Goal: Task Accomplishment & Management: Use online tool/utility

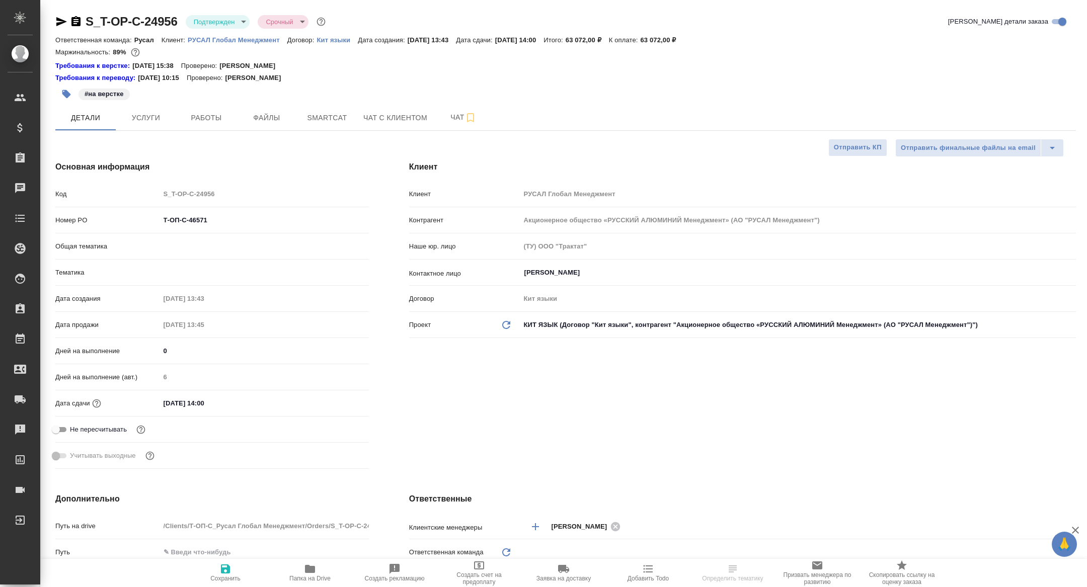
select select "RU"
type input "Русал"
type input "[PERSON_NAME]"
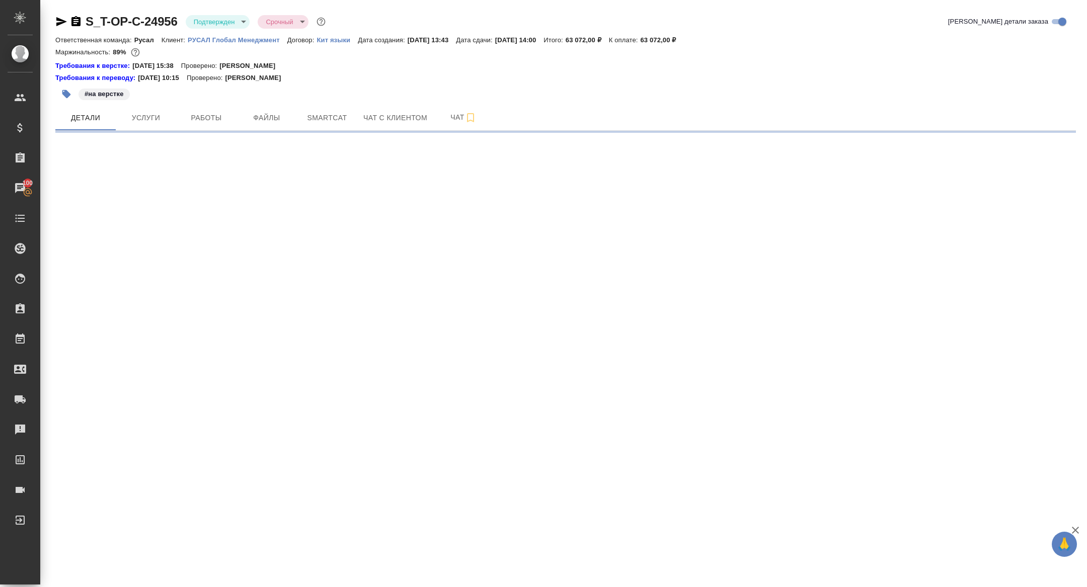
select select "RU"
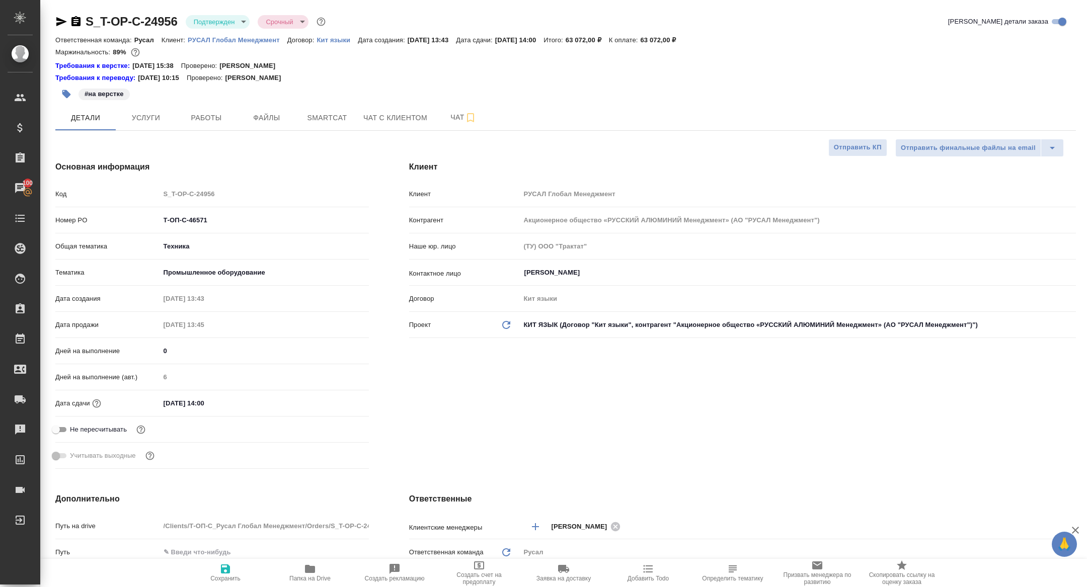
type textarea "x"
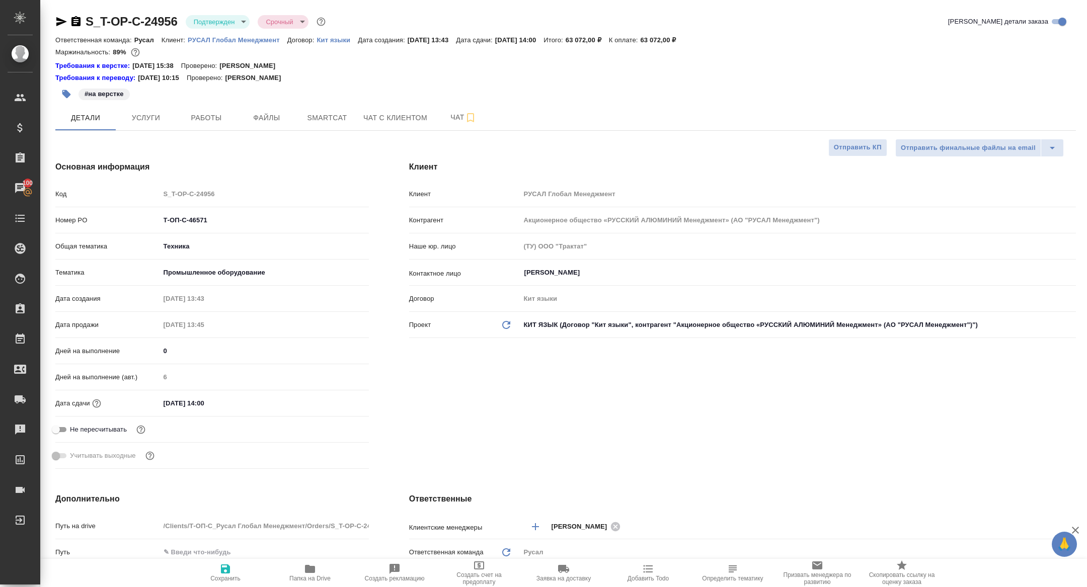
type textarea "x"
click at [464, 118] on span "Чат" at bounding box center [463, 117] width 48 height 13
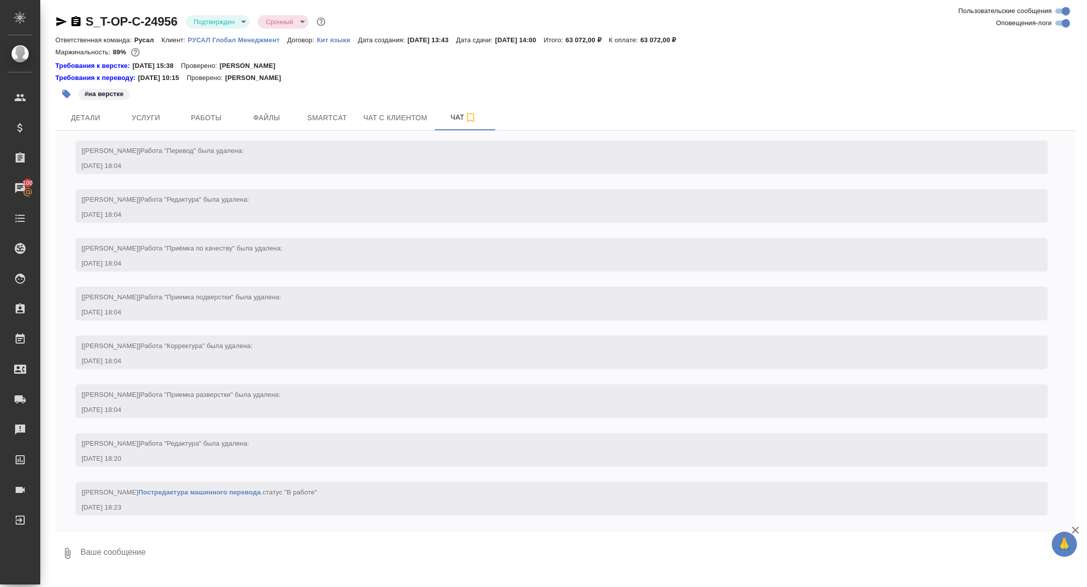
scroll to position [3651, 0]
click at [216, 110] on button "Работы" at bounding box center [206, 117] width 60 height 25
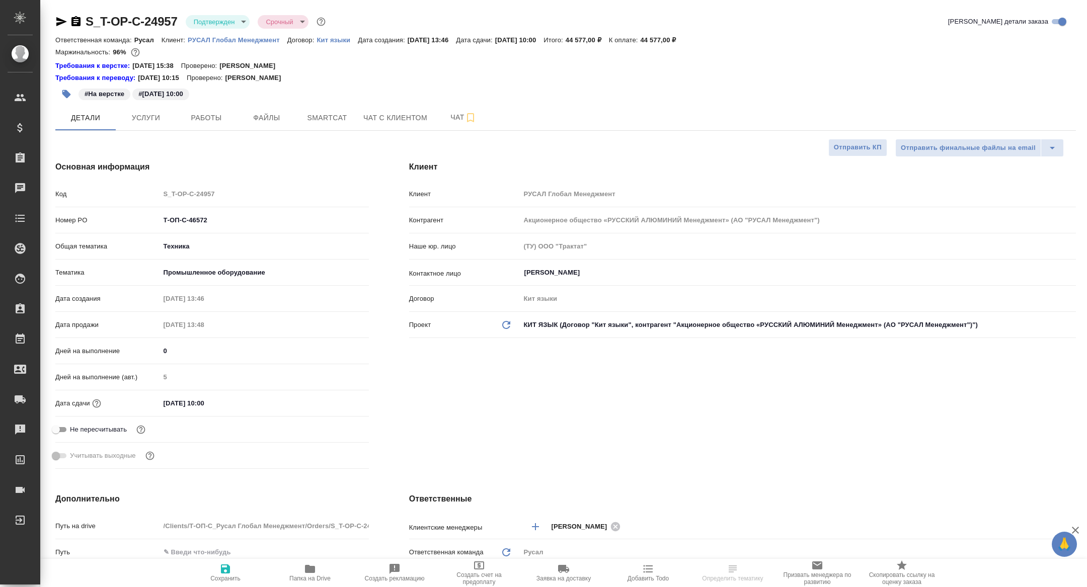
select select "RU"
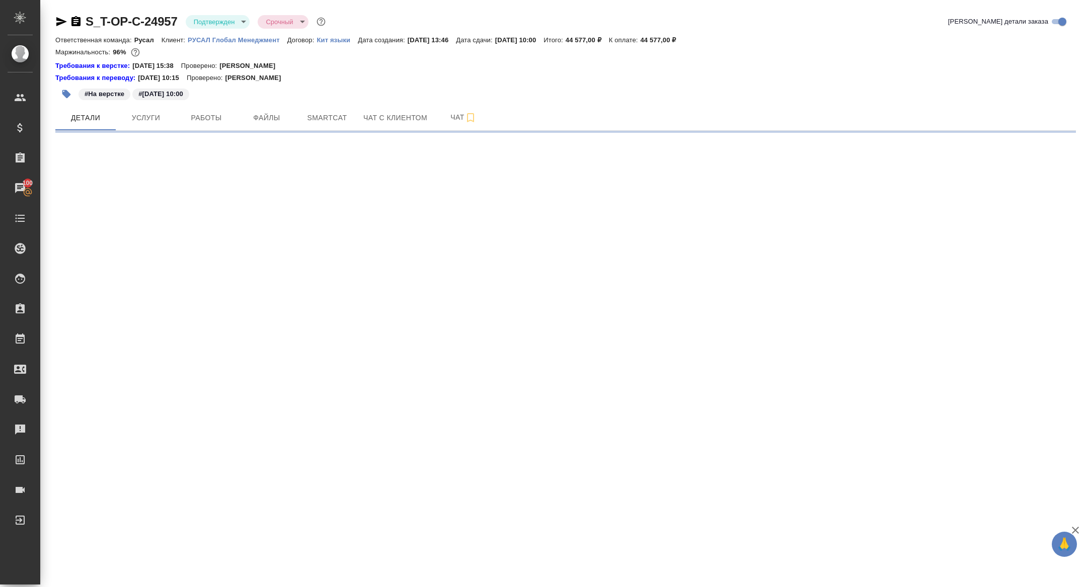
select select "RU"
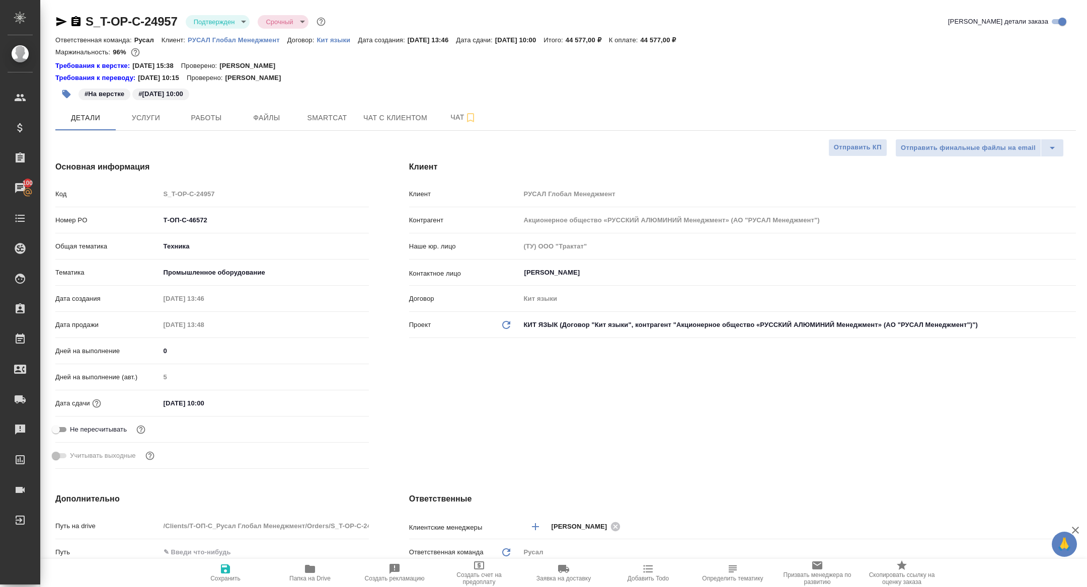
type textarea "x"
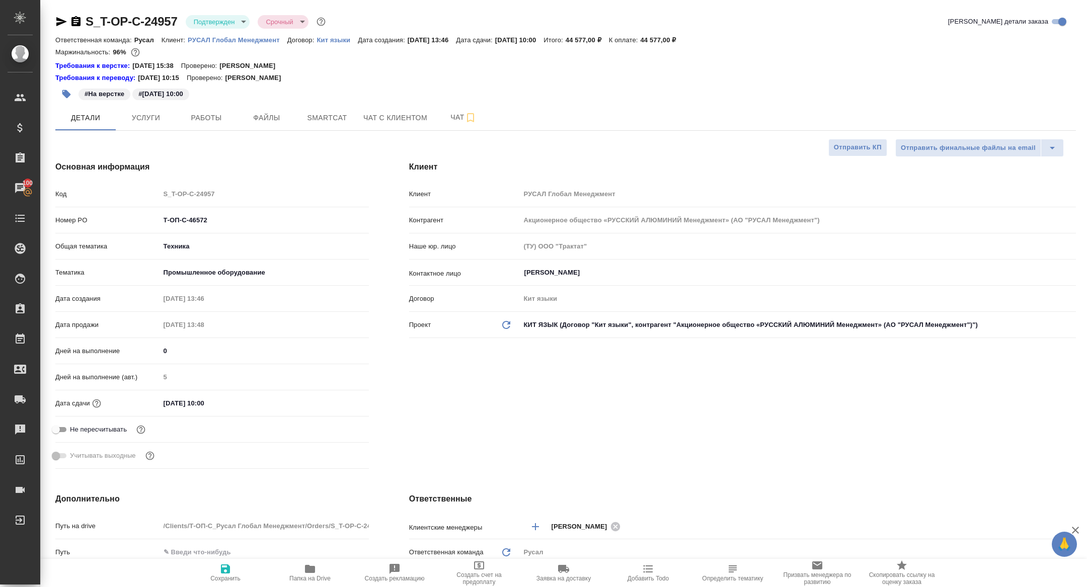
type textarea "x"
click at [459, 130] on button "Чат" at bounding box center [463, 117] width 60 height 25
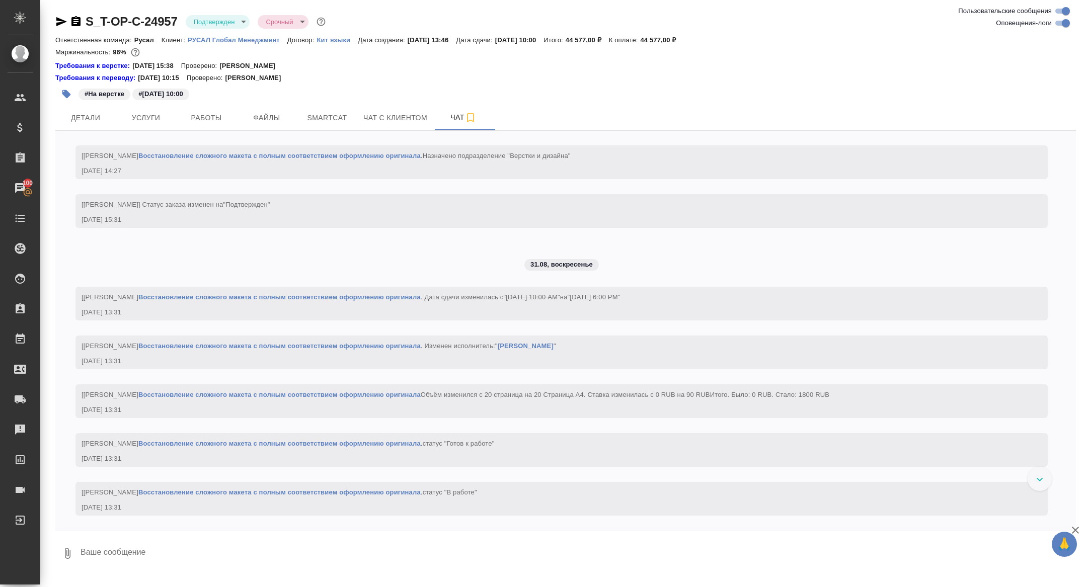
scroll to position [1871, 0]
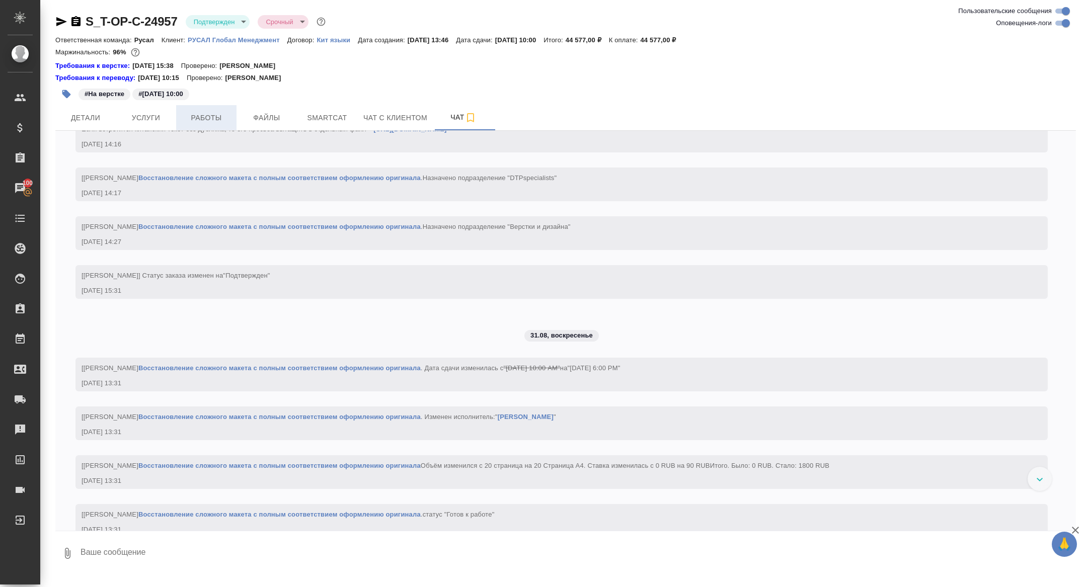
click at [213, 118] on span "Работы" at bounding box center [206, 118] width 48 height 13
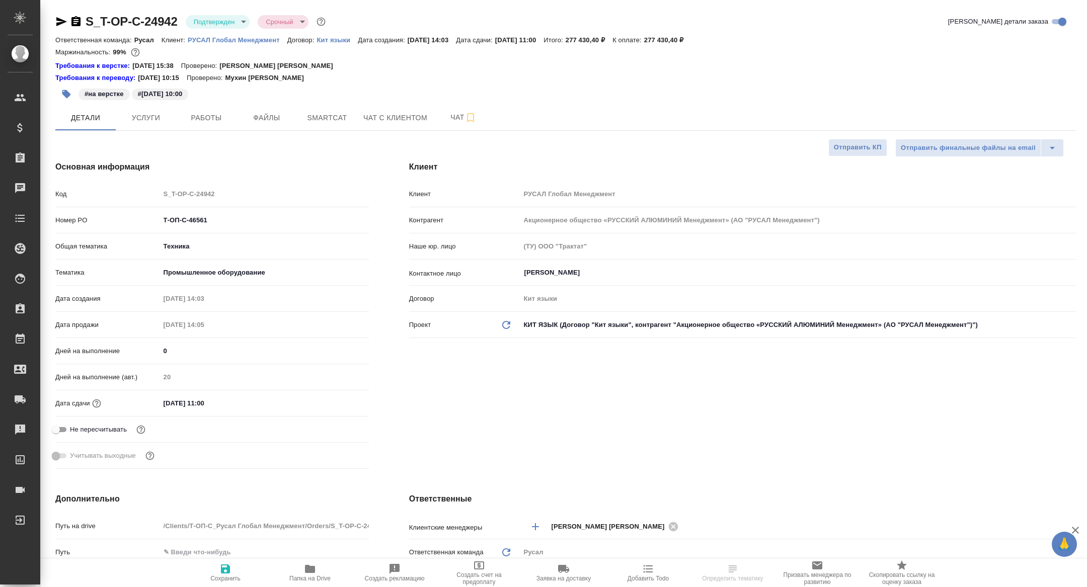
select select "RU"
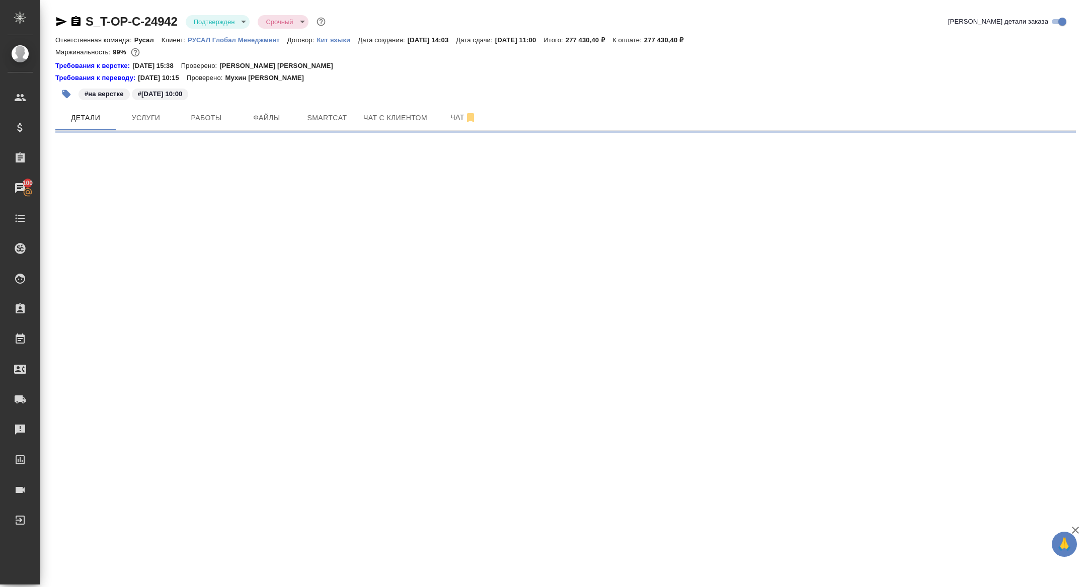
select select "RU"
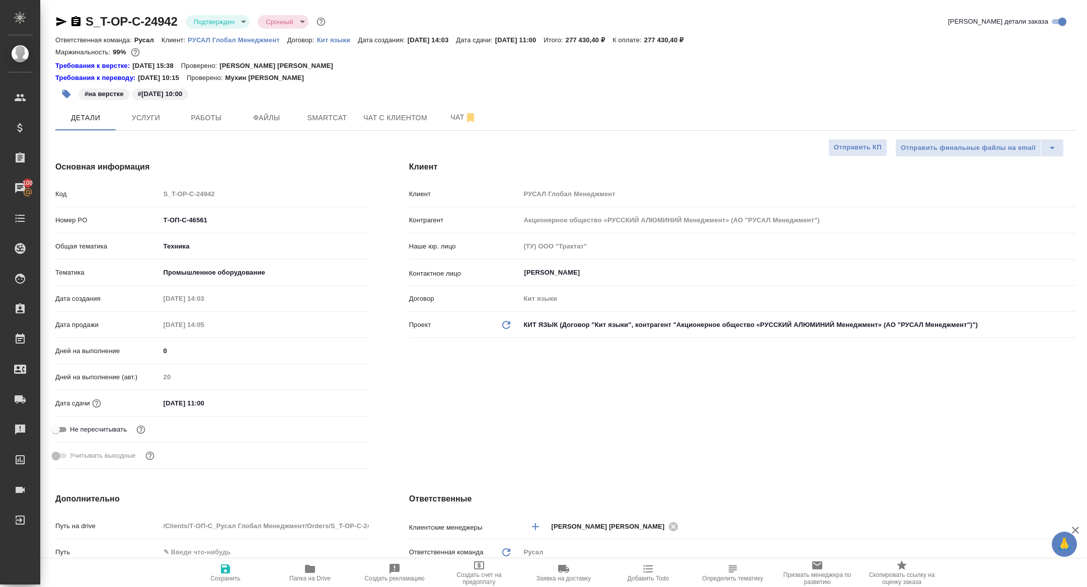
type textarea "x"
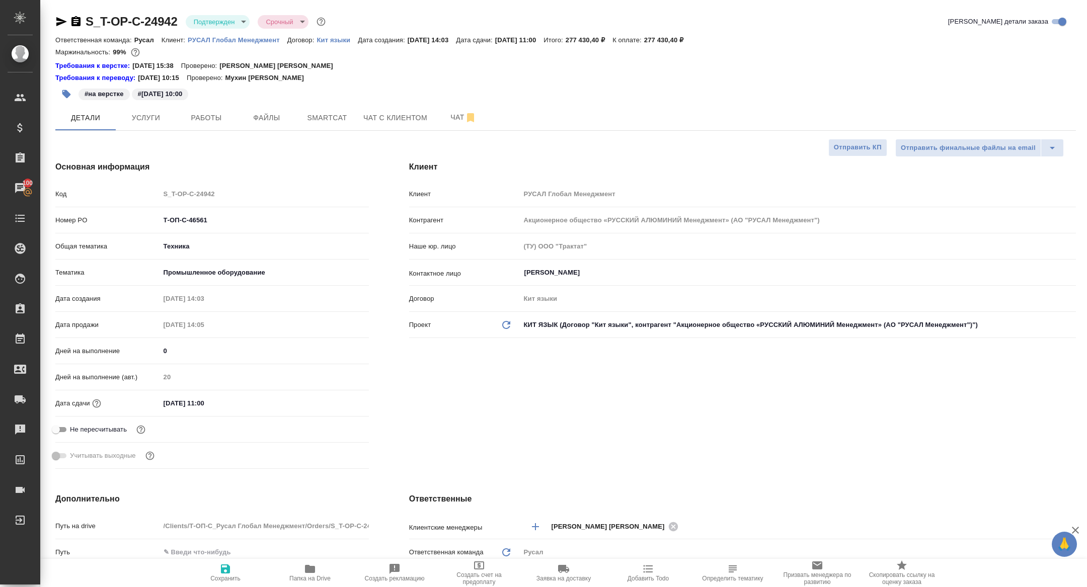
type textarea "x"
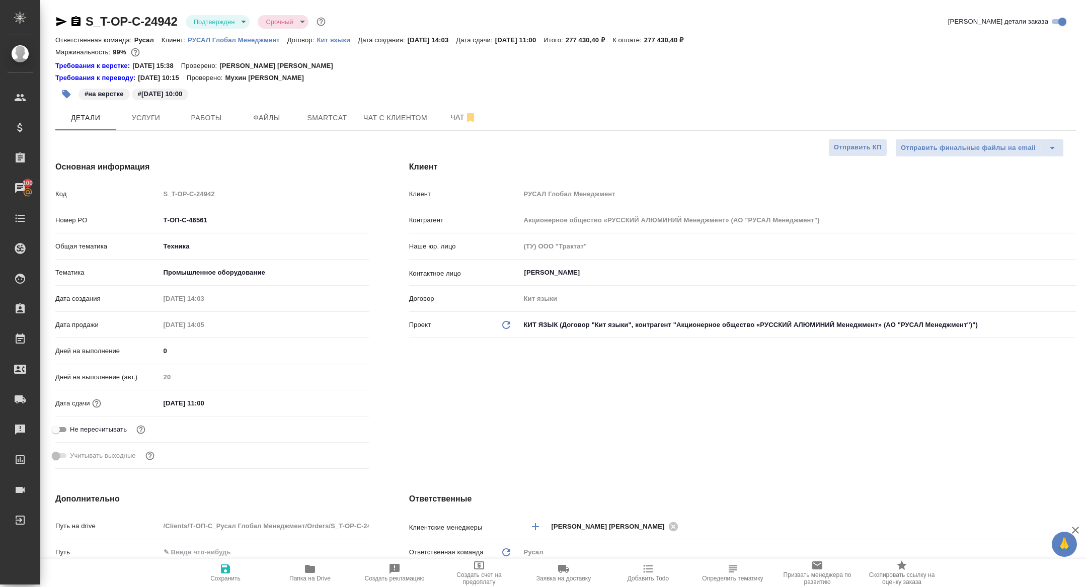
type textarea "x"
click at [457, 119] on span "Чат" at bounding box center [463, 117] width 48 height 13
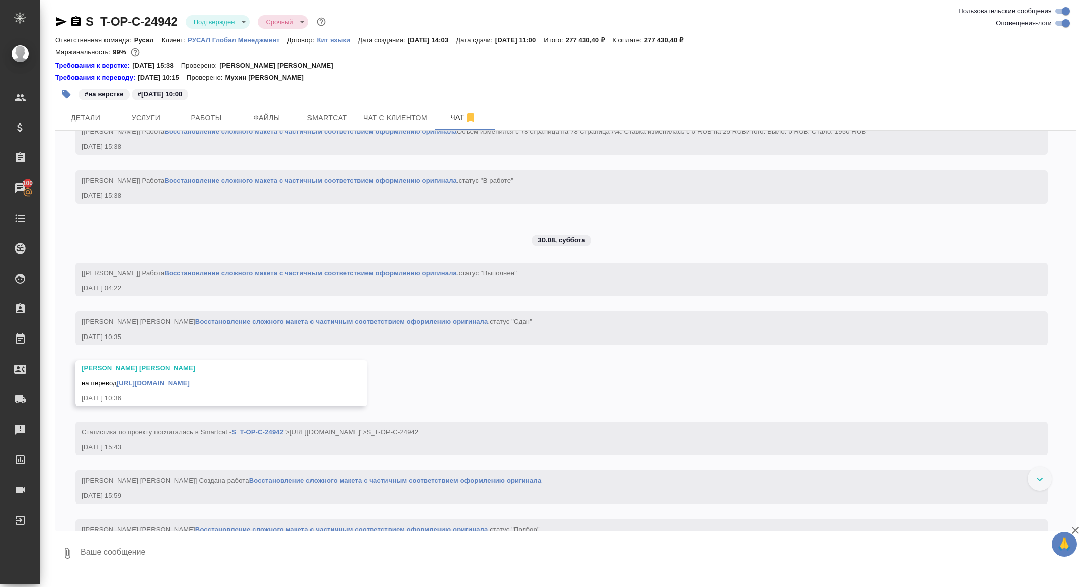
scroll to position [1495, 0]
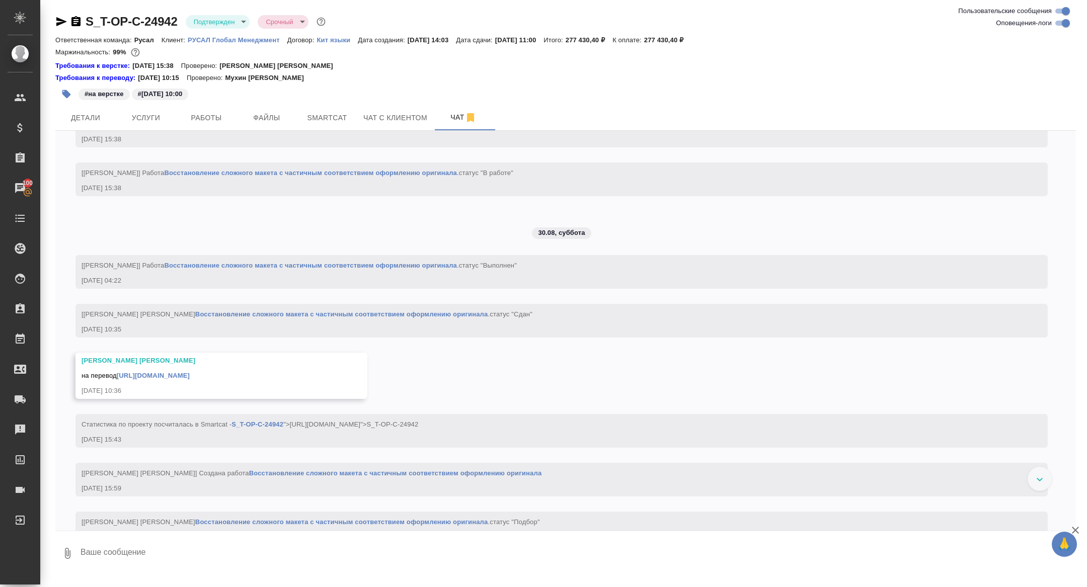
click at [152, 379] on link "https://drive.awatera.com/apps/files/files/10231829?dir=/Shares/%D0%A2-%D0%9E%D…" at bounding box center [153, 376] width 73 height 8
click at [366, 121] on span "Чат с клиентом" at bounding box center [395, 118] width 64 height 13
click at [336, 116] on span "Smartcat" at bounding box center [327, 118] width 48 height 13
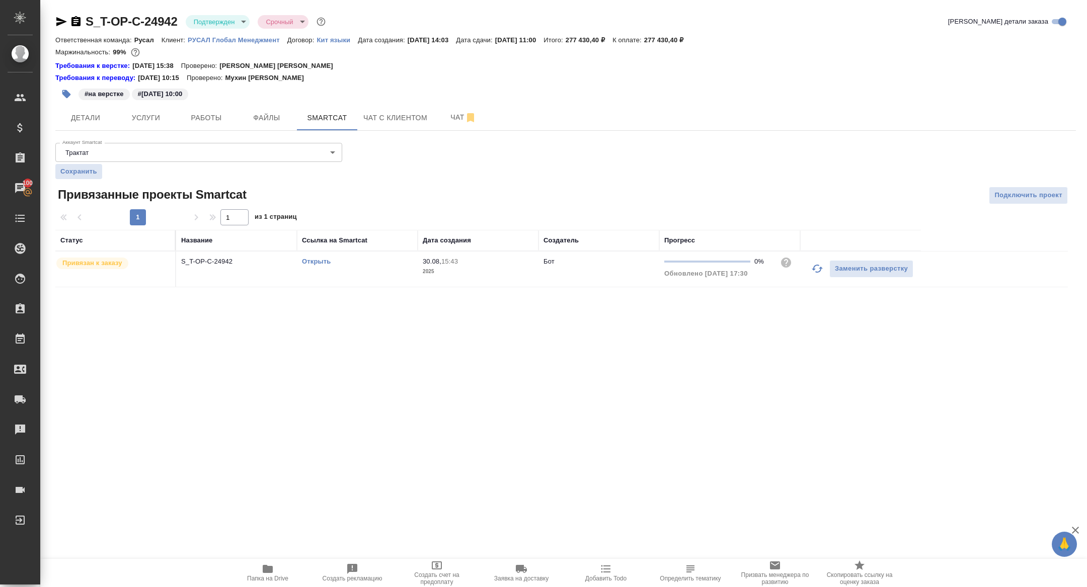
click at [326, 261] on link "Открыть" at bounding box center [316, 262] width 29 height 8
click at [60, 16] on icon "button" at bounding box center [61, 22] width 12 height 12
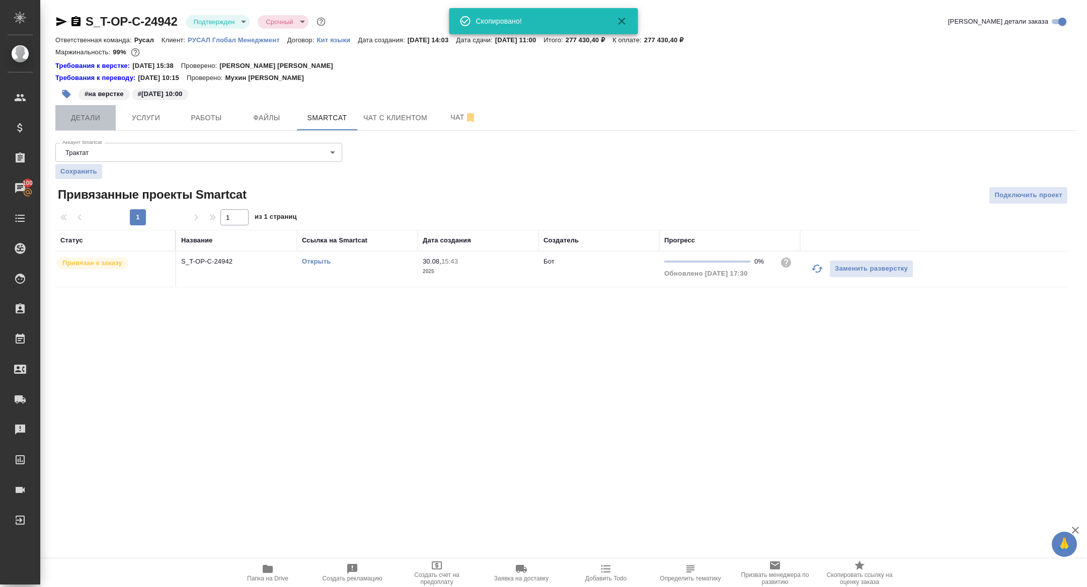
click at [90, 113] on span "Детали" at bounding box center [85, 118] width 48 height 13
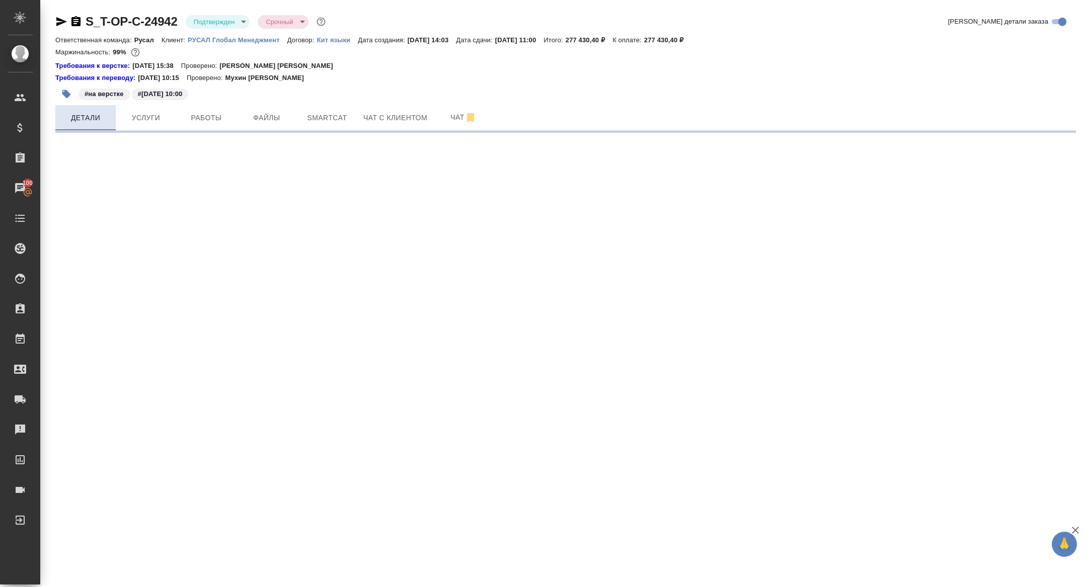
select select "RU"
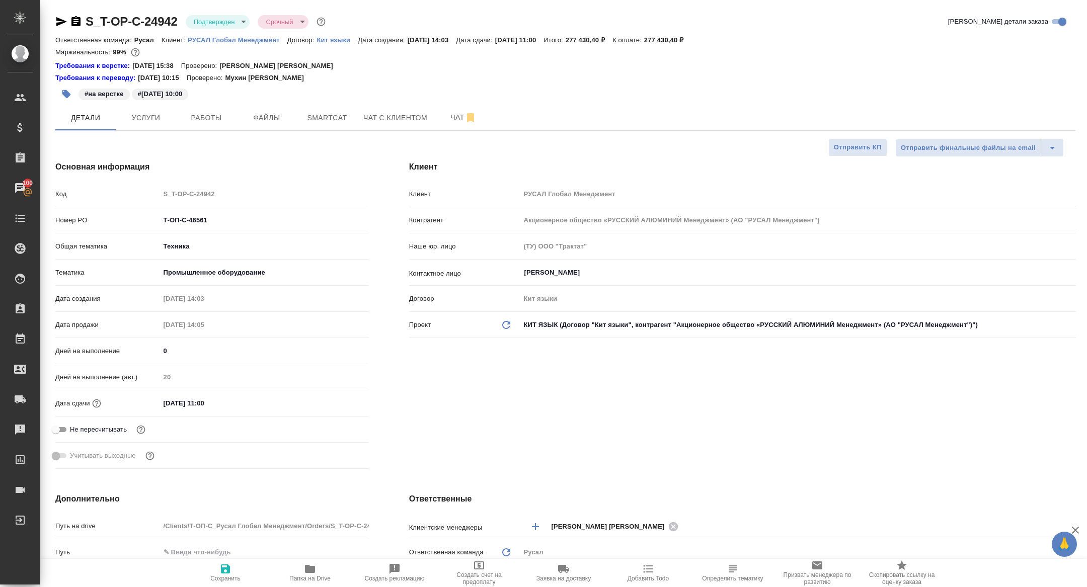
type textarea "x"
drag, startPoint x: 219, startPoint y: 219, endPoint x: 97, endPoint y: 212, distance: 122.5
click at [97, 212] on div "Номер PO Т-ОП-С-46561" at bounding box center [212, 220] width 314 height 18
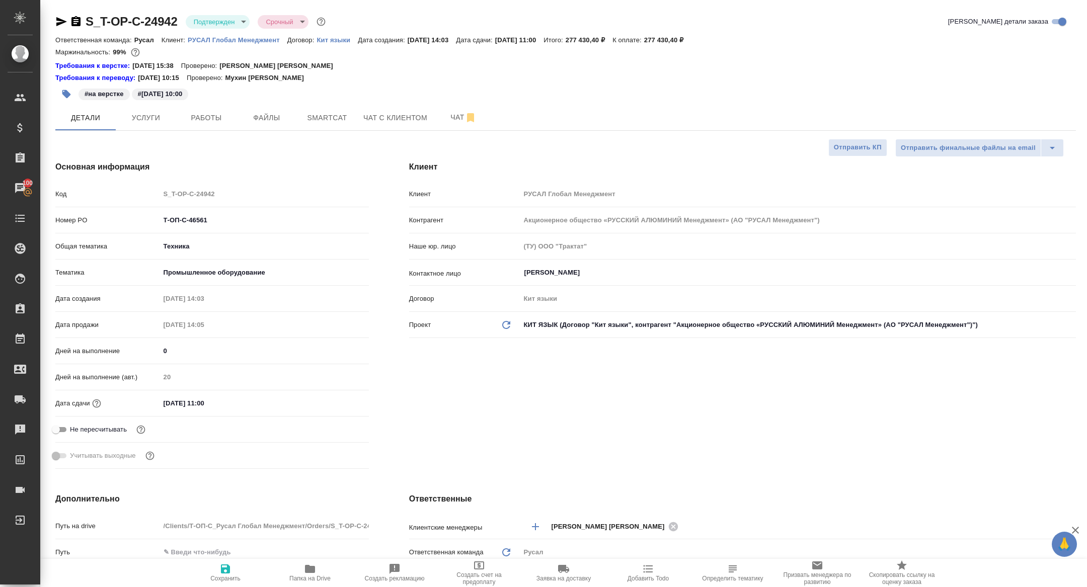
type textarea "x"
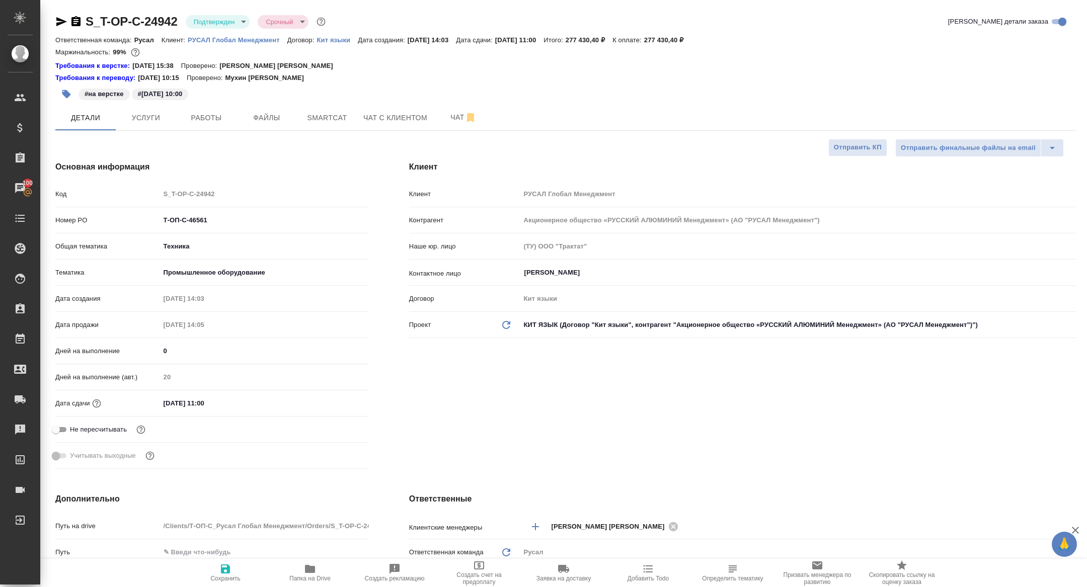
type textarea "x"
click at [222, 222] on input "Т-ОП-С-46561" at bounding box center [265, 220] width 208 height 15
drag, startPoint x: 217, startPoint y: 222, endPoint x: 147, endPoint y: 221, distance: 70.0
click at [147, 222] on div "Номер PO Т-ОП-С-46561" at bounding box center [212, 220] width 314 height 18
type textarea "x"
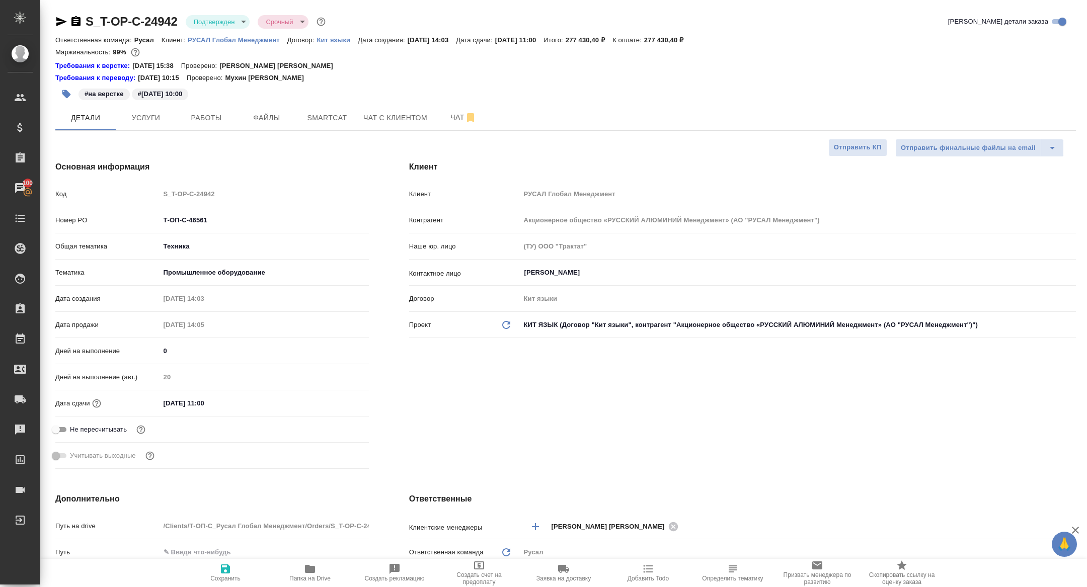
type textarea "x"
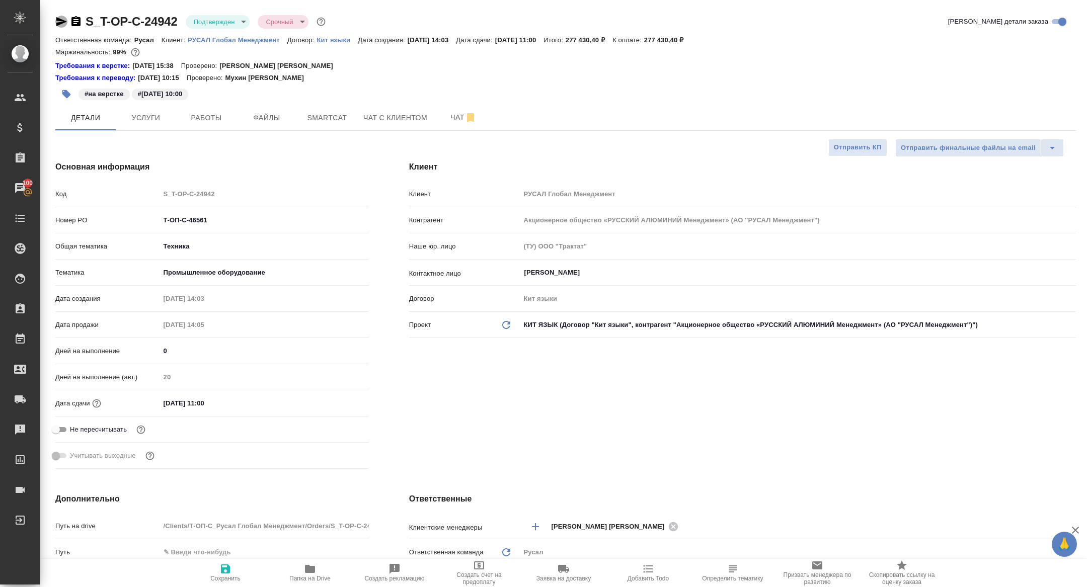
click at [61, 24] on icon "button" at bounding box center [61, 21] width 11 height 9
type textarea "x"
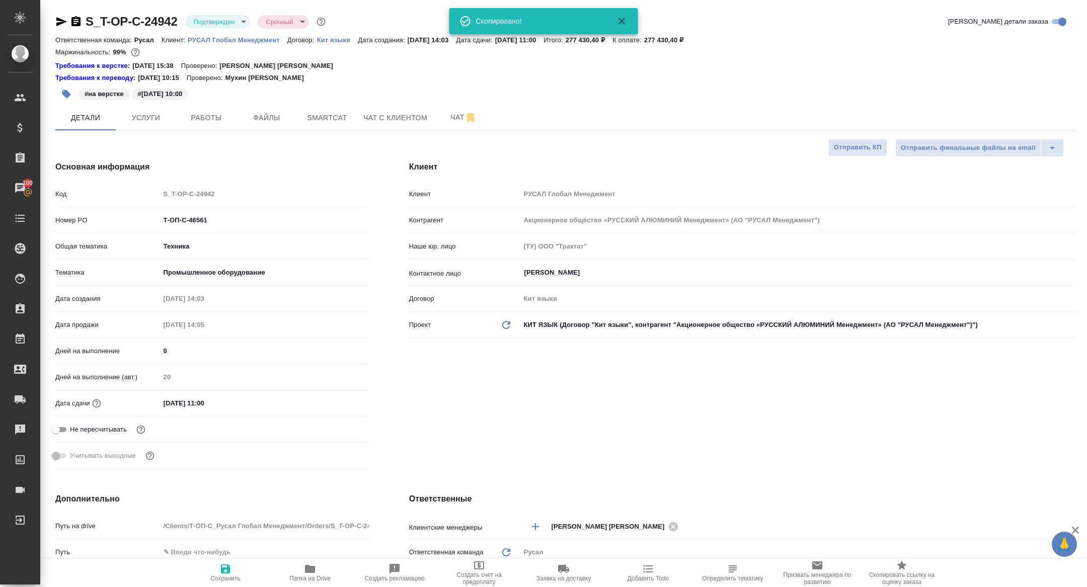
type textarea "x"
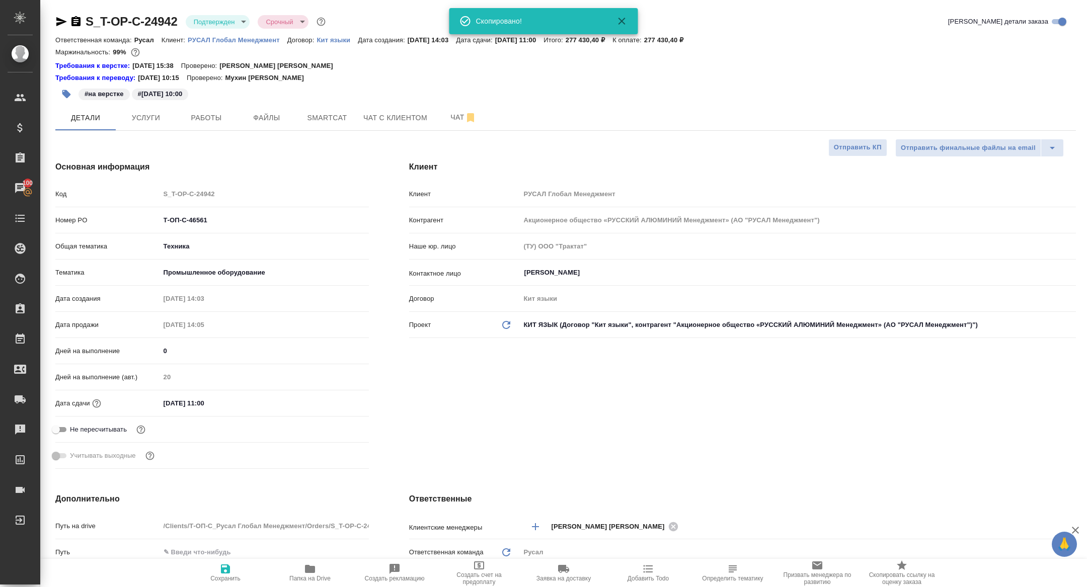
type textarea "x"
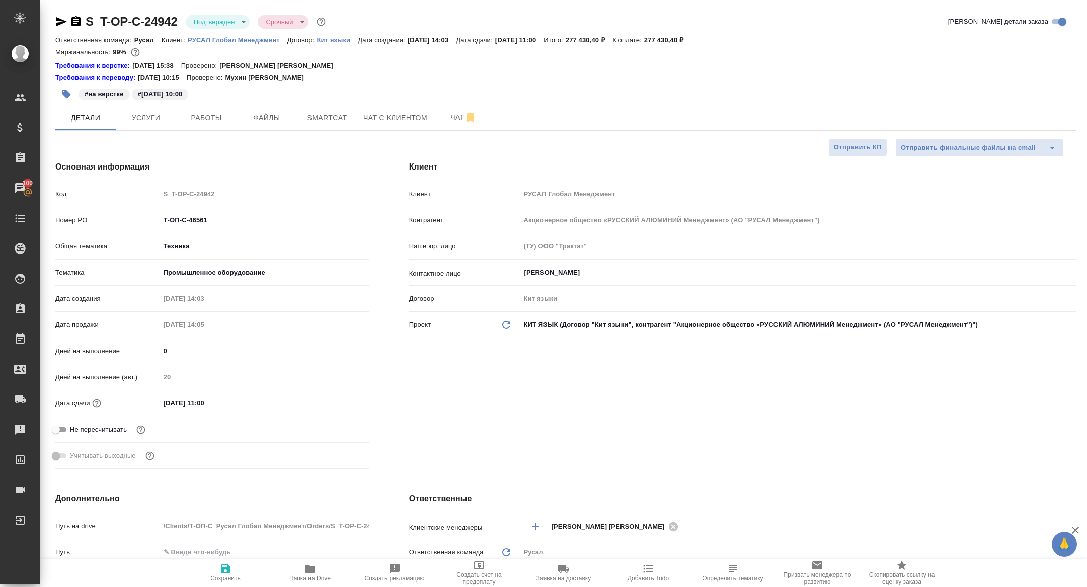
type textarea "x"
click at [337, 108] on button "Smartcat" at bounding box center [327, 117] width 60 height 25
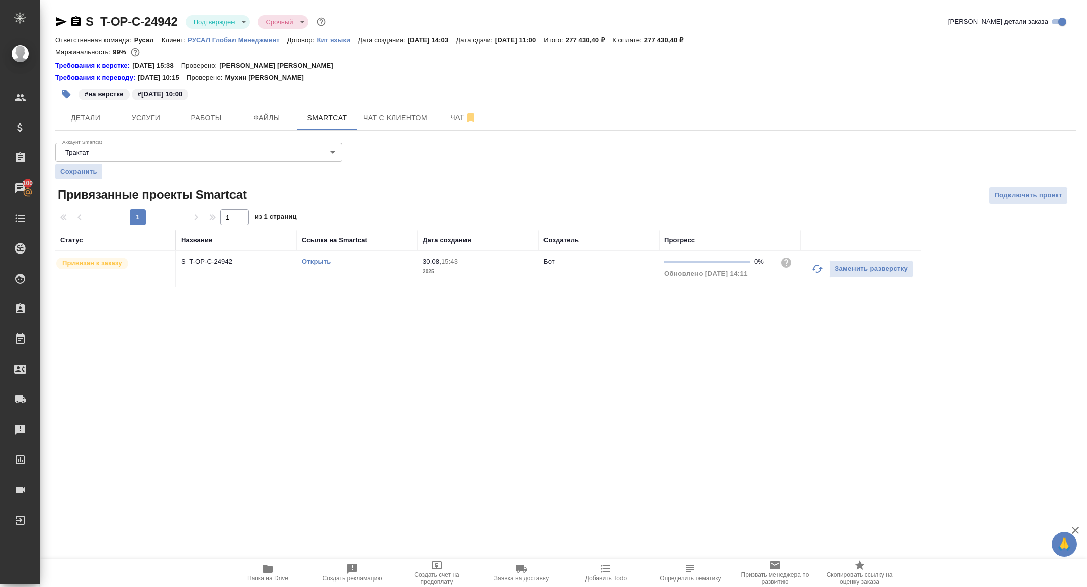
click at [209, 266] on td "S_T-OP-C-24942" at bounding box center [236, 269] width 121 height 35
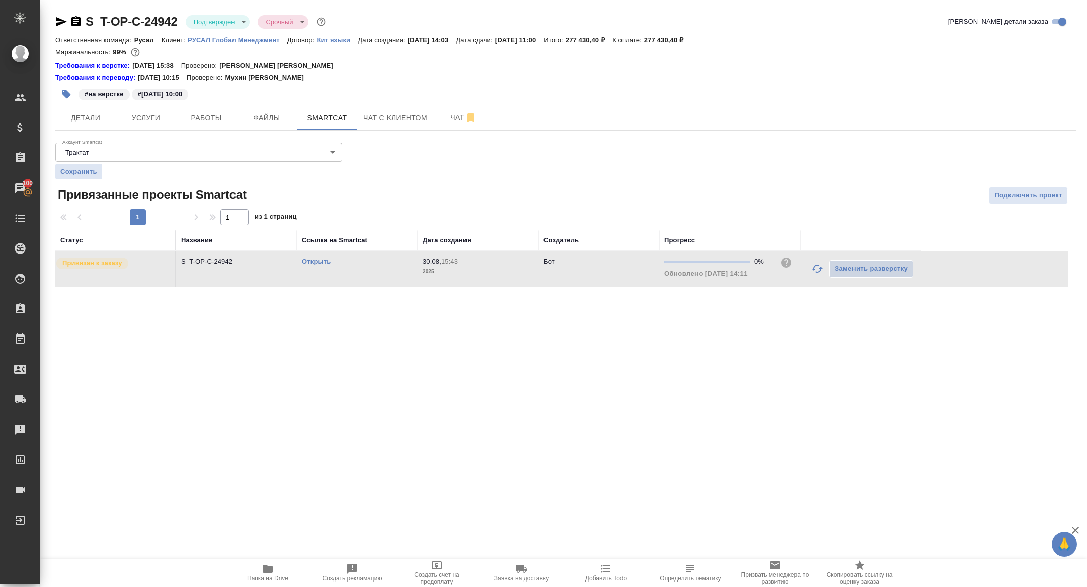
click at [209, 266] on td "S_T-OP-C-24942" at bounding box center [236, 269] width 121 height 35
click at [135, 120] on span "Услуги" at bounding box center [146, 118] width 48 height 13
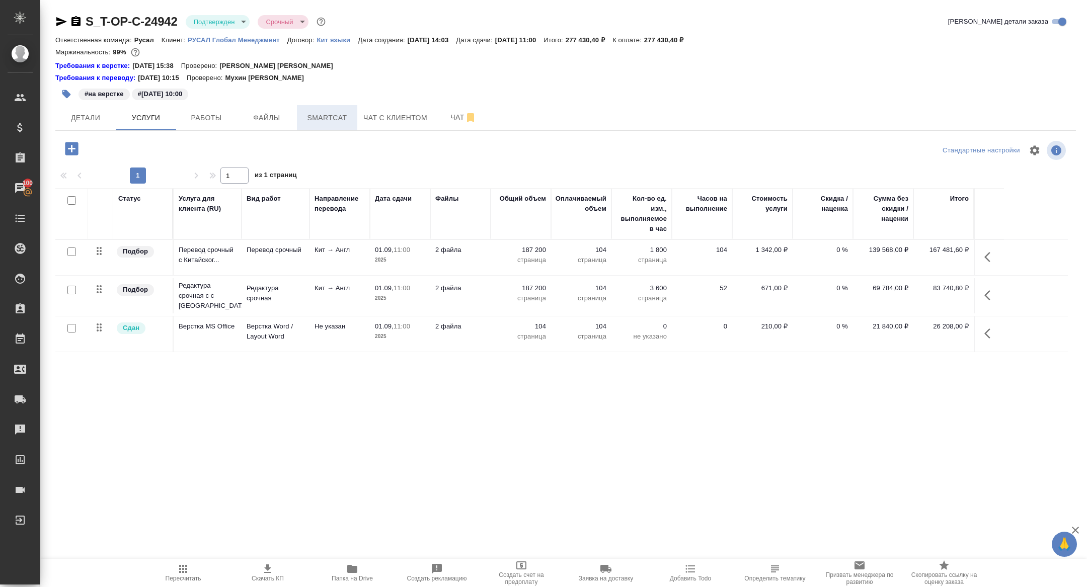
click at [341, 112] on span "Smartcat" at bounding box center [327, 118] width 48 height 13
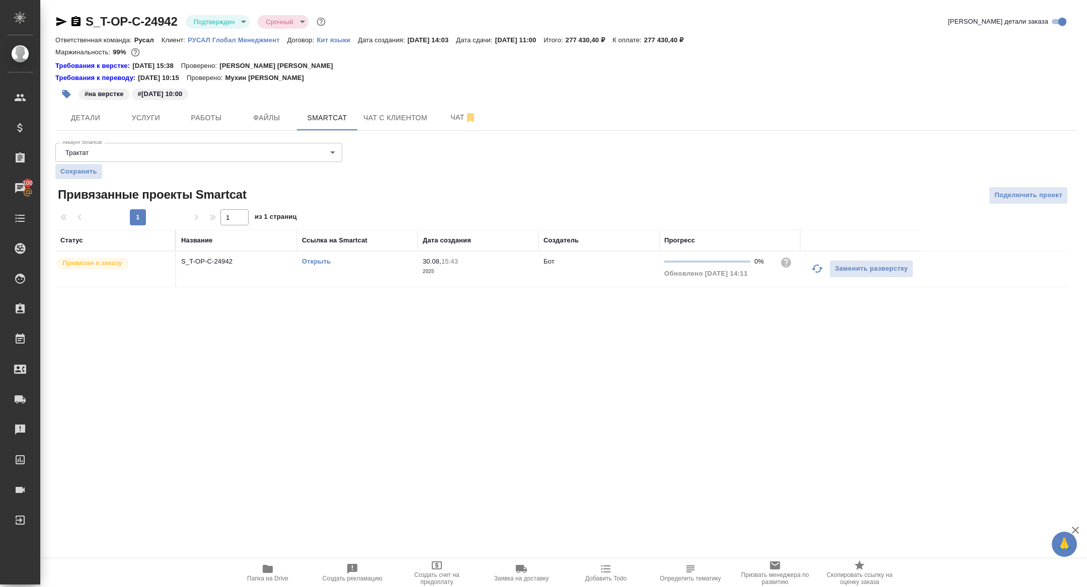
click at [310, 259] on link "Открыть" at bounding box center [316, 262] width 29 height 8
click at [207, 121] on span "Работы" at bounding box center [206, 118] width 48 height 13
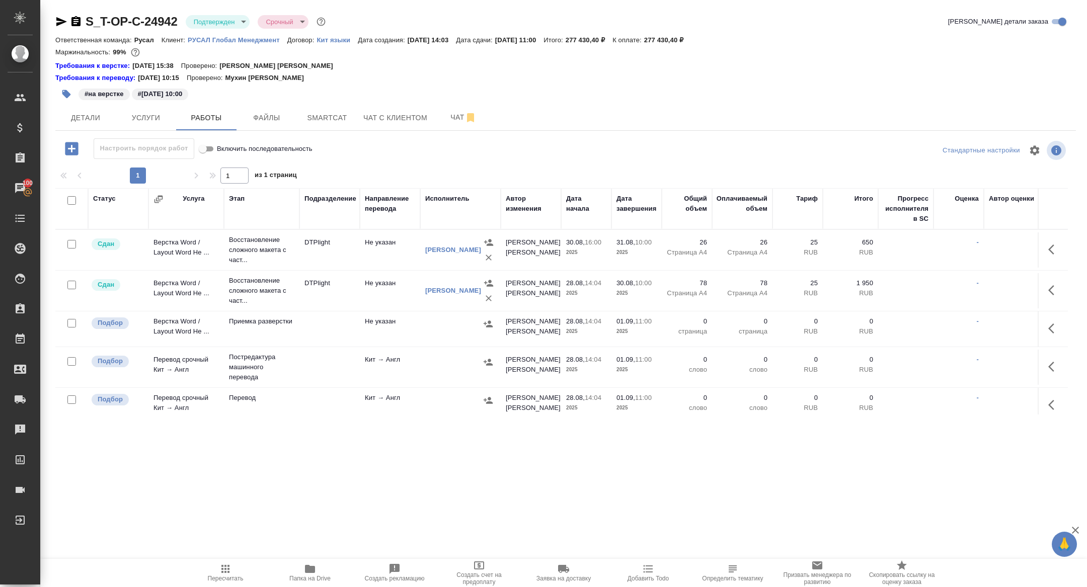
click at [71, 199] on input "checkbox" at bounding box center [71, 200] width 9 height 9
checkbox input "true"
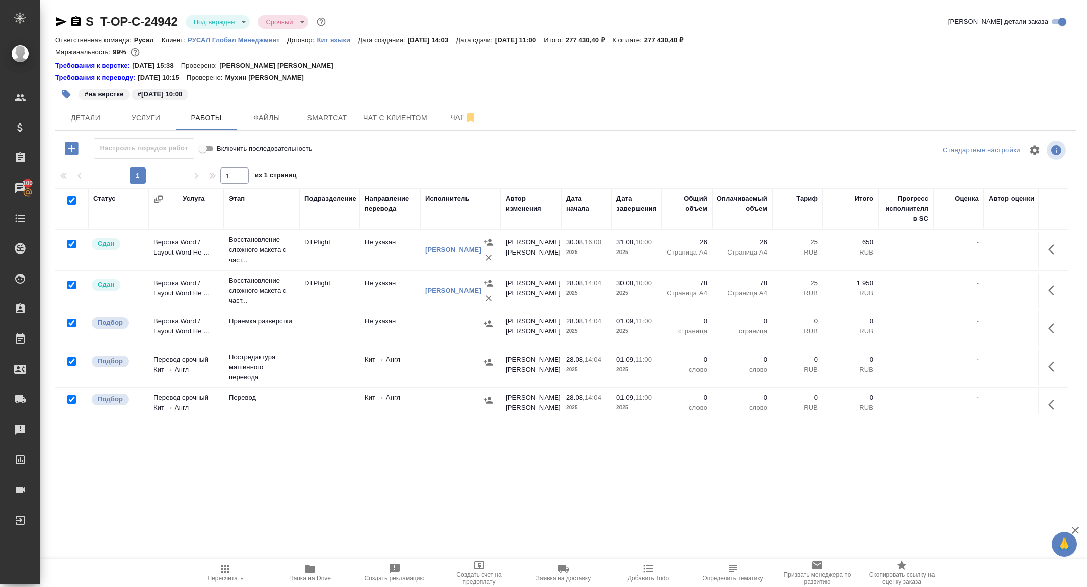
checkbox input "true"
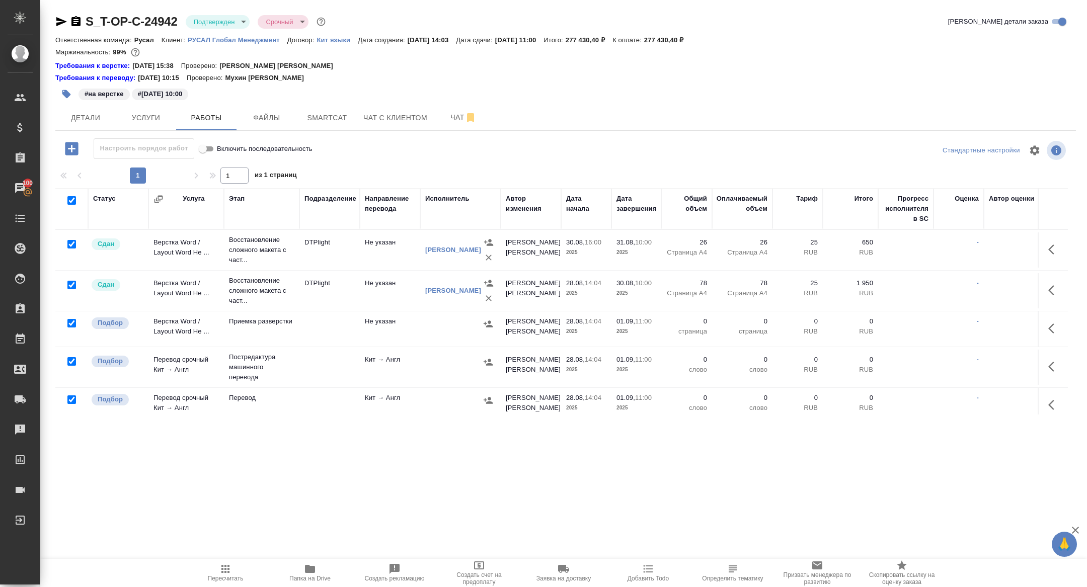
checkbox input "true"
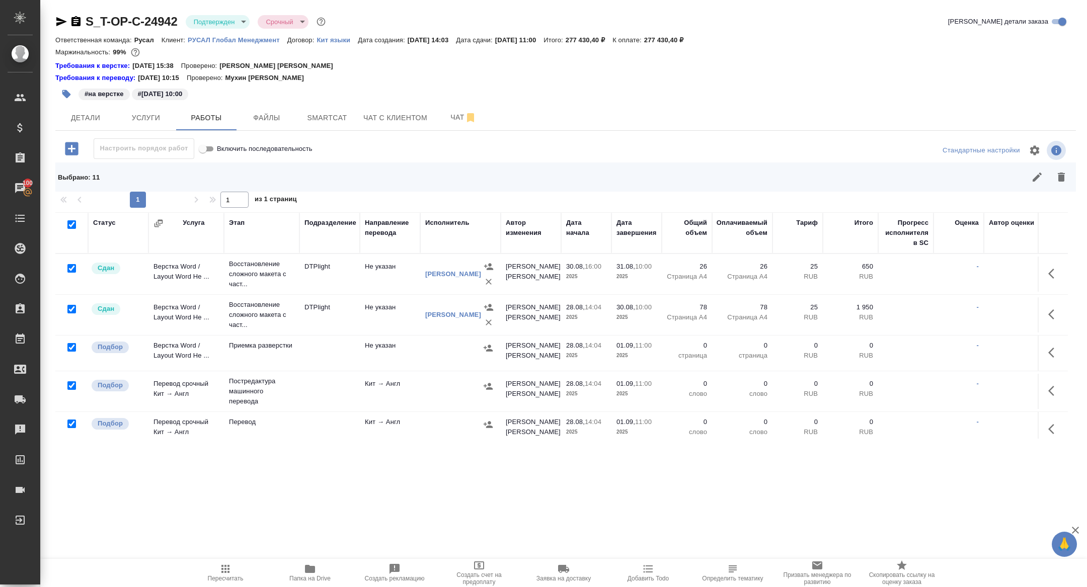
click at [72, 307] on input "checkbox" at bounding box center [71, 309] width 9 height 9
checkbox input "false"
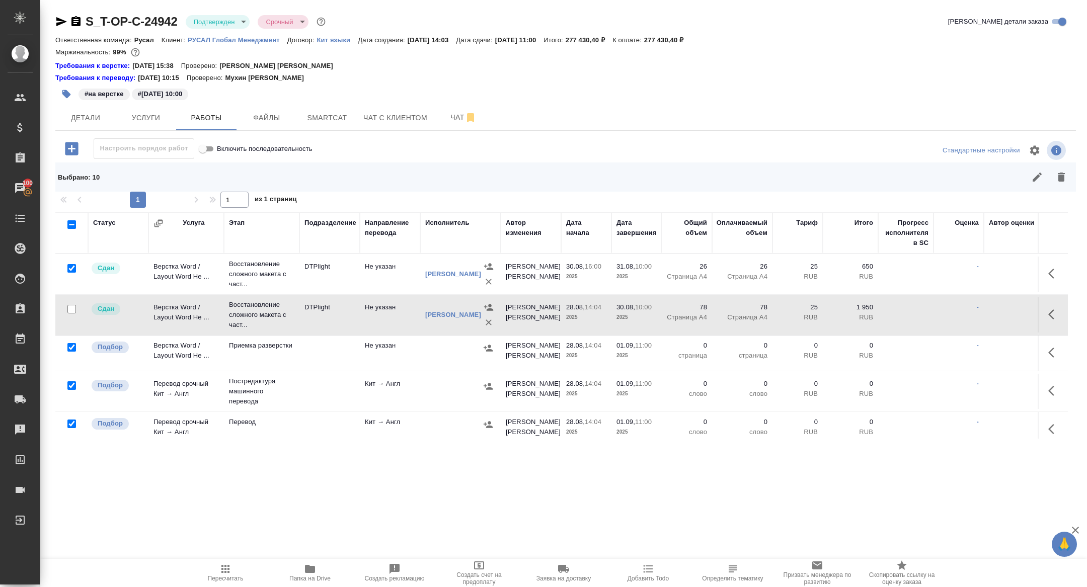
click at [71, 267] on input "checkbox" at bounding box center [71, 268] width 9 height 9
checkbox input "false"
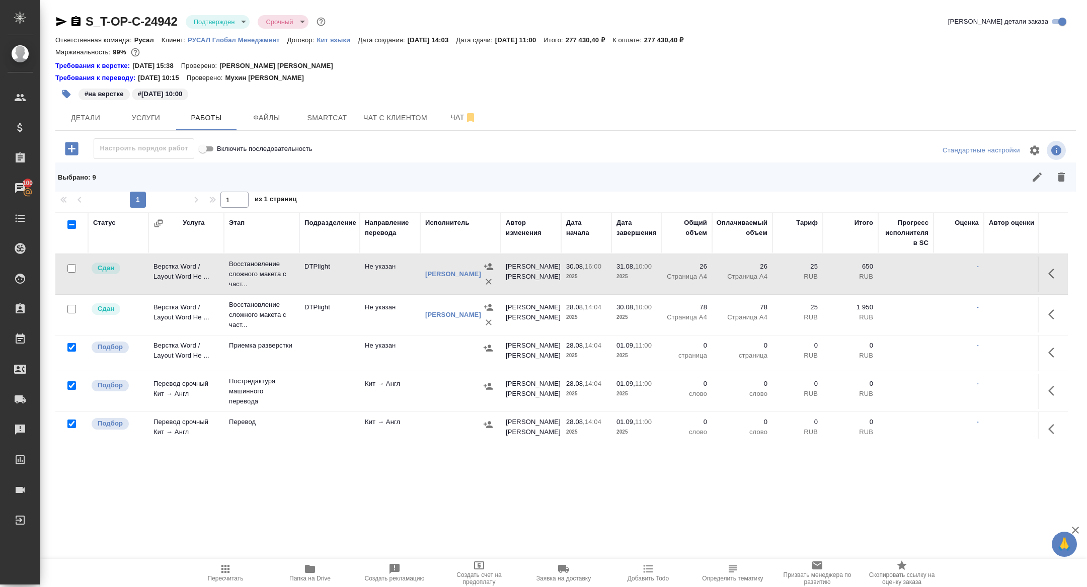
click at [72, 386] on input "checkbox" at bounding box center [71, 385] width 9 height 9
checkbox input "false"
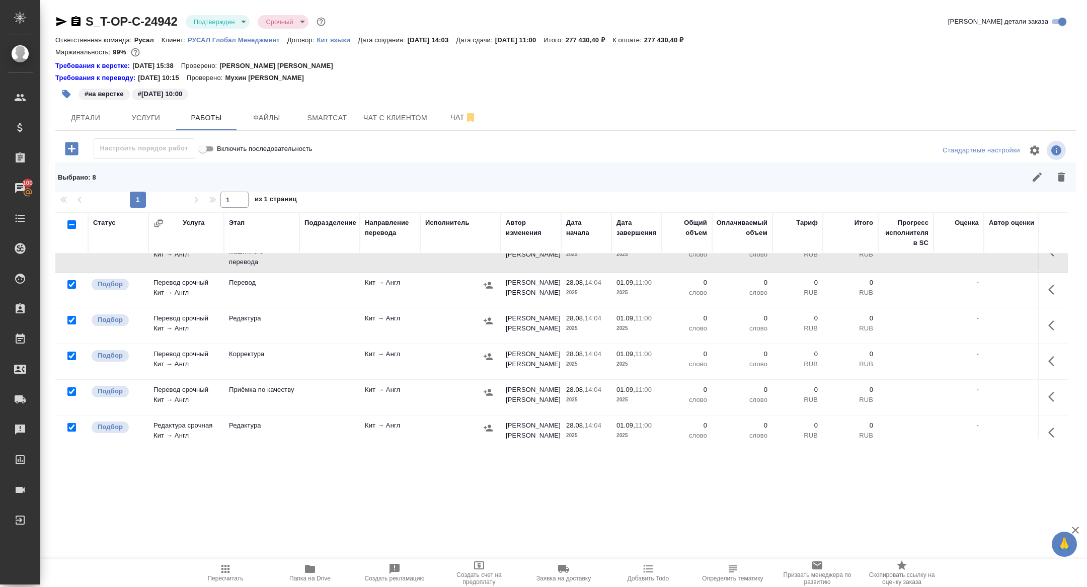
scroll to position [145, 0]
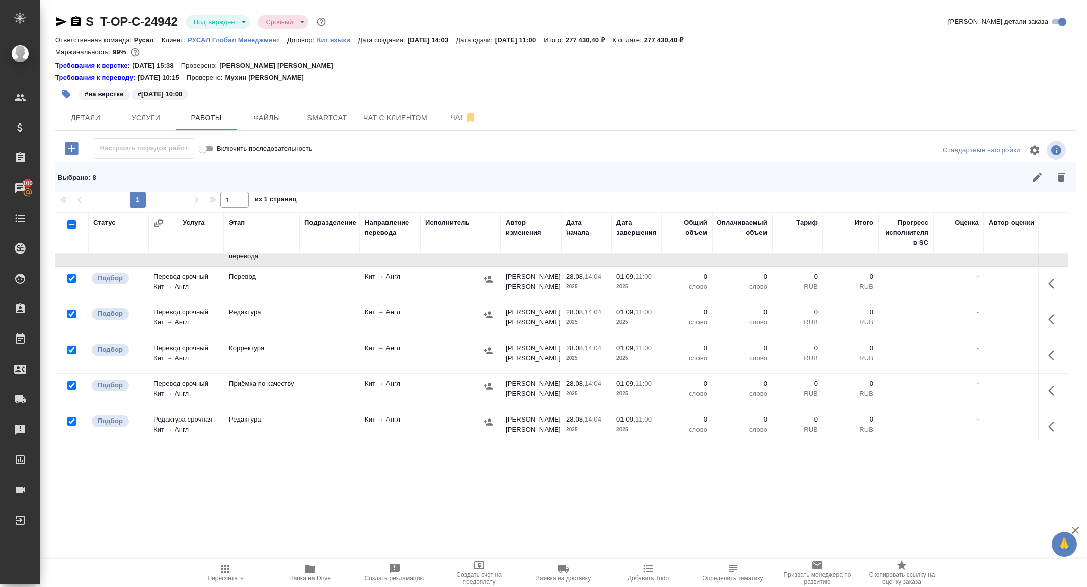
click at [71, 314] on input "checkbox" at bounding box center [71, 314] width 9 height 9
checkbox input "false"
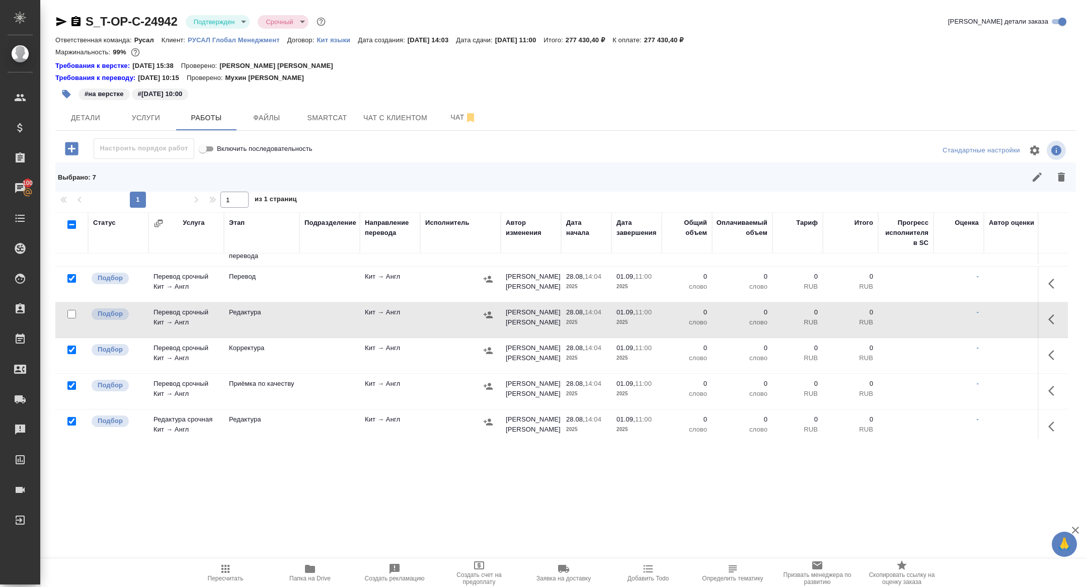
scroll to position [221, 0]
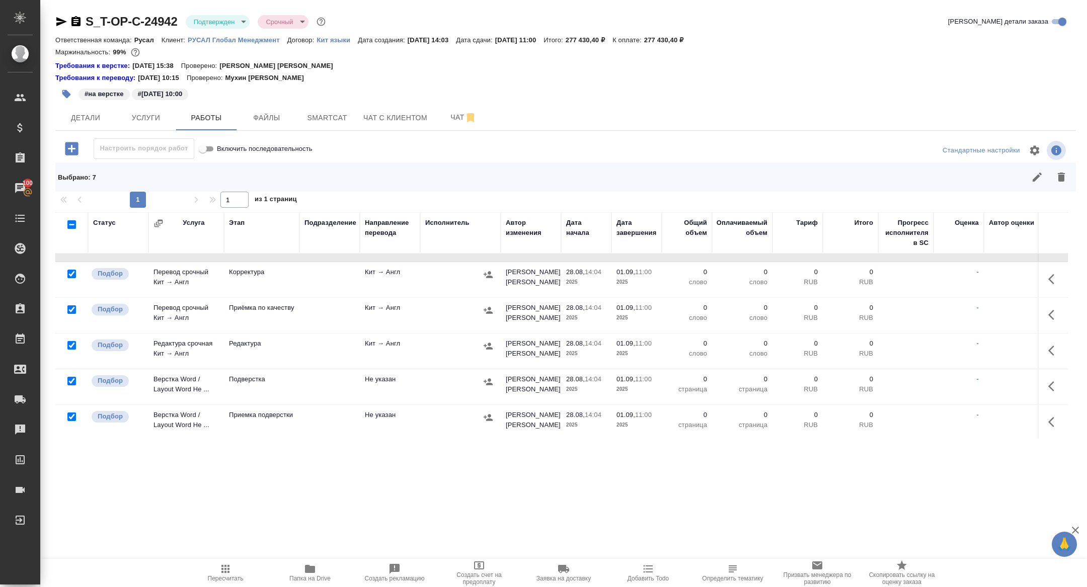
click at [75, 381] on input "checkbox" at bounding box center [71, 381] width 9 height 9
checkbox input "false"
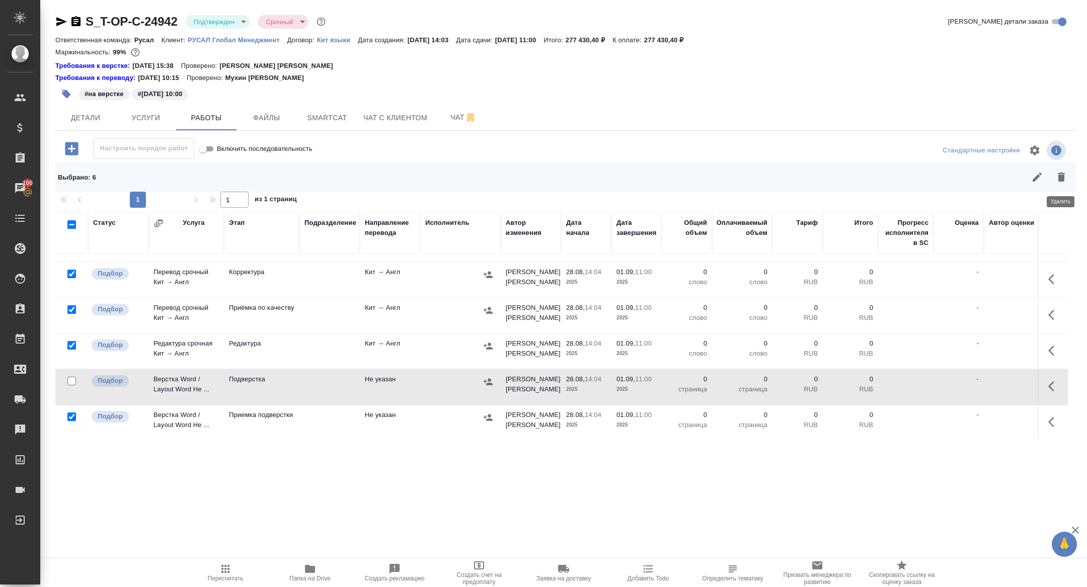
click at [1072, 181] on button "button" at bounding box center [1061, 177] width 24 height 24
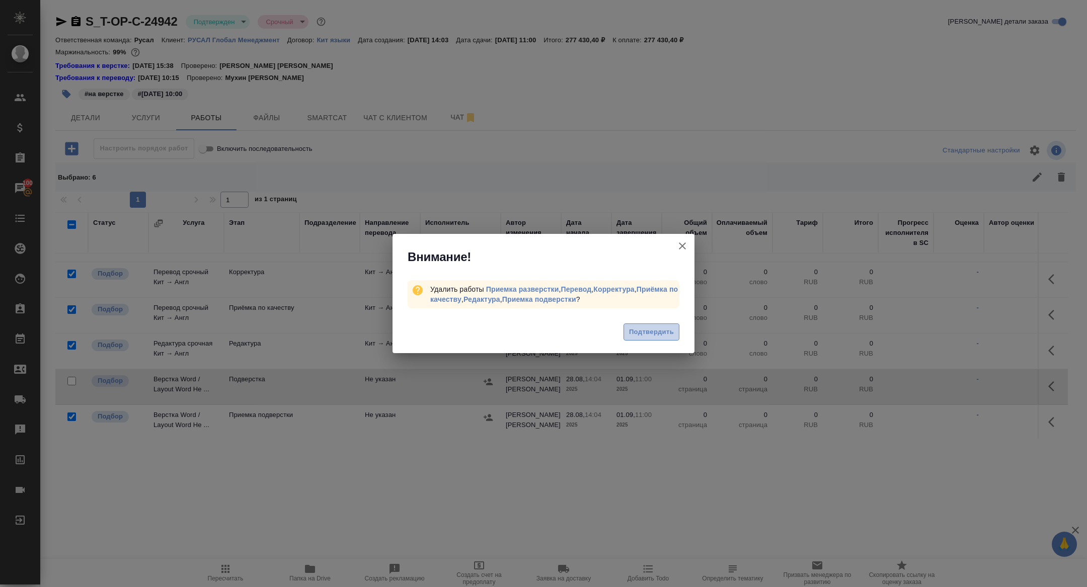
click at [669, 324] on button "Подтвердить" at bounding box center [652, 333] width 56 height 18
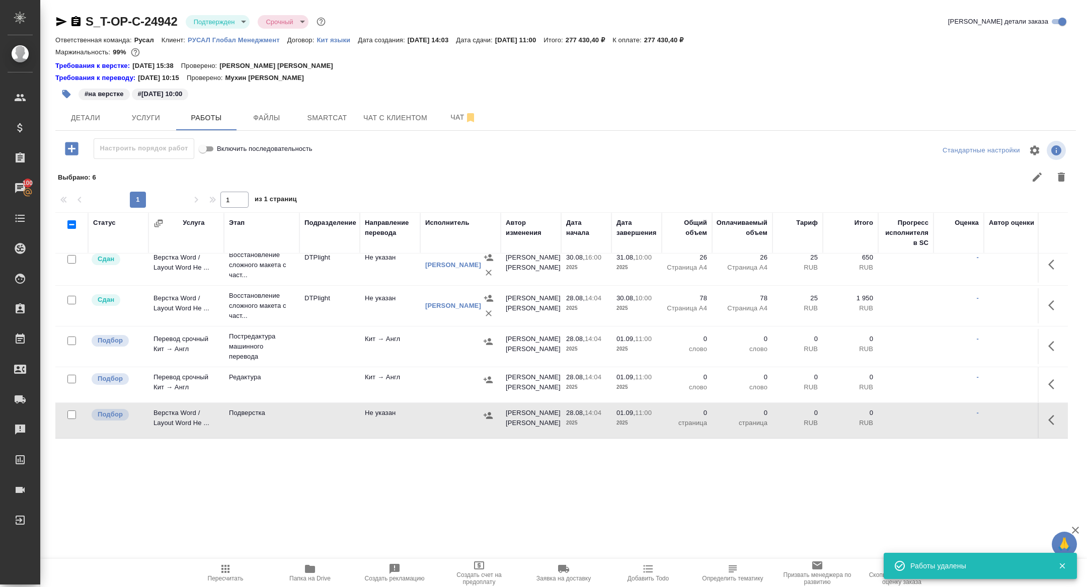
scroll to position [8, 0]
click at [1048, 343] on button "button" at bounding box center [1054, 348] width 24 height 24
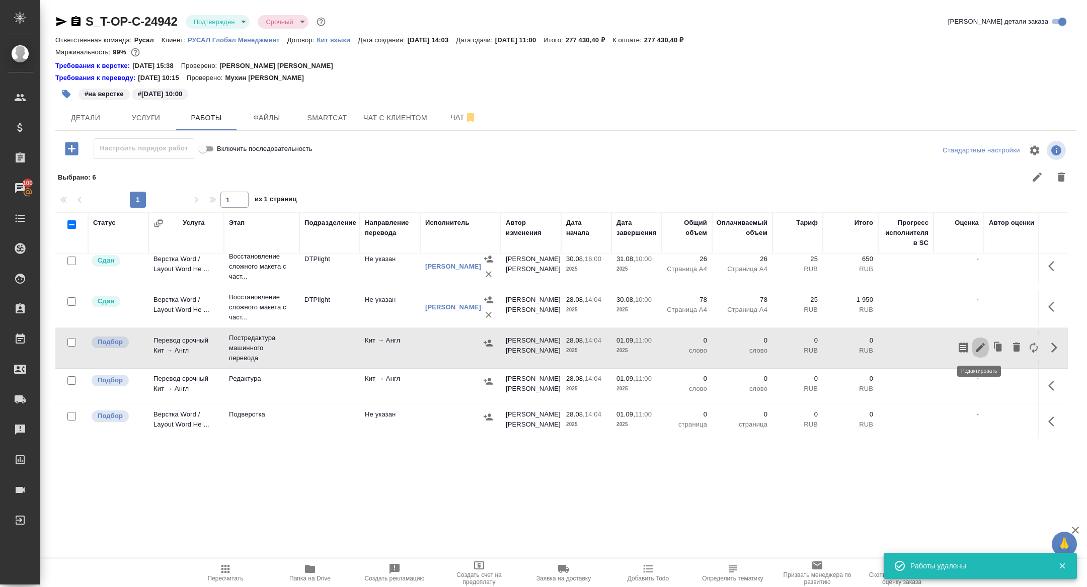
click at [980, 346] on icon "button" at bounding box center [980, 347] width 9 height 9
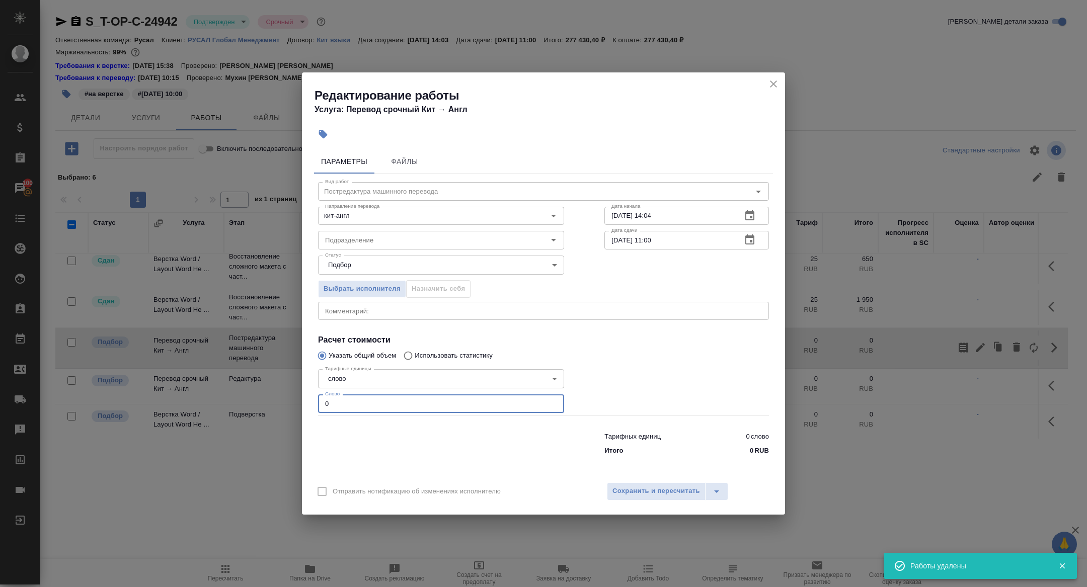
drag, startPoint x: 345, startPoint y: 411, endPoint x: 279, endPoint y: 399, distance: 67.0
click at [279, 399] on div "Редактирование работы Услуга: Перевод срочный Кит → Англ Параметры Файлы Вид ра…" at bounding box center [543, 293] width 1087 height 587
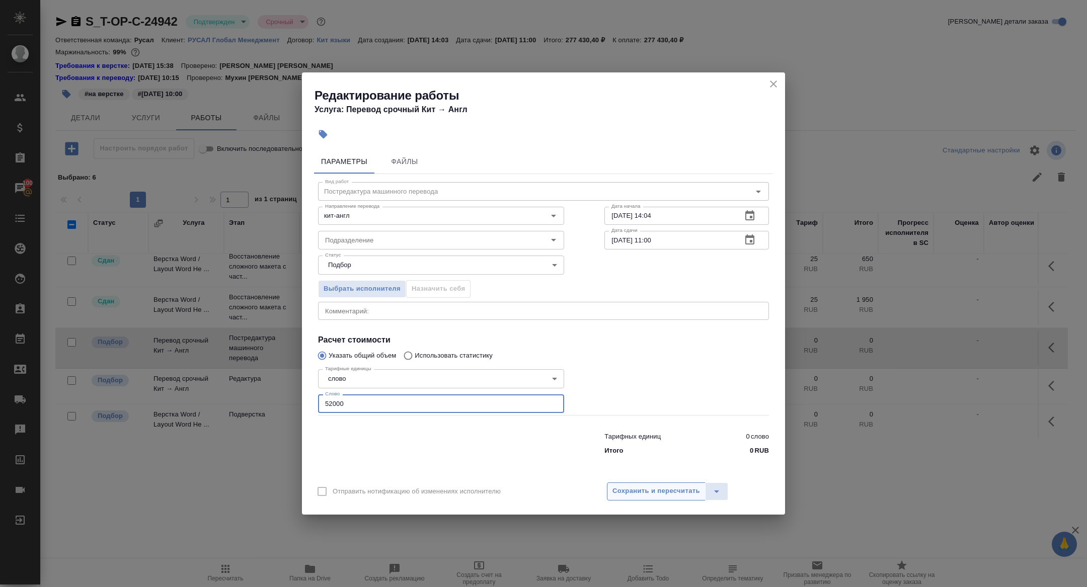
type input "52000"
click at [634, 485] on button "Сохранить и пересчитать" at bounding box center [656, 492] width 99 height 18
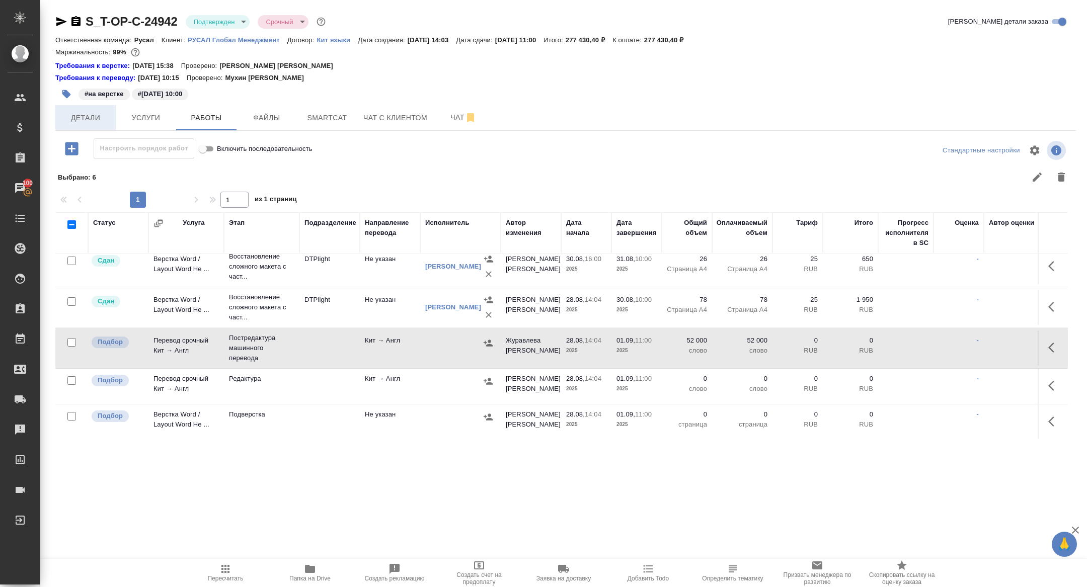
click at [80, 118] on span "Детали" at bounding box center [85, 118] width 48 height 13
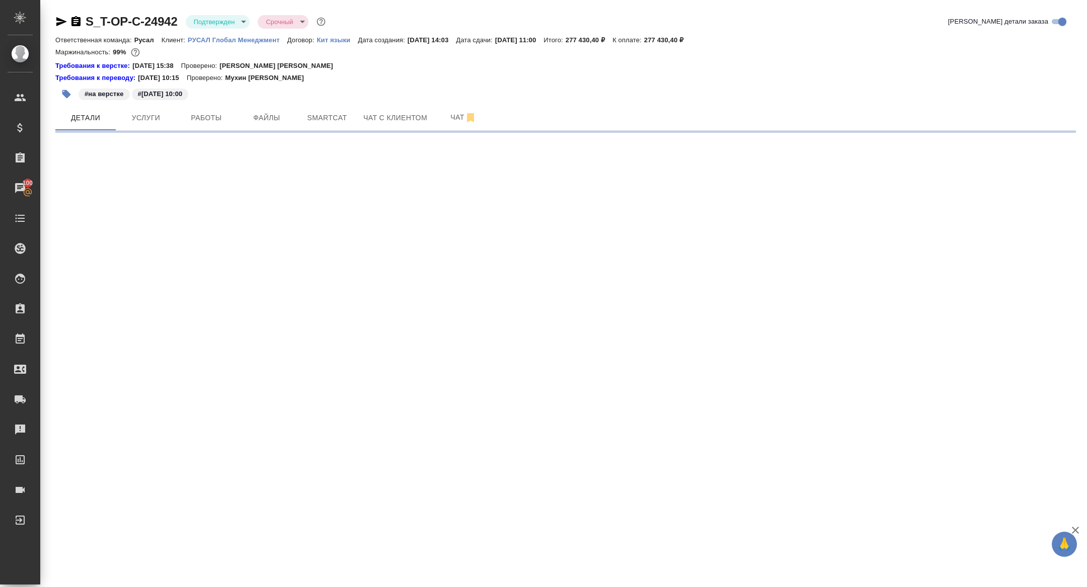
select select "RU"
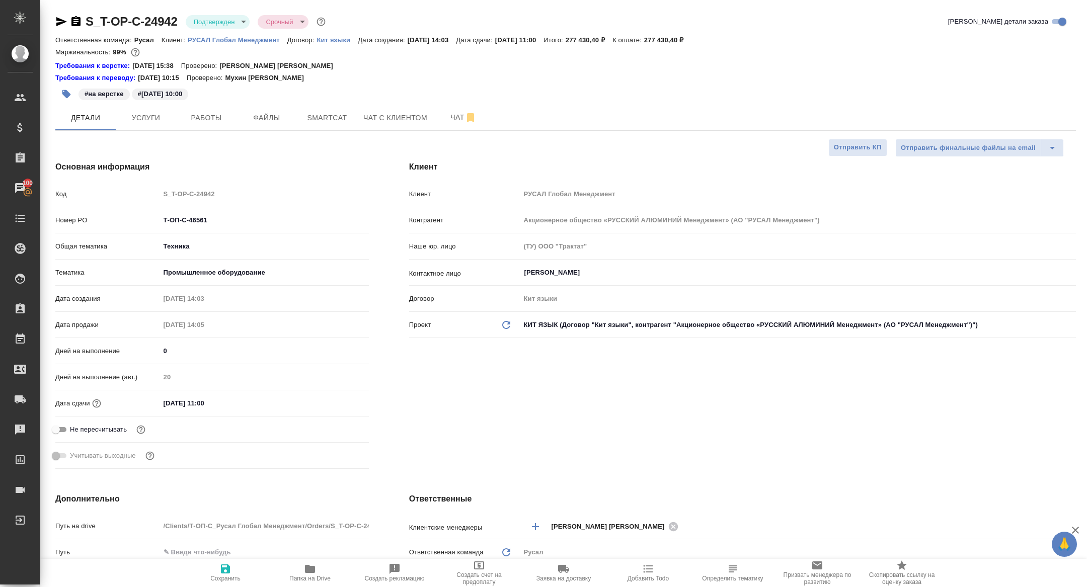
type textarea "x"
click at [215, 403] on input "01.09.2025 11:00" at bounding box center [204, 403] width 88 height 15
click at [335, 402] on icon "button" at bounding box center [339, 402] width 9 height 10
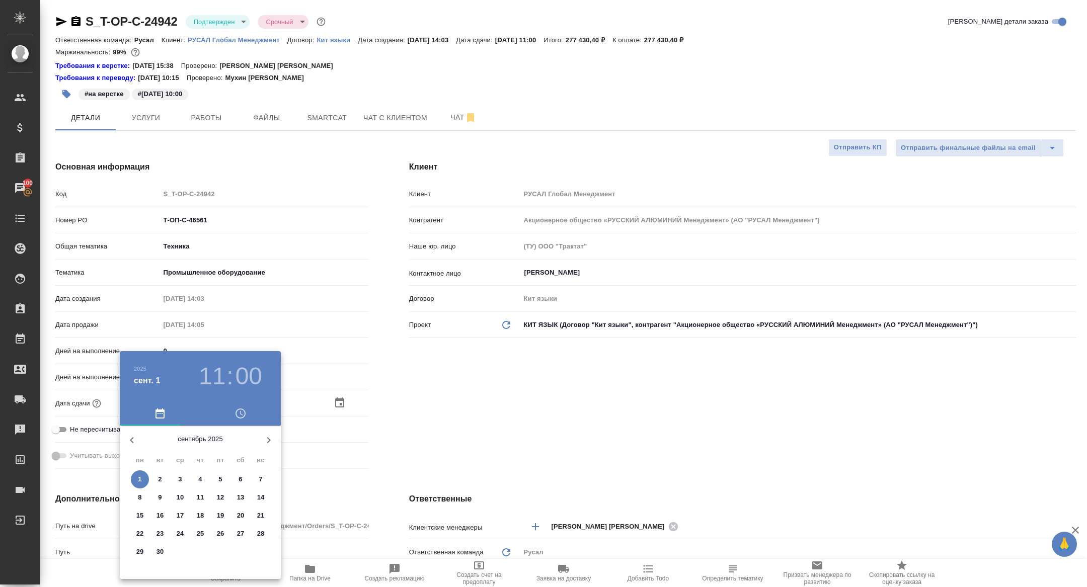
click at [139, 513] on p "15" at bounding box center [140, 516] width 8 height 10
type input "15.09.2025 11:00"
type textarea "x"
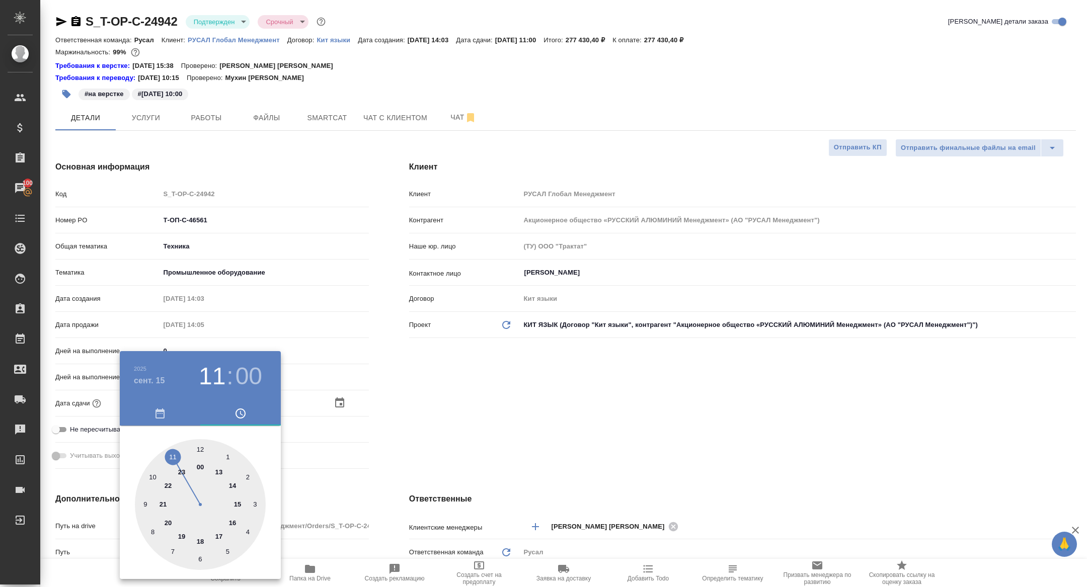
click at [199, 448] on div at bounding box center [200, 504] width 131 height 131
type input "15.09.2025 12:00"
type textarea "x"
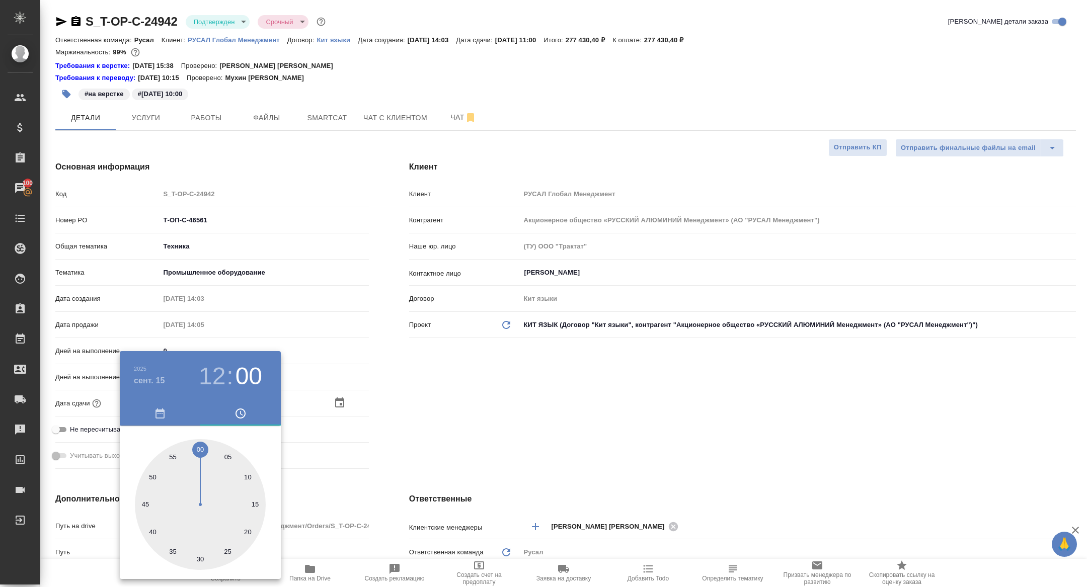
click at [200, 448] on div at bounding box center [200, 504] width 131 height 131
type textarea "x"
click at [115, 446] on div at bounding box center [543, 293] width 1087 height 587
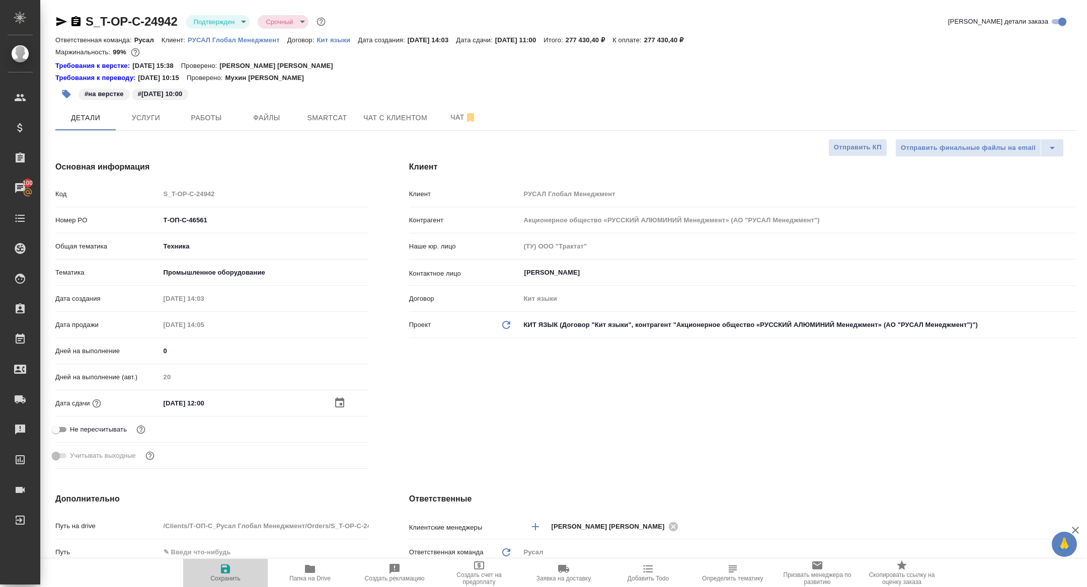
click at [210, 574] on span "Сохранить" at bounding box center [225, 572] width 72 height 19
type textarea "x"
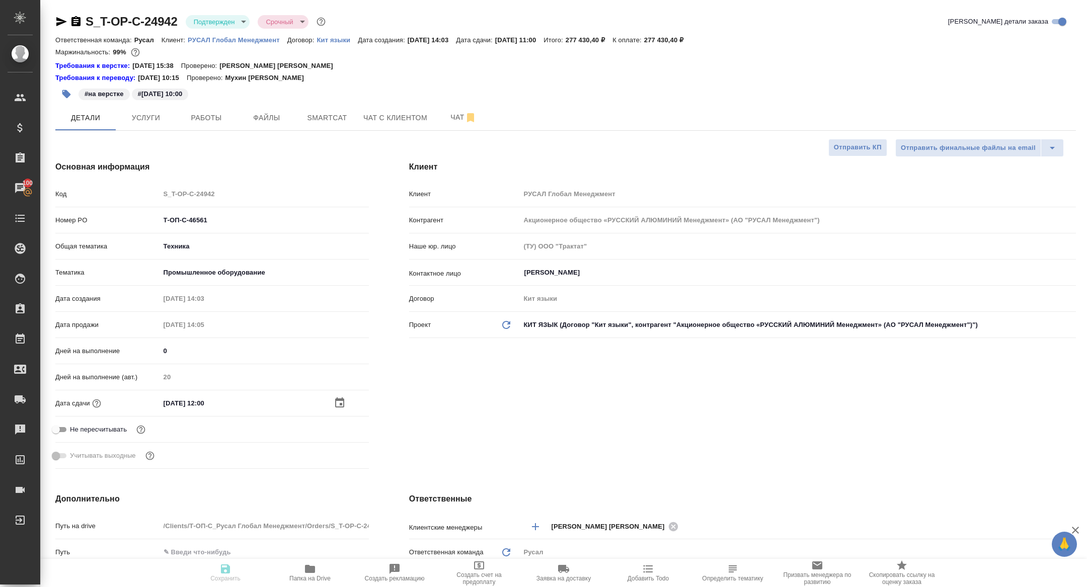
type textarea "x"
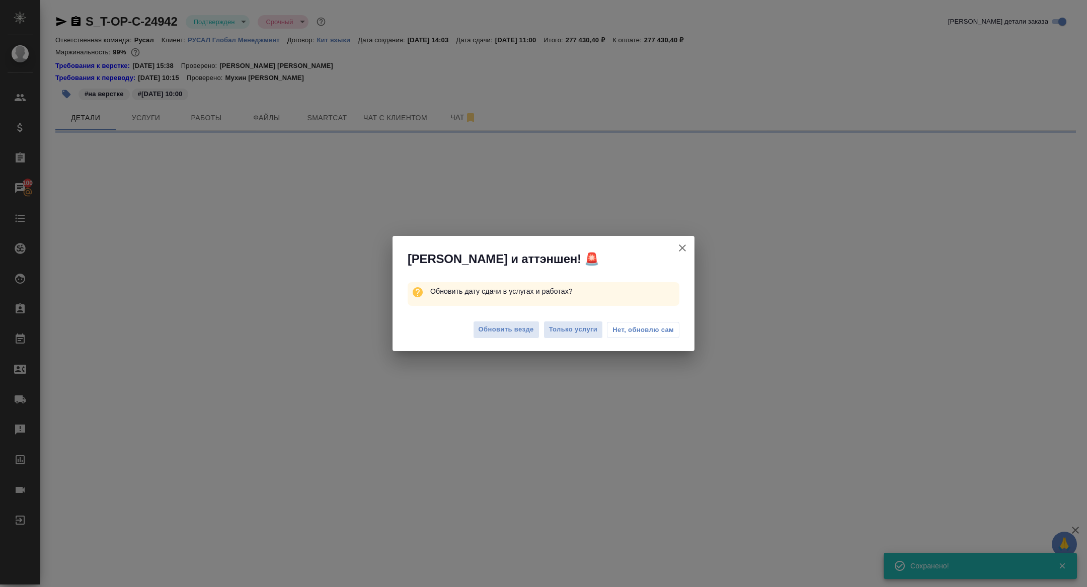
select select "RU"
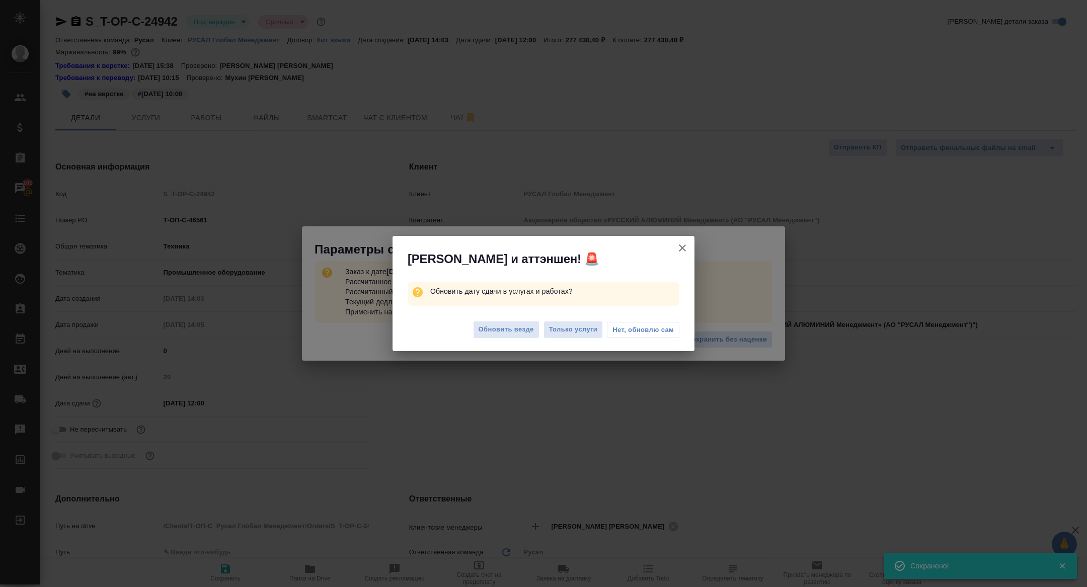
type textarea "x"
click at [657, 326] on span "Нет, обновлю сам" at bounding box center [642, 330] width 61 height 10
type textarea "x"
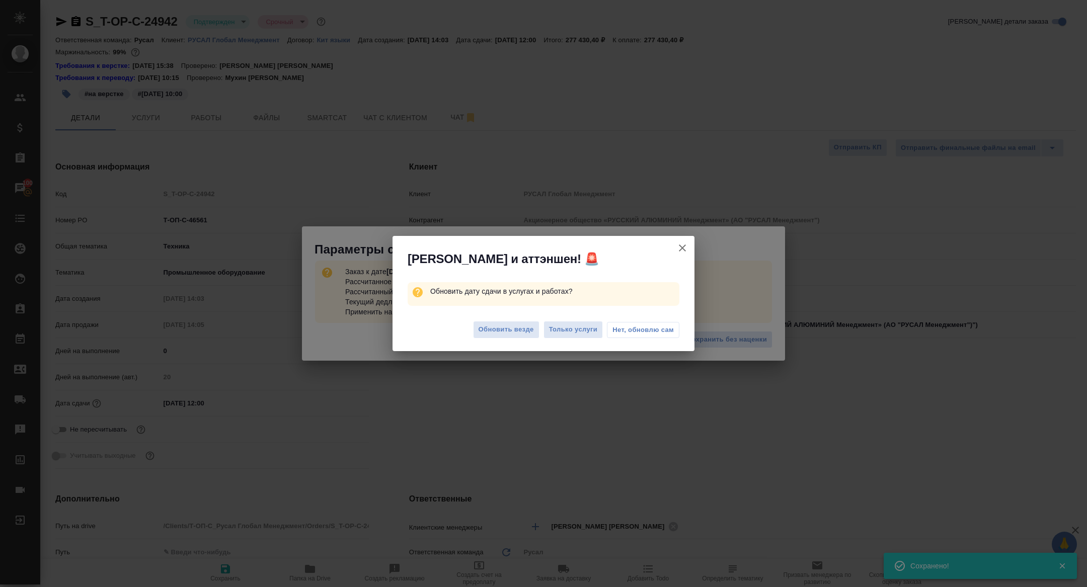
type textarea "x"
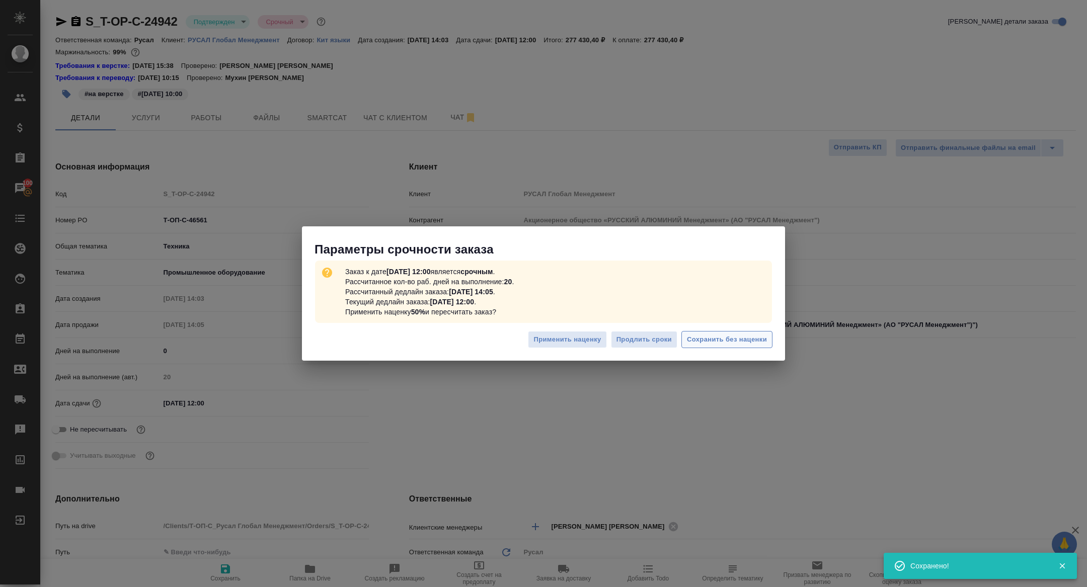
click at [723, 340] on span "Сохранить без наценки" at bounding box center [727, 340] width 80 height 12
type textarea "x"
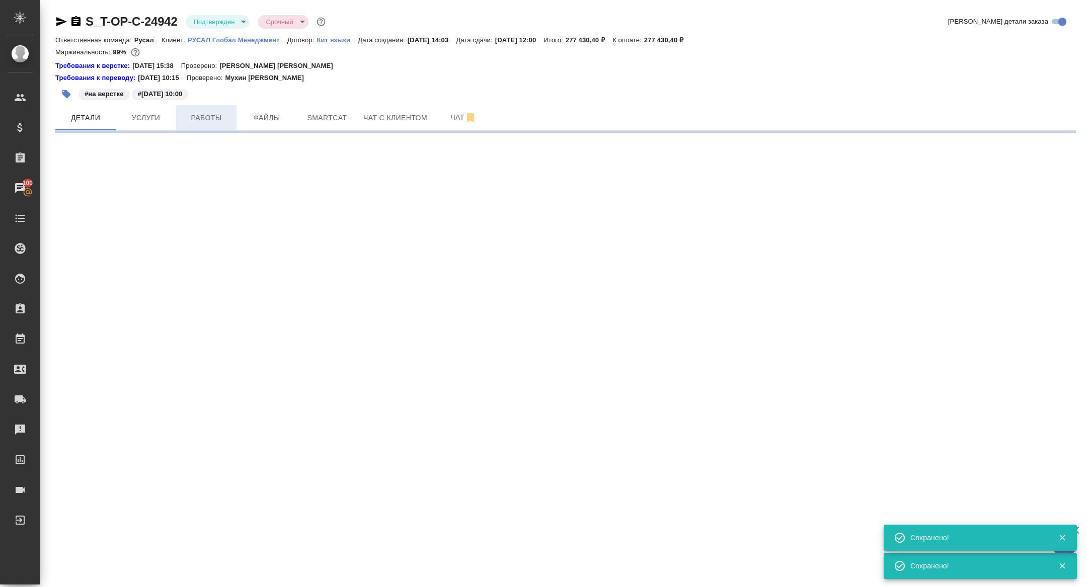
click at [189, 116] on span "Работы" at bounding box center [206, 118] width 48 height 13
select select "RU"
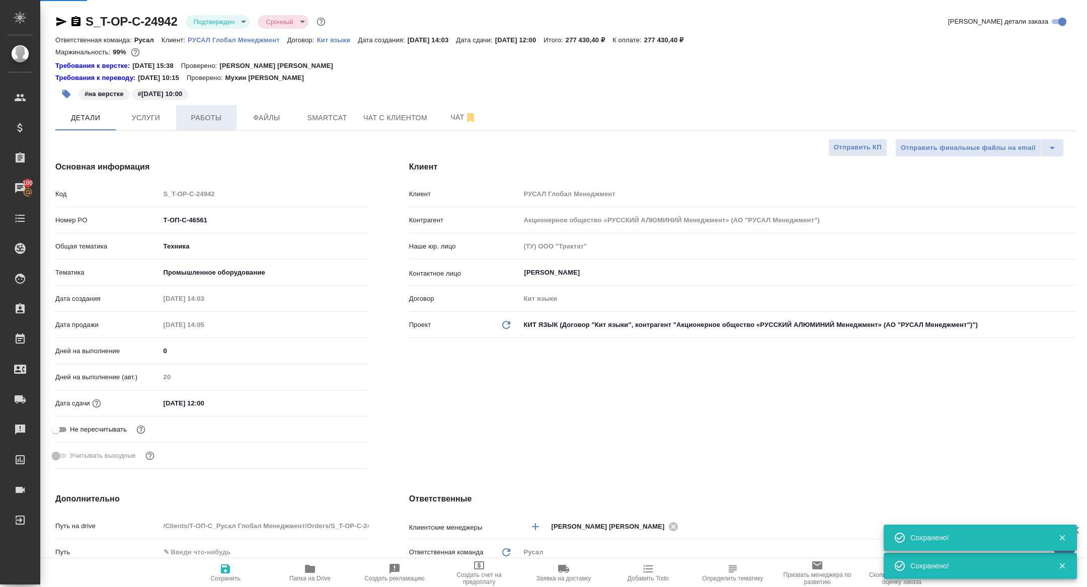
type textarea "x"
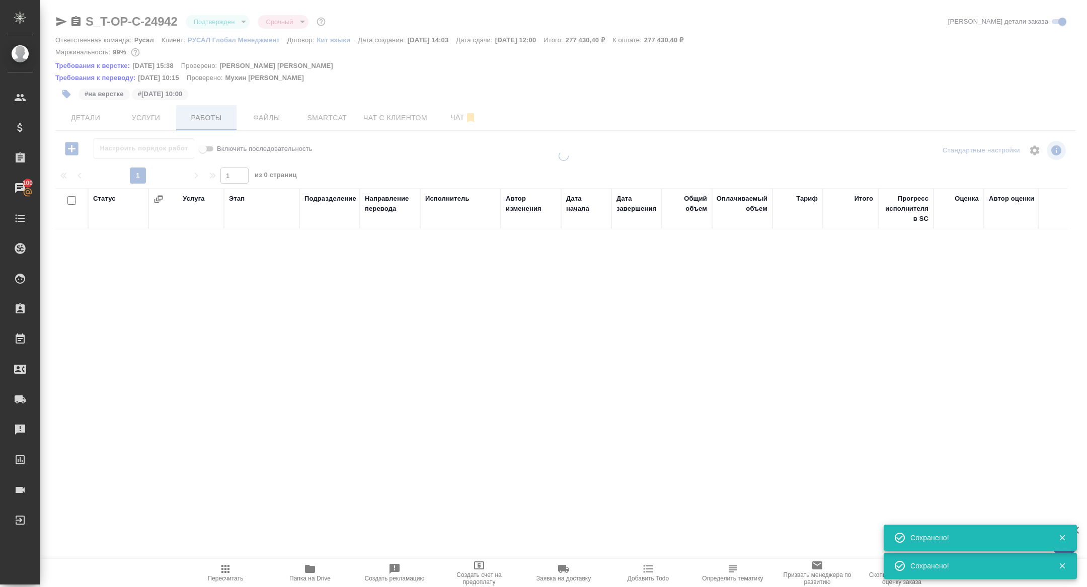
click at [189, 116] on span "Работы" at bounding box center [206, 118] width 48 height 13
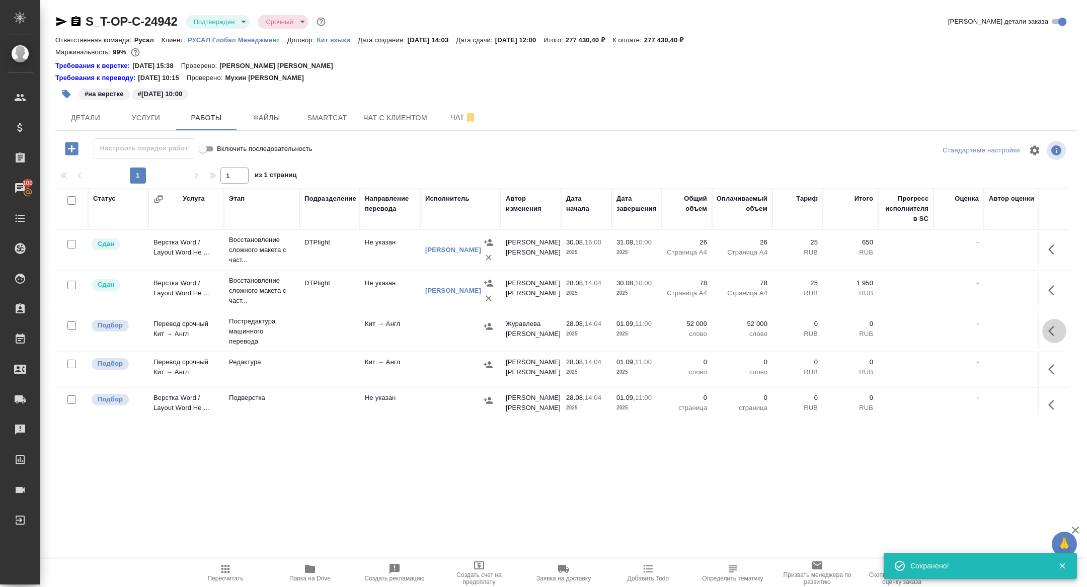
click at [1050, 330] on icon "button" at bounding box center [1051, 331] width 6 height 10
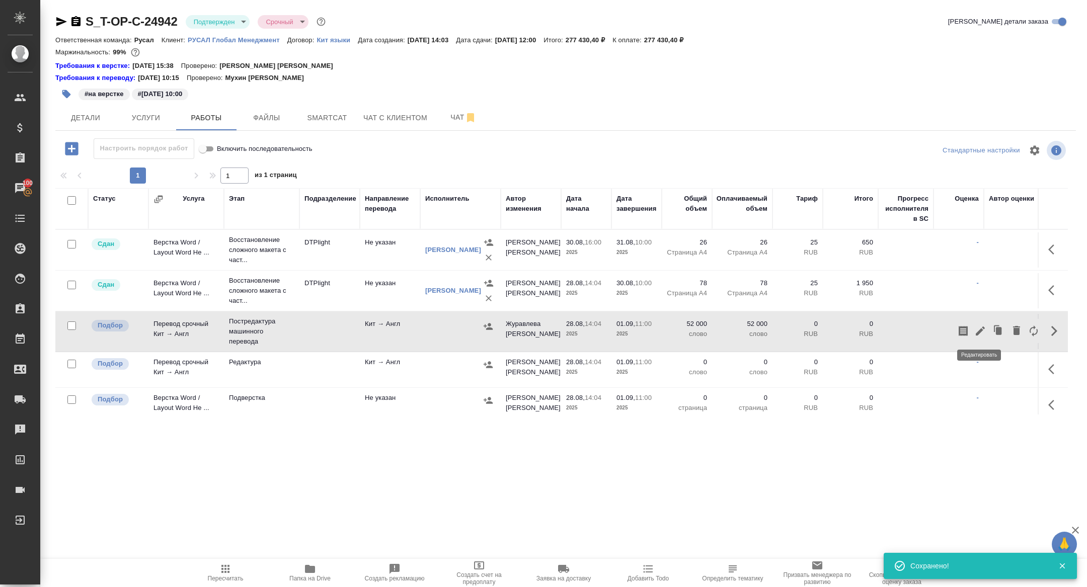
click at [979, 332] on icon "button" at bounding box center [980, 331] width 9 height 9
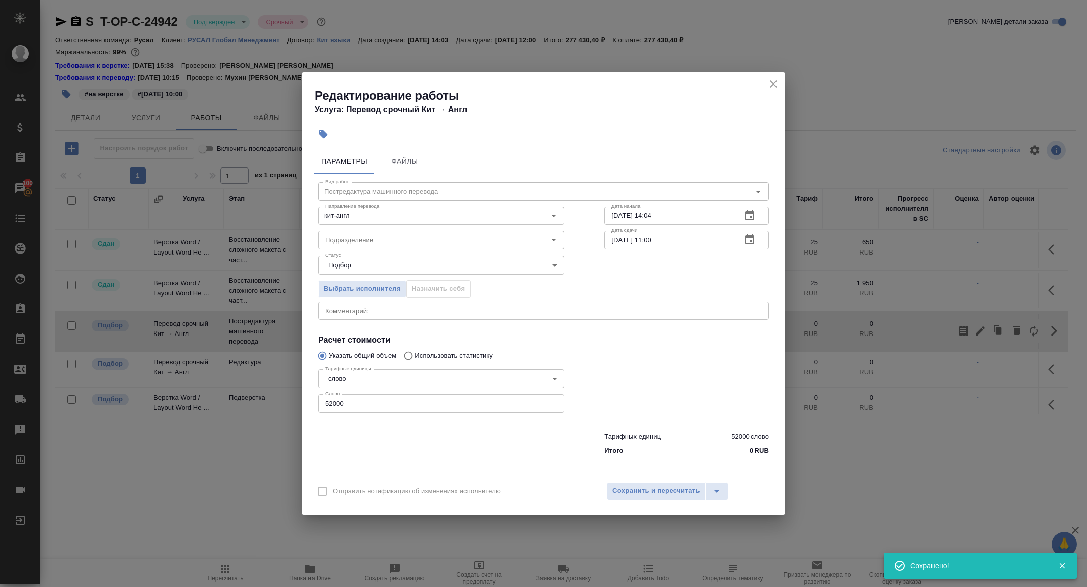
click at [759, 244] on button "button" at bounding box center [750, 240] width 24 height 24
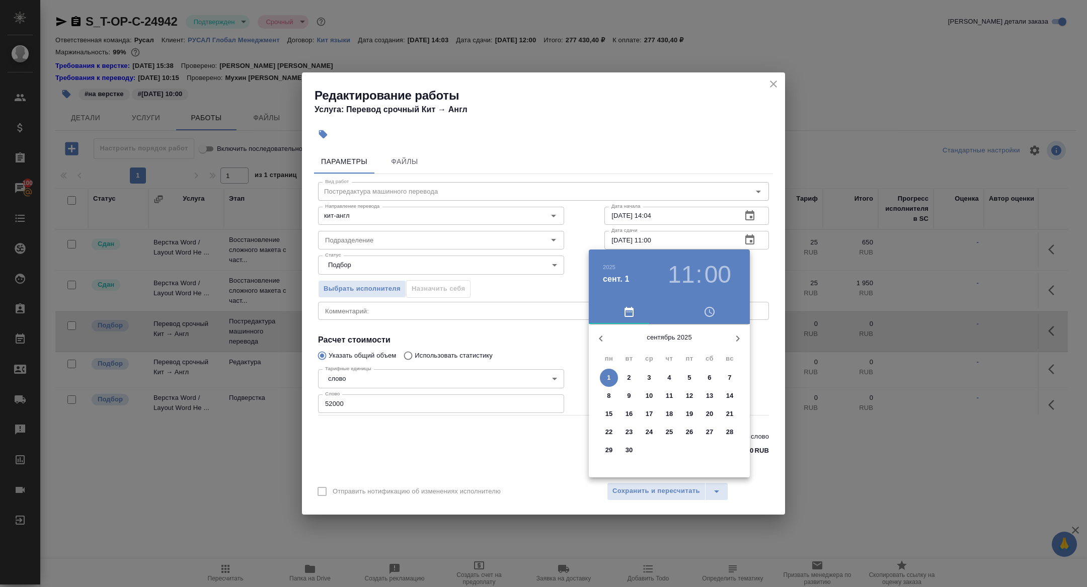
click at [610, 408] on button "15" at bounding box center [609, 414] width 18 height 18
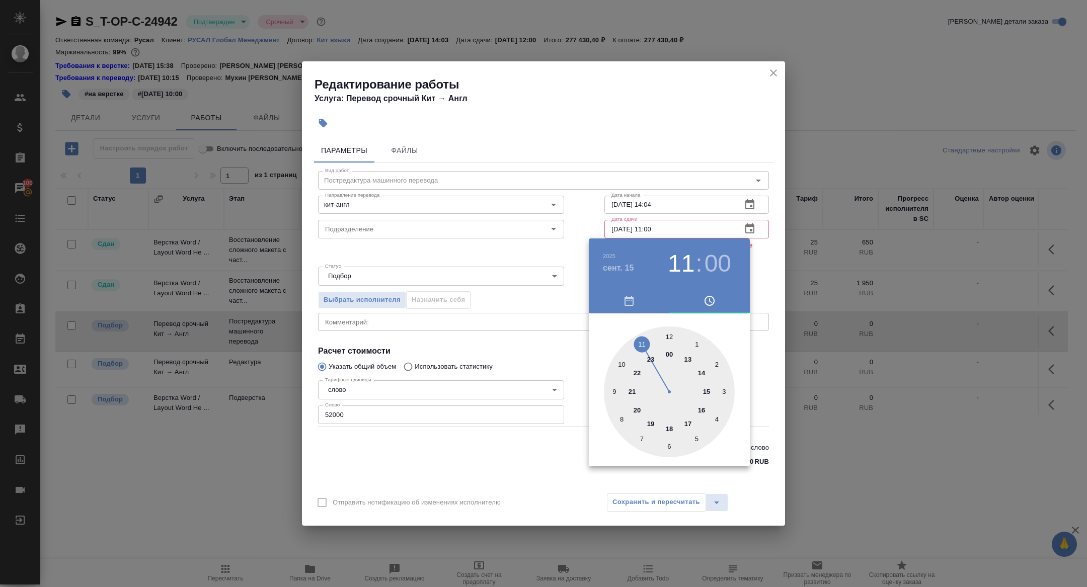
click at [615, 394] on div at bounding box center [669, 392] width 131 height 131
type input "15.09.2025 09:00"
click at [481, 256] on div at bounding box center [543, 293] width 1087 height 587
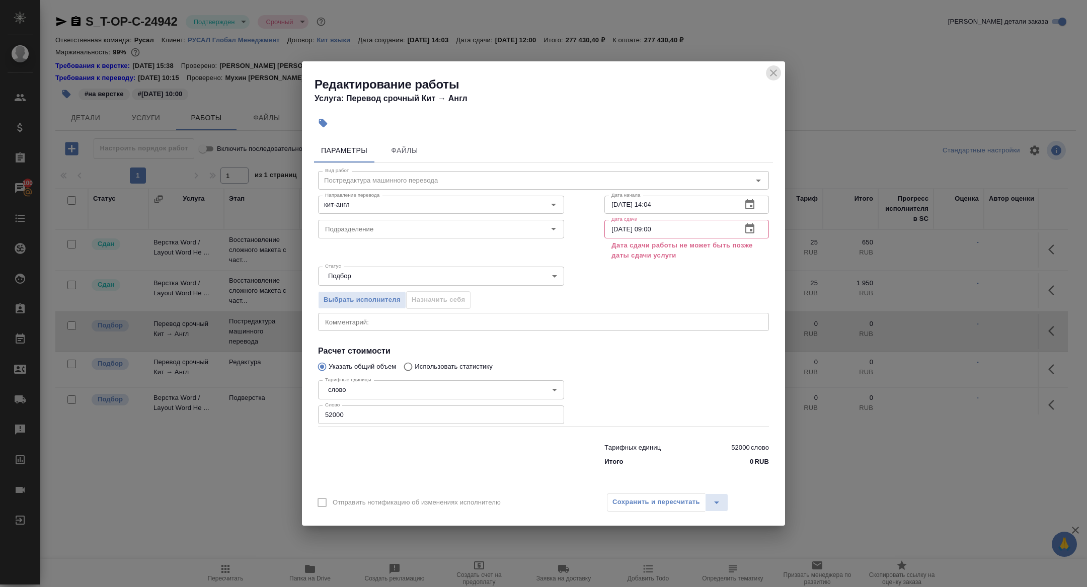
click at [772, 69] on icon "close" at bounding box center [774, 73] width 12 height 12
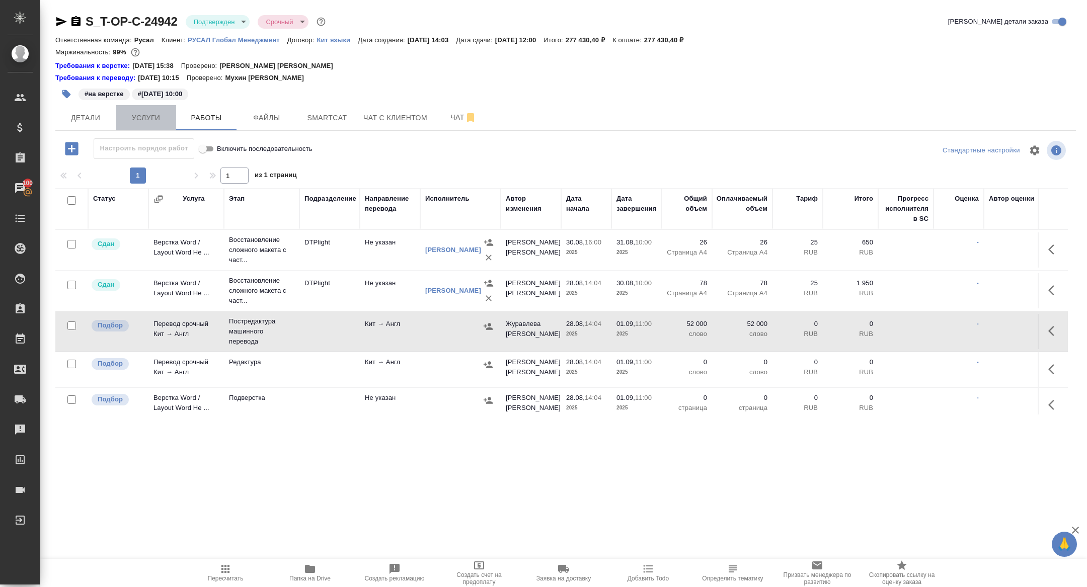
click at [151, 110] on button "Услуги" at bounding box center [146, 117] width 60 height 25
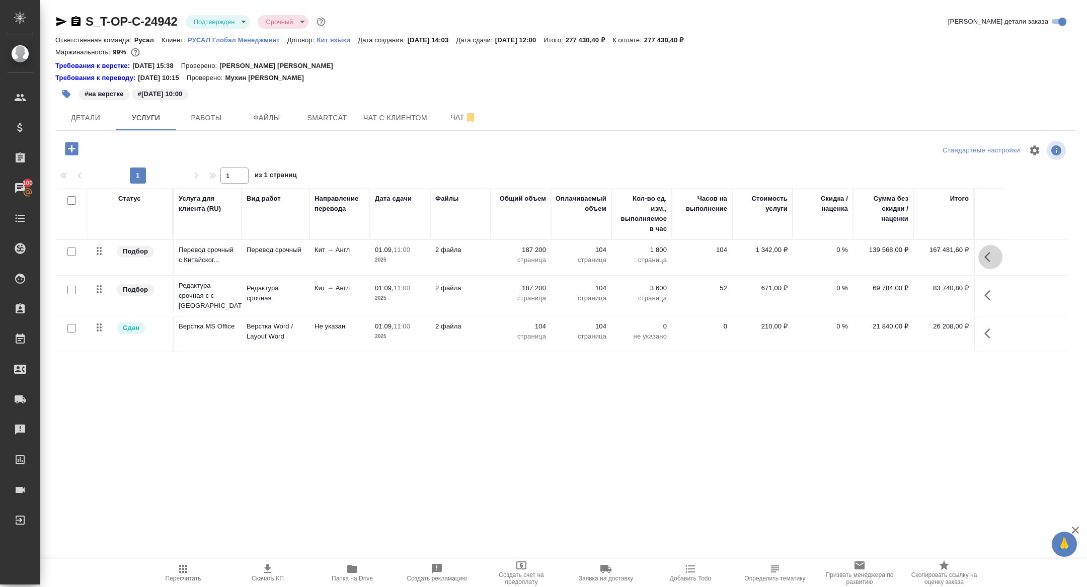
click at [987, 263] on icon "button" at bounding box center [990, 257] width 12 height 12
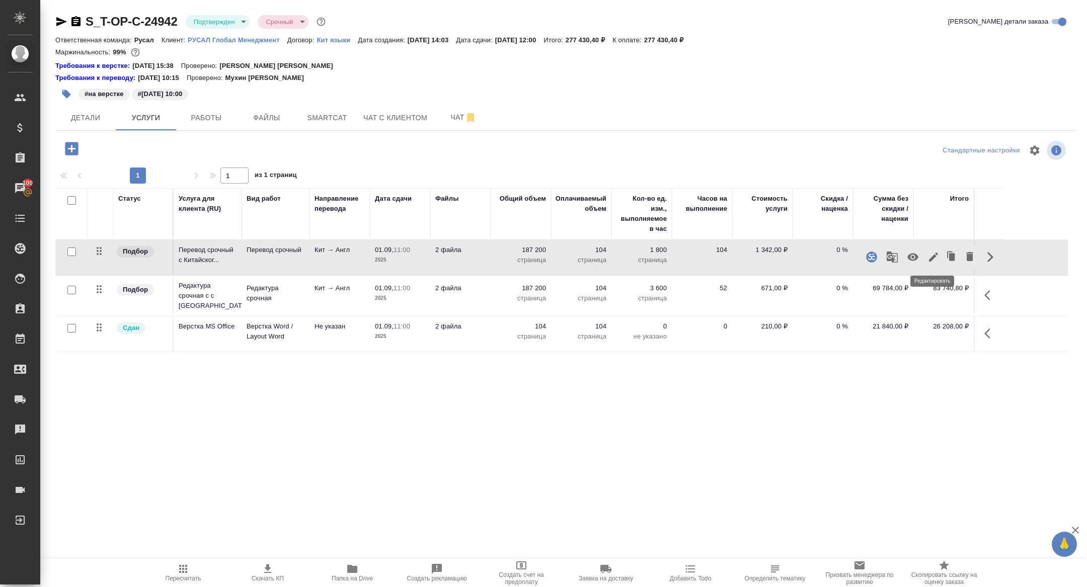
click at [932, 257] on icon "button" at bounding box center [934, 257] width 12 height 12
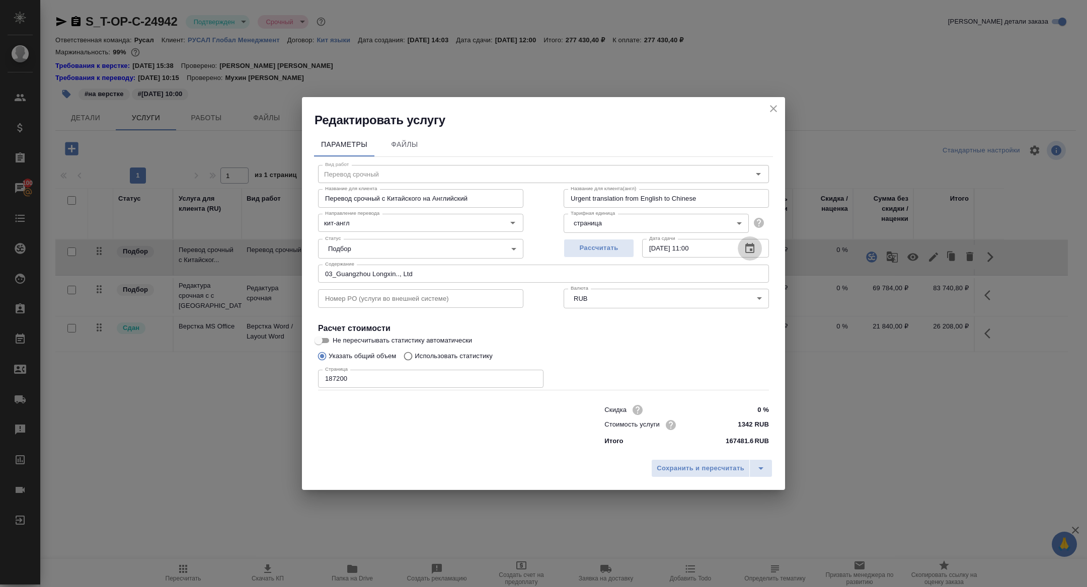
click at [744, 247] on icon "button" at bounding box center [750, 249] width 12 height 12
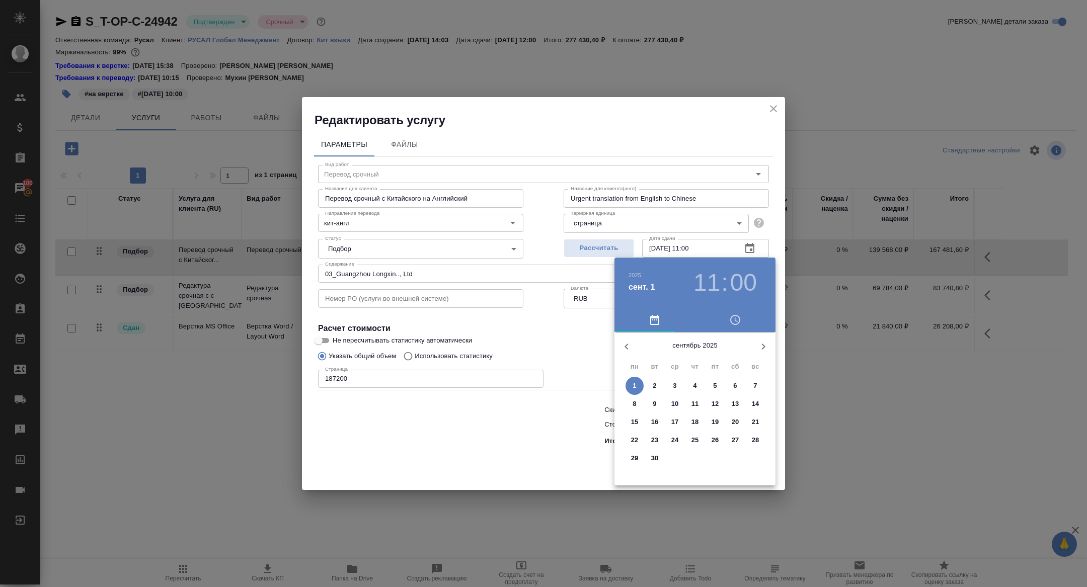
click at [636, 417] on p "15" at bounding box center [635, 422] width 8 height 10
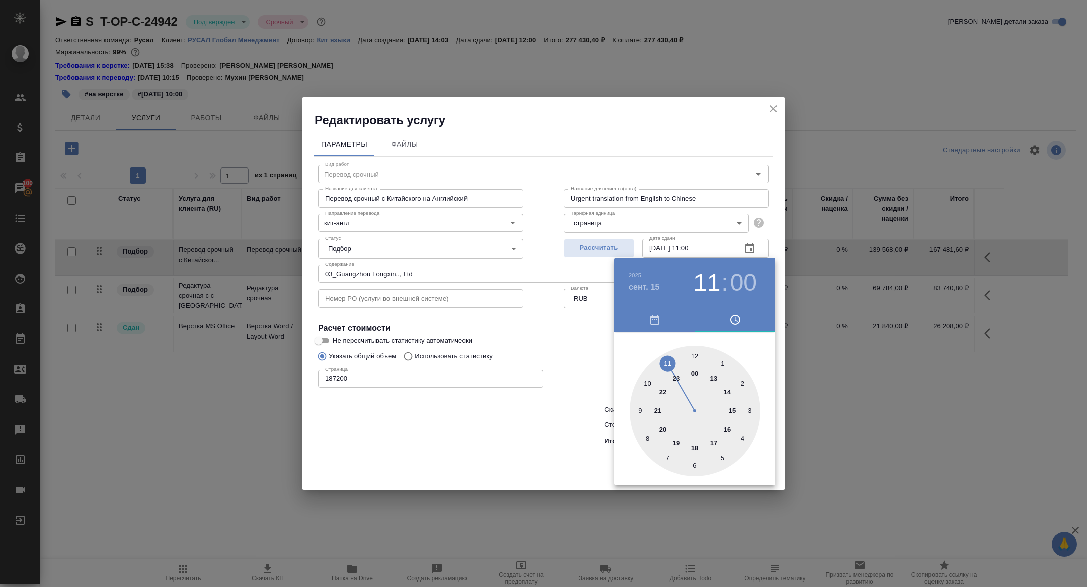
click at [697, 353] on div at bounding box center [695, 411] width 131 height 131
type input "15.09.2025 12:00"
drag, startPoint x: 532, startPoint y: 318, endPoint x: 552, endPoint y: 337, distance: 27.8
click at [532, 318] on div at bounding box center [543, 293] width 1087 height 587
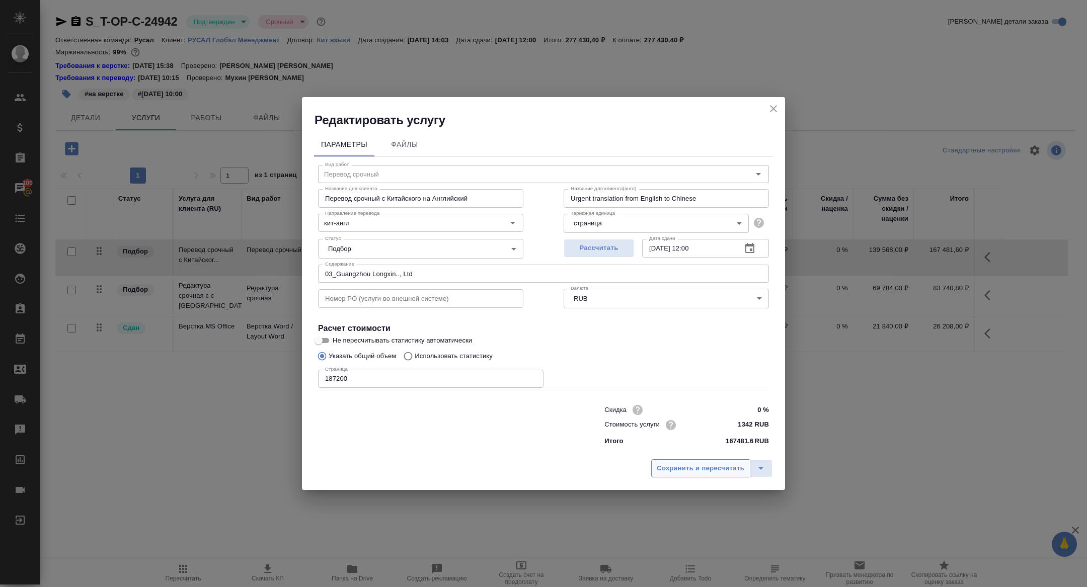
click at [673, 470] on span "Сохранить и пересчитать" at bounding box center [701, 469] width 88 height 12
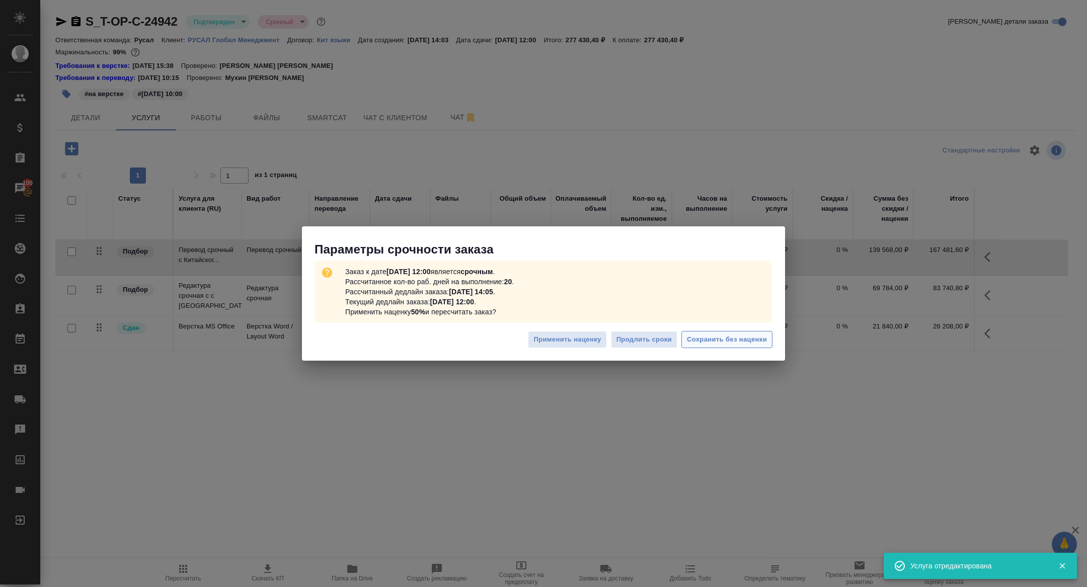
click at [712, 336] on span "Сохранить без наценки" at bounding box center [727, 340] width 80 height 12
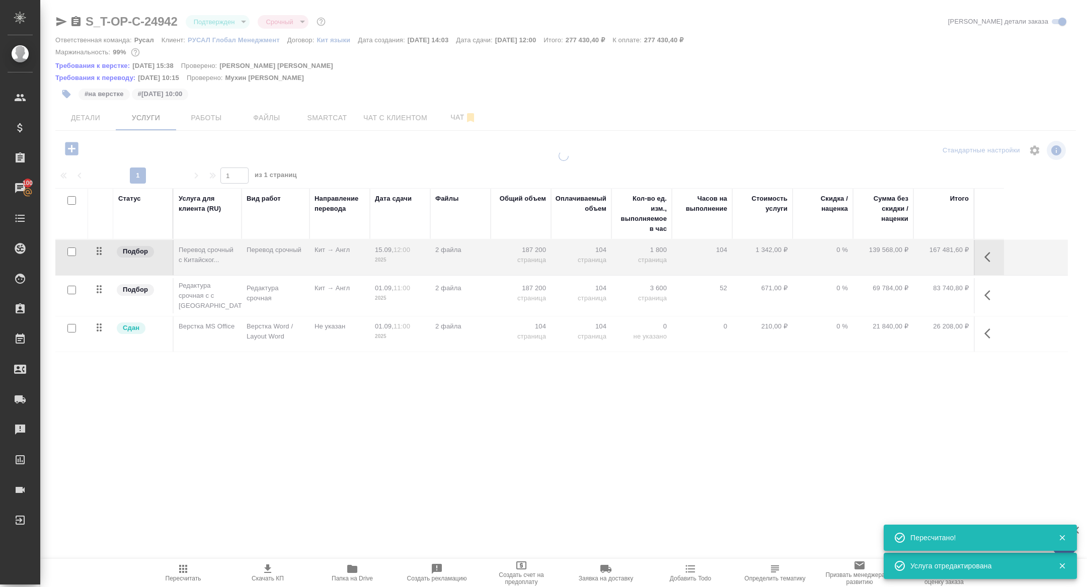
click at [210, 124] on div at bounding box center [563, 215] width 1047 height 430
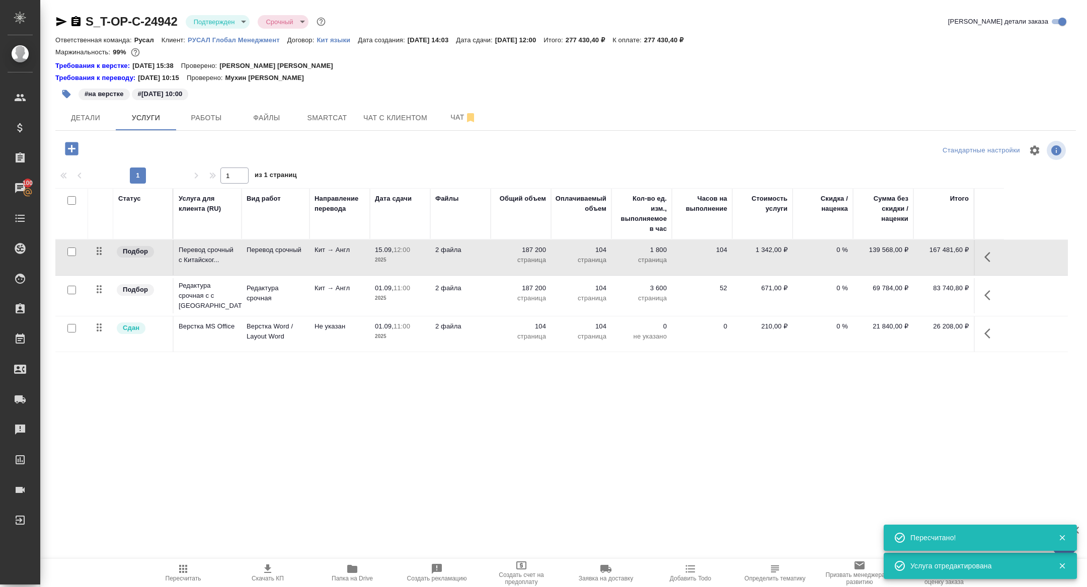
click at [210, 124] on button "Работы" at bounding box center [206, 117] width 60 height 25
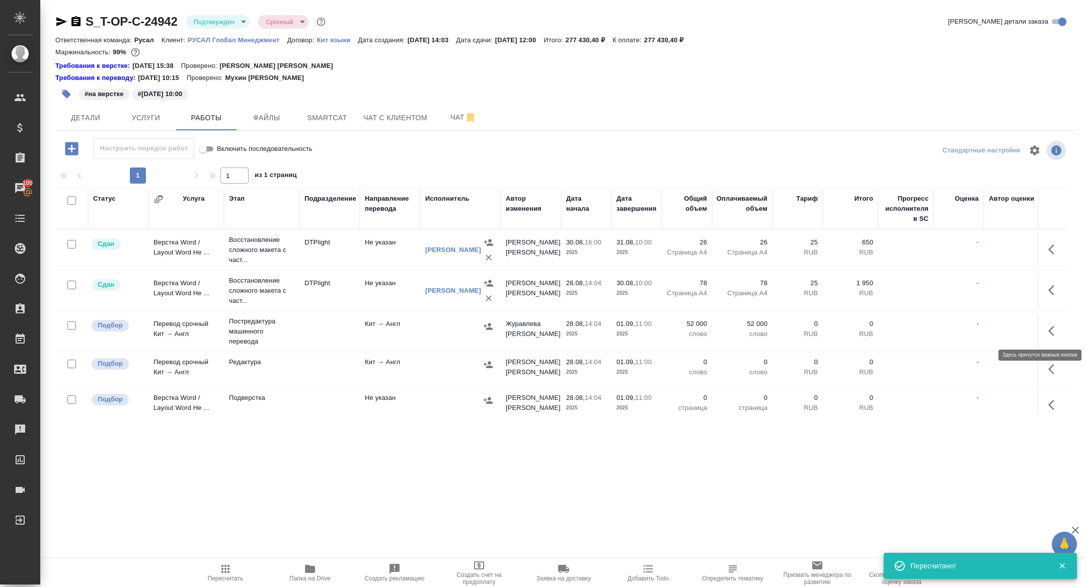
click at [1048, 330] on icon "button" at bounding box center [1054, 331] width 12 height 12
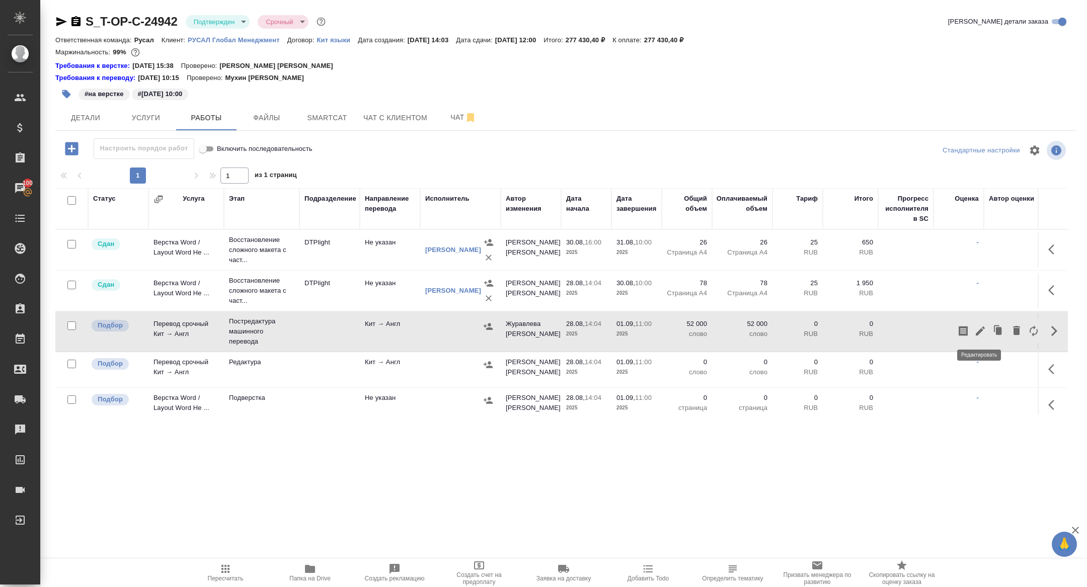
click at [976, 328] on icon "button" at bounding box center [980, 331] width 12 height 12
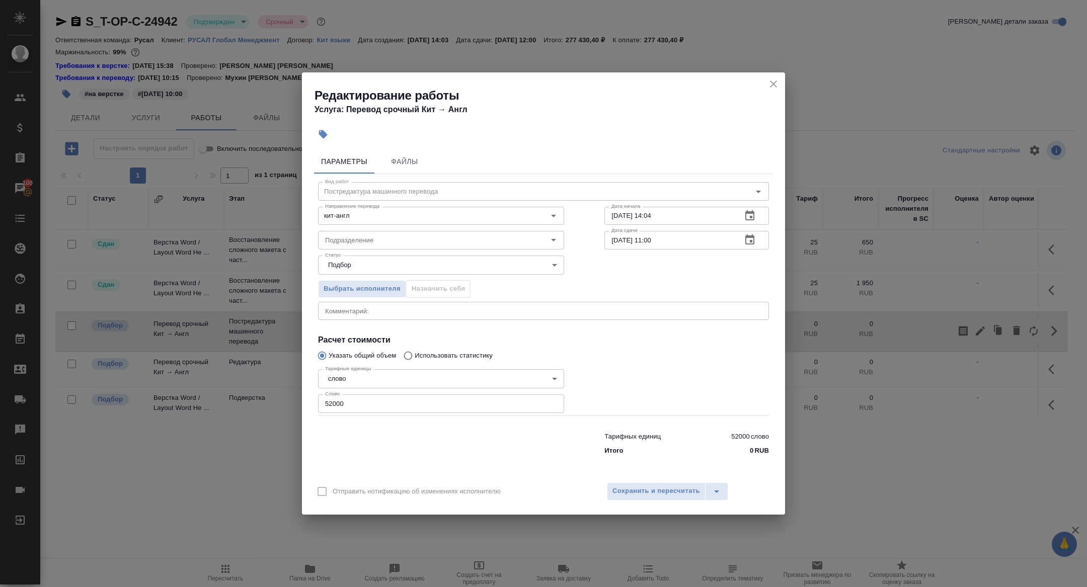
click at [742, 245] on button "button" at bounding box center [750, 240] width 24 height 24
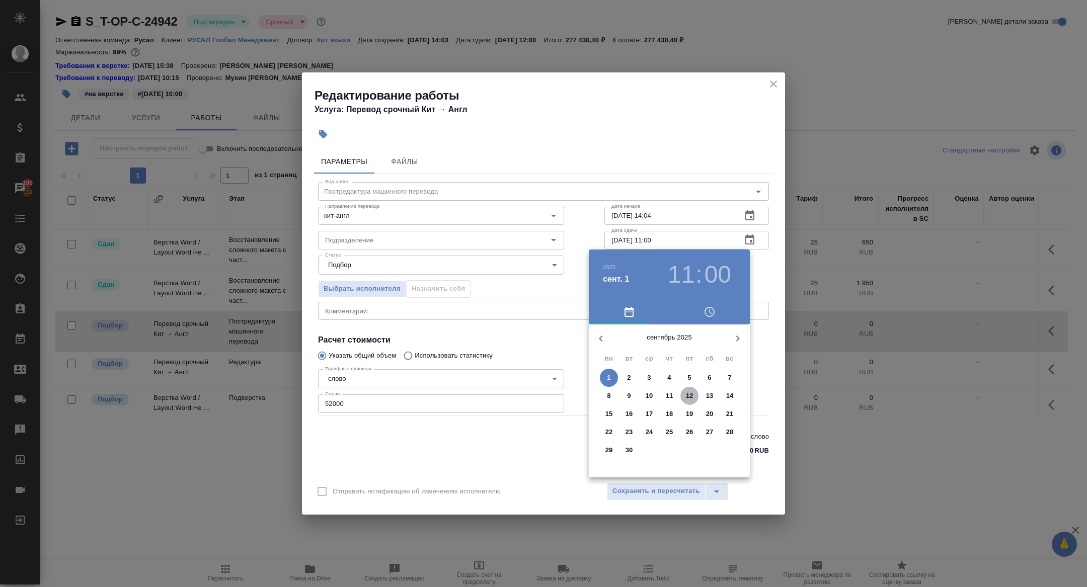
click at [694, 392] on span "12" at bounding box center [689, 396] width 18 height 10
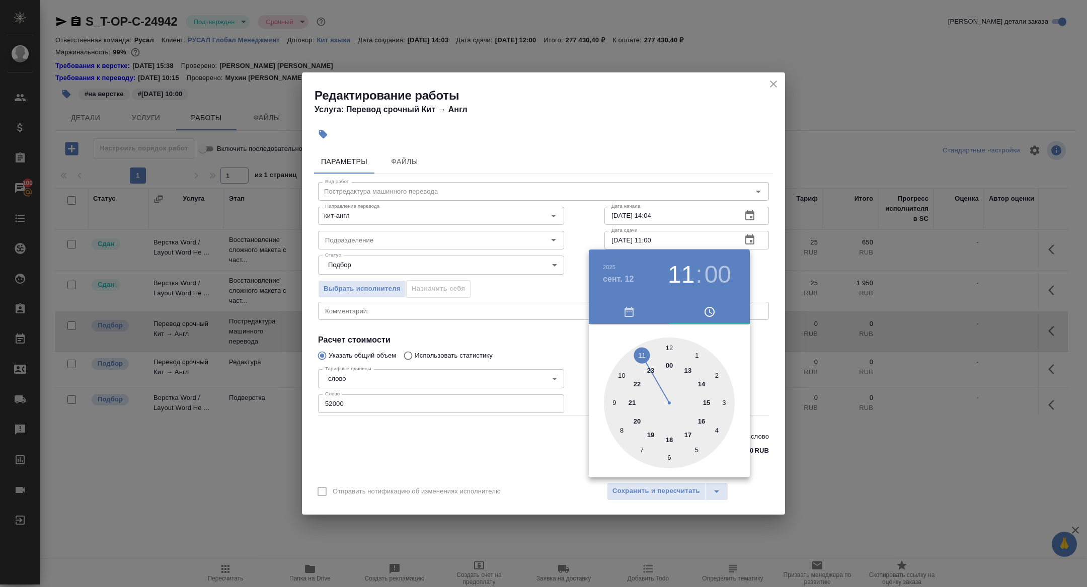
type input "12.09.2025 12:00"
click at [673, 343] on div at bounding box center [669, 403] width 131 height 131
click at [520, 328] on div at bounding box center [543, 293] width 1087 height 587
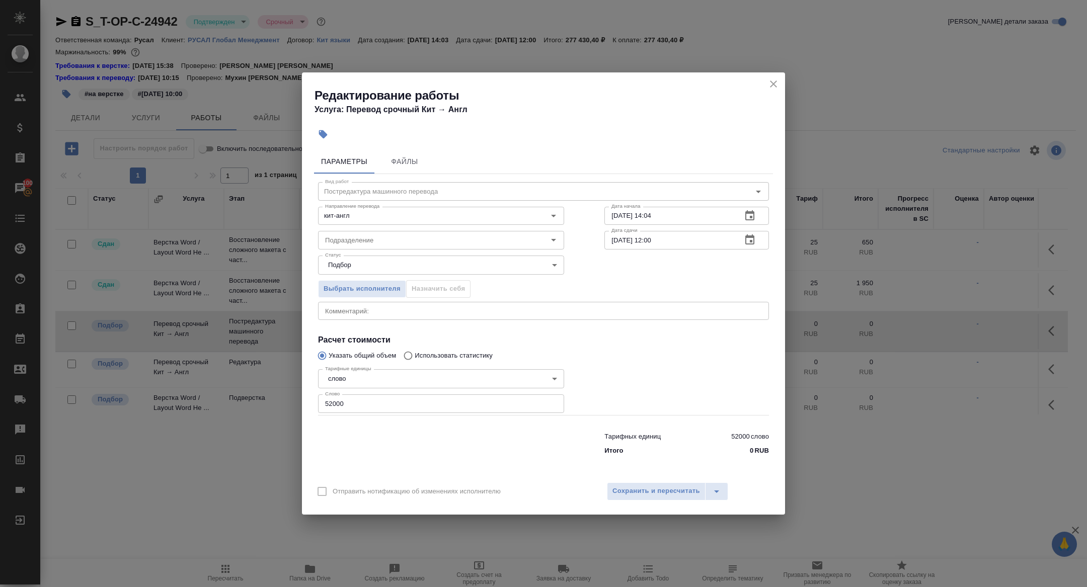
click at [643, 482] on div "Отправить нотификацию об изменениях исполнителю Сохранить и пересчитать" at bounding box center [543, 495] width 483 height 39
click at [643, 497] on button "Сохранить и пересчитать" at bounding box center [656, 492] width 99 height 18
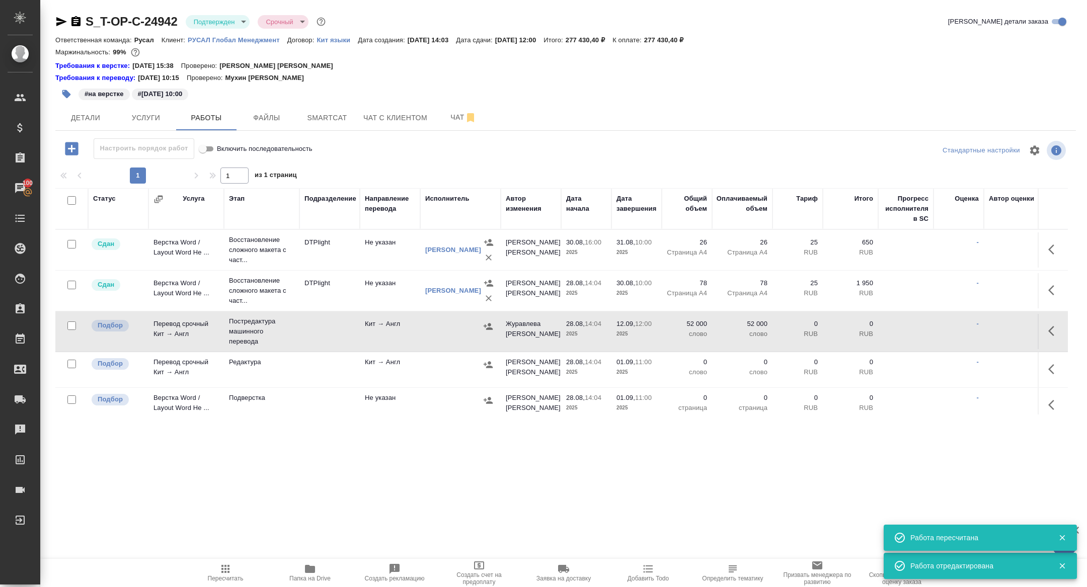
click at [487, 327] on icon "button" at bounding box center [488, 326] width 9 height 7
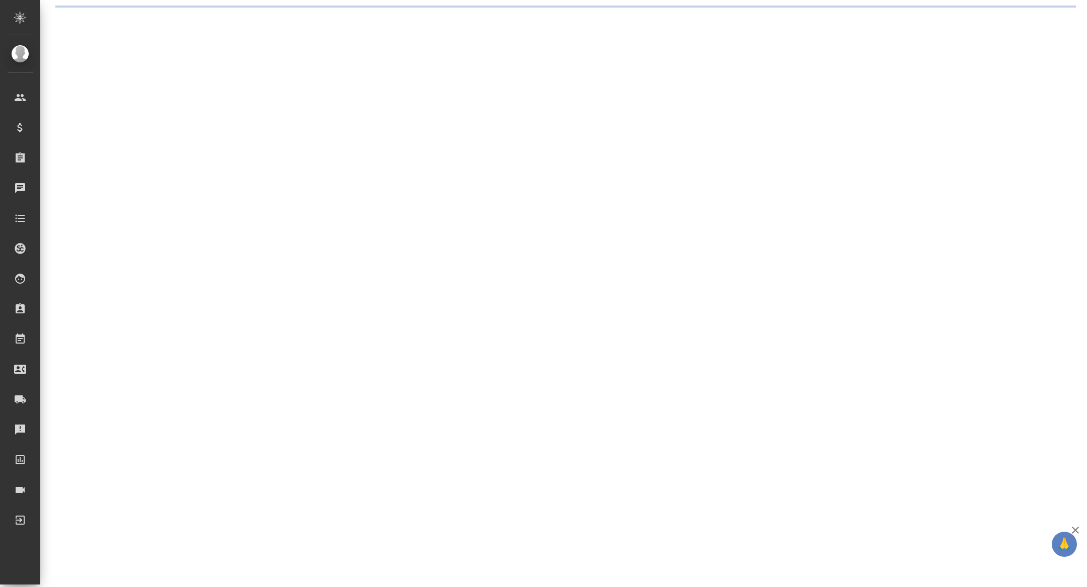
select select "RU"
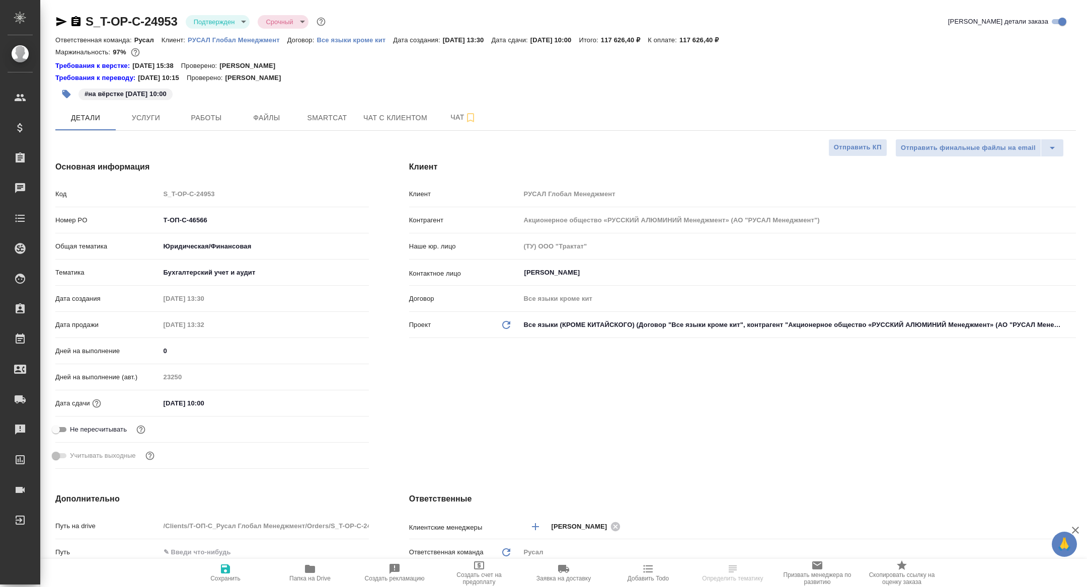
type textarea "x"
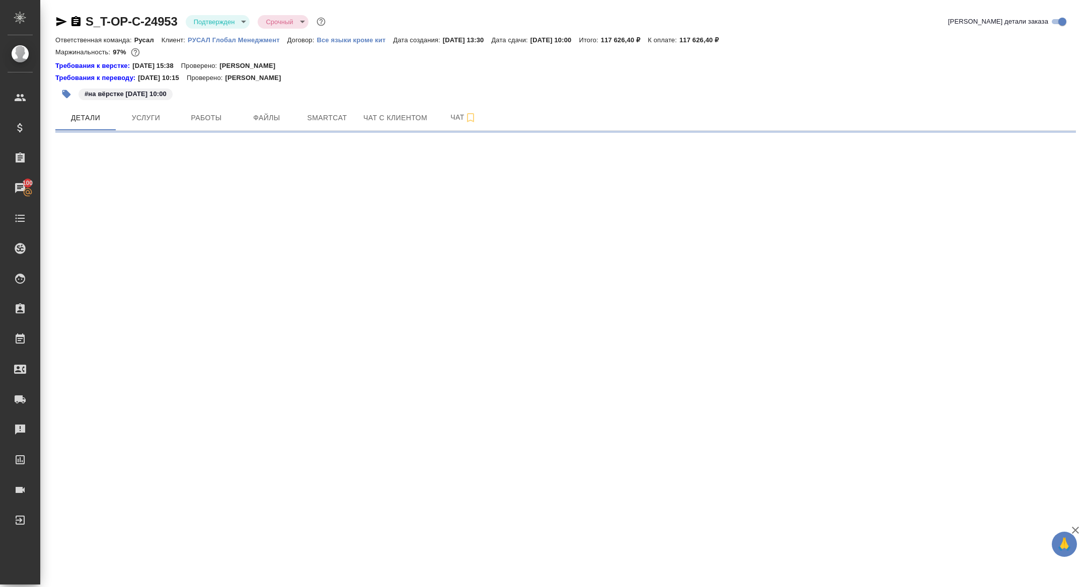
select select "RU"
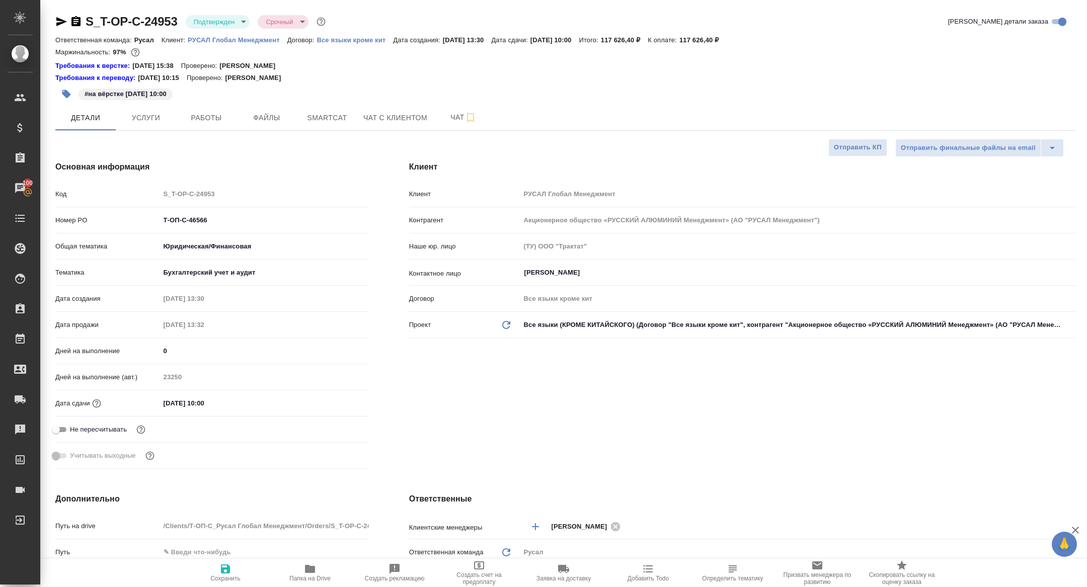
type textarea "x"
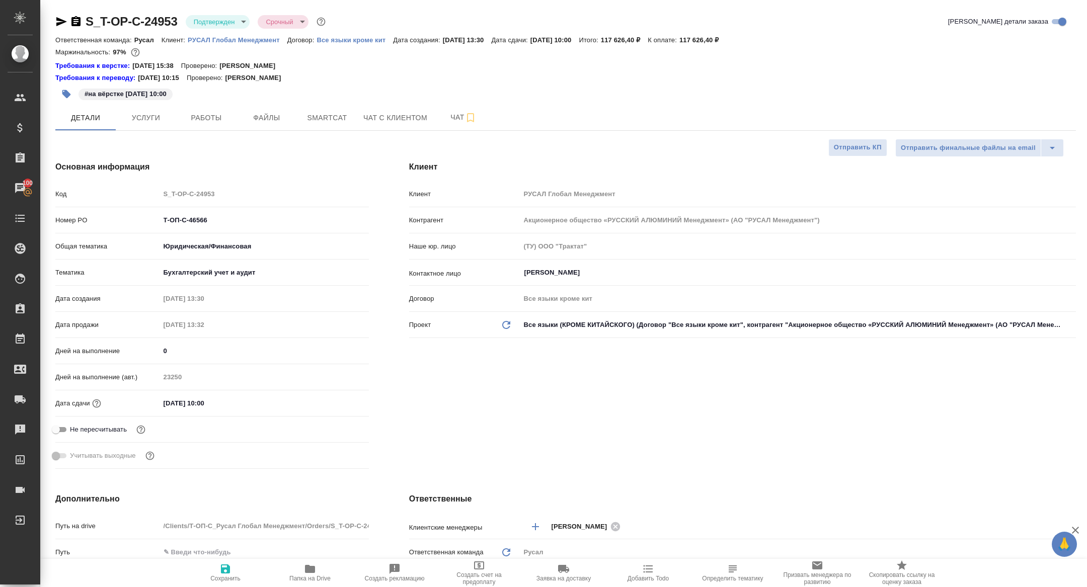
type textarea "x"
click at [207, 125] on button "Работы" at bounding box center [206, 117] width 60 height 25
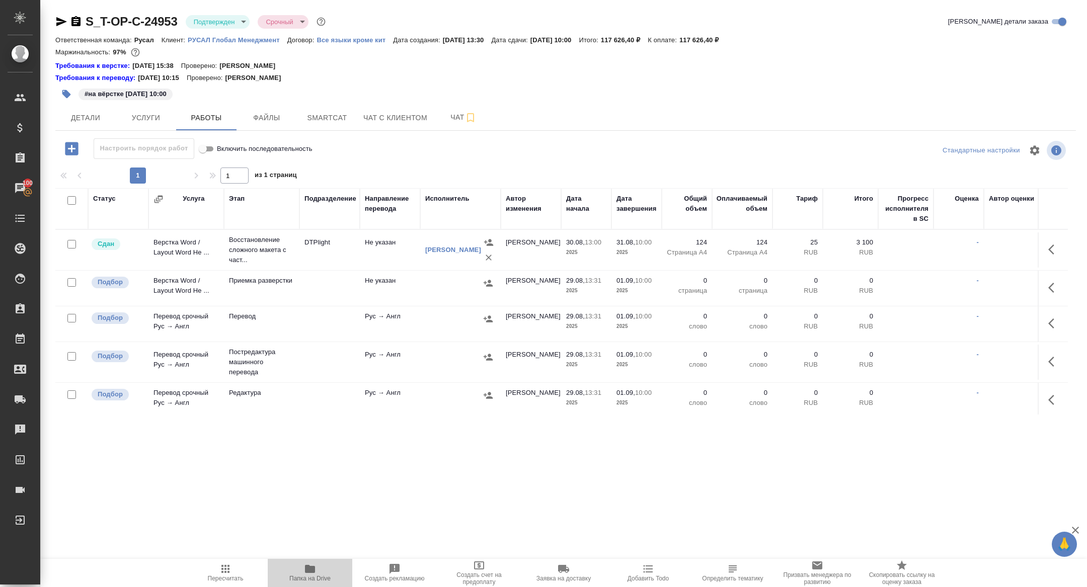
click at [303, 572] on span "Папка на Drive" at bounding box center [310, 572] width 72 height 19
click at [452, 101] on div "#на вёрстке 31.08.2025 10:00" at bounding box center [395, 94] width 680 height 22
click at [452, 122] on span "Чат" at bounding box center [463, 117] width 48 height 13
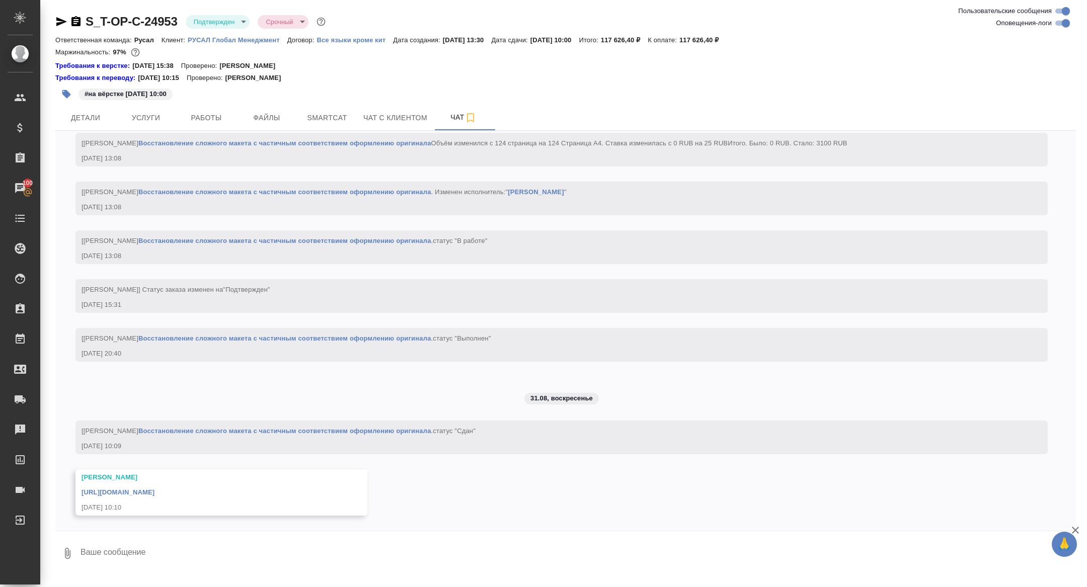
scroll to position [1703, 0]
click at [155, 492] on link "https://drive.awatera.com/apps/files/files/10241660?dir=/Shares/%D0%A2-%D0%9E%D…" at bounding box center [118, 493] width 73 height 8
click at [78, 22] on icon "button" at bounding box center [76, 22] width 12 height 12
click at [154, 121] on span "Услуги" at bounding box center [146, 118] width 48 height 13
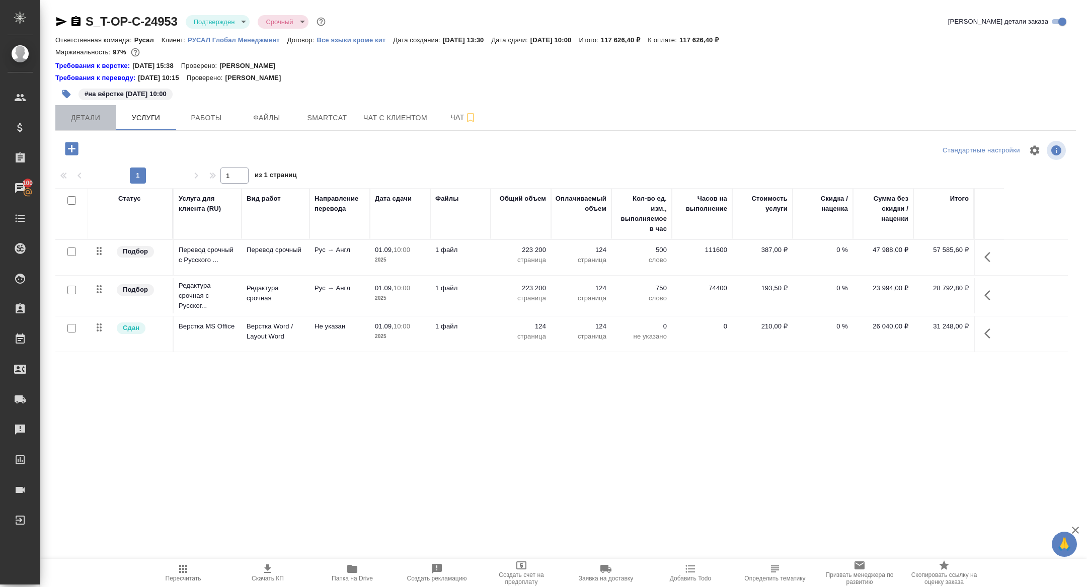
click at [83, 120] on span "Детали" at bounding box center [85, 118] width 48 height 13
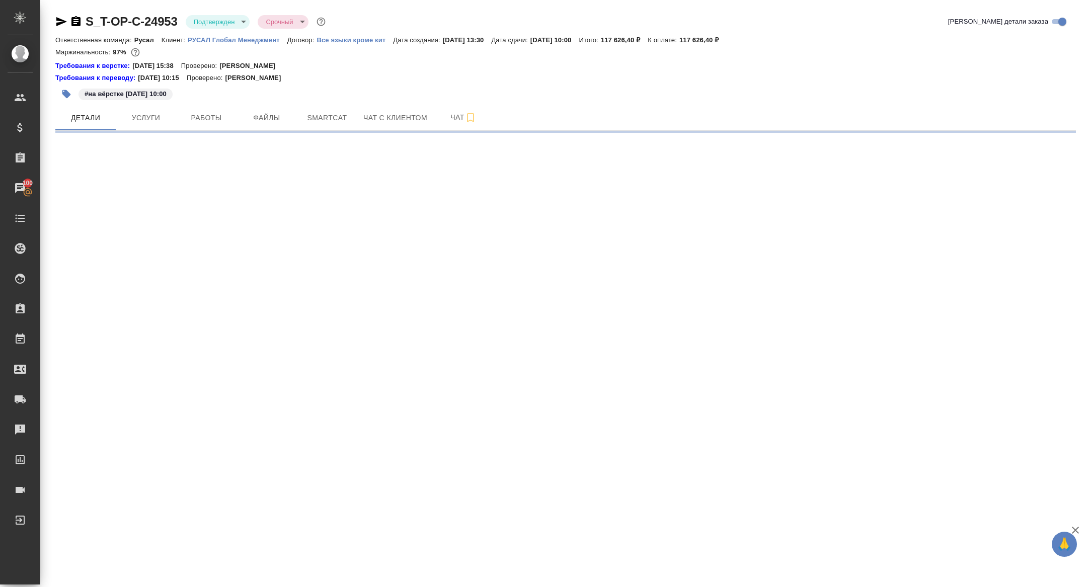
select select "RU"
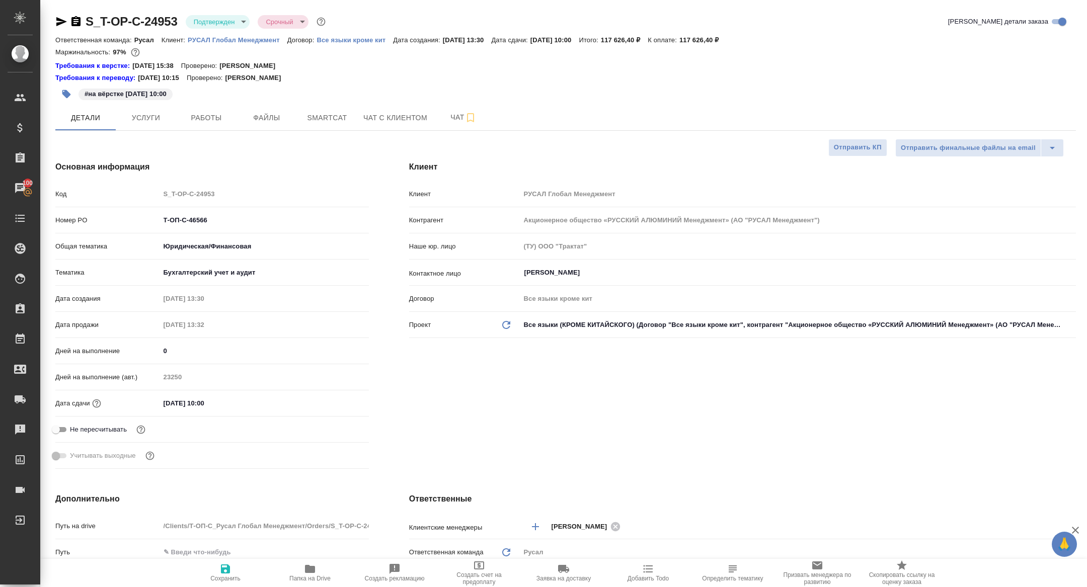
type textarea "x"
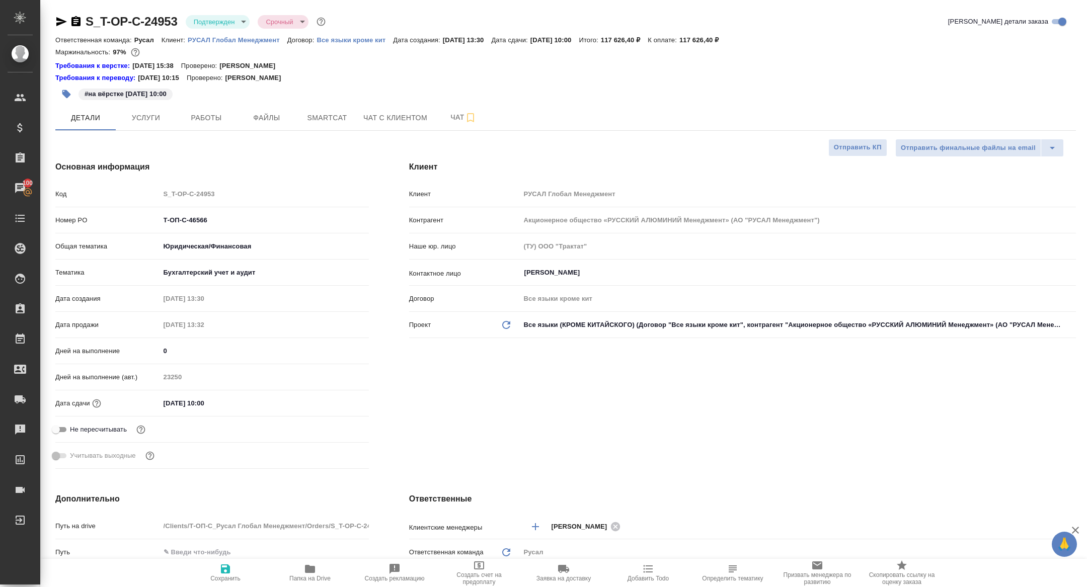
type textarea "x"
click at [79, 25] on icon "button" at bounding box center [75, 21] width 9 height 10
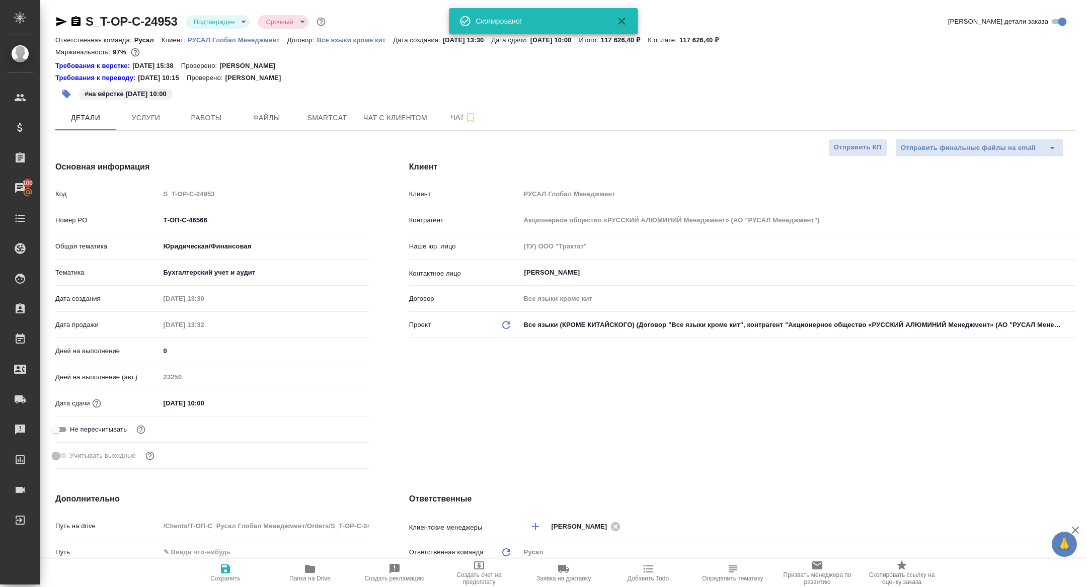
type textarea "x"
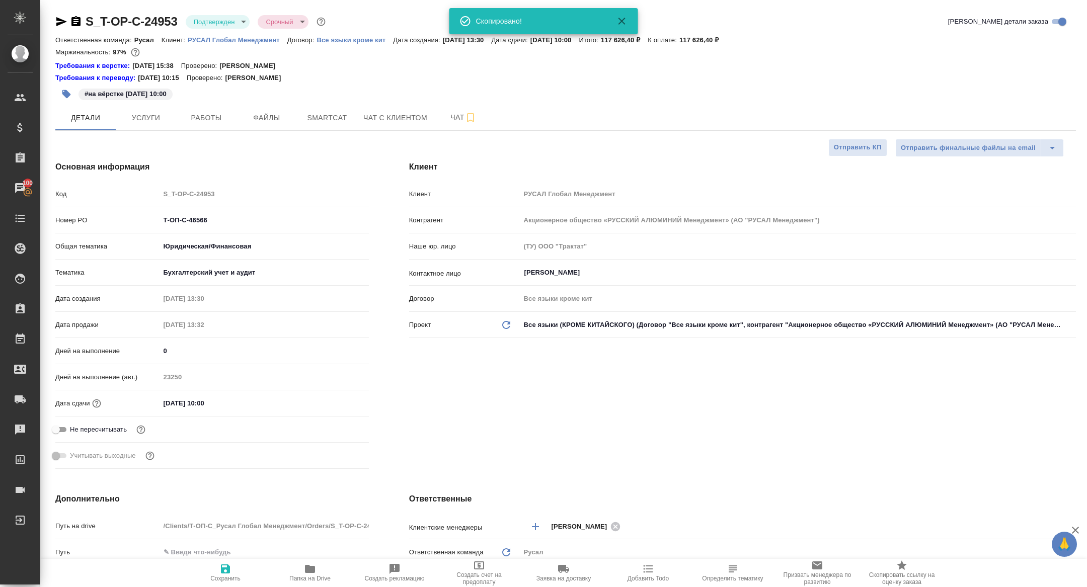
type textarea "x"
drag, startPoint x: 225, startPoint y: 215, endPoint x: 126, endPoint y: 208, distance: 99.9
click at [127, 211] on div "Номер PO Т-ОП-С-46566" at bounding box center [212, 220] width 314 height 18
type textarea "x"
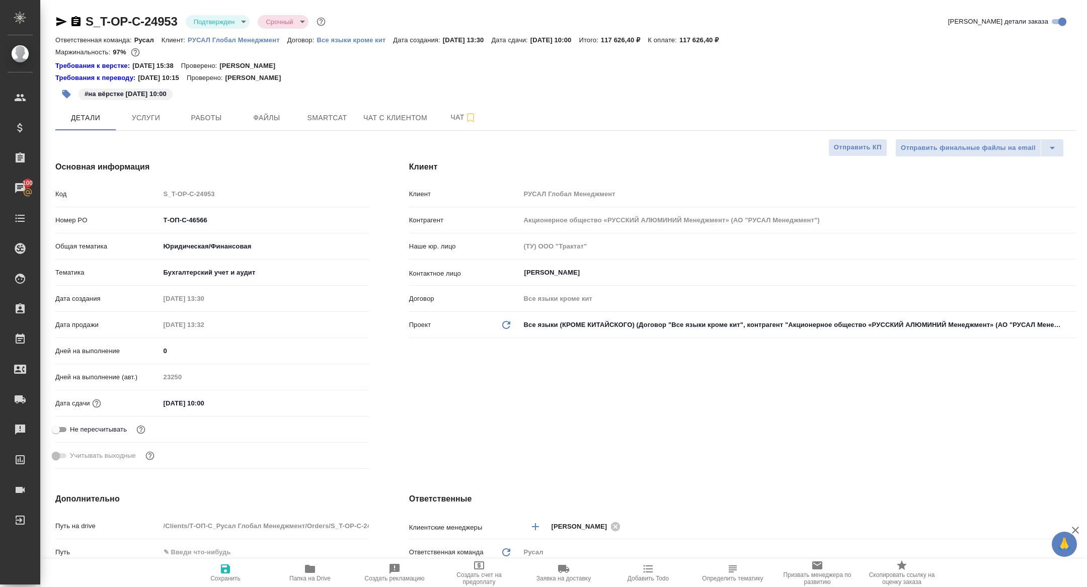
type textarea "x"
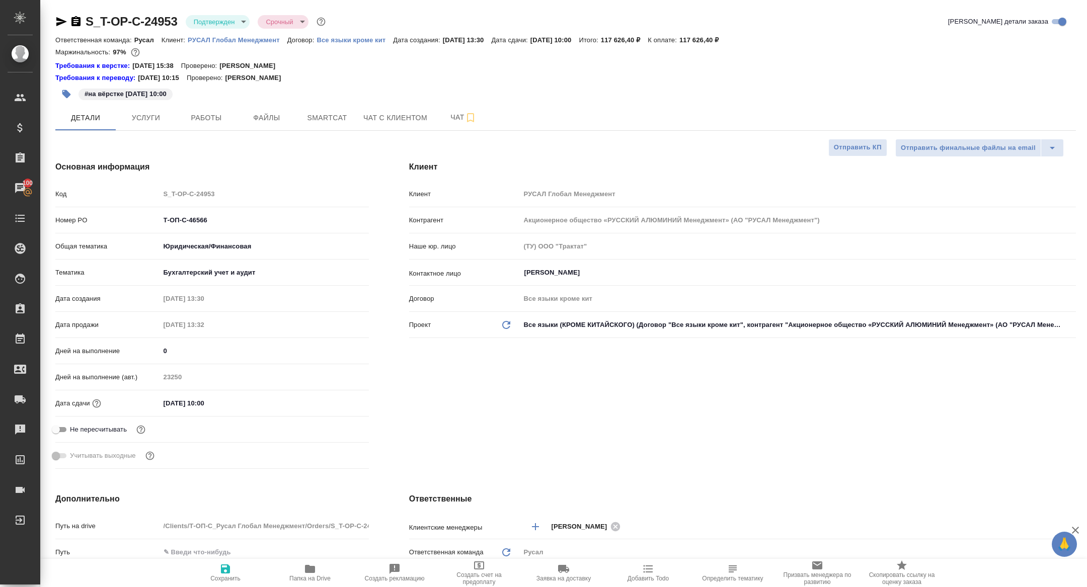
type textarea "x"
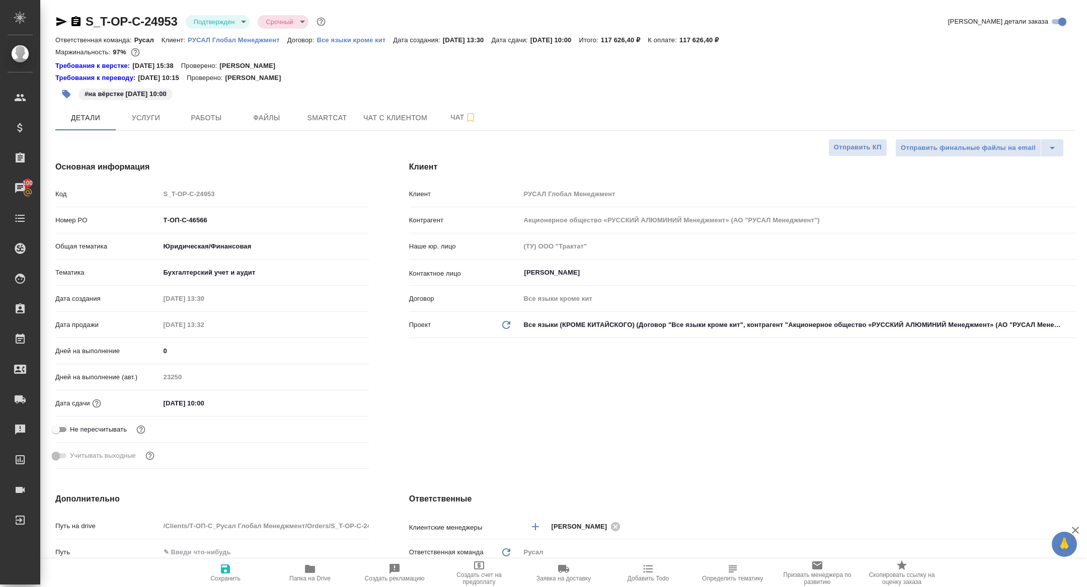
type textarea "x"
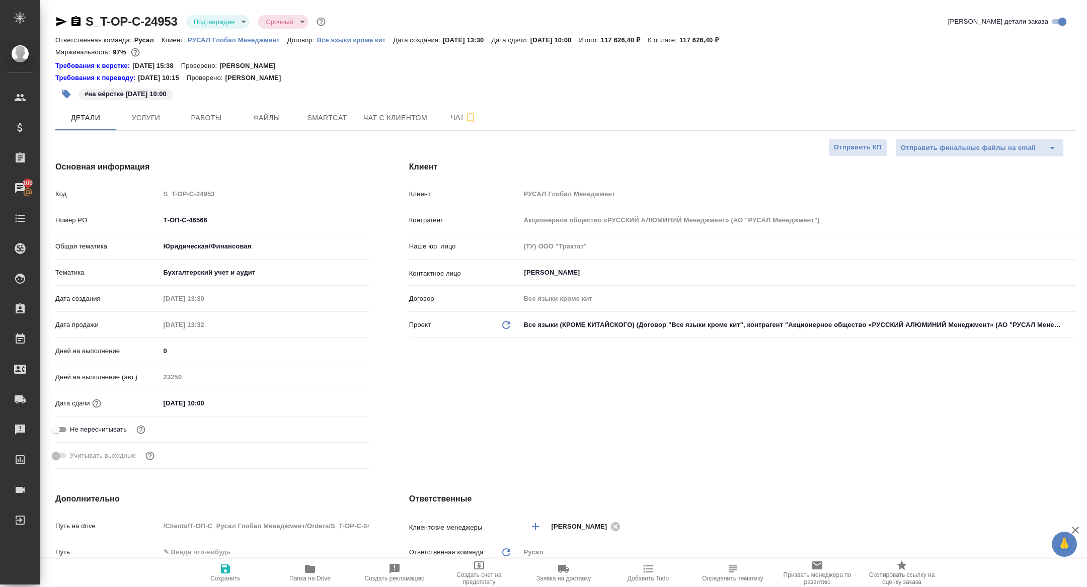
type textarea "x"
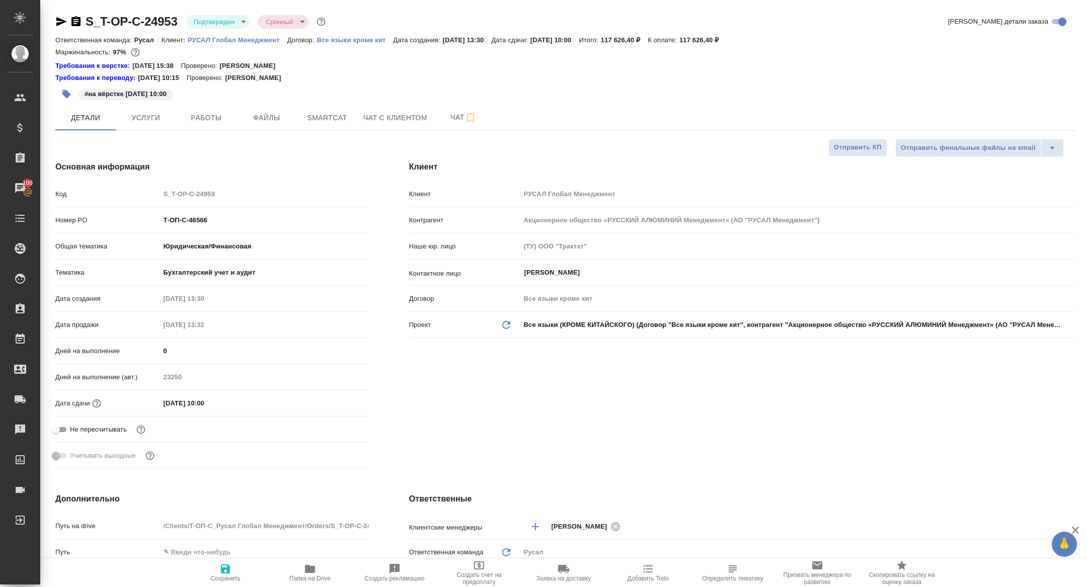
type textarea "x"
click at [216, 124] on button "Работы" at bounding box center [206, 117] width 60 height 25
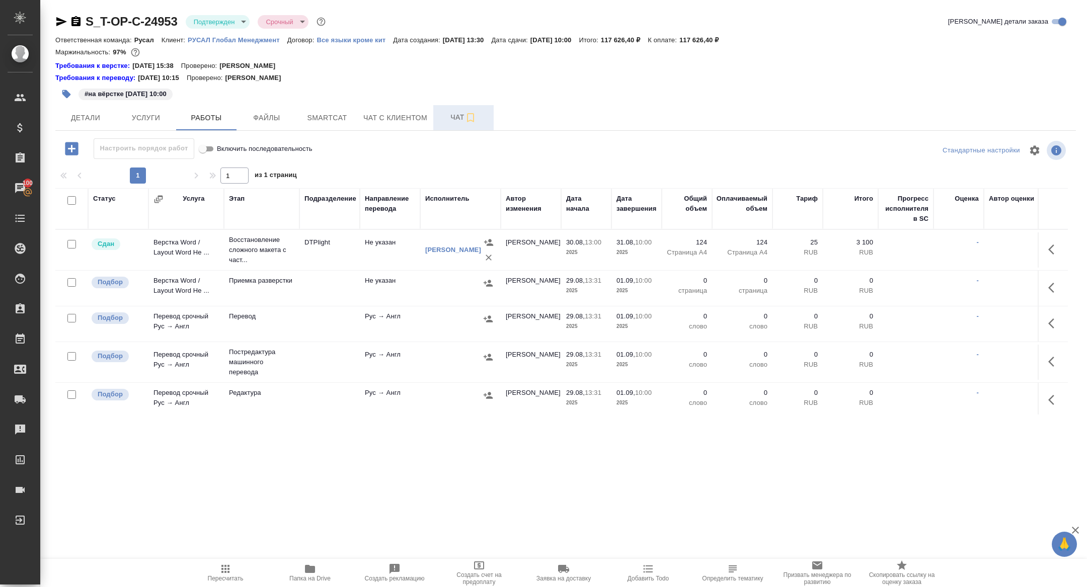
click at [452, 112] on span "Чат" at bounding box center [463, 117] width 48 height 13
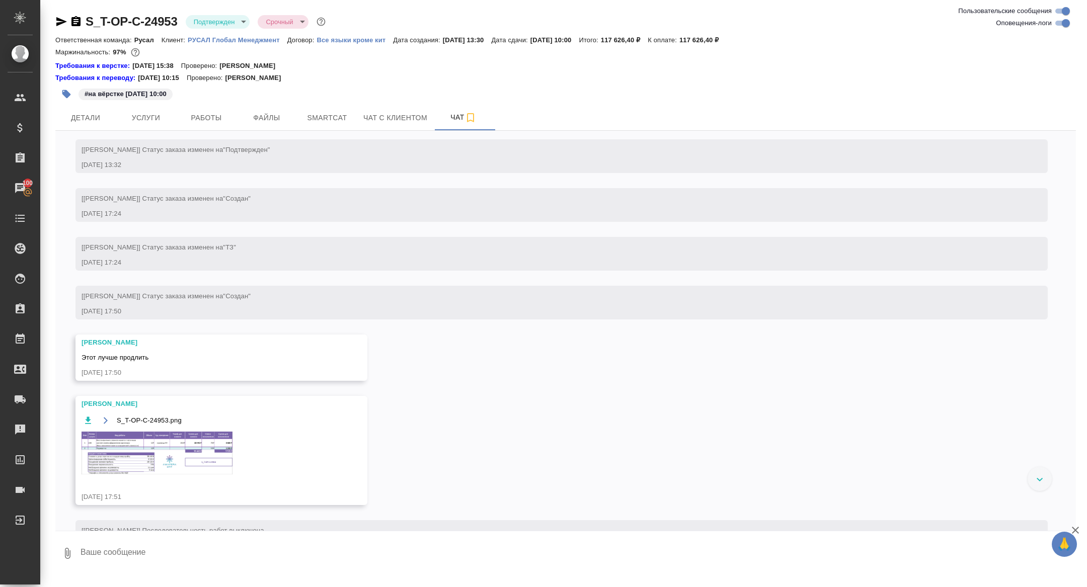
scroll to position [853, 0]
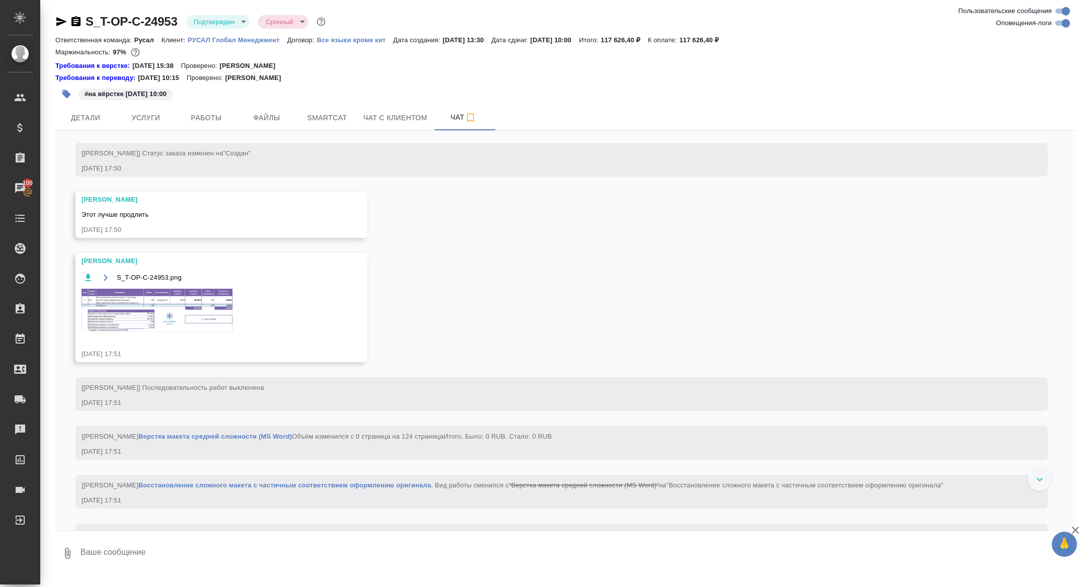
click at [179, 323] on img at bounding box center [157, 310] width 151 height 43
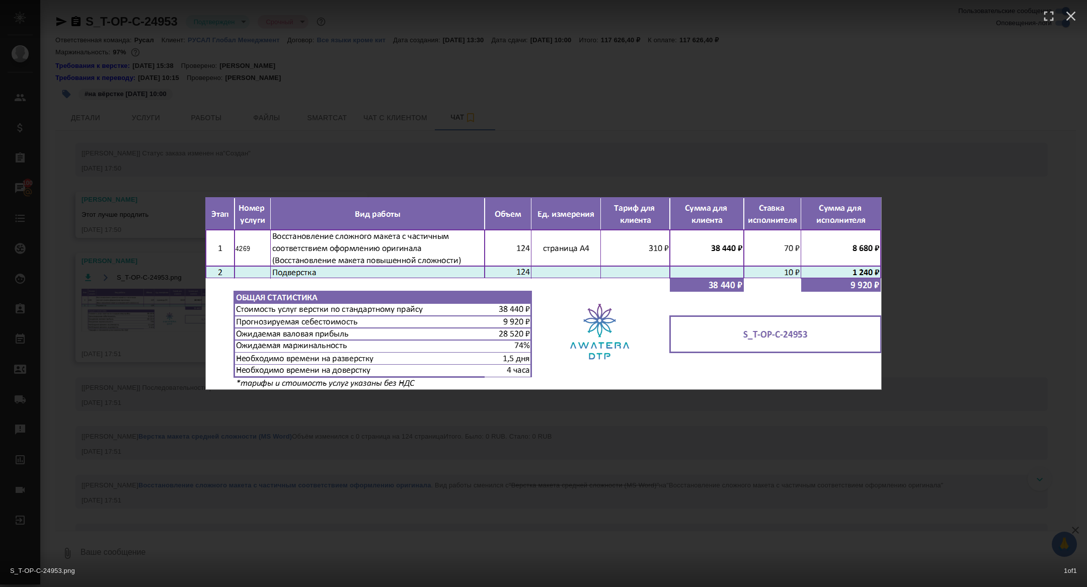
click at [173, 458] on div "S_T-OP-C-24953.png 1 of 1" at bounding box center [543, 293] width 1087 height 587
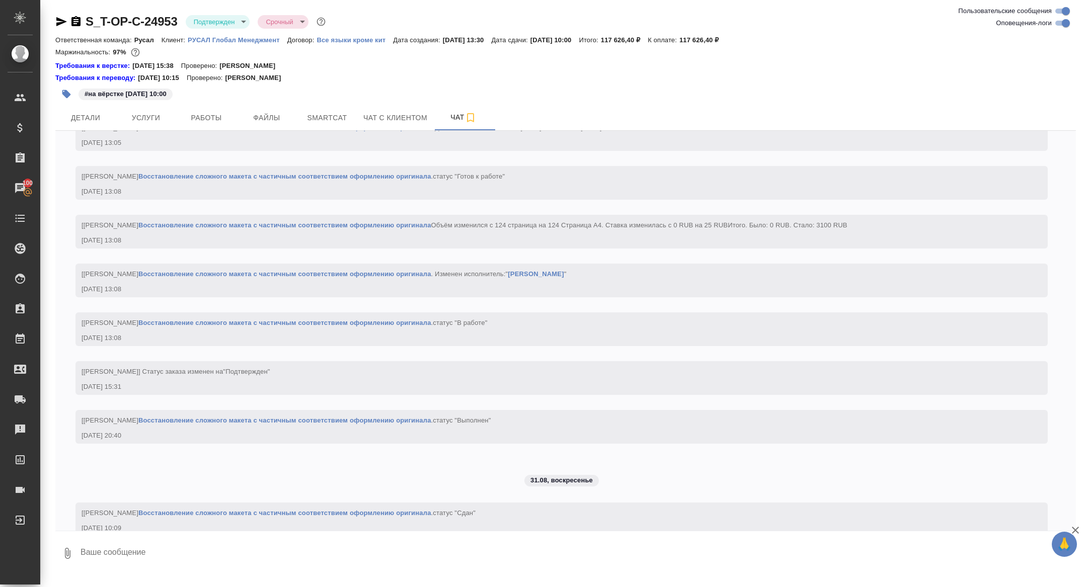
scroll to position [1703, 0]
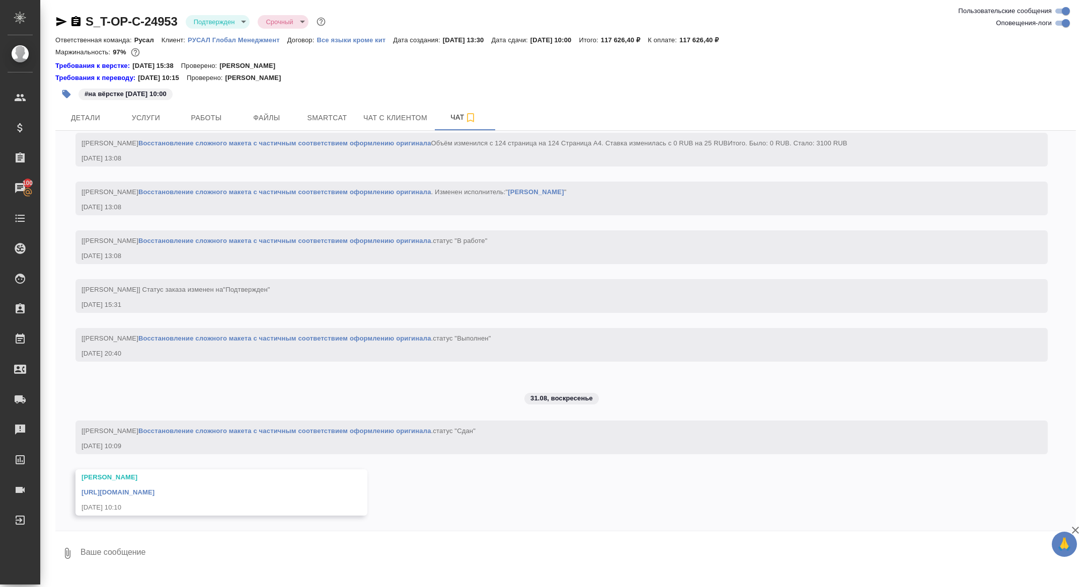
click at [59, 22] on icon "button" at bounding box center [61, 22] width 12 height 12
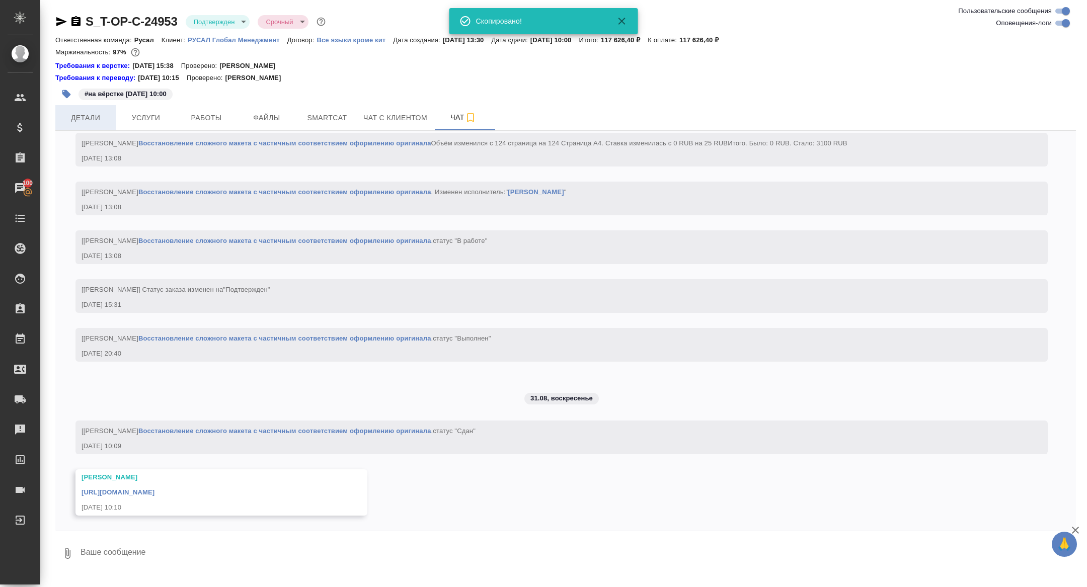
click at [81, 125] on button "Детали" at bounding box center [85, 117] width 60 height 25
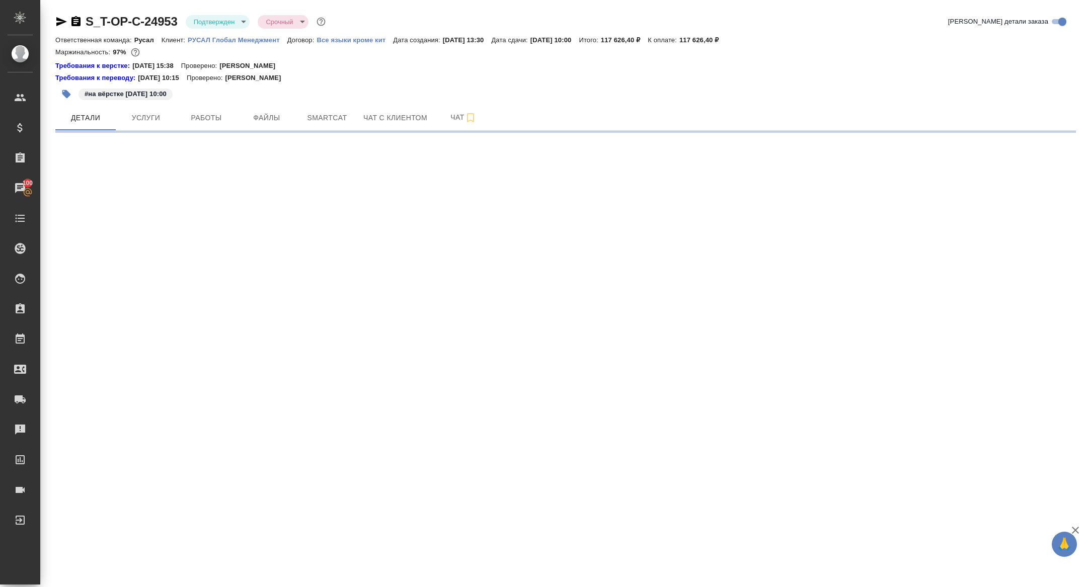
select select "RU"
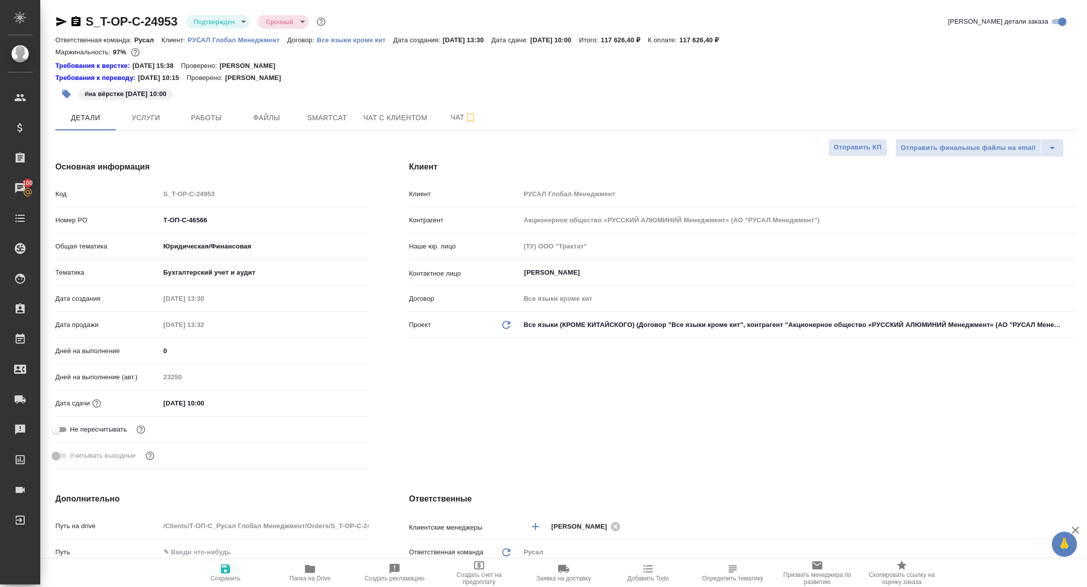
type textarea "x"
drag, startPoint x: 220, startPoint y: 221, endPoint x: 120, endPoint y: 218, distance: 100.2
click at [122, 220] on div "Номер PO Т-ОП-С-46566" at bounding box center [212, 220] width 314 height 18
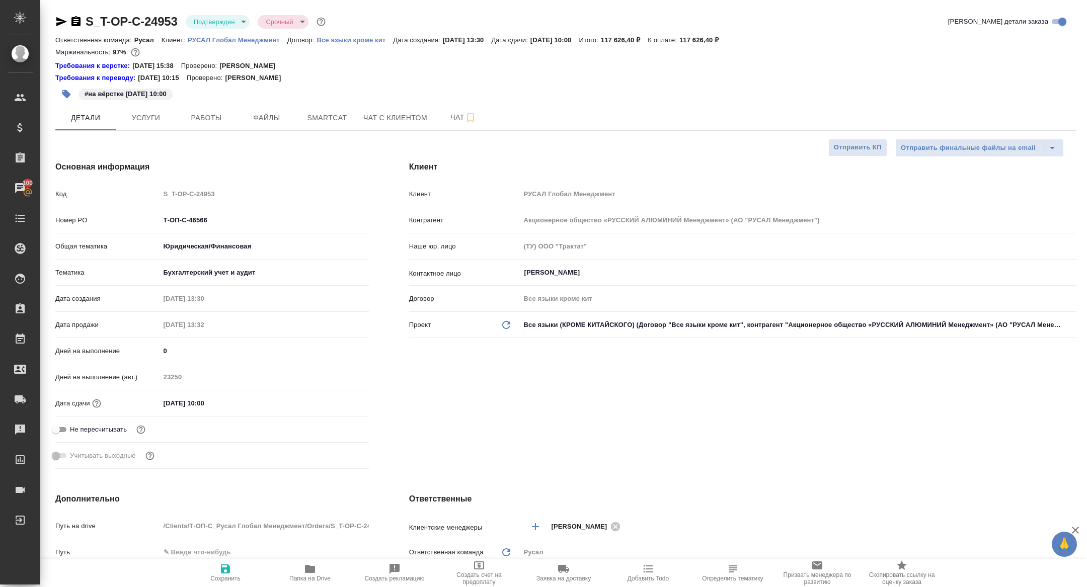
type textarea "x"
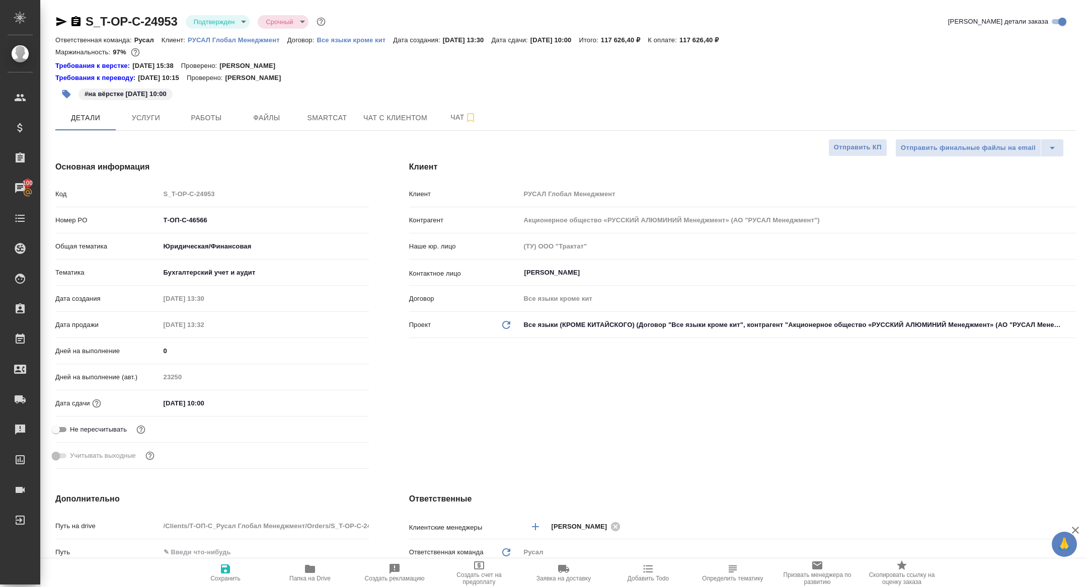
type textarea "x"
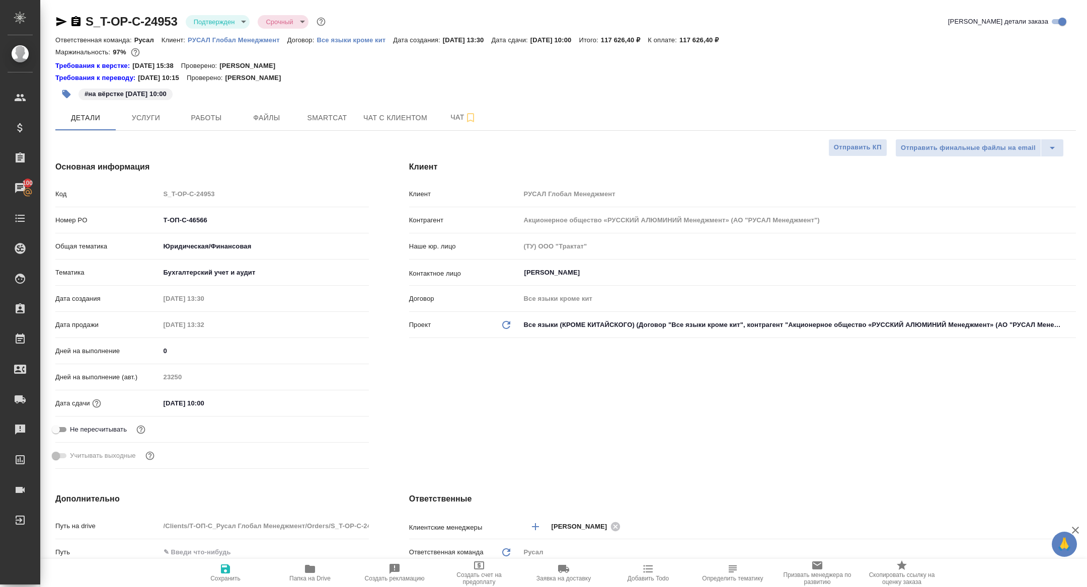
type textarea "x"
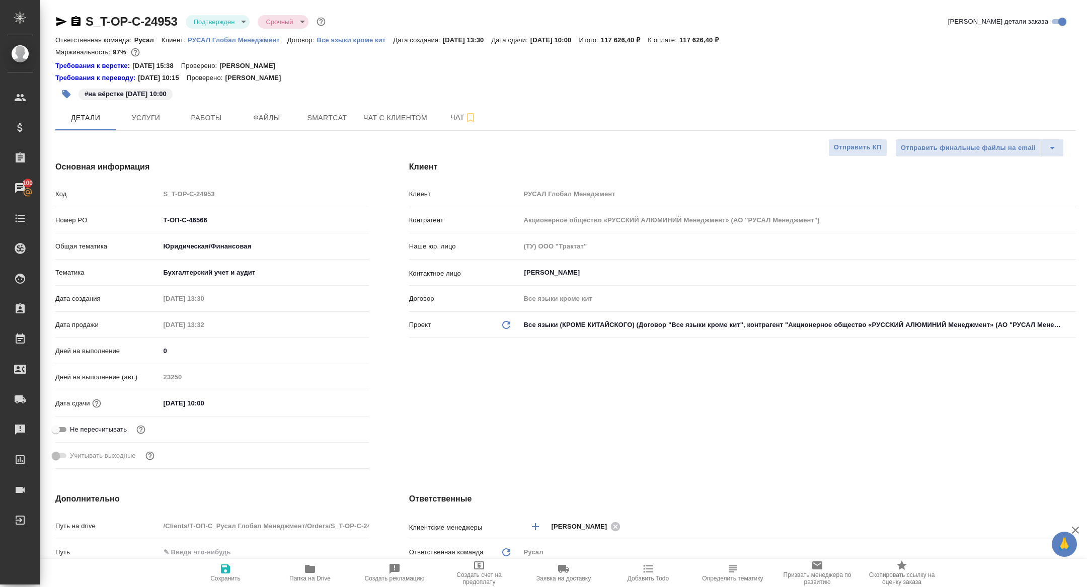
type textarea "x"
click at [323, 122] on span "Smartcat" at bounding box center [327, 118] width 48 height 13
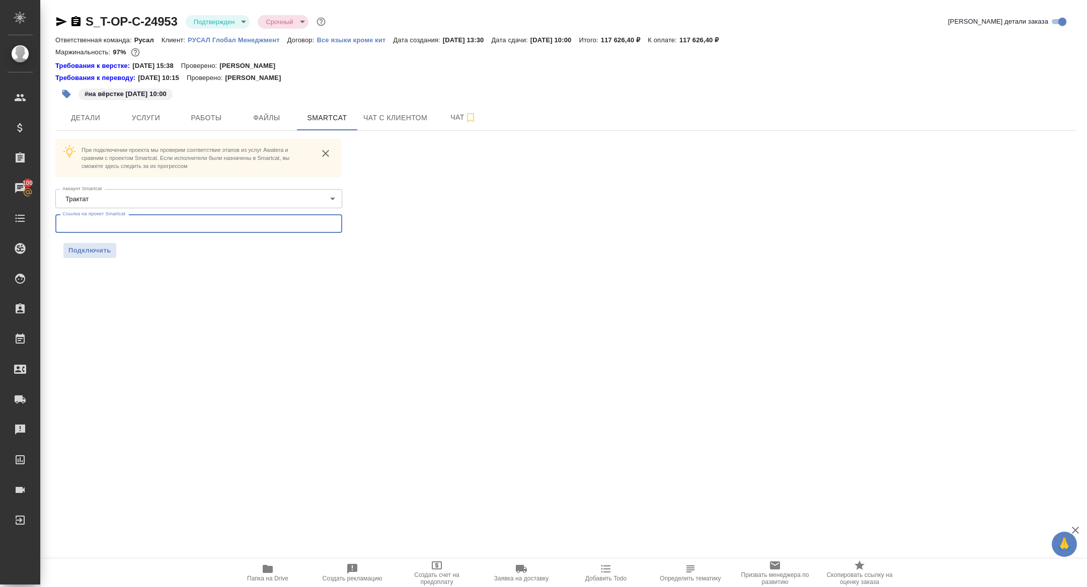
click at [214, 230] on input "text" at bounding box center [198, 223] width 287 height 18
click at [111, 243] on button "Подключить" at bounding box center [89, 250] width 53 height 15
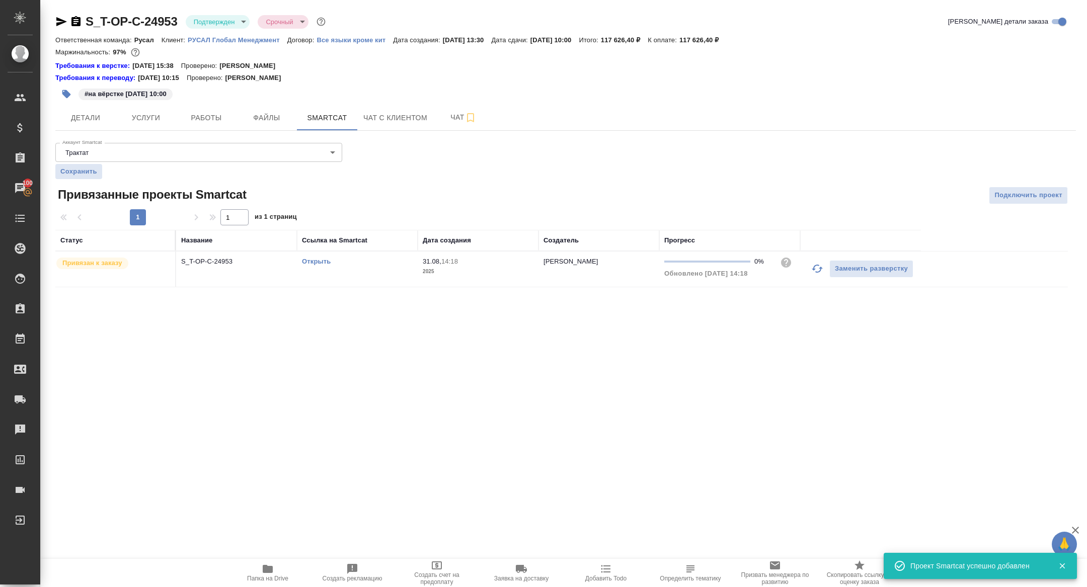
click at [210, 271] on td "S_T-OP-C-24953" at bounding box center [236, 269] width 121 height 35
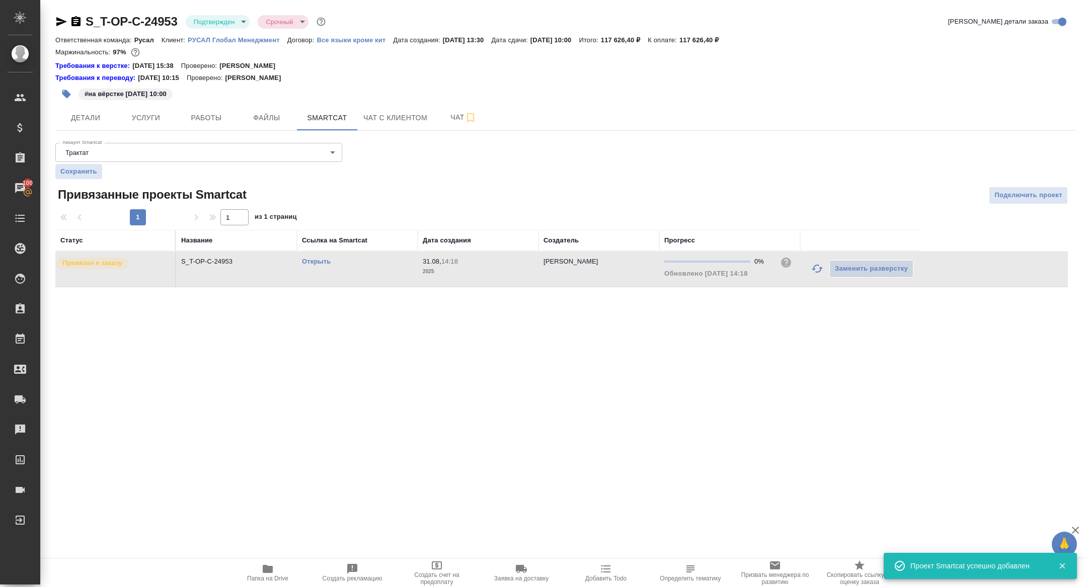
click at [210, 271] on td "S_T-OP-C-24953" at bounding box center [236, 269] width 121 height 35
click at [193, 116] on span "Работы" at bounding box center [206, 118] width 48 height 13
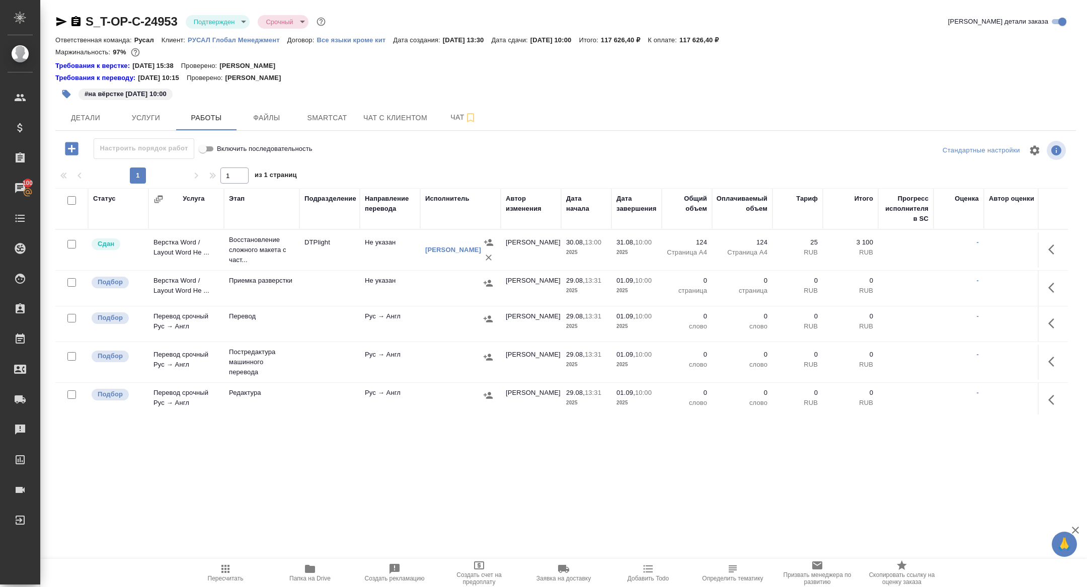
click at [72, 200] on input "checkbox" at bounding box center [71, 200] width 9 height 9
checkbox input "true"
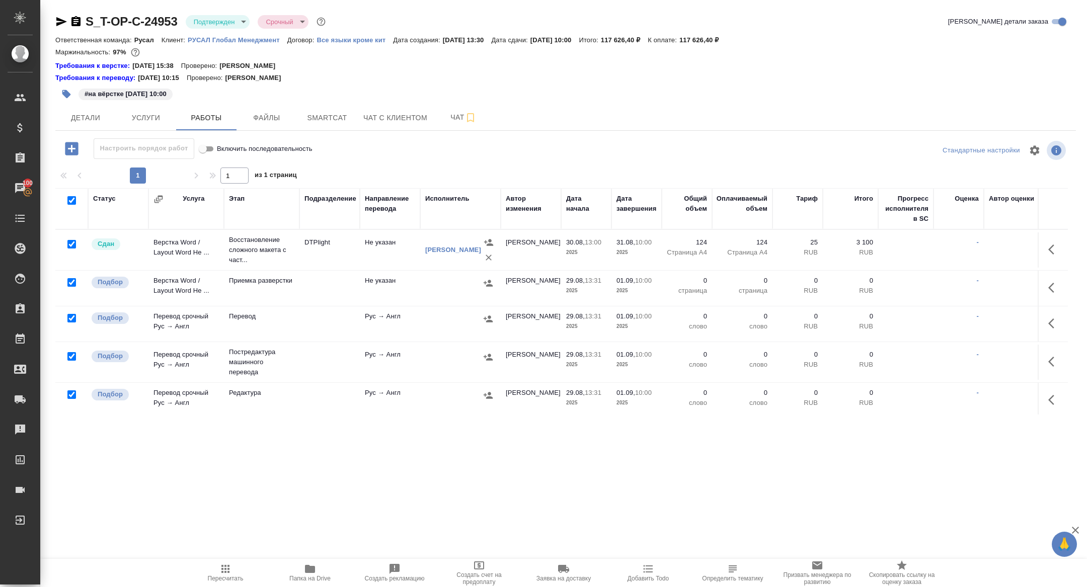
checkbox input "true"
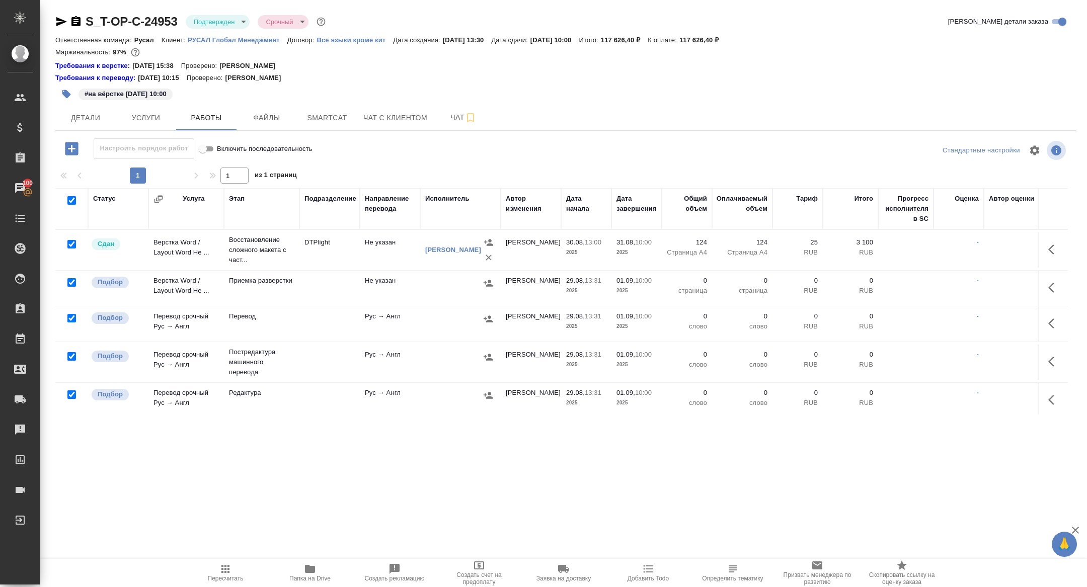
checkbox input "true"
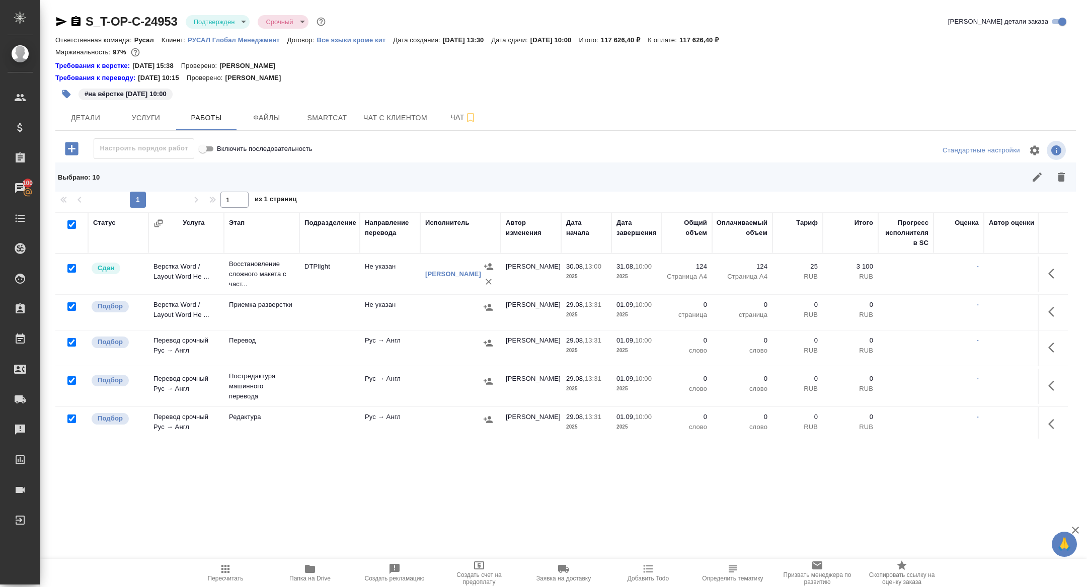
click at [72, 266] on input "checkbox" at bounding box center [71, 268] width 9 height 9
checkbox input "false"
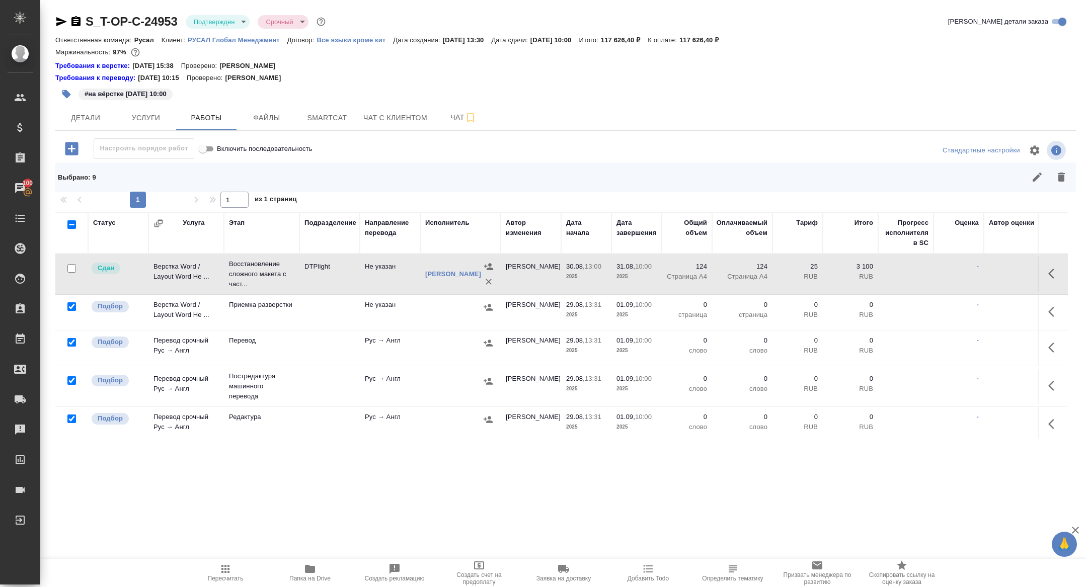
click at [73, 378] on input "checkbox" at bounding box center [71, 380] width 9 height 9
checkbox input "false"
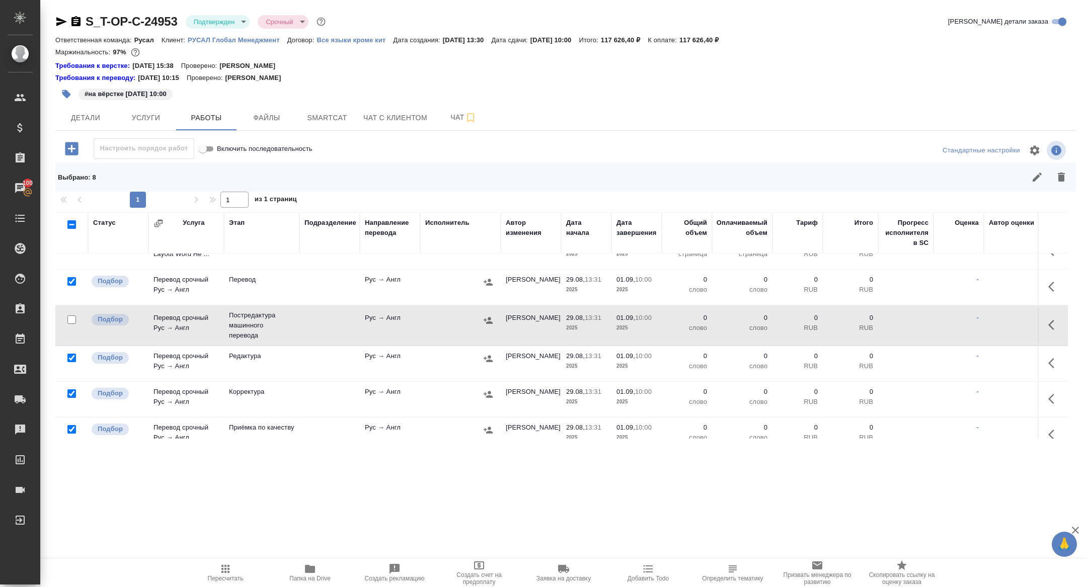
click at [72, 355] on input "checkbox" at bounding box center [71, 358] width 9 height 9
checkbox input "false"
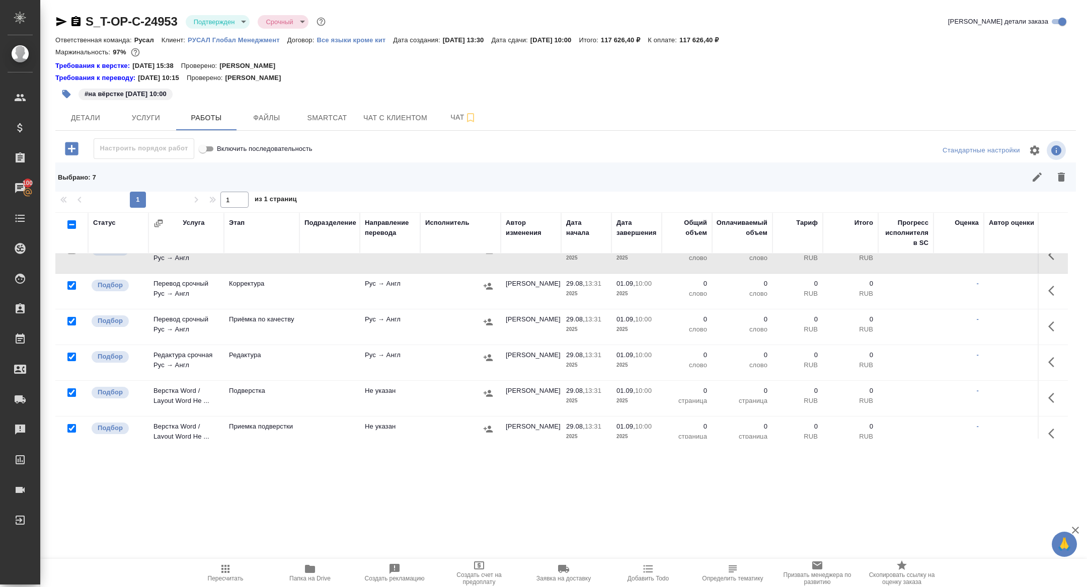
scroll to position [174, 0]
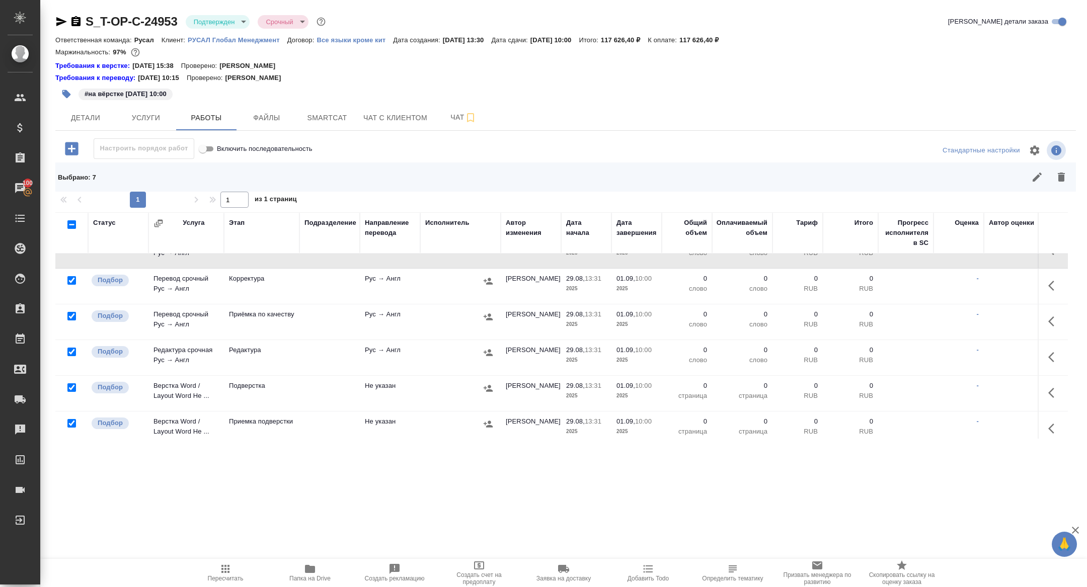
click at [72, 384] on input "checkbox" at bounding box center [71, 388] width 9 height 9
checkbox input "false"
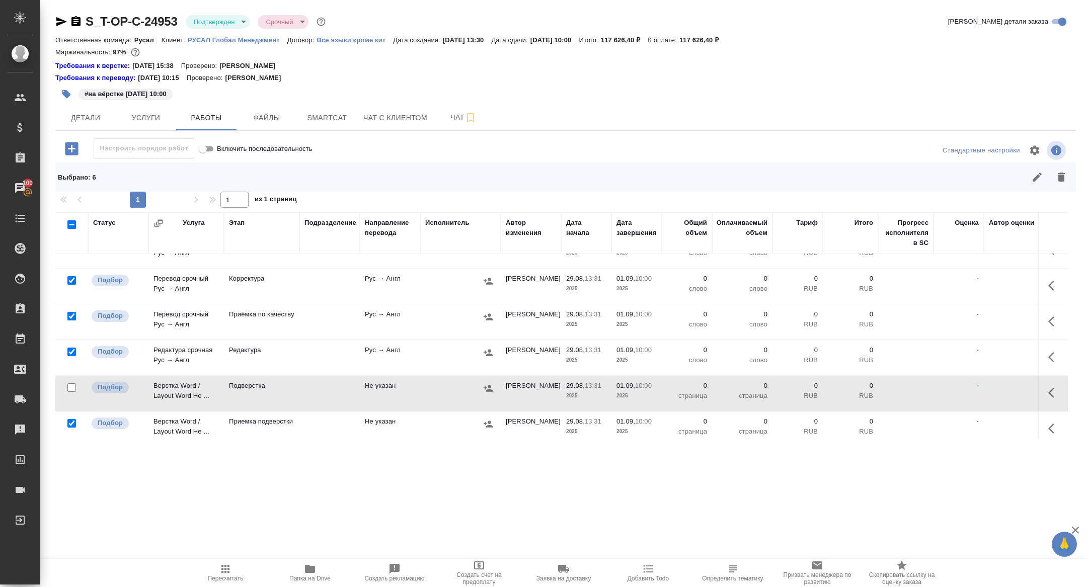
scroll to position [181, 0]
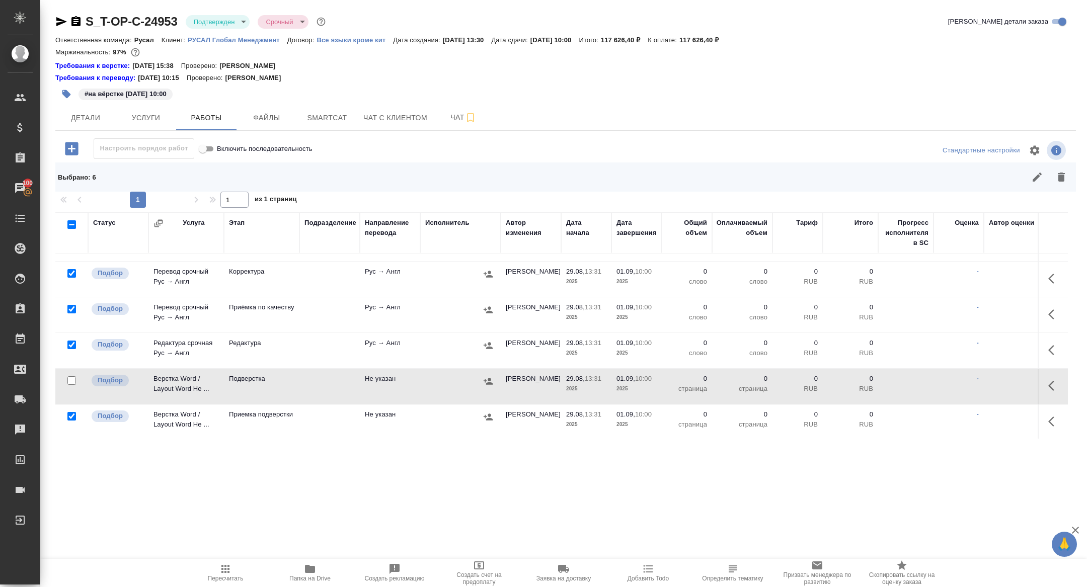
click at [1063, 182] on icon "button" at bounding box center [1061, 177] width 12 height 12
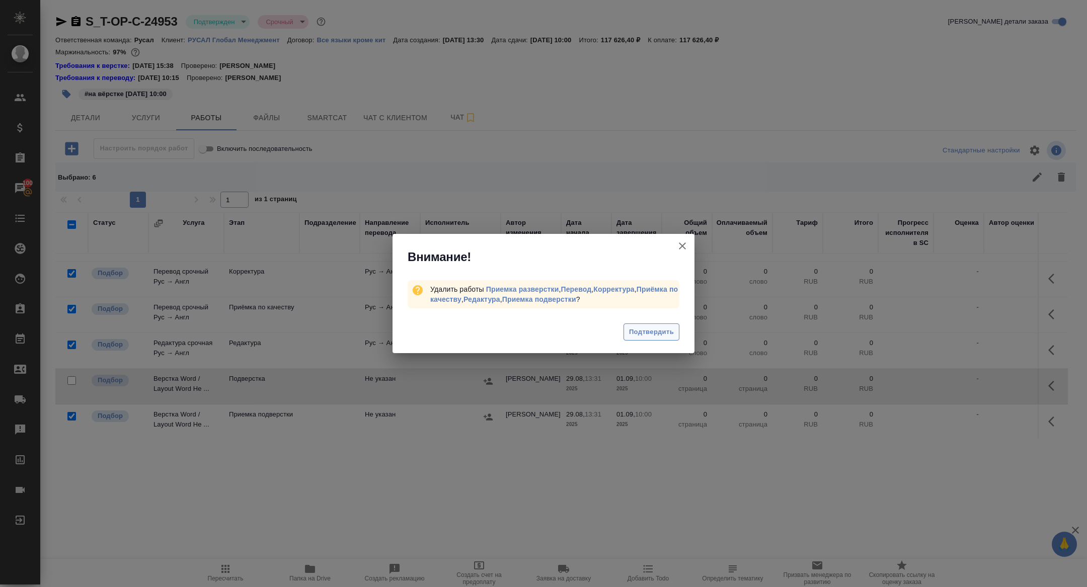
click at [662, 340] on button "Подтвердить" at bounding box center [652, 333] width 56 height 18
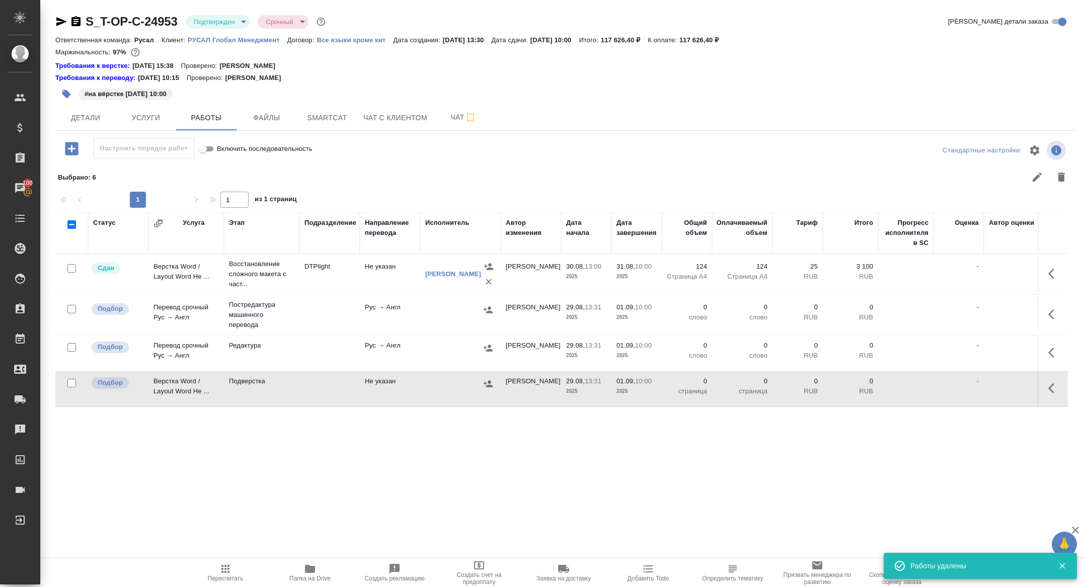
scroll to position [0, 0]
click at [319, 114] on span "Smartcat" at bounding box center [327, 118] width 48 height 13
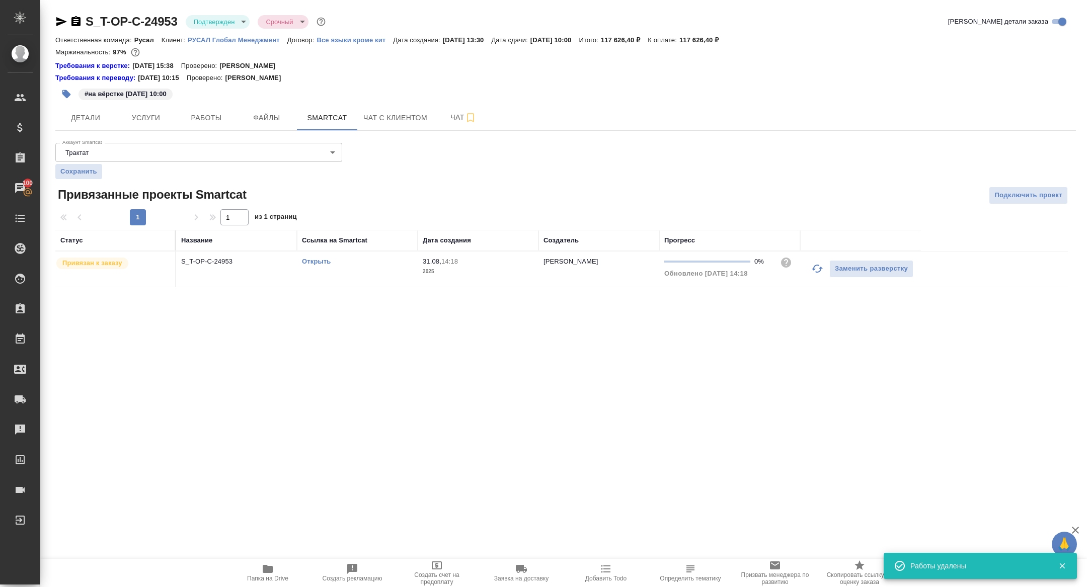
click at [321, 263] on link "Открыть" at bounding box center [316, 262] width 29 height 8
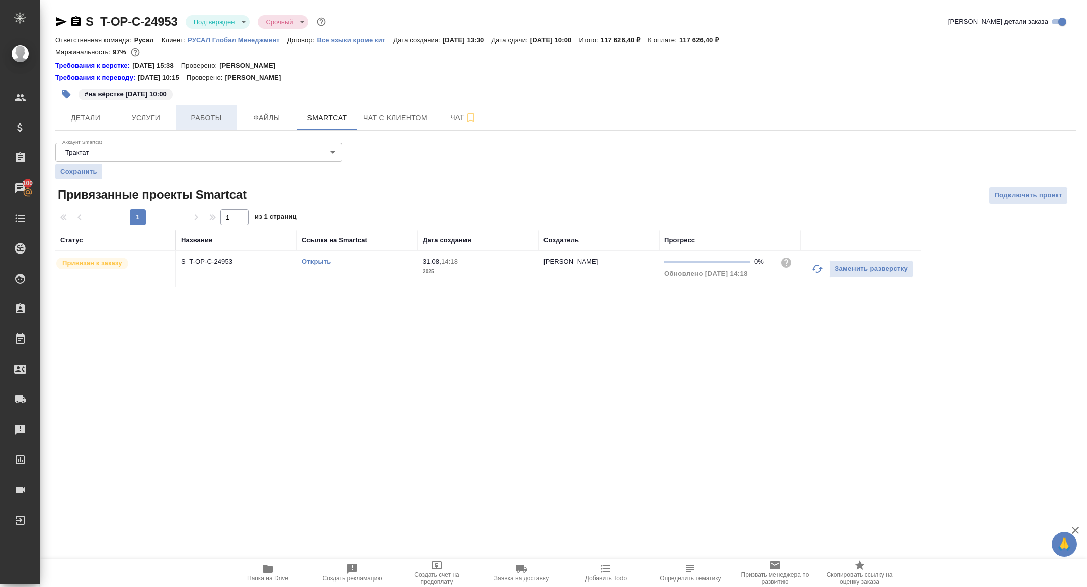
click at [225, 113] on span "Работы" at bounding box center [206, 118] width 48 height 13
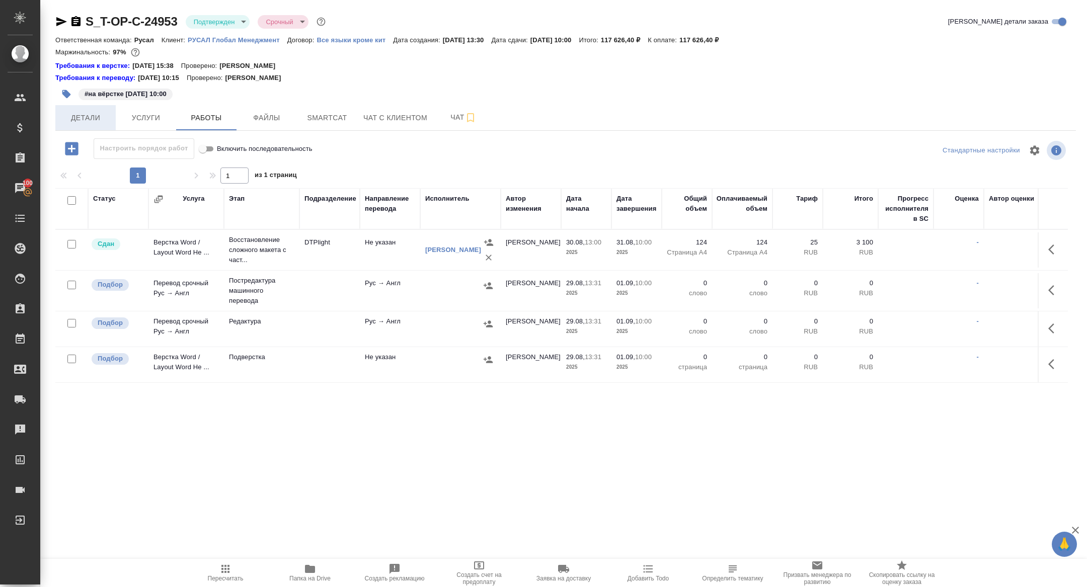
click at [95, 119] on span "Детали" at bounding box center [85, 118] width 48 height 13
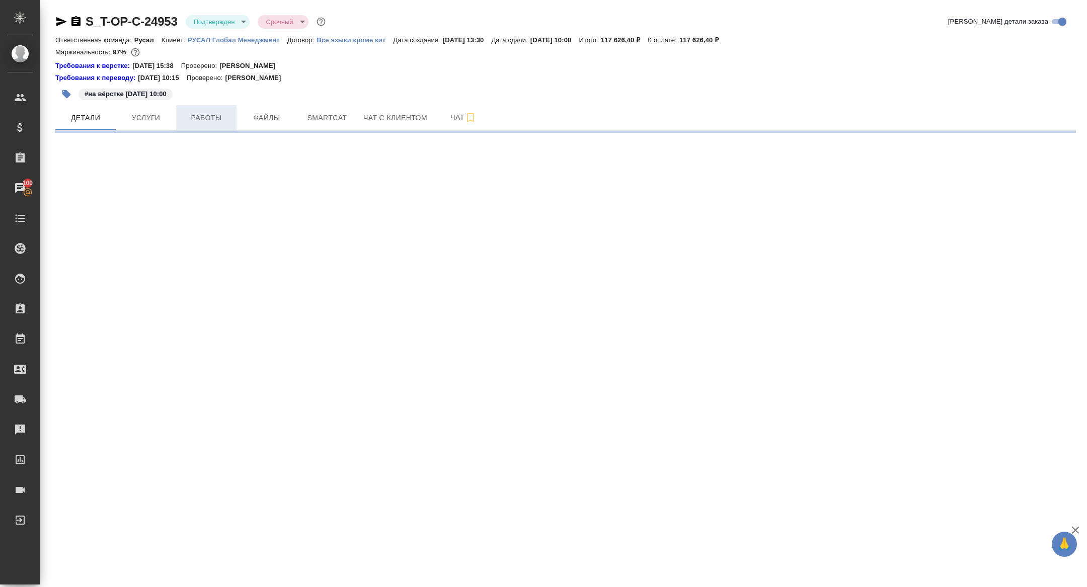
select select "RU"
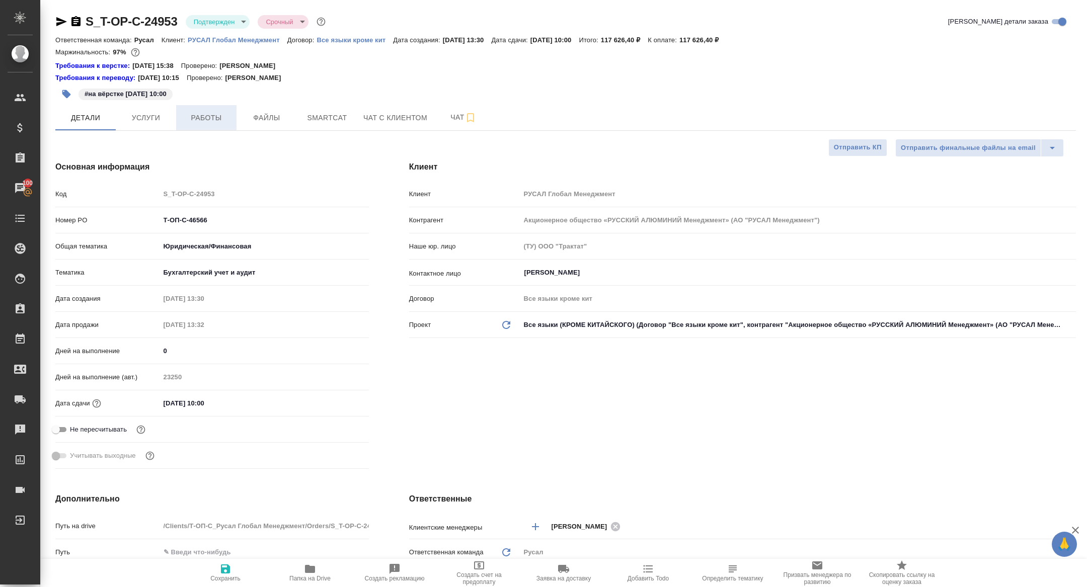
type textarea "x"
click at [208, 126] on button "Работы" at bounding box center [206, 117] width 60 height 25
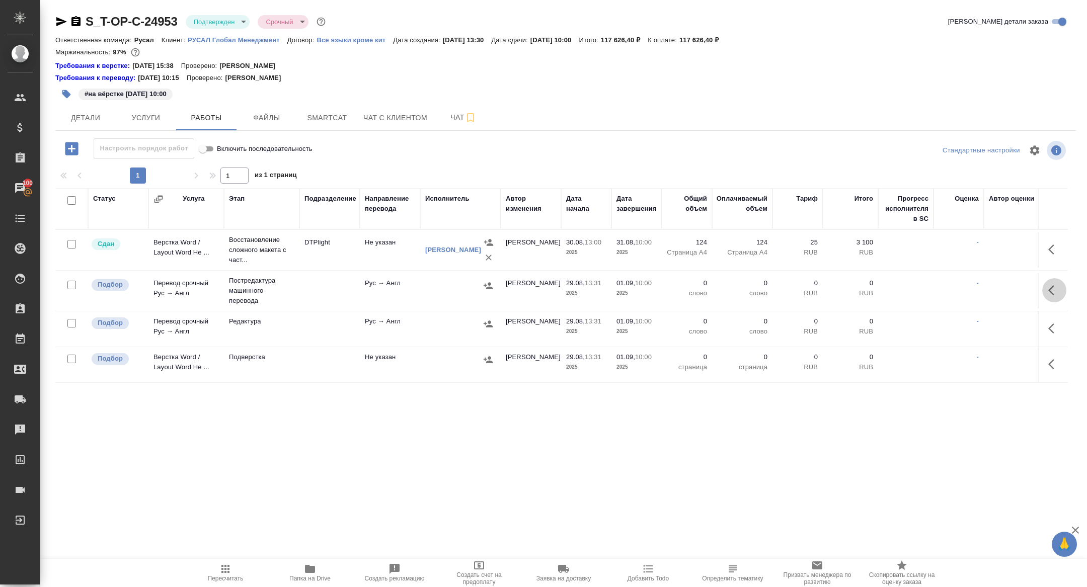
click at [1057, 290] on icon "button" at bounding box center [1054, 290] width 12 height 12
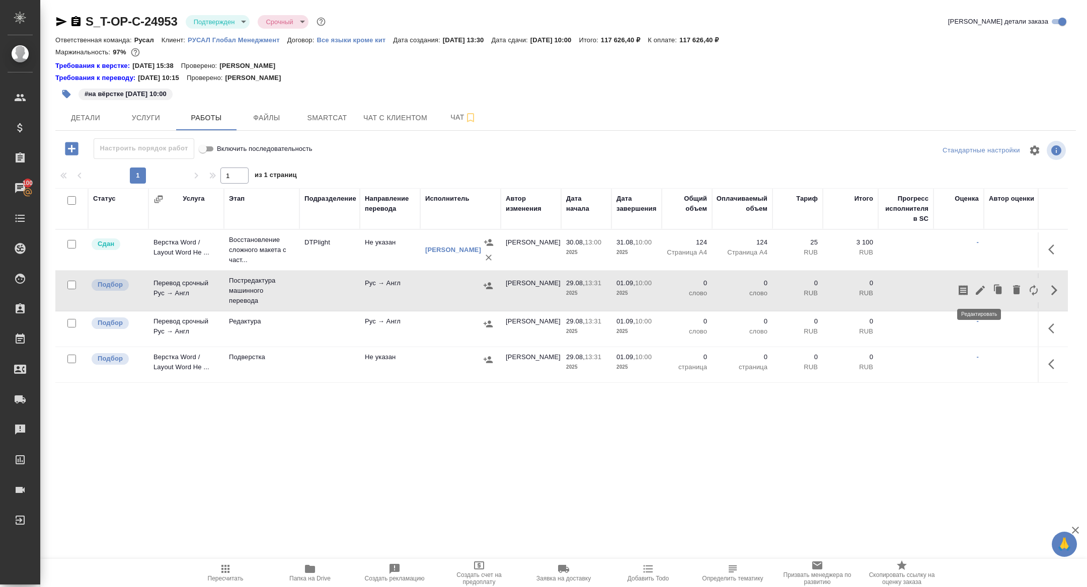
click at [980, 288] on icon "button" at bounding box center [980, 290] width 9 height 9
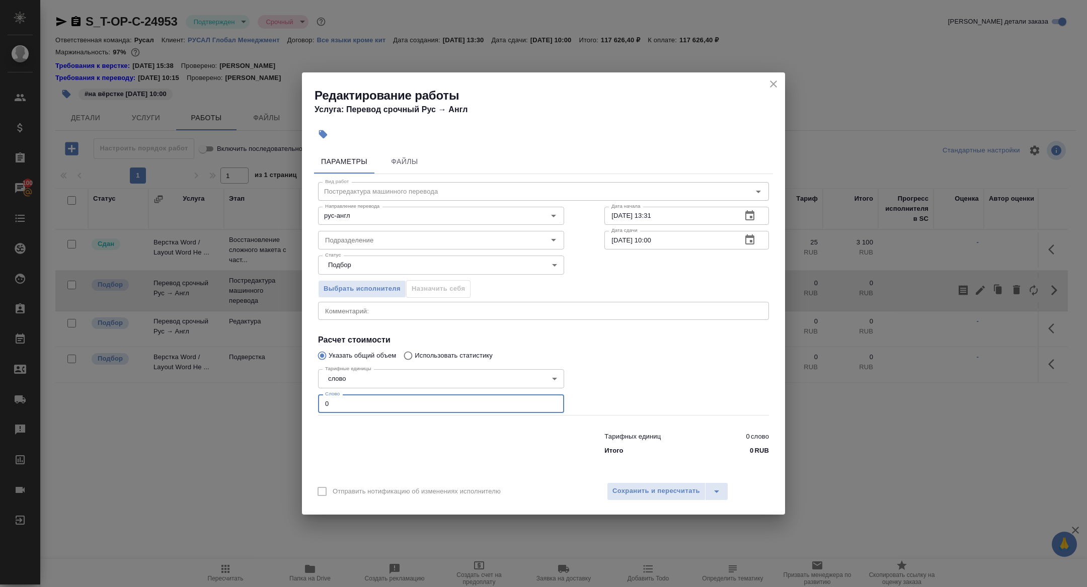
drag, startPoint x: 363, startPoint y: 409, endPoint x: 275, endPoint y: 386, distance: 91.2
click at [275, 386] on div "Редактирование работы Услуга: Перевод срочный Рус → Англ Параметры Файлы Вид ра…" at bounding box center [543, 293] width 1087 height 587
type input "20000"
click at [750, 239] on icon "button" at bounding box center [750, 240] width 12 height 12
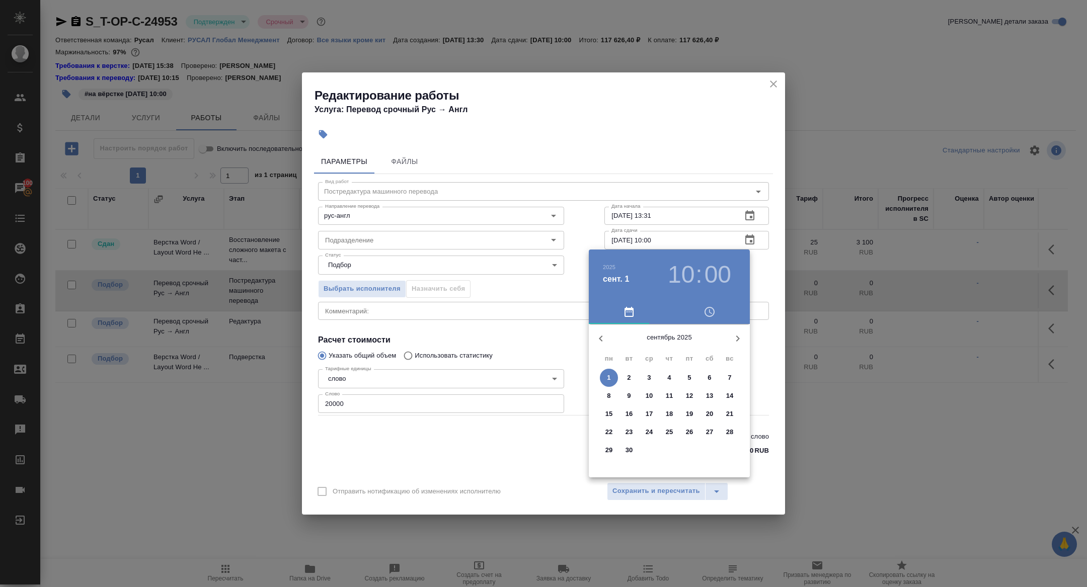
drag, startPoint x: 480, startPoint y: 318, endPoint x: 628, endPoint y: 472, distance: 213.2
click at [480, 318] on div at bounding box center [543, 293] width 1087 height 587
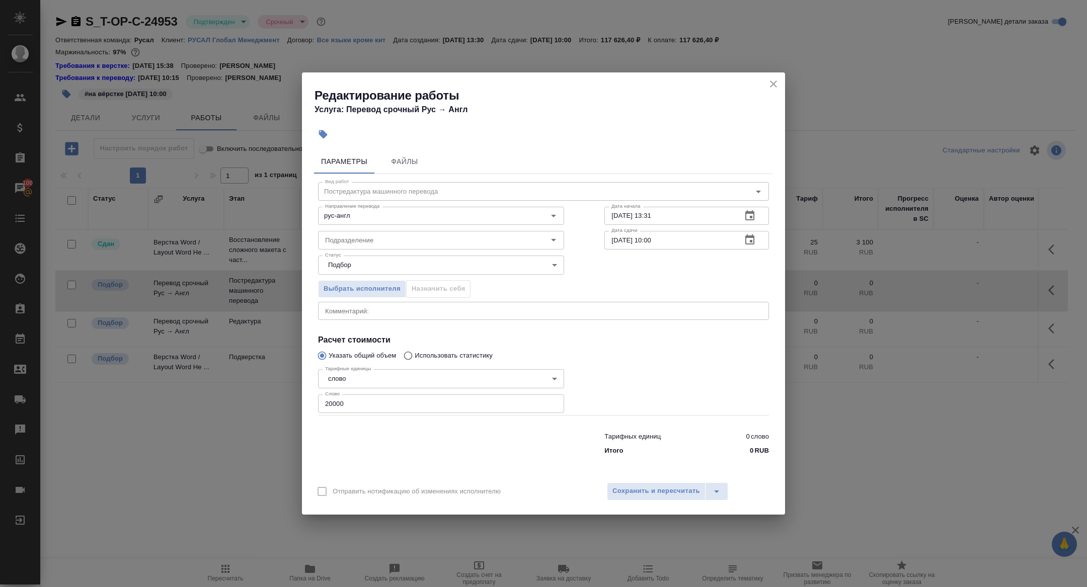
click at [673, 479] on div "Отправить нотификацию об изменениях исполнителю Сохранить и пересчитать" at bounding box center [543, 495] width 483 height 39
click at [659, 487] on span "Сохранить и пересчитать" at bounding box center [656, 492] width 88 height 12
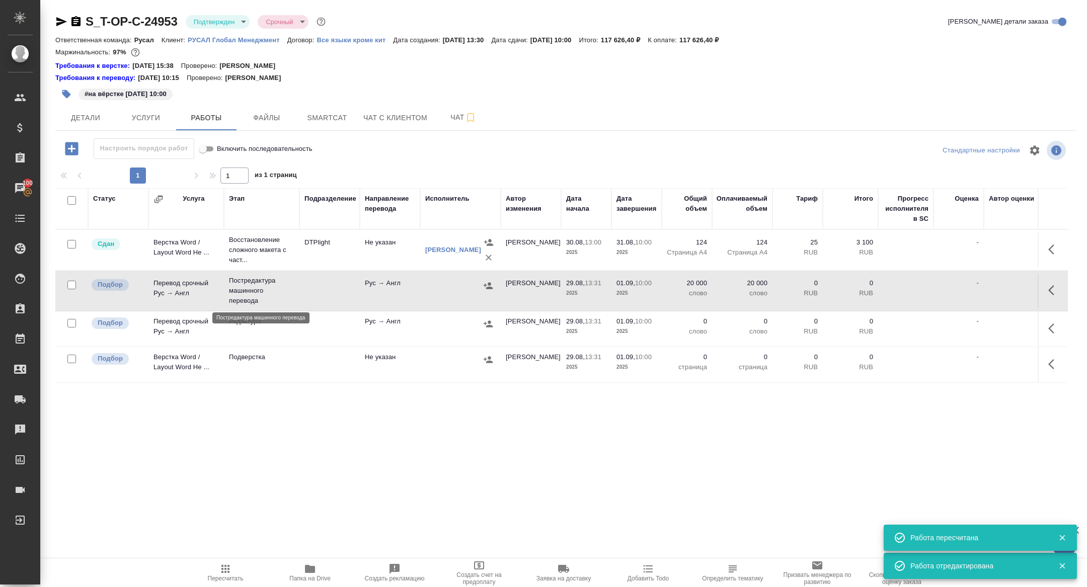
click at [243, 285] on p "Постредактура машинного перевода" at bounding box center [261, 291] width 65 height 30
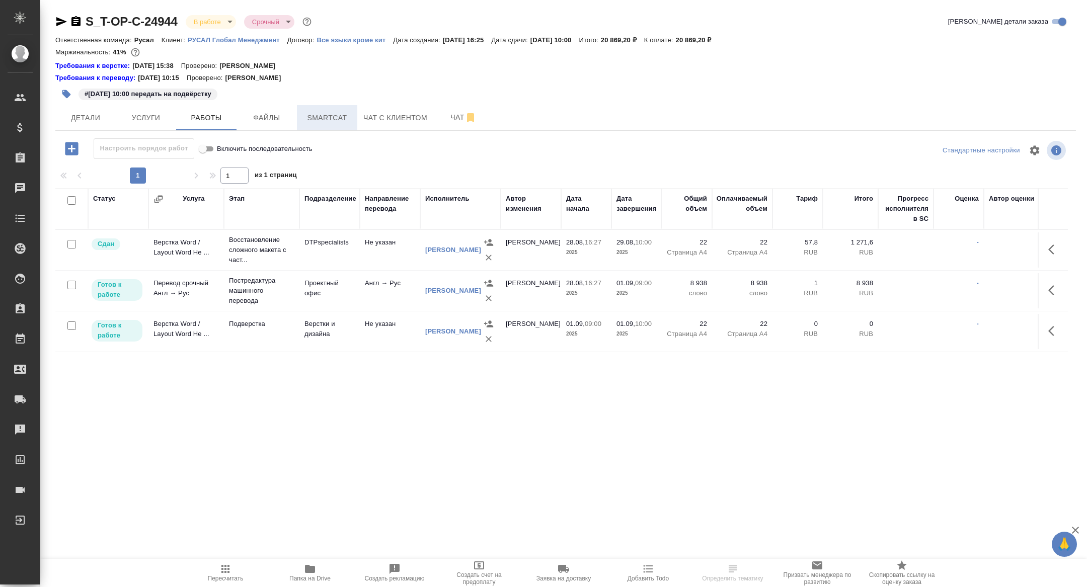
click at [333, 125] on button "Smartcat" at bounding box center [327, 117] width 60 height 25
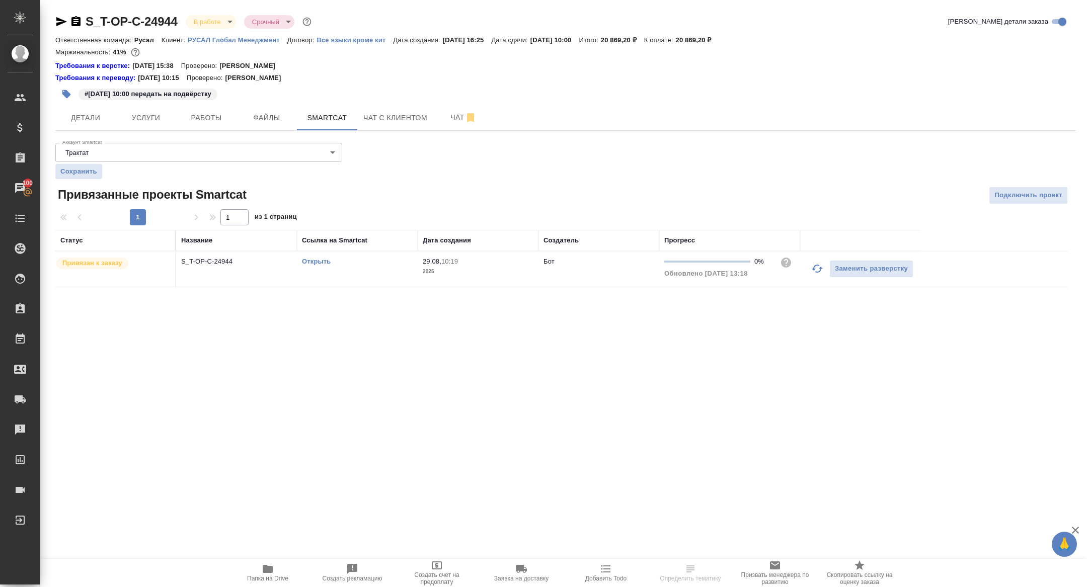
click at [309, 261] on link "Открыть" at bounding box center [316, 262] width 29 height 8
click at [73, 20] on icon "button" at bounding box center [75, 21] width 9 height 10
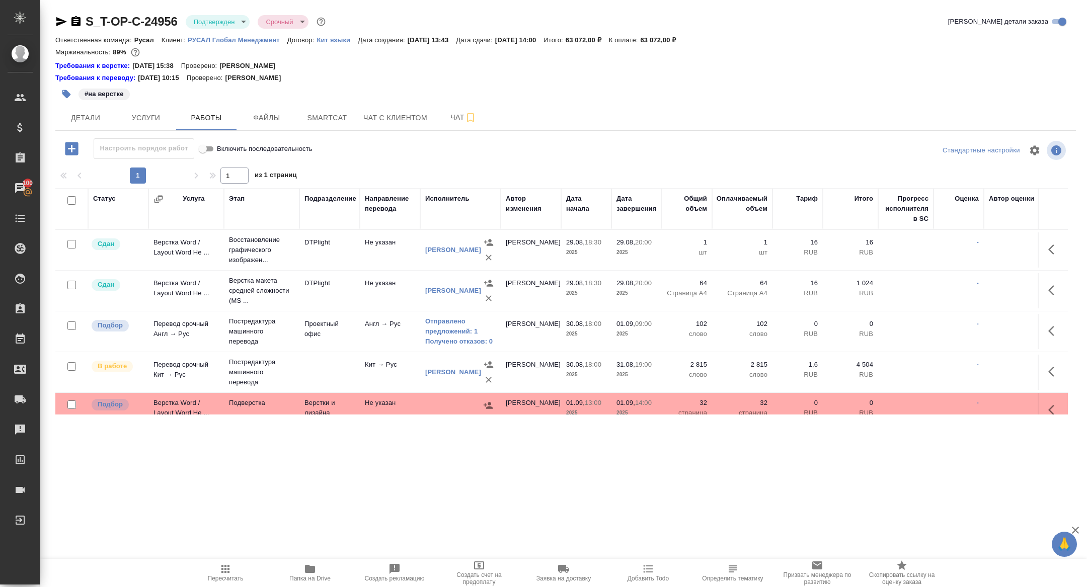
click at [59, 25] on icon "button" at bounding box center [61, 21] width 11 height 9
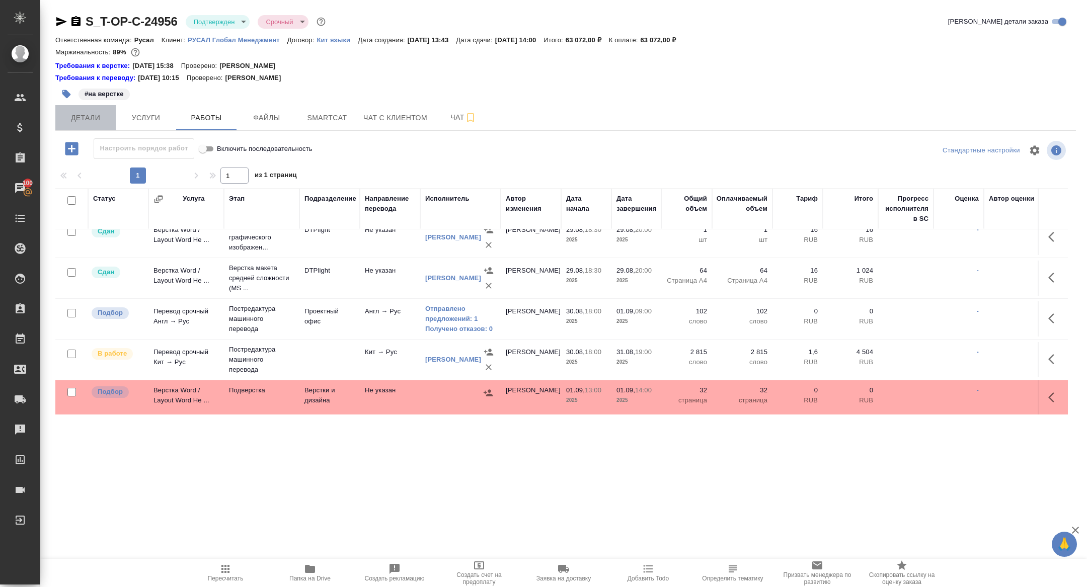
click at [90, 115] on span "Детали" at bounding box center [85, 118] width 48 height 13
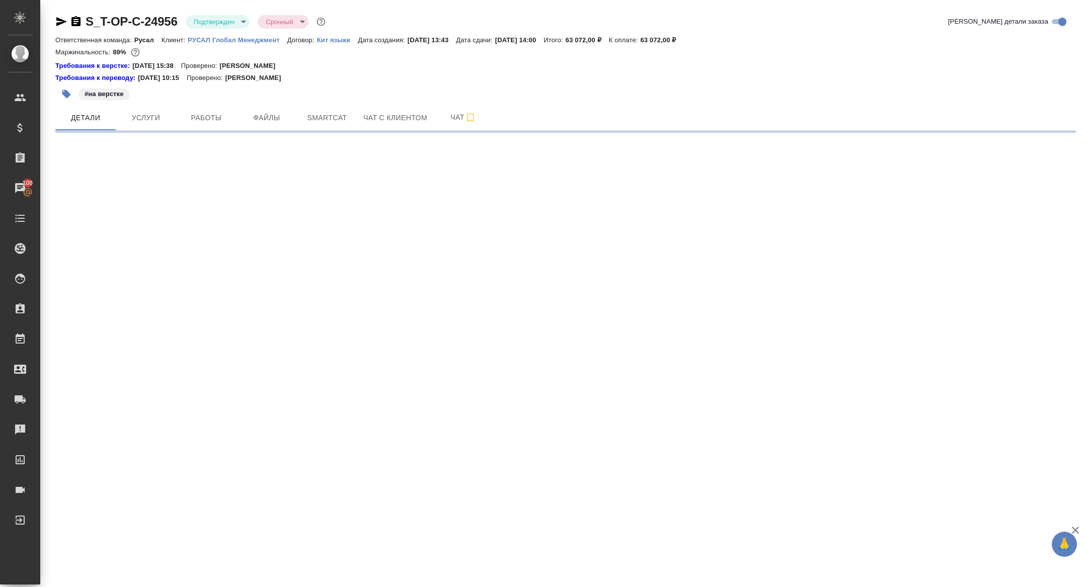
select select "RU"
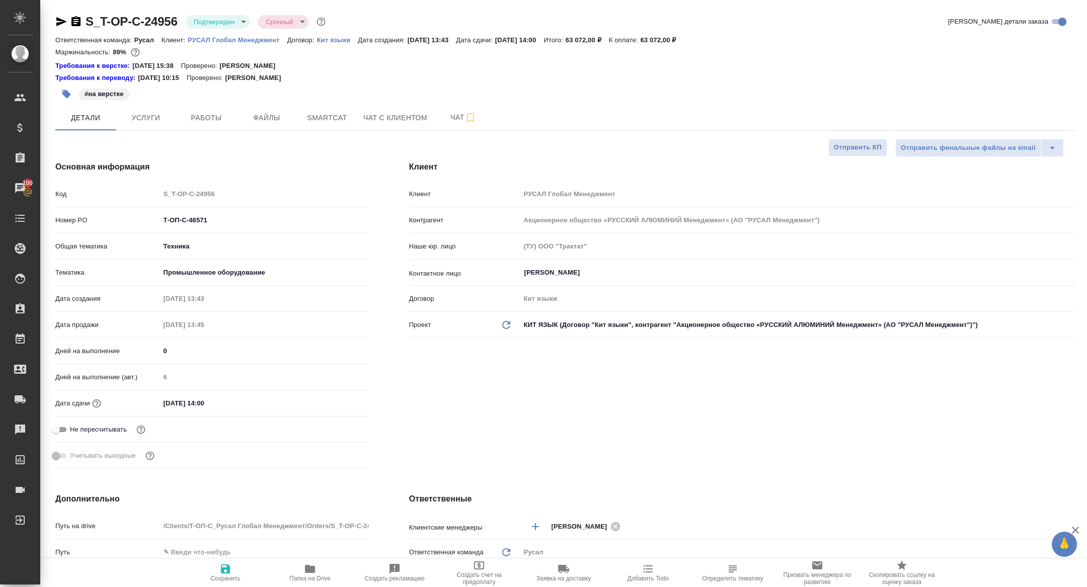
type textarea "x"
drag, startPoint x: 216, startPoint y: 218, endPoint x: 85, endPoint y: 209, distance: 131.7
click at [85, 209] on div "Код S_T-OP-C-24956 Номер PO Т-ОП-С-46571 Общая тематика Техника tech Тематика П…" at bounding box center [212, 329] width 314 height 288
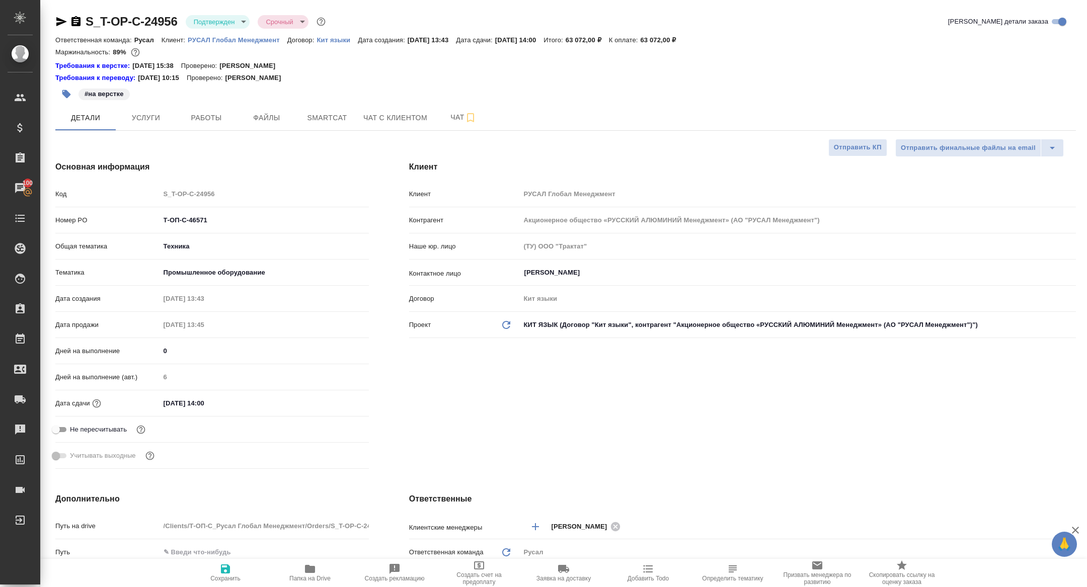
type textarea "x"
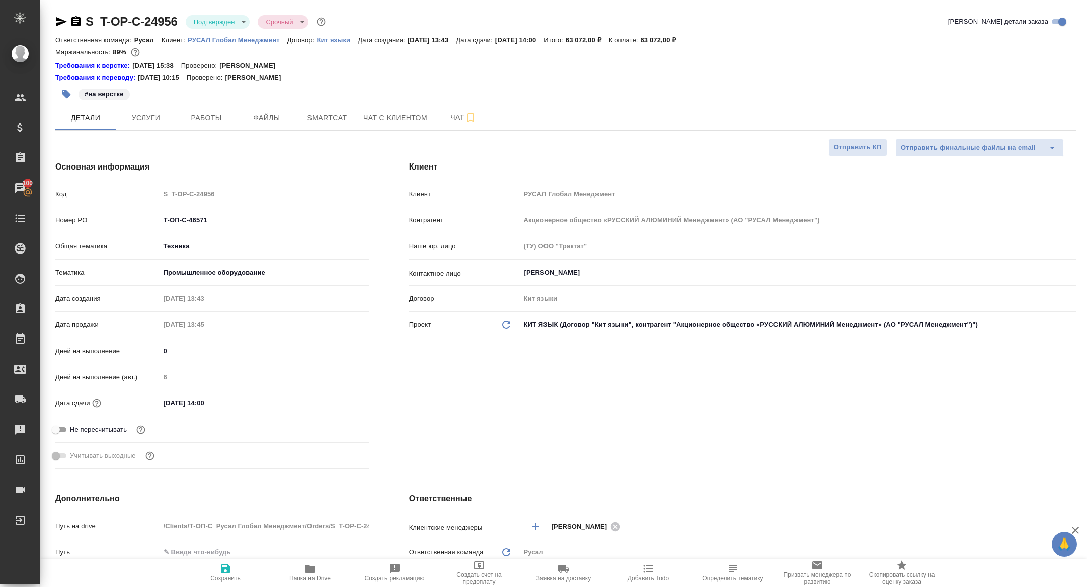
type textarea "x"
click at [63, 22] on icon "button" at bounding box center [61, 21] width 11 height 9
type textarea "x"
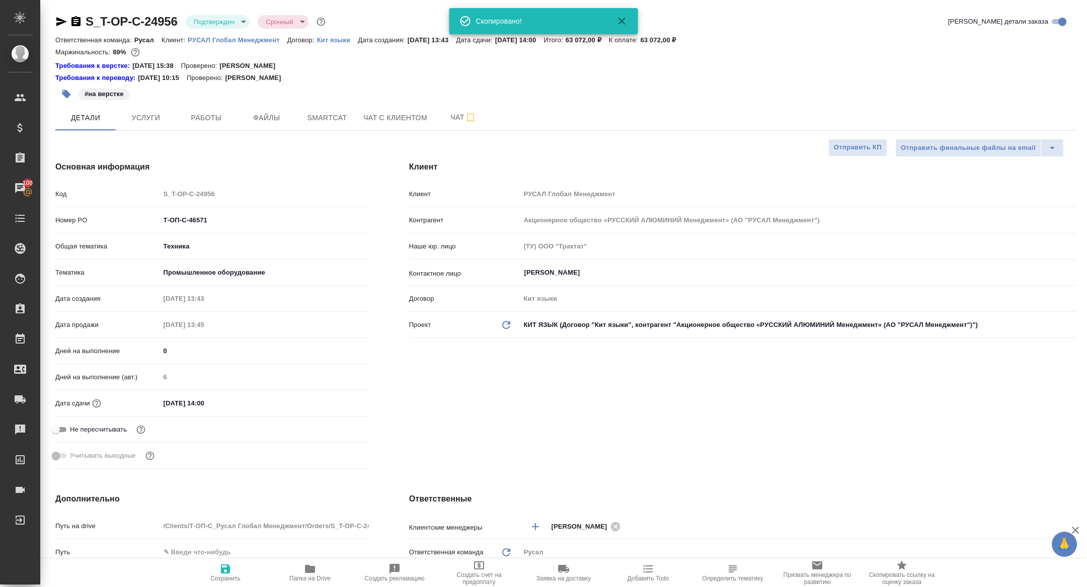
type textarea "x"
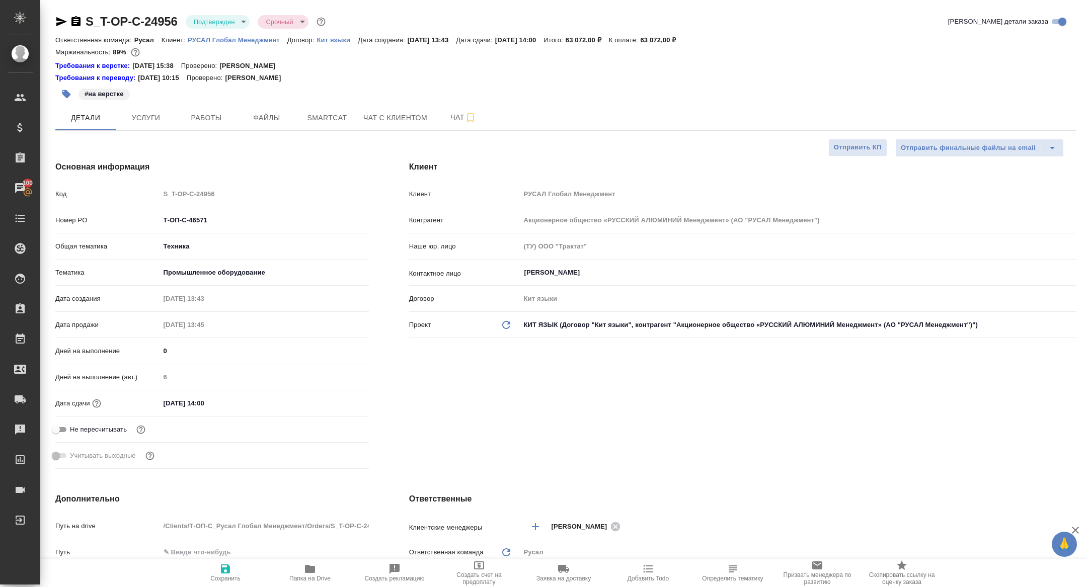
type textarea "x"
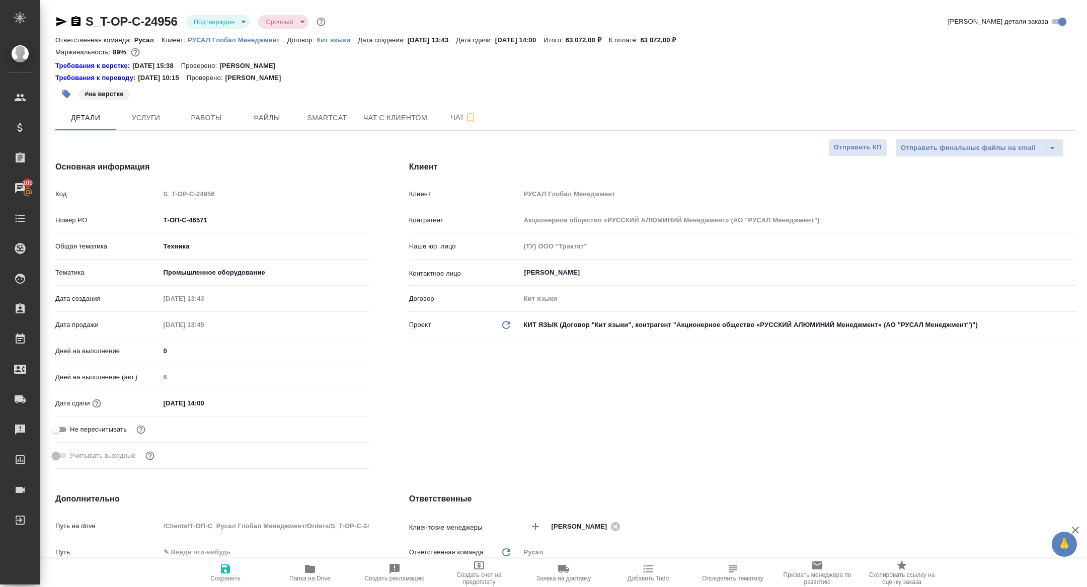
type textarea "x"
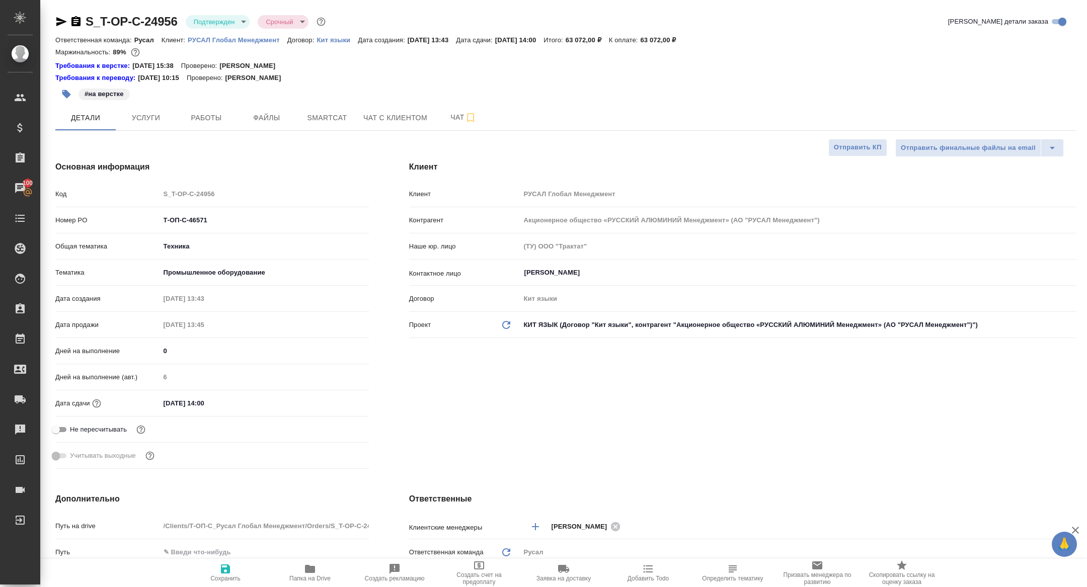
type textarea "x"
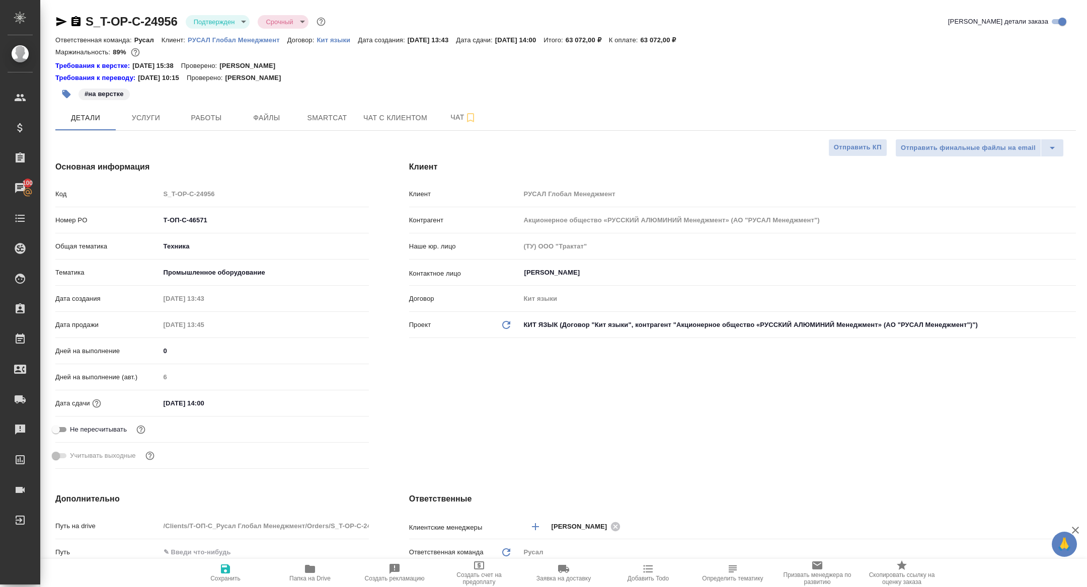
type textarea "x"
click at [205, 112] on span "Работы" at bounding box center [206, 118] width 48 height 13
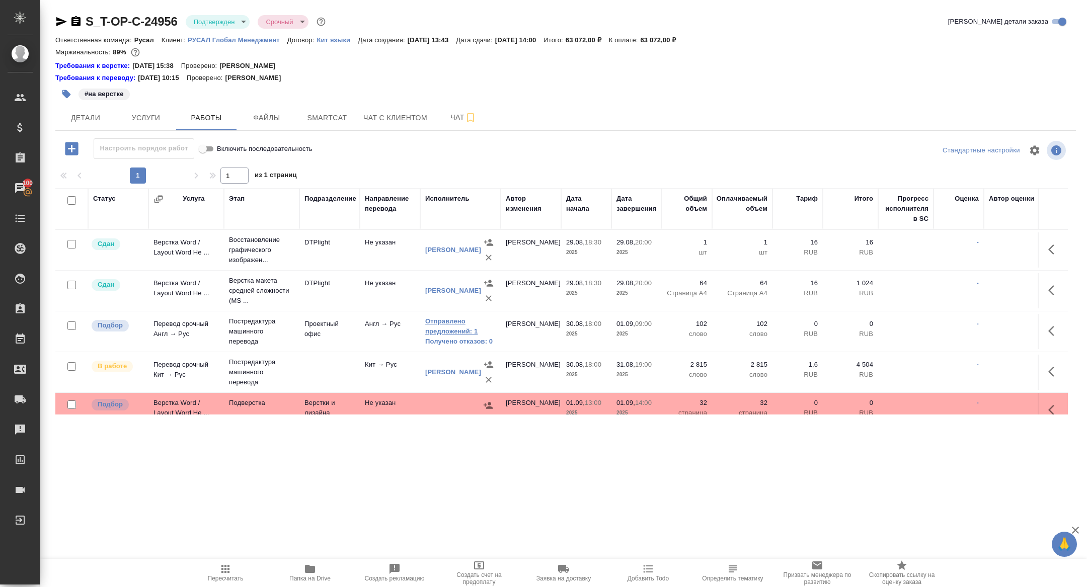
click at [453, 327] on link "Отправлено предложений: 1" at bounding box center [460, 327] width 70 height 20
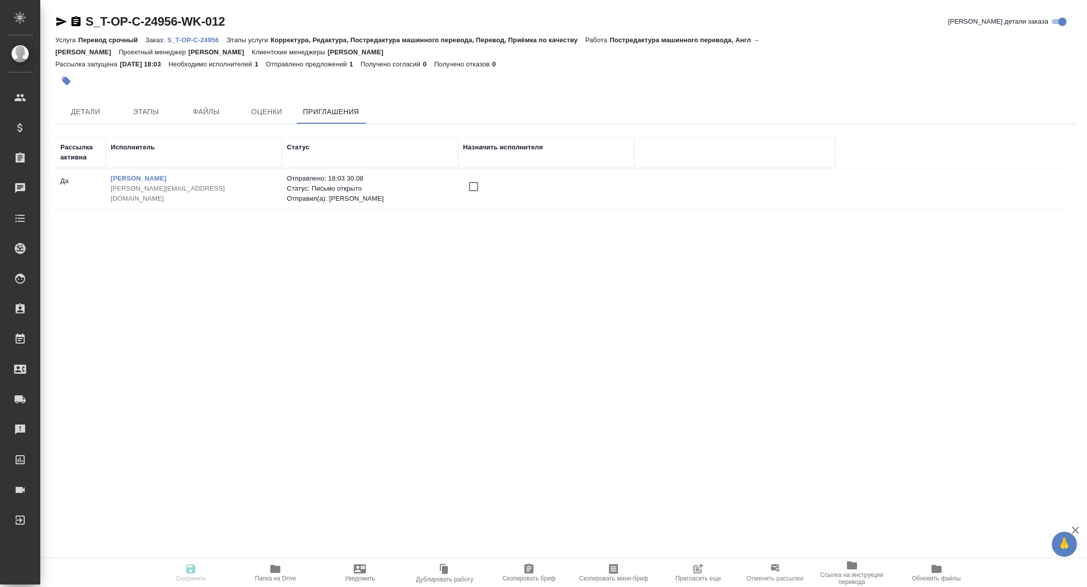
click at [701, 573] on icon "button" at bounding box center [698, 570] width 8 height 8
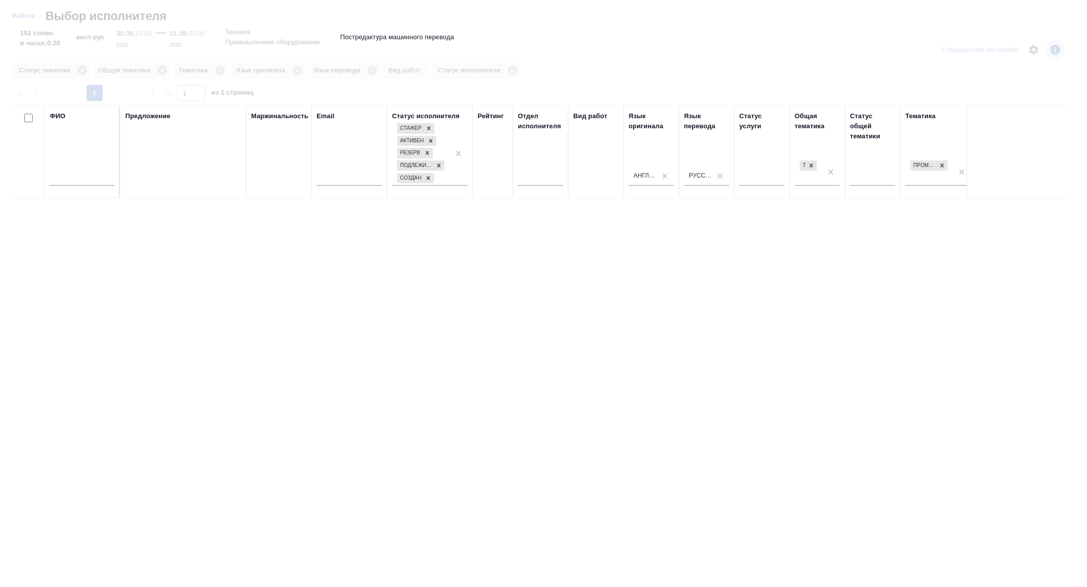
click at [99, 184] on input "text" at bounding box center [82, 179] width 64 height 13
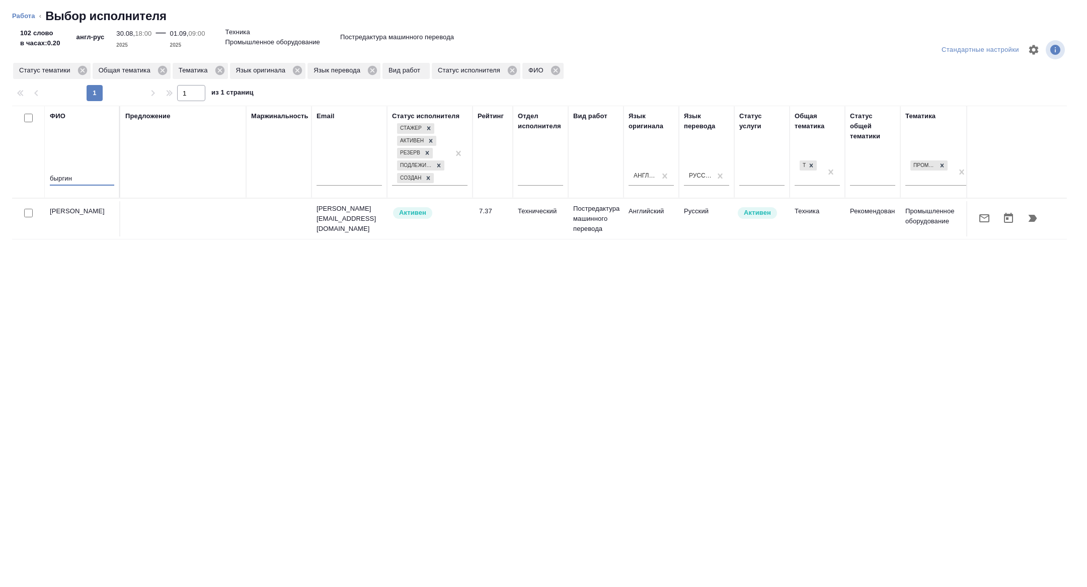
type input "быргин"
click at [987, 213] on icon "button" at bounding box center [984, 218] width 12 height 12
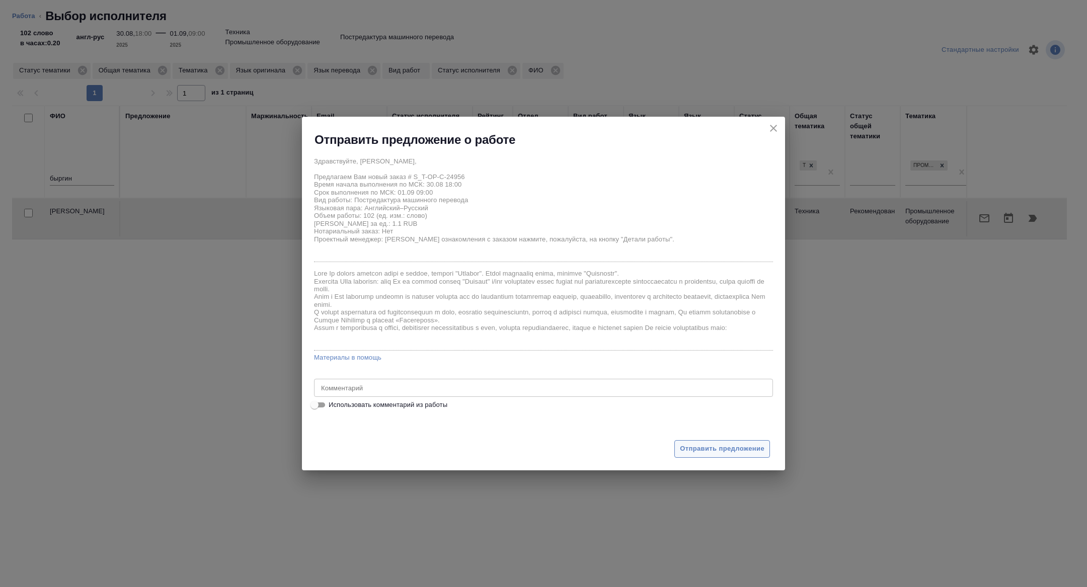
click at [689, 449] on span "Отправить предложение" at bounding box center [722, 449] width 85 height 12
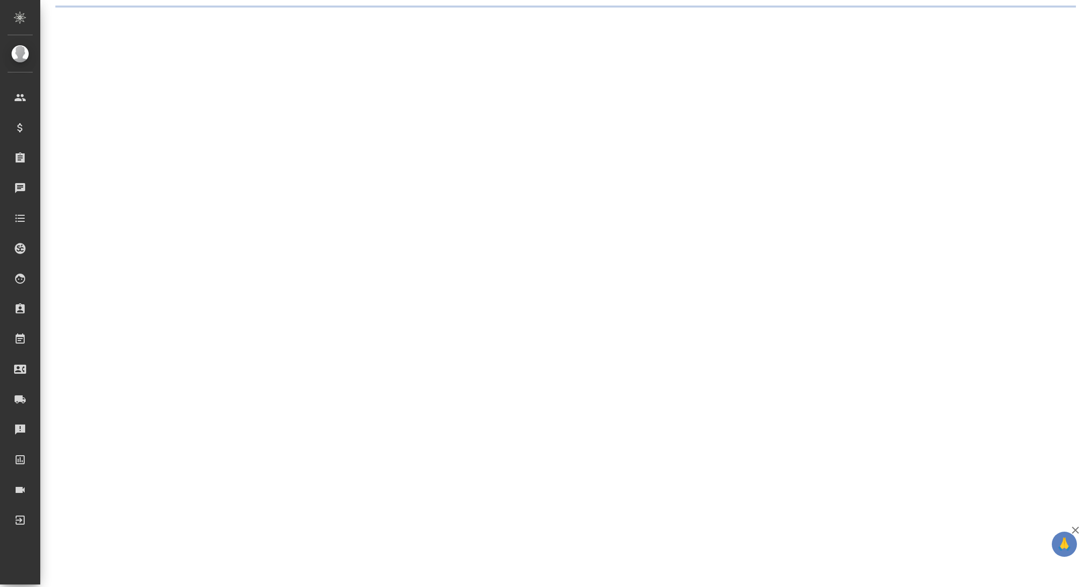
select select "RU"
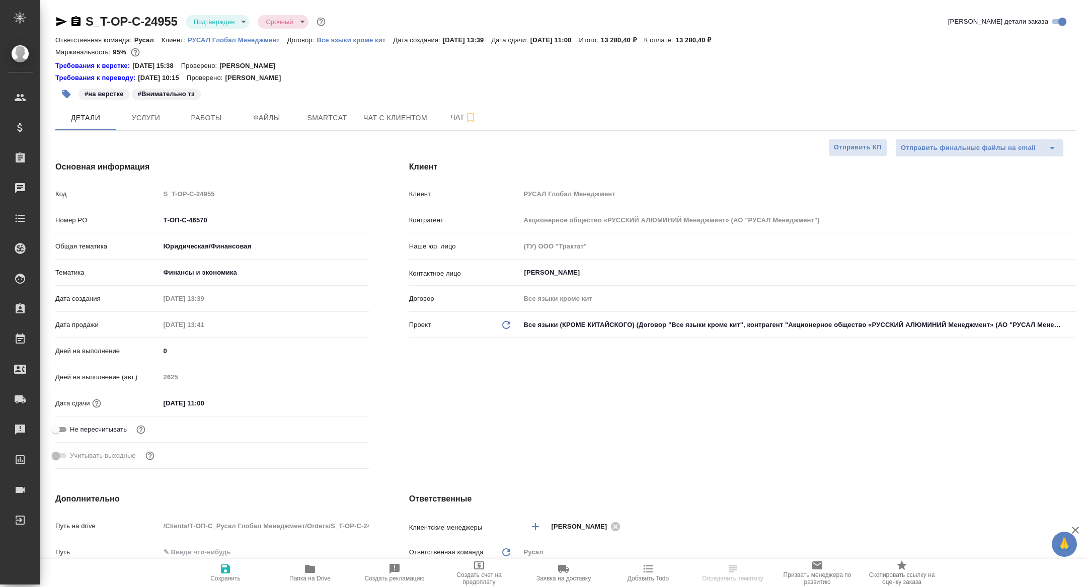
type textarea "x"
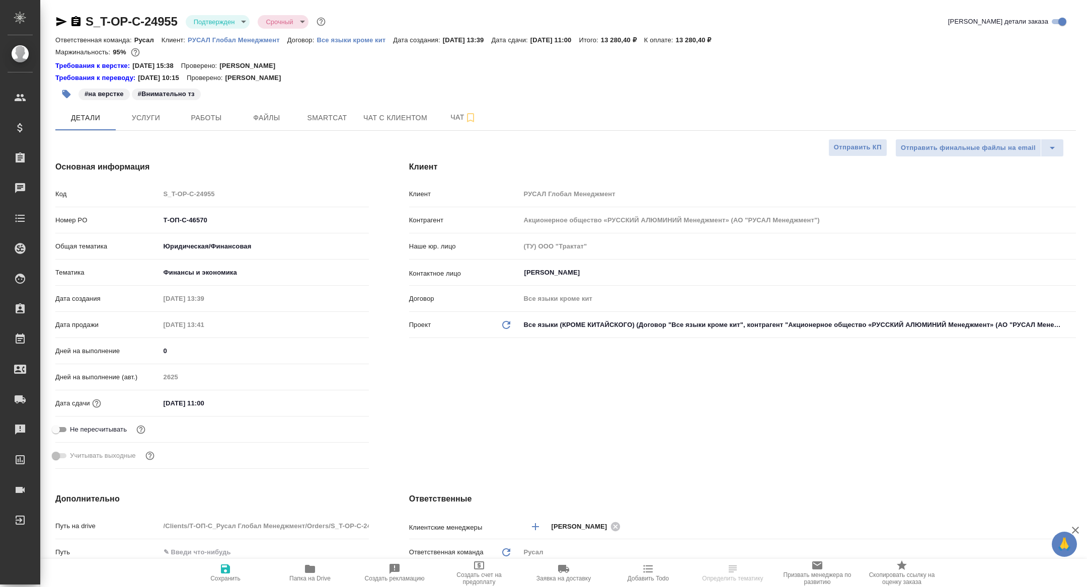
type textarea "x"
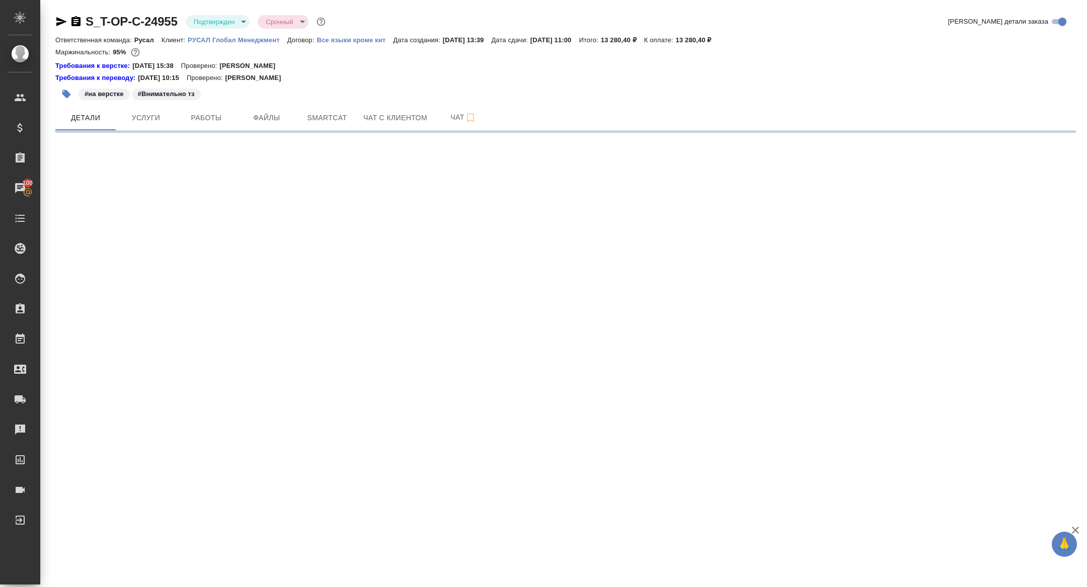
select select "RU"
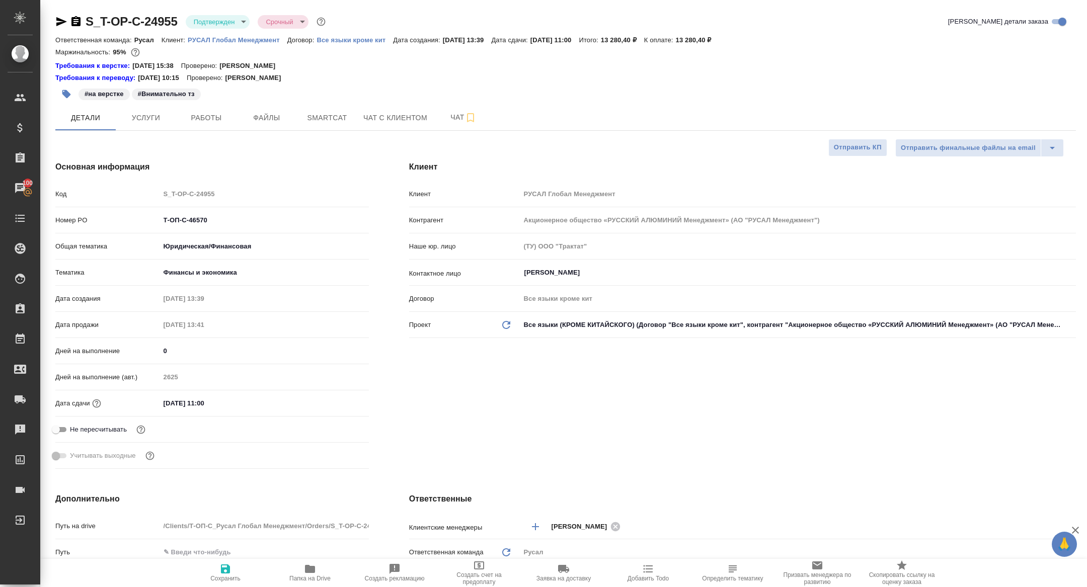
type textarea "x"
click at [449, 128] on button "Чат" at bounding box center [463, 117] width 60 height 25
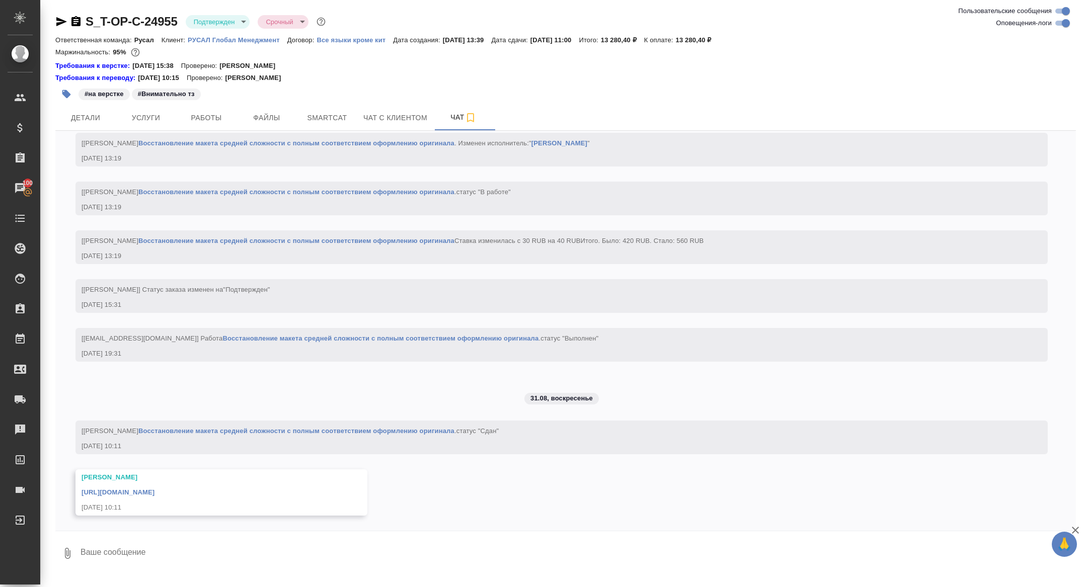
scroll to position [1674, 0]
click at [155, 492] on link "[URL][DOMAIN_NAME]" at bounding box center [118, 493] width 73 height 8
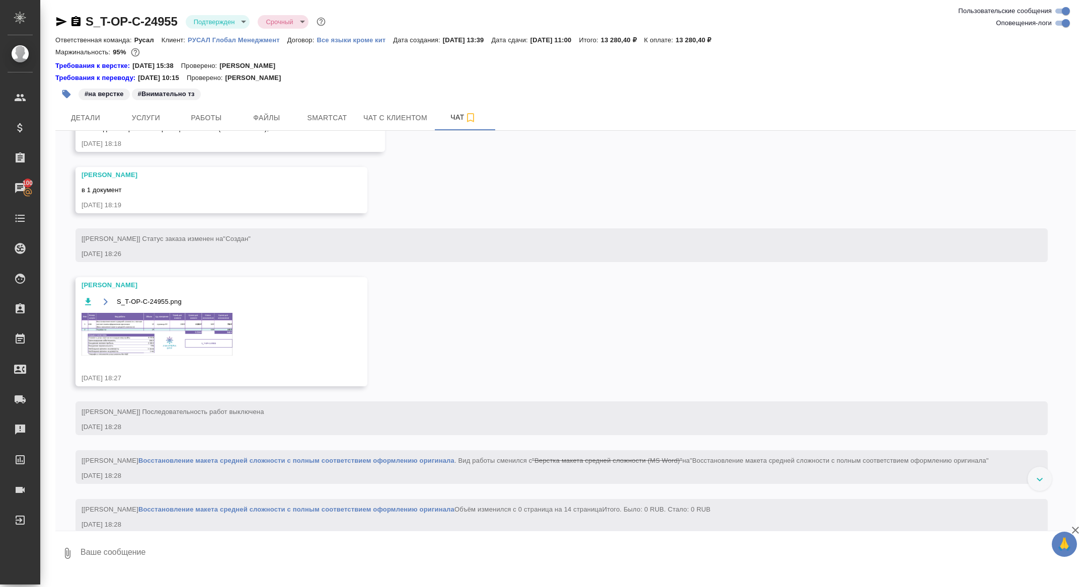
scroll to position [893, 0]
click at [185, 353] on img at bounding box center [157, 331] width 151 height 43
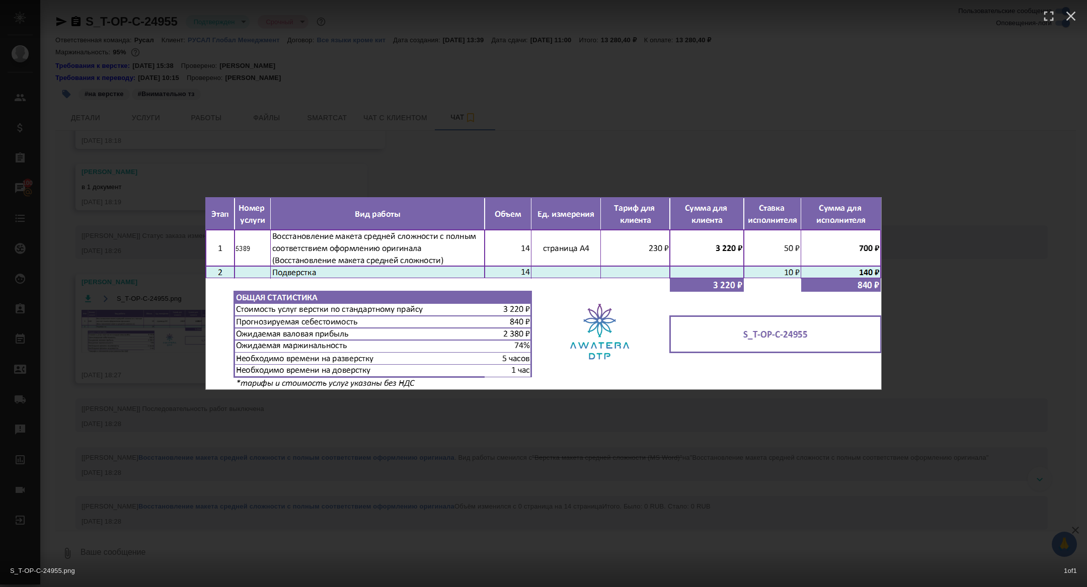
click at [163, 397] on div "S_T-OP-C-24955.png 1 of 1" at bounding box center [543, 293] width 1087 height 587
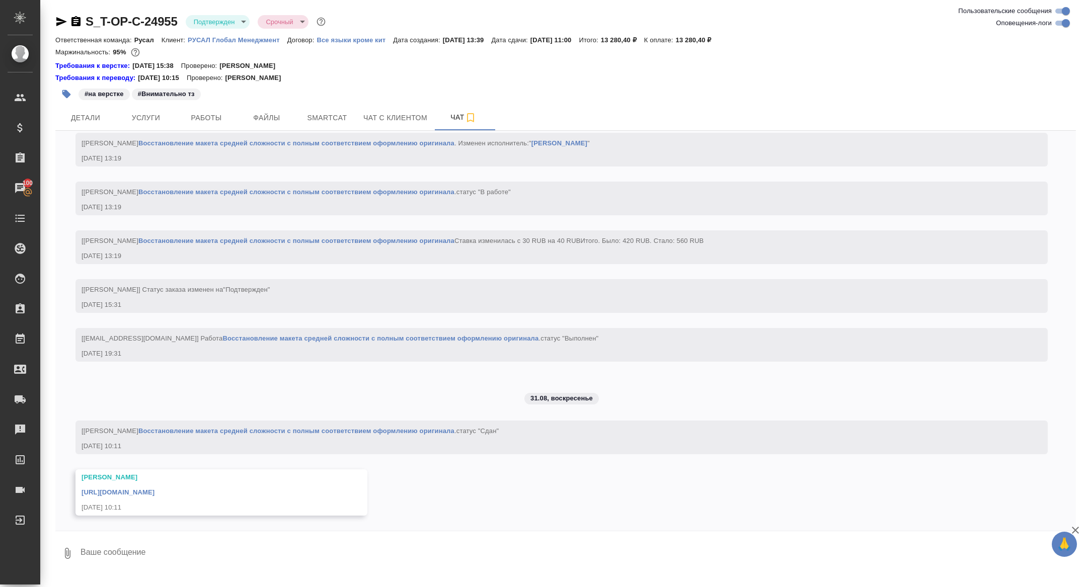
scroll to position [1662, 0]
click at [72, 20] on icon "button" at bounding box center [75, 21] width 9 height 10
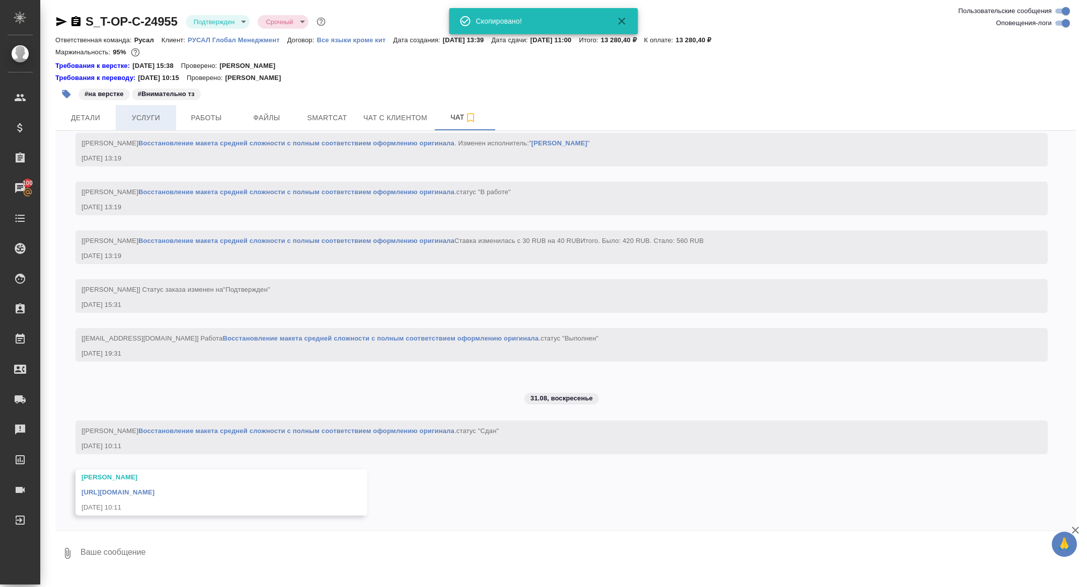
click at [155, 112] on span "Услуги" at bounding box center [146, 118] width 48 height 13
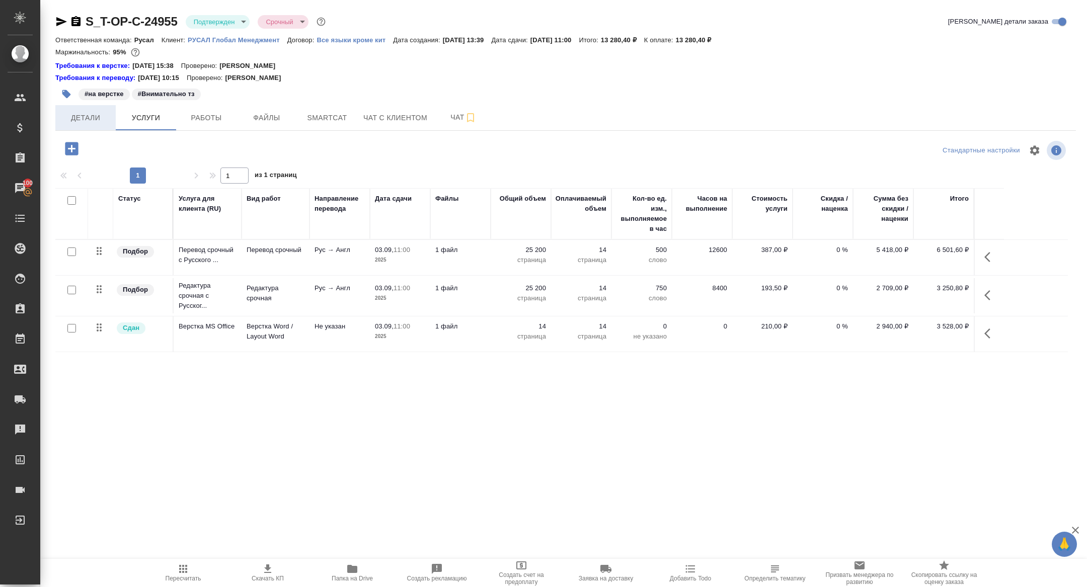
click at [99, 123] on span "Детали" at bounding box center [85, 118] width 48 height 13
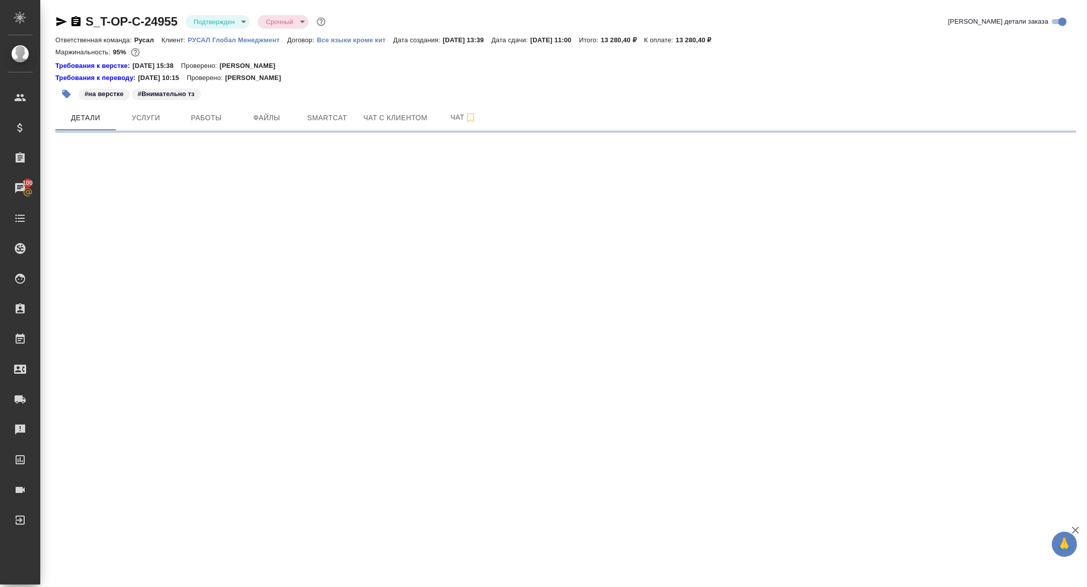
select select "RU"
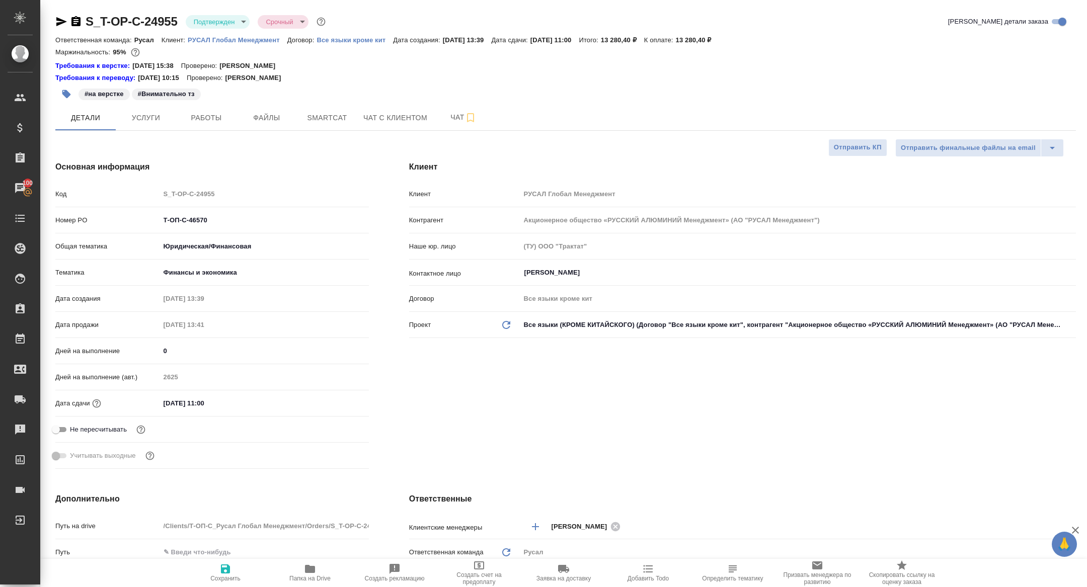
type textarea "x"
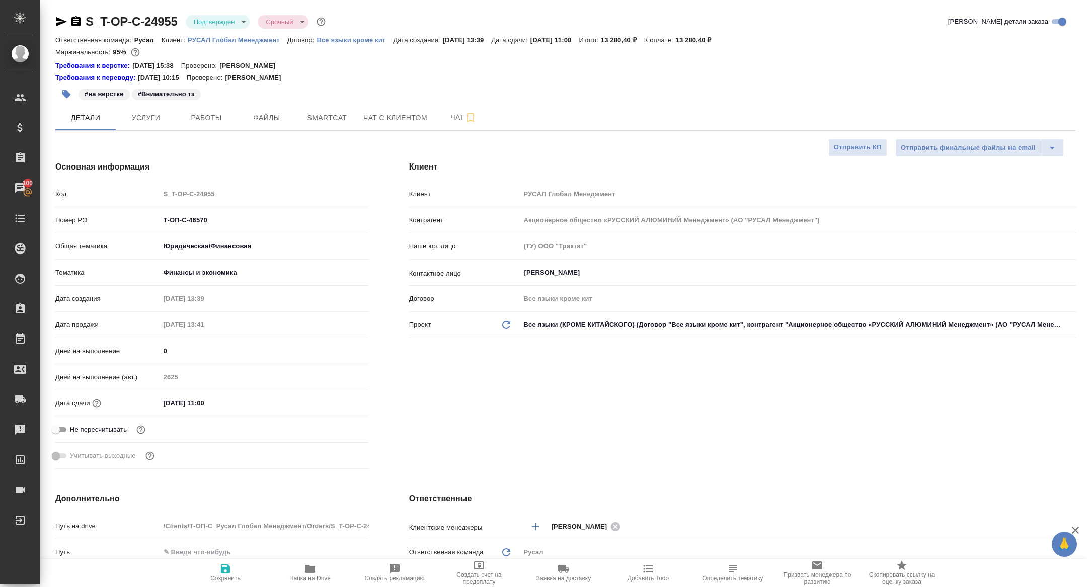
type textarea "x"
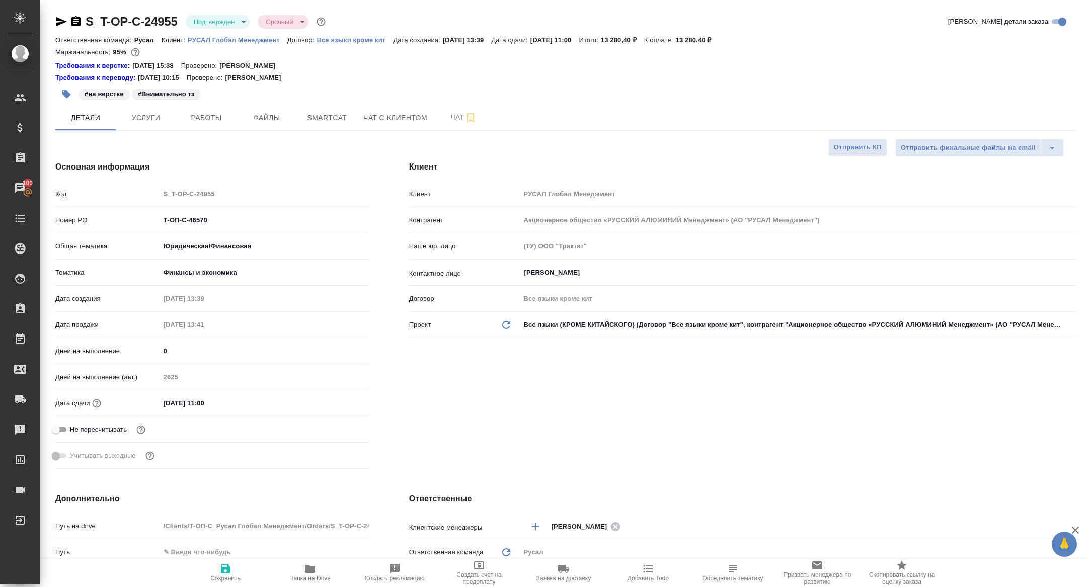
type textarea "x"
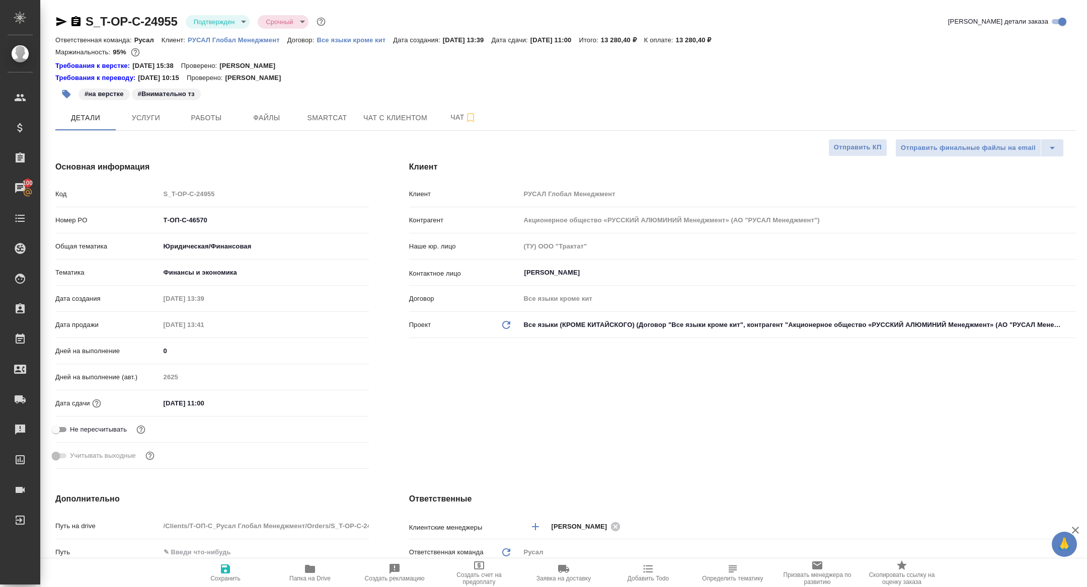
type textarea "x"
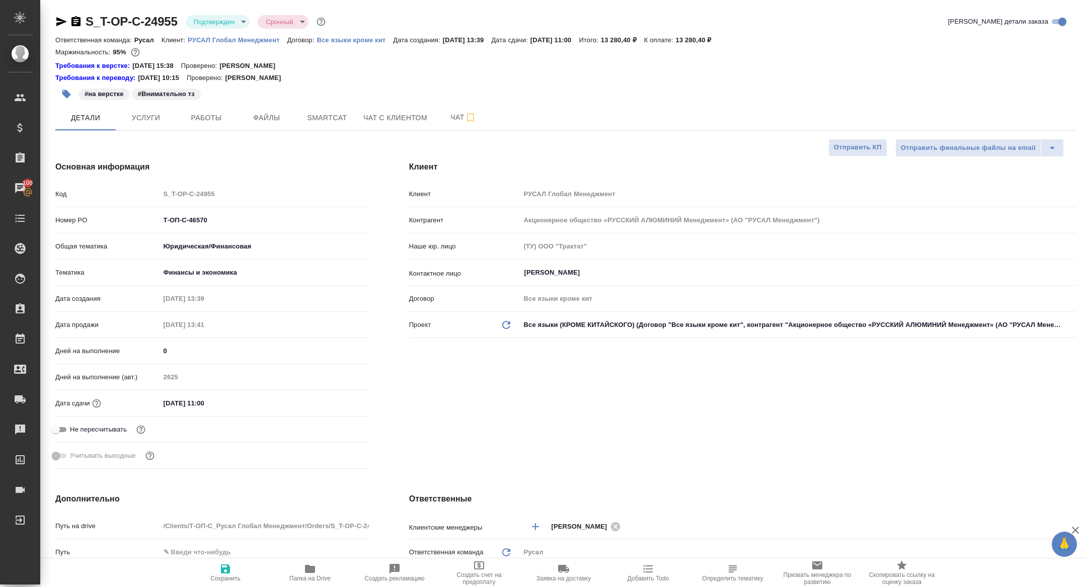
type textarea "x"
click at [196, 117] on span "Работы" at bounding box center [206, 118] width 48 height 13
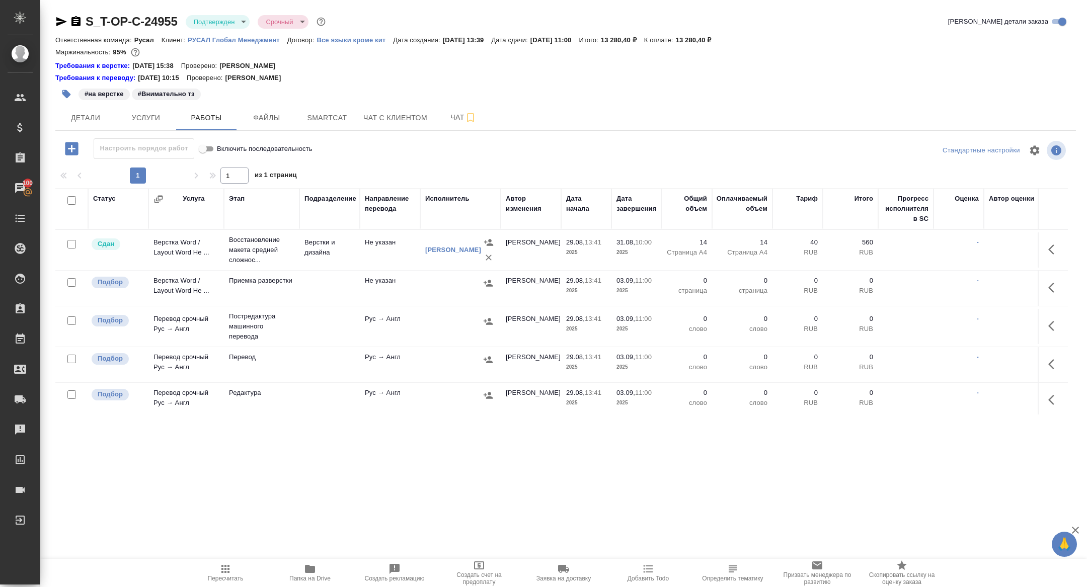
click at [72, 200] on input "checkbox" at bounding box center [71, 200] width 9 height 9
checkbox input "true"
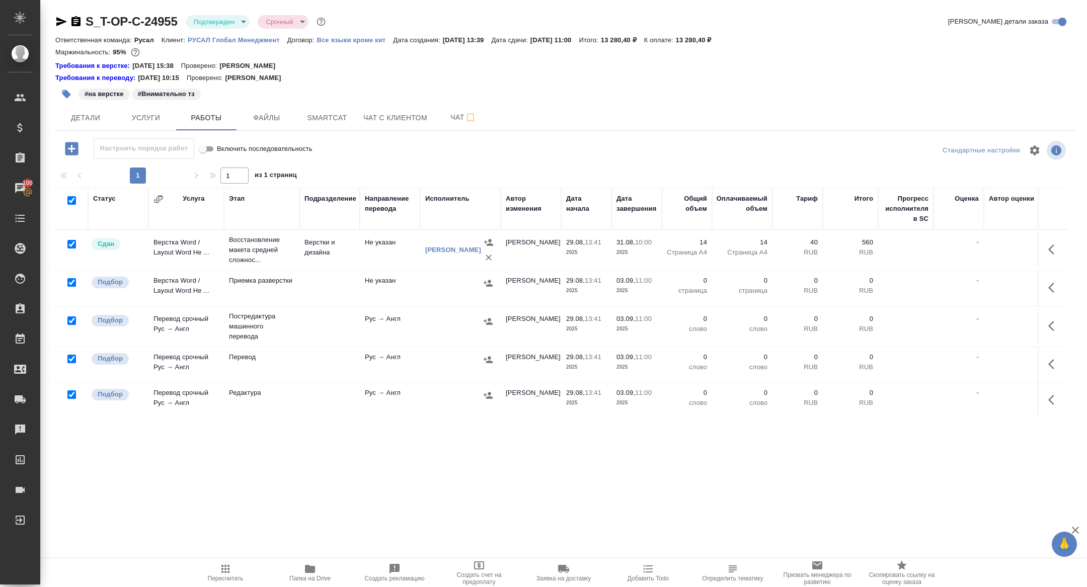
checkbox input "true"
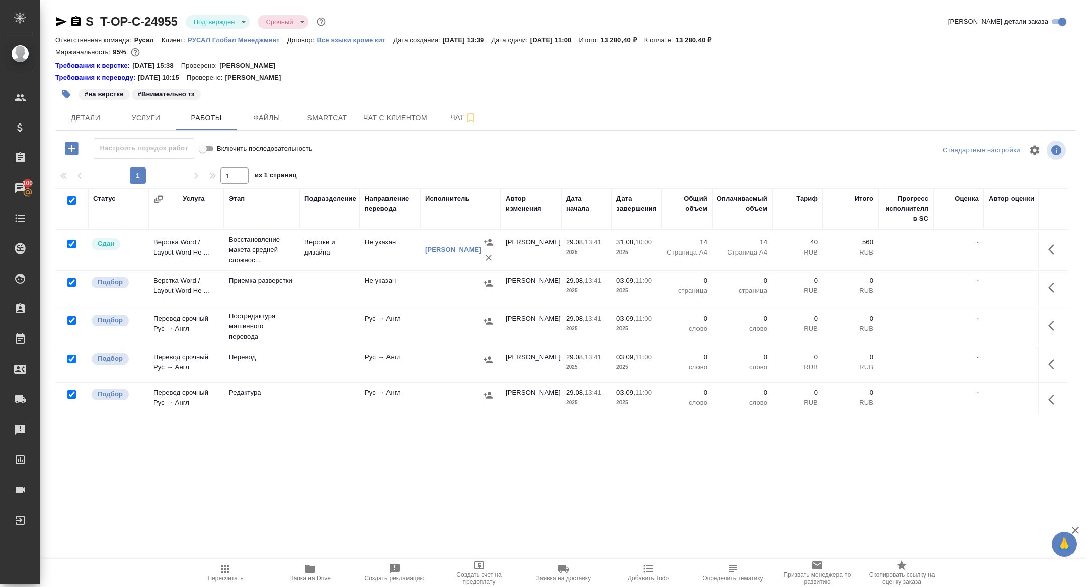
checkbox input "true"
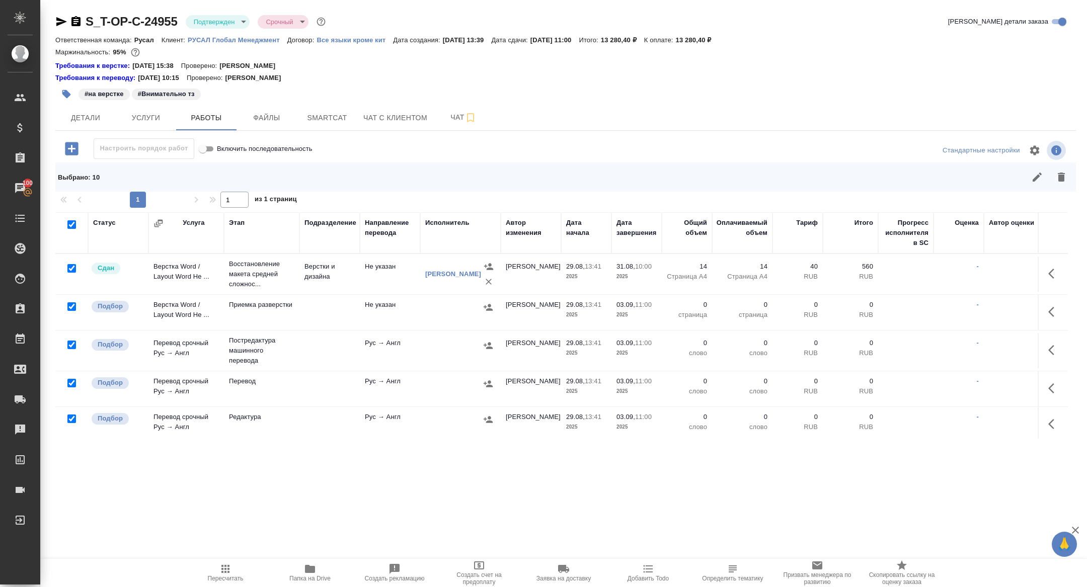
click at [72, 269] on input "checkbox" at bounding box center [71, 268] width 9 height 9
checkbox input "false"
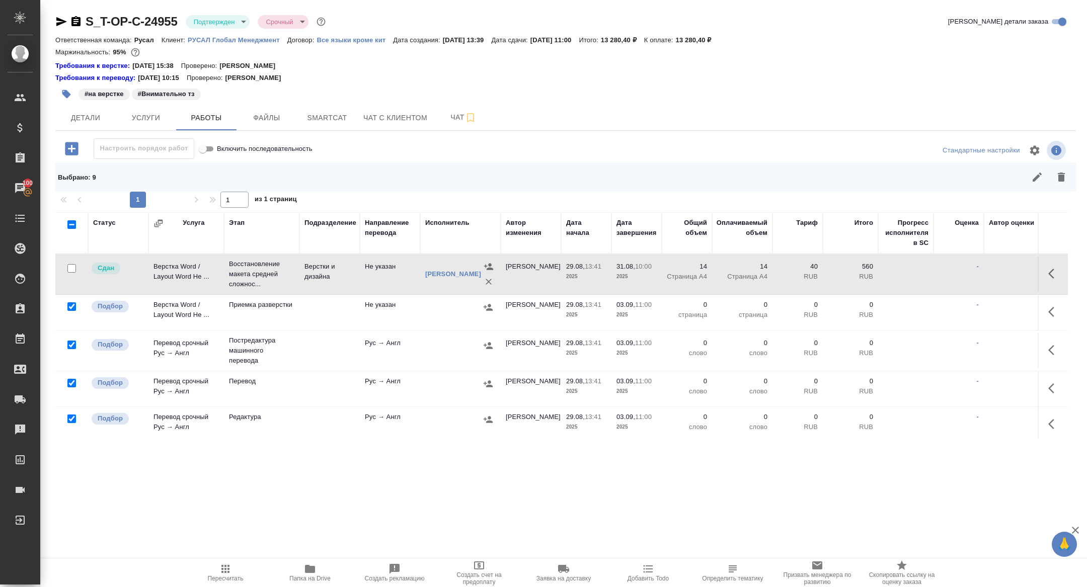
click at [73, 343] on input "checkbox" at bounding box center [71, 345] width 9 height 9
checkbox input "false"
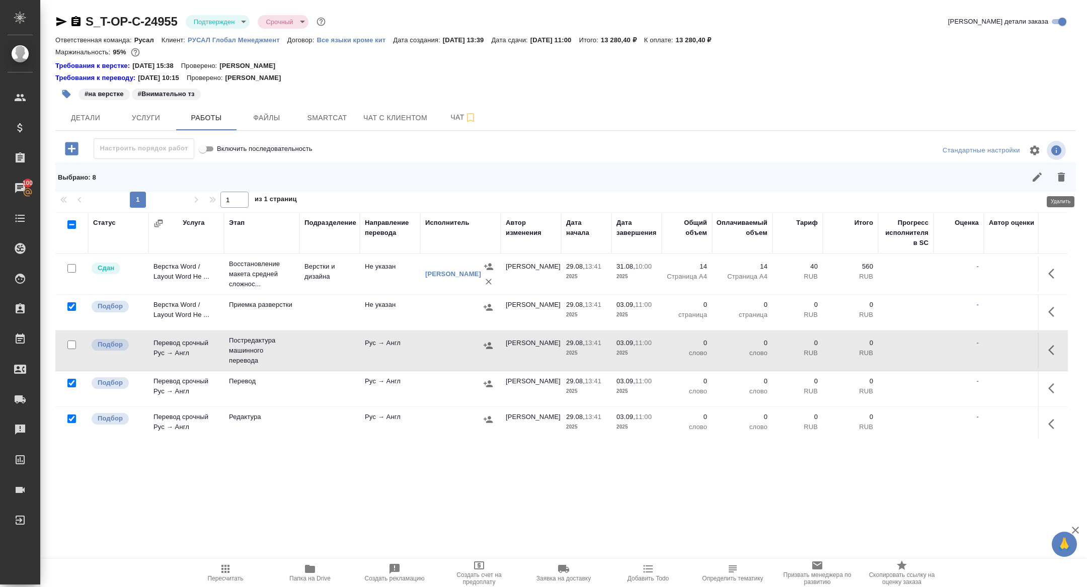
click at [1058, 171] on icon "button" at bounding box center [1061, 177] width 12 height 12
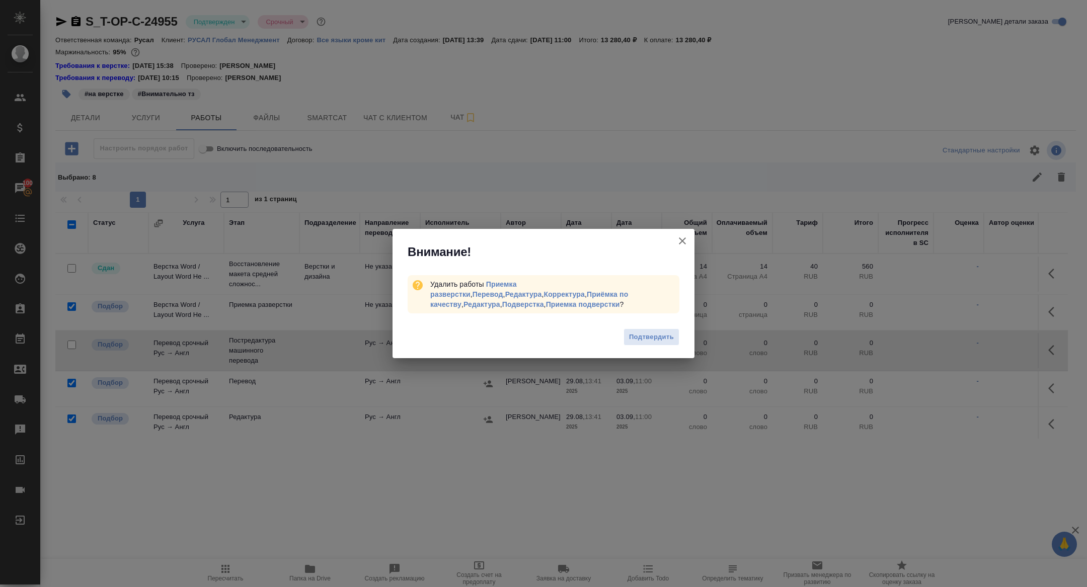
click at [680, 241] on icon "button" at bounding box center [682, 241] width 12 height 12
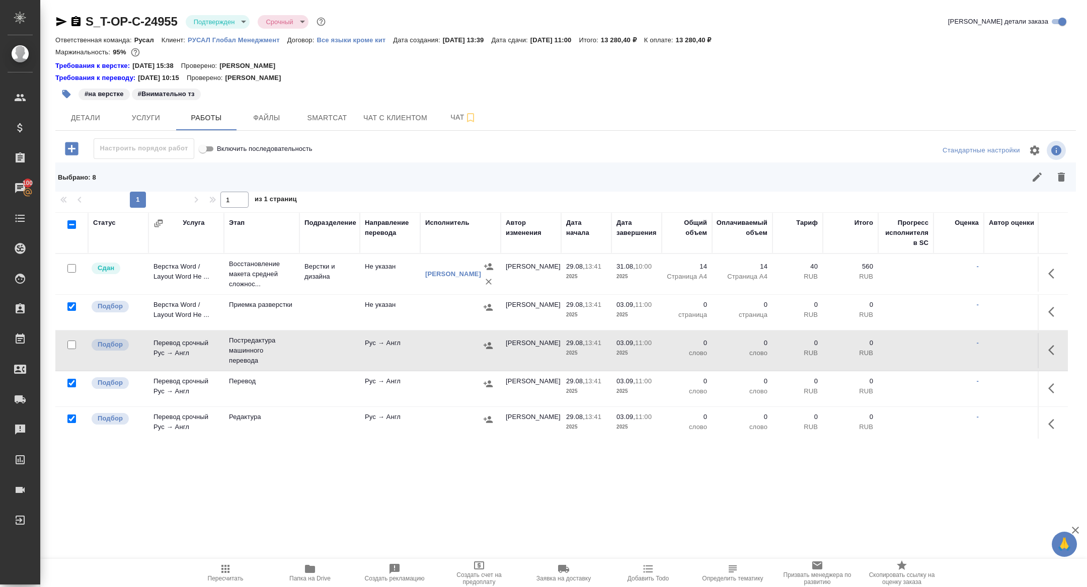
click at [71, 417] on input "checkbox" at bounding box center [71, 419] width 9 height 9
checkbox input "false"
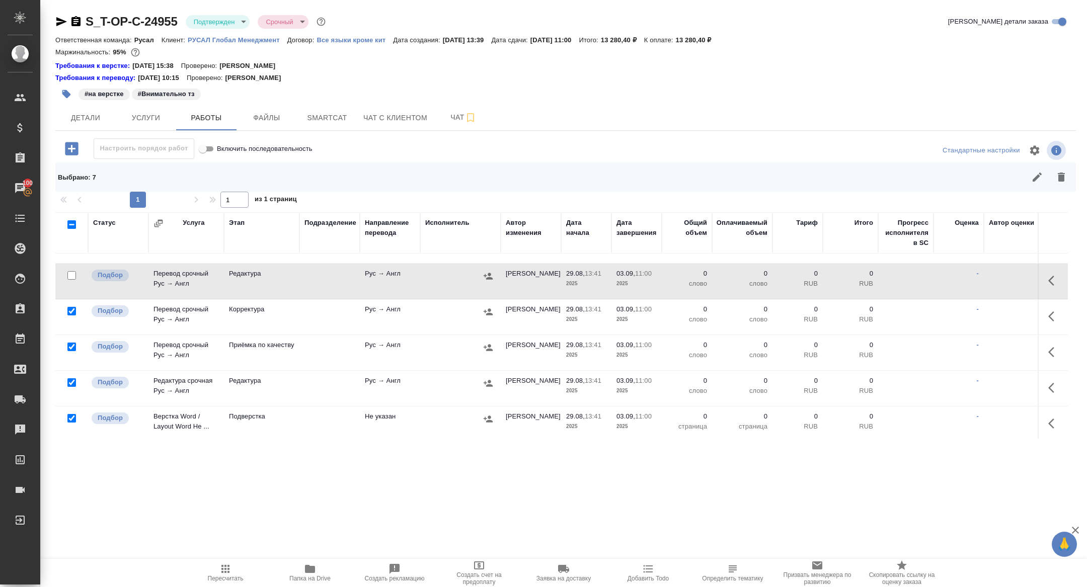
scroll to position [150, 0]
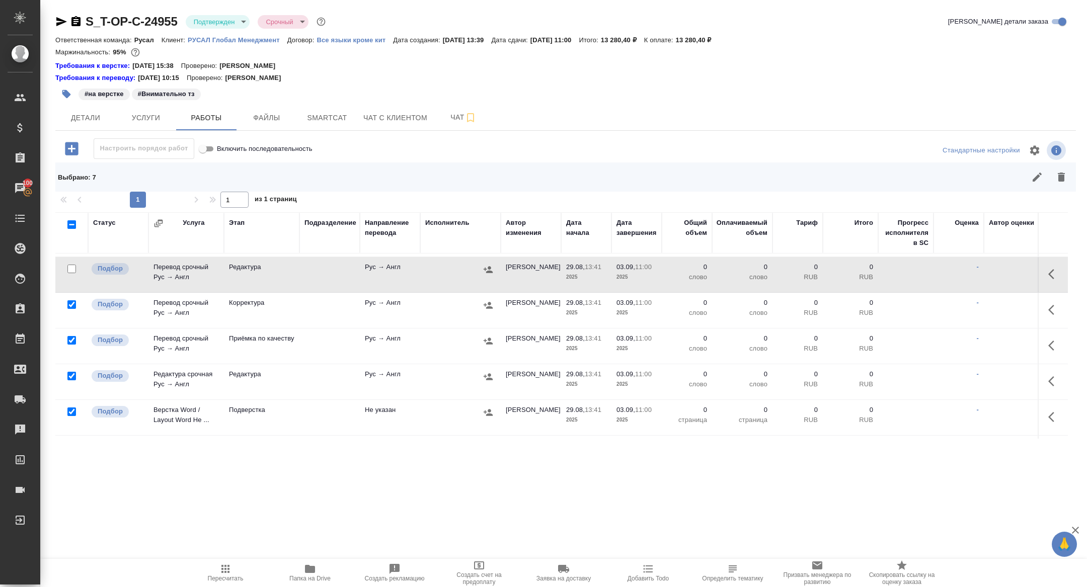
click at [68, 411] on input "checkbox" at bounding box center [71, 412] width 9 height 9
checkbox input "false"
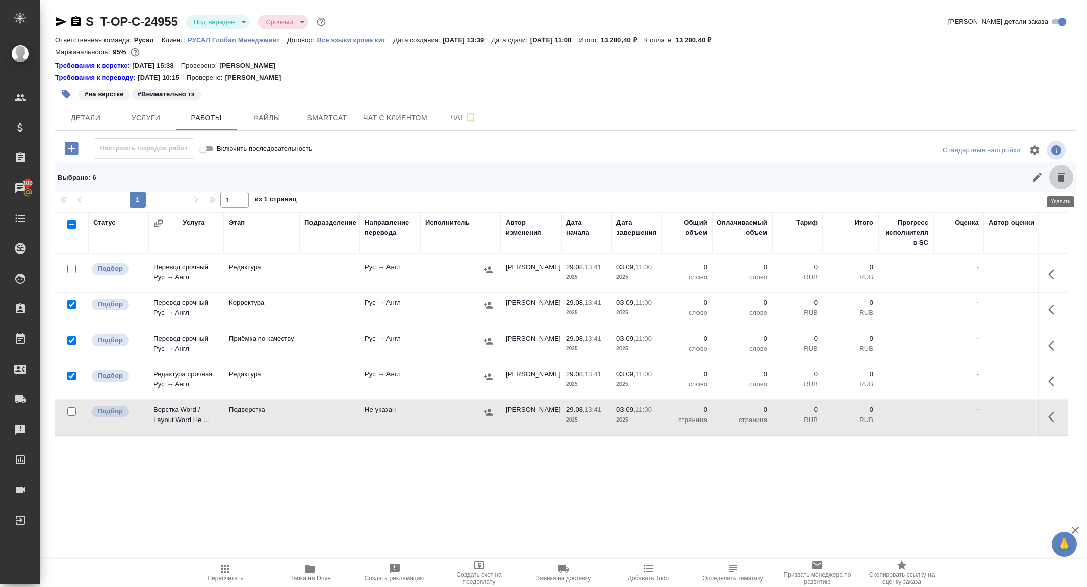
click at [1058, 176] on icon "button" at bounding box center [1061, 177] width 7 height 9
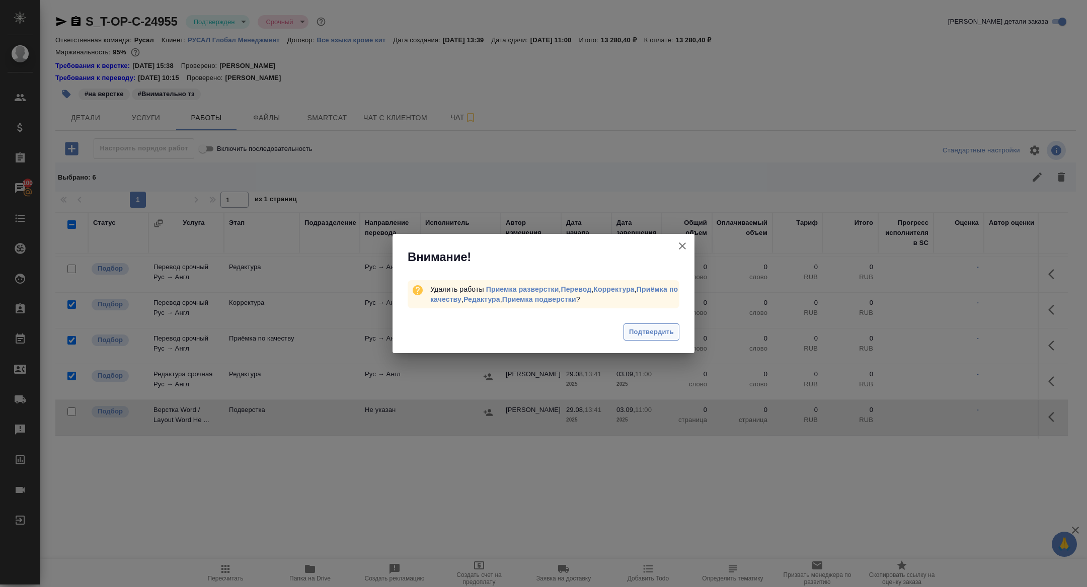
click at [649, 334] on span "Подтвердить" at bounding box center [651, 333] width 45 height 12
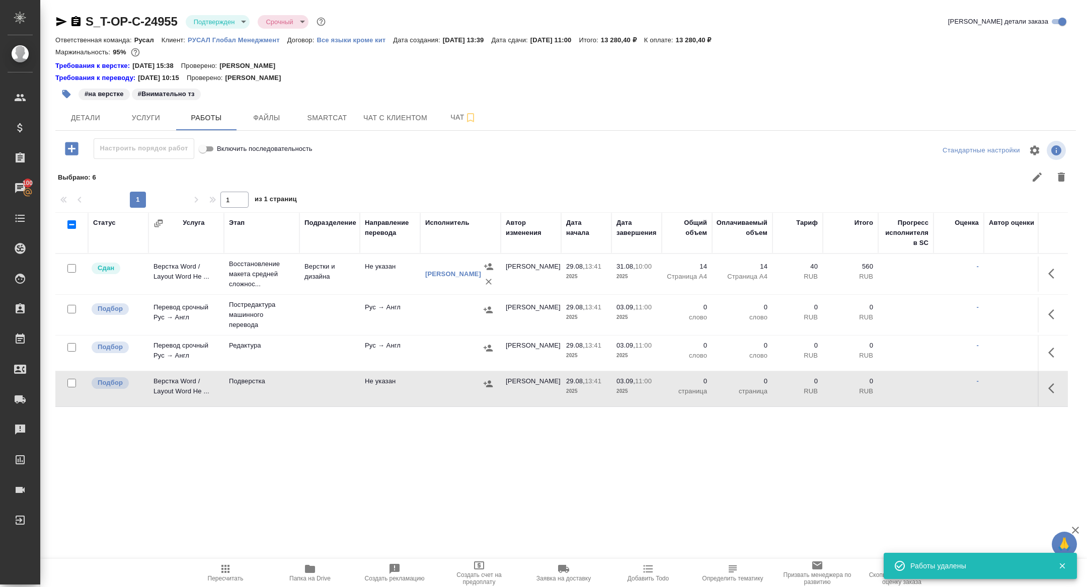
scroll to position [0, 0]
click at [1053, 318] on icon "button" at bounding box center [1051, 315] width 6 height 10
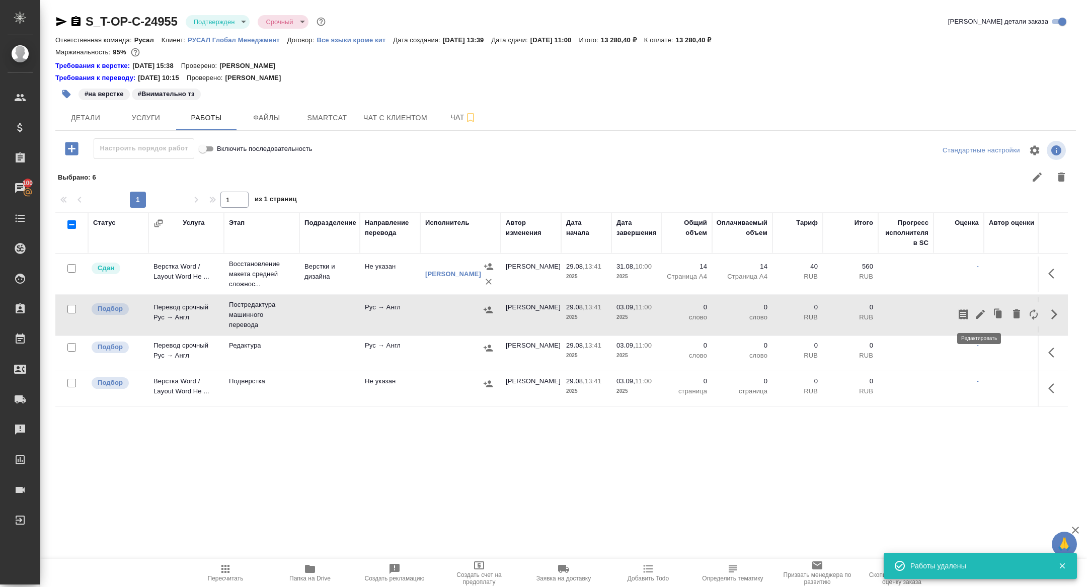
click at [983, 312] on icon "button" at bounding box center [980, 314] width 9 height 9
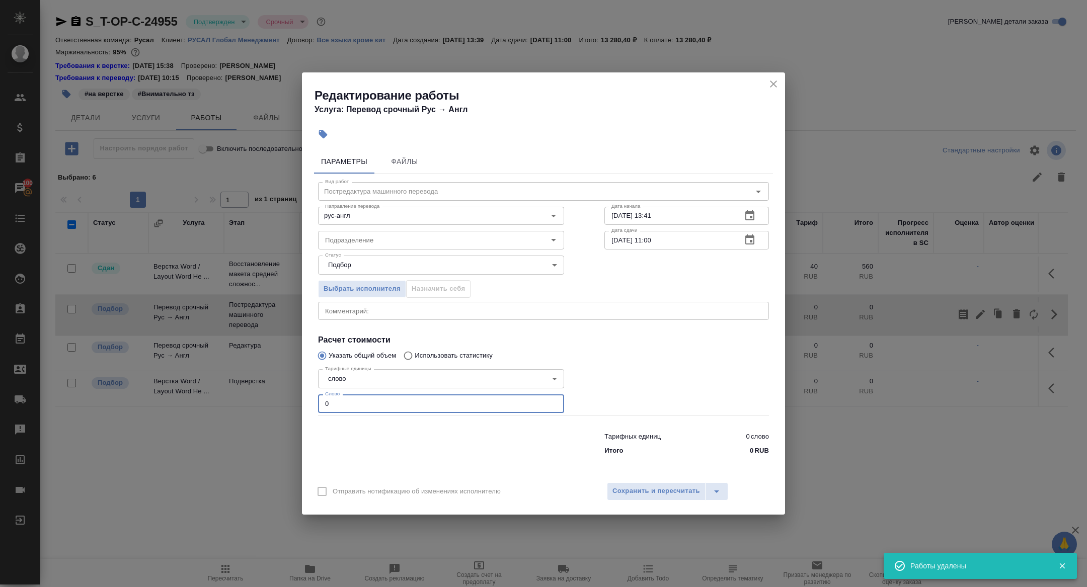
drag, startPoint x: 369, startPoint y: 408, endPoint x: 261, endPoint y: 400, distance: 108.5
click at [264, 402] on div "Редактирование работы Услуга: Перевод срочный Рус → Англ Параметры Файлы Вид ра…" at bounding box center [543, 293] width 1087 height 587
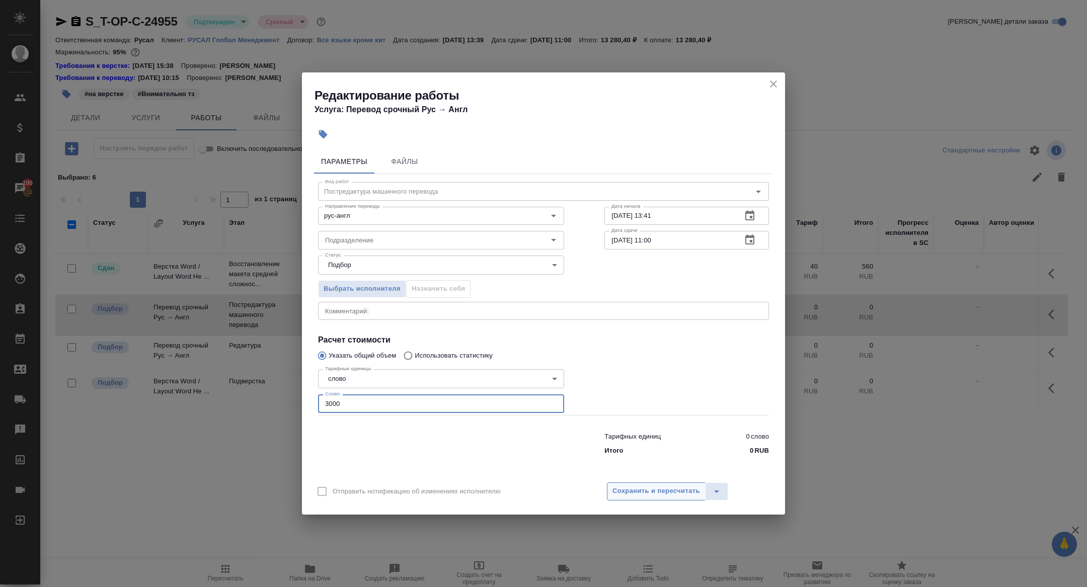
type input "3000"
click at [677, 499] on button "Сохранить и пересчитать" at bounding box center [656, 492] width 99 height 18
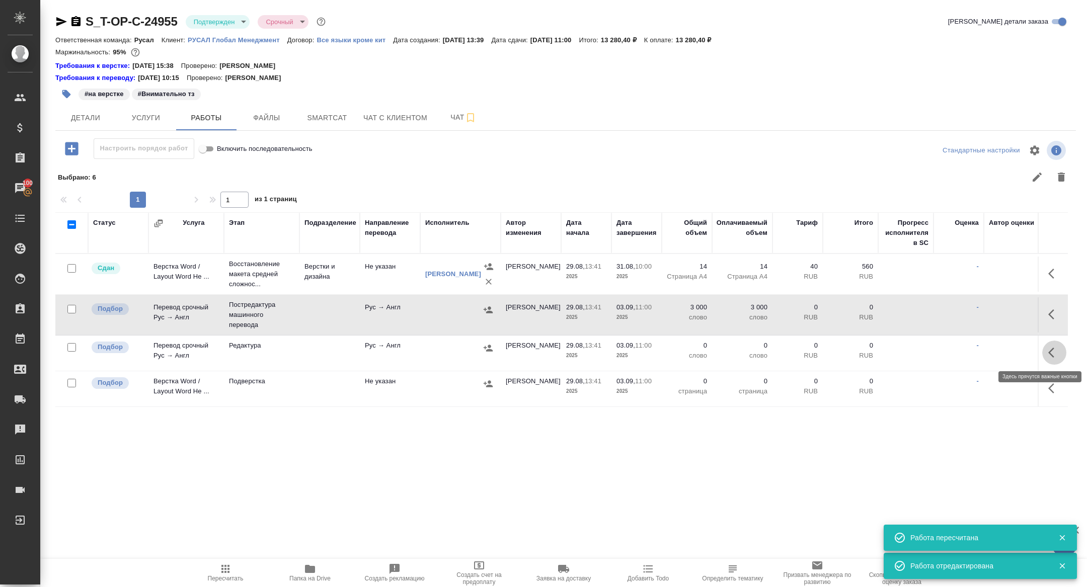
click at [1049, 348] on icon "button" at bounding box center [1054, 353] width 12 height 12
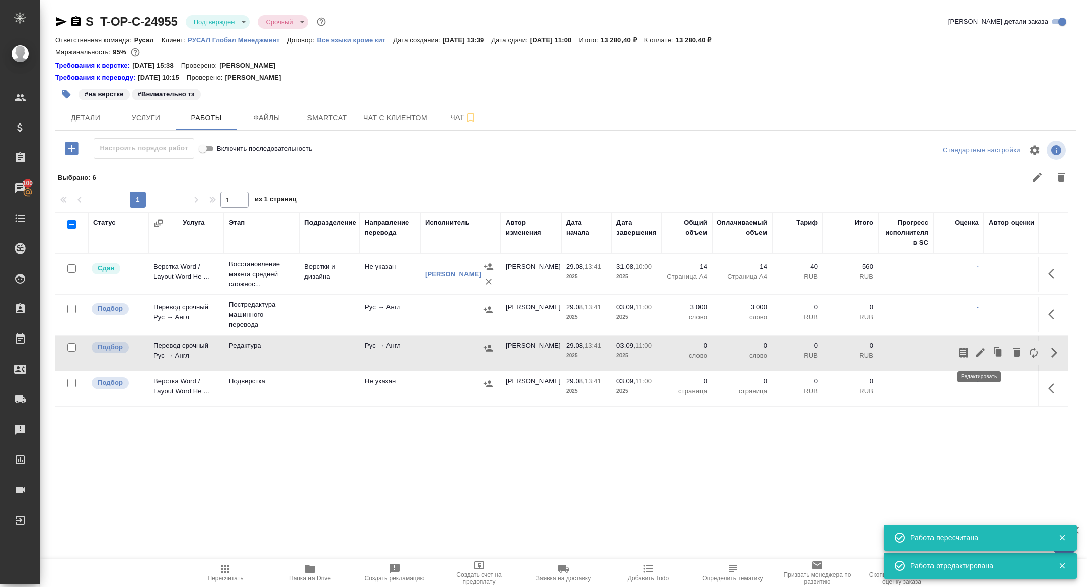
click at [981, 351] on icon "button" at bounding box center [980, 352] width 9 height 9
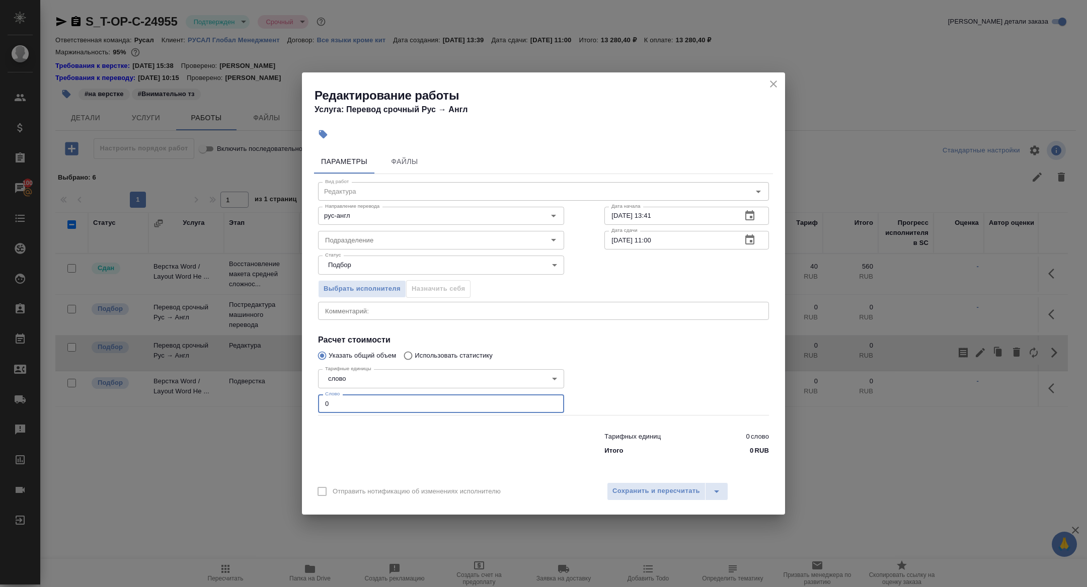
drag, startPoint x: 357, startPoint y: 400, endPoint x: 228, endPoint y: 400, distance: 128.8
click at [228, 400] on div "Редактирование работы Услуга: Перевод срочный Рус → Англ Параметры Файлы Вид ра…" at bounding box center [543, 293] width 1087 height 587
type input "3800"
click at [751, 243] on icon "button" at bounding box center [750, 240] width 12 height 12
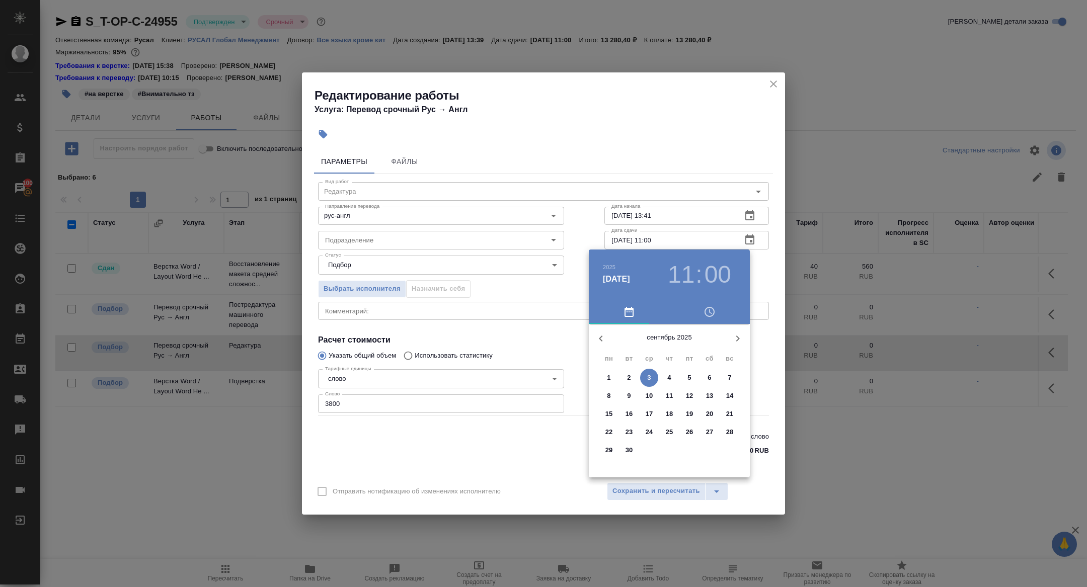
click at [629, 380] on p "2" at bounding box center [629, 378] width 4 height 10
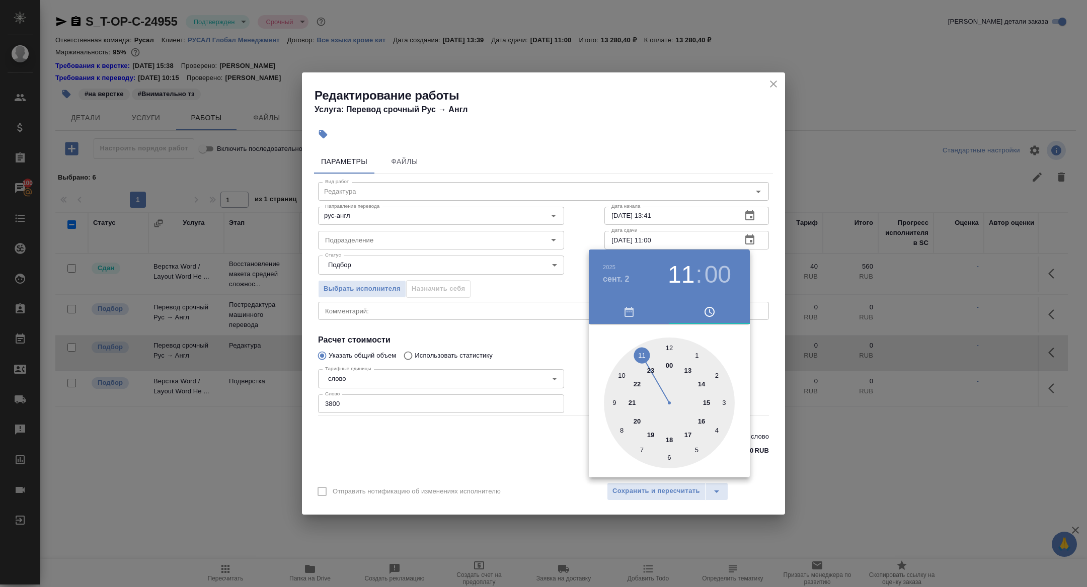
click at [701, 382] on div at bounding box center [669, 403] width 131 height 131
type input "02.09.2025 14:00"
click at [560, 330] on div at bounding box center [543, 293] width 1087 height 587
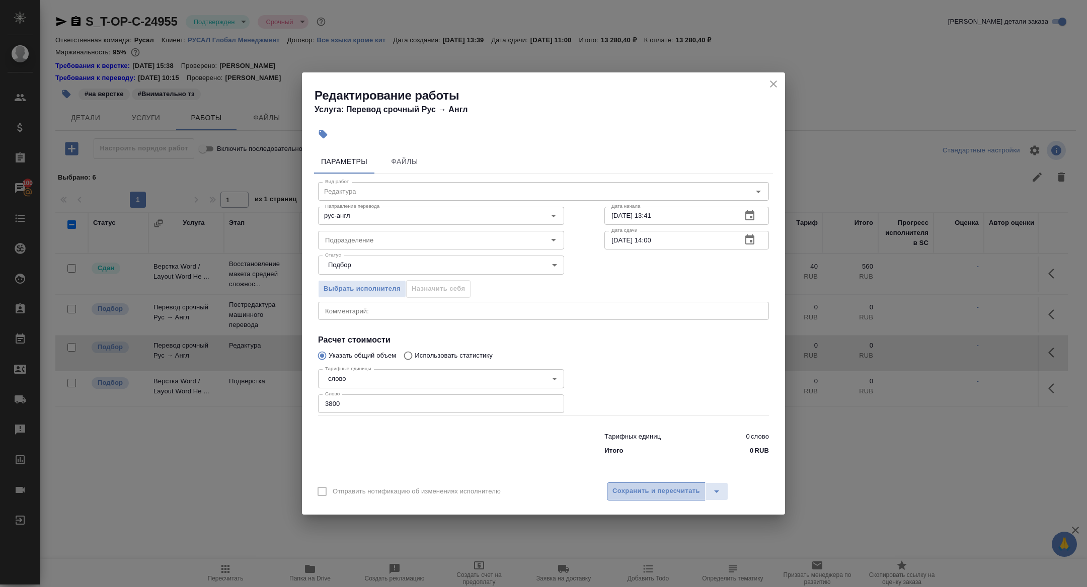
click at [652, 495] on span "Сохранить и пересчитать" at bounding box center [656, 492] width 88 height 12
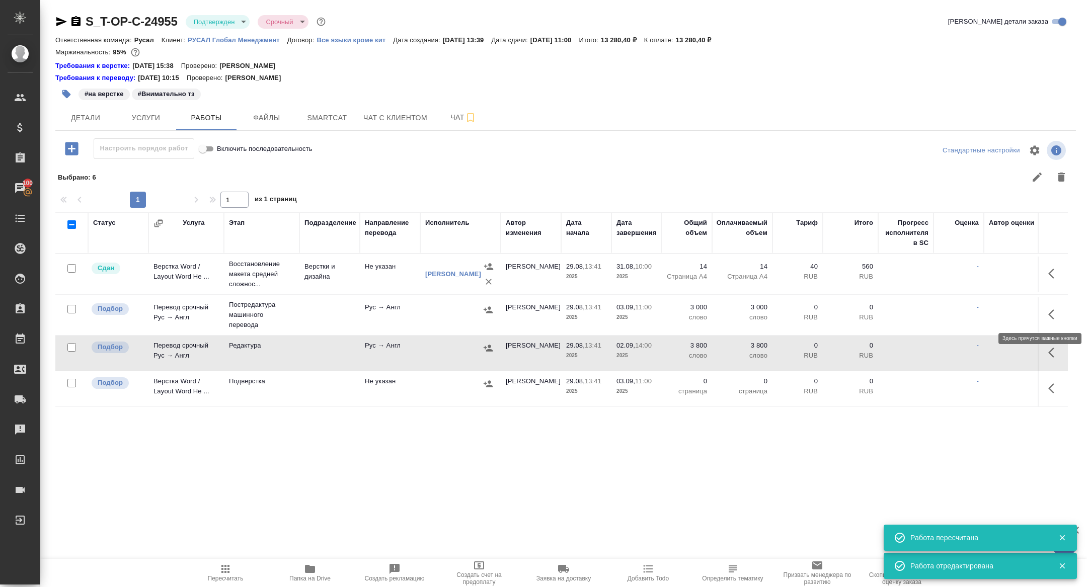
click at [1052, 321] on button "button" at bounding box center [1054, 314] width 24 height 24
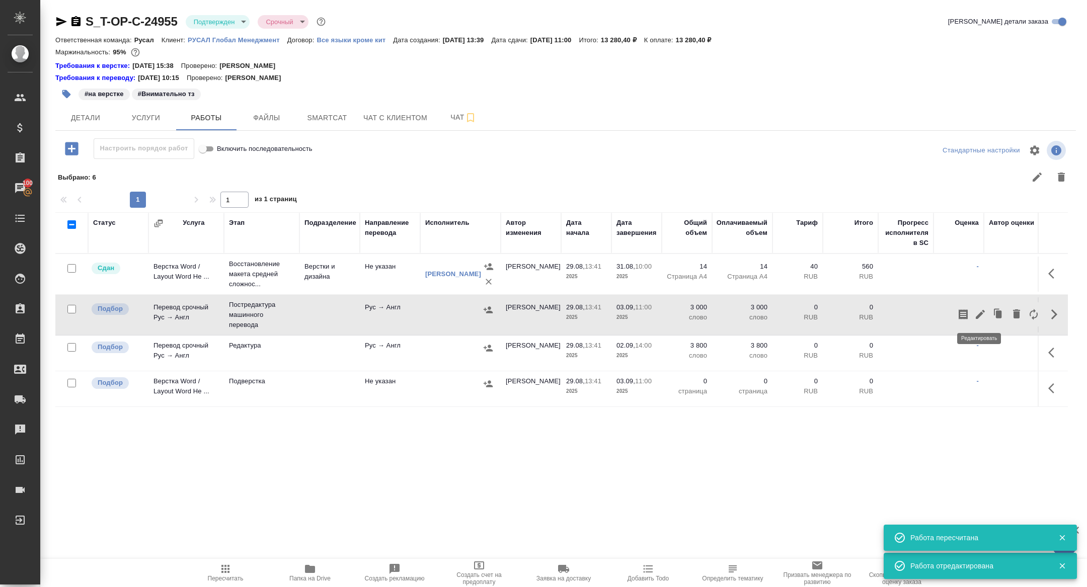
click at [981, 317] on icon "button" at bounding box center [980, 315] width 12 height 12
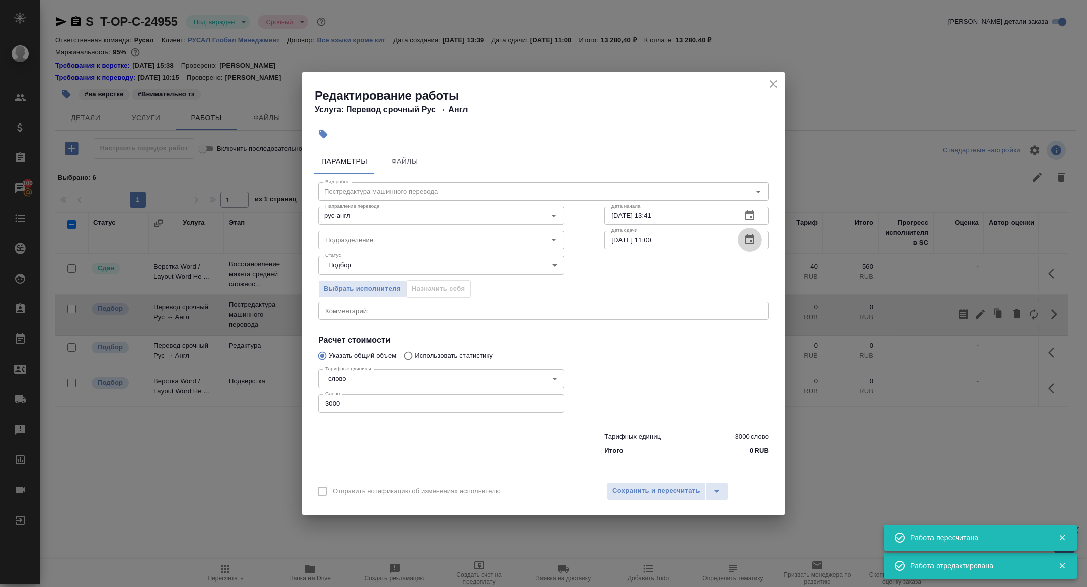
click at [745, 240] on icon "button" at bounding box center [750, 240] width 12 height 12
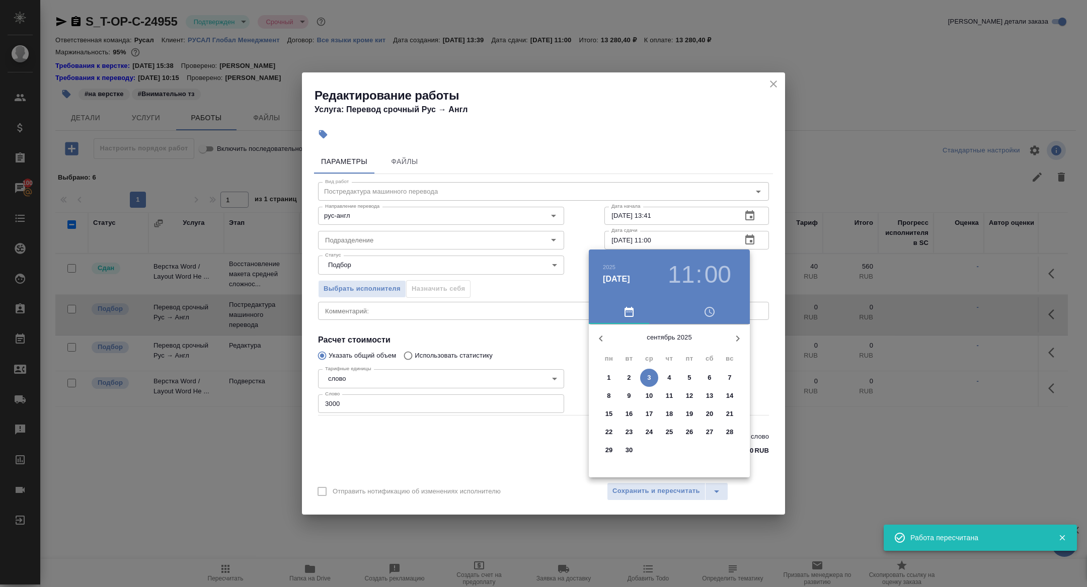
click at [629, 379] on p "2" at bounding box center [629, 378] width 4 height 10
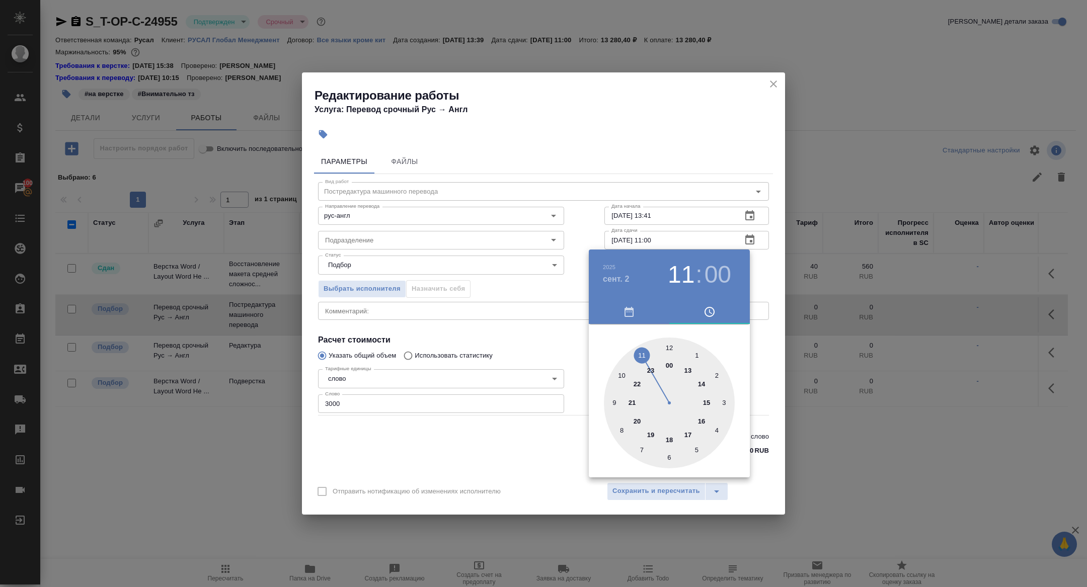
click at [612, 398] on div at bounding box center [669, 403] width 131 height 131
type input "02.09.2025 09:00"
click at [532, 336] on div at bounding box center [543, 293] width 1087 height 587
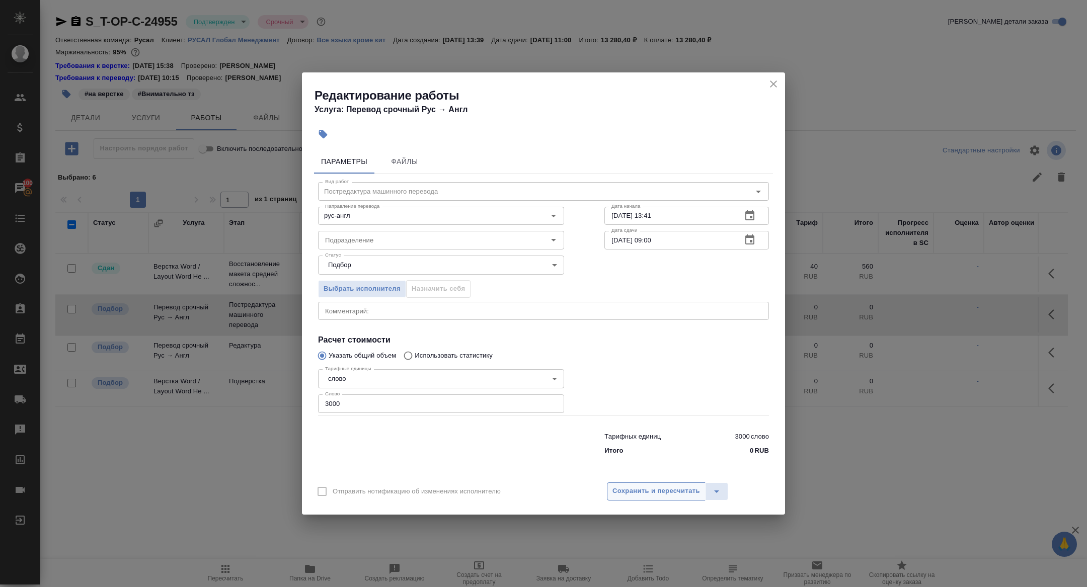
click at [625, 488] on span "Сохранить и пересчитать" at bounding box center [656, 492] width 88 height 12
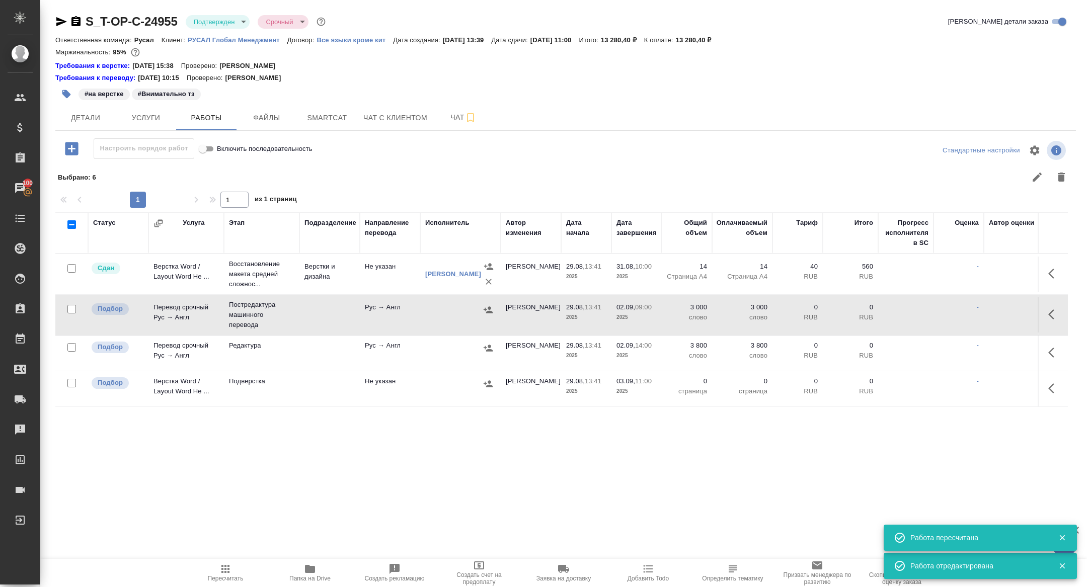
click at [1040, 348] on td at bounding box center [1053, 353] width 30 height 35
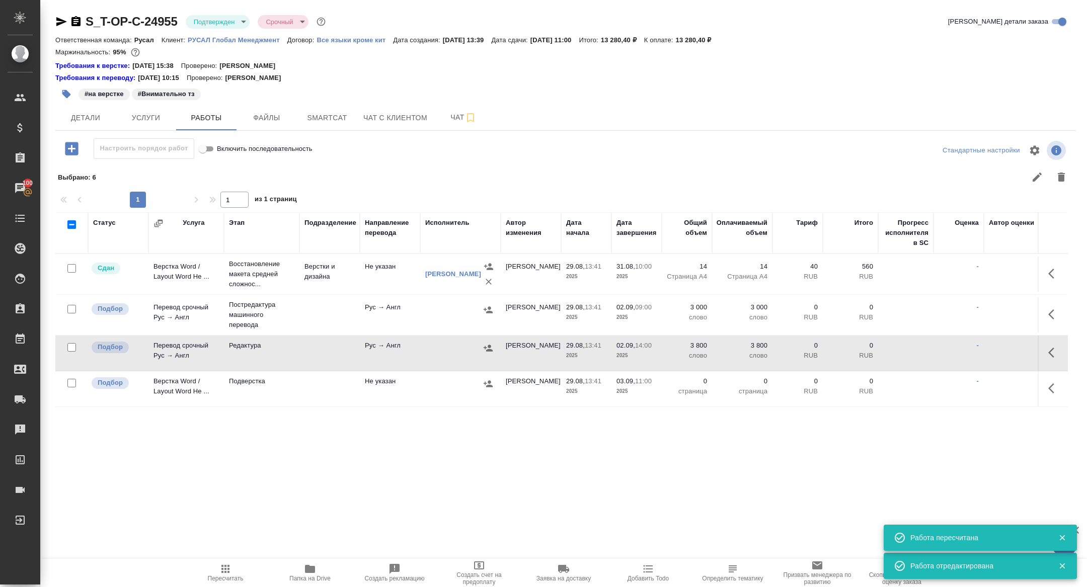
click at [1054, 352] on icon "button" at bounding box center [1054, 353] width 12 height 12
click at [981, 350] on icon "button" at bounding box center [980, 352] width 9 height 9
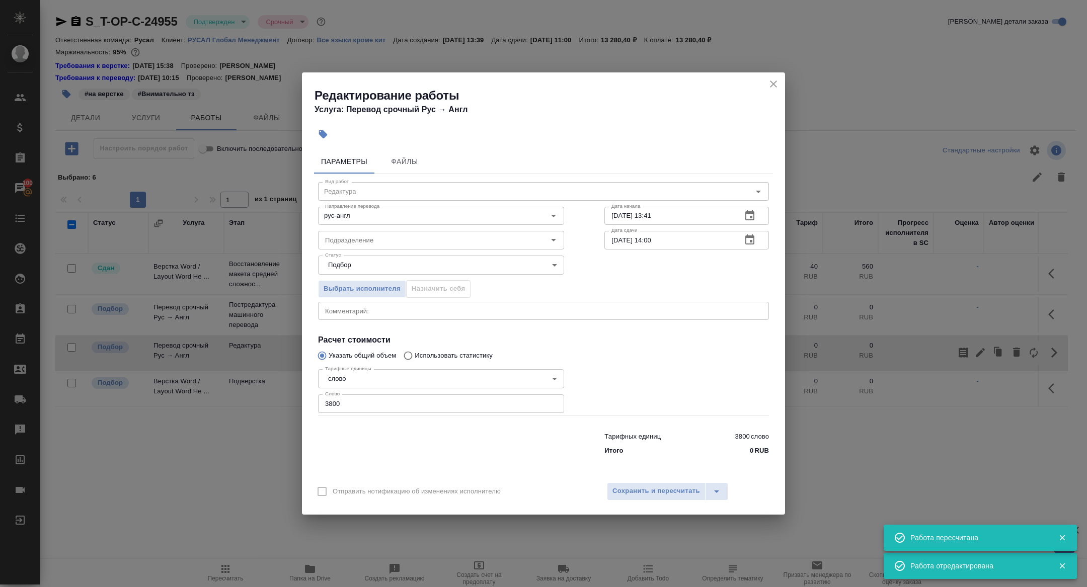
click at [752, 215] on icon "button" at bounding box center [750, 216] width 12 height 12
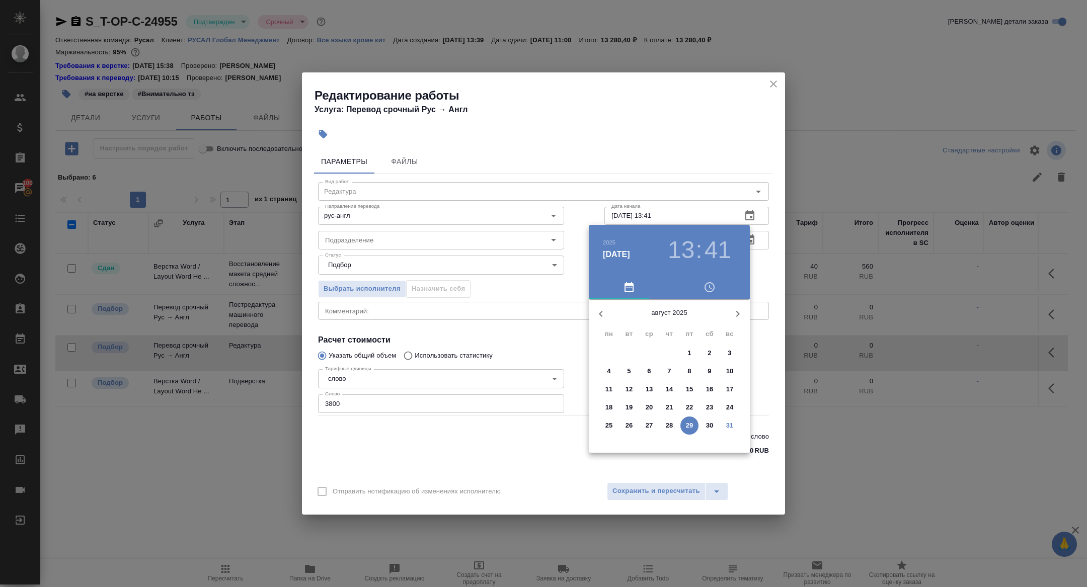
click at [737, 309] on icon "button" at bounding box center [738, 314] width 12 height 12
click at [607, 349] on p "1" at bounding box center [609, 353] width 4 height 10
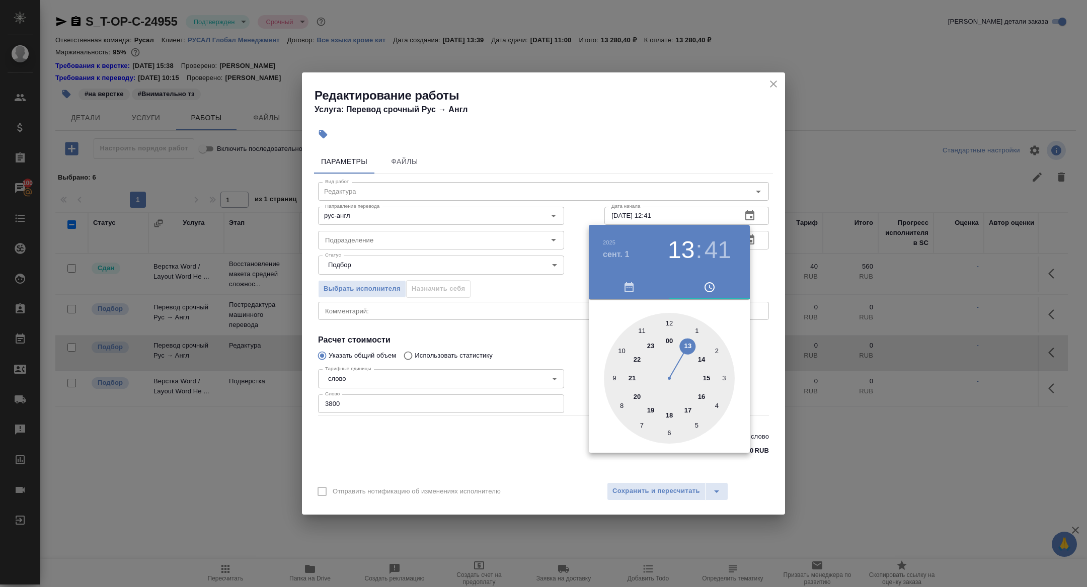
click at [672, 321] on div at bounding box center [669, 378] width 131 height 131
click at [665, 322] on div at bounding box center [669, 378] width 131 height 131
click at [469, 301] on div at bounding box center [543, 293] width 1087 height 587
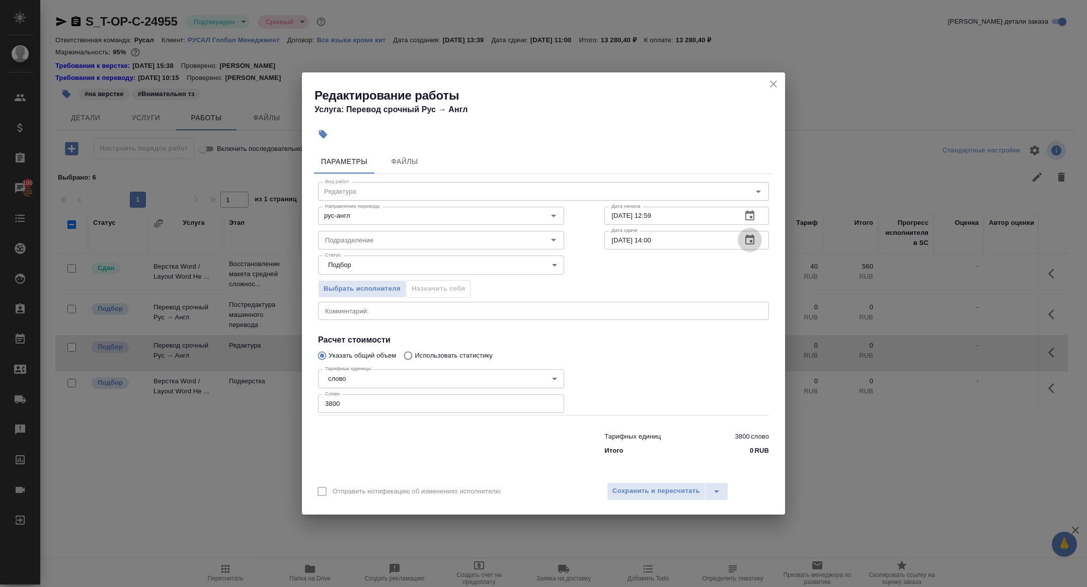
click at [753, 235] on icon "button" at bounding box center [750, 240] width 12 height 12
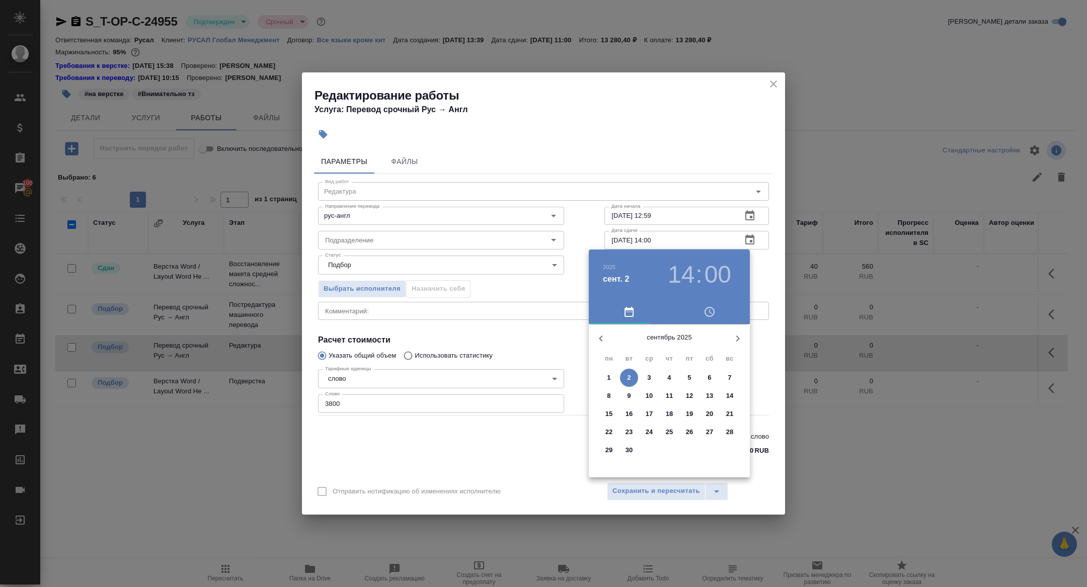
click at [760, 222] on div at bounding box center [543, 293] width 1087 height 587
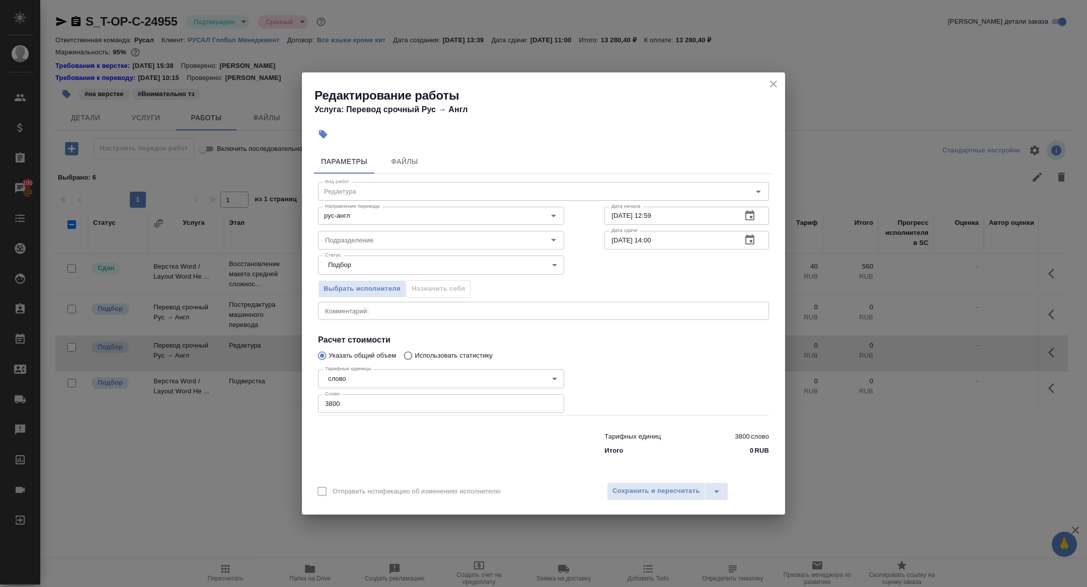
click at [753, 214] on div "2025 сент. 2 14 : 00 сентябрь 2025 пн вт ср чт пт сб вс 1 2 3 4 5 6 7 8 9 10 11…" at bounding box center [543, 293] width 1087 height 587
click at [751, 224] on button "button" at bounding box center [750, 216] width 24 height 24
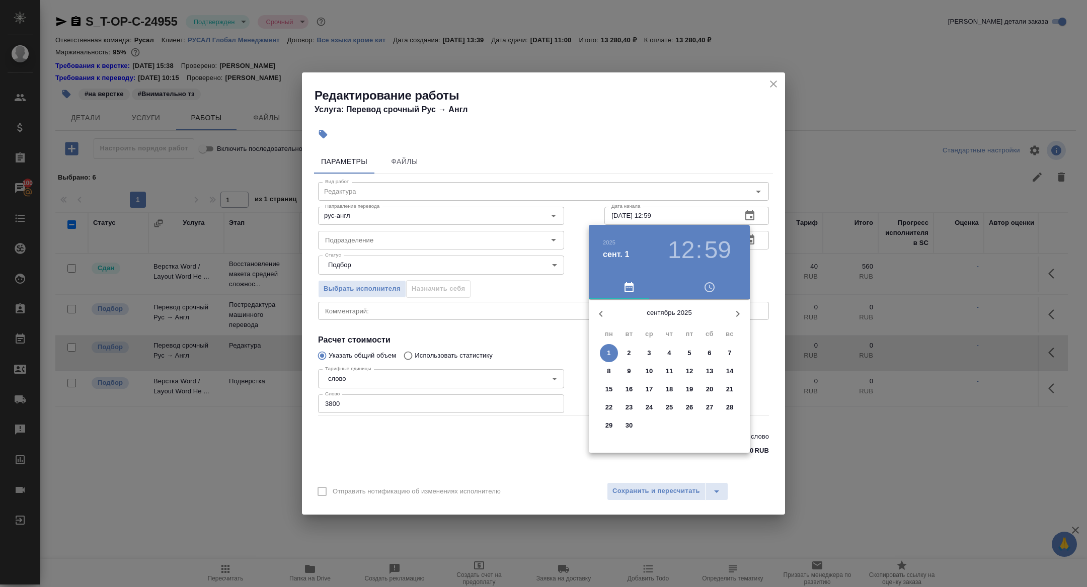
click at [684, 253] on h3 "12" at bounding box center [681, 250] width 27 height 28
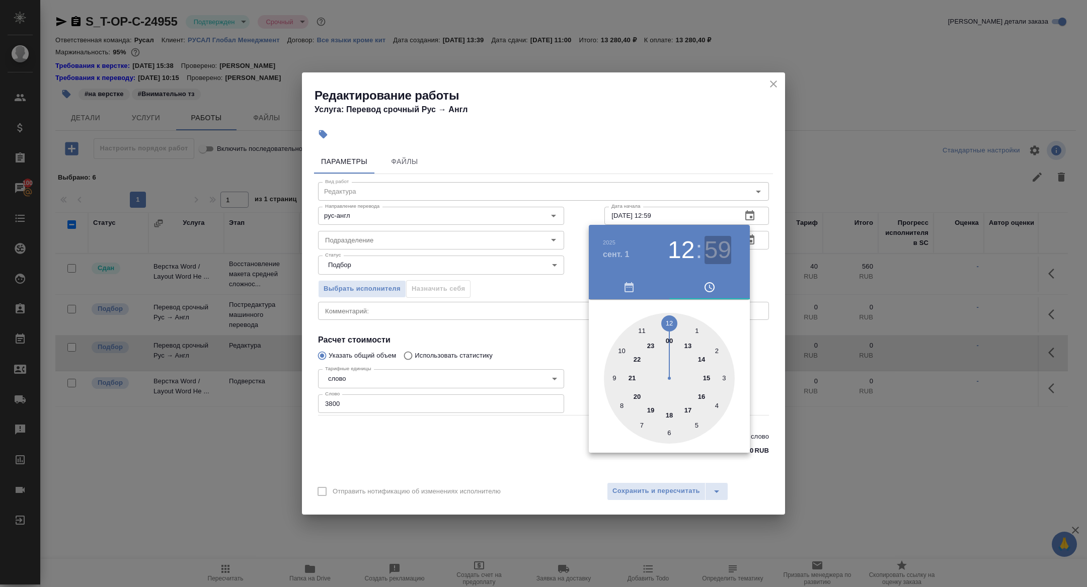
drag, startPoint x: 728, startPoint y: 252, endPoint x: 713, endPoint y: 265, distance: 19.7
click at [727, 252] on h3 "59" at bounding box center [718, 250] width 27 height 28
type input "[DATE] 12:00"
click at [669, 324] on div at bounding box center [669, 378] width 131 height 131
click at [531, 290] on div at bounding box center [543, 293] width 1087 height 587
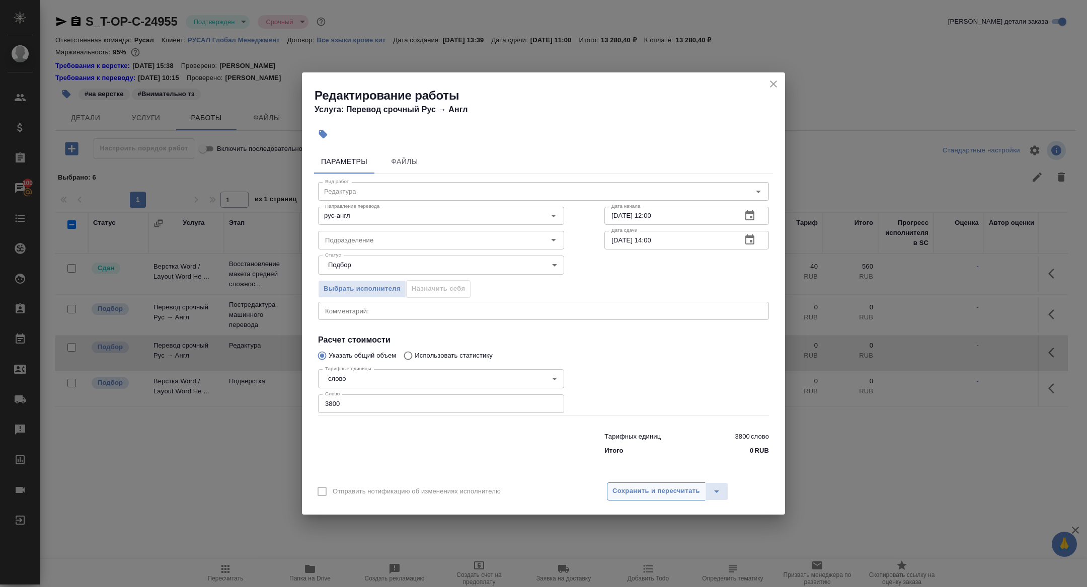
click at [653, 489] on span "Сохранить и пересчитать" at bounding box center [656, 492] width 88 height 12
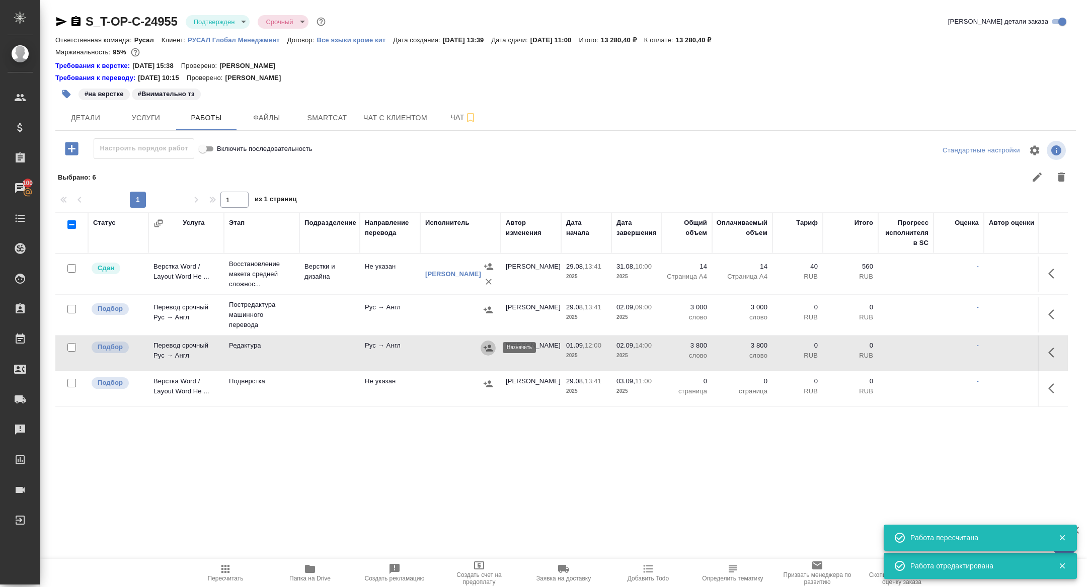
click at [492, 351] on icon "button" at bounding box center [488, 348] width 10 height 10
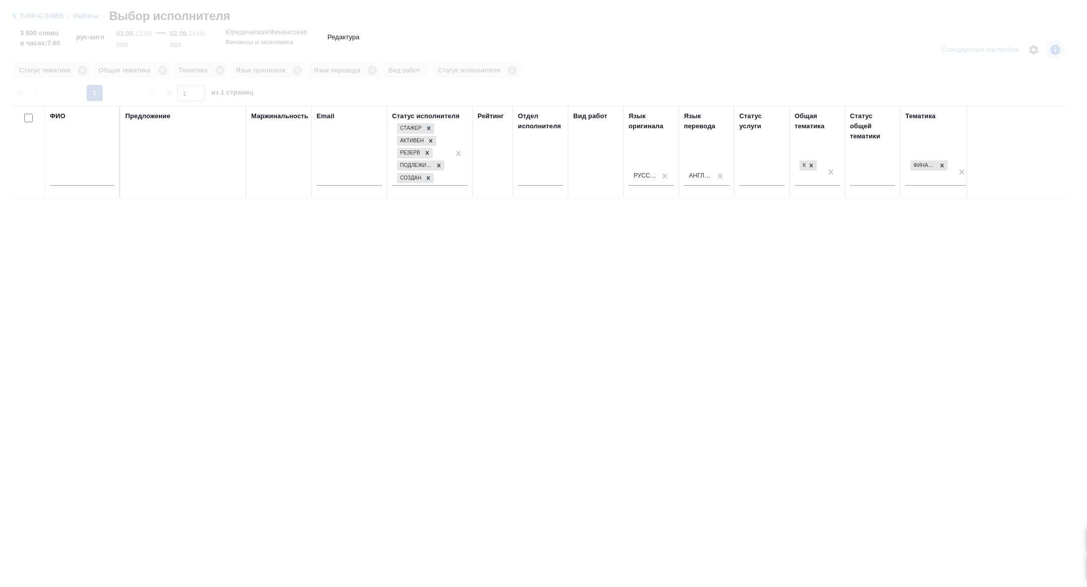
click at [76, 179] on input "text" at bounding box center [82, 179] width 64 height 13
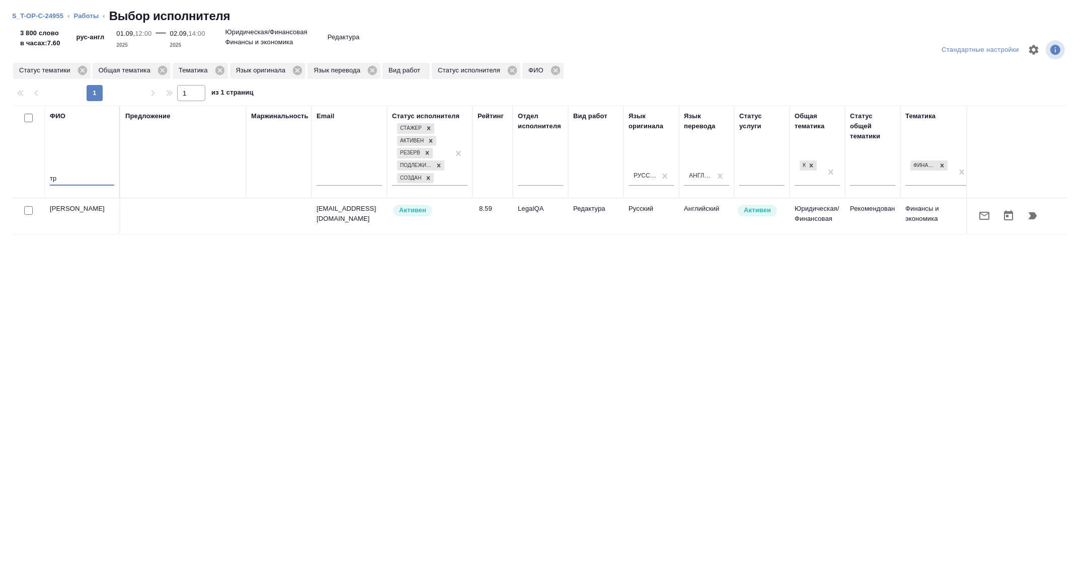
type input "т"
type input "tre"
click at [1039, 220] on button "button" at bounding box center [1033, 216] width 24 height 24
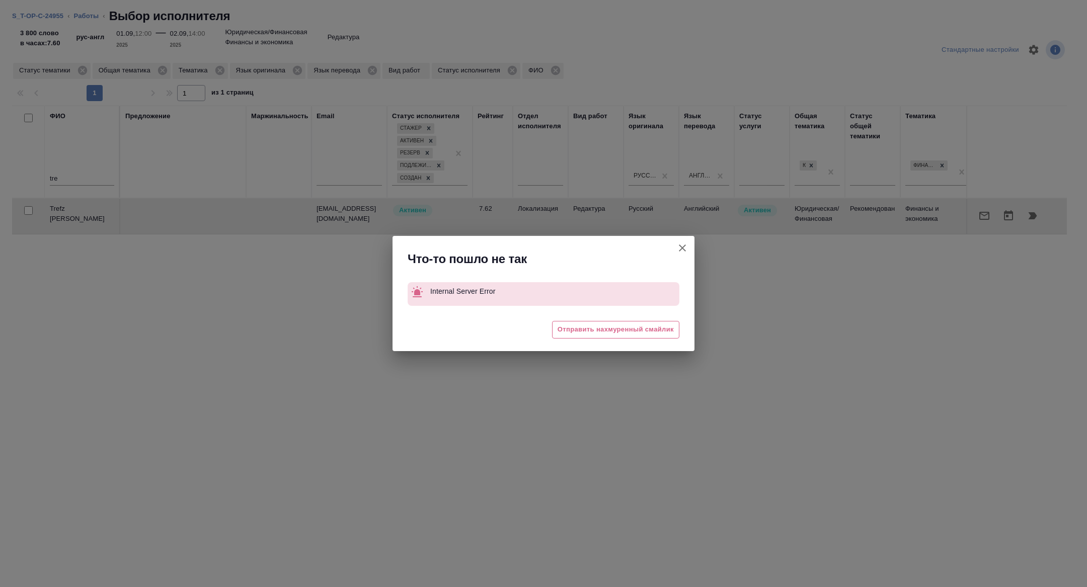
click at [675, 245] on button "Группировать работы по услугам" at bounding box center [682, 248] width 24 height 24
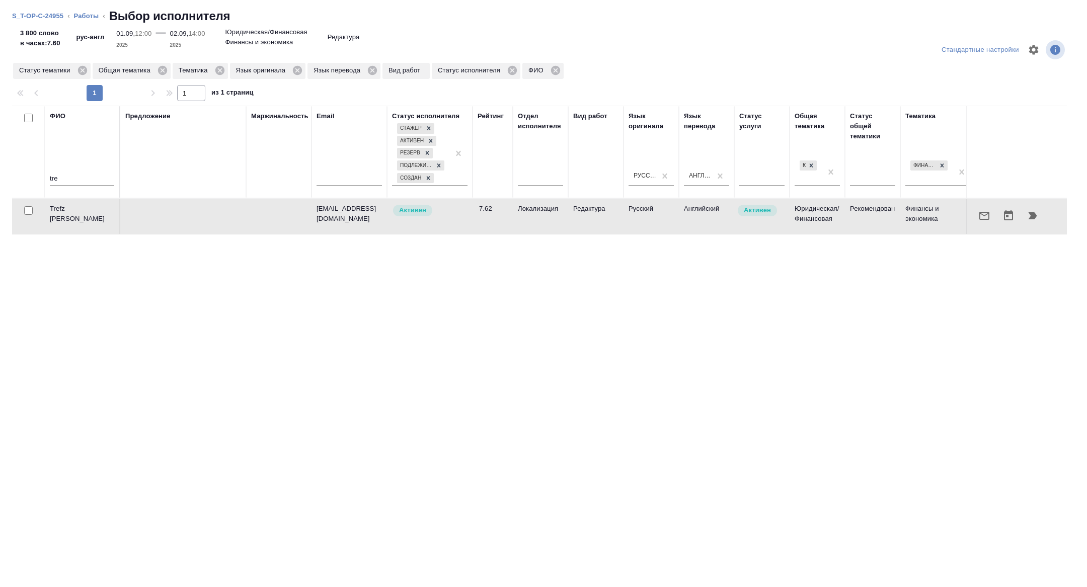
click at [987, 224] on button "button" at bounding box center [984, 216] width 24 height 24
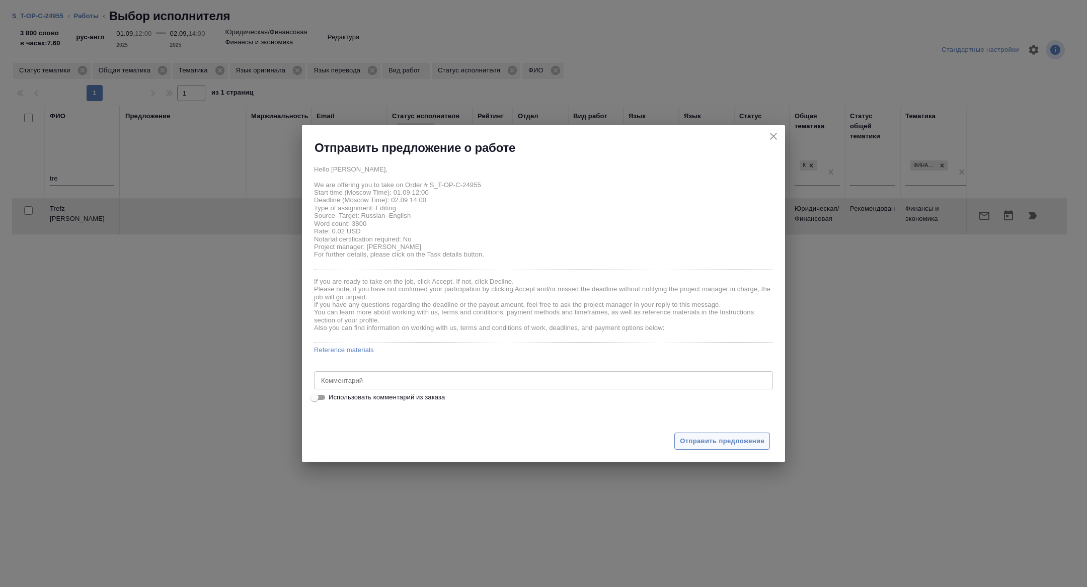
click at [698, 435] on button "Отправить предложение" at bounding box center [722, 442] width 96 height 18
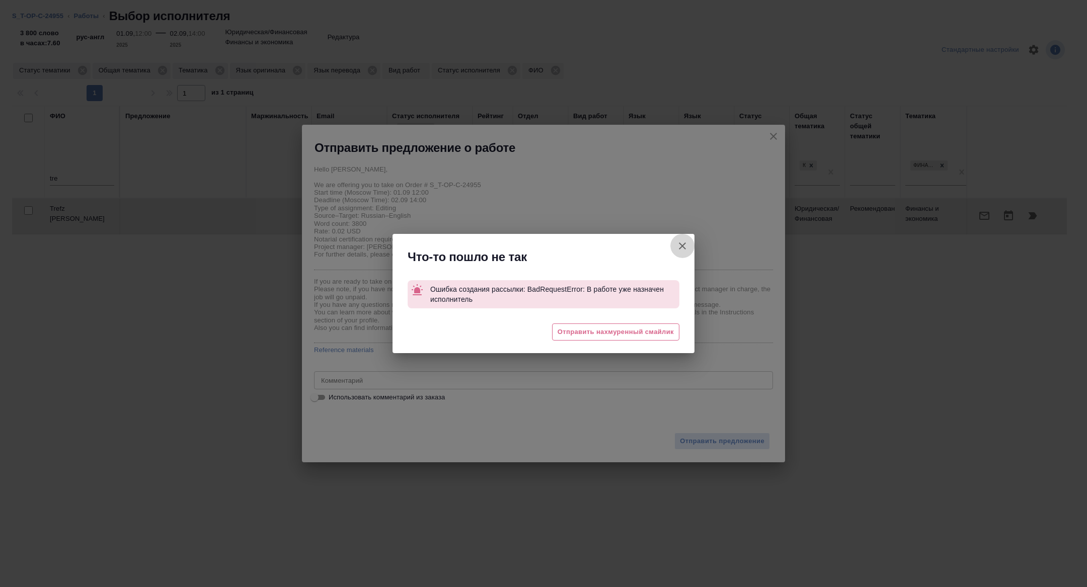
click at [683, 250] on icon "button" at bounding box center [682, 246] width 12 height 12
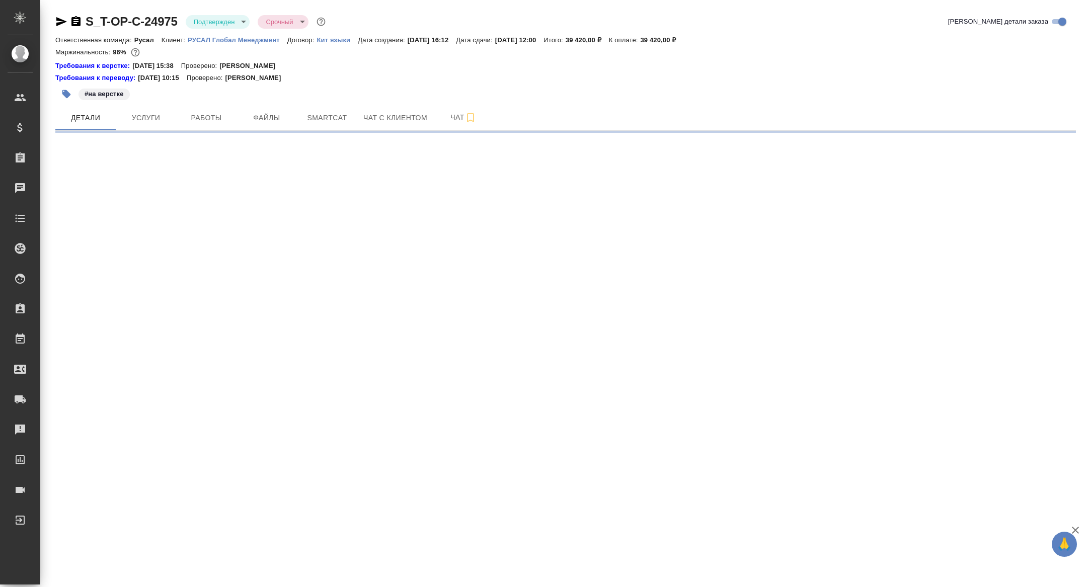
select select "RU"
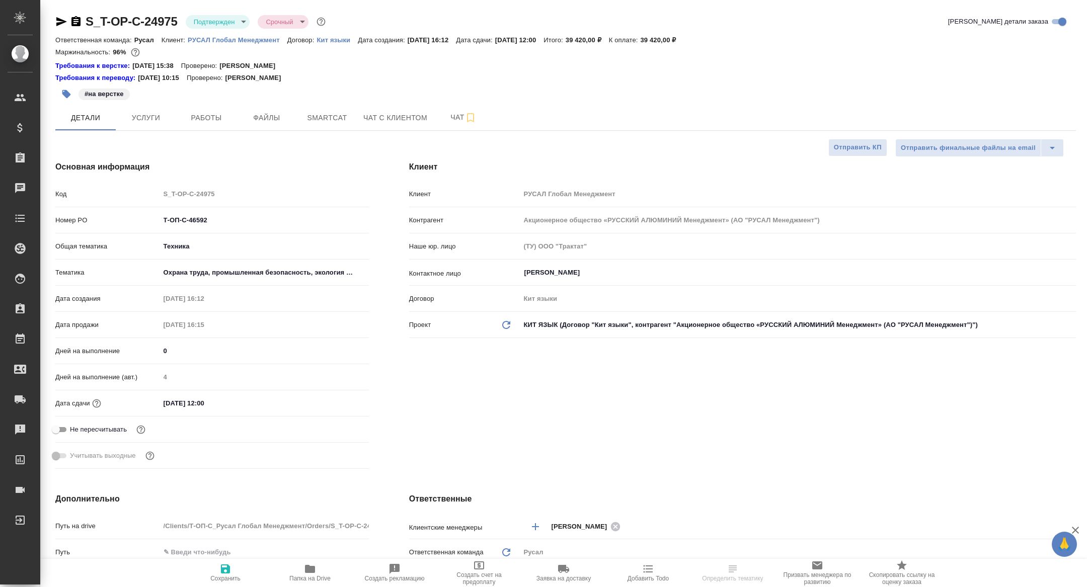
type textarea "x"
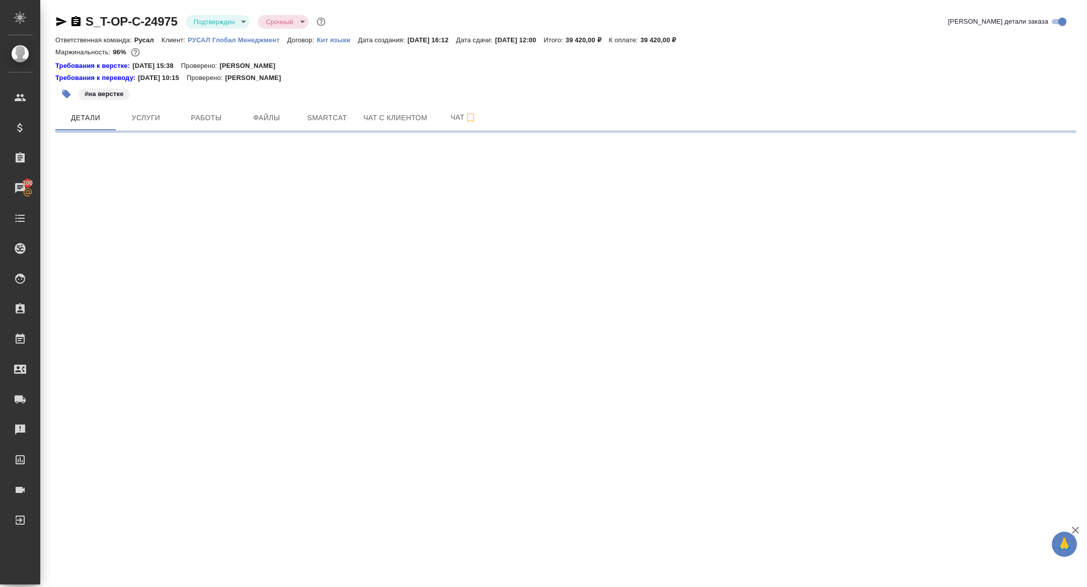
select select "RU"
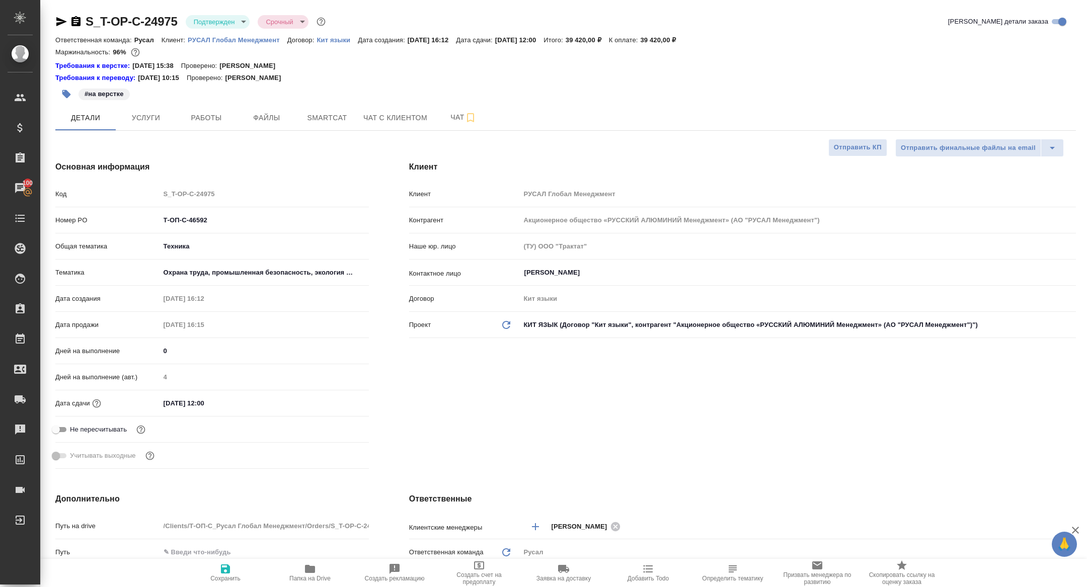
type textarea "x"
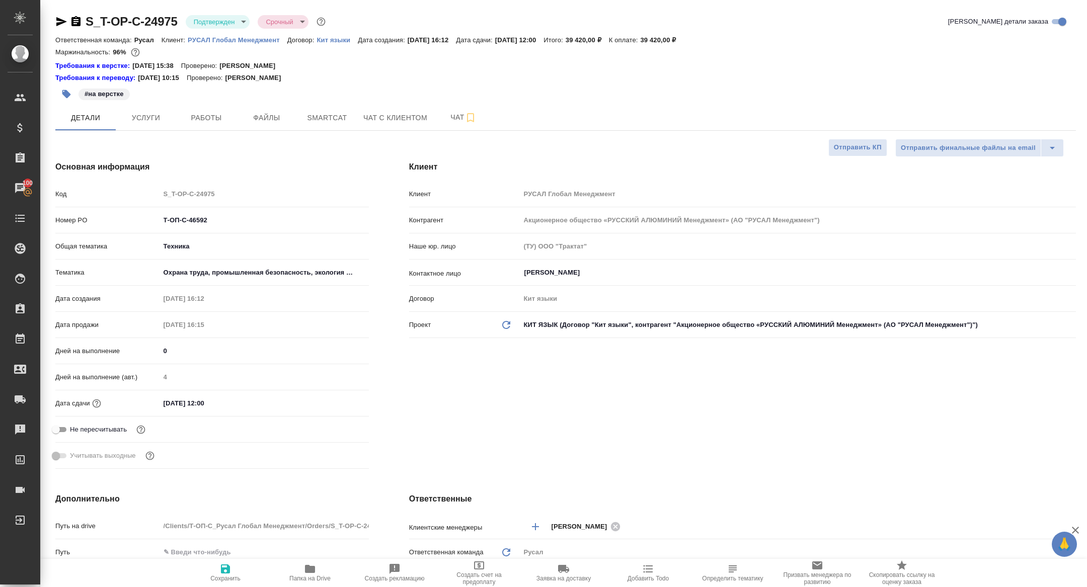
type textarea "x"
click at [300, 581] on span "Папка на Drive" at bounding box center [309, 578] width 41 height 7
type textarea "x"
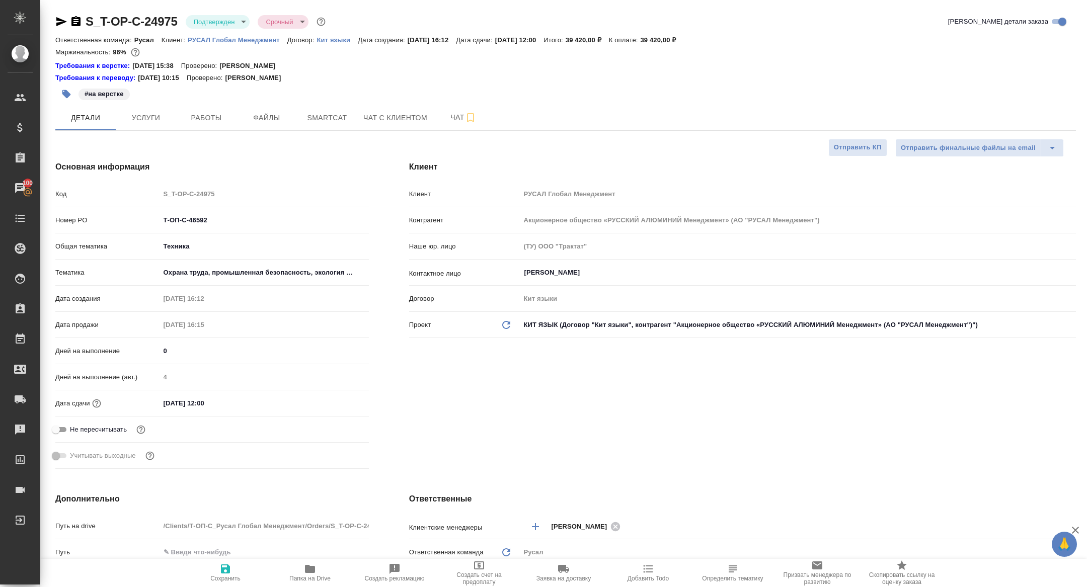
type textarea "x"
click at [450, 115] on span "Чат" at bounding box center [463, 117] width 48 height 13
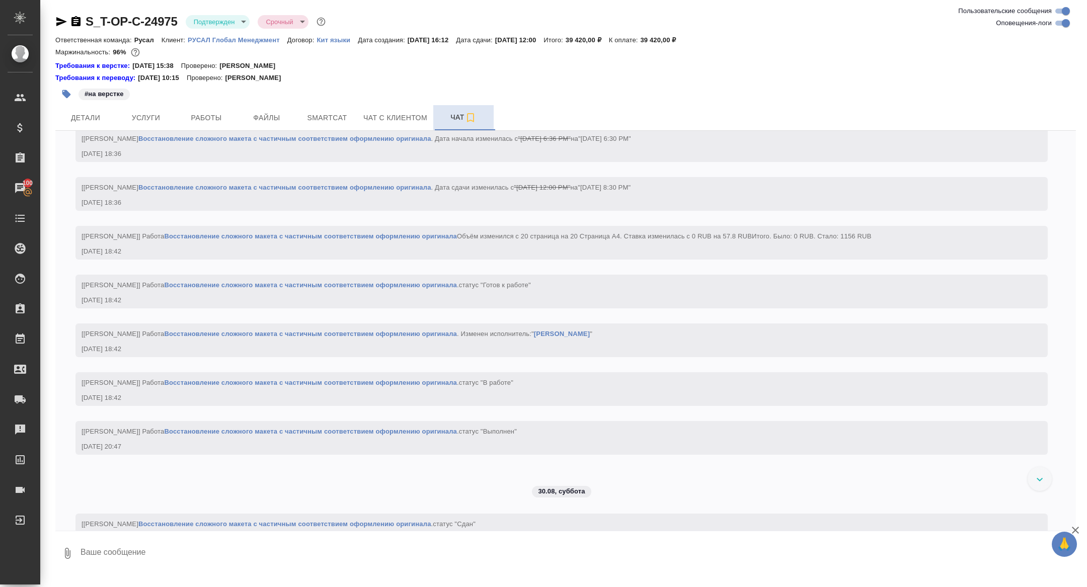
scroll to position [1729, 0]
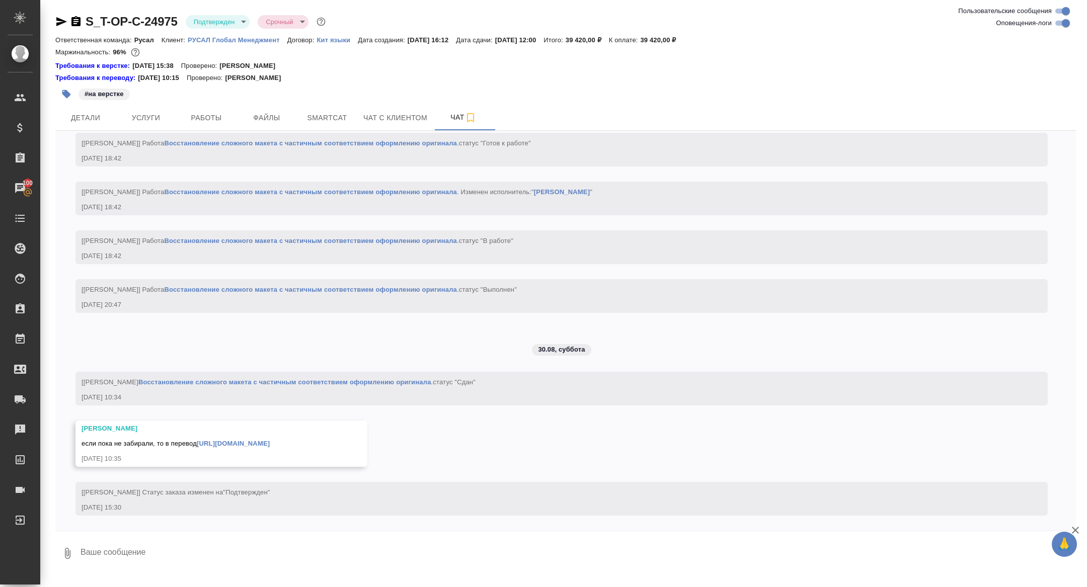
click at [200, 446] on link "[URL][DOMAIN_NAME]" at bounding box center [233, 444] width 73 height 8
click at [80, 17] on icon "button" at bounding box center [76, 22] width 12 height 12
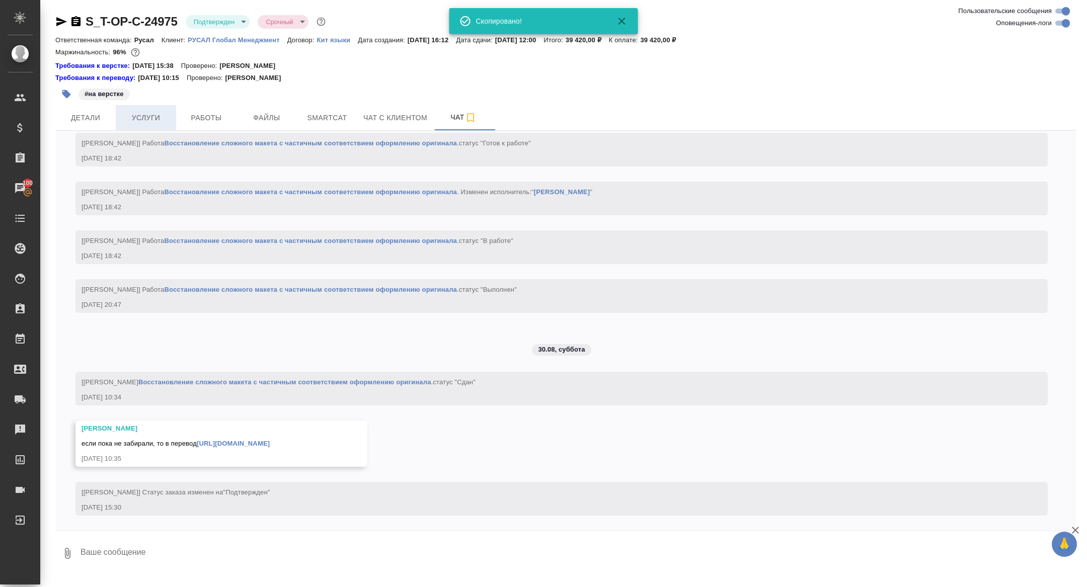
click at [130, 122] on span "Услуги" at bounding box center [146, 118] width 48 height 13
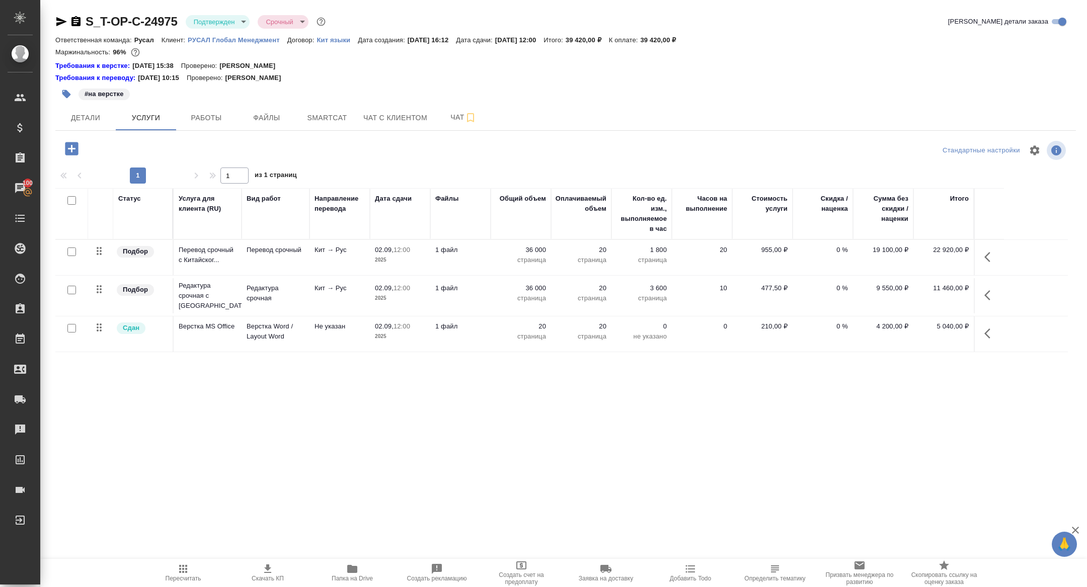
click at [73, 20] on icon "button" at bounding box center [75, 21] width 9 height 10
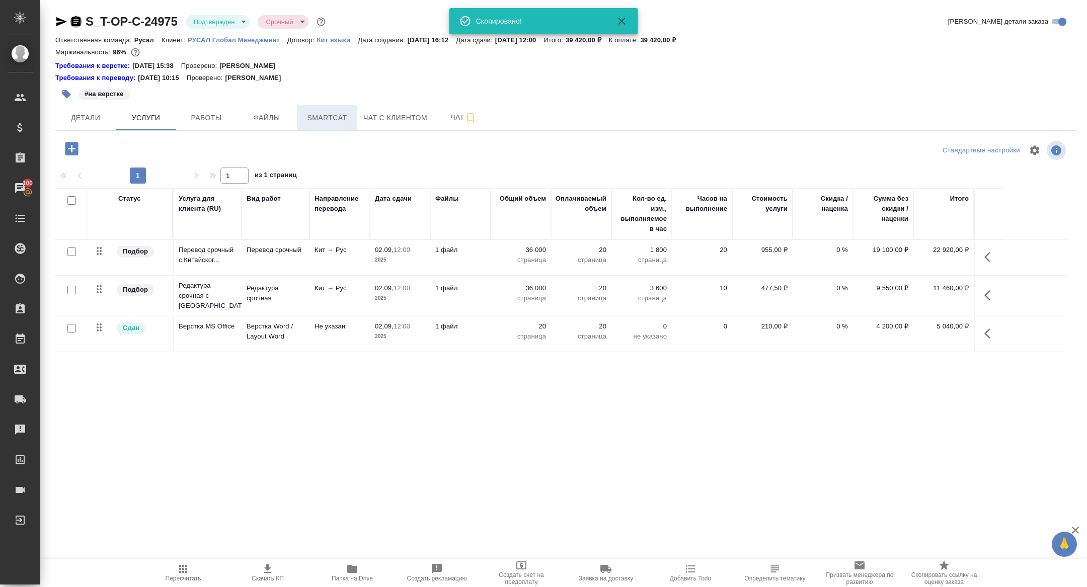
click at [324, 116] on span "Smartcat" at bounding box center [327, 118] width 48 height 13
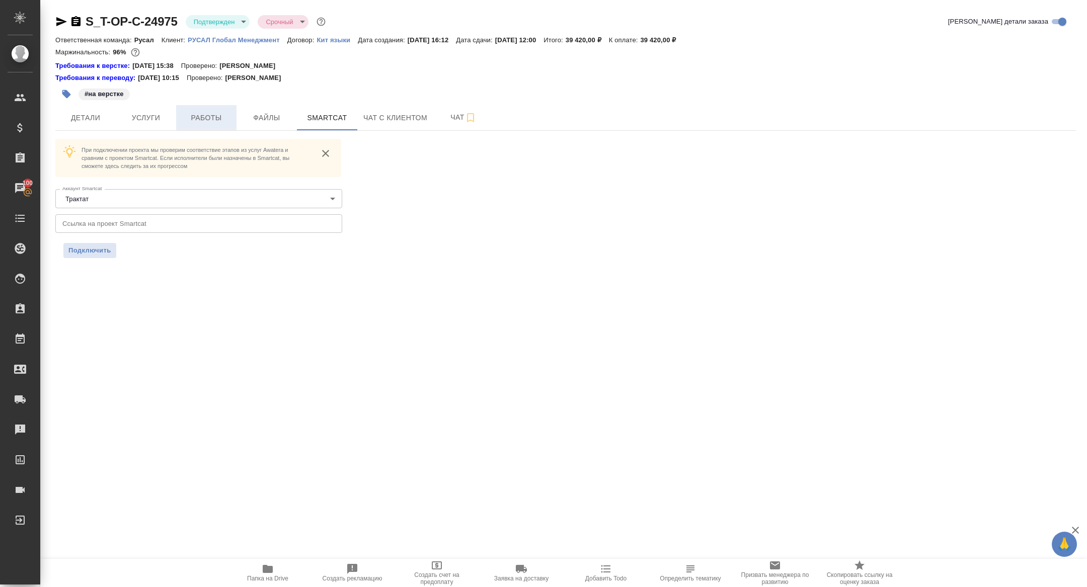
click at [216, 127] on button "Работы" at bounding box center [206, 117] width 60 height 25
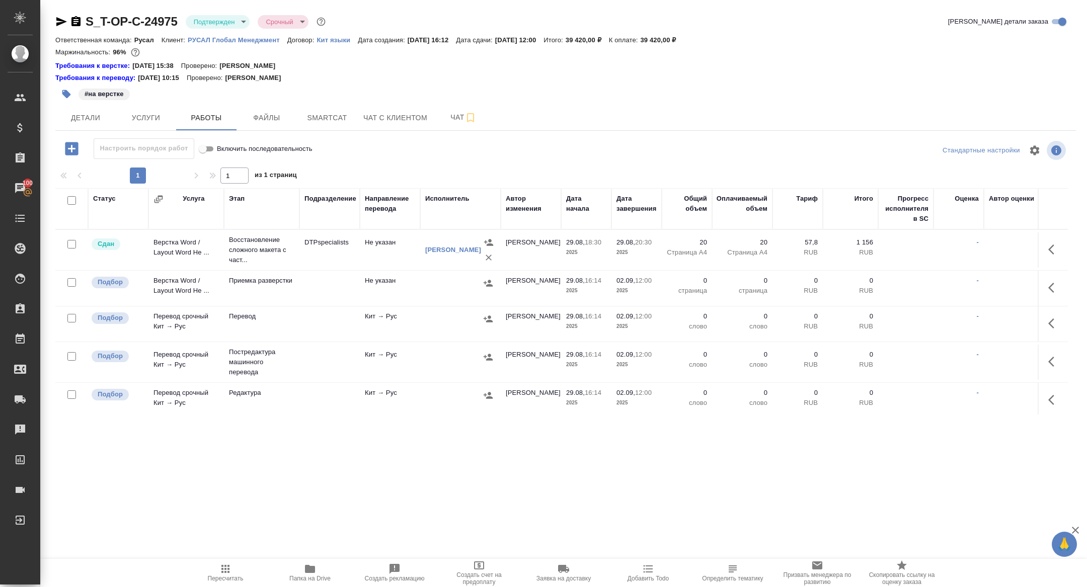
click at [73, 195] on div at bounding box center [68, 201] width 17 height 14
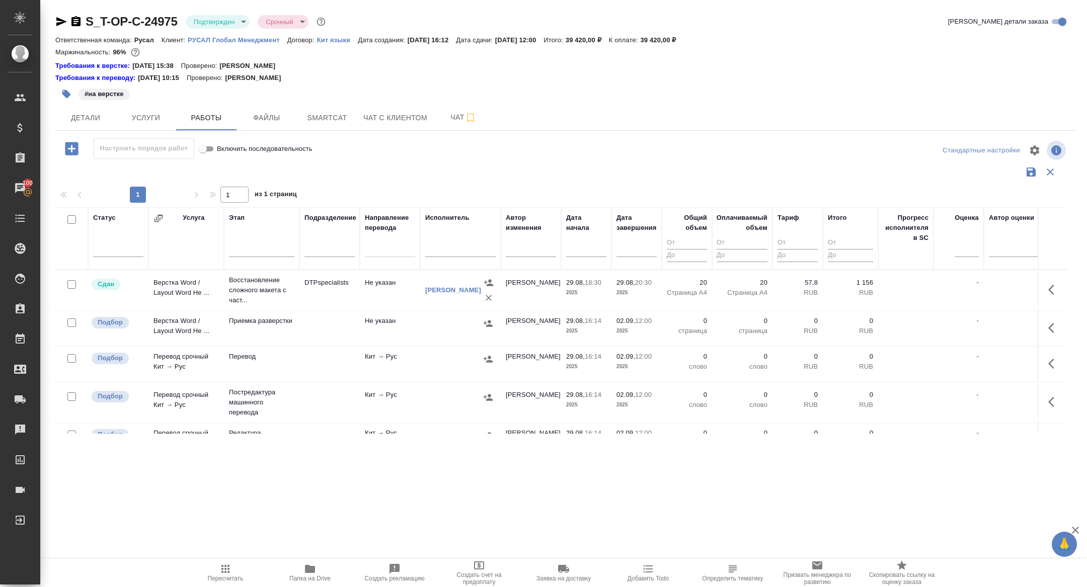
click at [70, 220] on input "checkbox" at bounding box center [71, 219] width 9 height 9
checkbox input "true"
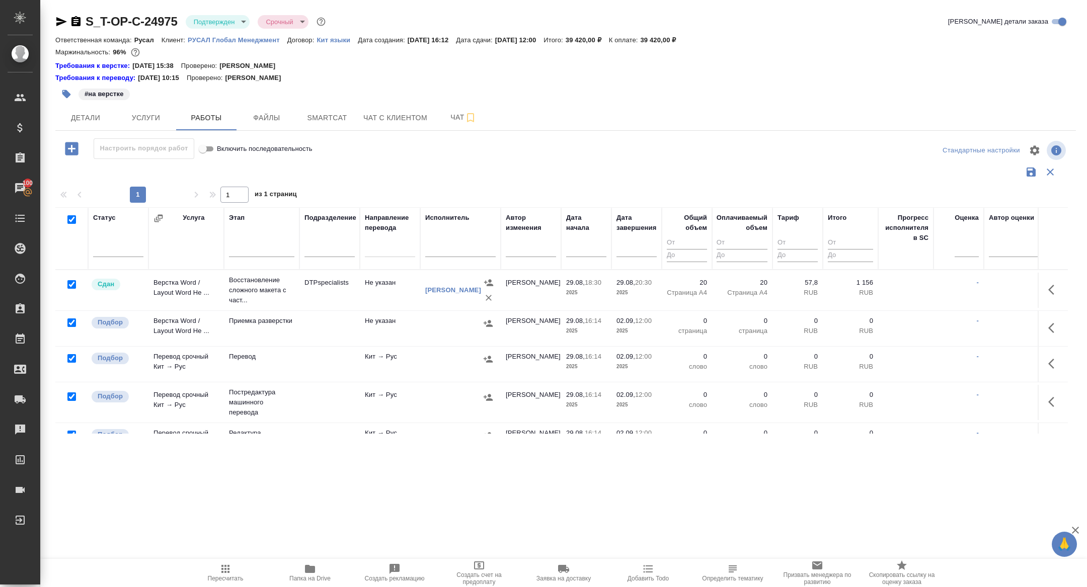
checkbox input "true"
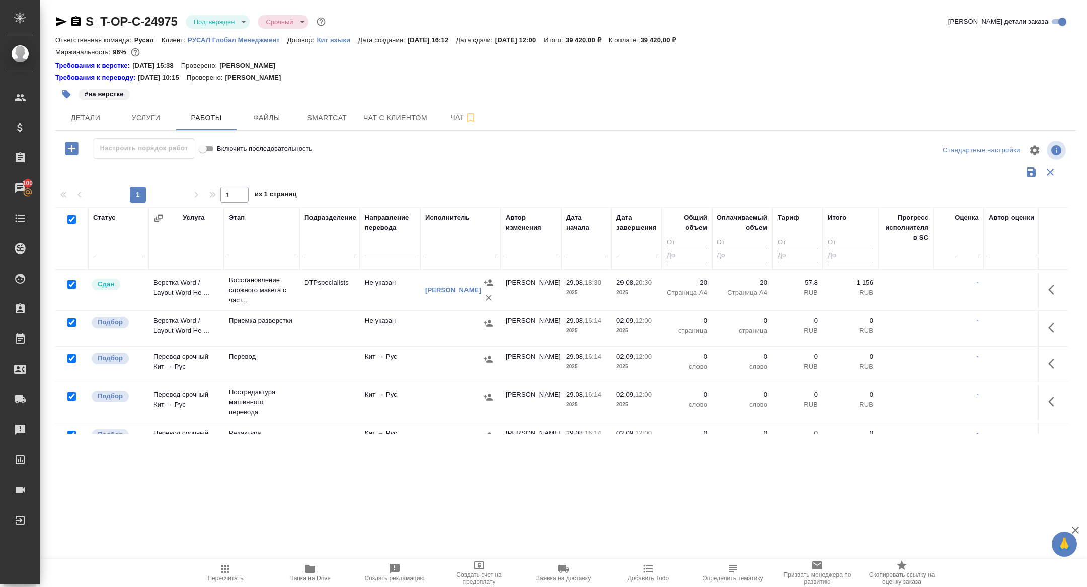
checkbox input "true"
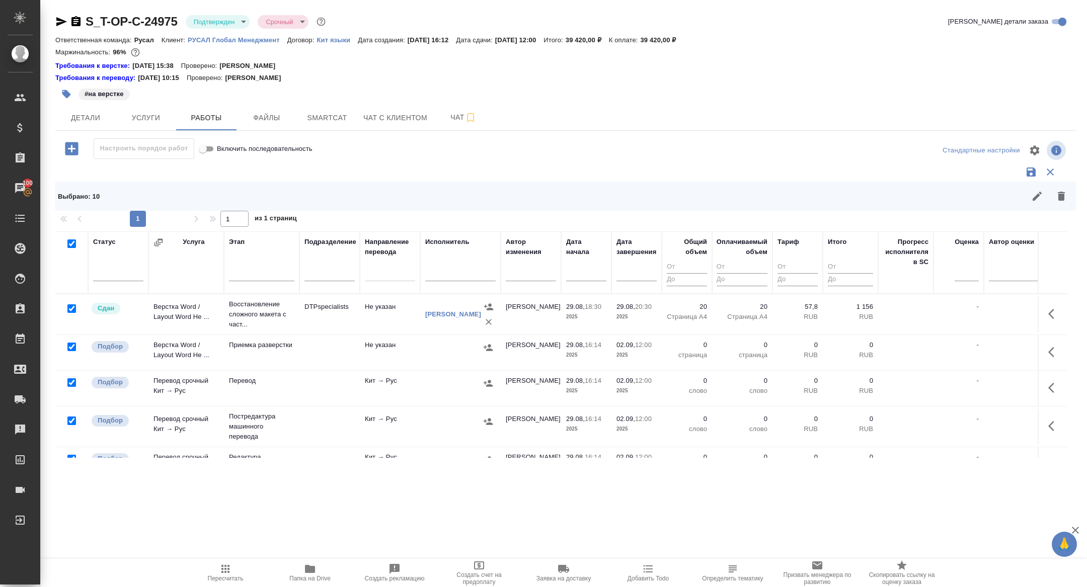
click at [70, 308] on input "checkbox" at bounding box center [71, 308] width 9 height 9
checkbox input "false"
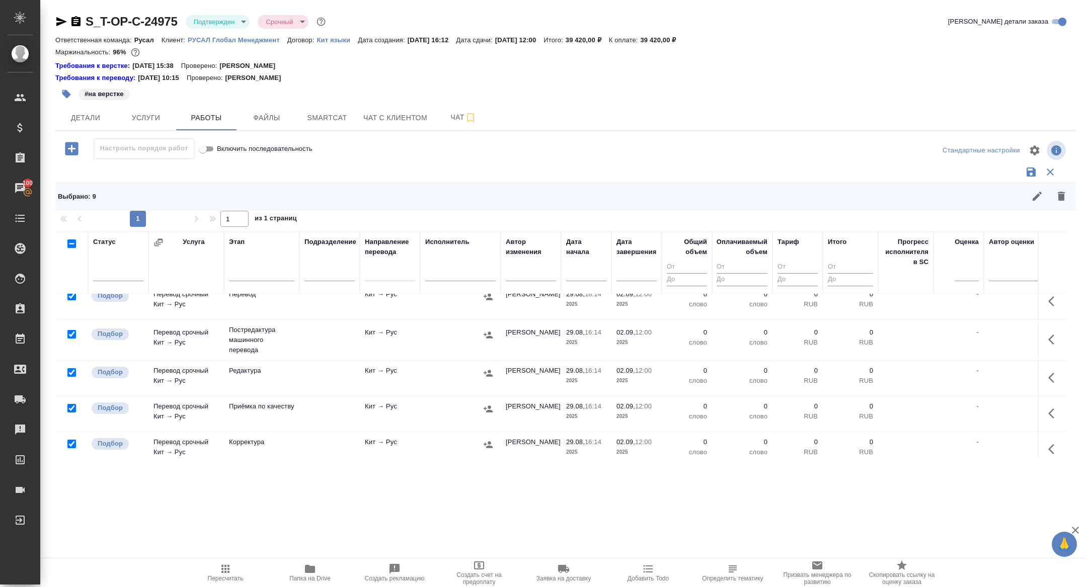
scroll to position [91, 0]
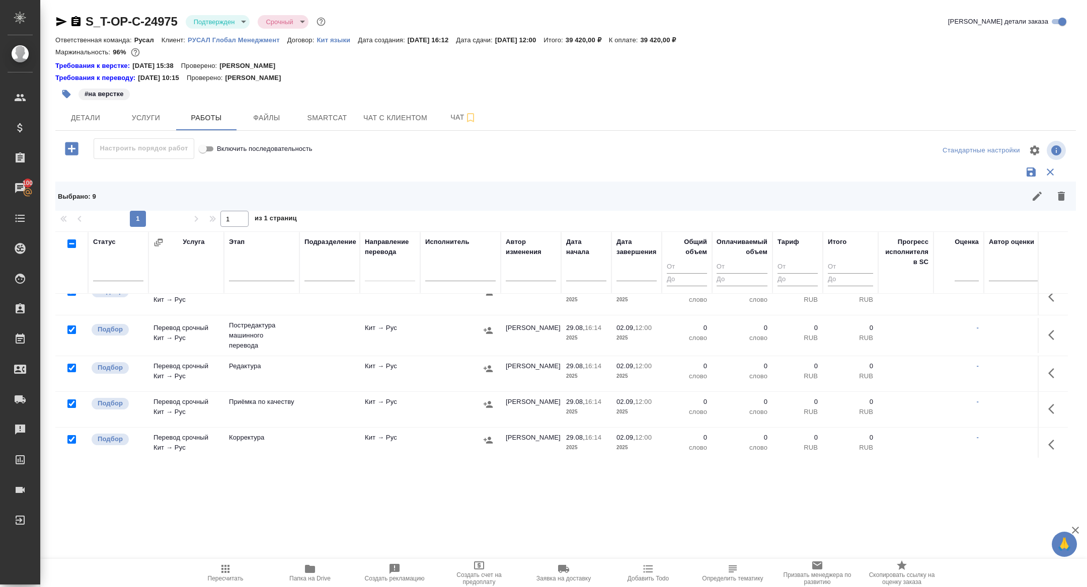
drag, startPoint x: 74, startPoint y: 324, endPoint x: 74, endPoint y: 361, distance: 37.2
click at [74, 326] on input "checkbox" at bounding box center [71, 330] width 9 height 9
checkbox input "false"
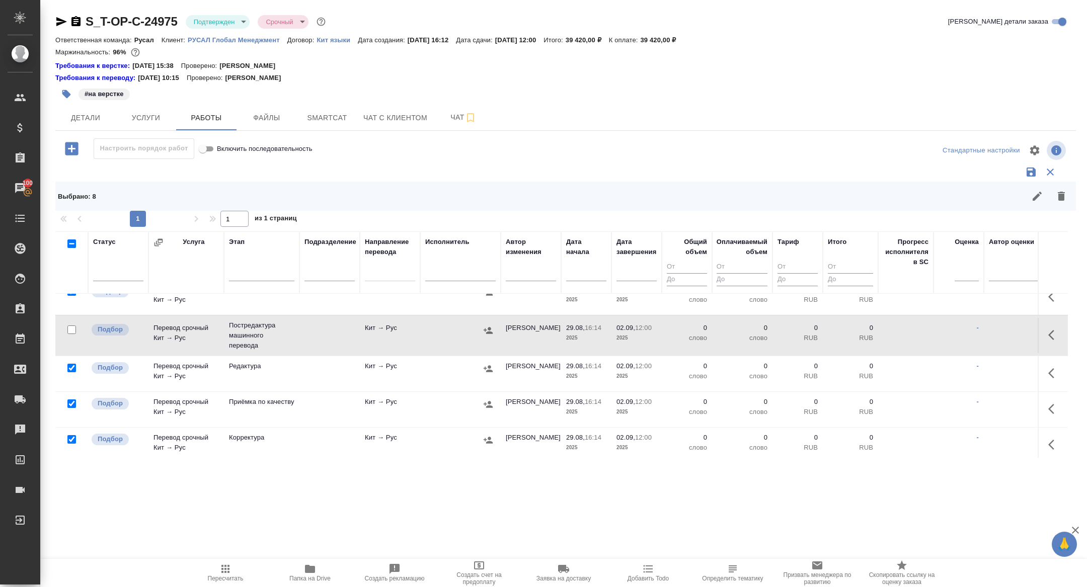
click at [70, 366] on input "checkbox" at bounding box center [71, 368] width 9 height 9
checkbox input "false"
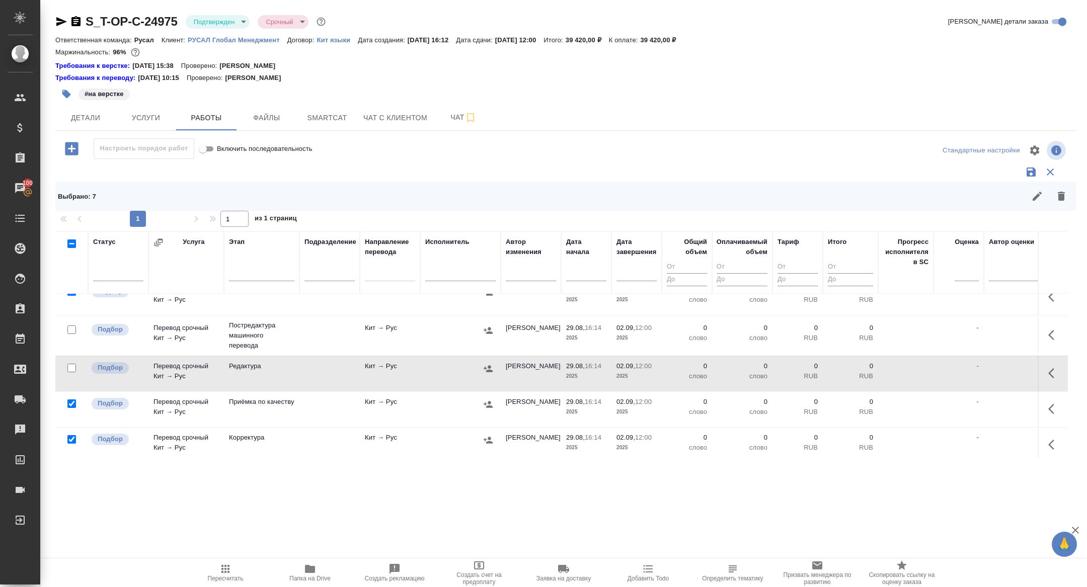
click at [1064, 184] on div "Выбрано : 7" at bounding box center [565, 196] width 1021 height 29
click at [1064, 192] on icon "button" at bounding box center [1061, 196] width 12 height 12
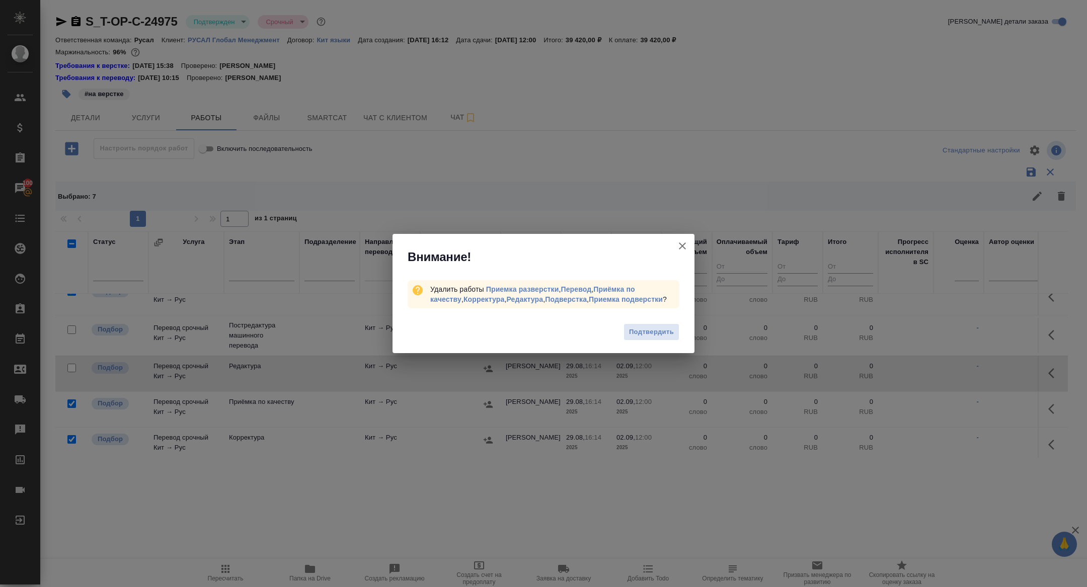
drag, startPoint x: 647, startPoint y: 330, endPoint x: 770, endPoint y: 55, distance: 300.8
click at [647, 329] on span "Подтвердить" at bounding box center [651, 333] width 45 height 12
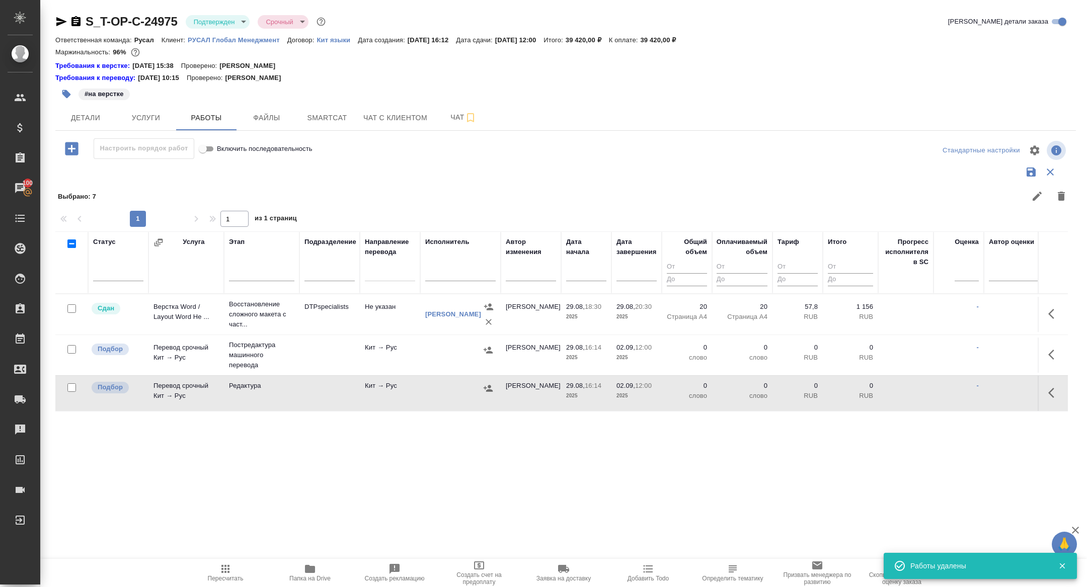
scroll to position [0, 0]
click at [1048, 347] on button "button" at bounding box center [1054, 355] width 24 height 24
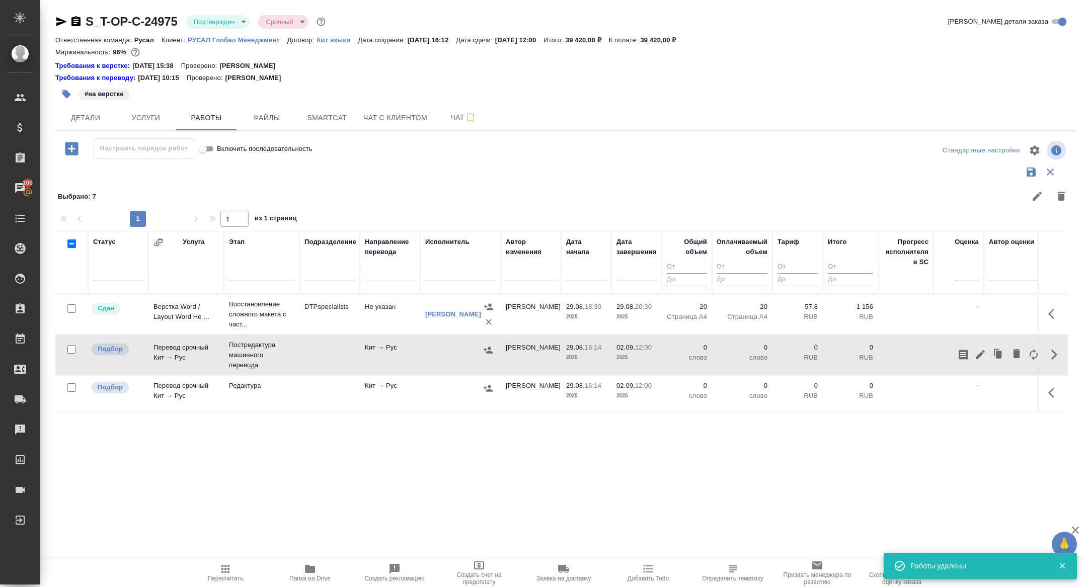
click at [980, 354] on icon "button" at bounding box center [980, 354] width 9 height 9
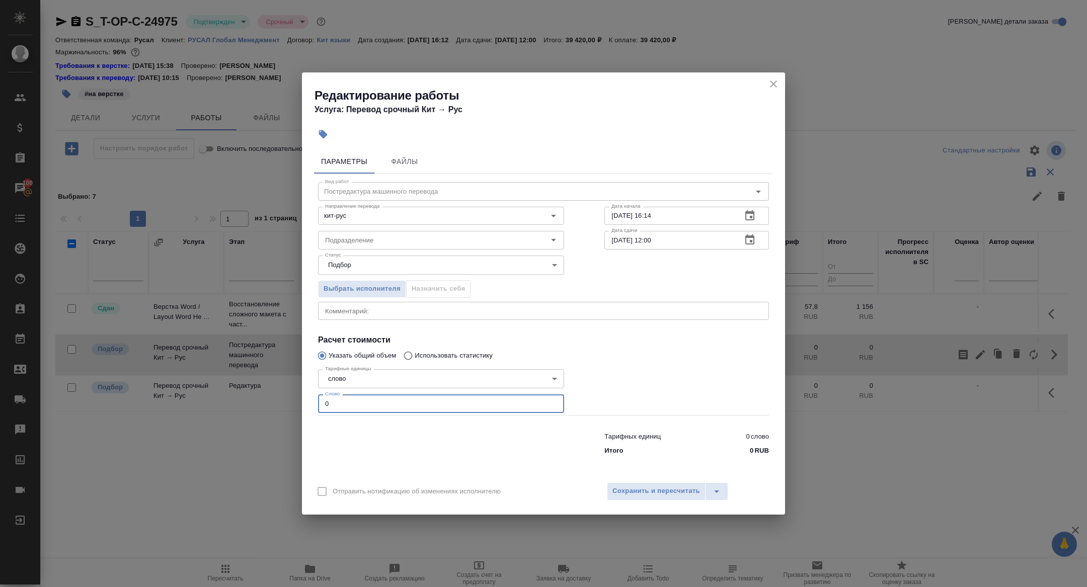
drag, startPoint x: 358, startPoint y: 403, endPoint x: 251, endPoint y: 385, distance: 108.7
click at [251, 385] on div "Редактирование работы Услуга: Перевод срочный Кит → Рус Параметры Файлы Вид раб…" at bounding box center [543, 293] width 1087 height 587
type input "850"
click at [754, 240] on icon "button" at bounding box center [750, 240] width 12 height 12
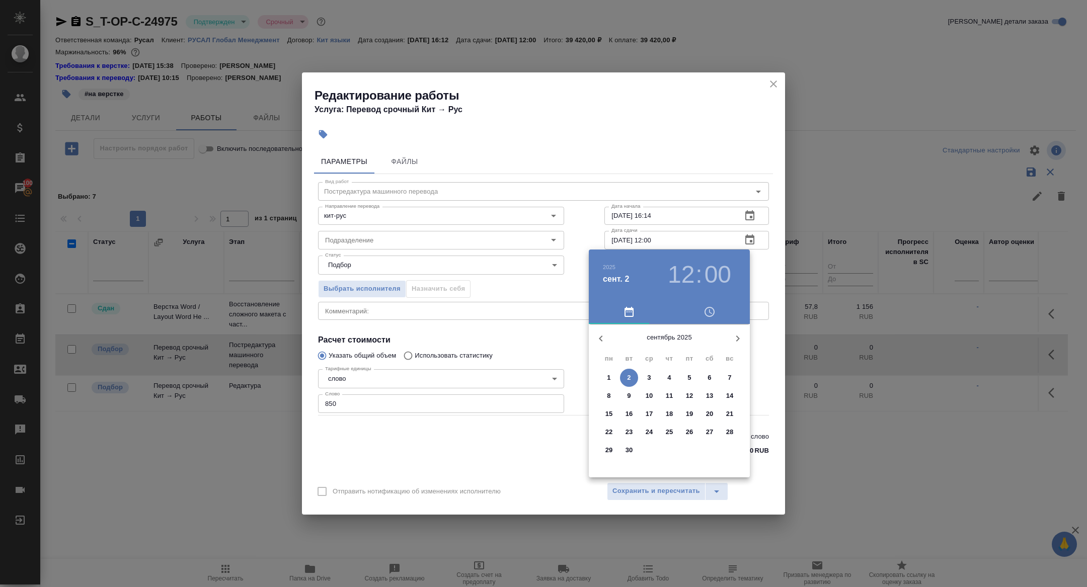
click at [611, 379] on span "1" at bounding box center [609, 378] width 18 height 10
type input "01.09.2025 12:00"
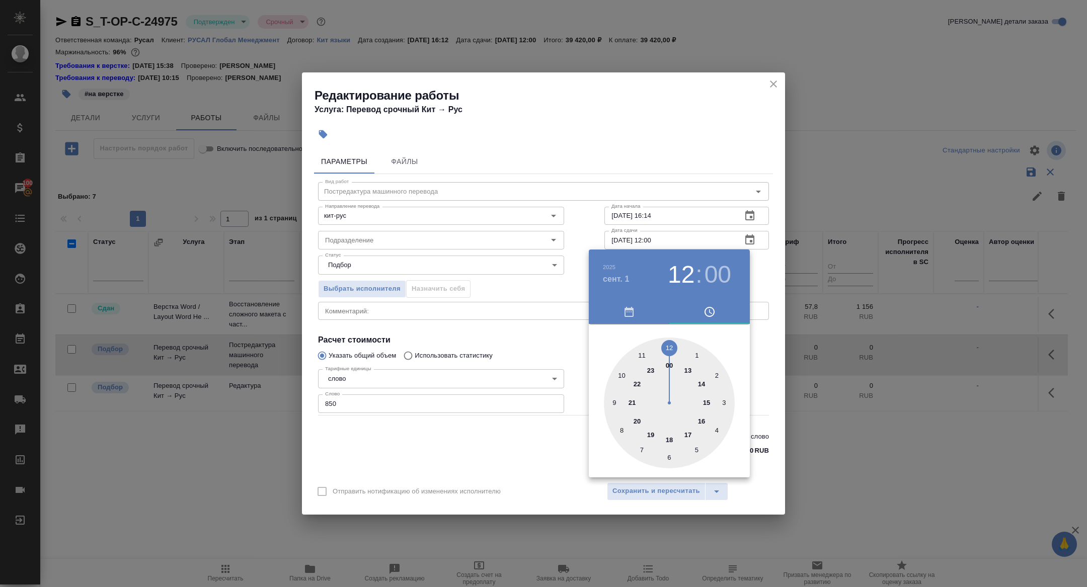
click at [491, 356] on div at bounding box center [543, 293] width 1087 height 587
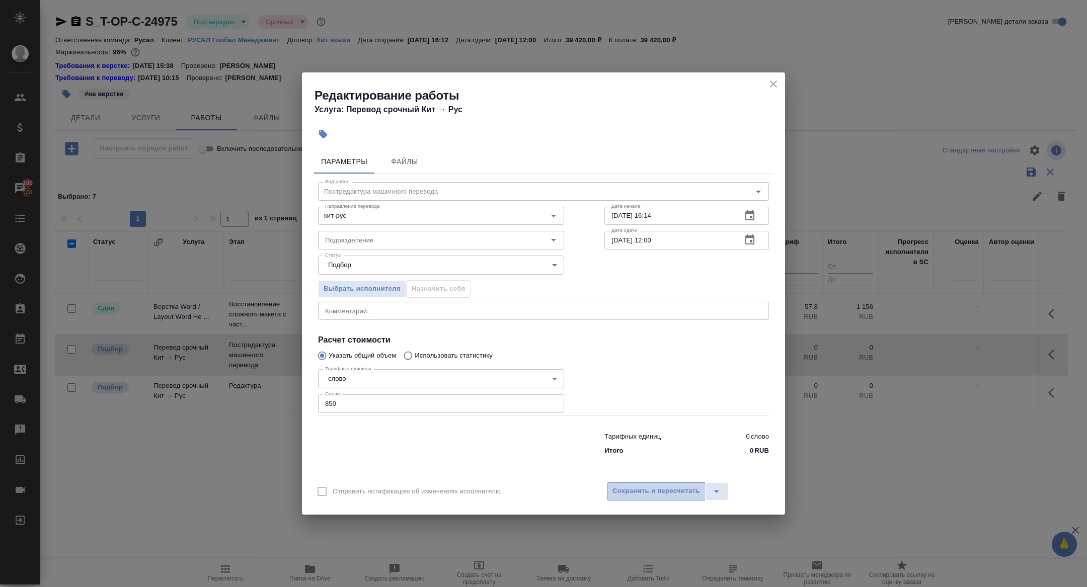
click at [666, 483] on button "Сохранить и пересчитать" at bounding box center [656, 492] width 99 height 18
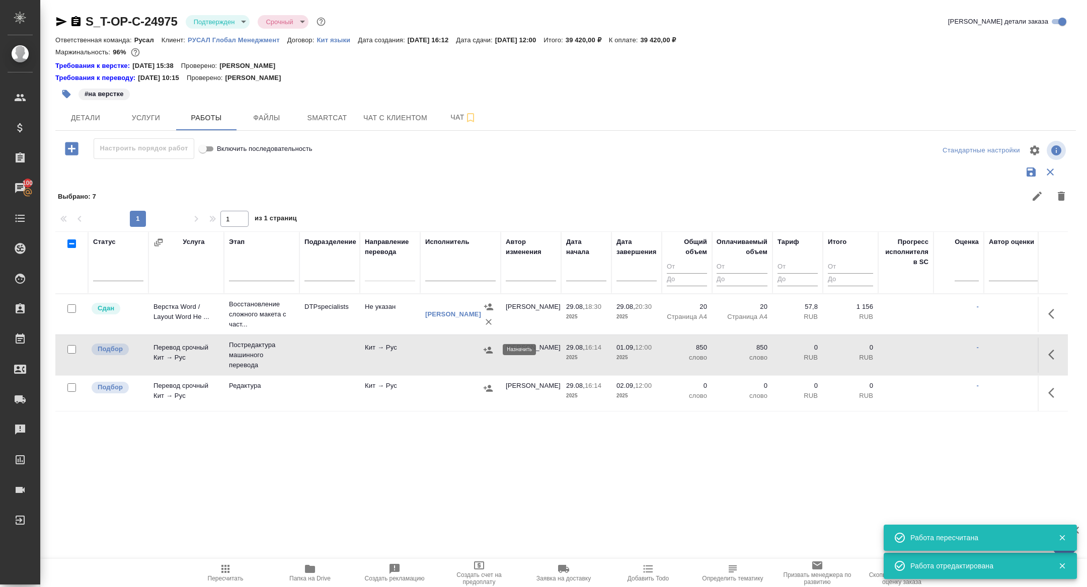
click at [487, 350] on icon "button" at bounding box center [488, 350] width 10 height 10
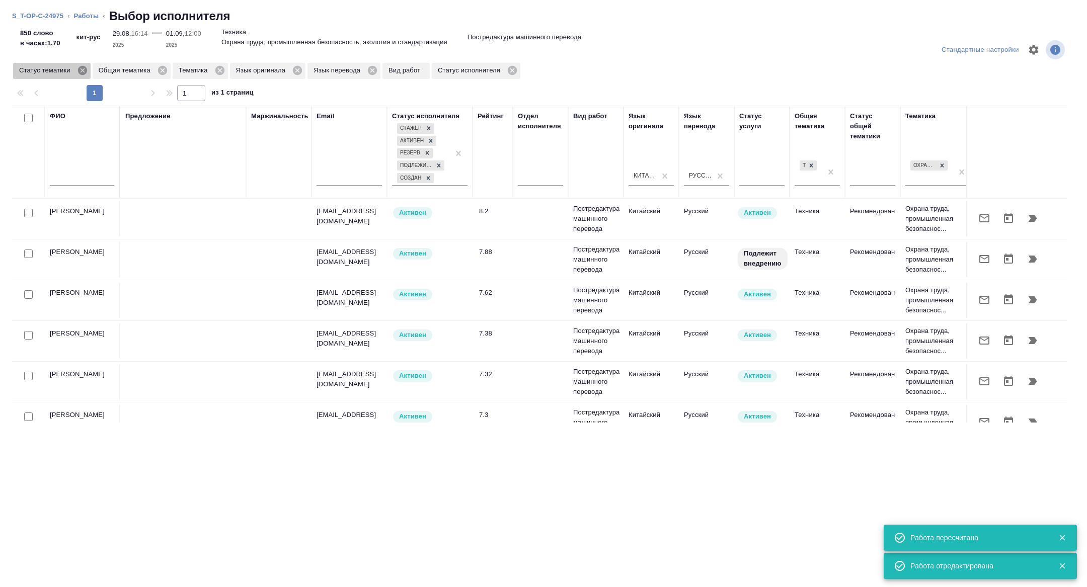
click at [84, 70] on icon at bounding box center [82, 70] width 9 height 9
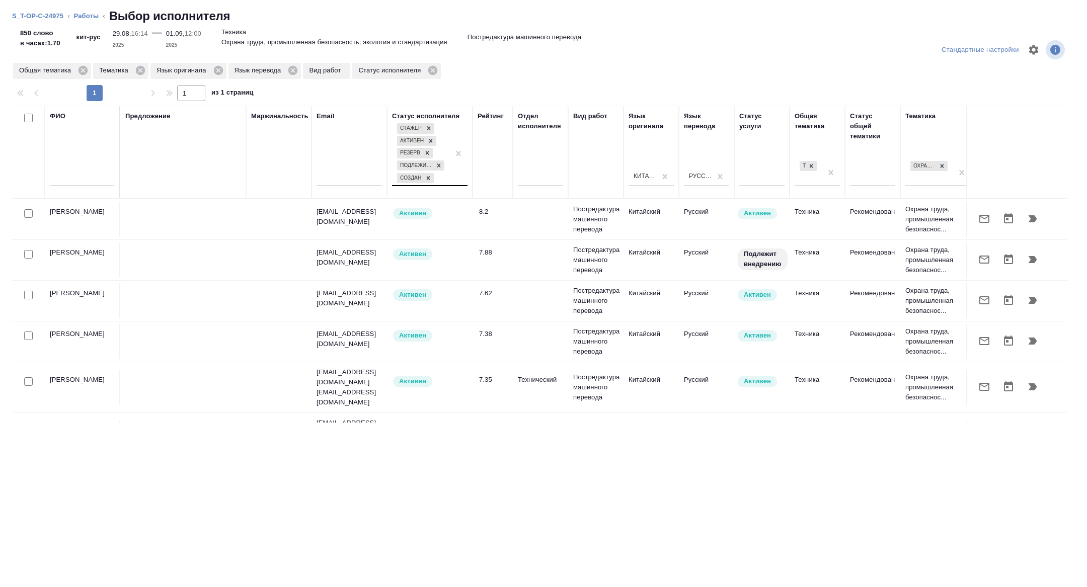
scroll to position [0, 407]
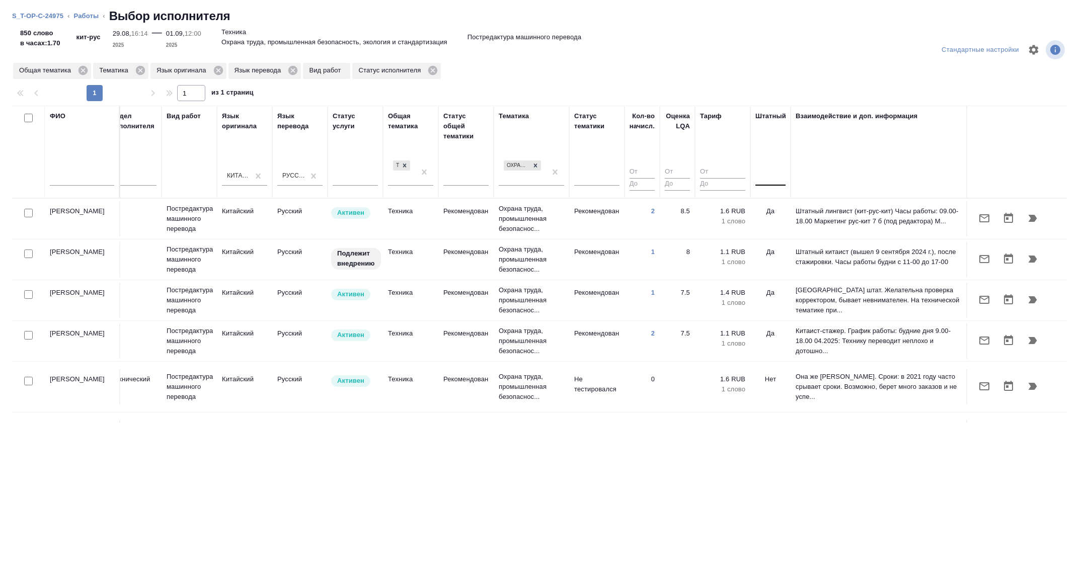
click at [780, 170] on div at bounding box center [770, 176] width 30 height 15
drag, startPoint x: 780, startPoint y: 200, endPoint x: 432, endPoint y: 265, distance: 353.3
click at [780, 200] on div "Нет" at bounding box center [830, 208] width 151 height 18
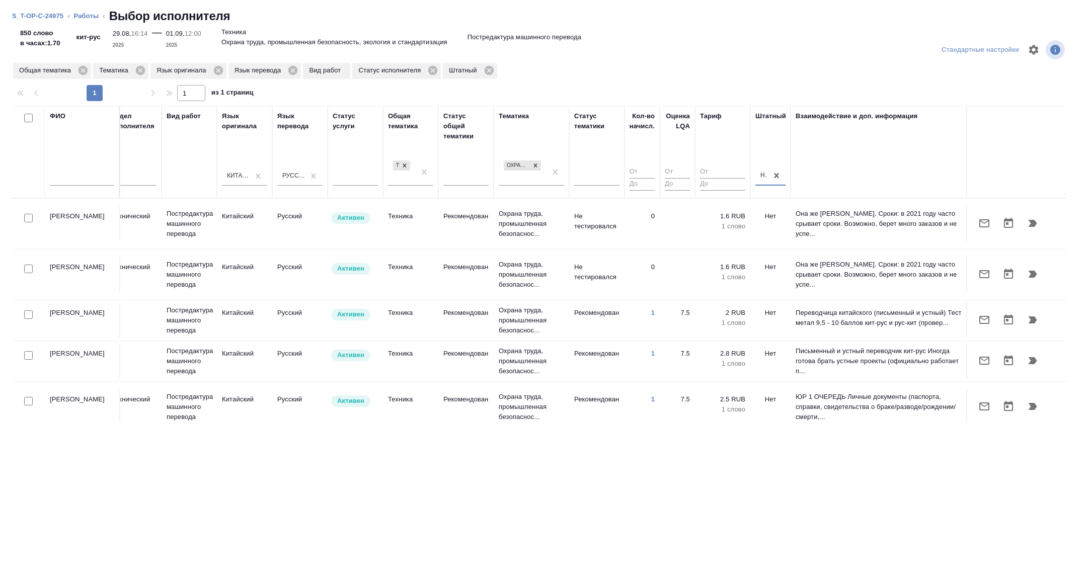
scroll to position [0, 0]
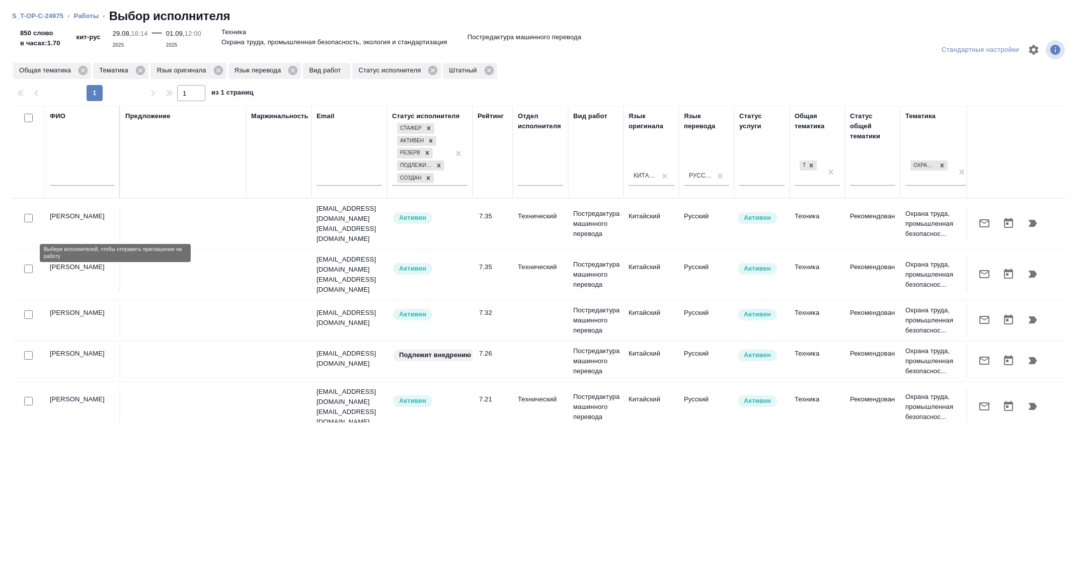
click at [27, 265] on input "checkbox" at bounding box center [28, 269] width 9 height 9
checkbox input "true"
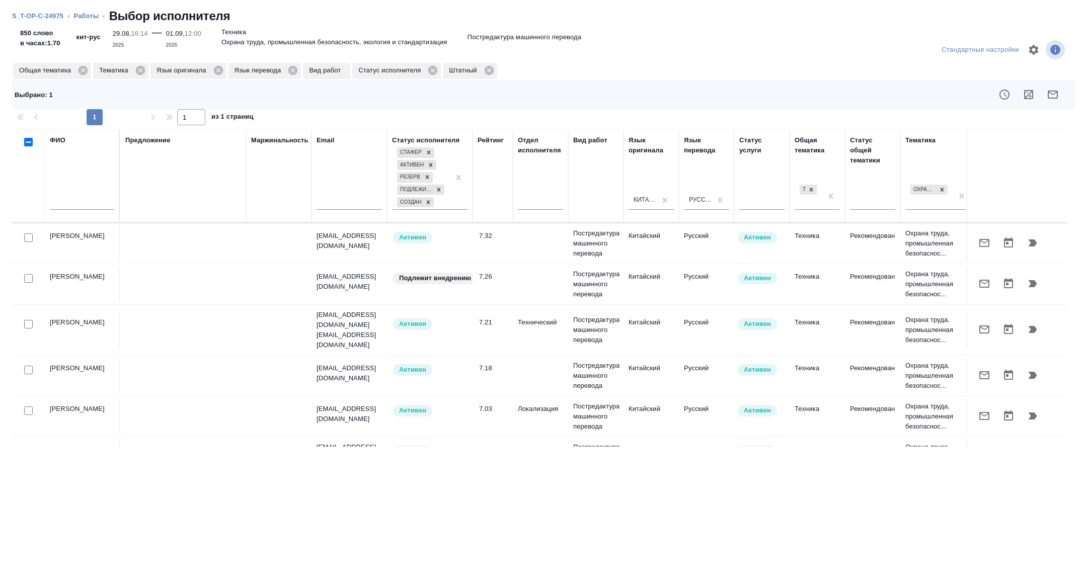
scroll to position [104, 0]
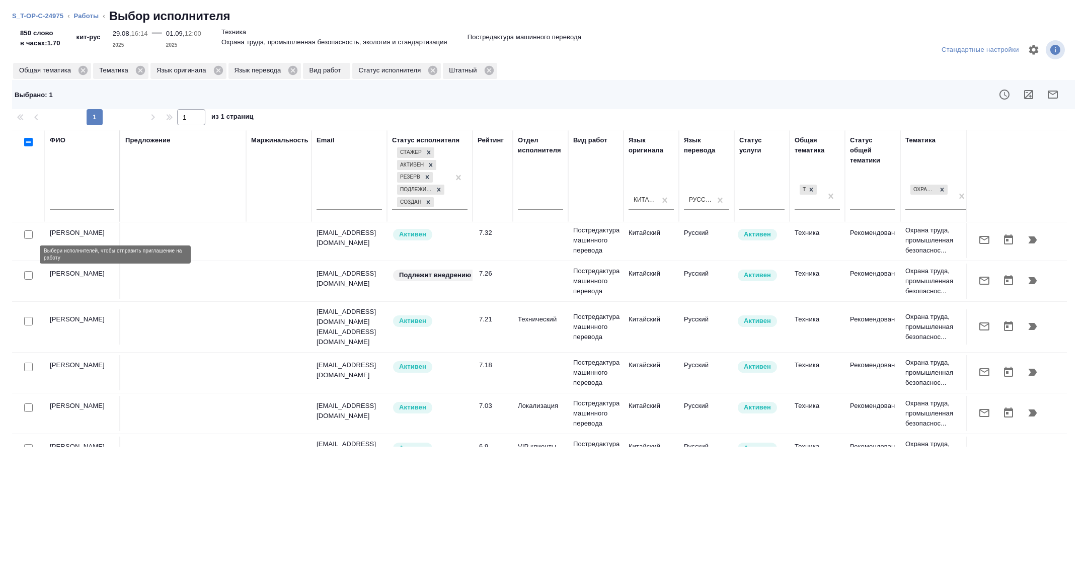
click at [27, 271] on input "checkbox" at bounding box center [28, 275] width 9 height 9
checkbox input "true"
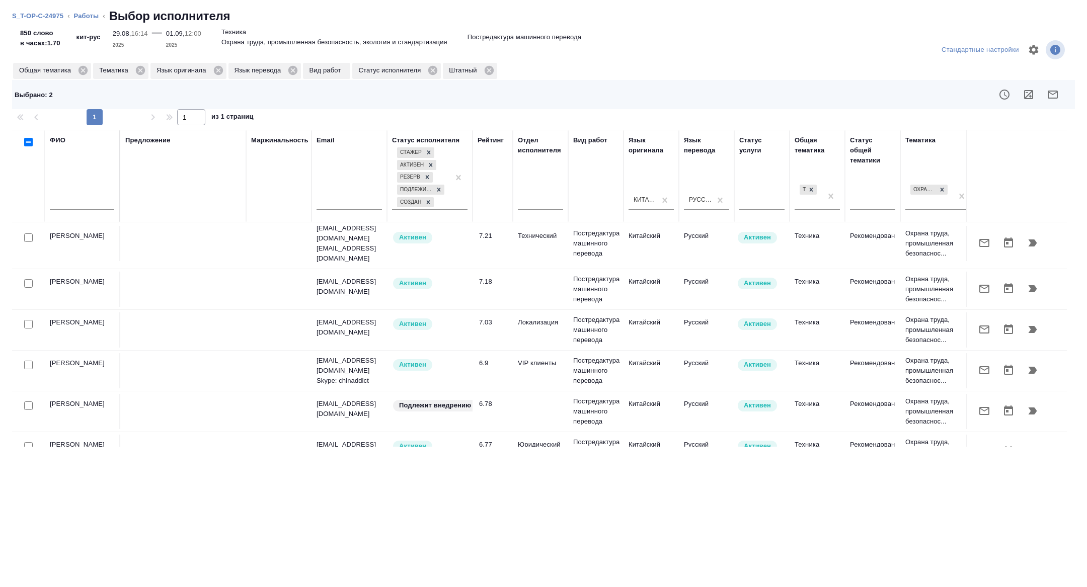
scroll to position [189, 0]
click at [25, 319] on input "checkbox" at bounding box center [28, 323] width 9 height 9
checkbox input "true"
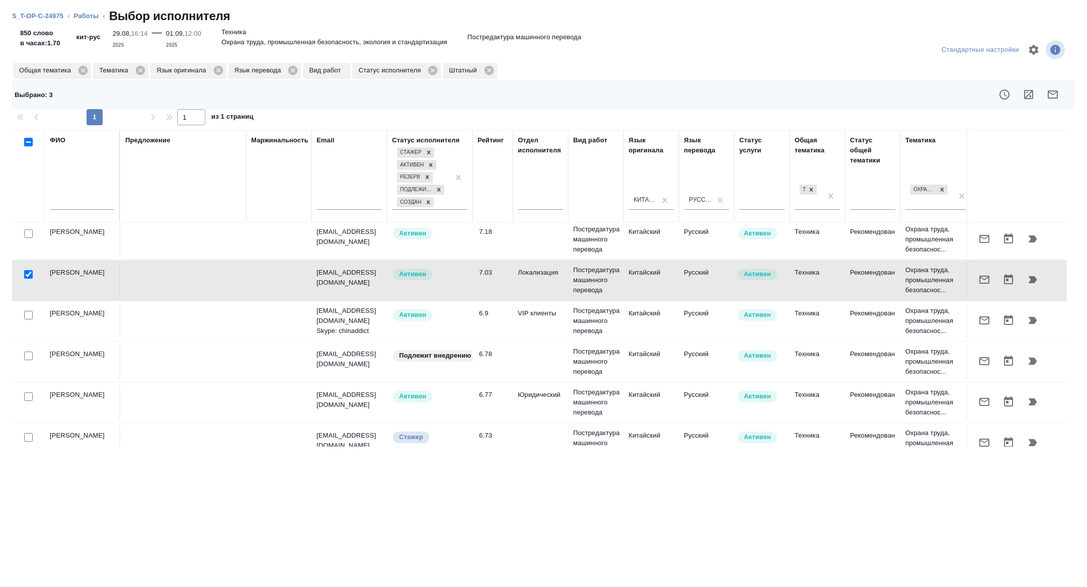
scroll to position [240, 0]
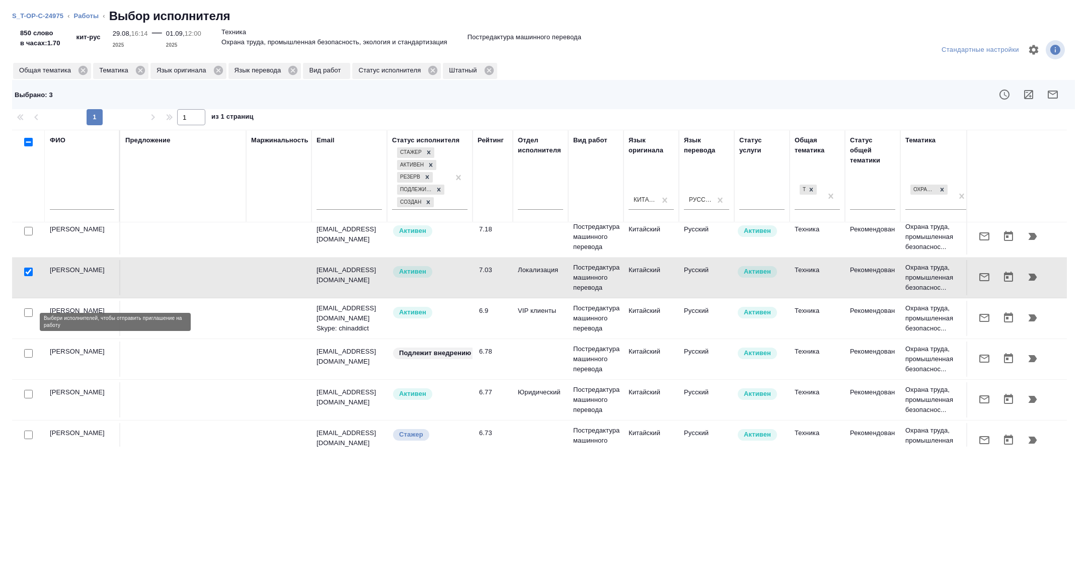
click at [30, 349] on input "checkbox" at bounding box center [28, 353] width 9 height 9
checkbox input "true"
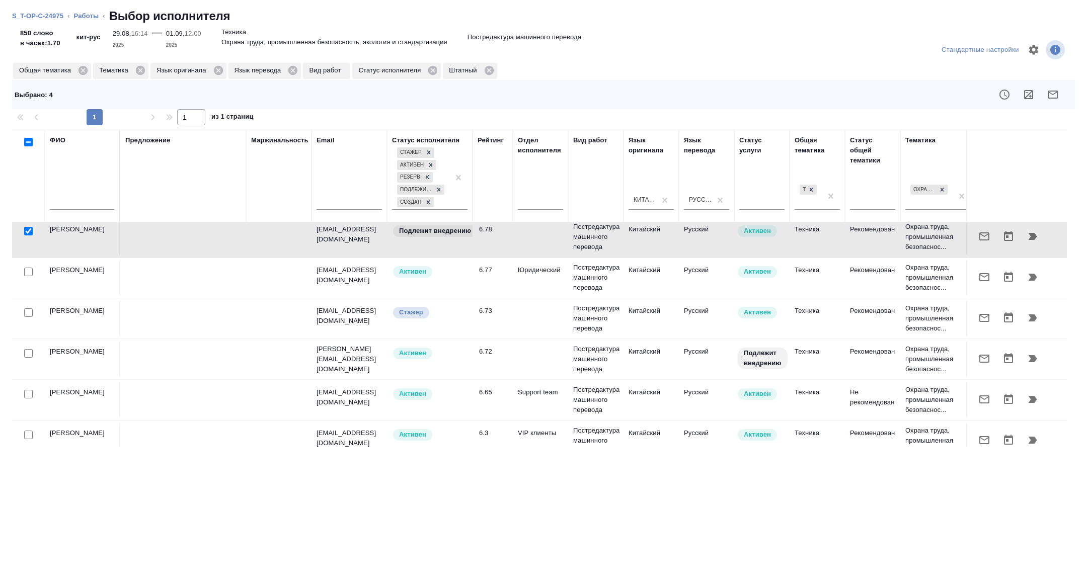
scroll to position [376, 0]
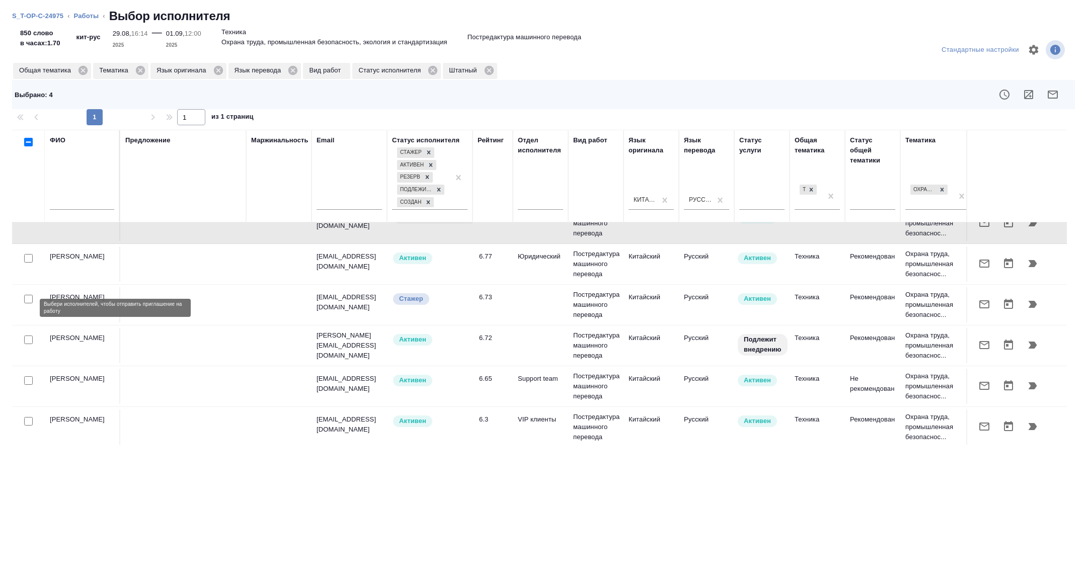
click at [30, 336] on input "checkbox" at bounding box center [28, 340] width 9 height 9
checkbox input "true"
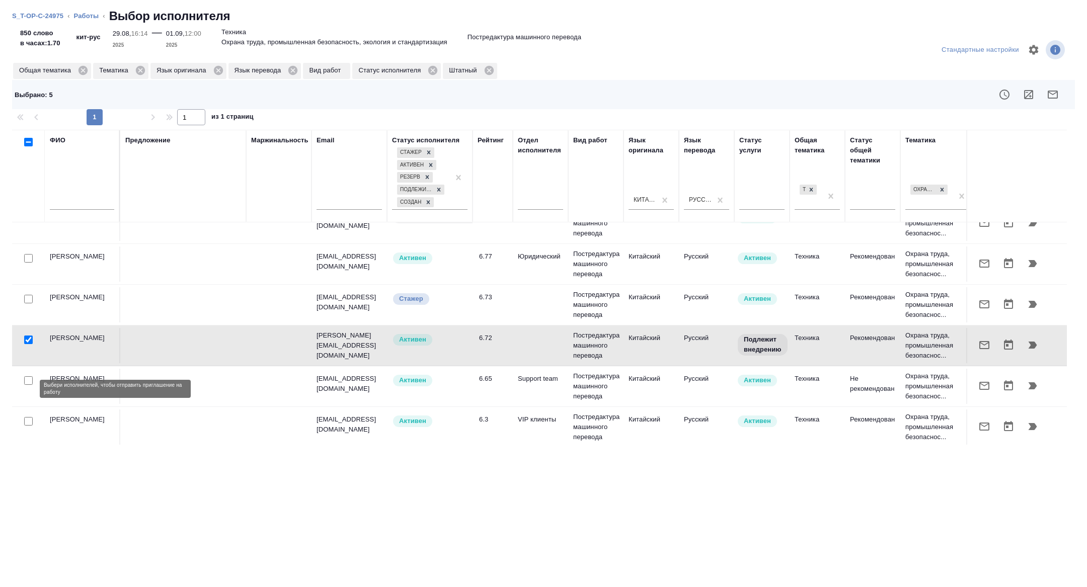
click at [28, 417] on input "checkbox" at bounding box center [28, 421] width 9 height 9
checkbox input "true"
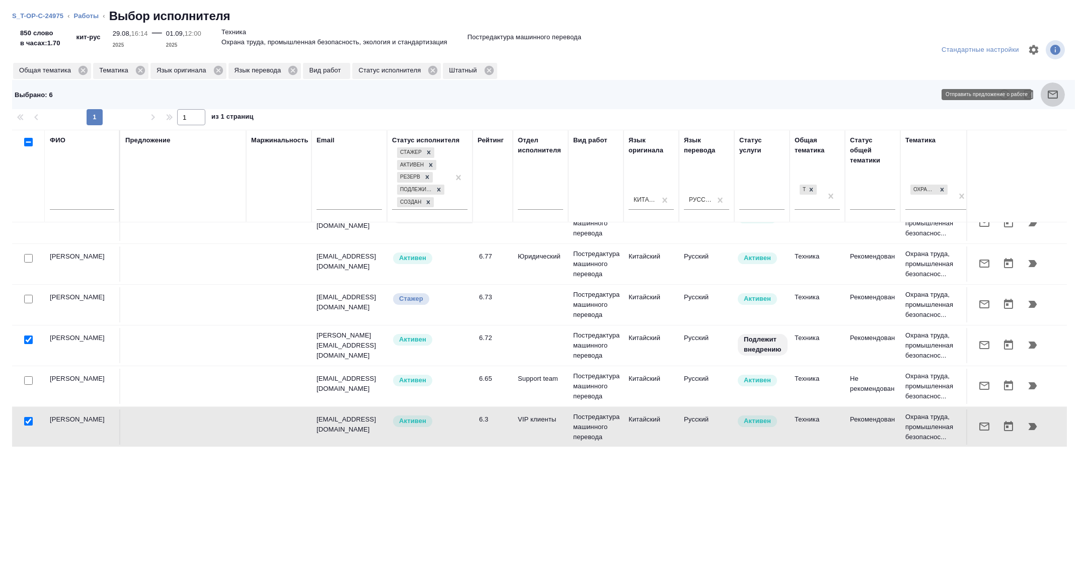
click at [1057, 98] on icon "button" at bounding box center [1053, 95] width 12 height 12
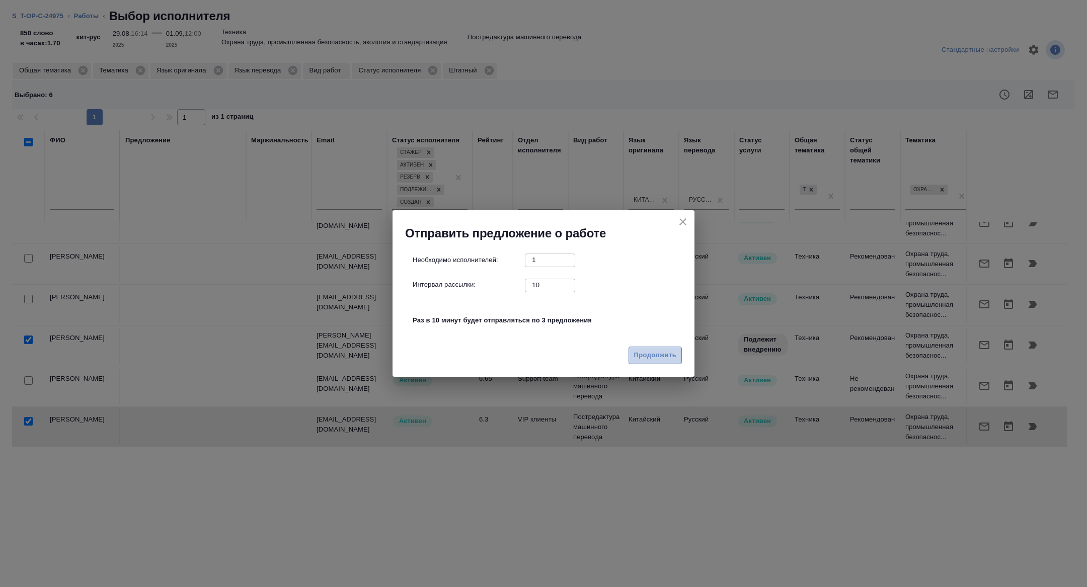
click at [649, 356] on span "Продолжить" at bounding box center [655, 356] width 42 height 12
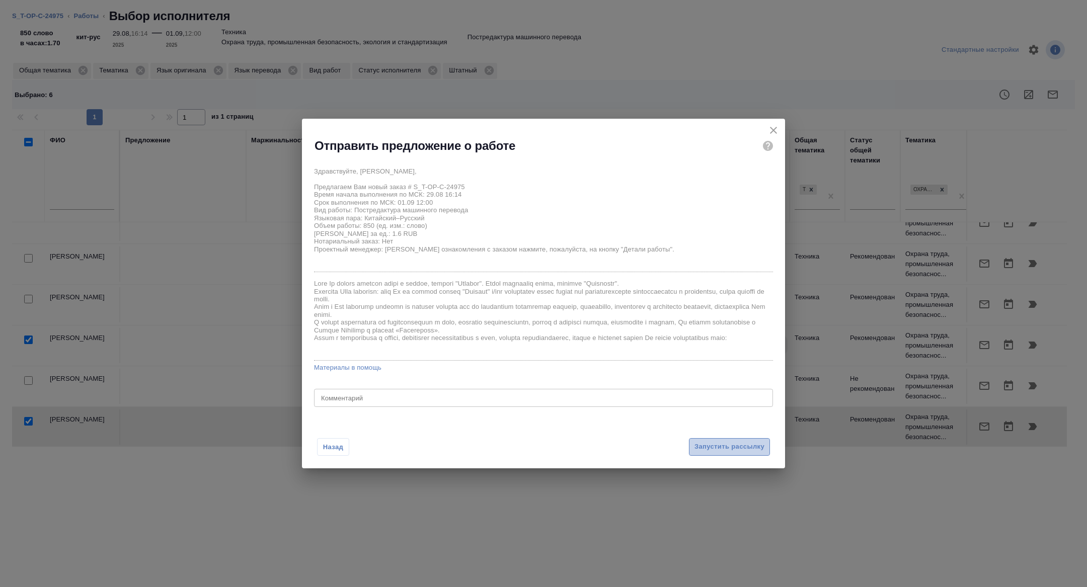
click at [722, 452] on span "Запустить рассылку" at bounding box center [730, 447] width 70 height 12
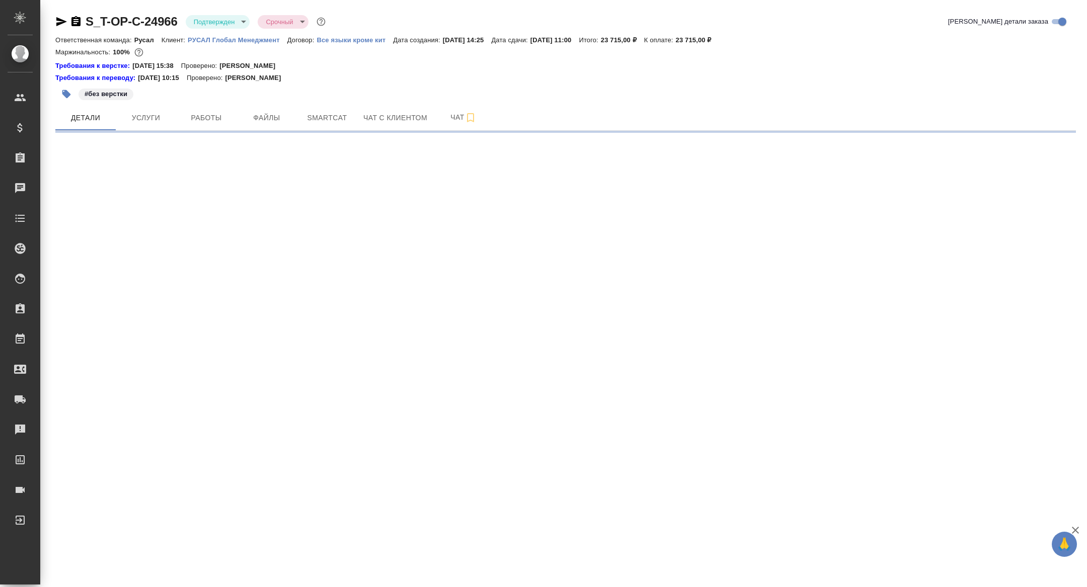
select select "RU"
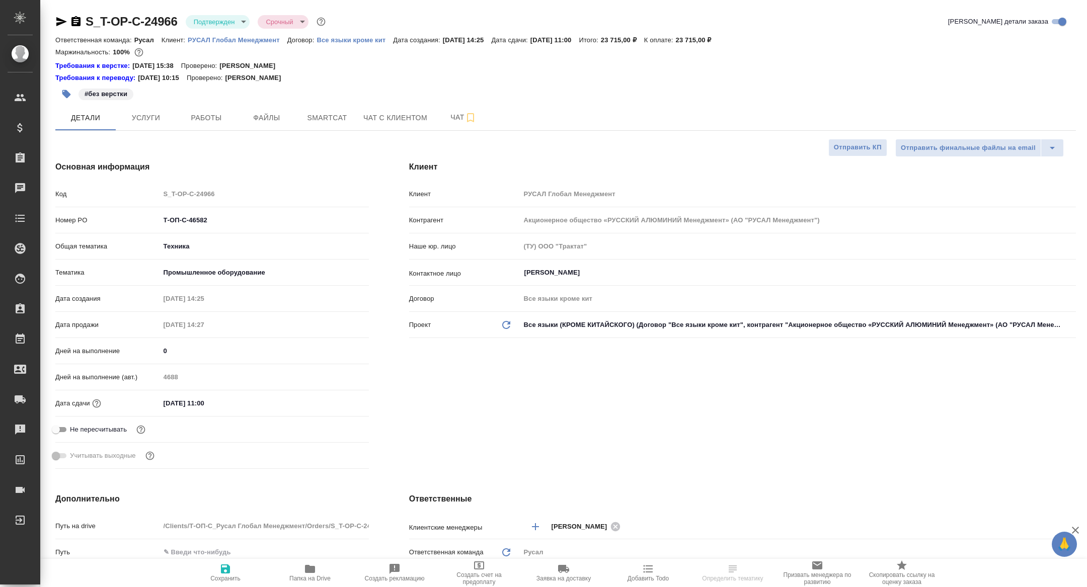
type textarea "x"
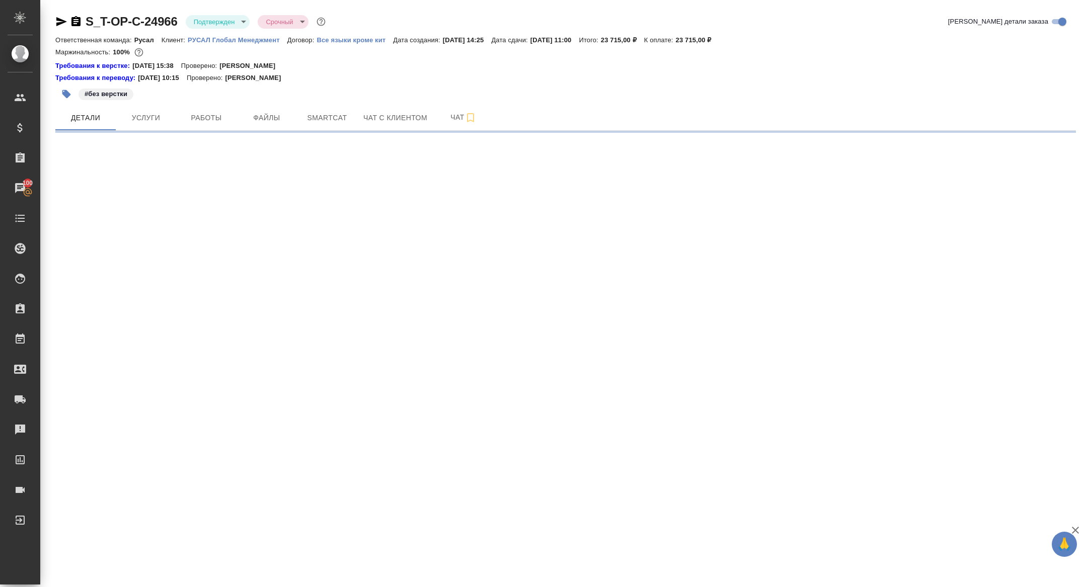
select select "RU"
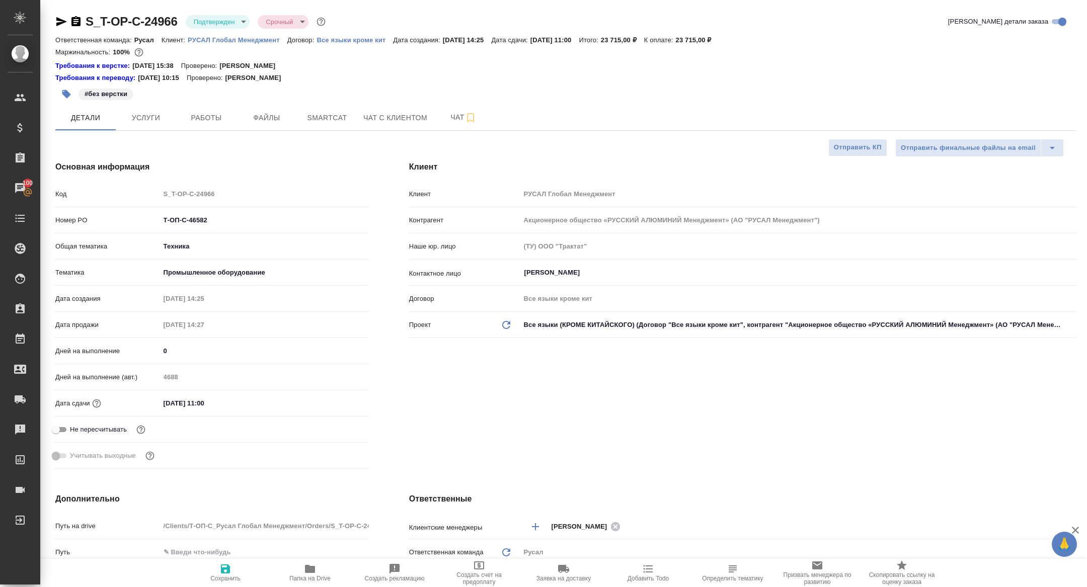
type textarea "x"
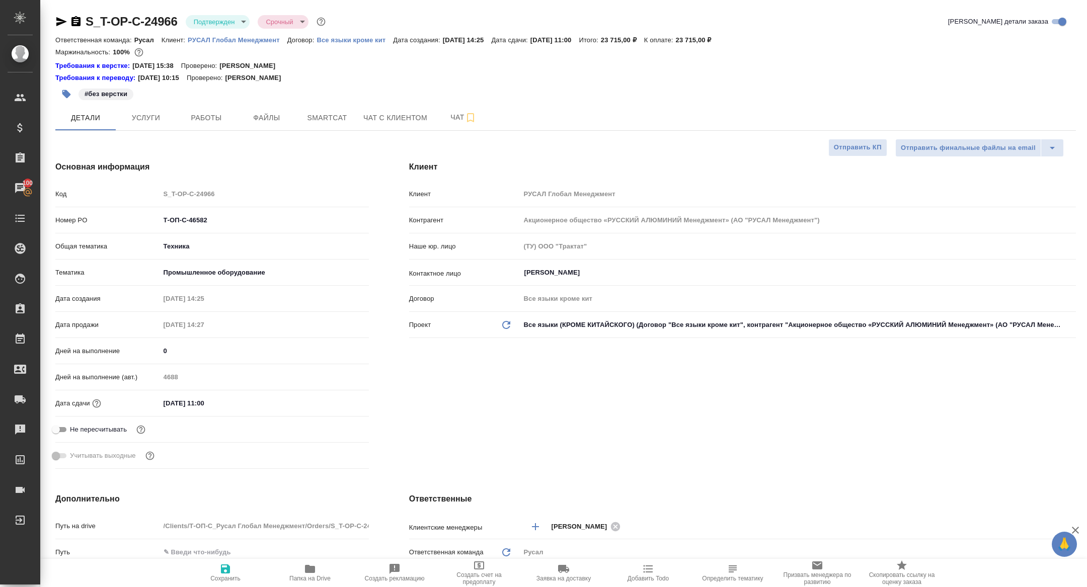
type textarea "x"
click at [317, 576] on span "Папка на Drive" at bounding box center [309, 578] width 41 height 7
type textarea "x"
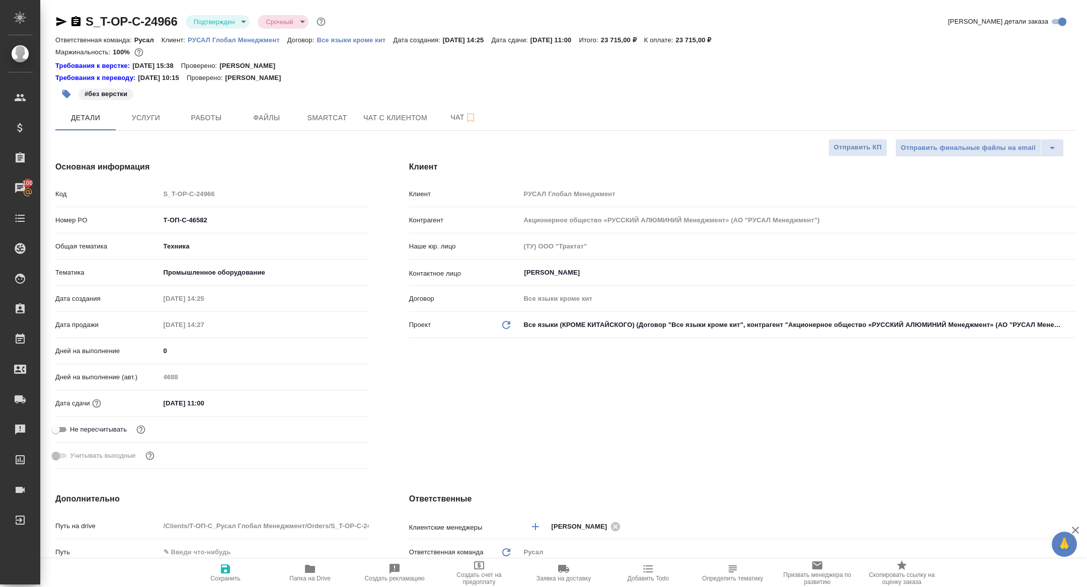
type textarea "x"
click at [448, 116] on span "Чат" at bounding box center [463, 117] width 48 height 13
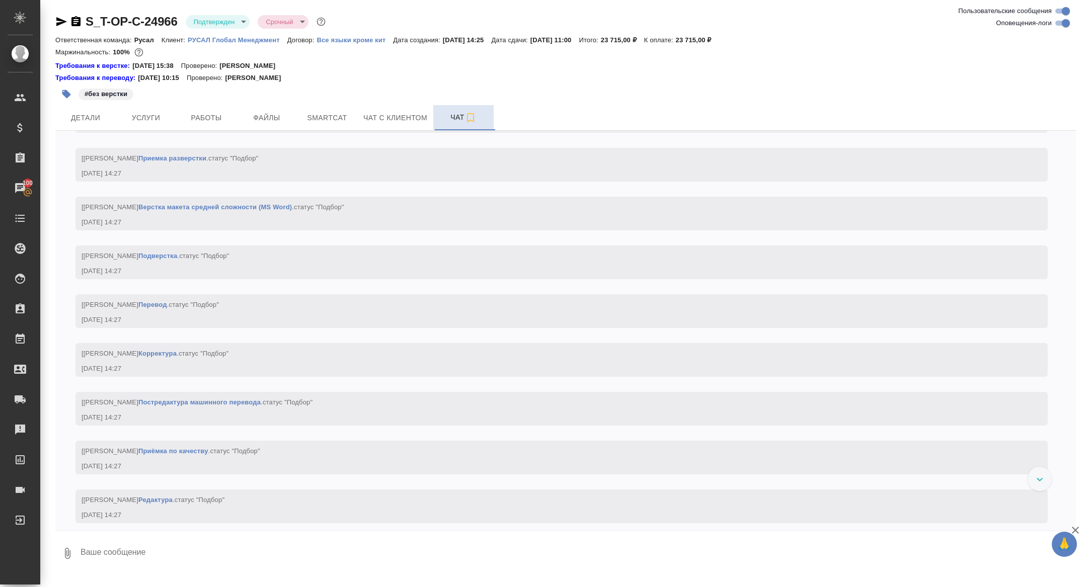
scroll to position [387, 0]
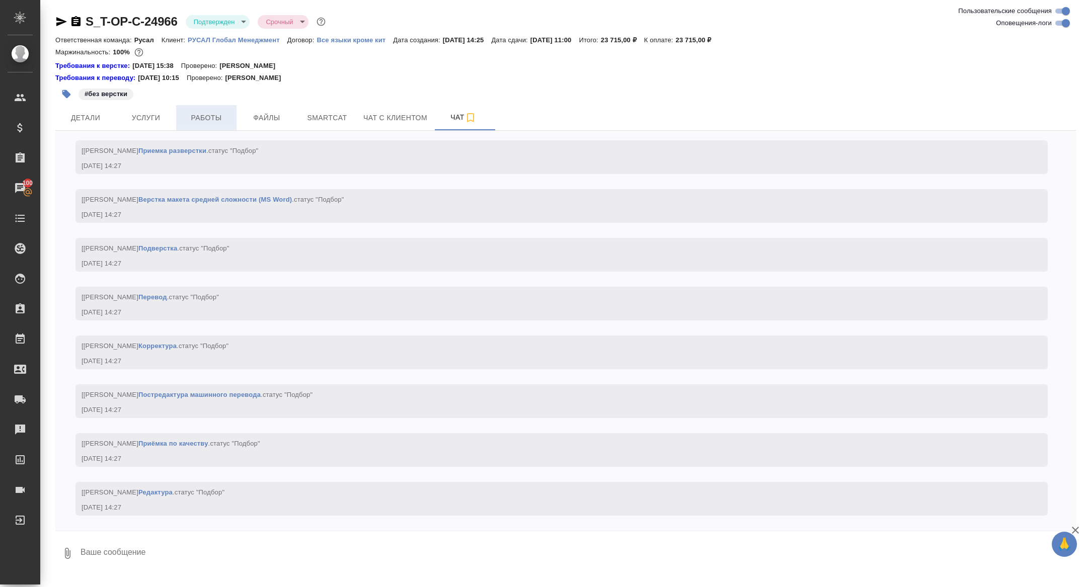
click at [214, 120] on span "Работы" at bounding box center [206, 118] width 48 height 13
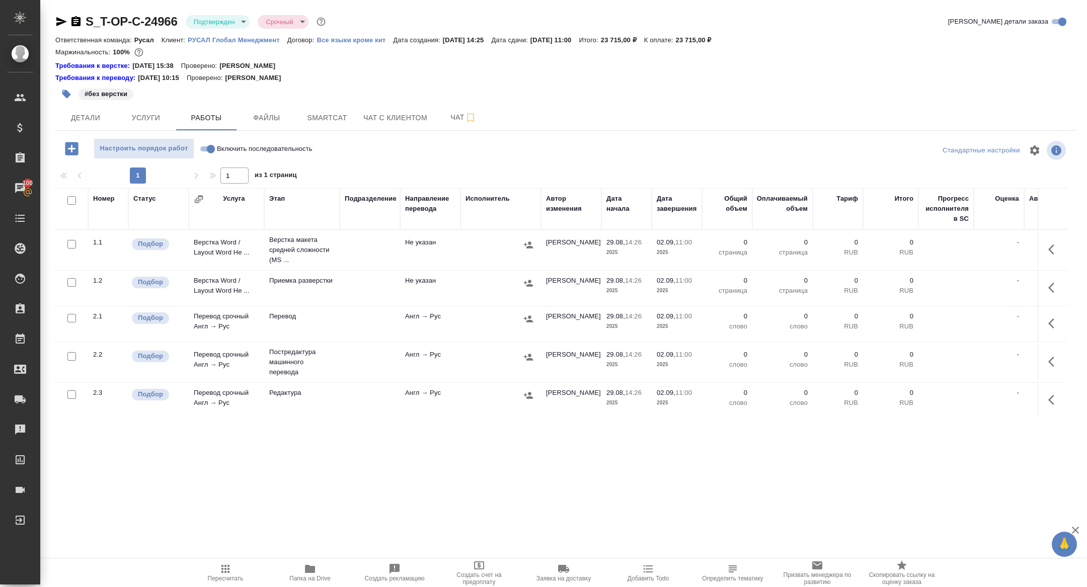
click at [308, 572] on icon "button" at bounding box center [310, 569] width 10 height 8
click at [137, 113] on span "Услуги" at bounding box center [146, 118] width 48 height 13
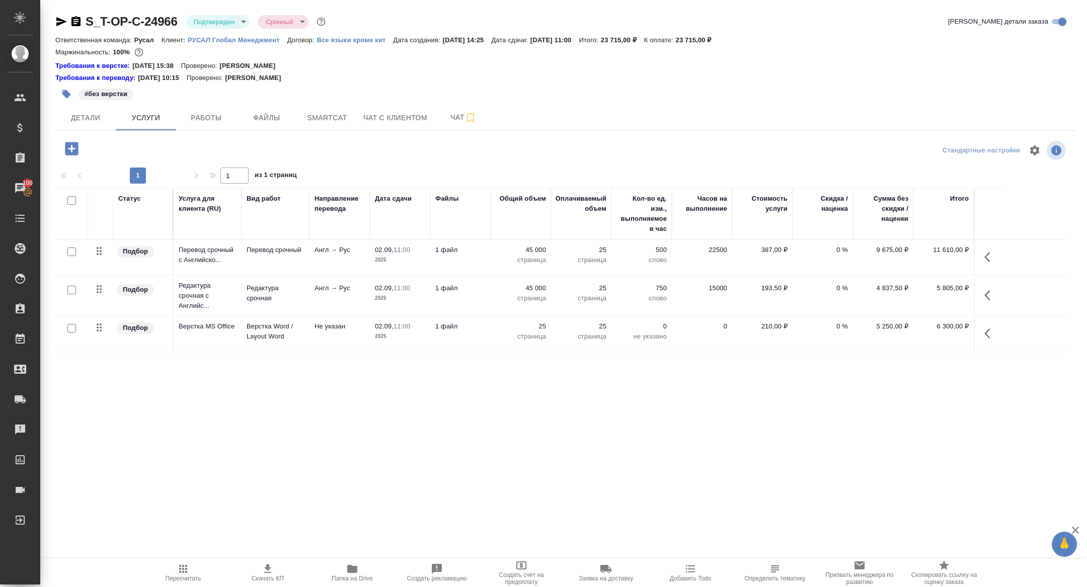
click at [78, 23] on icon "button" at bounding box center [75, 21] width 9 height 10
click at [69, 22] on div at bounding box center [68, 22] width 27 height 12
click at [77, 21] on icon "button" at bounding box center [76, 22] width 12 height 12
click at [260, 117] on span "Файлы" at bounding box center [267, 118] width 48 height 13
click at [217, 118] on span "Работы" at bounding box center [206, 118] width 48 height 13
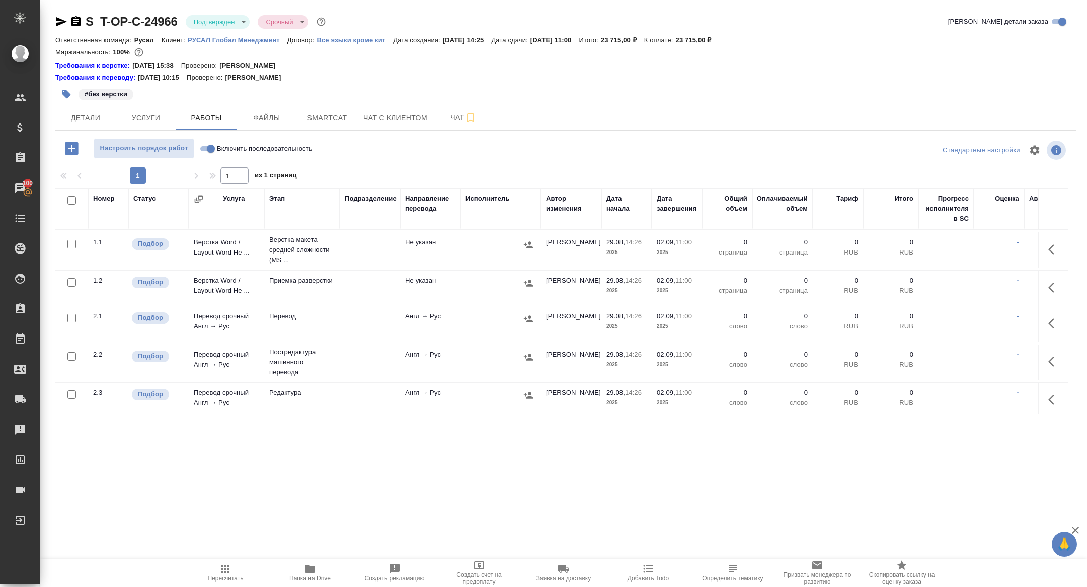
click at [72, 202] on input "checkbox" at bounding box center [71, 200] width 9 height 9
checkbox input "true"
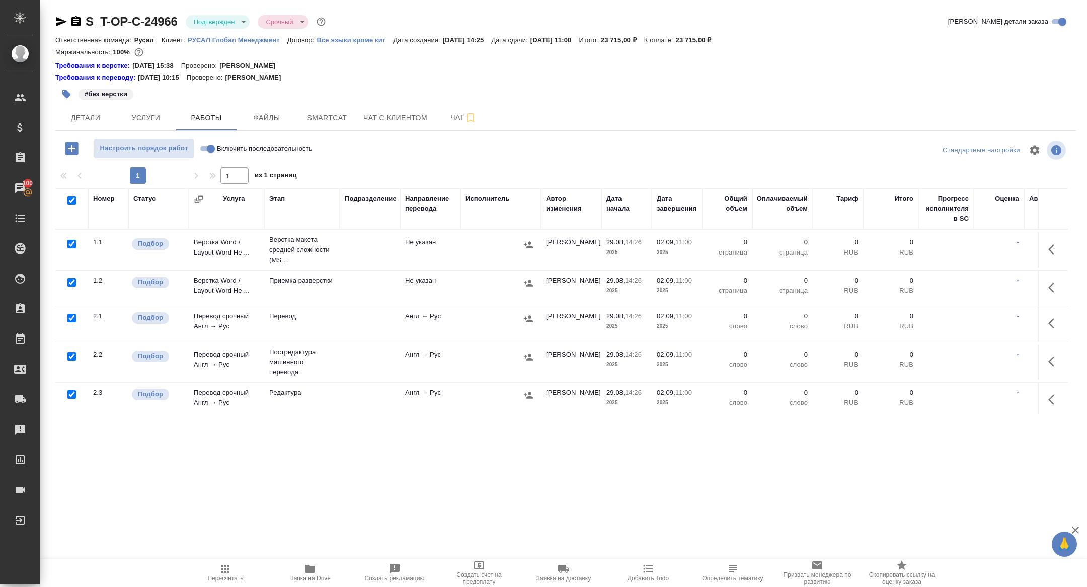
checkbox input "true"
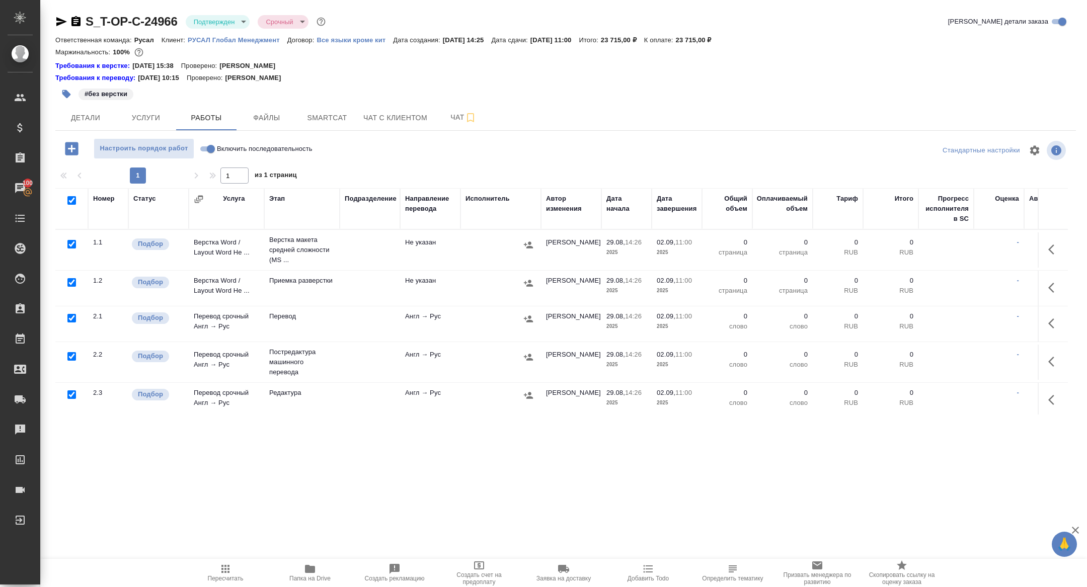
checkbox input "true"
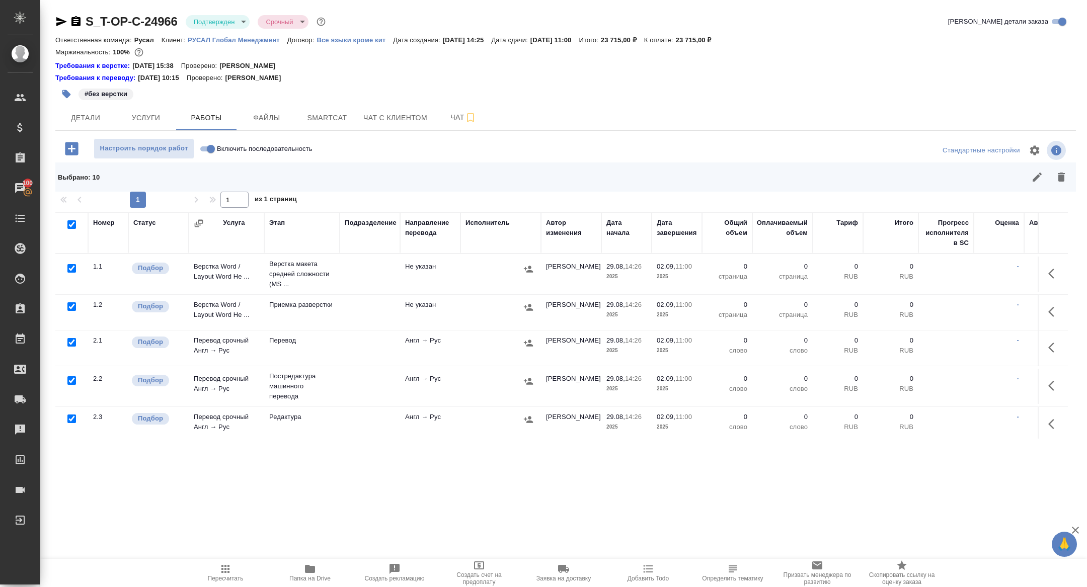
click at [72, 270] on input "checkbox" at bounding box center [71, 268] width 9 height 9
checkbox input "false"
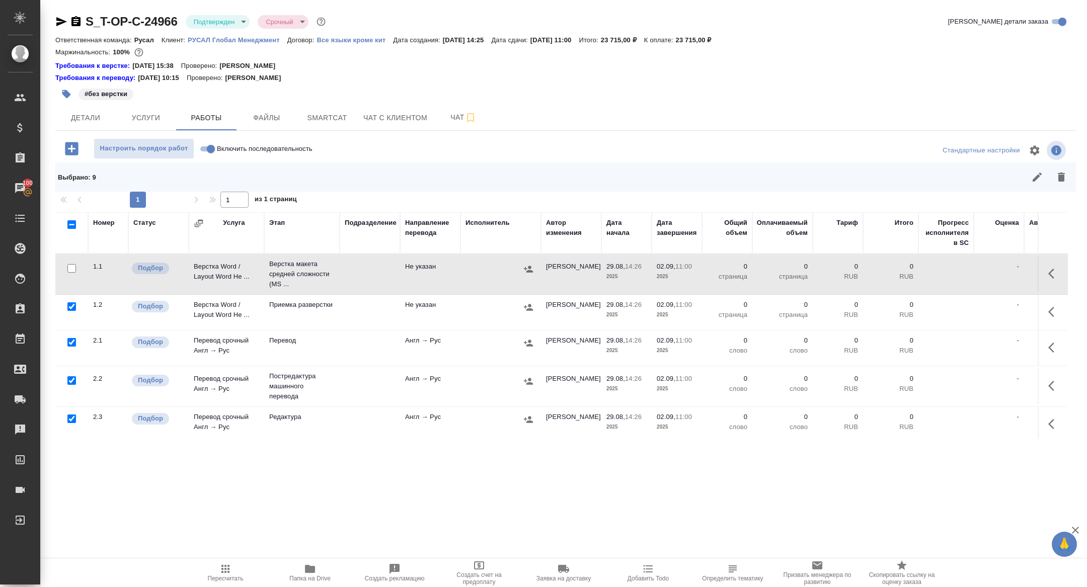
click at [73, 377] on input "checkbox" at bounding box center [71, 380] width 9 height 9
checkbox input "false"
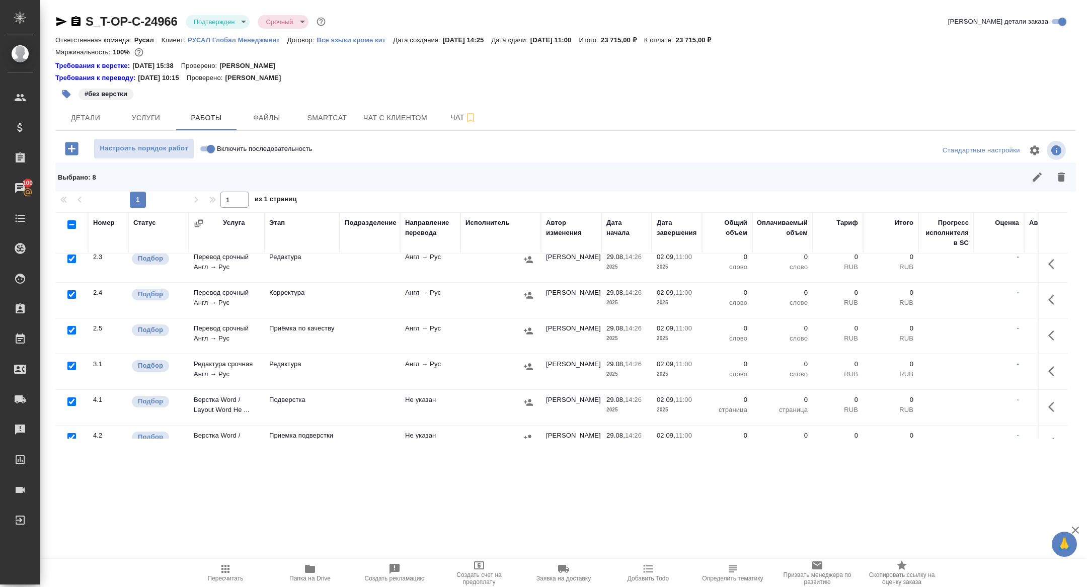
scroll to position [181, 0]
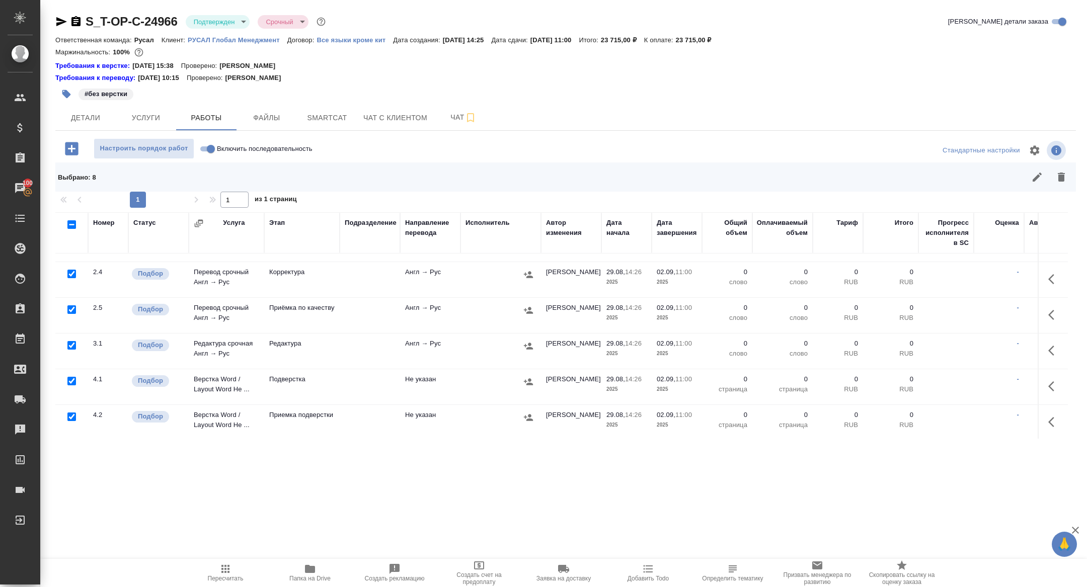
click at [67, 379] on input "checkbox" at bounding box center [71, 381] width 9 height 9
checkbox input "false"
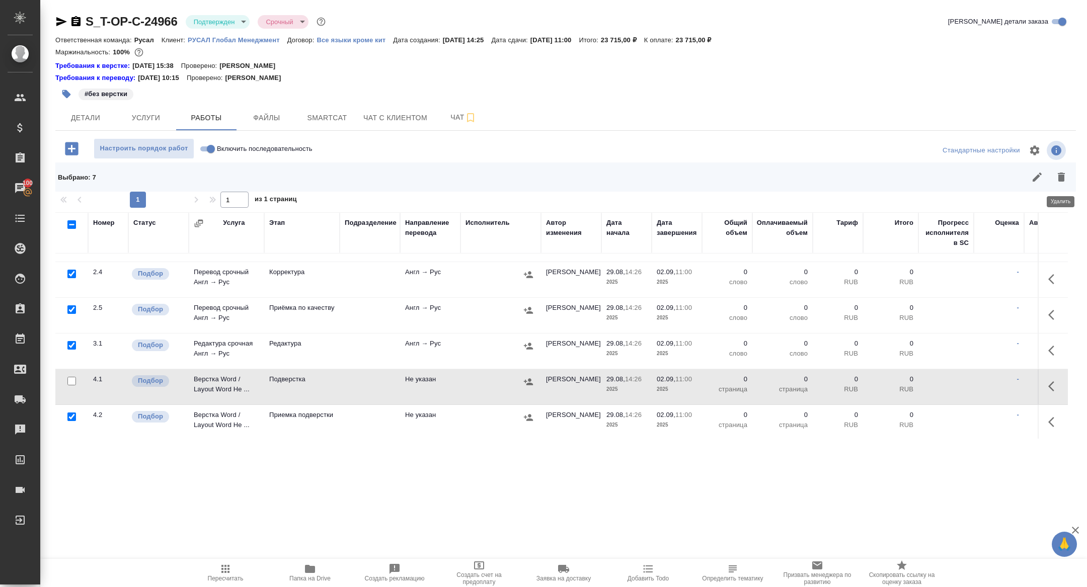
click at [1063, 176] on icon "button" at bounding box center [1061, 177] width 7 height 9
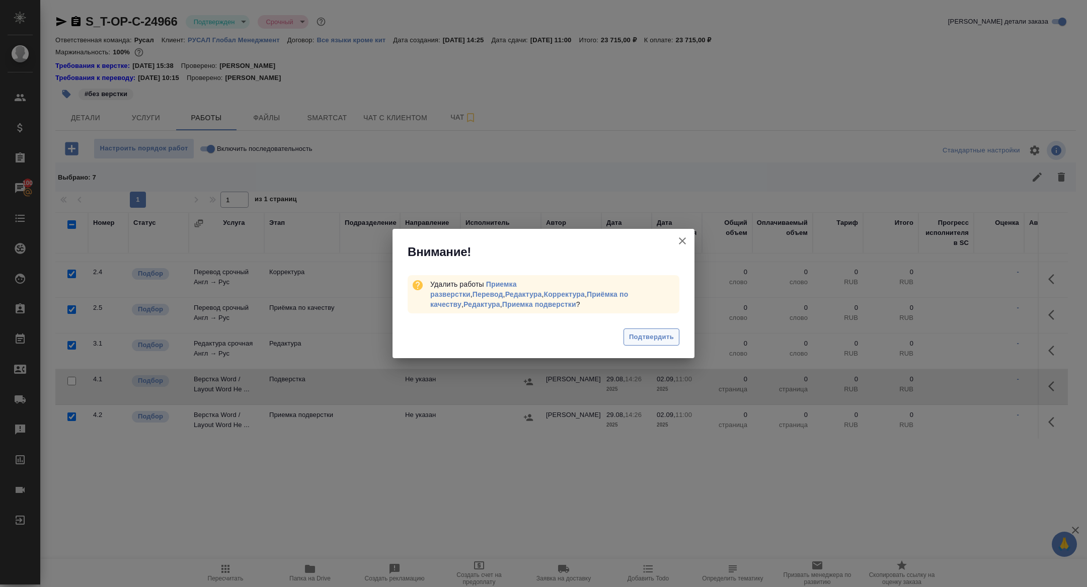
click at [655, 332] on span "Подтвердить" at bounding box center [651, 338] width 45 height 12
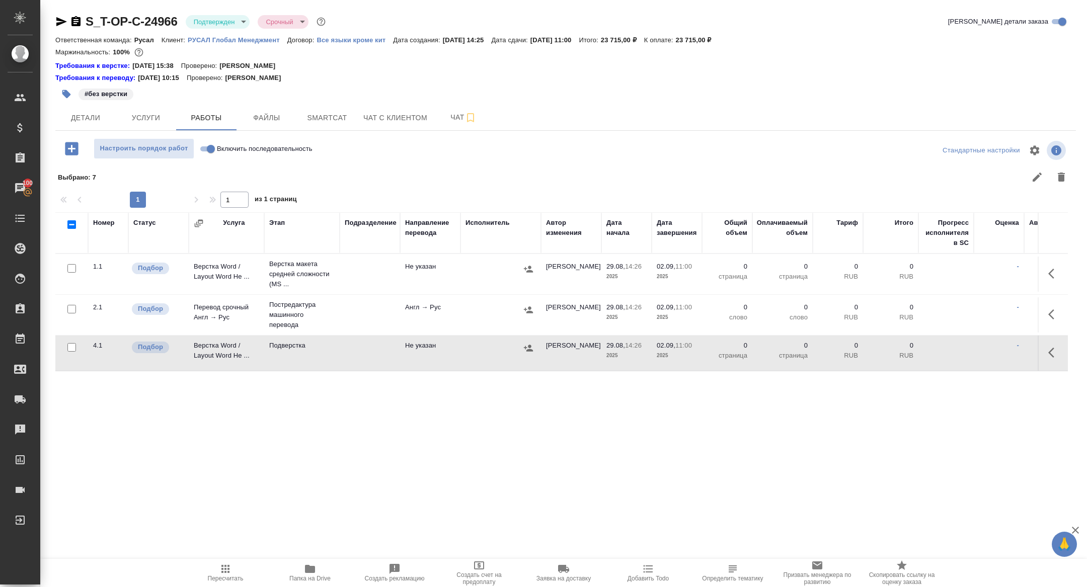
scroll to position [0, 0]
click at [1053, 328] on td at bounding box center [1053, 314] width 30 height 35
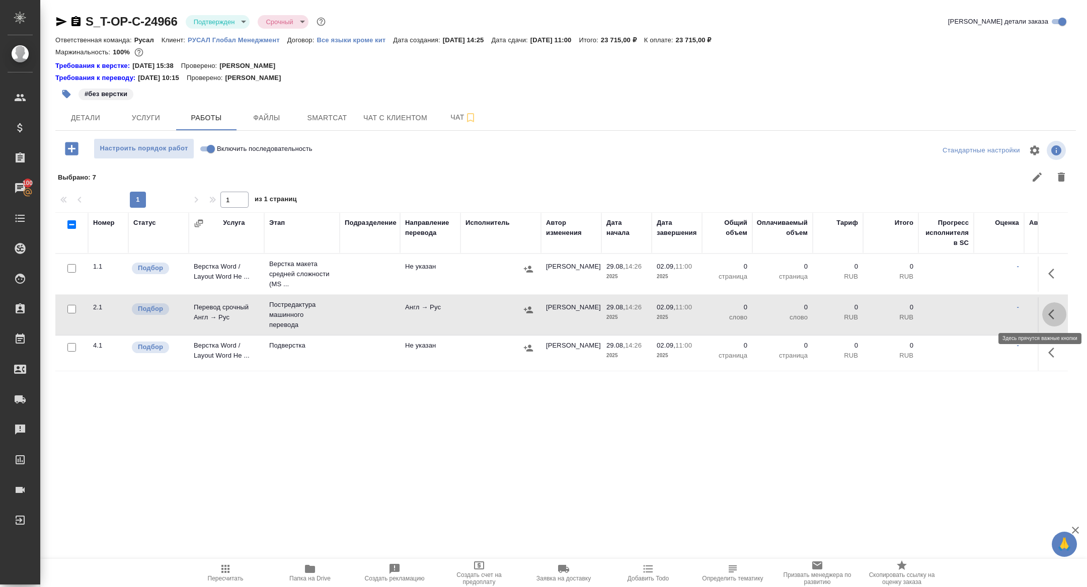
click at [1053, 314] on icon "button" at bounding box center [1054, 315] width 12 height 12
click at [982, 312] on icon "button" at bounding box center [980, 314] width 9 height 9
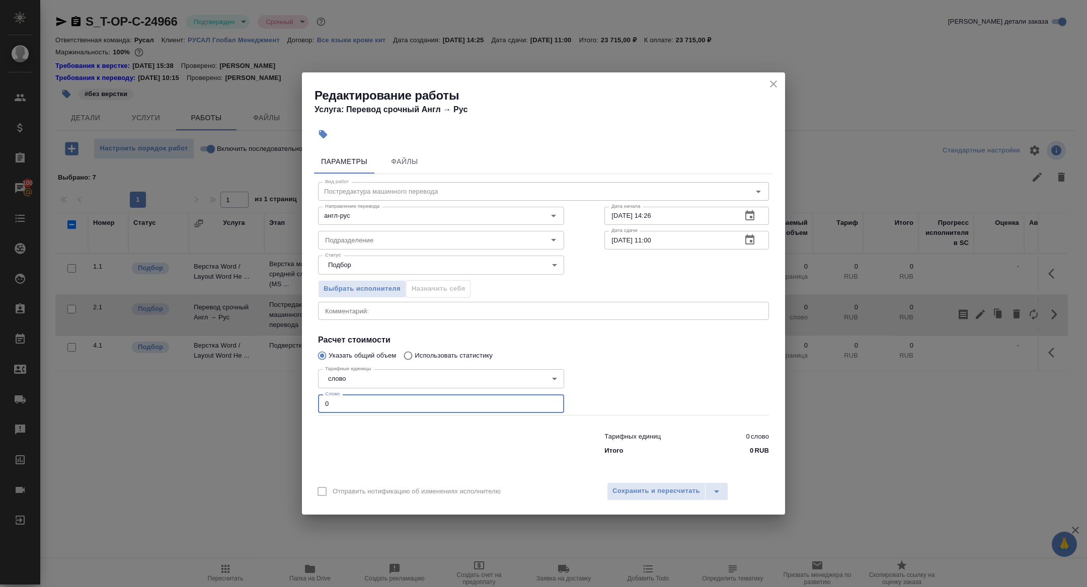
drag, startPoint x: 372, startPoint y: 408, endPoint x: 255, endPoint y: 399, distance: 117.1
click at [255, 399] on div "Редактирование работы Услуга: Перевод срочный Англ → Рус Параметры Файлы Вид ра…" at bounding box center [543, 293] width 1087 height 587
type input "4500"
click at [752, 235] on icon "button" at bounding box center [749, 240] width 9 height 10
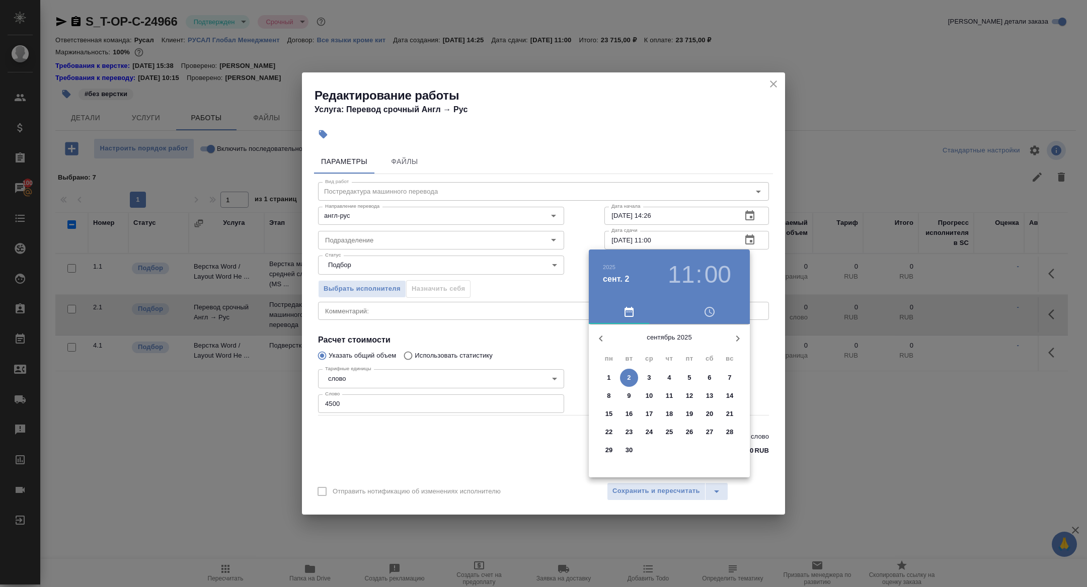
click at [683, 270] on h3 "11" at bounding box center [681, 275] width 27 height 28
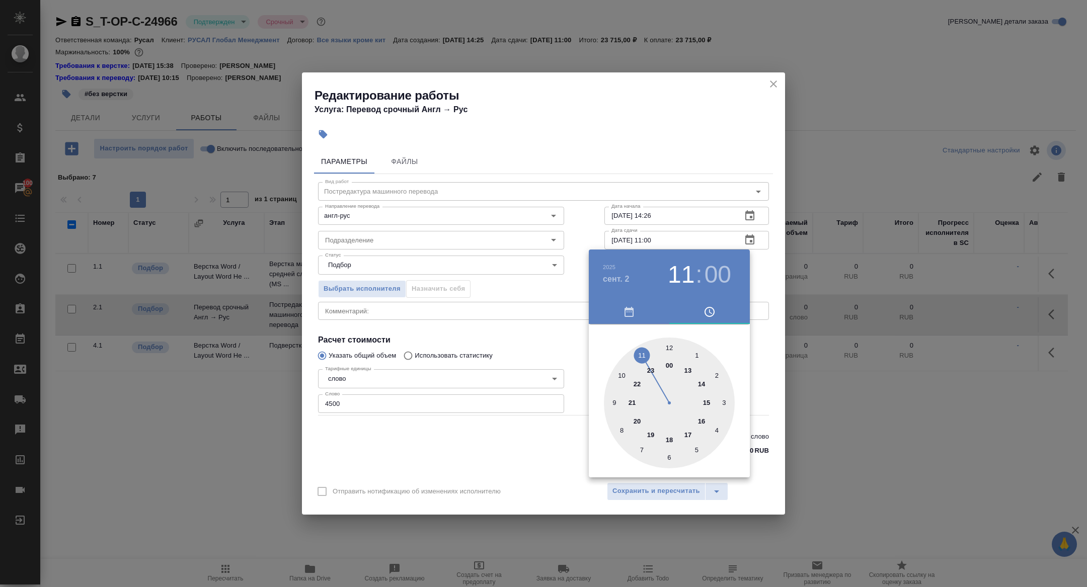
click at [611, 403] on div at bounding box center [669, 403] width 131 height 131
type input "02.09.2025 09:00"
click at [490, 296] on div at bounding box center [543, 293] width 1087 height 587
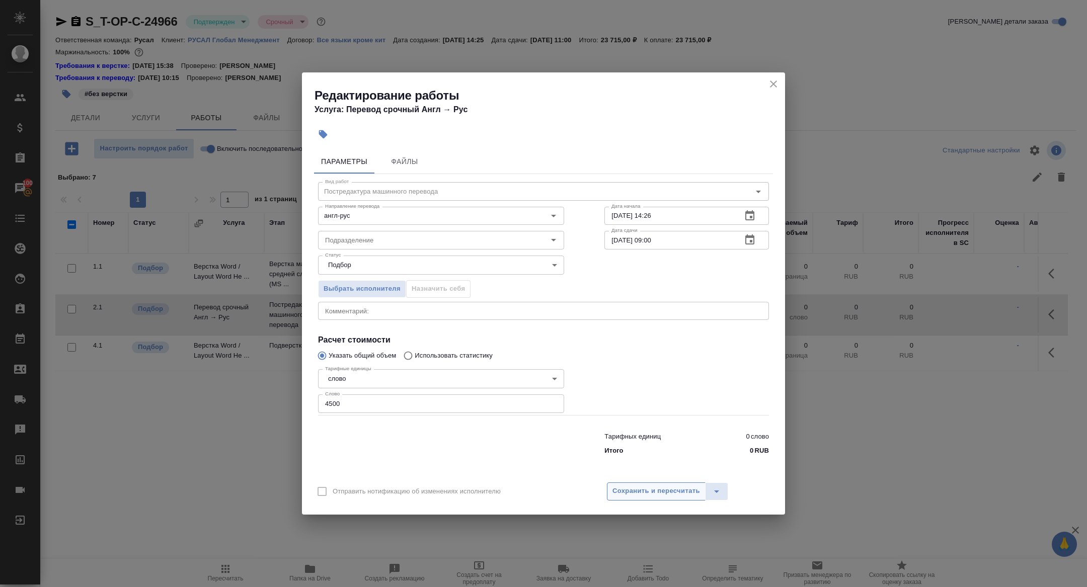
click at [650, 487] on span "Сохранить и пересчитать" at bounding box center [656, 492] width 88 height 12
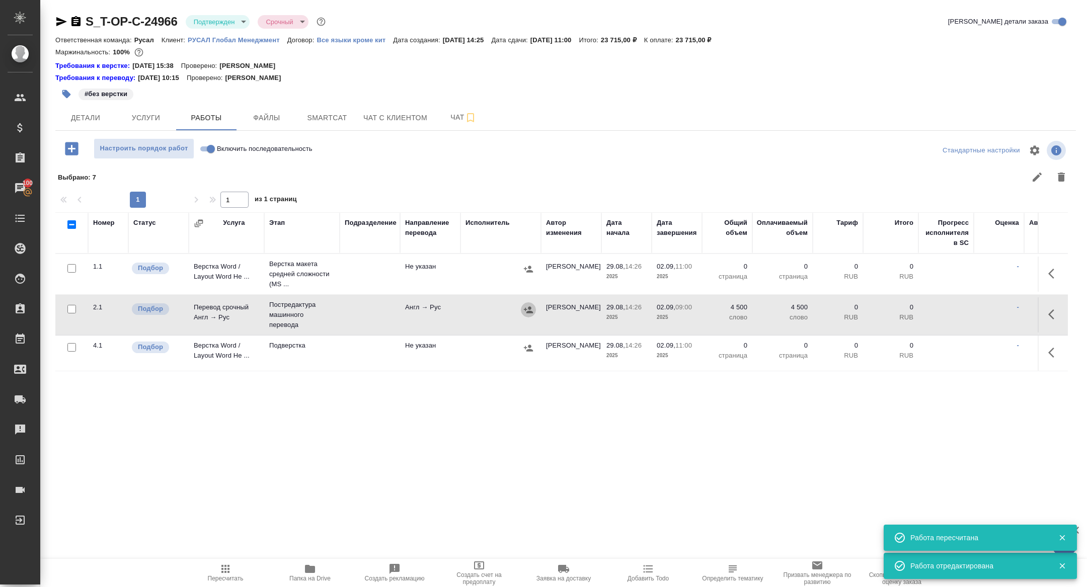
click at [529, 309] on icon "button" at bounding box center [528, 310] width 10 height 10
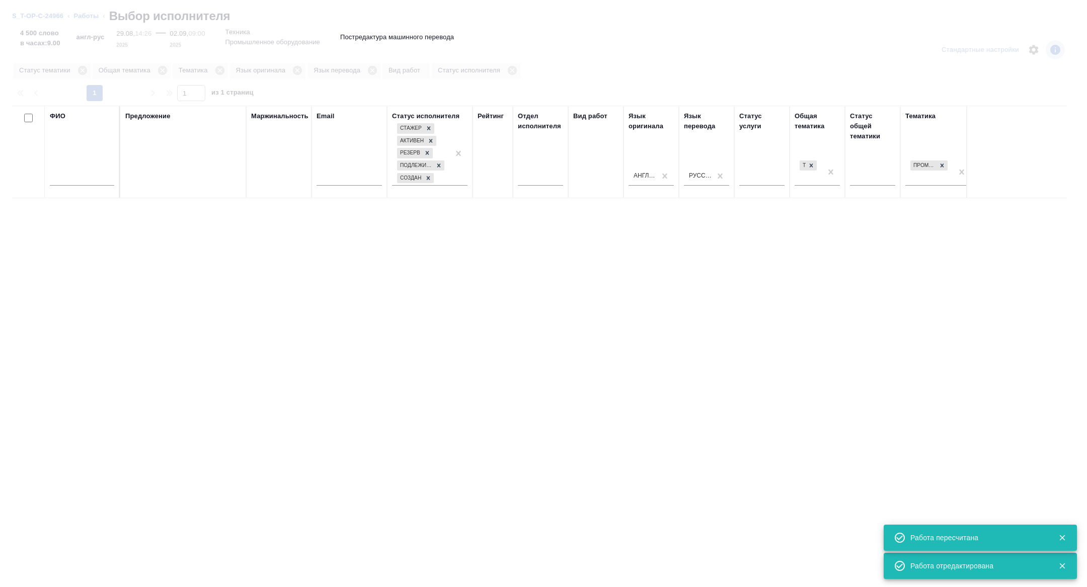
click at [86, 175] on input "text" at bounding box center [82, 179] width 64 height 13
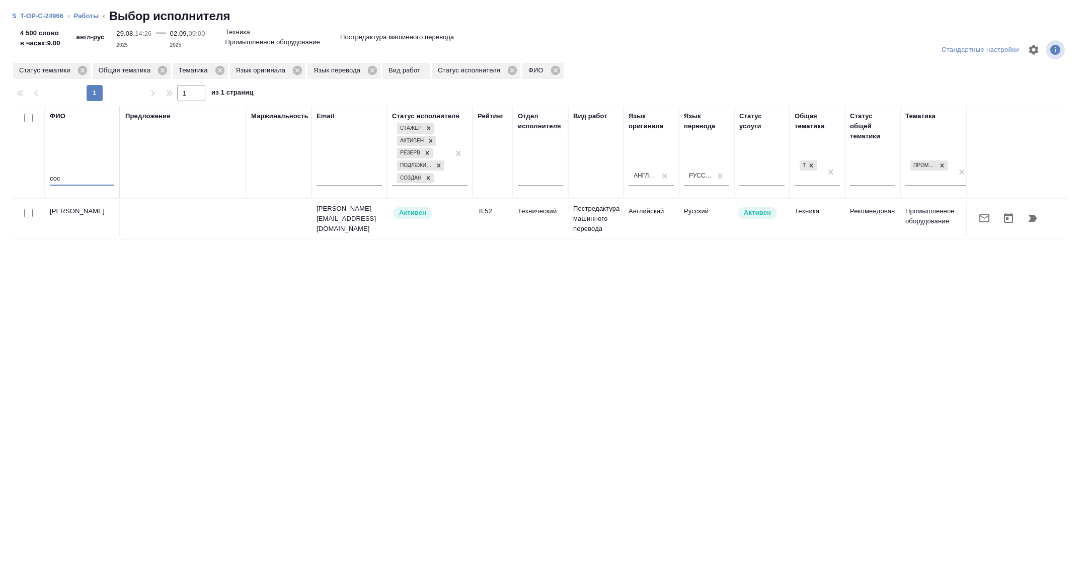
type input "сос"
click at [984, 227] on button "button" at bounding box center [984, 218] width 24 height 24
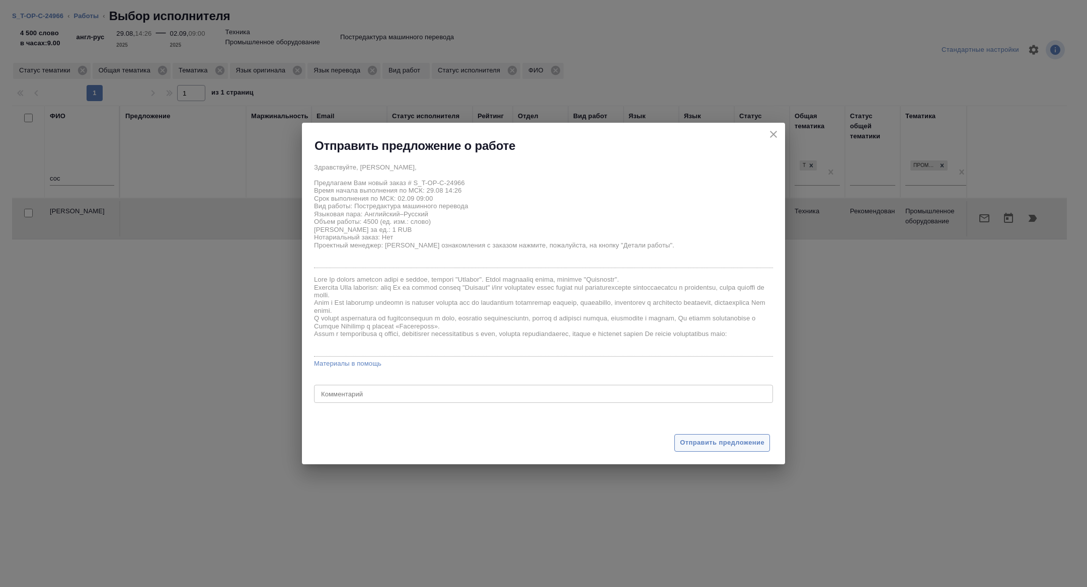
click at [746, 439] on span "Отправить предложение" at bounding box center [722, 443] width 85 height 12
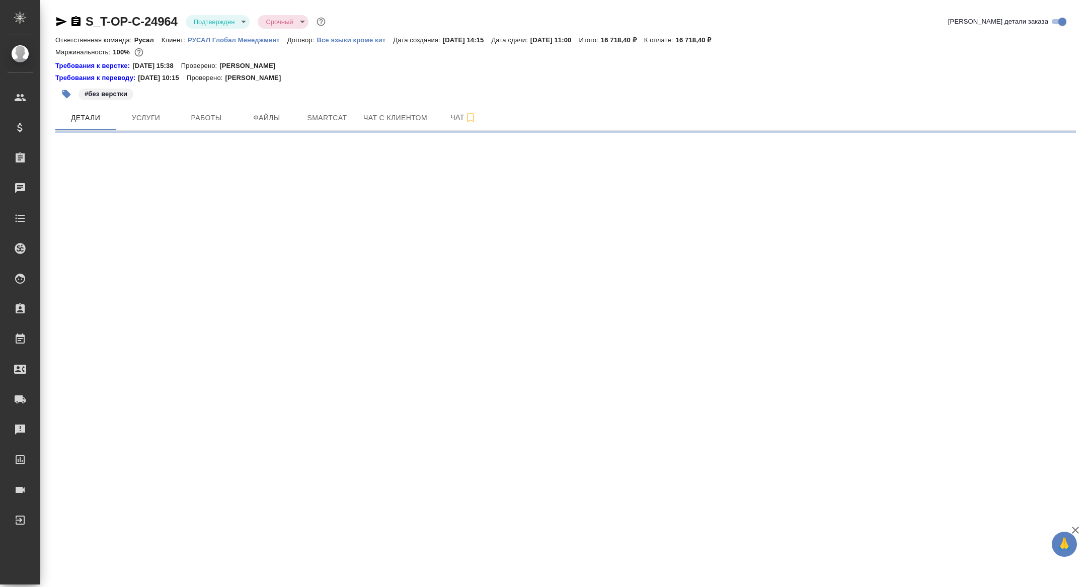
select select "RU"
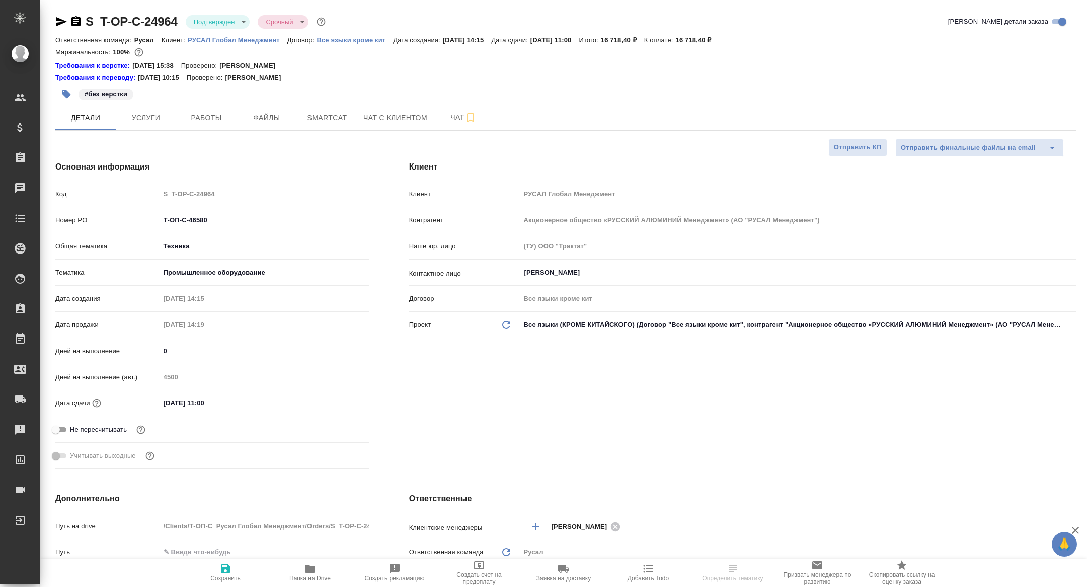
type textarea "x"
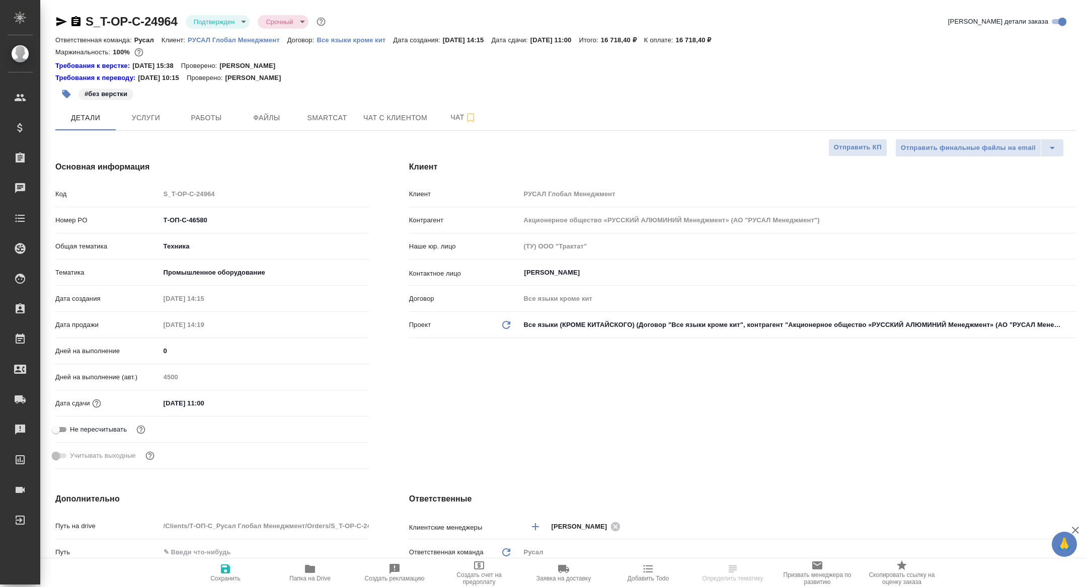
type textarea "x"
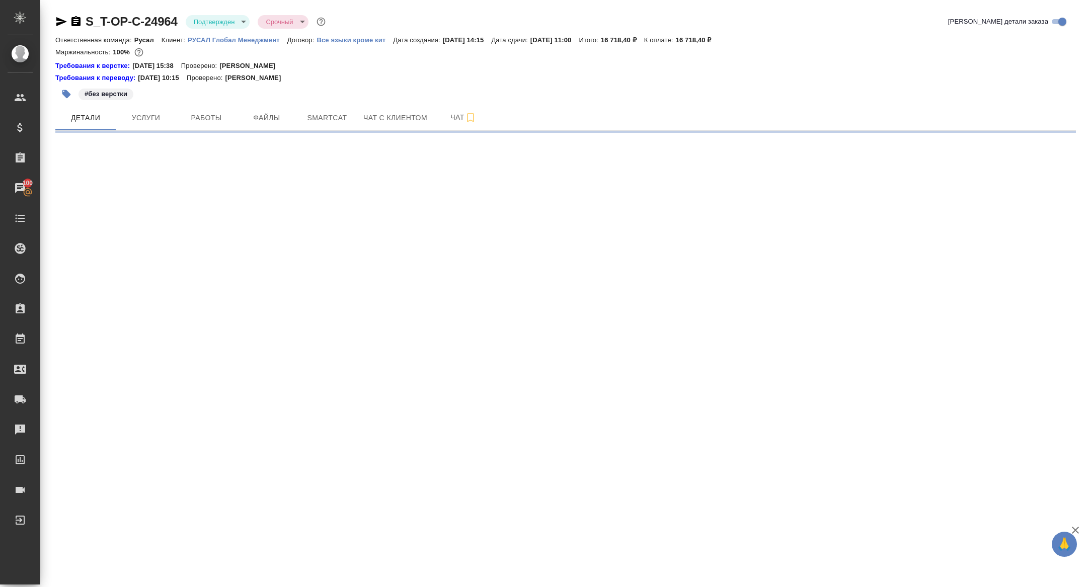
select select "RU"
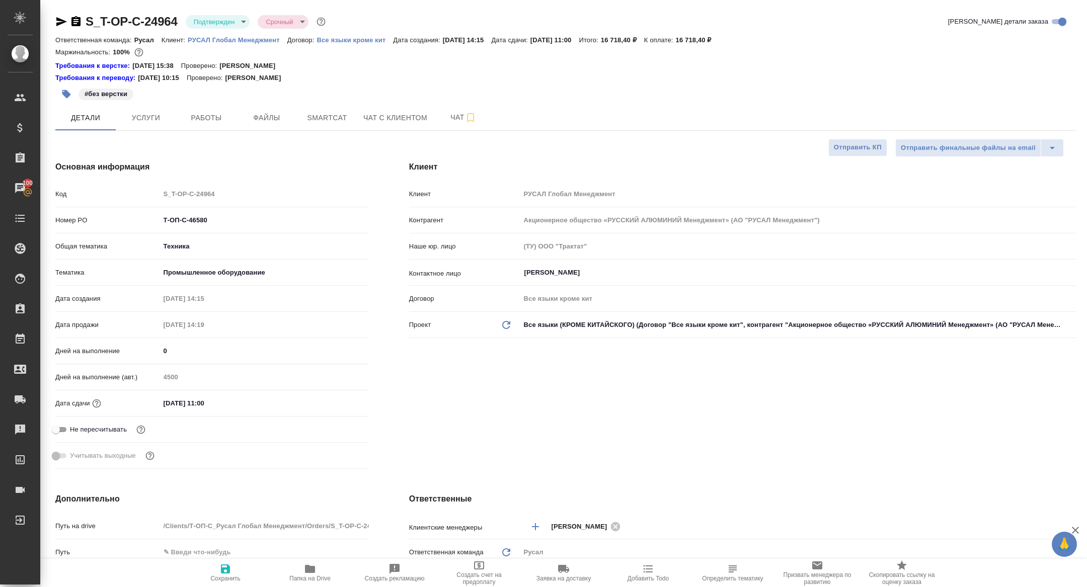
type textarea "x"
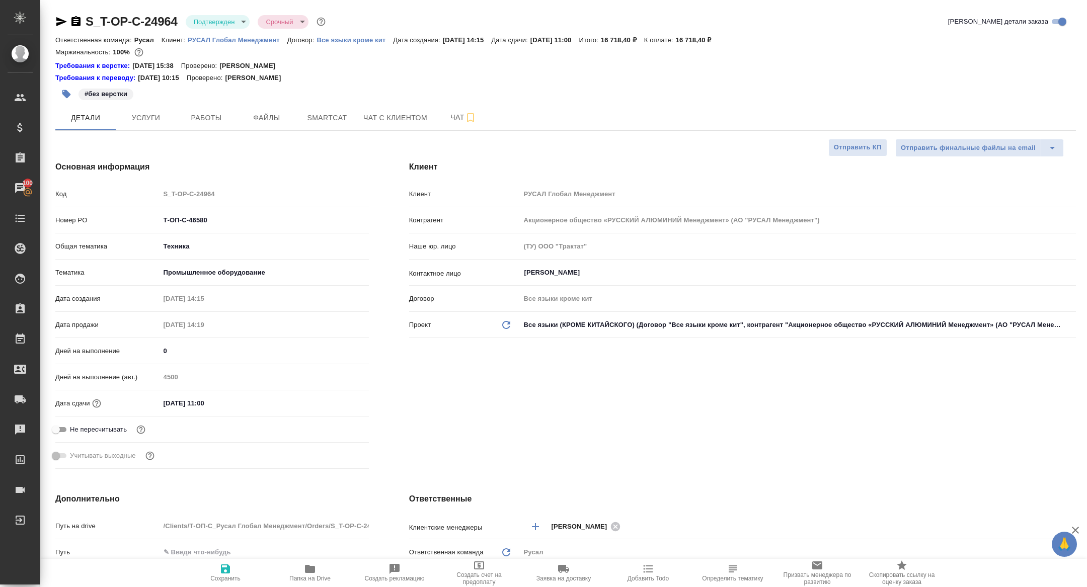
type textarea "x"
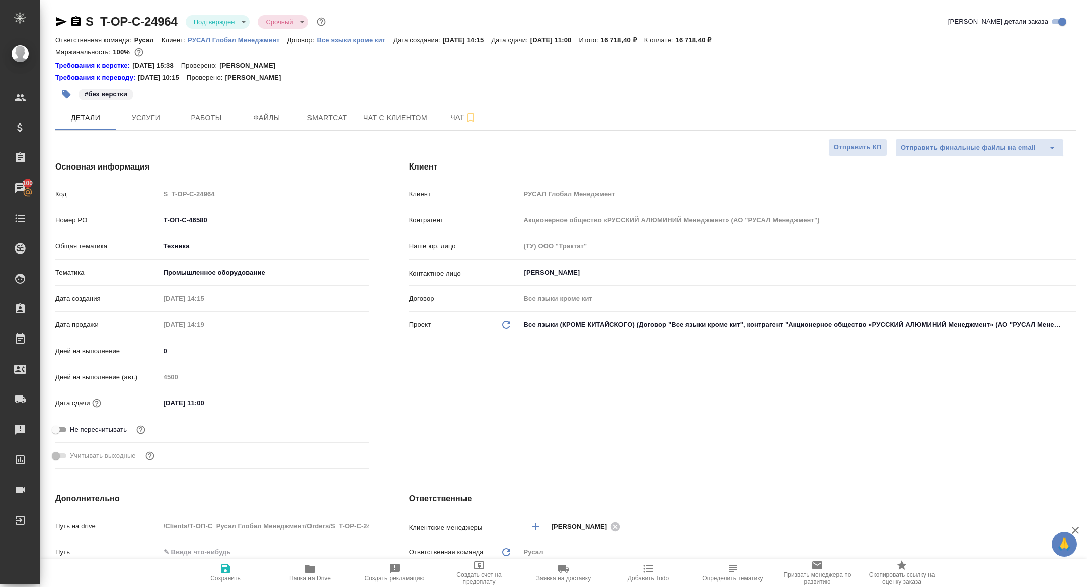
type textarea "x"
click at [288, 574] on span "Папка на Drive" at bounding box center [310, 572] width 72 height 19
type textarea "x"
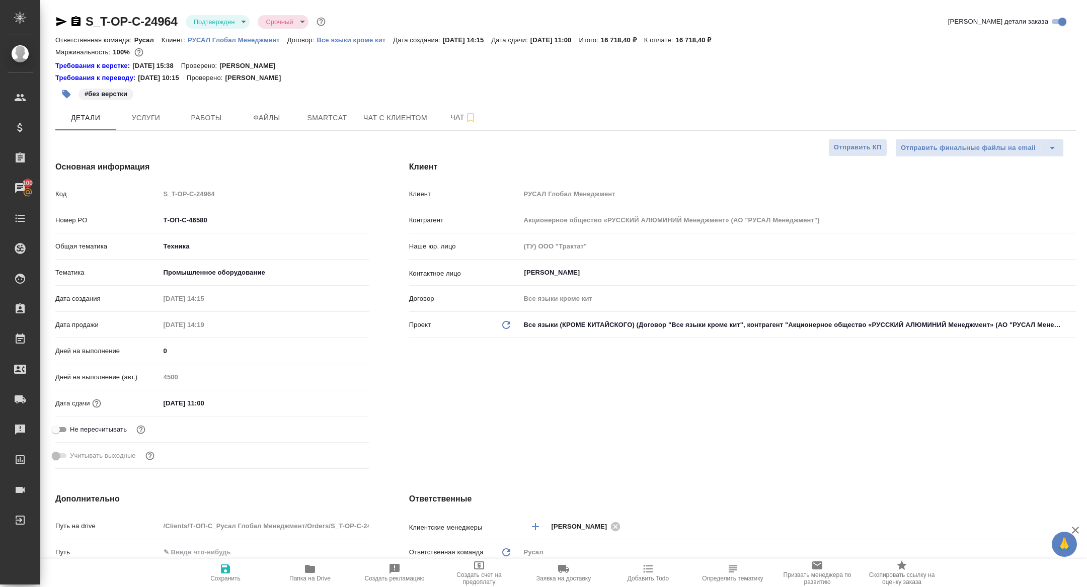
type textarea "x"
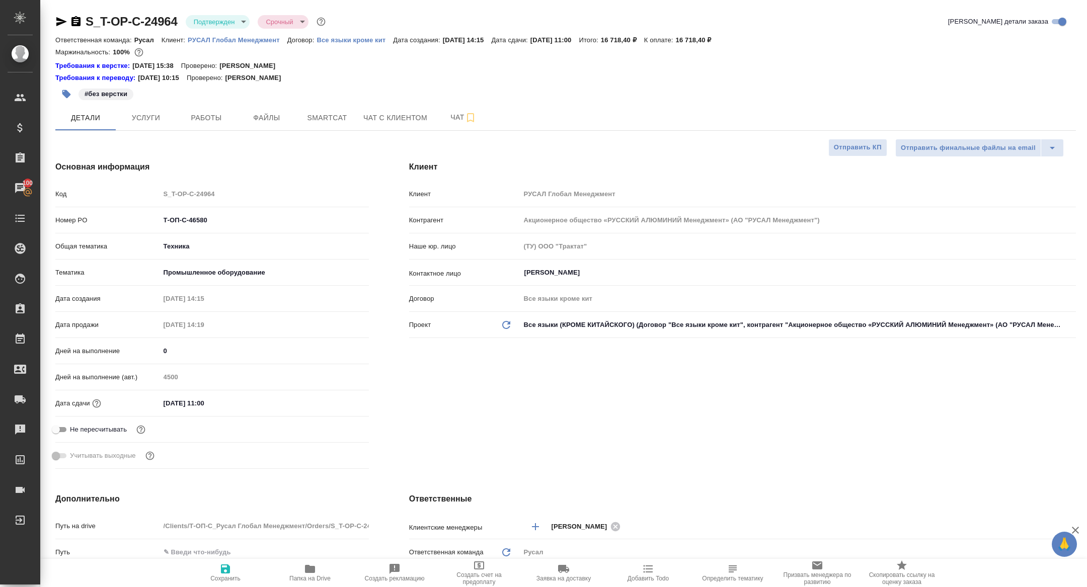
type textarea "x"
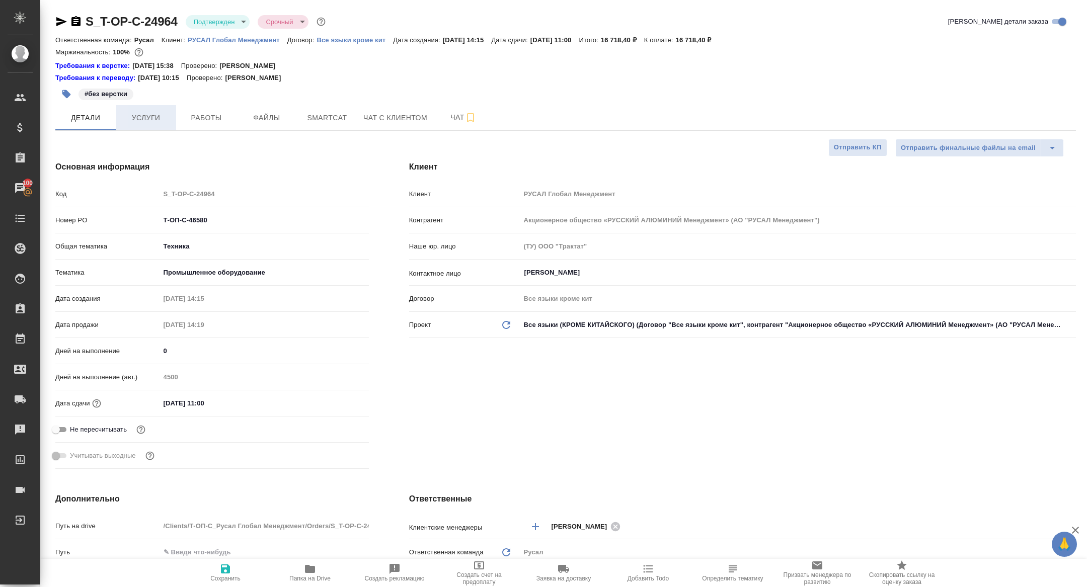
click at [147, 113] on span "Услуги" at bounding box center [146, 118] width 48 height 13
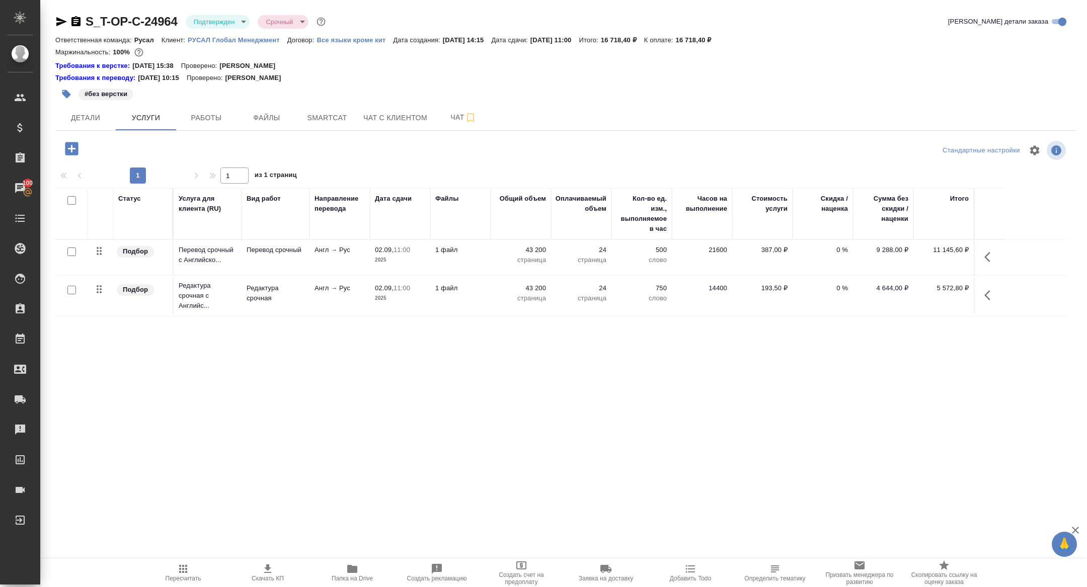
click at [73, 23] on icon "button" at bounding box center [75, 21] width 9 height 10
click at [214, 112] on span "Работы" at bounding box center [206, 118] width 48 height 13
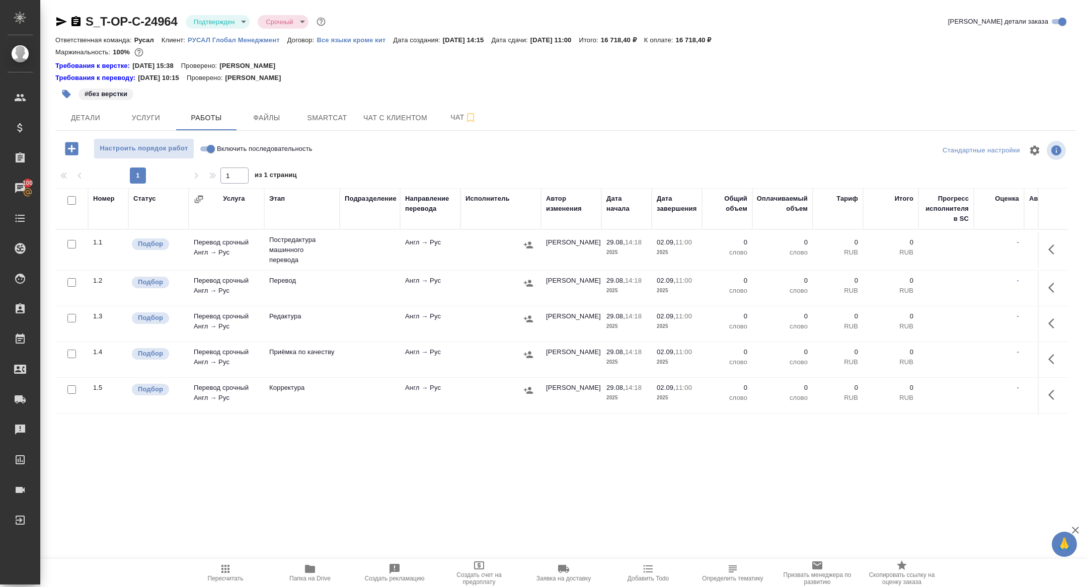
click at [71, 201] on input "checkbox" at bounding box center [71, 200] width 9 height 9
checkbox input "true"
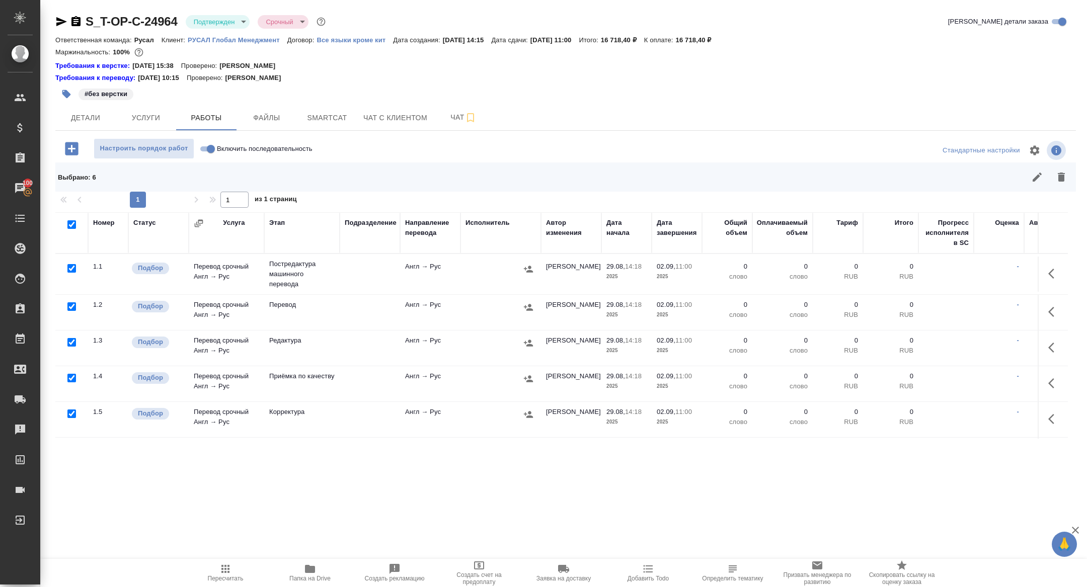
checkbox input "true"
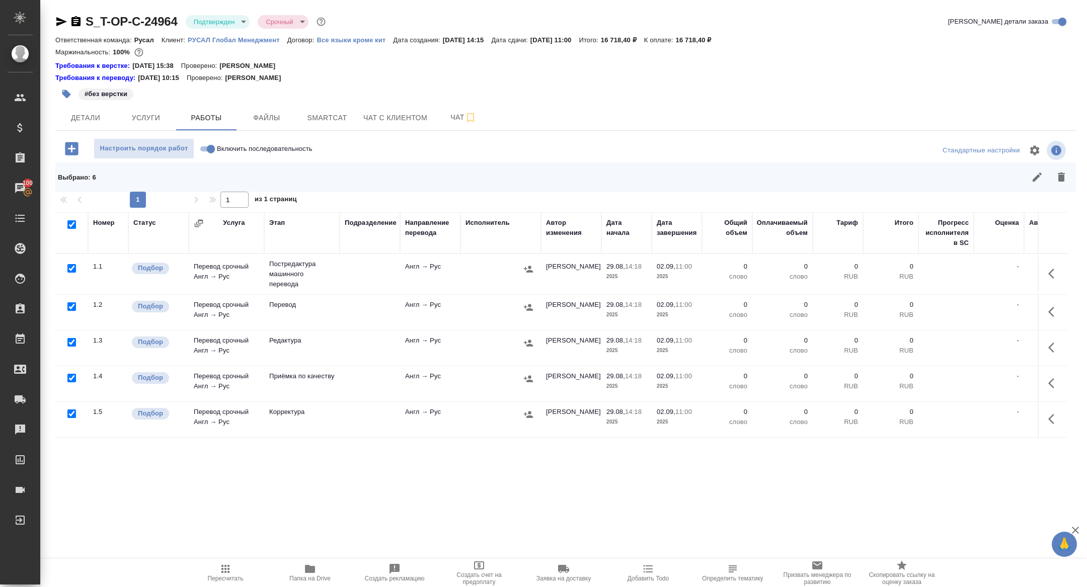
checkbox input "true"
click at [71, 268] on input "checkbox" at bounding box center [71, 268] width 9 height 9
checkbox input "false"
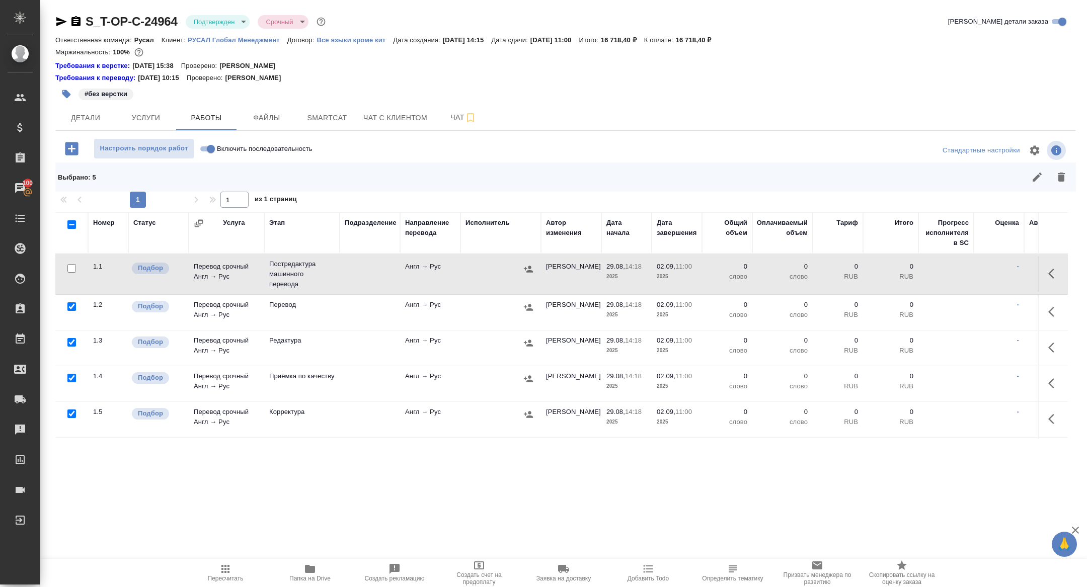
click at [72, 342] on input "checkbox" at bounding box center [71, 342] width 9 height 9
checkbox input "false"
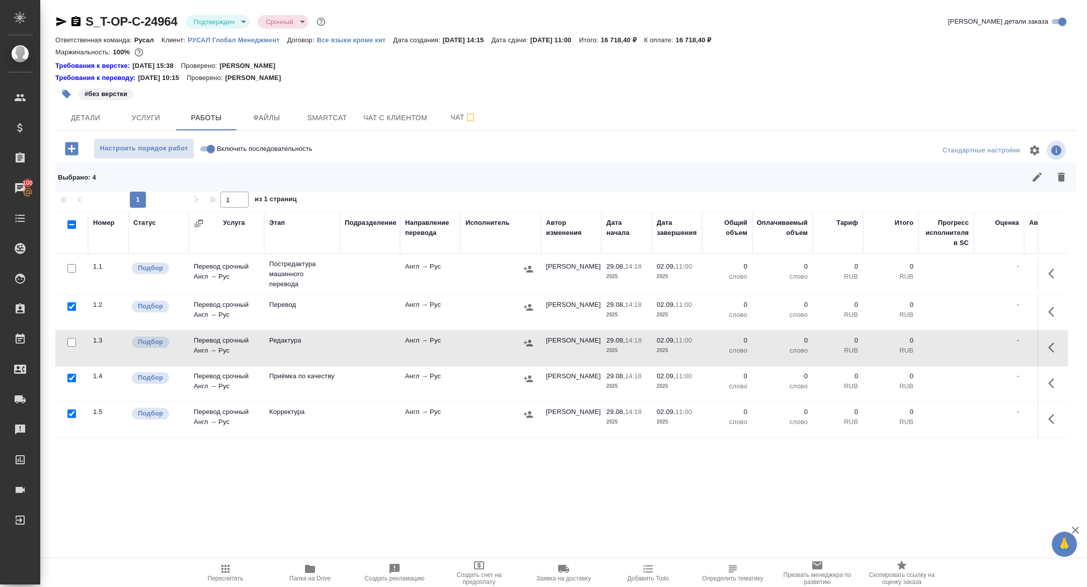
click at [1058, 168] on button "button" at bounding box center [1061, 177] width 24 height 24
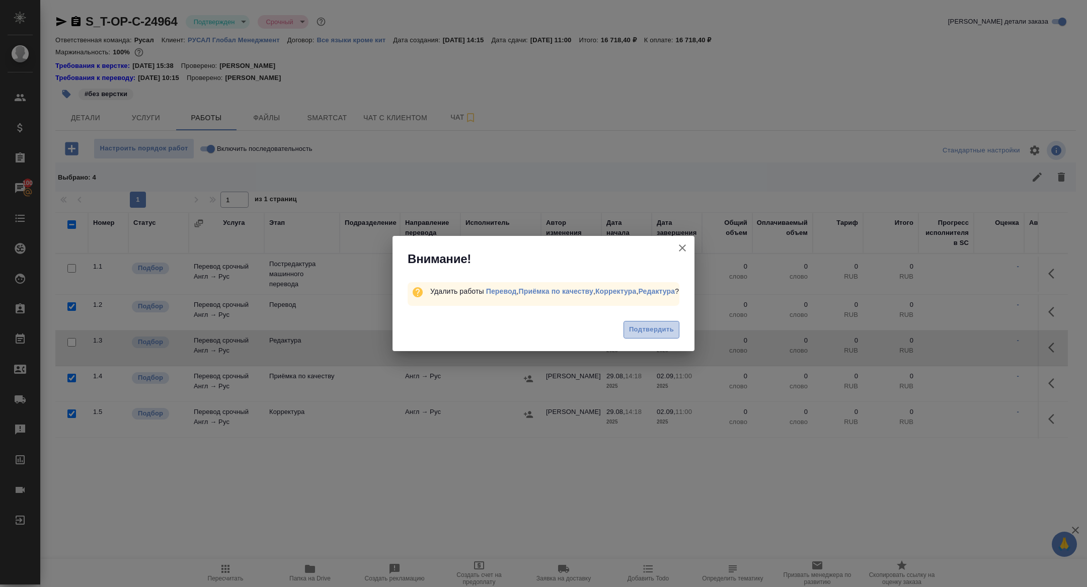
click at [669, 331] on span "Подтвердить" at bounding box center [651, 330] width 45 height 12
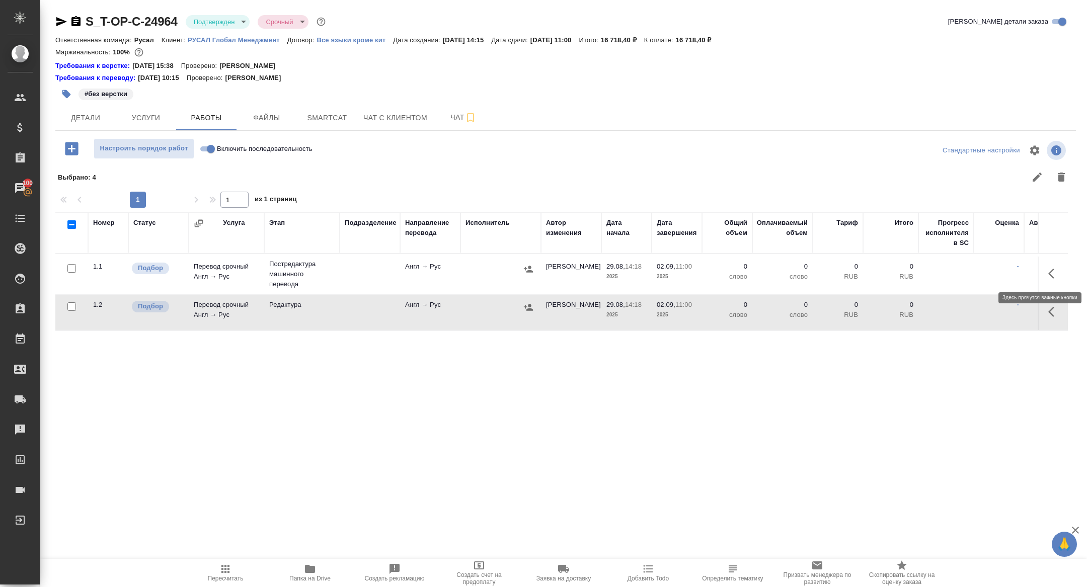
click at [1054, 281] on button "button" at bounding box center [1054, 274] width 24 height 24
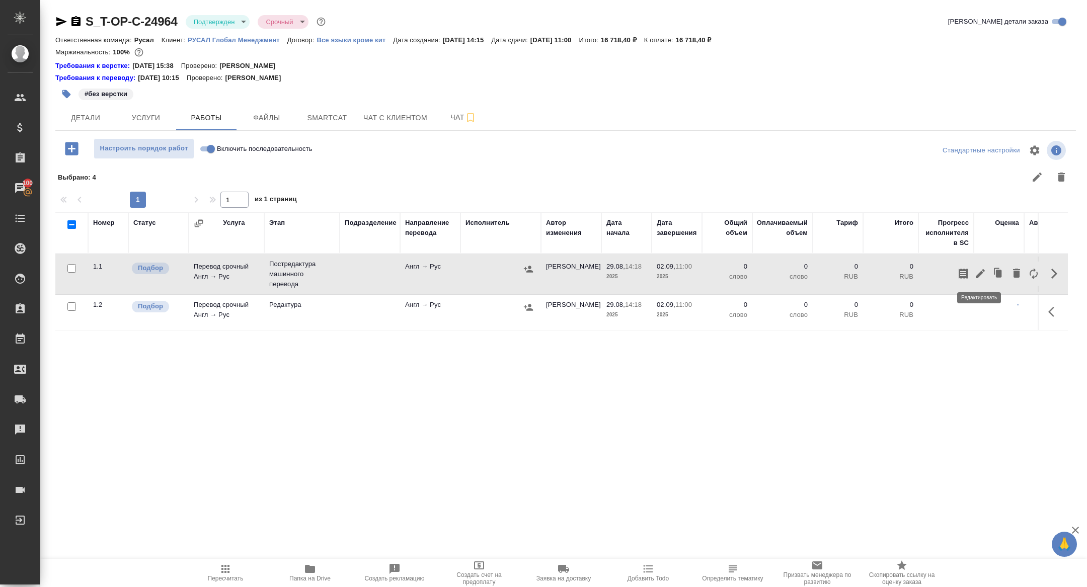
click at [984, 273] on icon "button" at bounding box center [980, 274] width 12 height 12
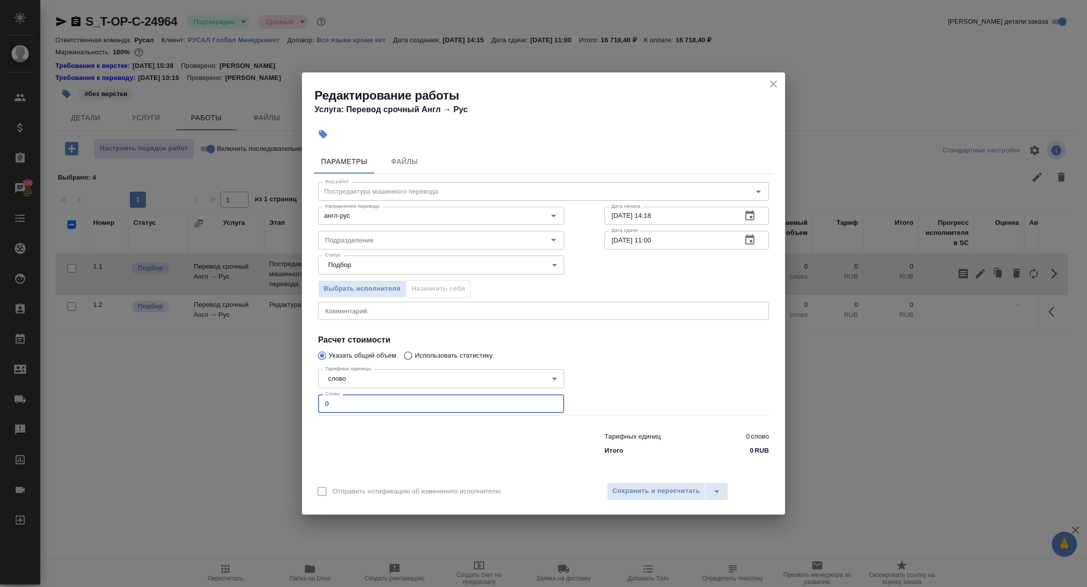
drag, startPoint x: 352, startPoint y: 408, endPoint x: 286, endPoint y: 408, distance: 65.4
click at [287, 408] on div "Редактирование работы Услуга: Перевод срочный Англ → Рус Параметры Файлы Вид ра…" at bounding box center [543, 293] width 1087 height 587
type input "0"
type input "4000"
click at [667, 489] on span "Сохранить и пересчитать" at bounding box center [656, 492] width 88 height 12
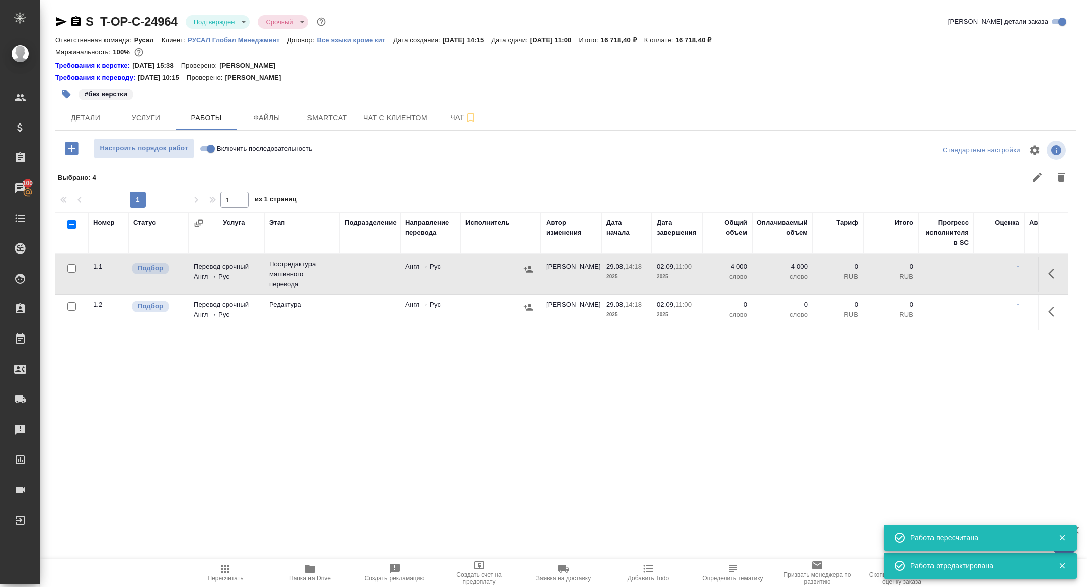
click at [534, 265] on button "button" at bounding box center [528, 269] width 15 height 15
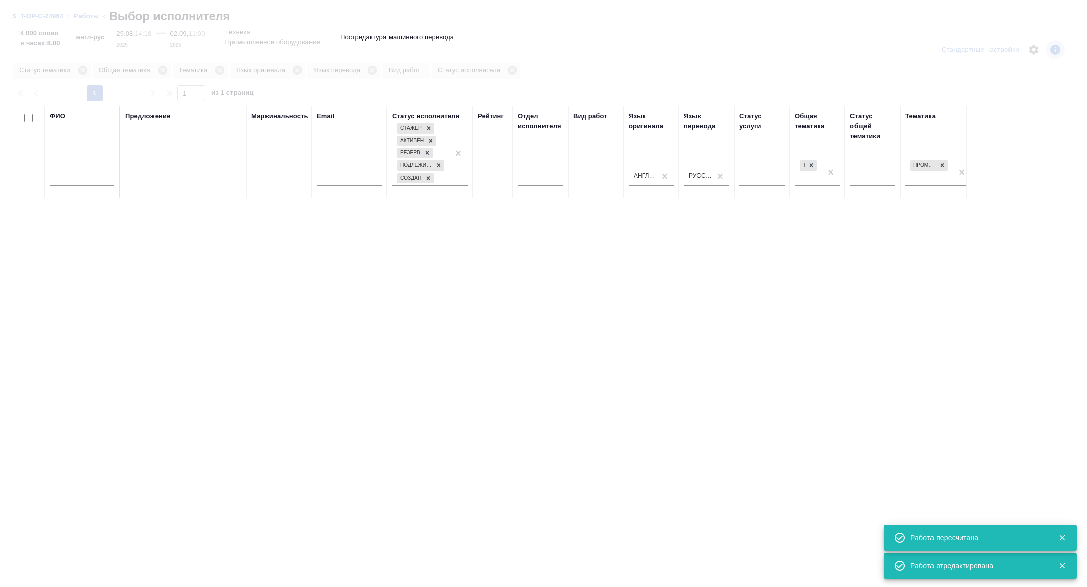
click at [68, 183] on input "text" at bounding box center [82, 179] width 64 height 13
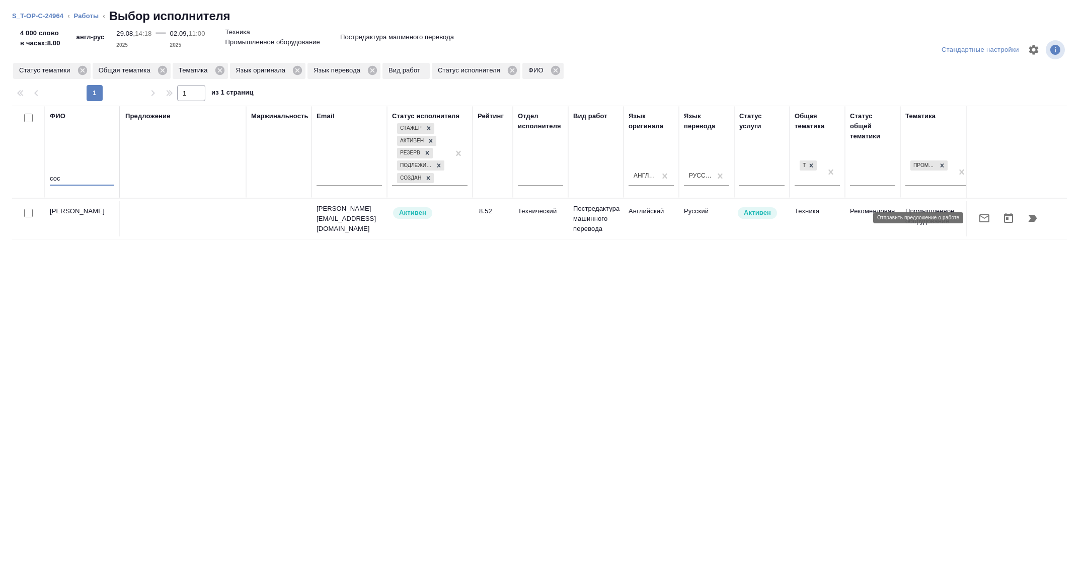
type input "сос"
click at [987, 219] on icon "button" at bounding box center [984, 218] width 12 height 12
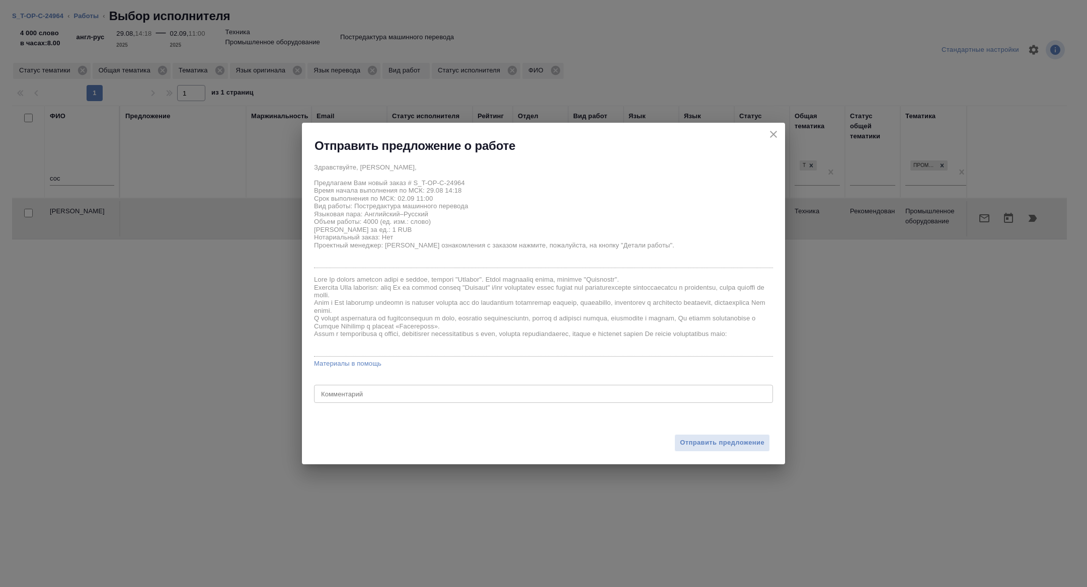
click at [698, 453] on div "Отправить предложение" at bounding box center [543, 436] width 483 height 55
click at [698, 443] on span "Отправить предложение" at bounding box center [722, 443] width 85 height 12
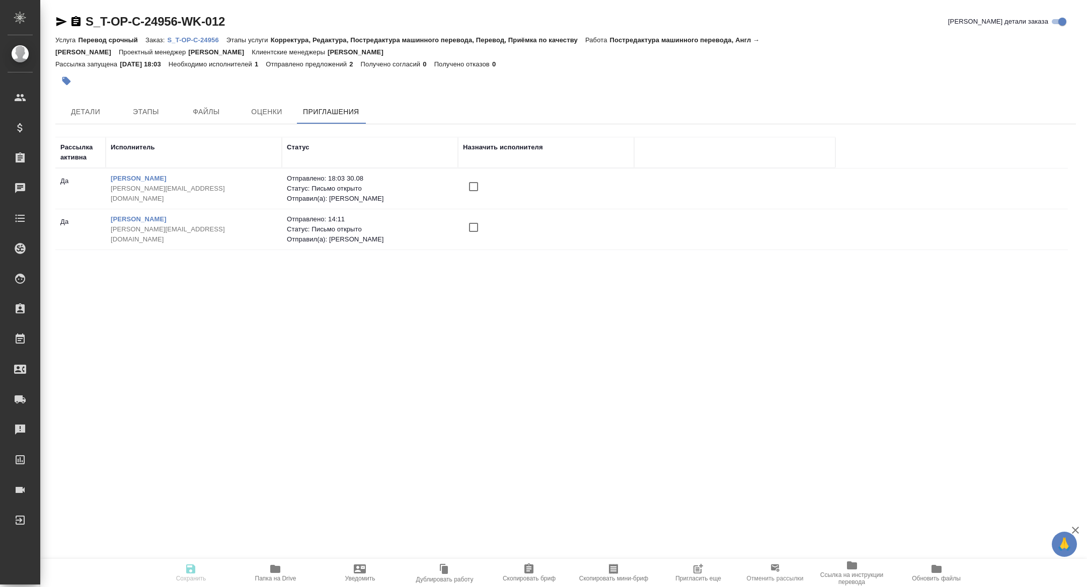
click at [683, 574] on span "Пригласить еще" at bounding box center [698, 572] width 72 height 19
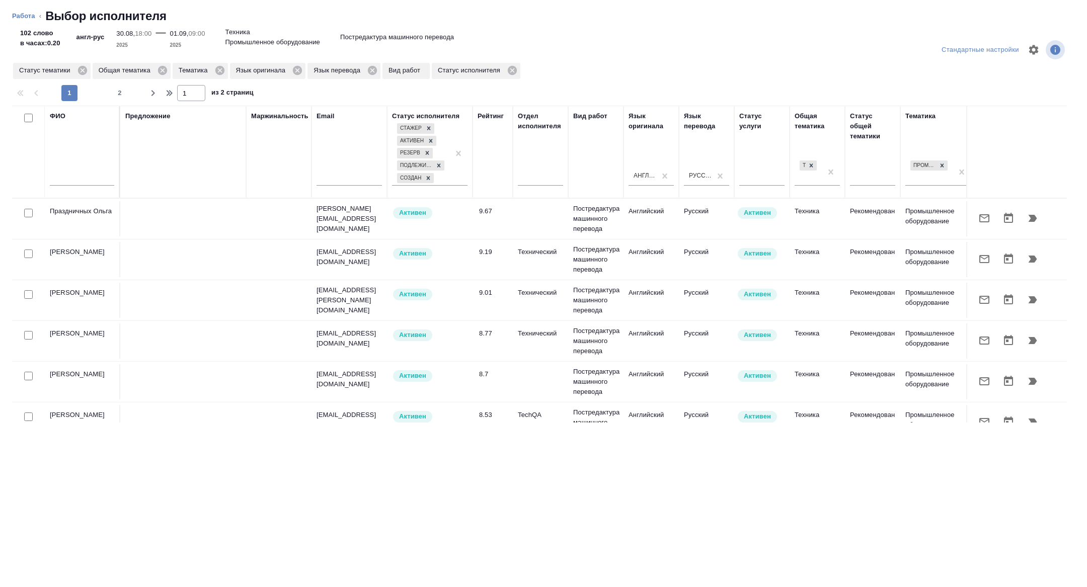
scroll to position [0, 407]
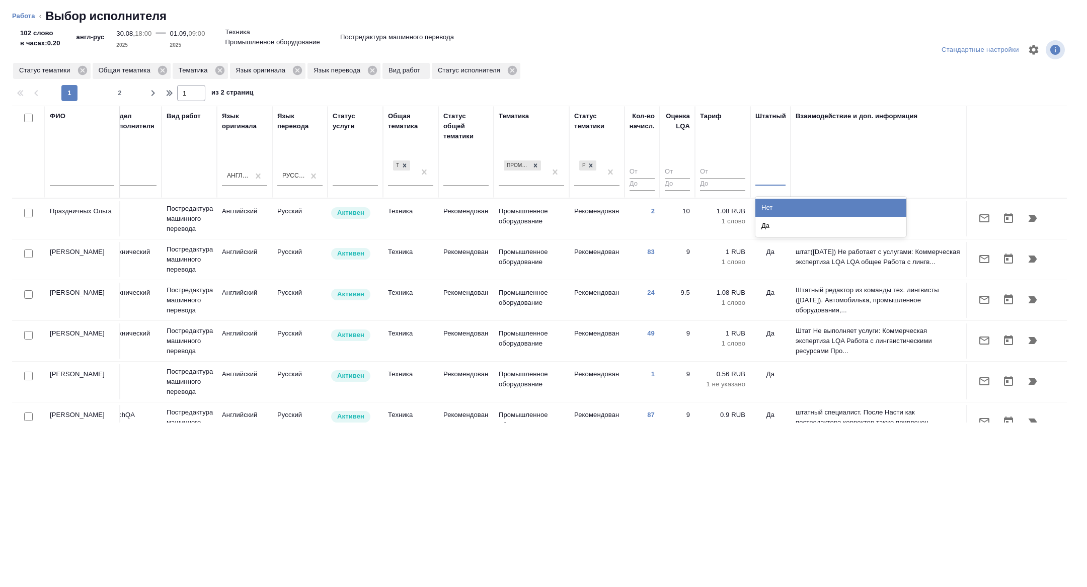
click at [771, 173] on div at bounding box center [770, 176] width 30 height 15
click at [770, 207] on div "Нет" at bounding box center [830, 208] width 151 height 18
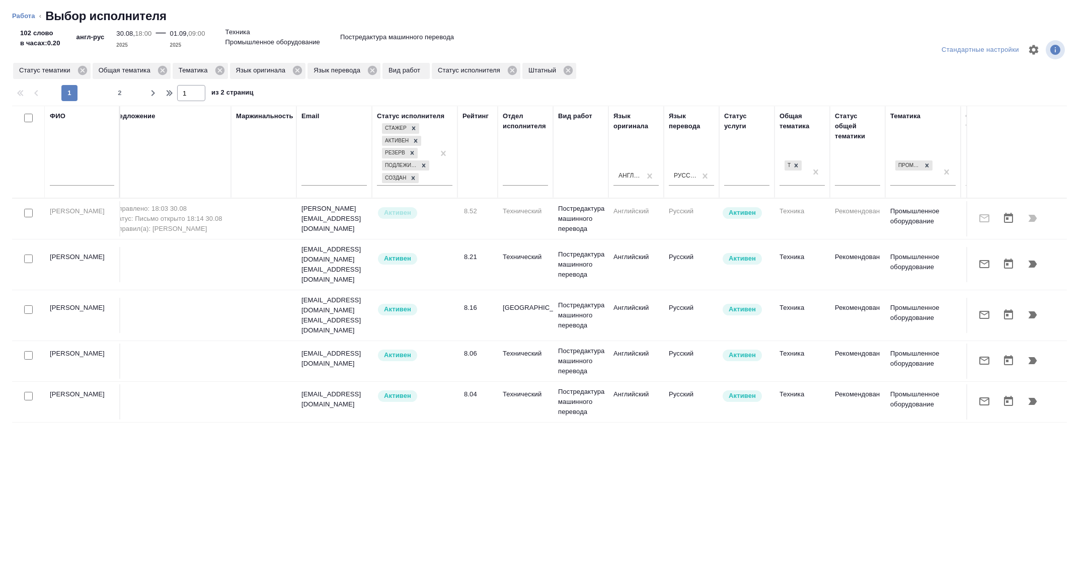
scroll to position [0, 0]
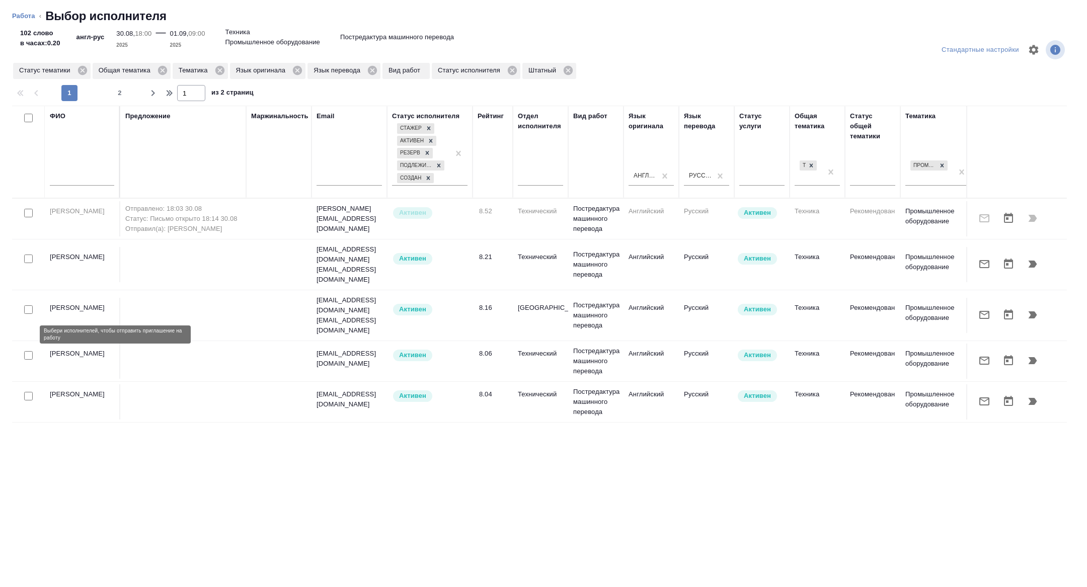
click at [30, 351] on input "checkbox" at bounding box center [28, 355] width 9 height 9
checkbox input "true"
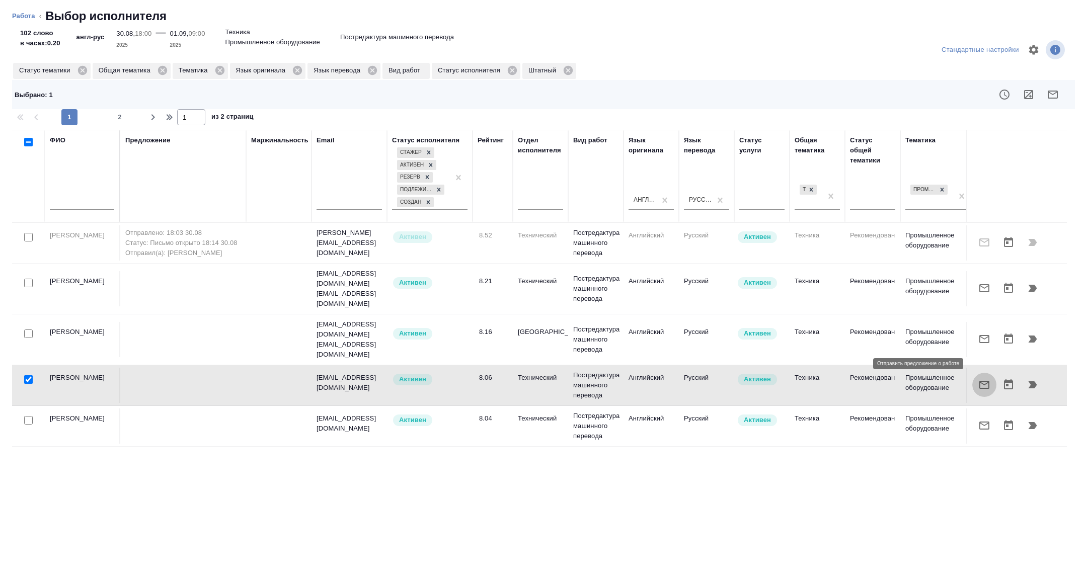
click at [982, 373] on button "button" at bounding box center [984, 385] width 24 height 24
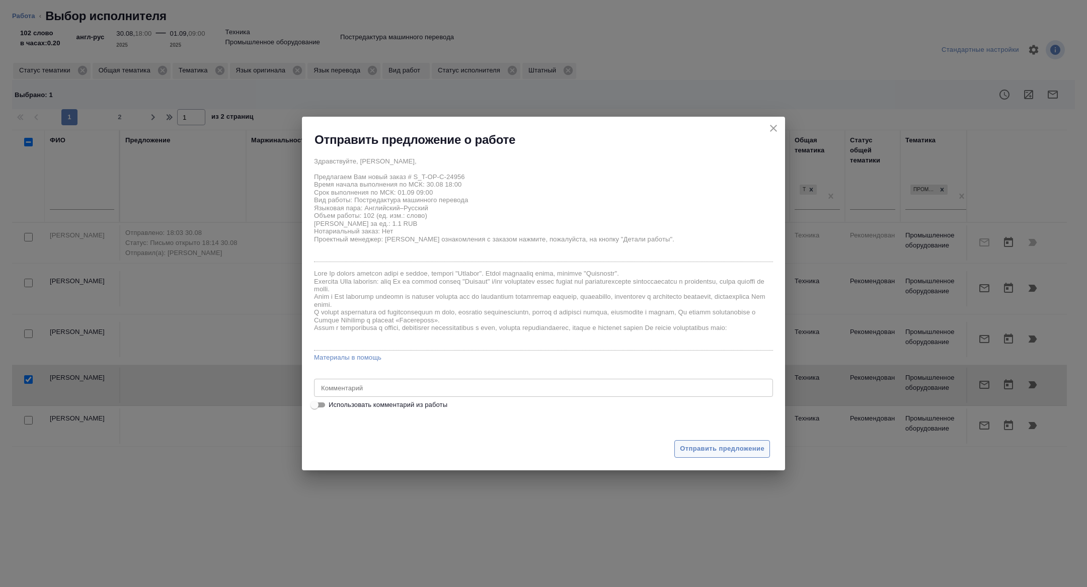
click at [696, 454] on span "Отправить предложение" at bounding box center [722, 449] width 85 height 12
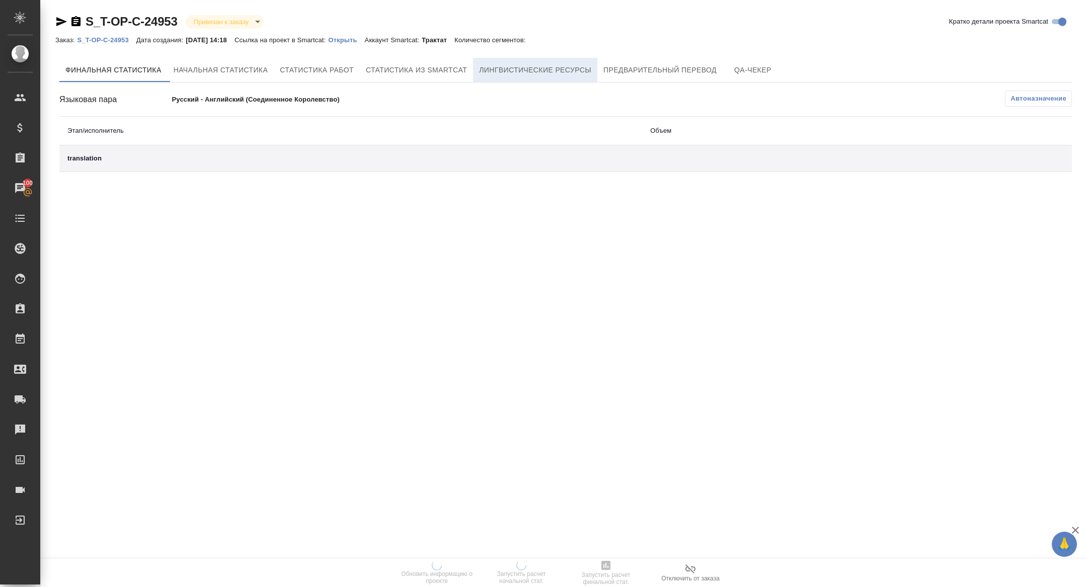
click at [575, 68] on span "Лингвистические ресурсы" at bounding box center [535, 70] width 112 height 13
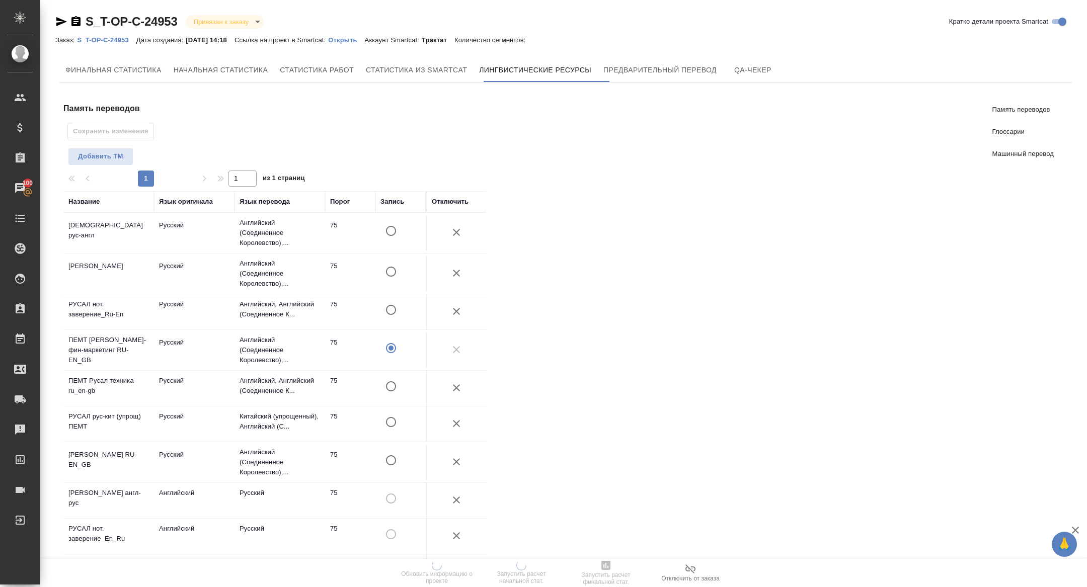
scroll to position [370, 0]
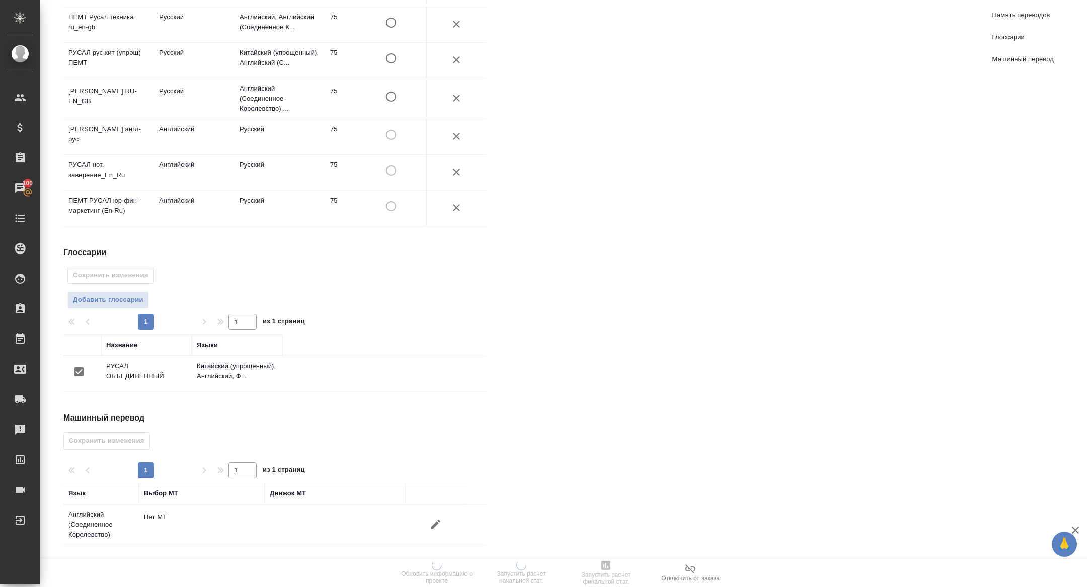
click at [433, 522] on icon "button" at bounding box center [436, 524] width 12 height 12
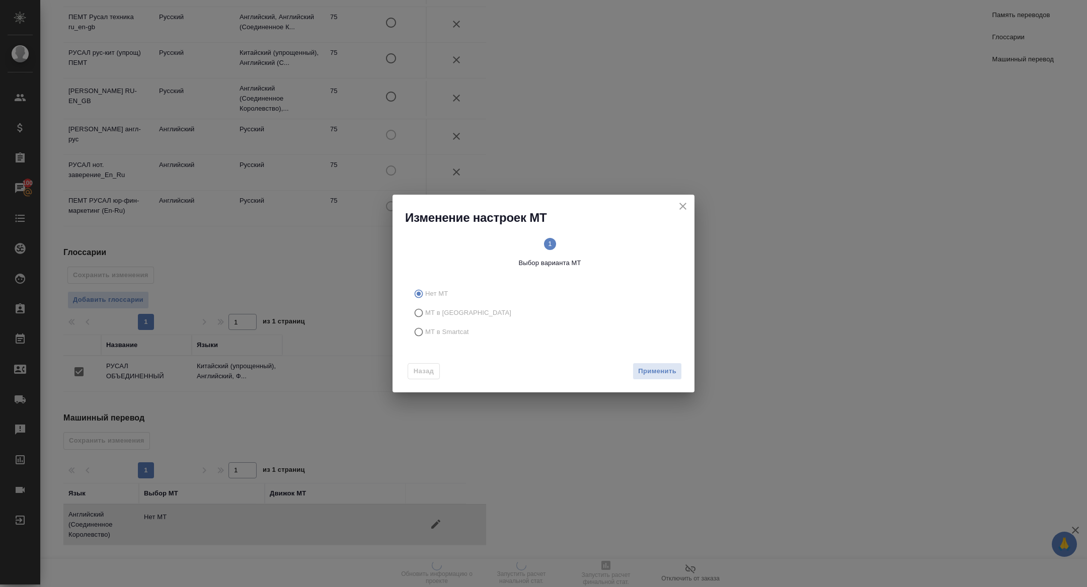
click at [431, 333] on span "МТ в Smartcat" at bounding box center [447, 332] width 44 height 10
click at [425, 333] on input "МТ в Smartcat" at bounding box center [417, 332] width 16 height 19
radio input "true"
click at [668, 370] on span "Вперед" at bounding box center [663, 372] width 25 height 12
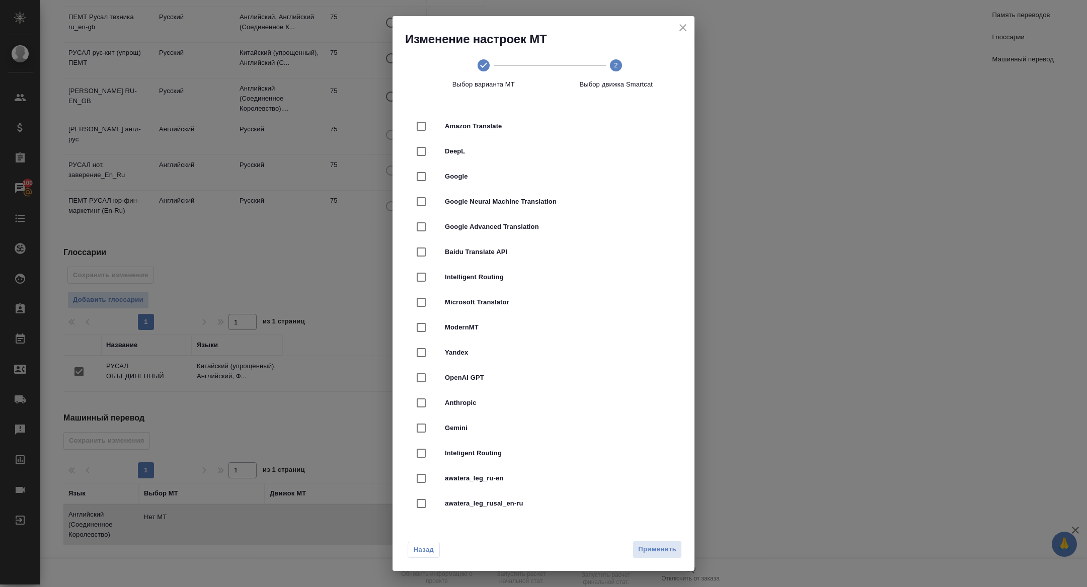
click at [447, 149] on span "DeepL" at bounding box center [557, 151] width 225 height 10
checkbox input "true"
click at [649, 549] on span "Применить" at bounding box center [657, 550] width 38 height 12
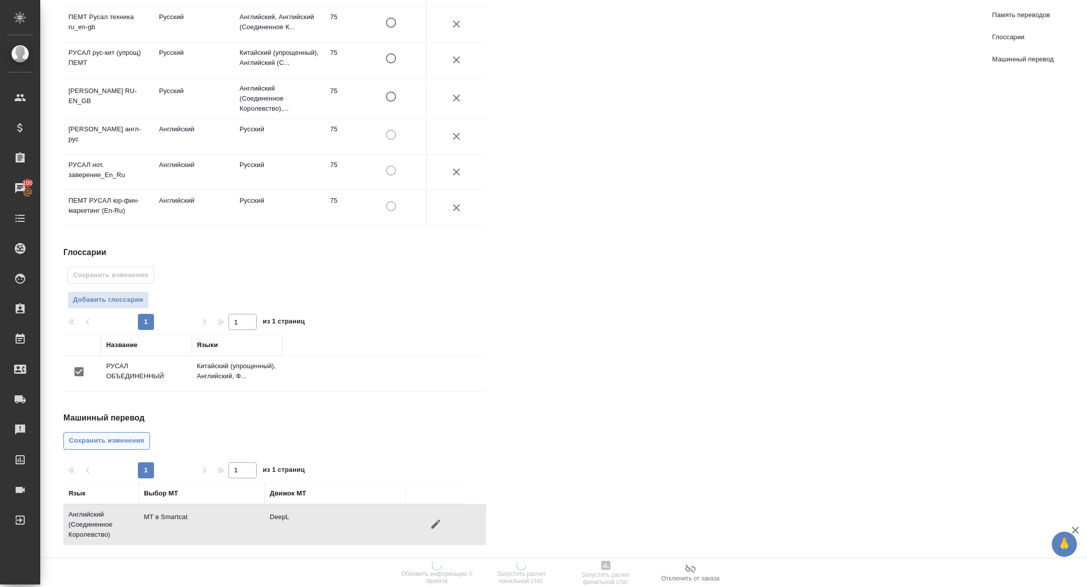
click at [117, 440] on span "Сохранить изменения" at bounding box center [106, 441] width 75 height 12
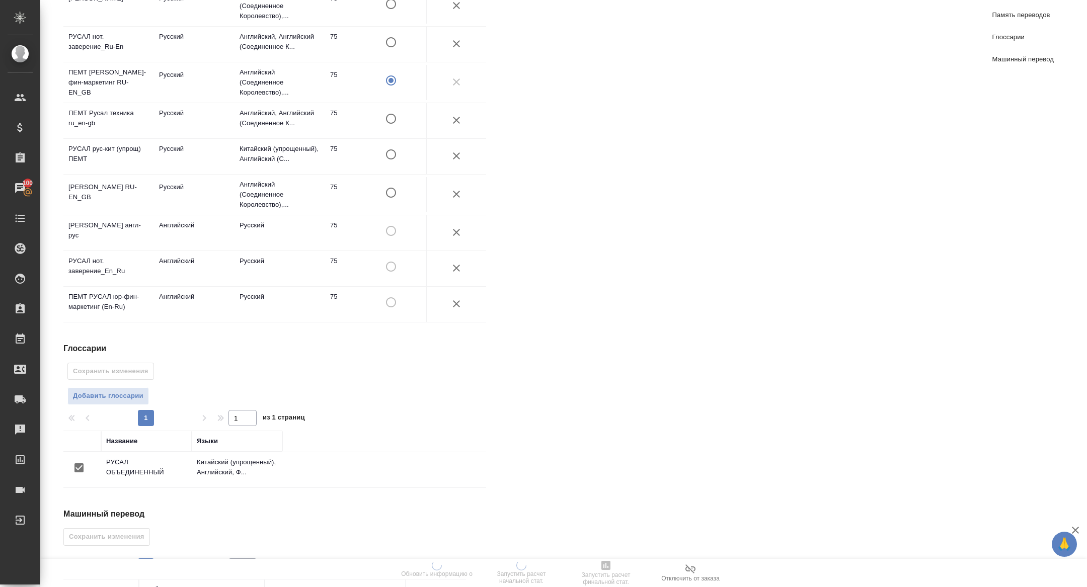
scroll to position [0, 0]
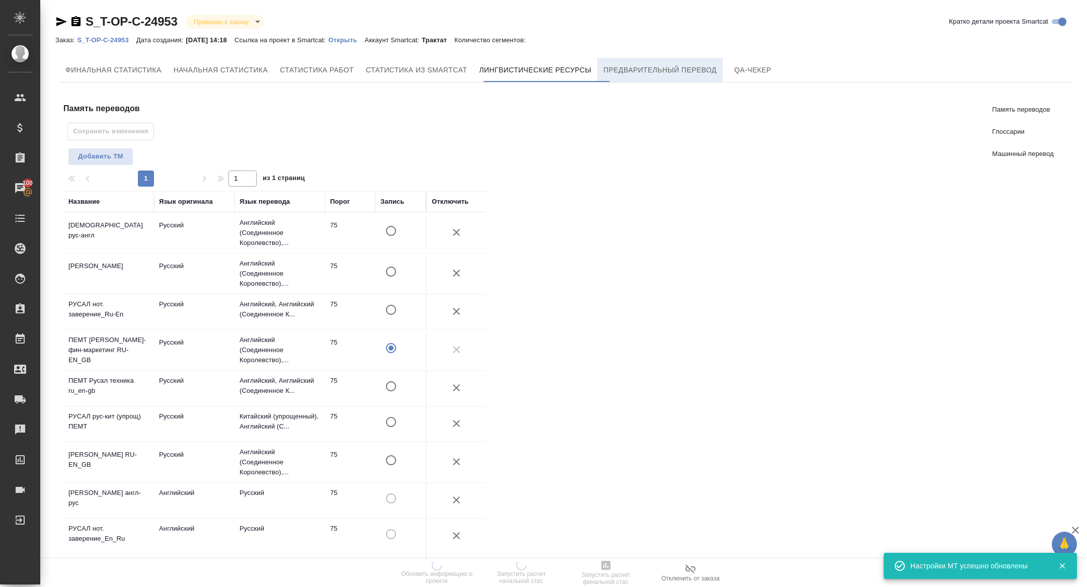
click at [622, 68] on span "Предварительный перевод" at bounding box center [659, 70] width 113 height 13
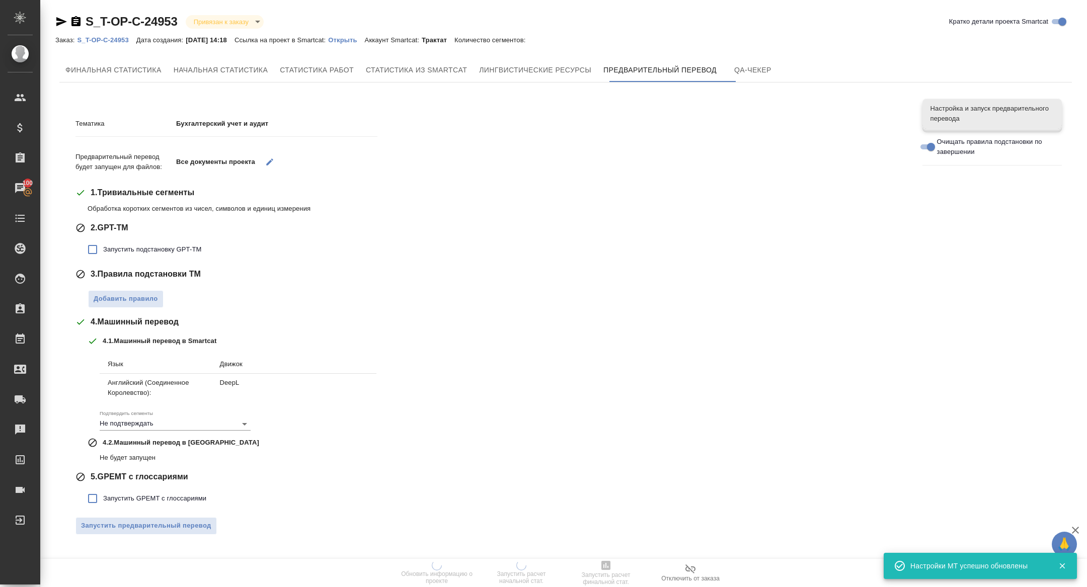
click at [161, 246] on span "Запустить подстановку GPT-TM" at bounding box center [152, 250] width 98 height 10
click at [103, 246] on input "Запустить подстановку GPT-TM" at bounding box center [92, 249] width 21 height 21
checkbox input "true"
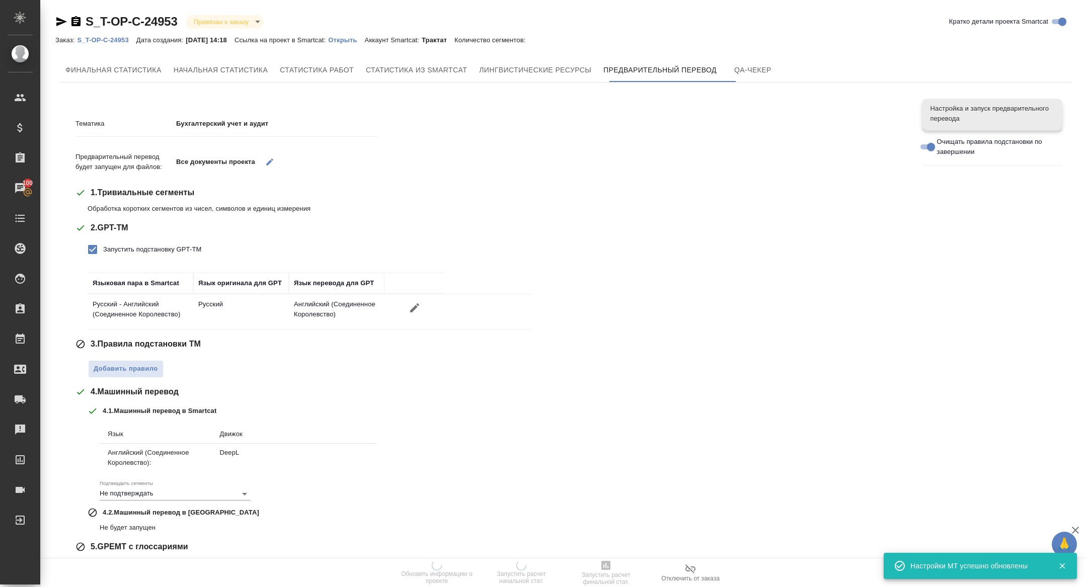
scroll to position [58, 0]
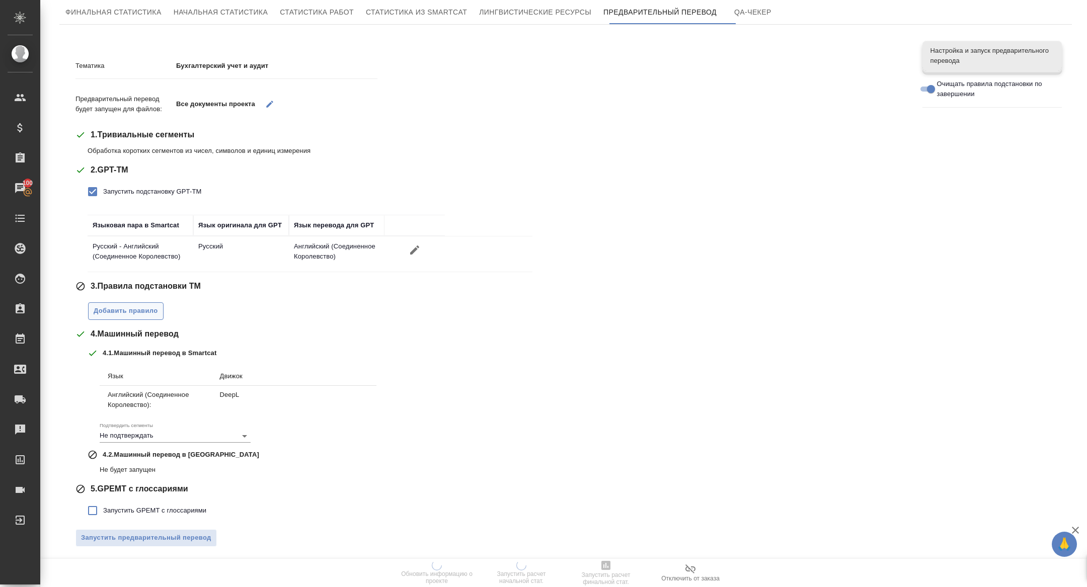
click at [124, 307] on span "Добавить правило" at bounding box center [126, 311] width 64 height 12
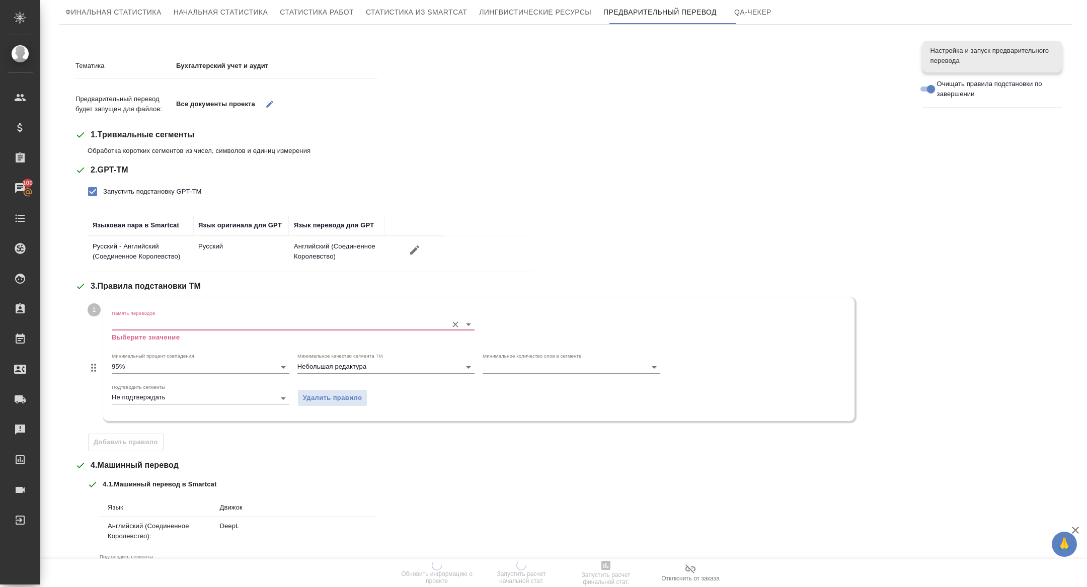
click at [179, 326] on input "Память переводов" at bounding box center [277, 324] width 331 height 12
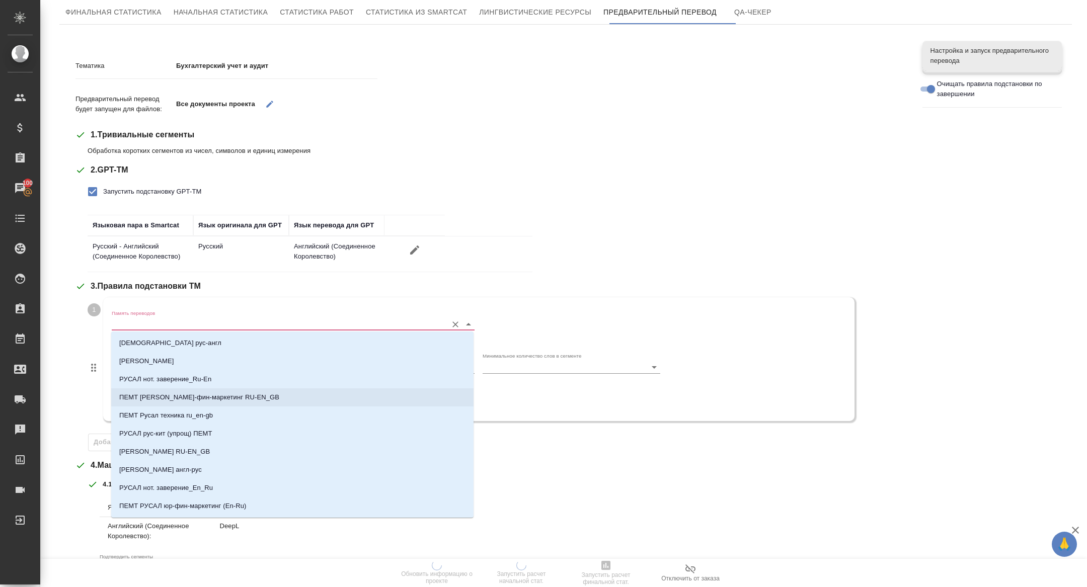
click at [241, 395] on p "ПЕМТ Русал юридич-фин-маркетинг RU-EN_GB" at bounding box center [199, 398] width 160 height 10
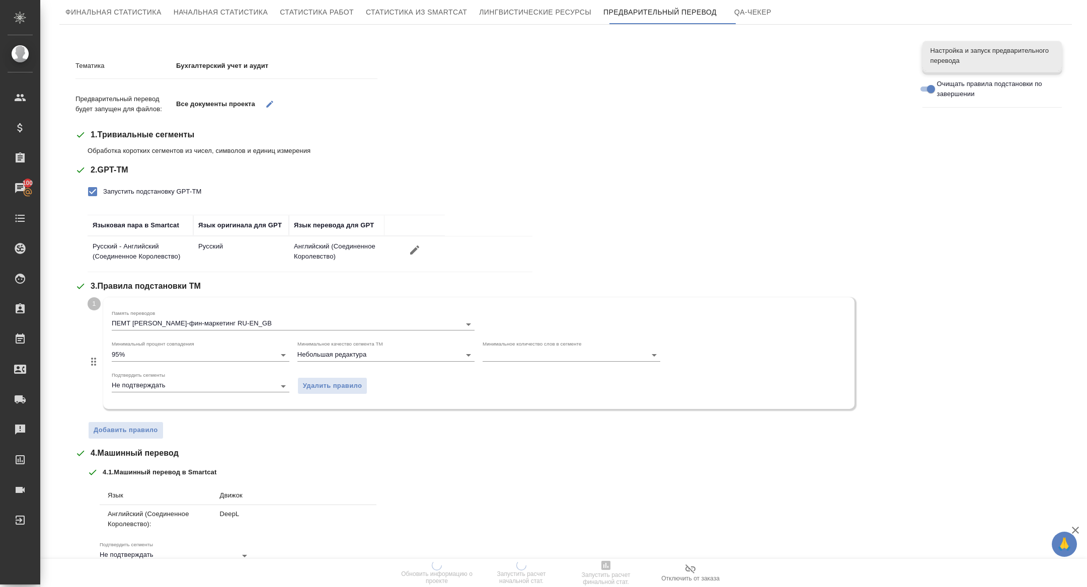
scroll to position [177, 0]
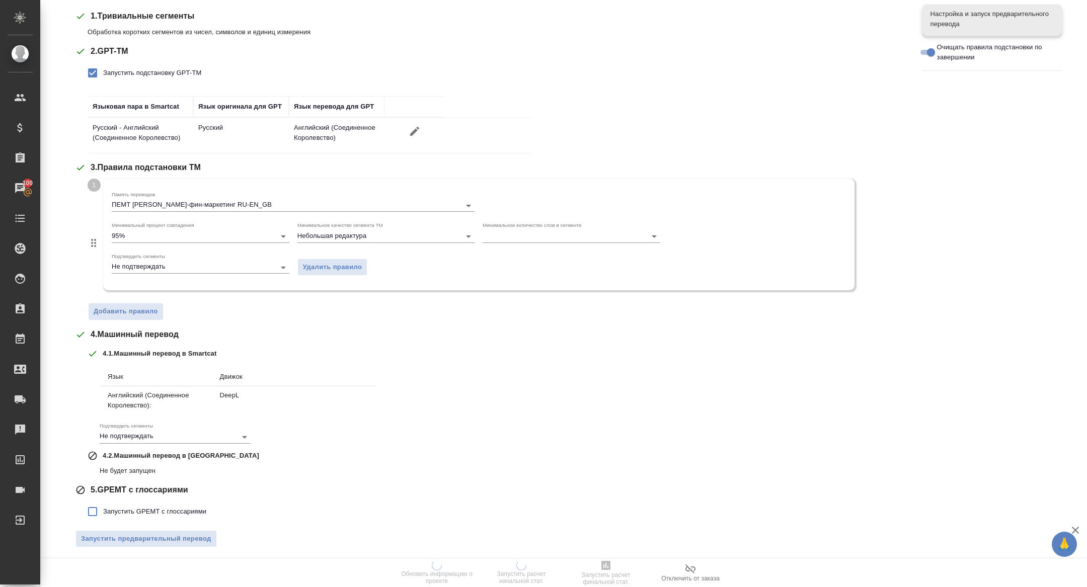
click at [119, 513] on span "Запустить GPEMT с глоссариями" at bounding box center [154, 512] width 103 height 10
click at [103, 513] on input "Запустить GPEMT с глоссариями" at bounding box center [92, 511] width 21 height 21
checkbox input "true"
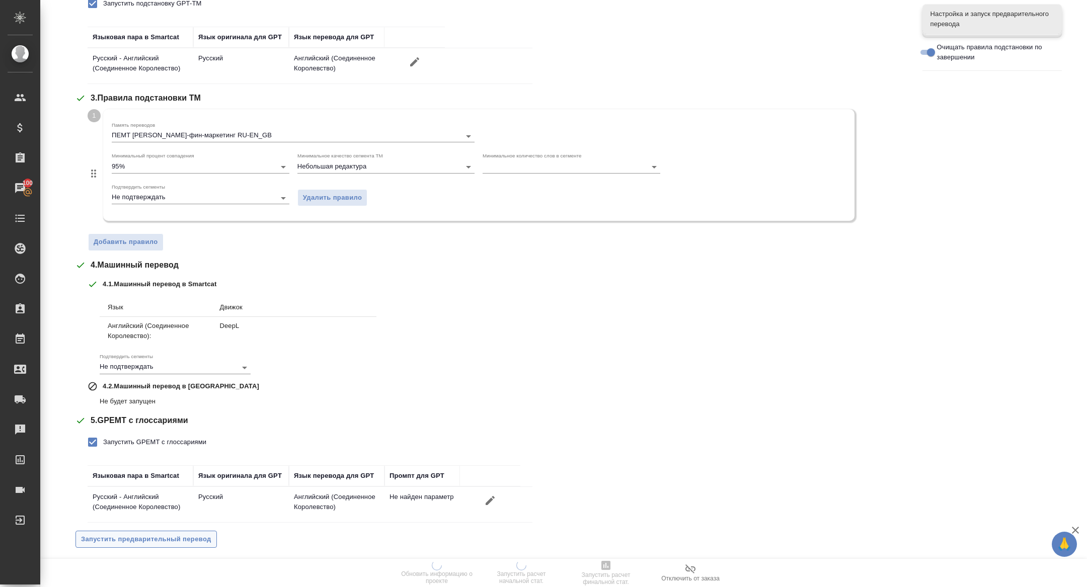
click at [132, 534] on span "Запустить предварительный перевод" at bounding box center [146, 540] width 130 height 12
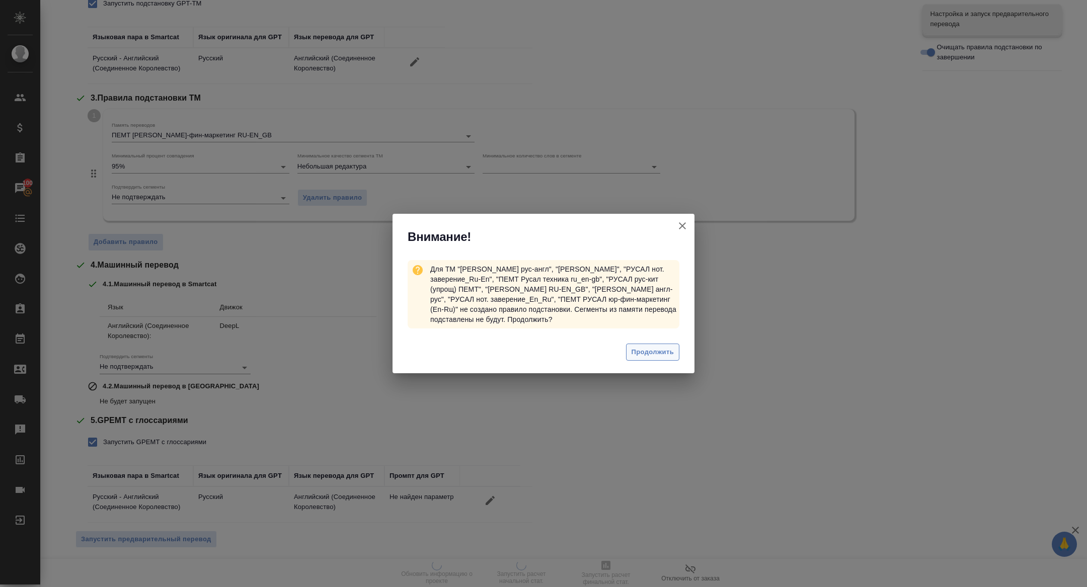
click at [665, 347] on span "Продолжить" at bounding box center [653, 353] width 42 height 12
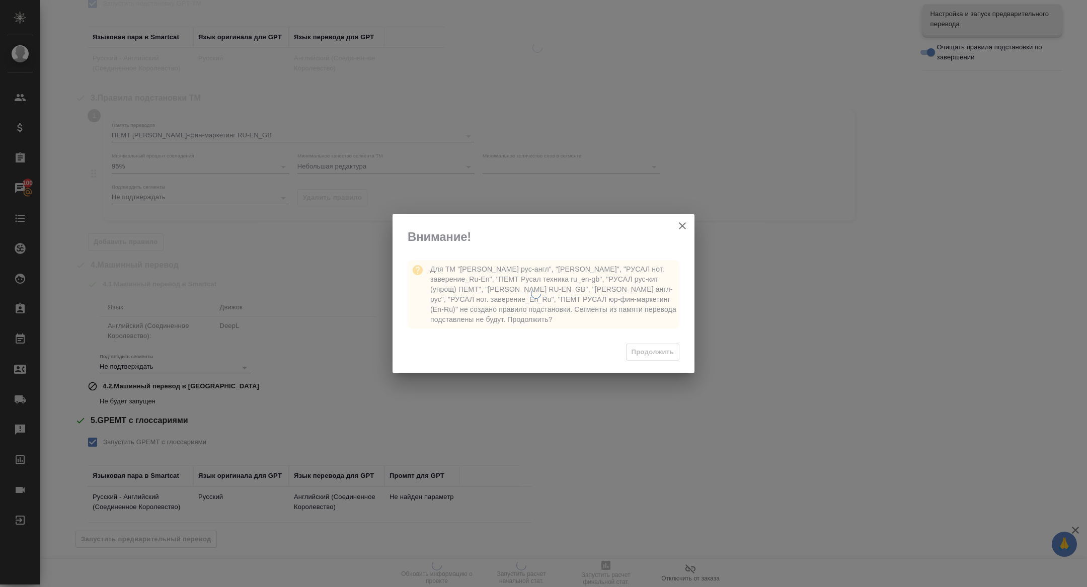
scroll to position [0, 0]
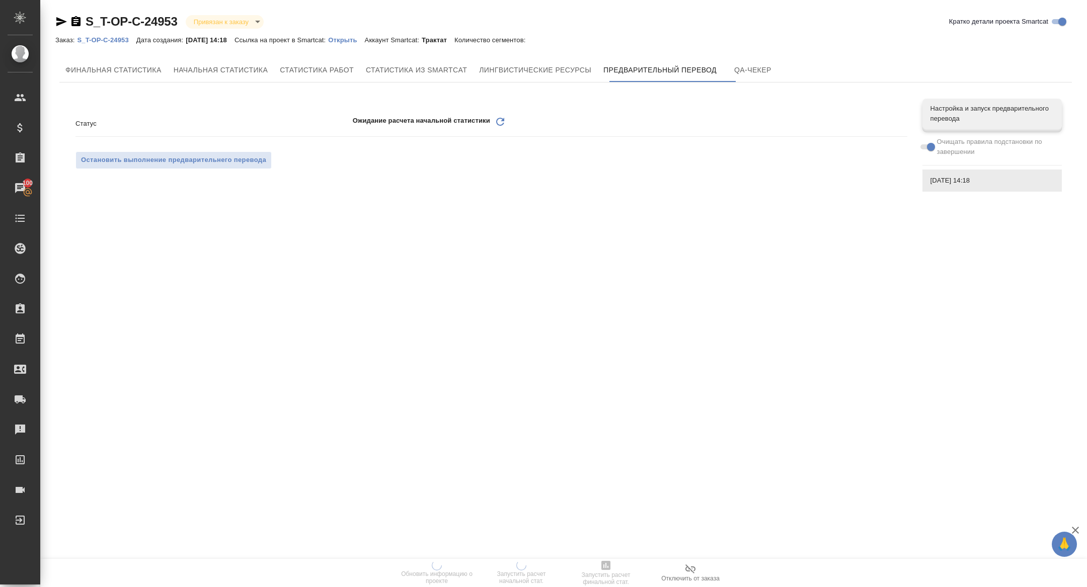
click at [502, 123] on icon "Обновить" at bounding box center [500, 122] width 12 height 12
click at [501, 122] on icon "Обновить" at bounding box center [500, 122] width 12 height 12
click at [506, 119] on icon "Обновить" at bounding box center [500, 122] width 12 height 12
click at [500, 124] on icon "Обновить" at bounding box center [500, 122] width 12 height 12
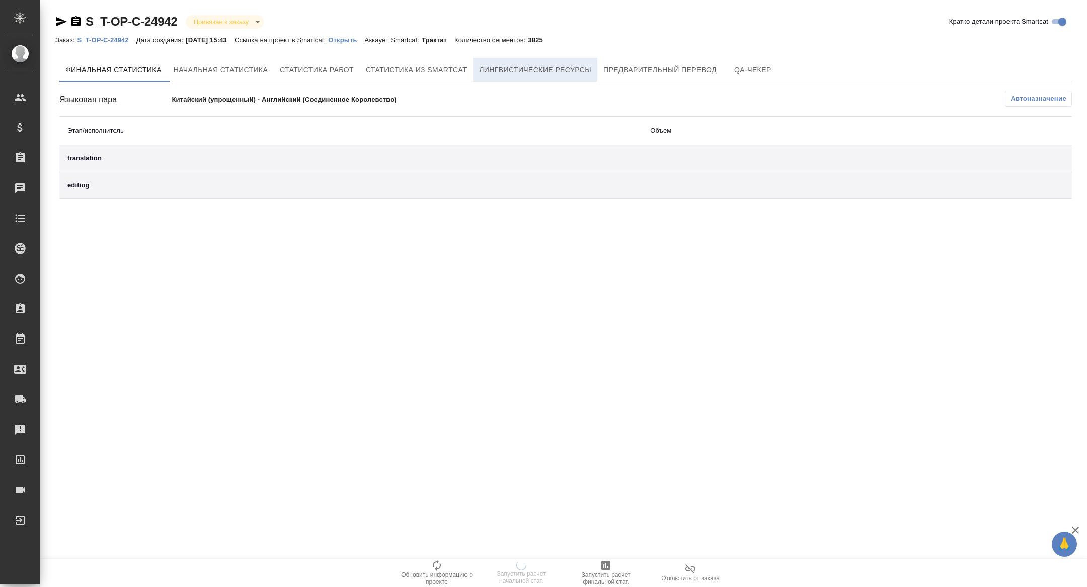
click at [557, 76] on span "Лингвистические ресурсы" at bounding box center [535, 70] width 112 height 13
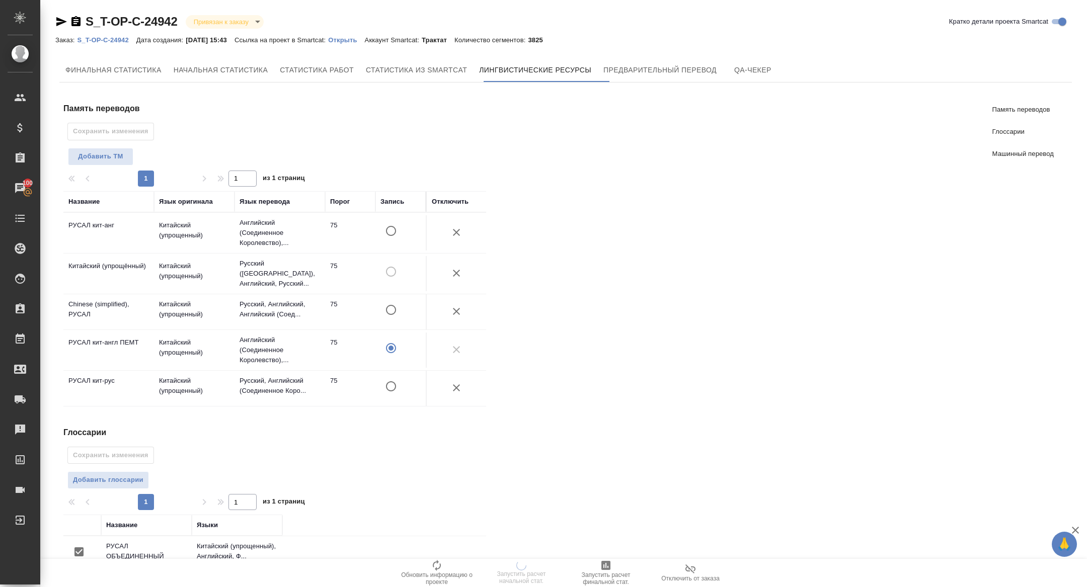
scroll to position [177, 0]
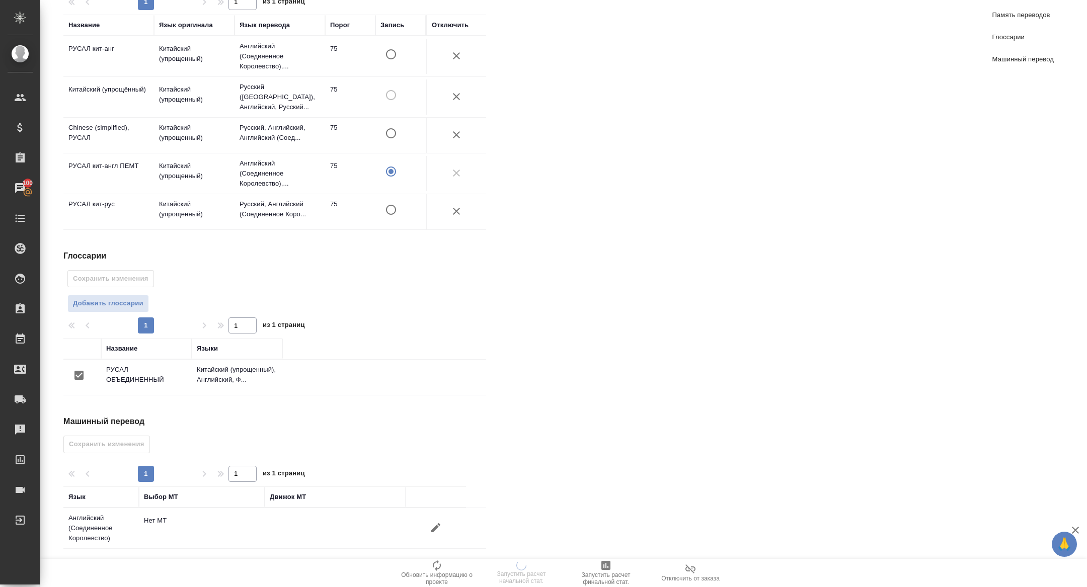
click at [435, 522] on icon "button" at bounding box center [436, 528] width 12 height 12
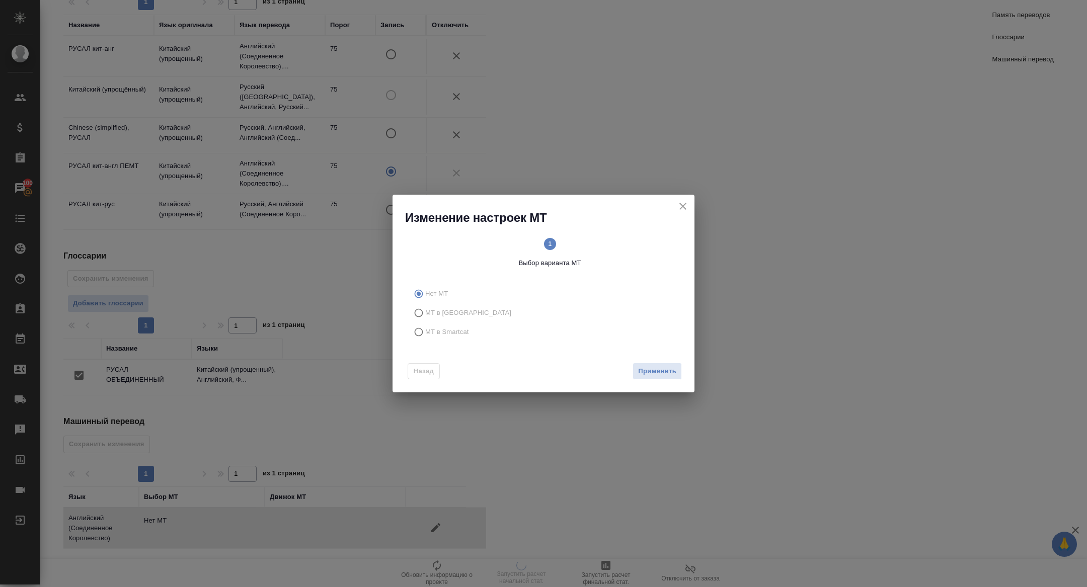
click at [440, 331] on span "МТ в Smartcat" at bounding box center [447, 332] width 44 height 10
click at [425, 331] on input "МТ в Smartcat" at bounding box center [417, 332] width 16 height 19
radio input "true"
click at [664, 378] on button "Вперед" at bounding box center [664, 372] width 36 height 18
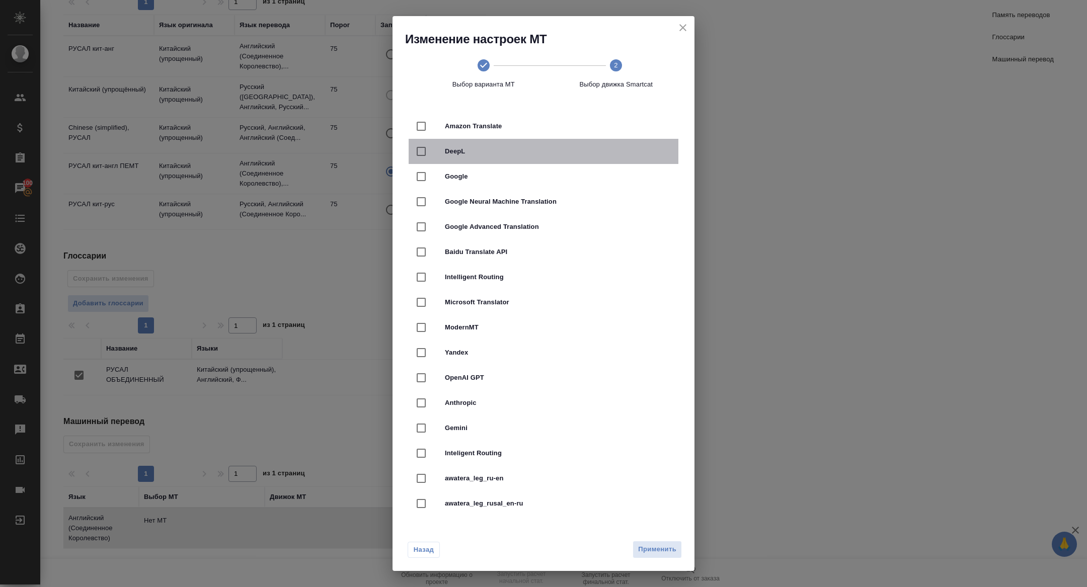
click at [454, 153] on span "DeepL" at bounding box center [557, 151] width 225 height 10
checkbox input "true"
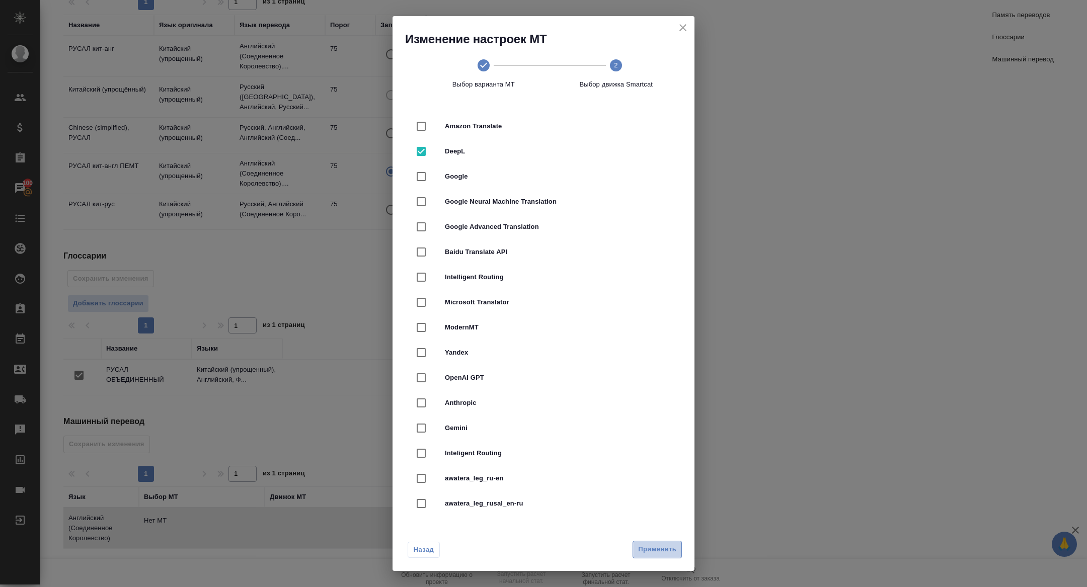
click at [652, 558] on button "Применить" at bounding box center [657, 550] width 49 height 18
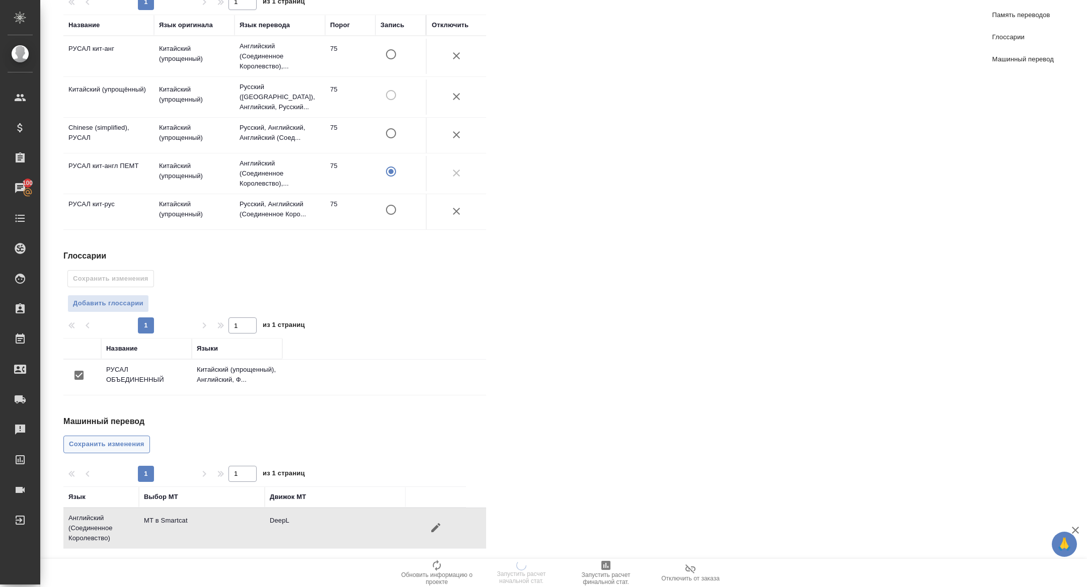
click at [104, 439] on span "Сохранить изменения" at bounding box center [106, 445] width 75 height 12
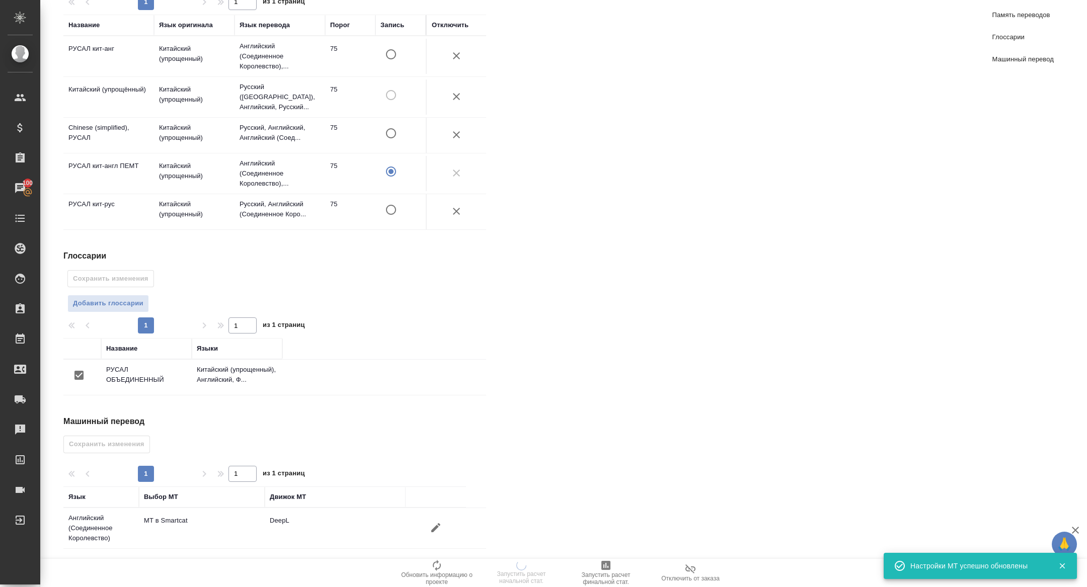
scroll to position [0, 0]
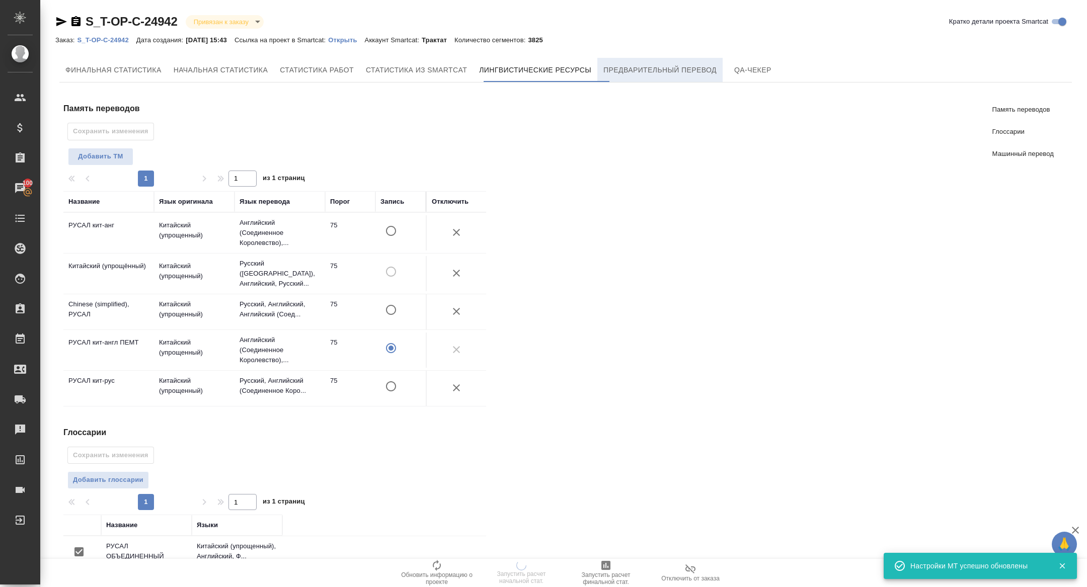
click at [664, 71] on span "Предварительный перевод" at bounding box center [659, 70] width 113 height 13
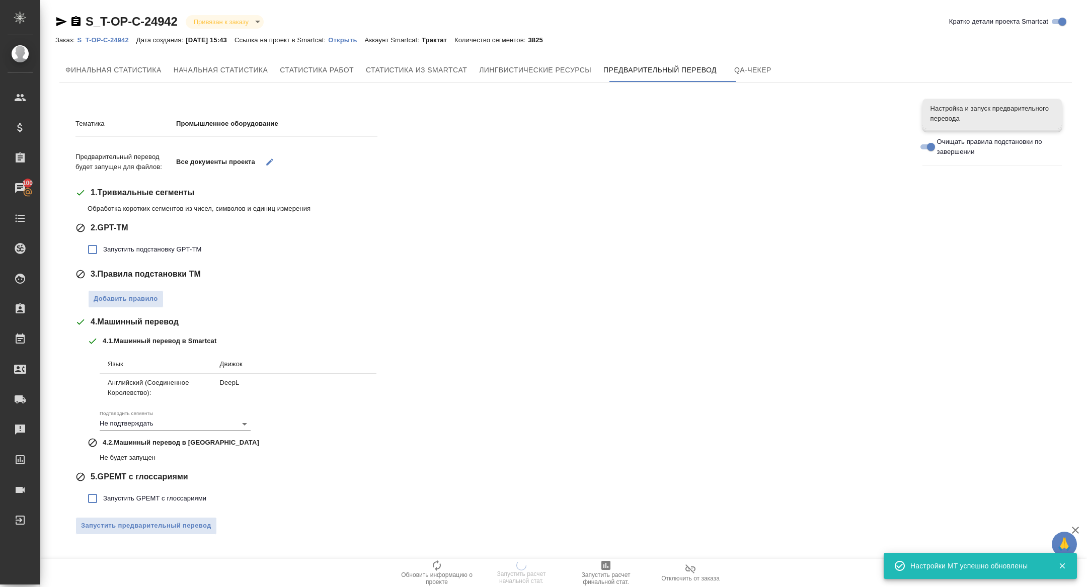
click at [150, 252] on span "Запустить подстановку GPT-TM" at bounding box center [152, 250] width 98 height 10
click at [103, 252] on input "Запустить подстановку GPT-TM" at bounding box center [92, 249] width 21 height 21
checkbox input "true"
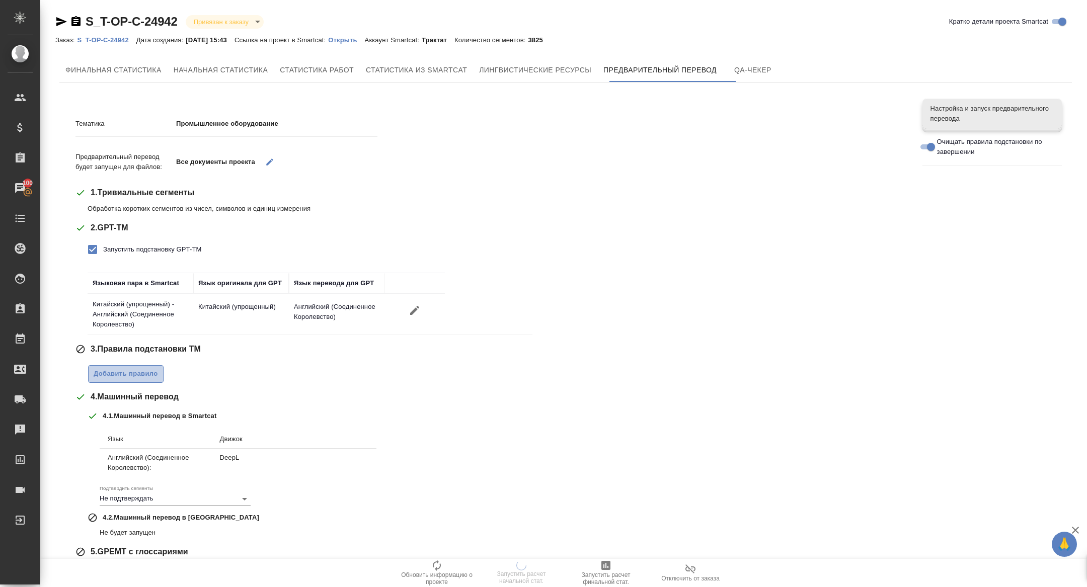
click at [136, 372] on span "Добавить правило" at bounding box center [126, 374] width 64 height 12
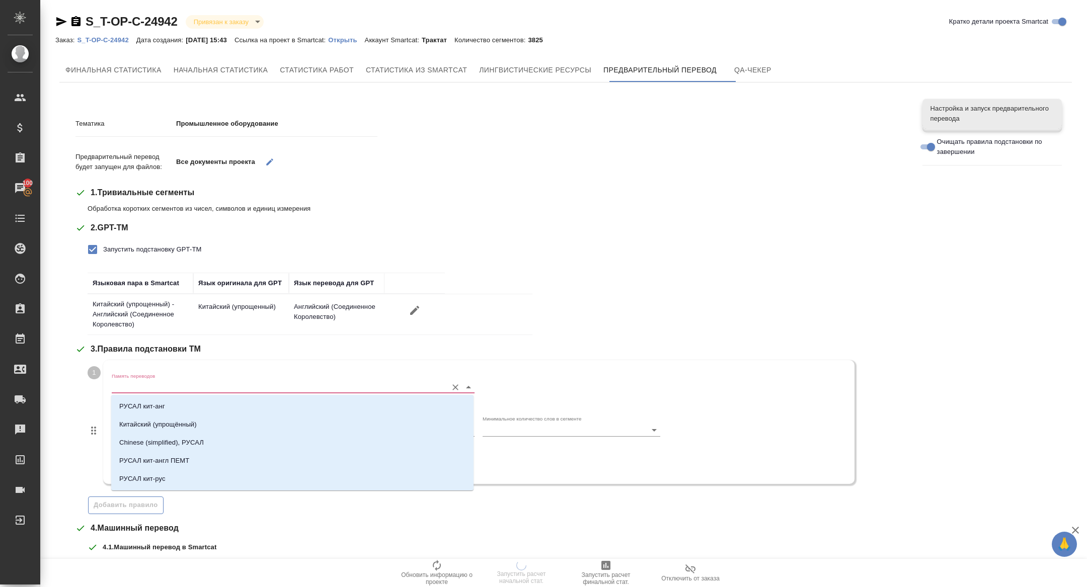
click at [144, 383] on input "Память переводов" at bounding box center [277, 387] width 331 height 12
click at [173, 446] on p "РУСАЛ кит-англ ПЕМТ" at bounding box center [154, 445] width 70 height 10
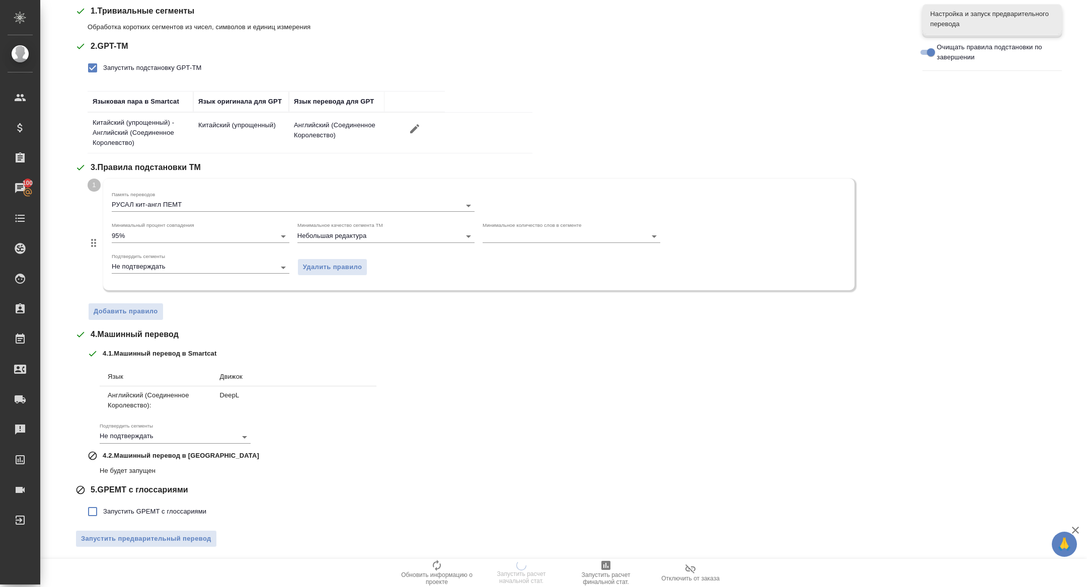
click at [110, 507] on span "Запустить GPEMT с глоссариями" at bounding box center [154, 512] width 103 height 10
click at [103, 505] on input "Запустить GPEMT с глоссариями" at bounding box center [92, 511] width 21 height 21
checkbox input "true"
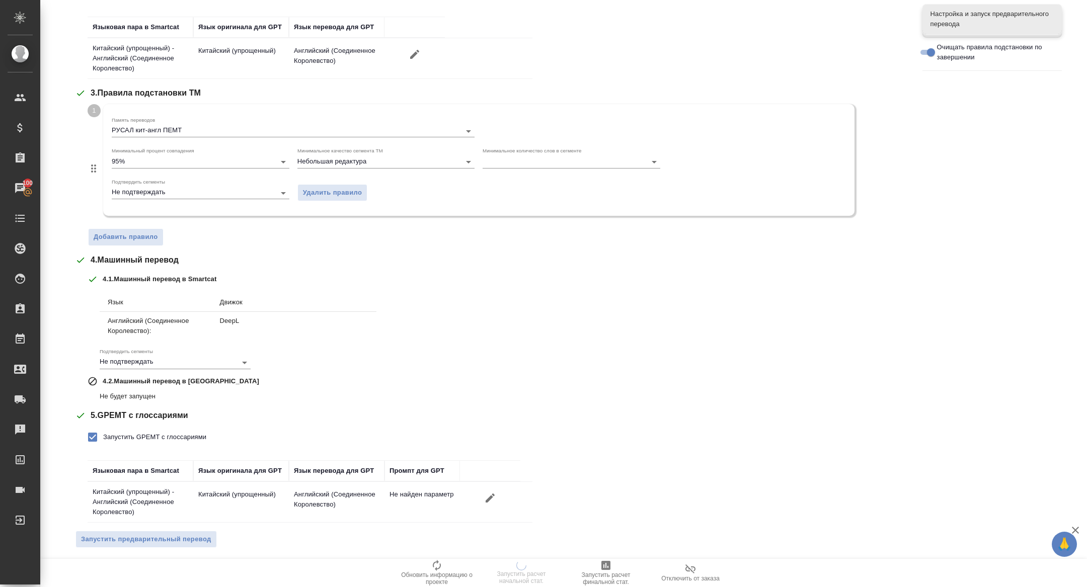
click at [122, 526] on div "Тематика Промышленное оборудование Предварительный перевод будет запущен для фа…" at bounding box center [491, 204] width 832 height 706
click at [125, 540] on span "Запустить предварительный перевод" at bounding box center [146, 540] width 130 height 12
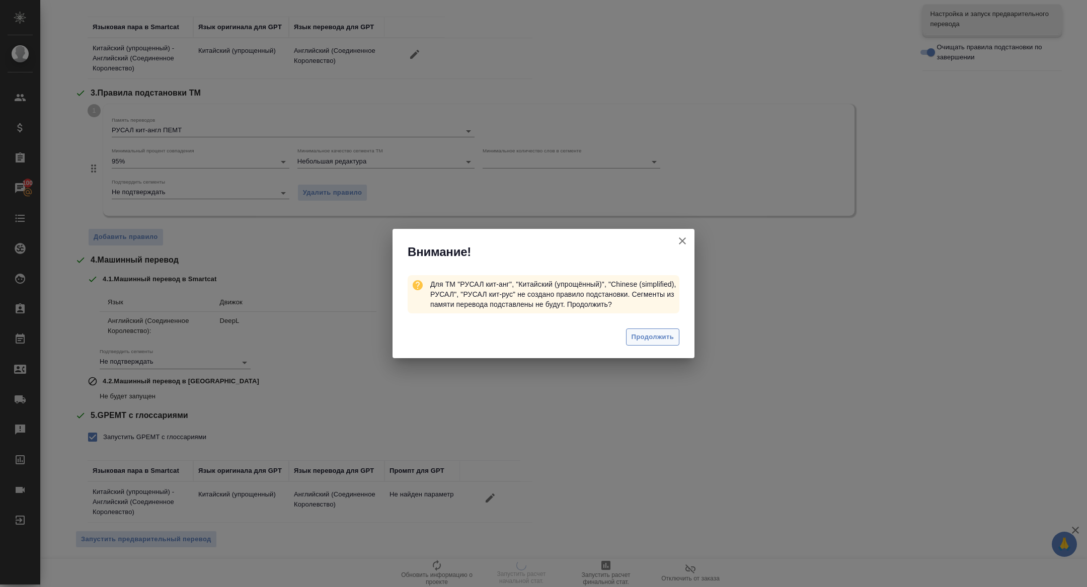
click at [662, 335] on span "Продолжить" at bounding box center [653, 338] width 42 height 12
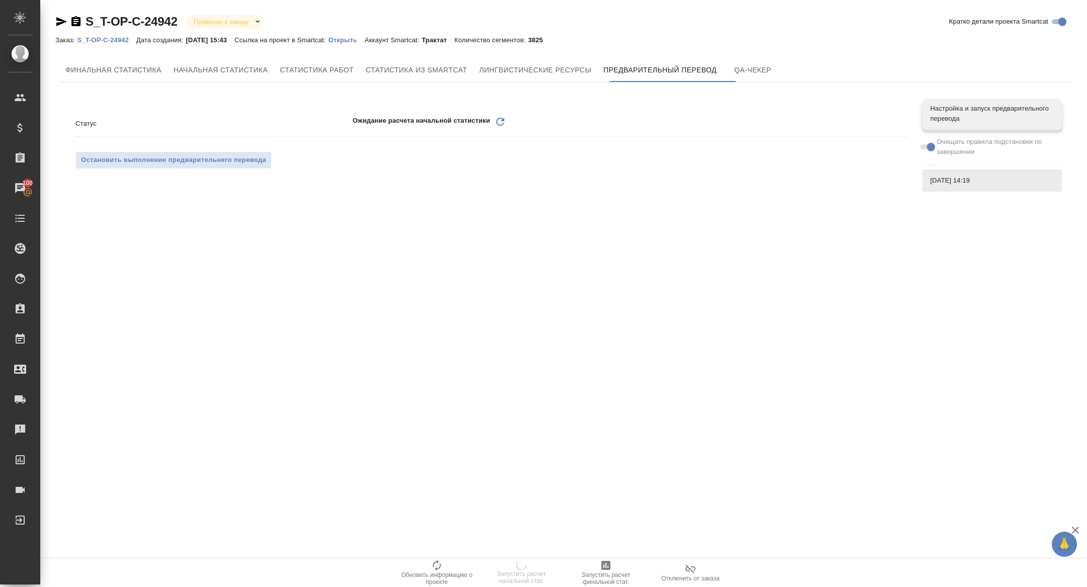
scroll to position [0, 0]
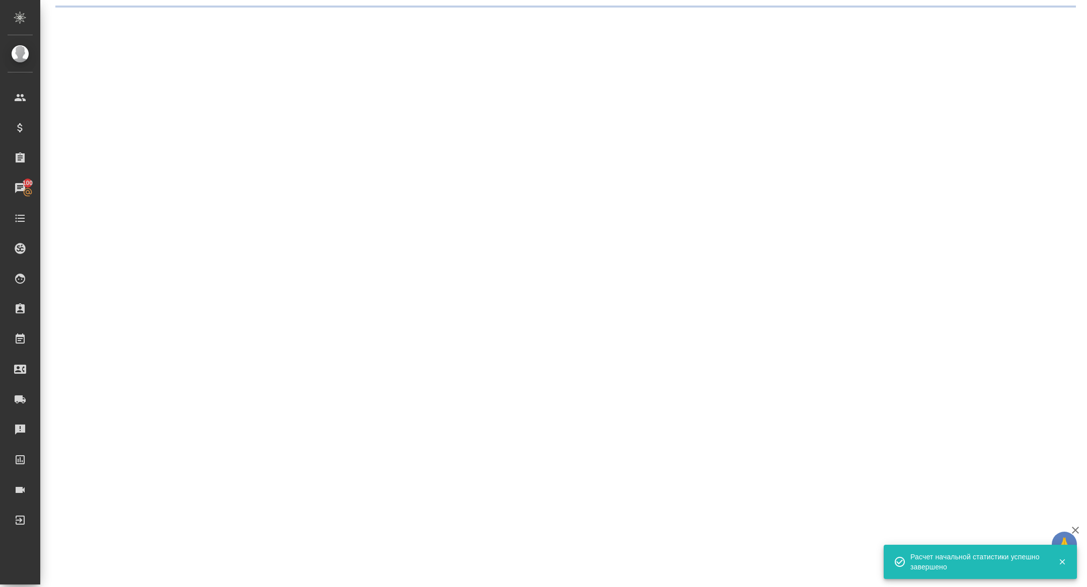
click at [501, 123] on div ".cls-1 fill:#fff; AWATERA Zhuravleva Alexandra Клиенты Спецификации Заказы 100 …" at bounding box center [543, 293] width 1087 height 587
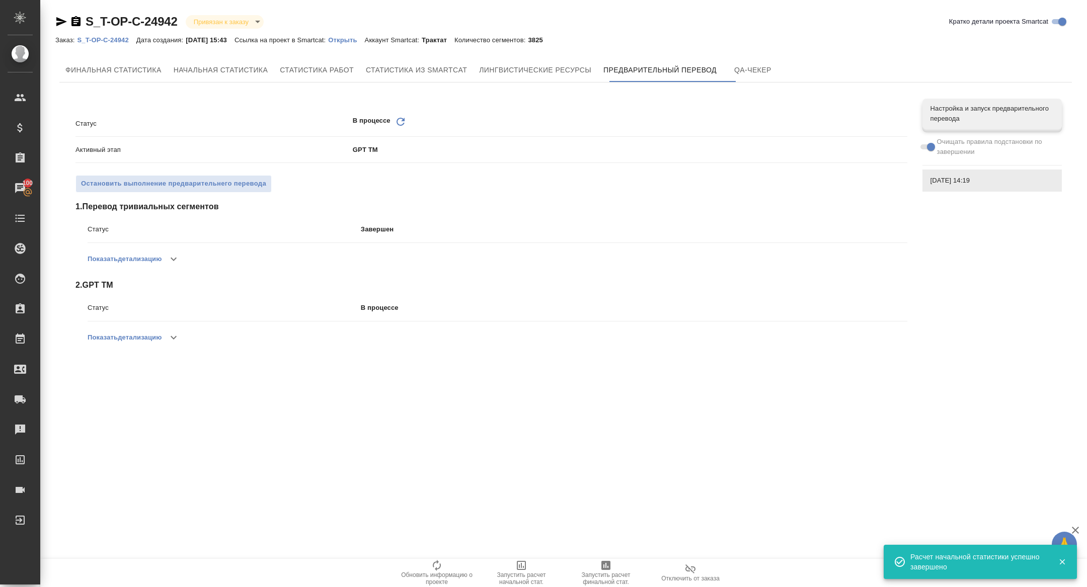
click at [402, 128] on div "Обновить" at bounding box center [401, 124] width 12 height 16
click at [400, 124] on icon "Обновить" at bounding box center [401, 122] width 12 height 12
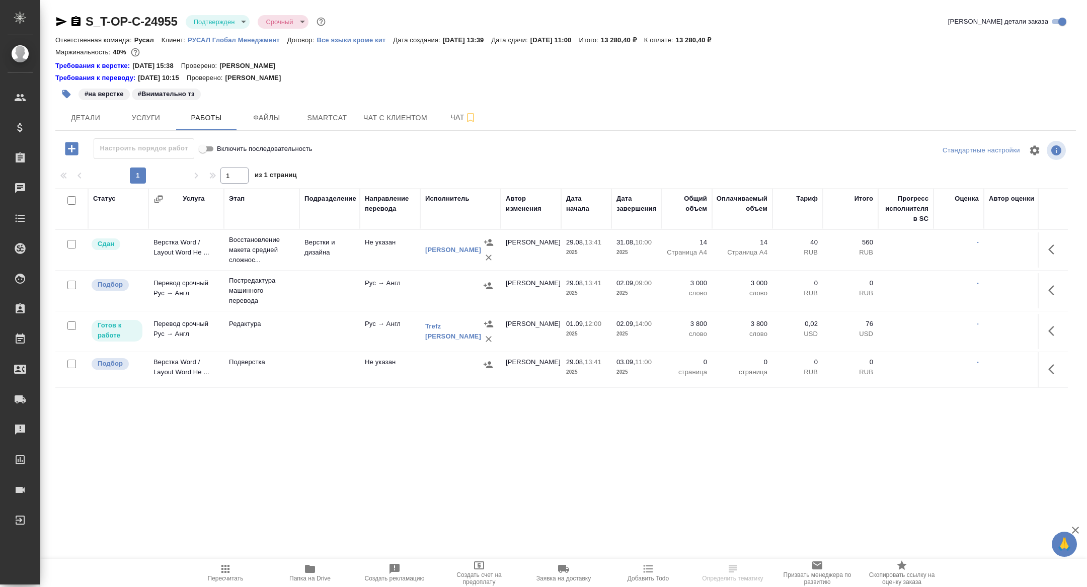
click at [487, 338] on icon "button" at bounding box center [489, 339] width 6 height 6
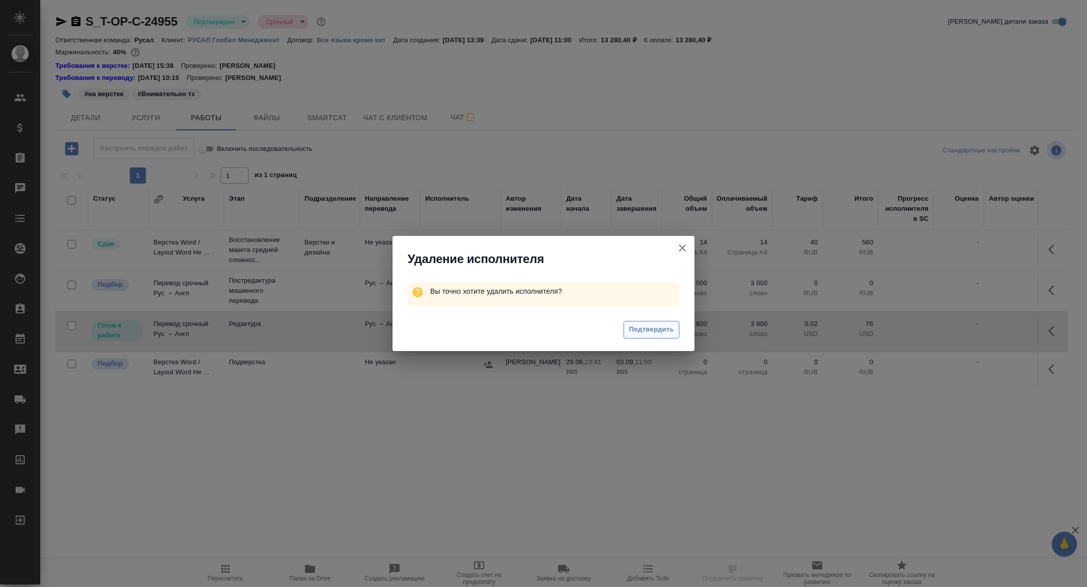
click at [652, 335] on span "Подтвердить" at bounding box center [651, 330] width 45 height 12
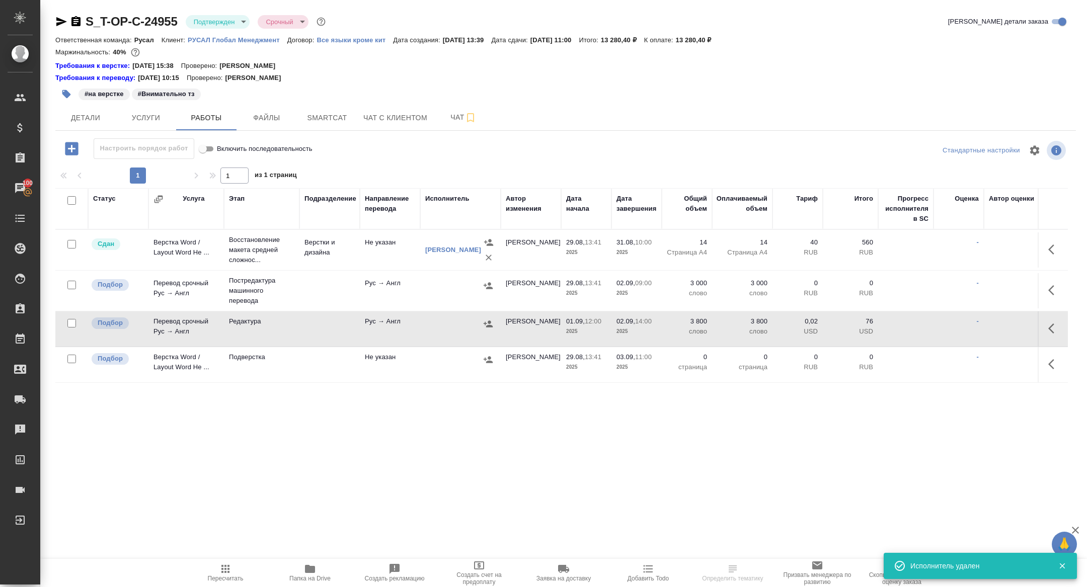
click at [491, 323] on icon "button" at bounding box center [488, 324] width 10 height 10
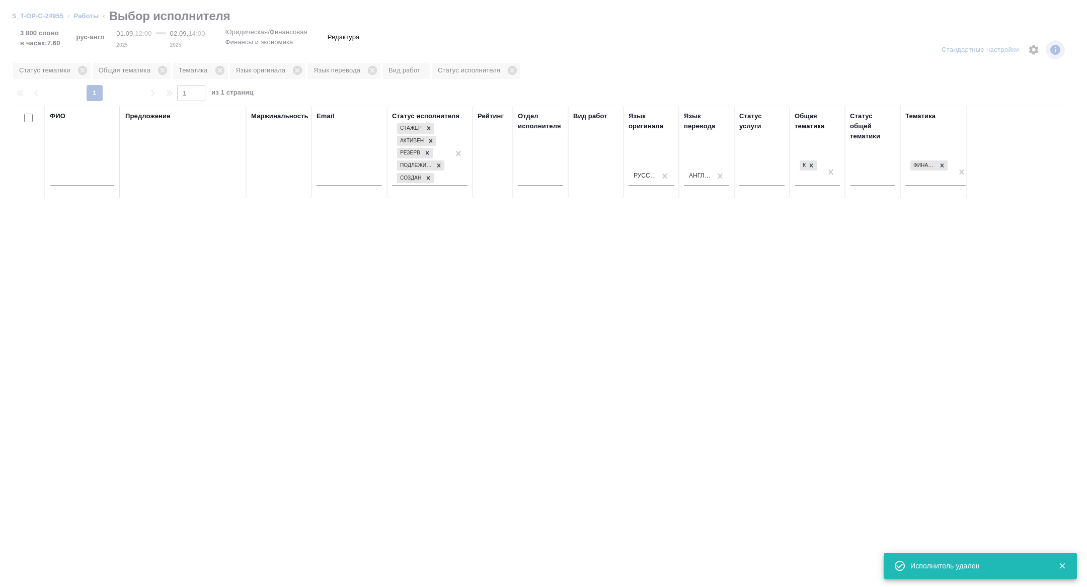
click at [67, 179] on input "text" at bounding box center [82, 179] width 64 height 13
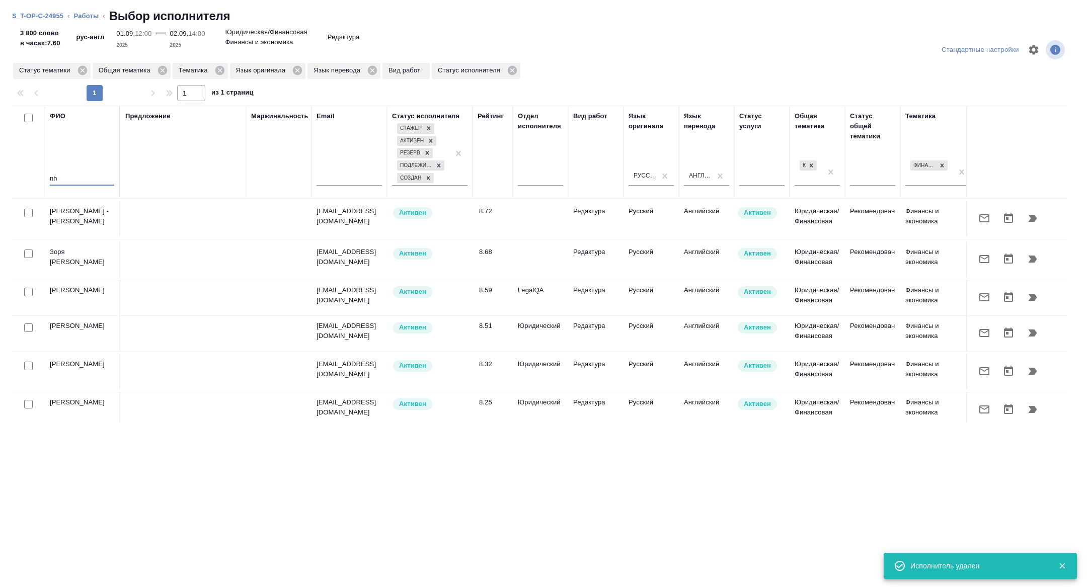
type input "n"
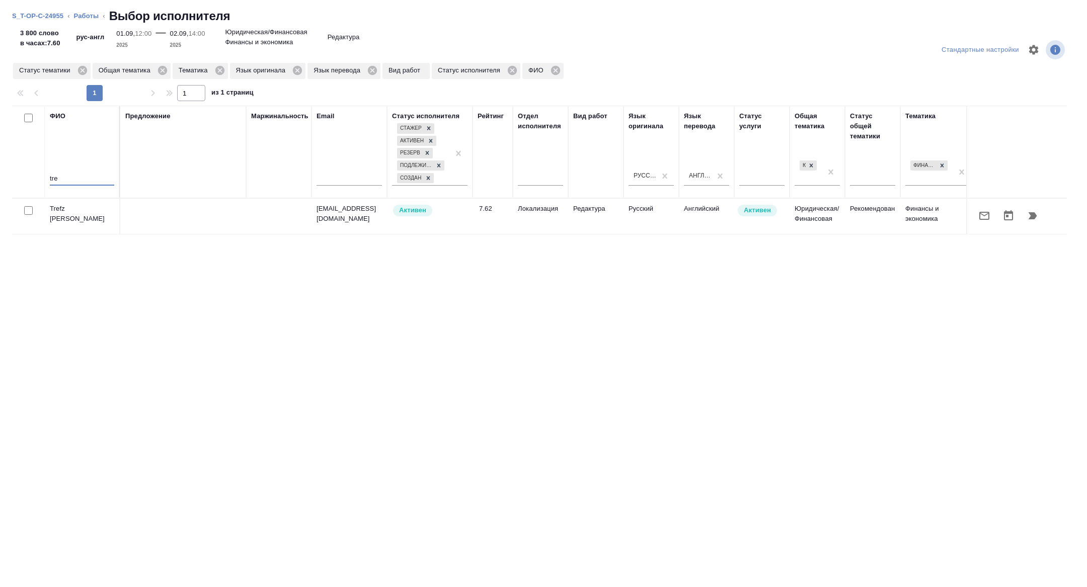
type input "tre"
click at [978, 224] on button "button" at bounding box center [984, 216] width 24 height 24
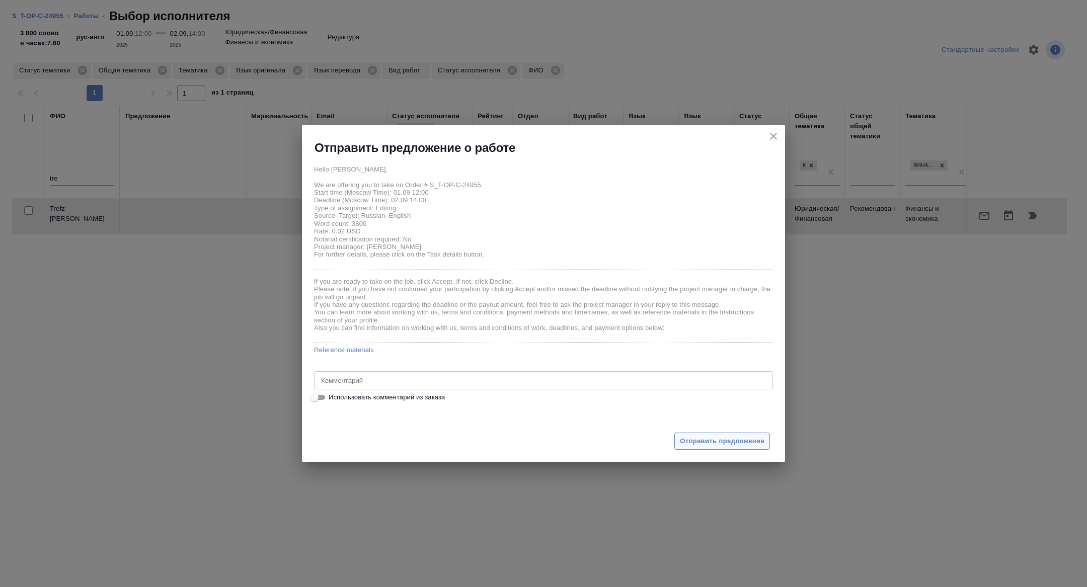
click at [713, 441] on span "Отправить предложение" at bounding box center [722, 442] width 85 height 12
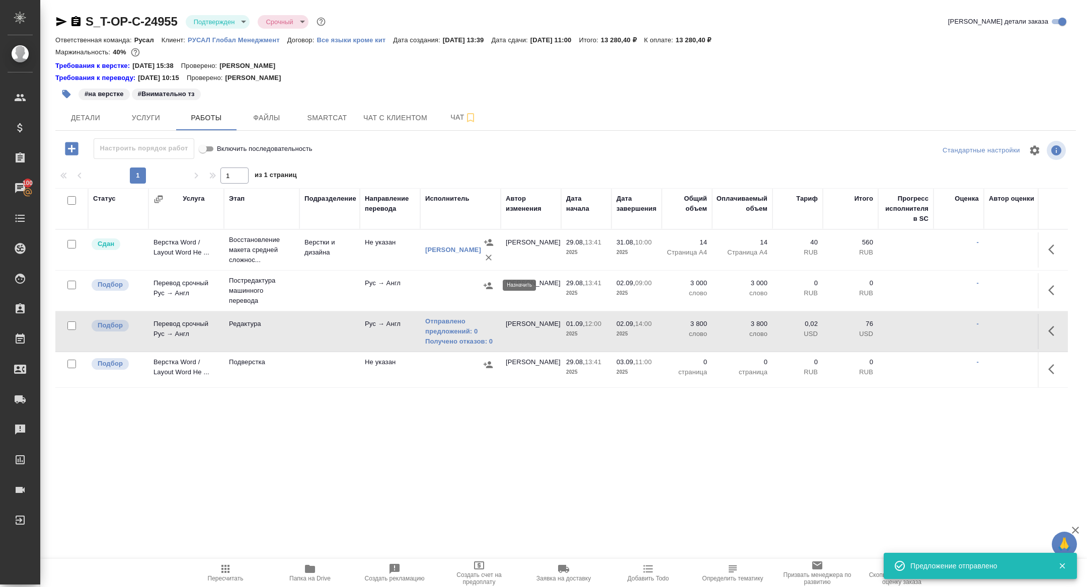
click at [487, 285] on icon "button" at bounding box center [488, 286] width 10 height 10
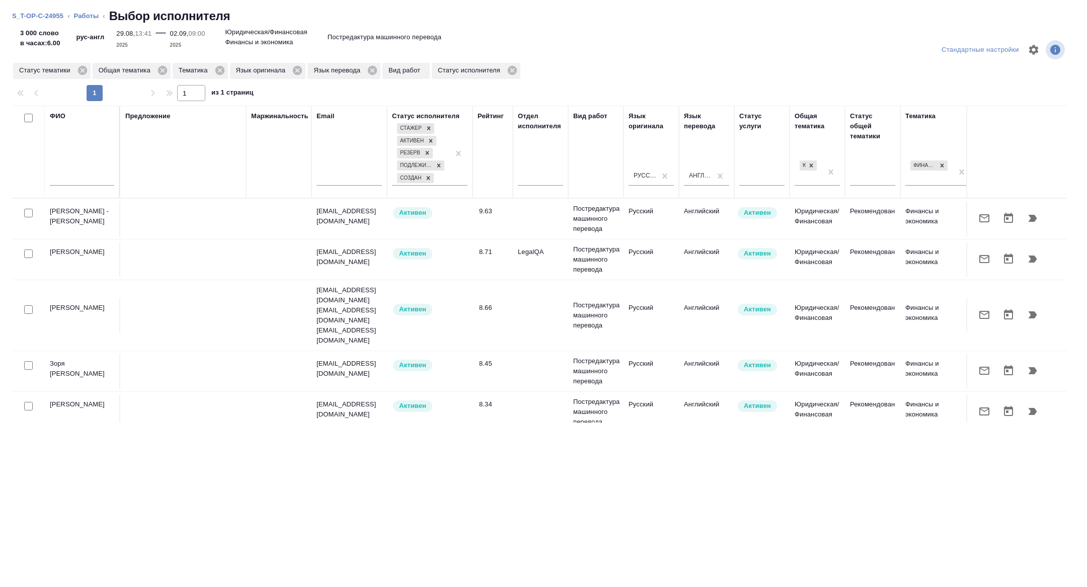
click at [29, 211] on input "checkbox" at bounding box center [28, 213] width 9 height 9
checkbox input "true"
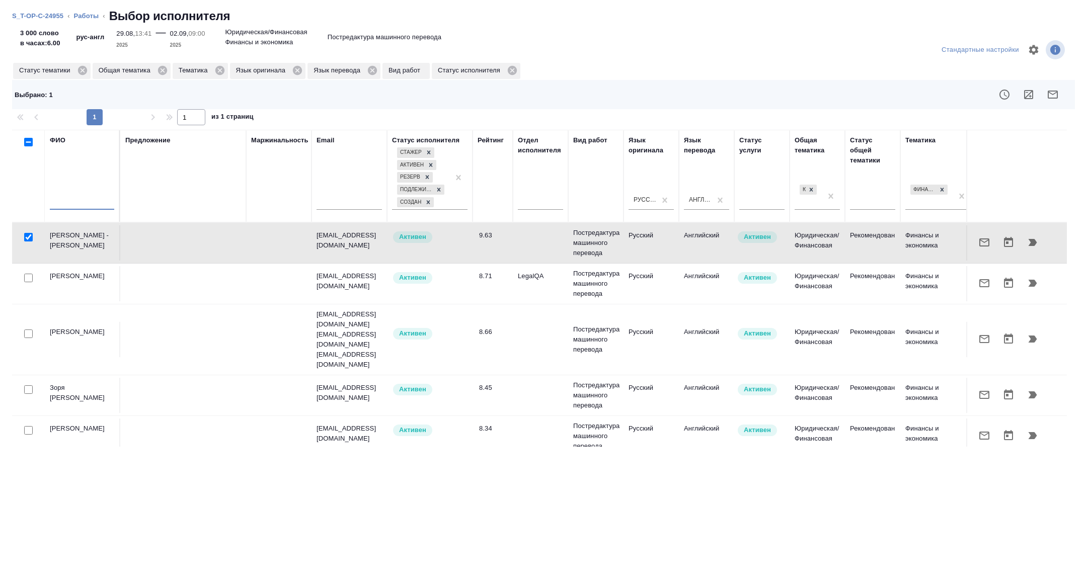
click at [66, 198] on input "text" at bounding box center [82, 203] width 64 height 13
type input "c"
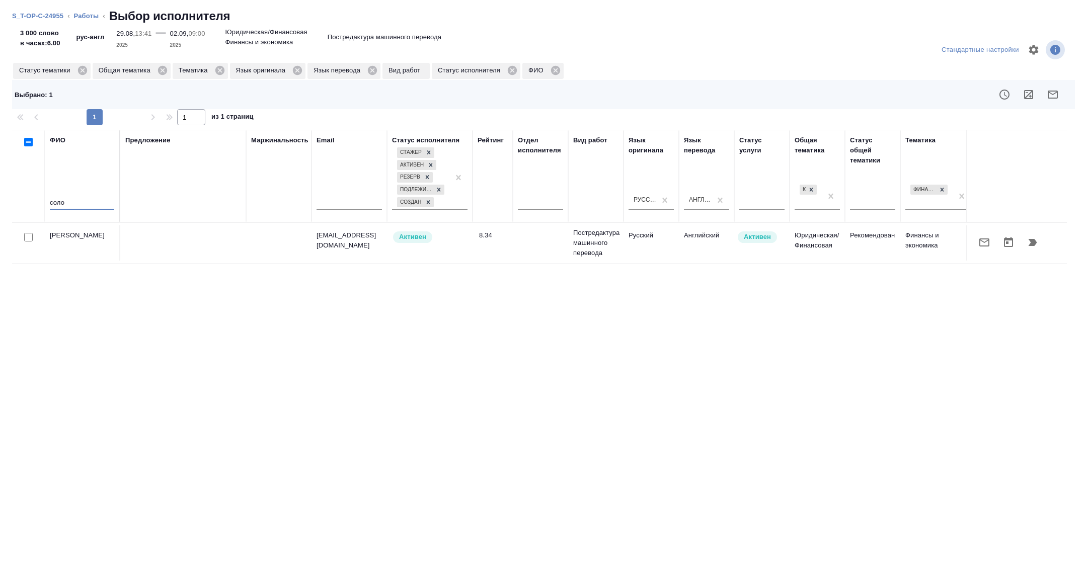
type input "соло"
click at [27, 237] on input "checkbox" at bounding box center [28, 237] width 9 height 9
checkbox input "true"
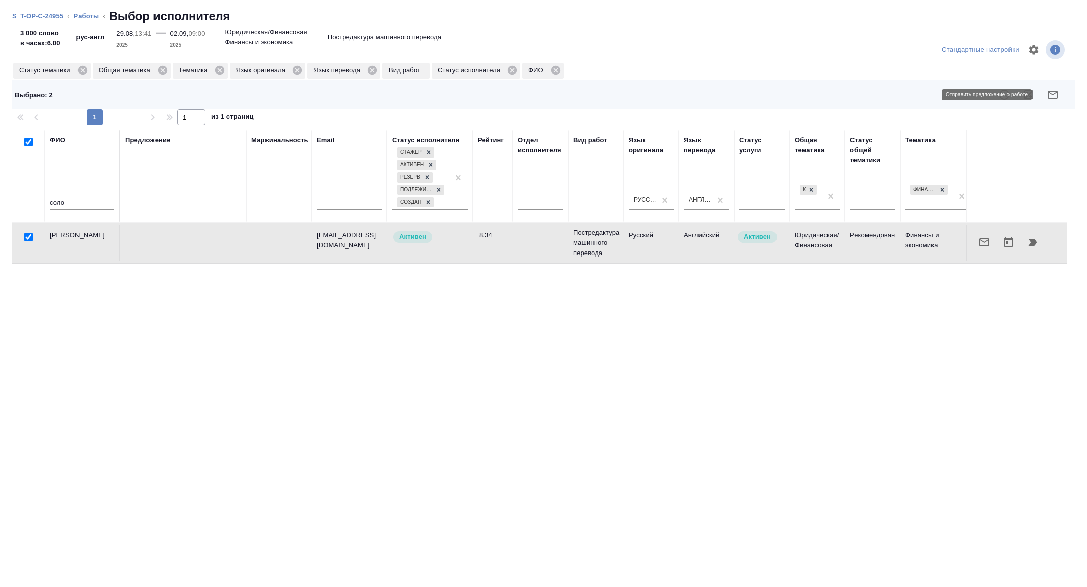
click at [1055, 97] on icon "button" at bounding box center [1053, 95] width 12 height 12
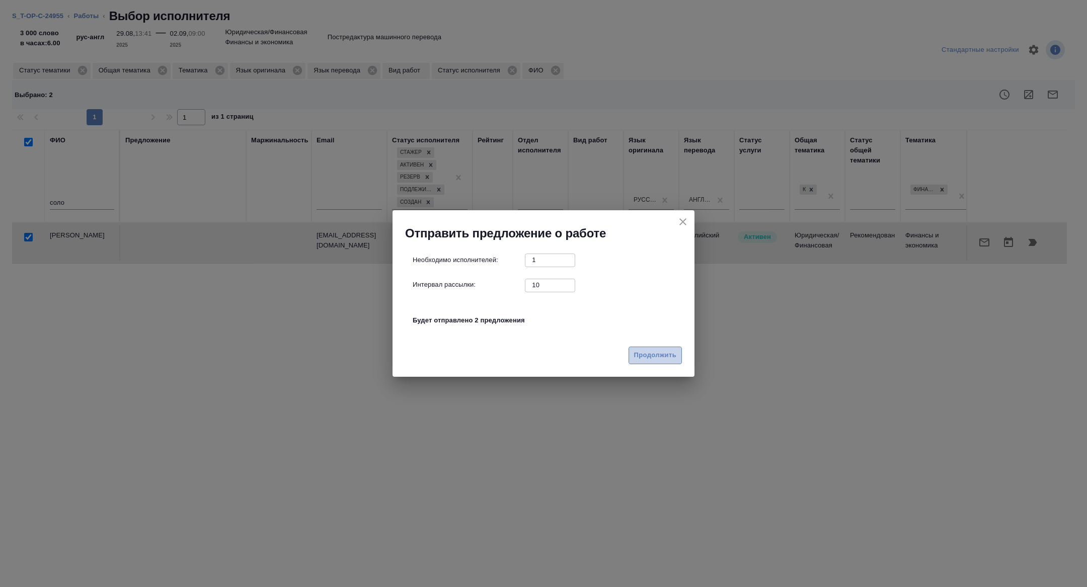
click at [660, 358] on span "Продолжить" at bounding box center [655, 356] width 42 height 12
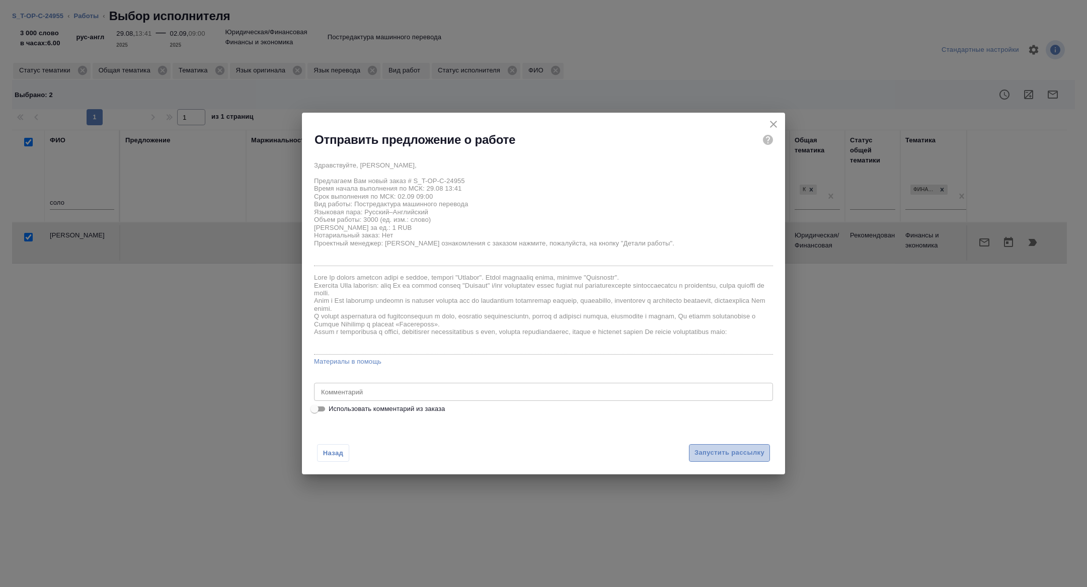
click at [739, 446] on button "Запустить рассылку" at bounding box center [729, 453] width 81 height 18
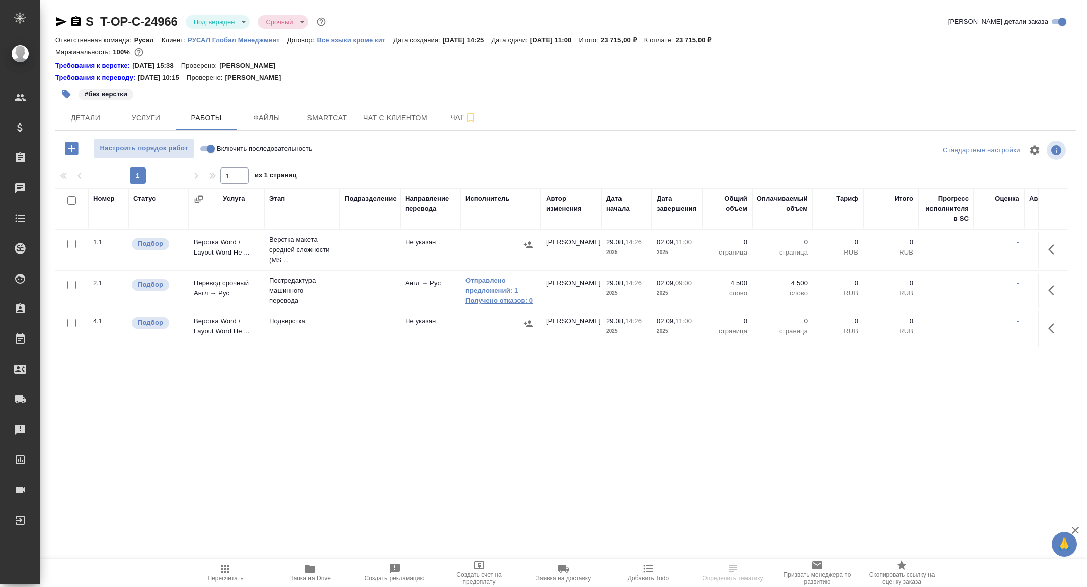
click at [496, 296] on link "Получено отказов: 0" at bounding box center [501, 301] width 70 height 10
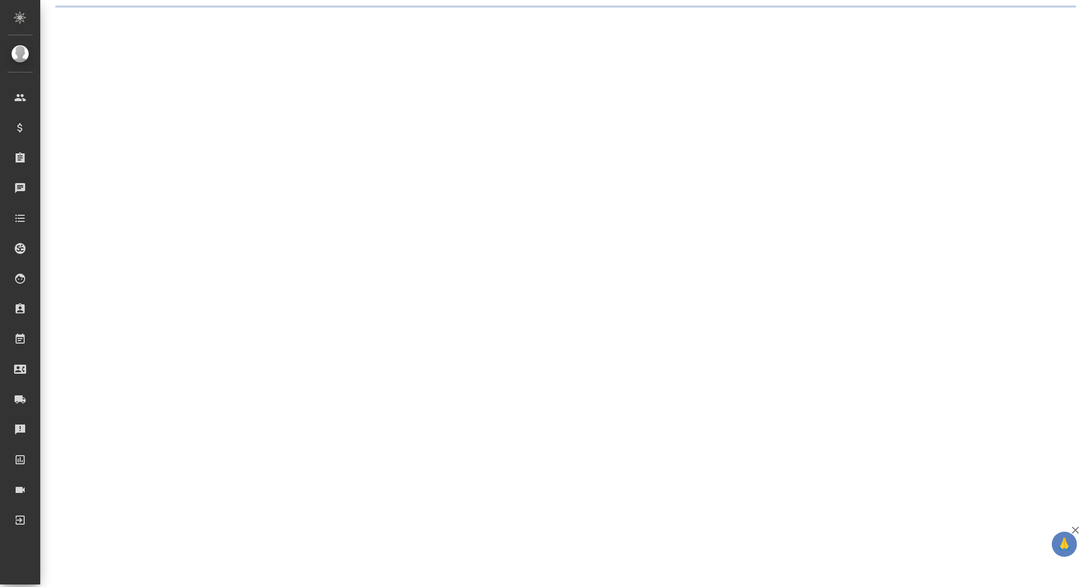
click at [496, 295] on div ".cls-1 fill:#fff; AWATERA [PERSON_NAME] Спецификации Заказы Чаты Todo Проекты S…" at bounding box center [543, 293] width 1087 height 587
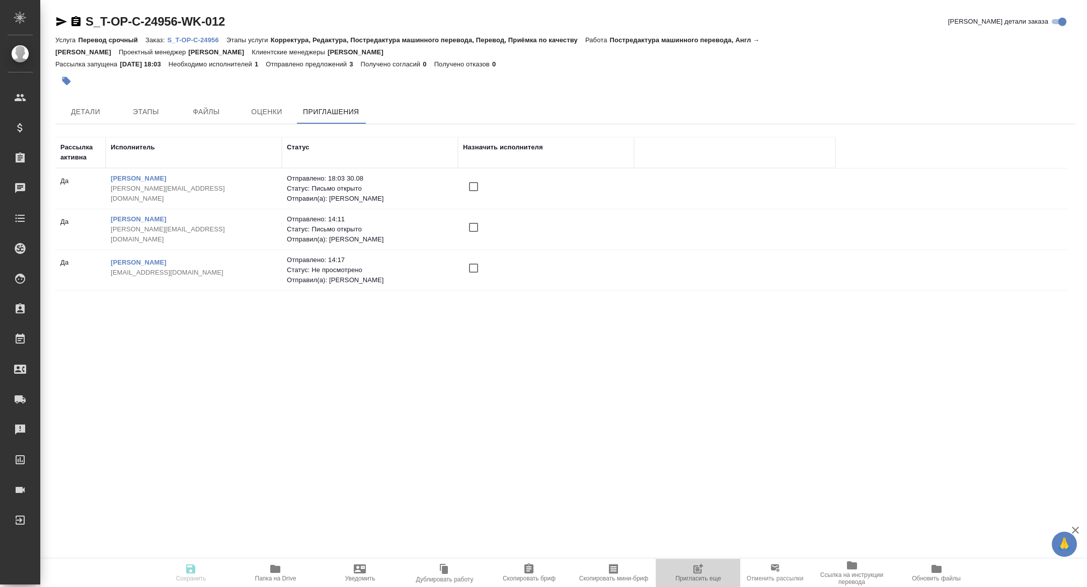
click at [712, 564] on span "Пригласить еще" at bounding box center [698, 572] width 72 height 19
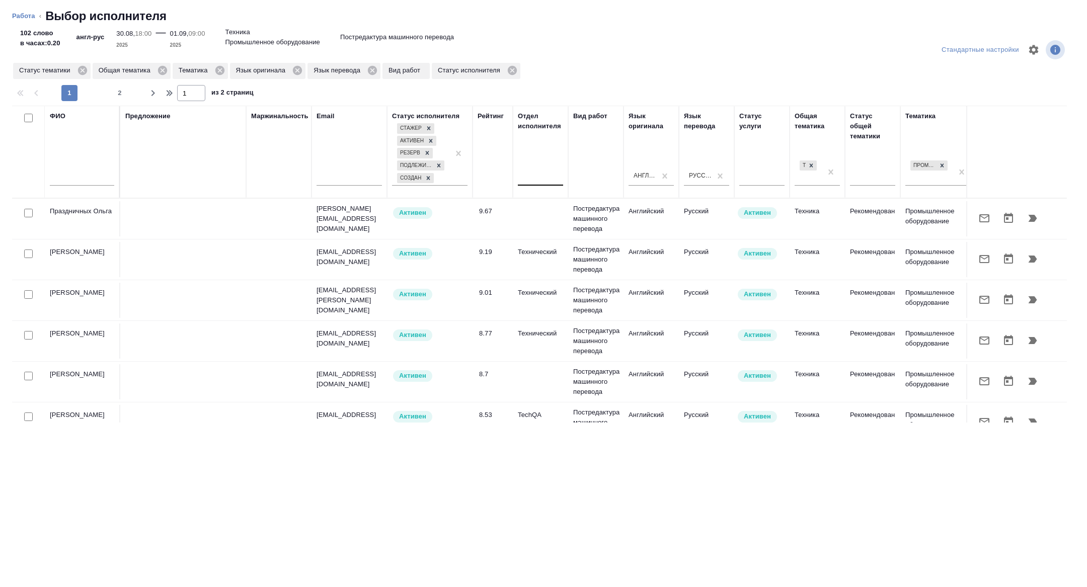
scroll to position [0, 407]
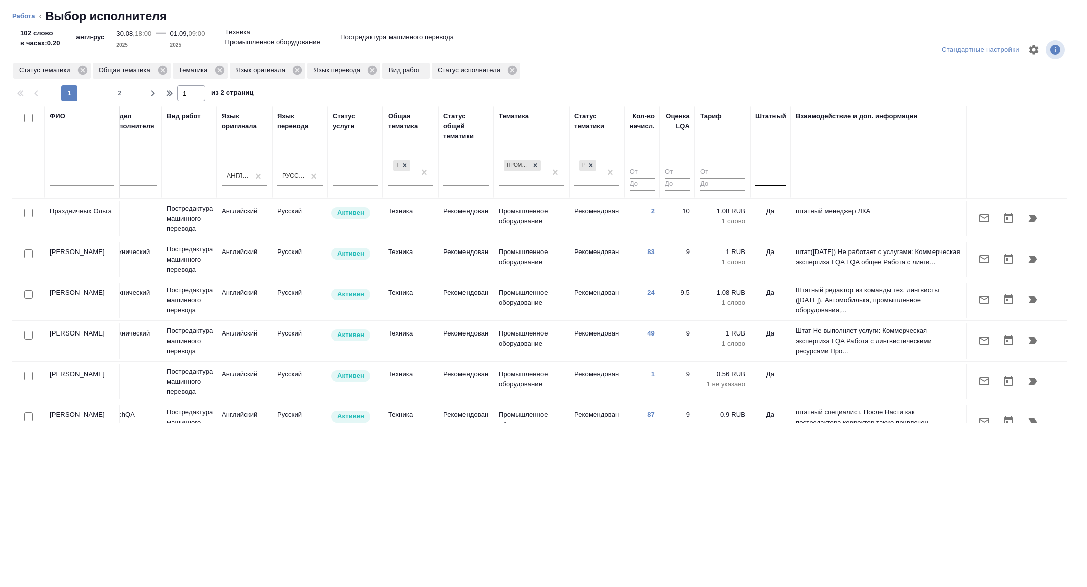
click at [776, 178] on div at bounding box center [770, 176] width 30 height 15
click at [774, 205] on div "Нет" at bounding box center [830, 208] width 151 height 18
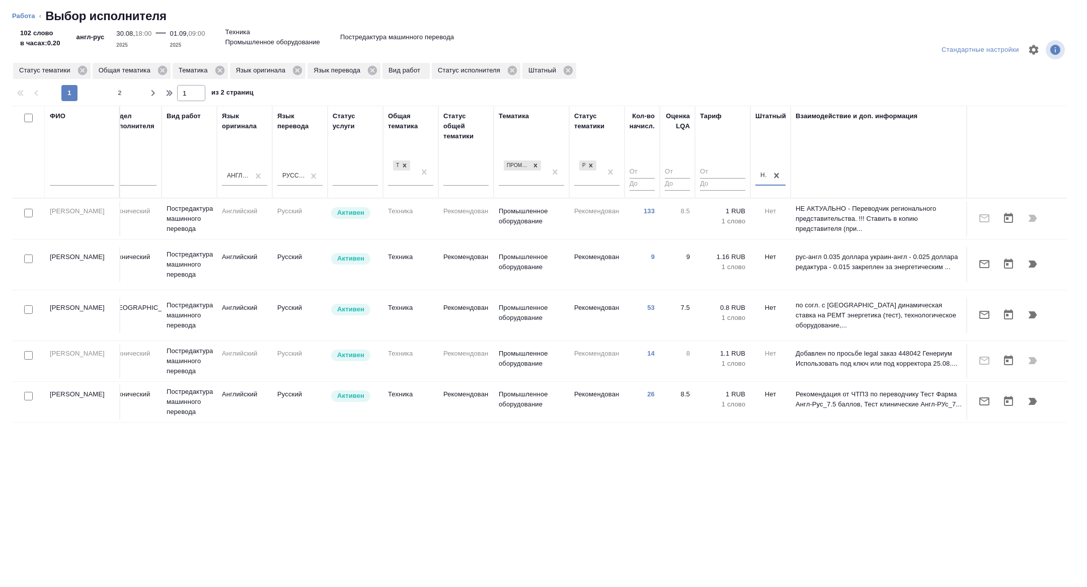
click at [23, 303] on div at bounding box center [28, 310] width 23 height 14
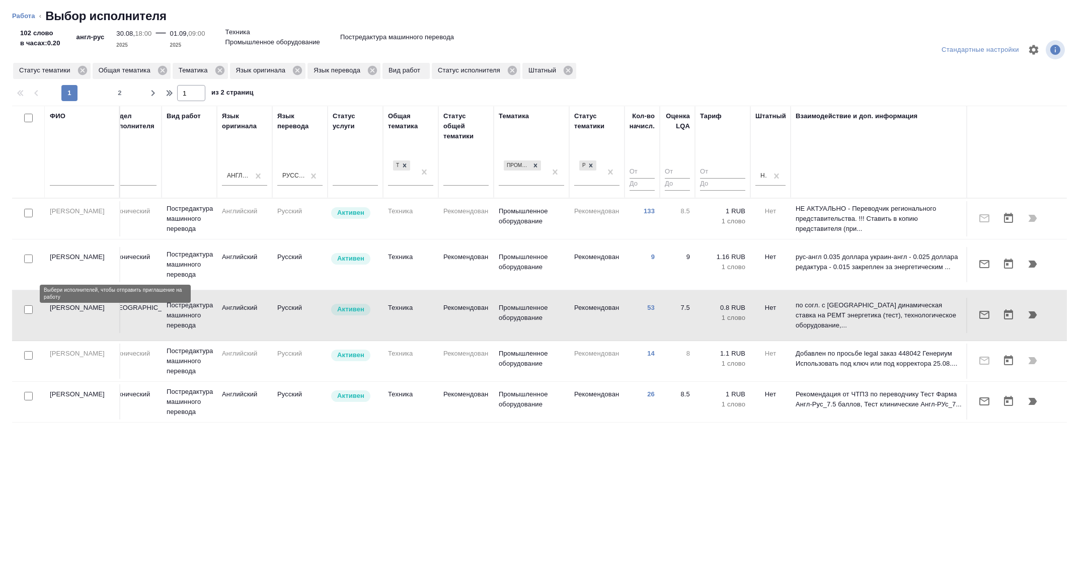
click at [27, 305] on input "checkbox" at bounding box center [28, 309] width 9 height 9
checkbox input "true"
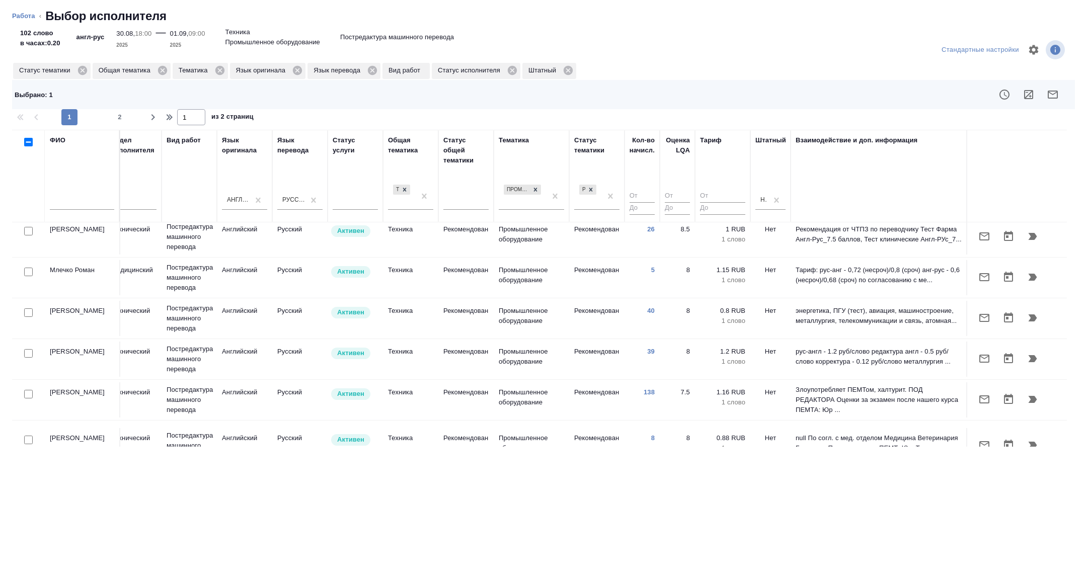
scroll to position [213, 407]
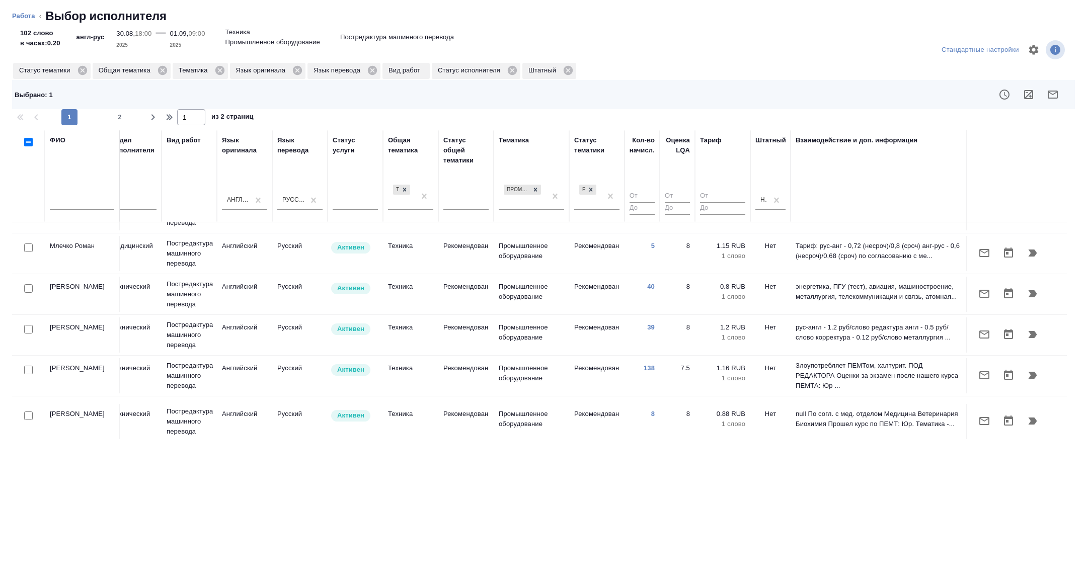
click at [28, 366] on input "checkbox" at bounding box center [28, 370] width 9 height 9
checkbox input "true"
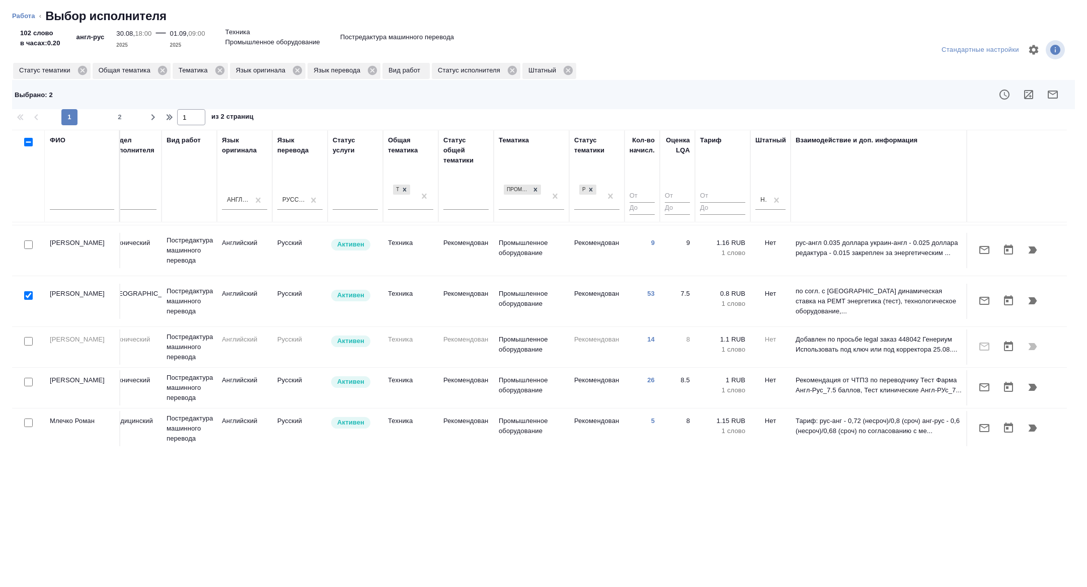
scroll to position [0, 407]
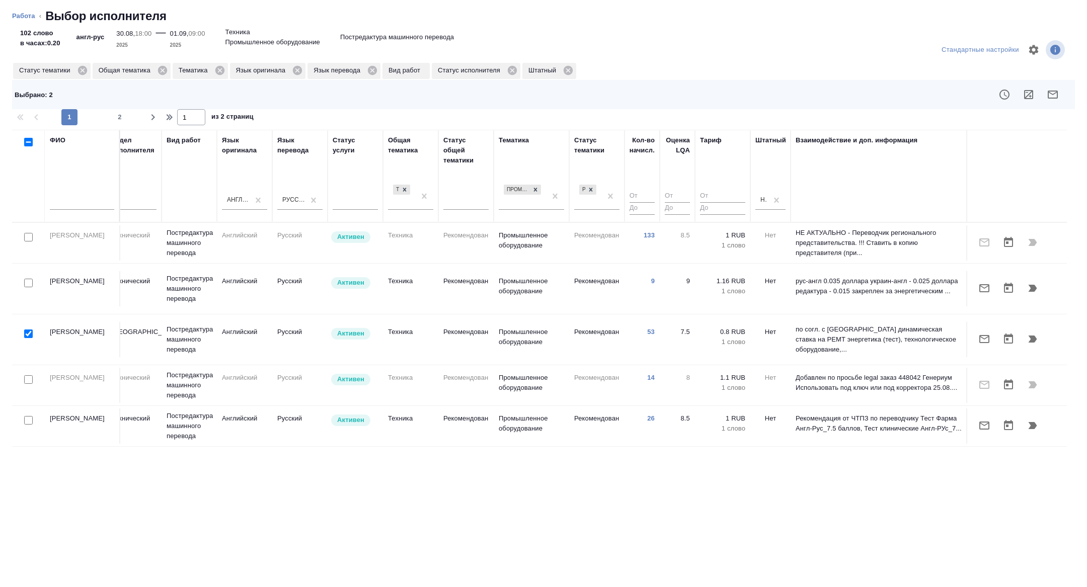
click at [31, 330] on input "checkbox" at bounding box center [28, 334] width 9 height 9
checkbox input "false"
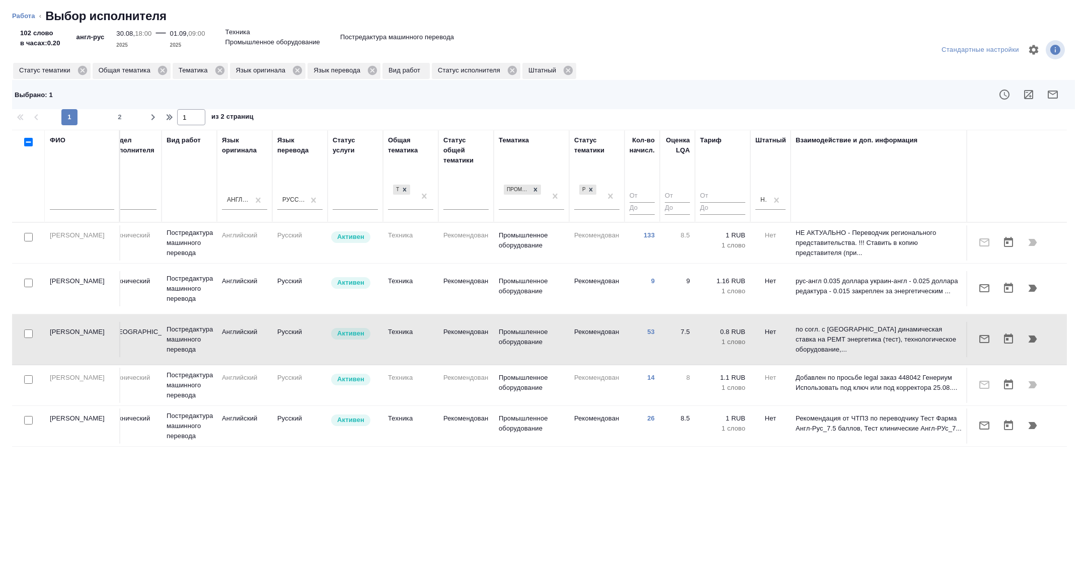
click at [1058, 105] on button "button" at bounding box center [1053, 95] width 24 height 24
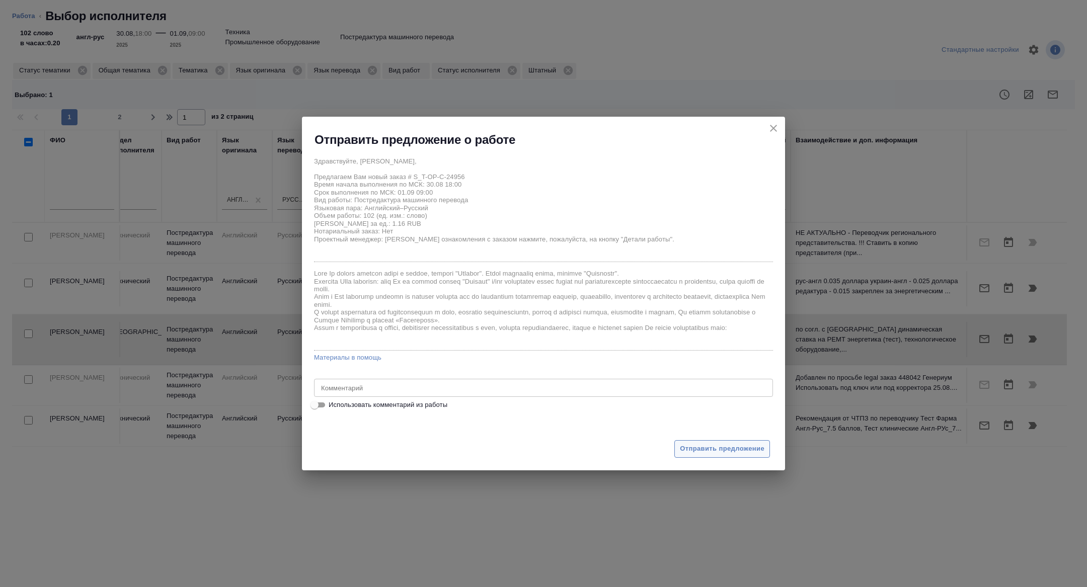
click at [723, 456] on button "Отправить предложение" at bounding box center [722, 449] width 96 height 18
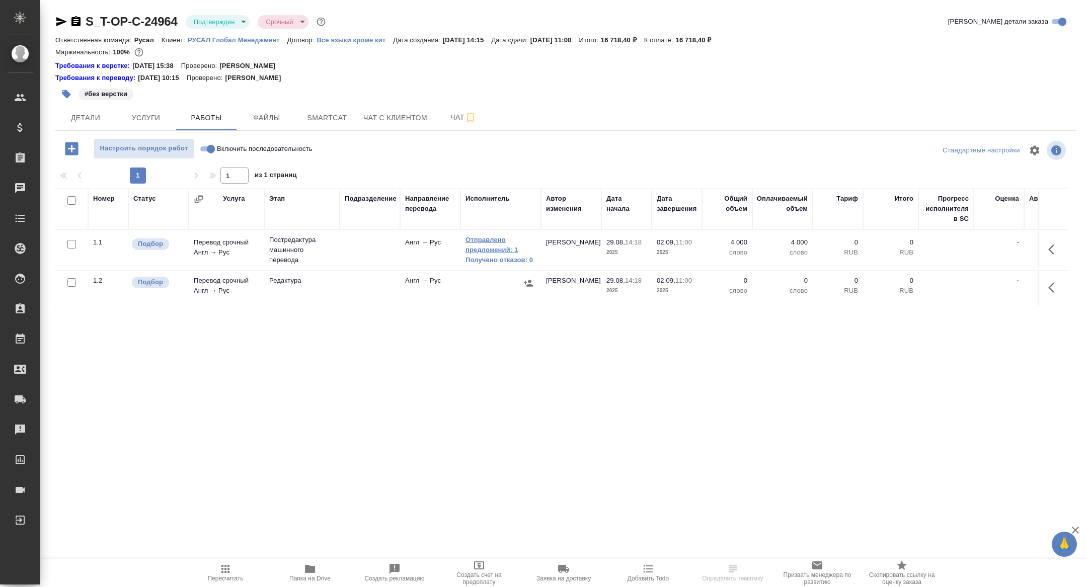
click at [486, 248] on link "Отправлено предложений: 1" at bounding box center [501, 245] width 70 height 20
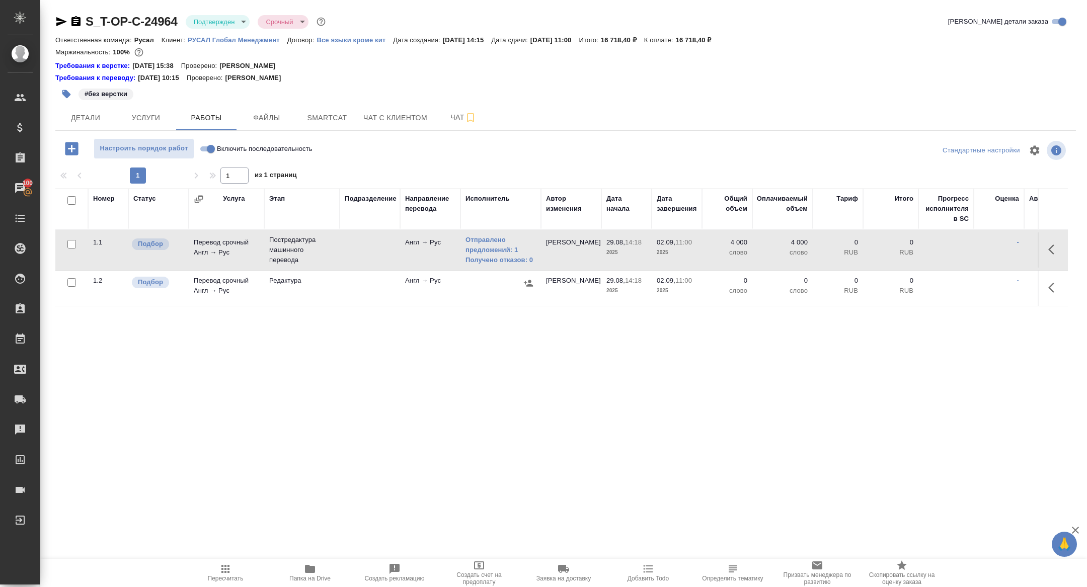
click at [1055, 247] on icon "button" at bounding box center [1054, 250] width 12 height 12
click at [985, 245] on icon "button" at bounding box center [980, 250] width 12 height 12
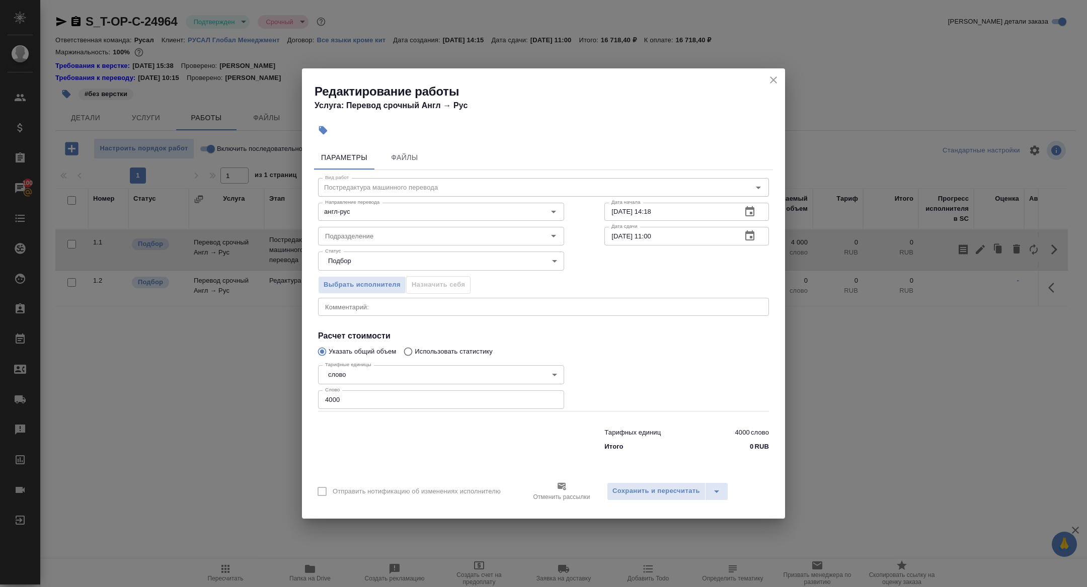
click at [764, 246] on div "Статус Подбор recruiting Статус" at bounding box center [543, 259] width 491 height 65
click at [754, 235] on icon "button" at bounding box center [750, 236] width 12 height 12
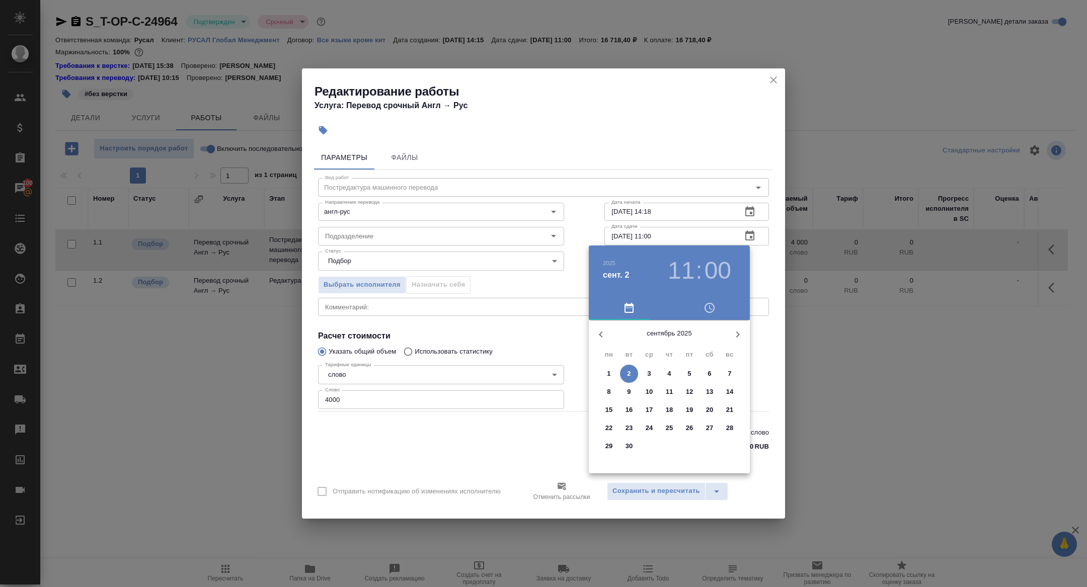
click at [607, 370] on p "1" at bounding box center [609, 374] width 4 height 10
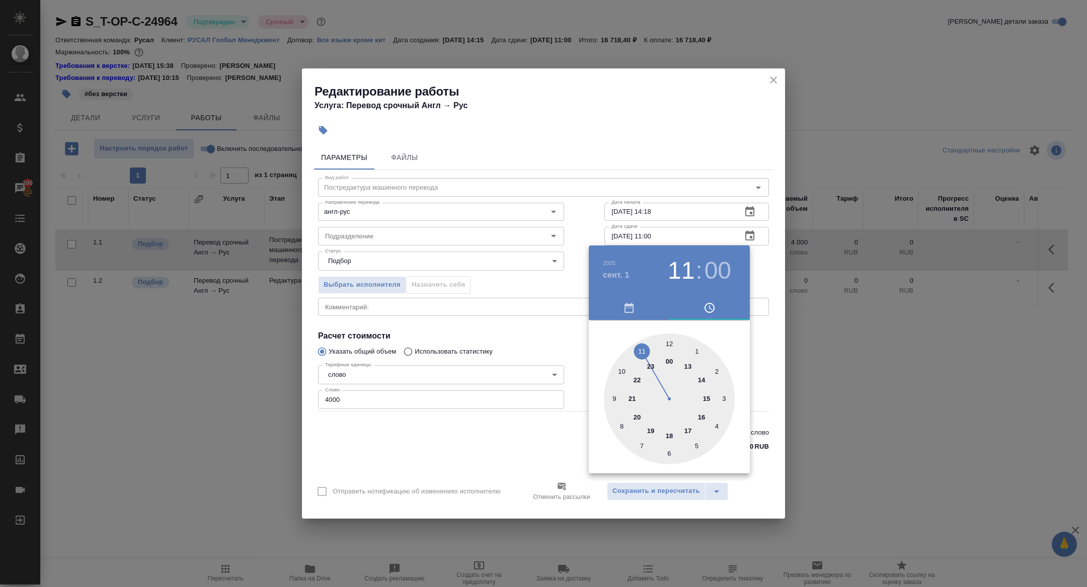
type input "01.09.2025 12:00"
click at [674, 341] on div at bounding box center [669, 399] width 131 height 131
drag, startPoint x: 531, startPoint y: 312, endPoint x: 600, endPoint y: 433, distance: 140.0
click at [531, 311] on div at bounding box center [543, 293] width 1087 height 587
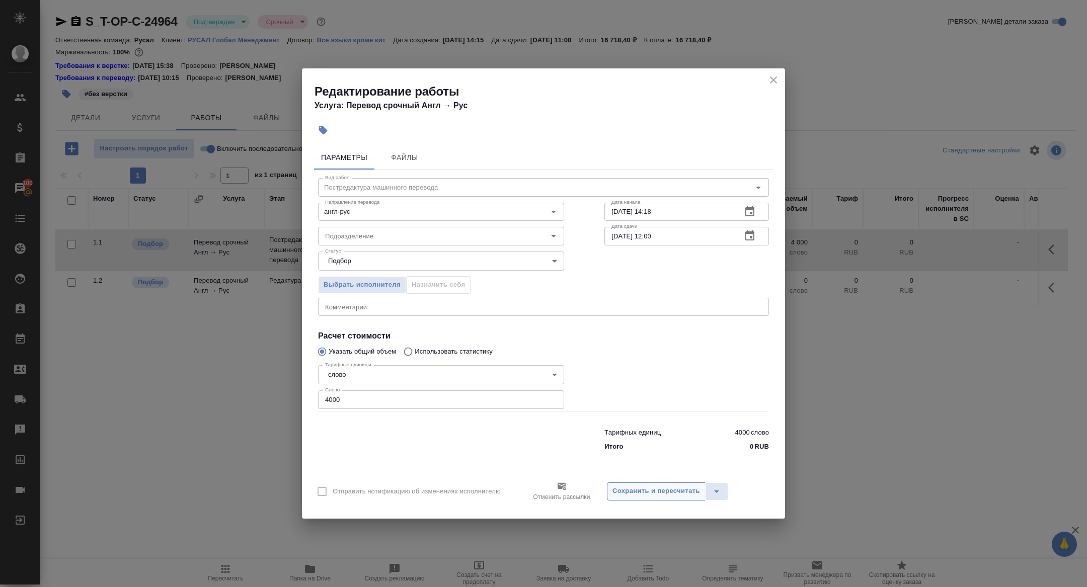
click at [647, 489] on span "Сохранить и пересчитать" at bounding box center [656, 492] width 88 height 12
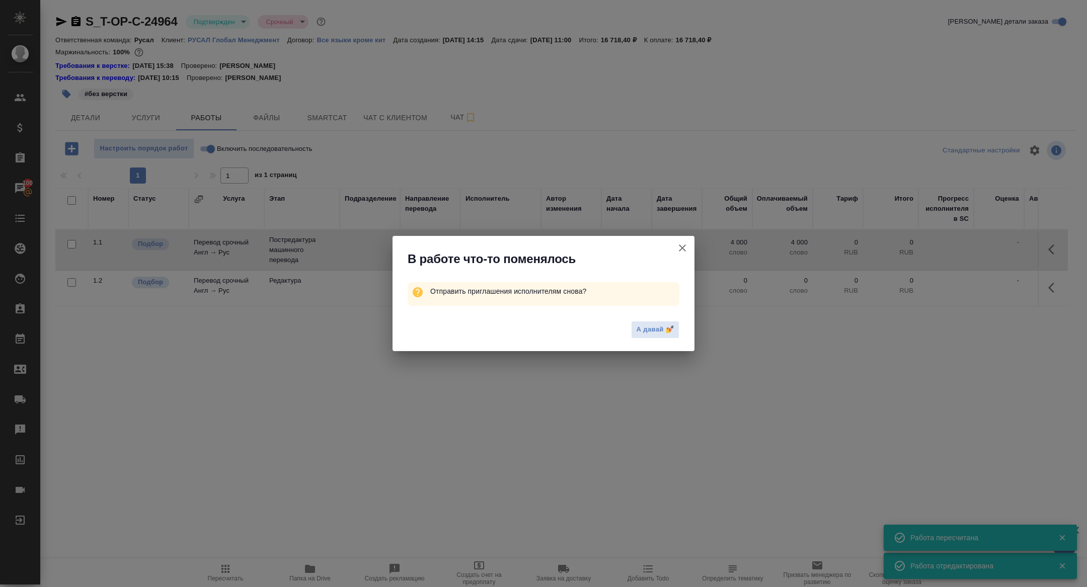
click at [683, 247] on icon "button" at bounding box center [682, 248] width 12 height 12
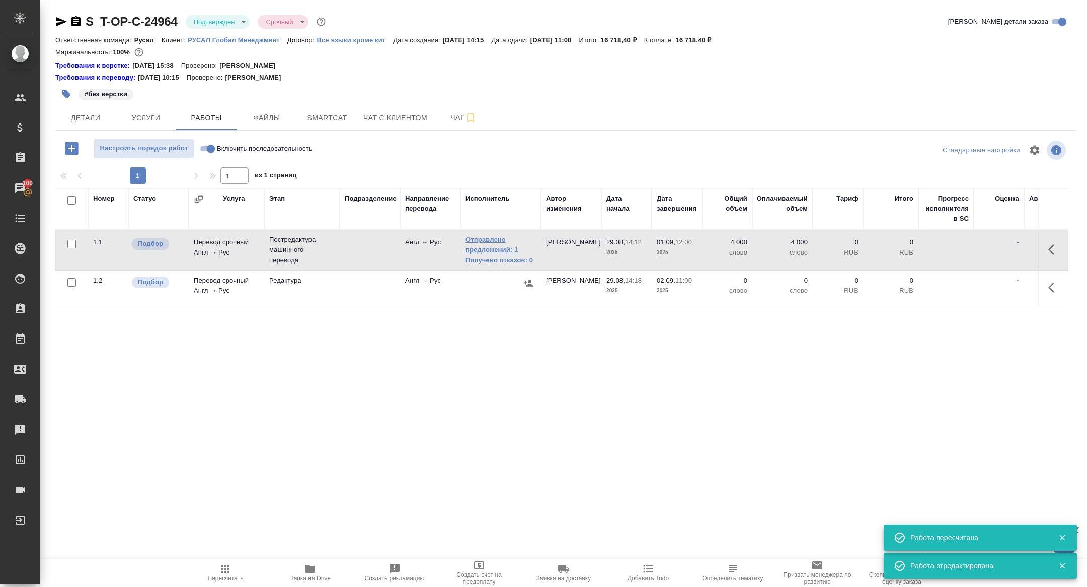
click at [497, 250] on link "Отправлено предложений: 1" at bounding box center [501, 245] width 70 height 20
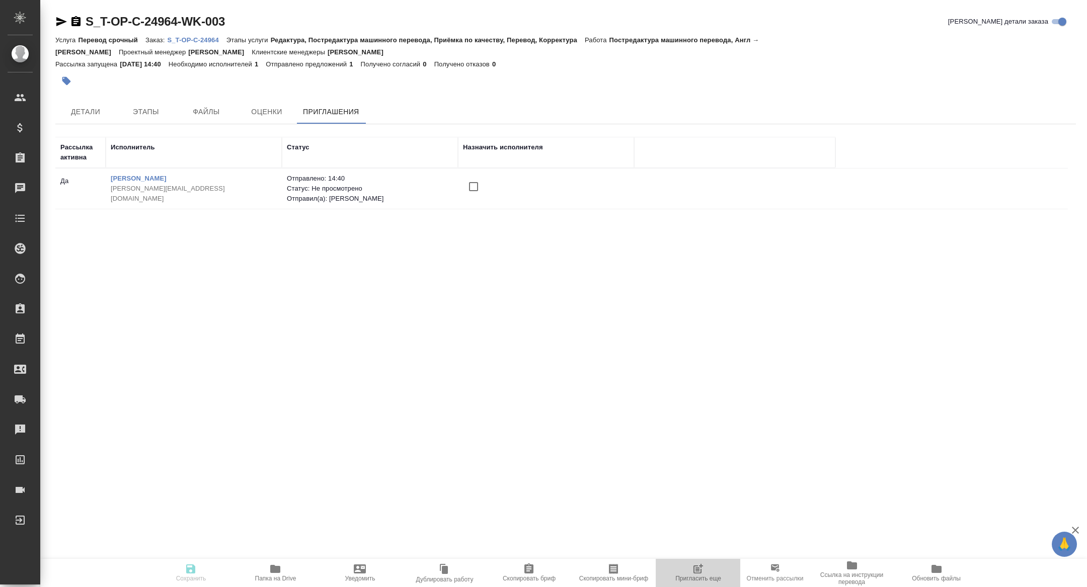
click at [712, 586] on button "Пригласить еще" at bounding box center [698, 573] width 85 height 28
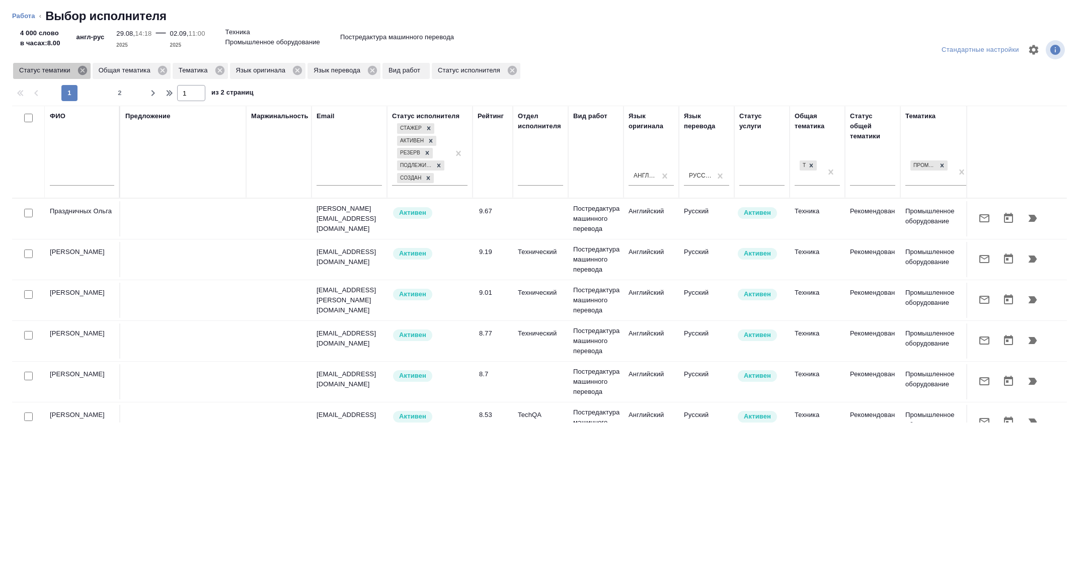
click at [83, 71] on icon at bounding box center [82, 70] width 11 height 11
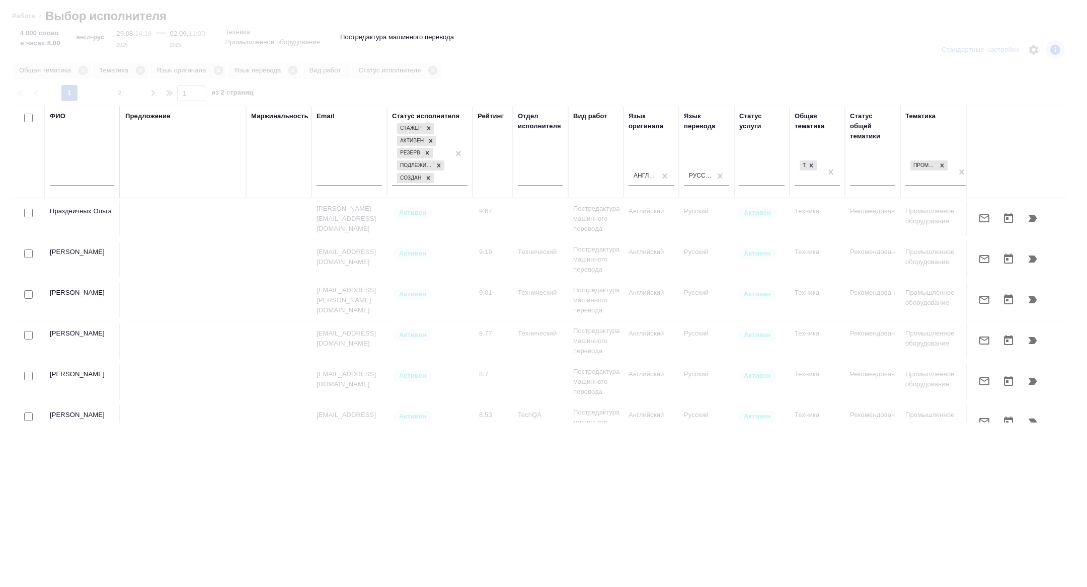
scroll to position [0, 407]
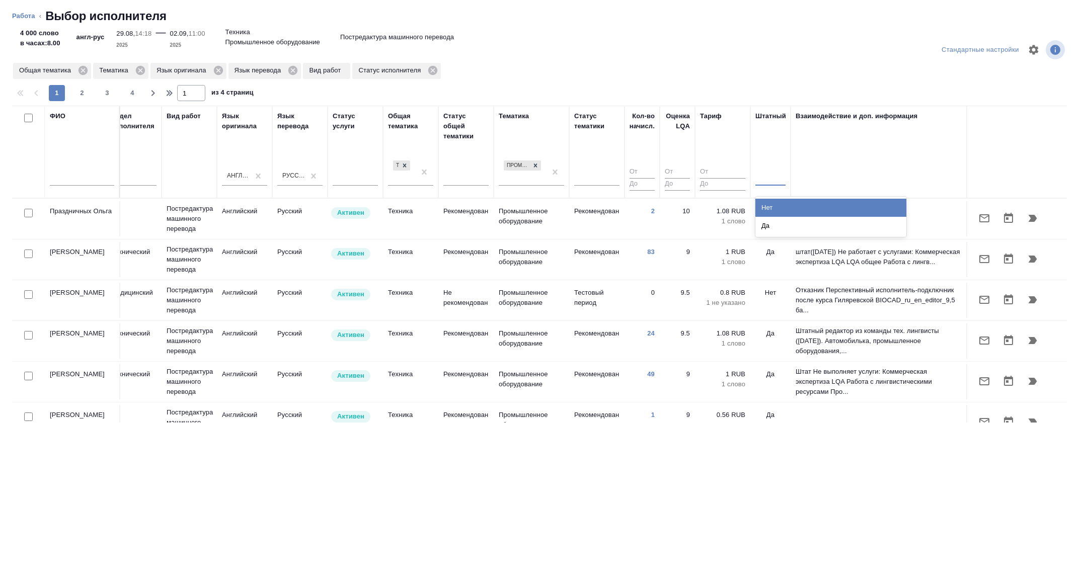
click at [773, 175] on div at bounding box center [770, 176] width 30 height 15
click at [771, 203] on div "Нет" at bounding box center [830, 208] width 151 height 18
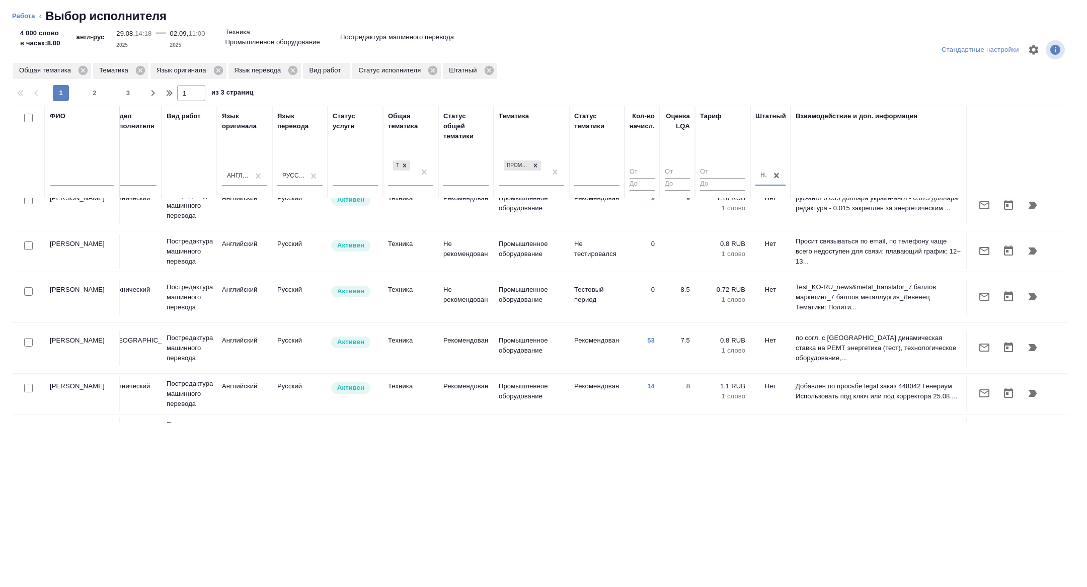
scroll to position [152, 407]
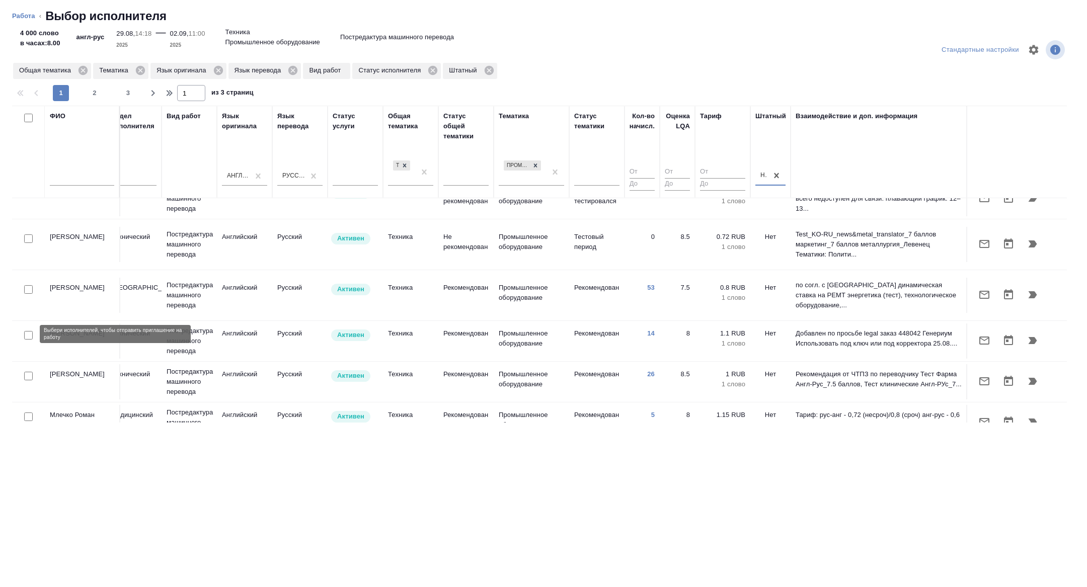
click at [28, 335] on input "checkbox" at bounding box center [28, 335] width 9 height 9
checkbox input "true"
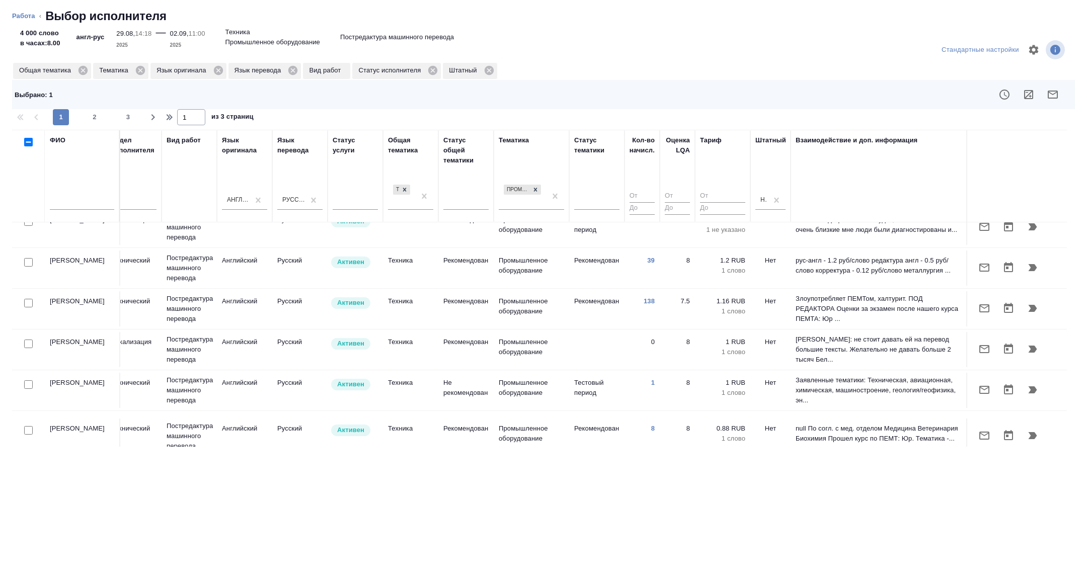
scroll to position [456, 407]
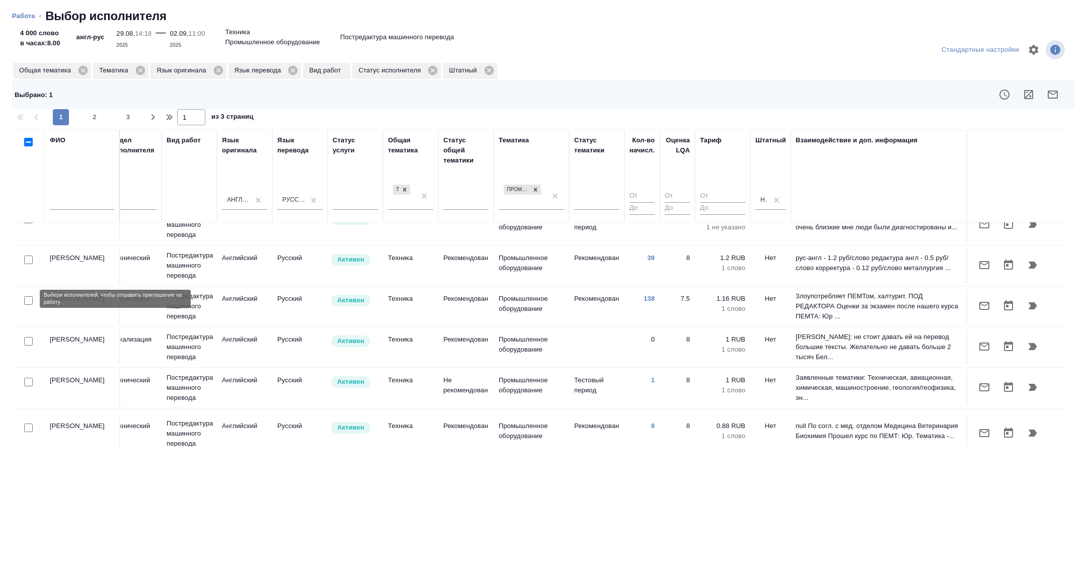
click at [30, 296] on input "checkbox" at bounding box center [28, 300] width 9 height 9
checkbox input "true"
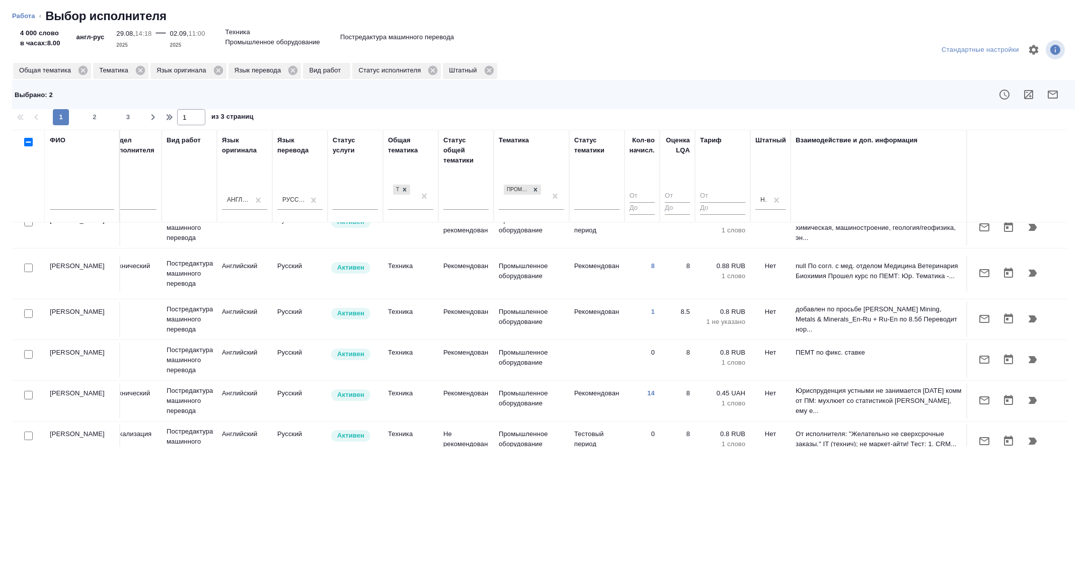
scroll to position [629, 407]
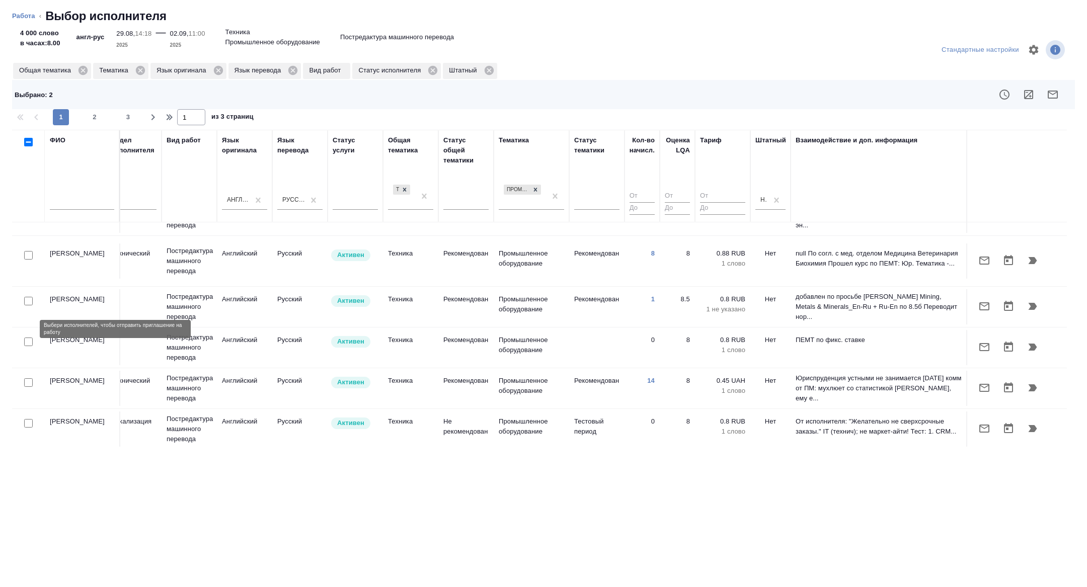
click at [28, 338] on input "checkbox" at bounding box center [28, 342] width 9 height 9
checkbox input "true"
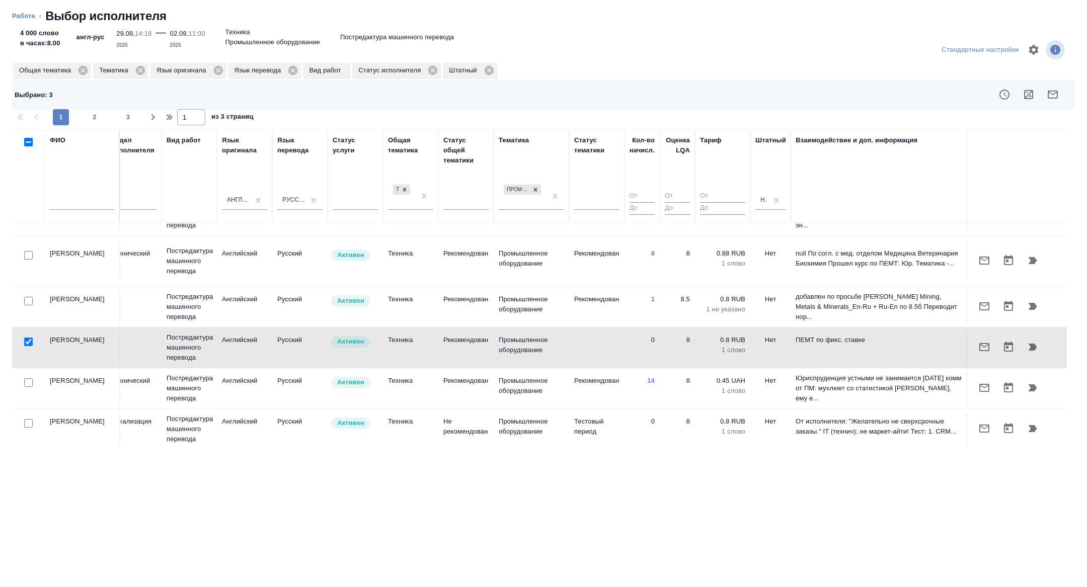
click at [1054, 95] on icon "button" at bounding box center [1053, 95] width 12 height 12
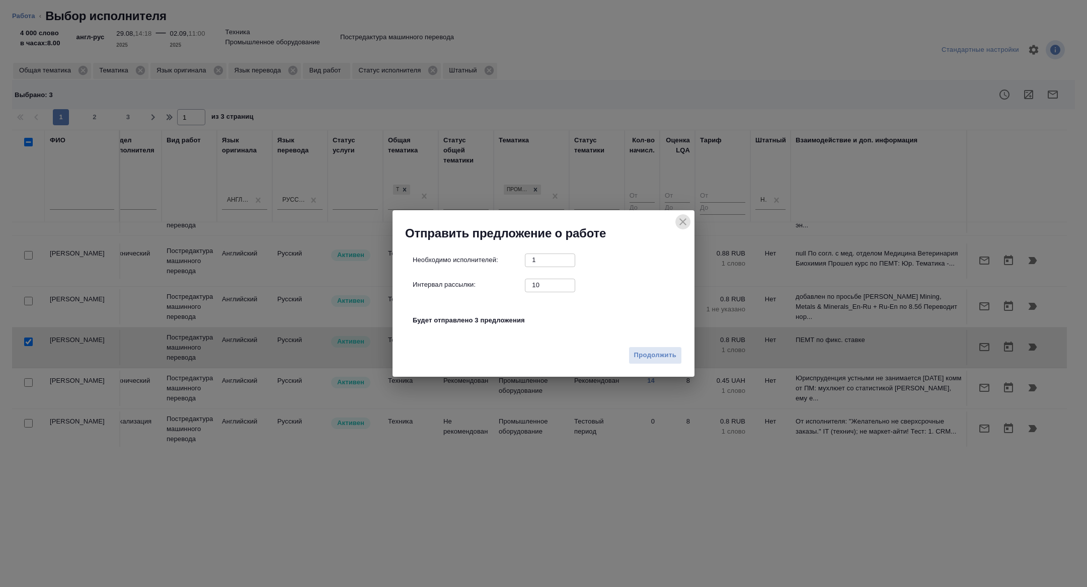
click at [685, 222] on icon "close" at bounding box center [683, 222] width 12 height 12
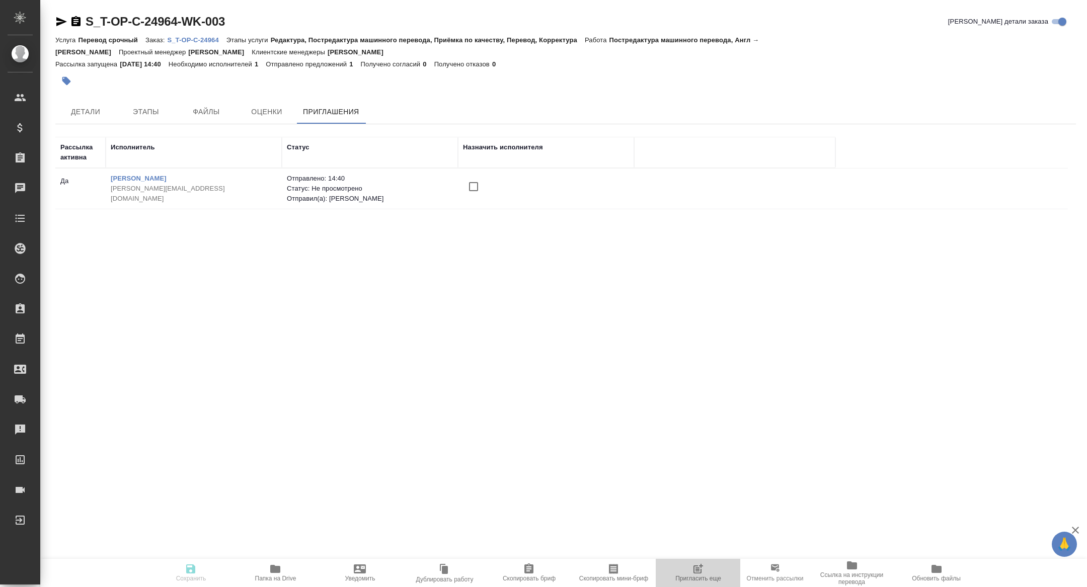
click at [709, 562] on button "Пригласить еще" at bounding box center [698, 573] width 85 height 28
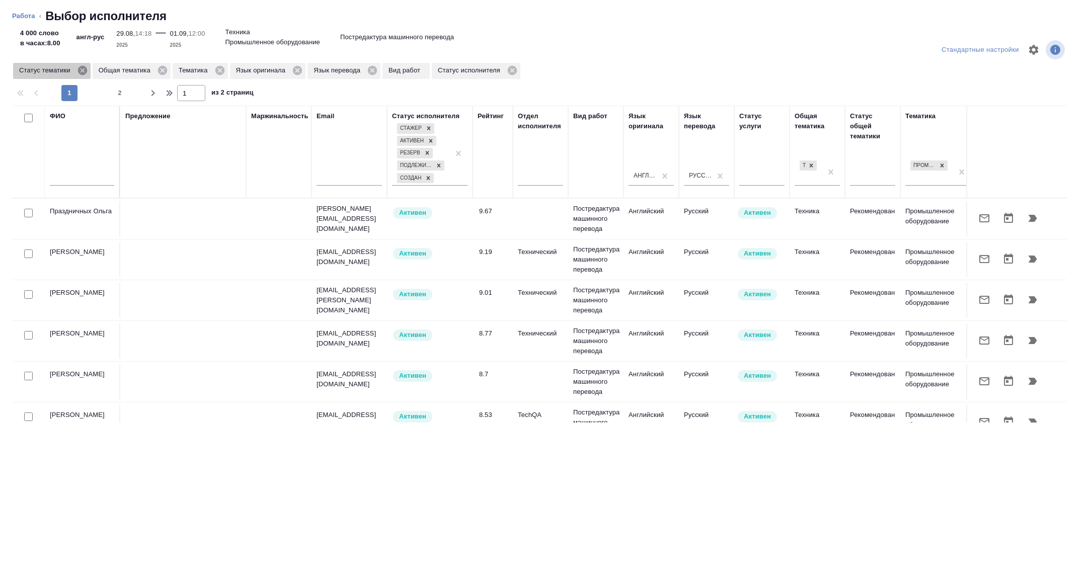
click at [85, 72] on icon at bounding box center [82, 70] width 9 height 9
click at [142, 70] on icon at bounding box center [140, 70] width 11 height 11
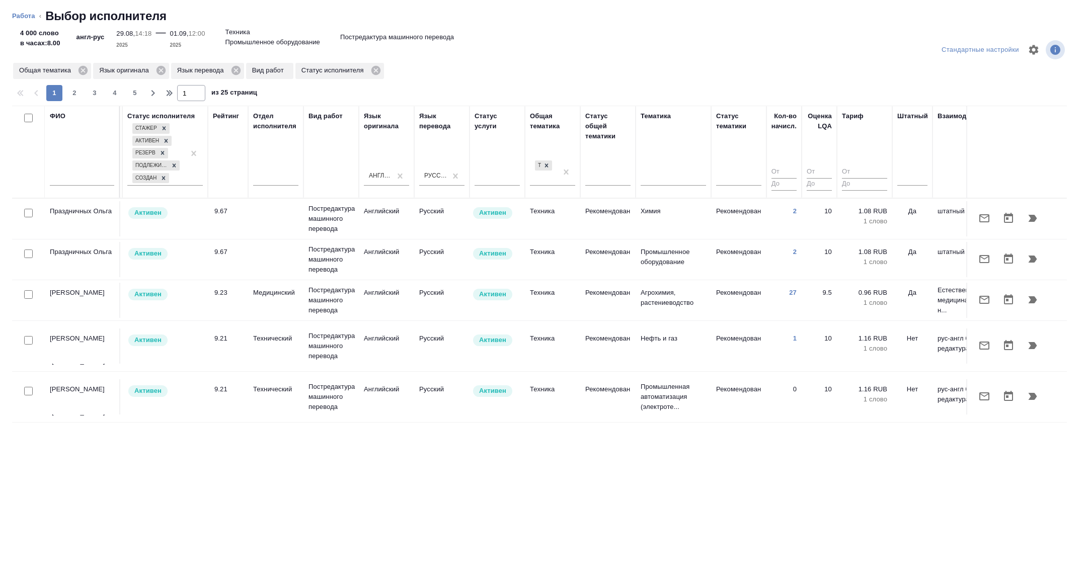
scroll to position [0, 407]
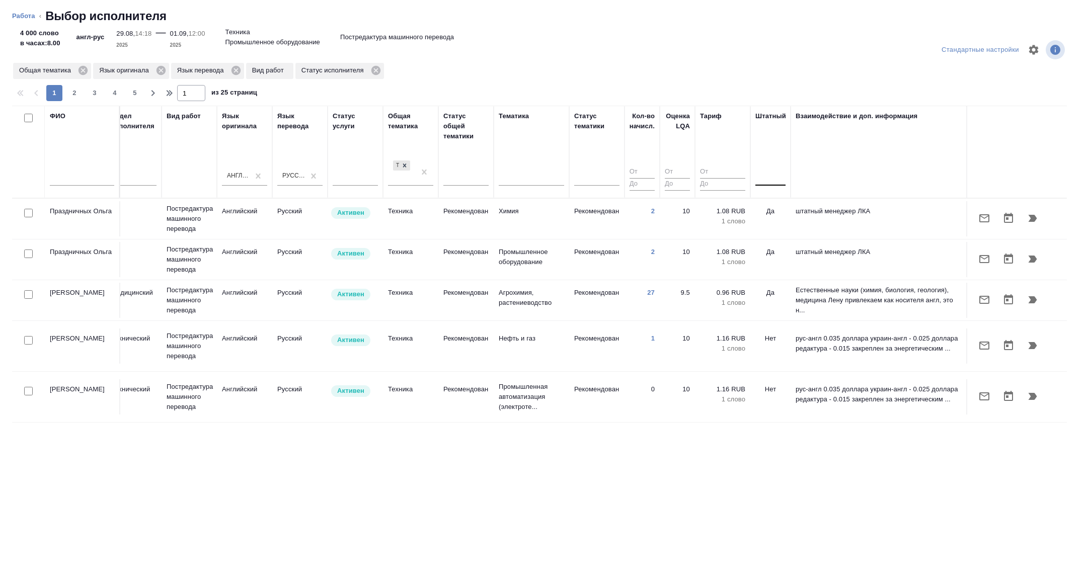
click at [776, 174] on div at bounding box center [770, 176] width 30 height 15
click at [776, 195] on th "Штатный option Нет focused, 1 of 2. 2 results available. Use Up and Down to cho…" at bounding box center [770, 152] width 40 height 93
click at [766, 175] on div at bounding box center [770, 176] width 30 height 15
click at [766, 203] on div "Нет" at bounding box center [830, 208] width 151 height 18
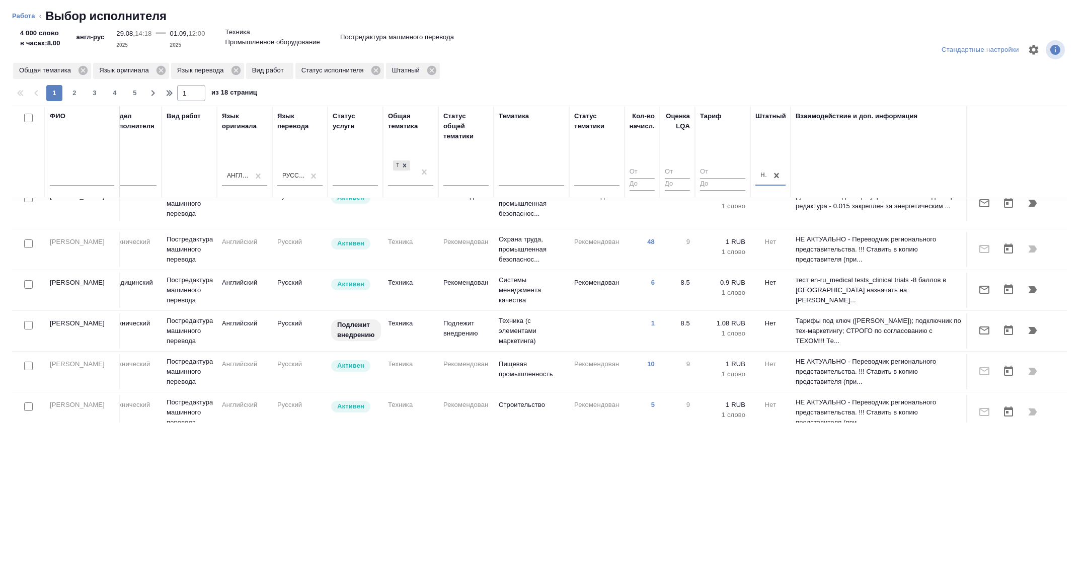
scroll to position [307, 407]
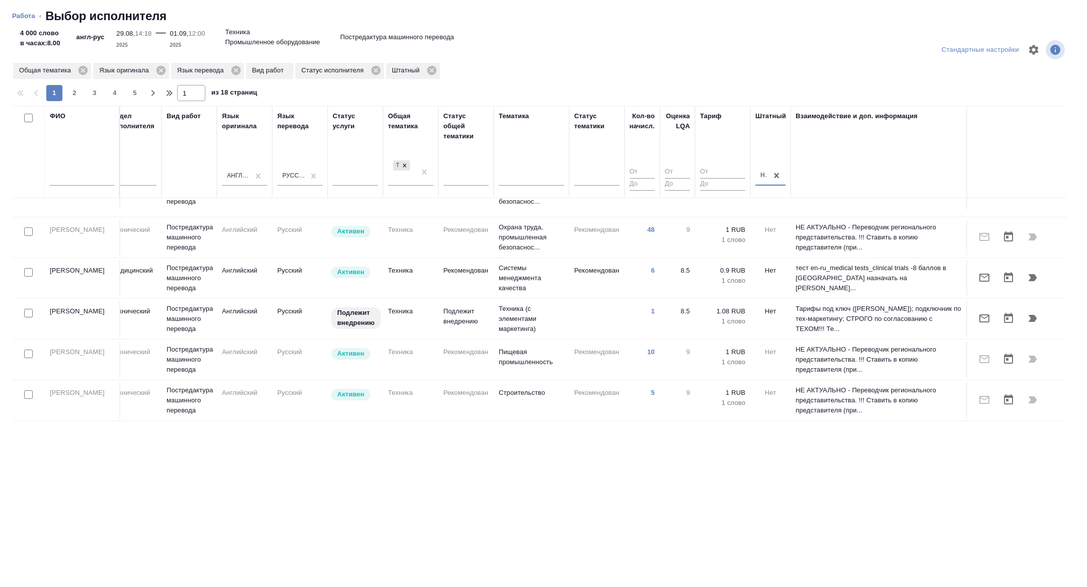
click at [27, 309] on input "checkbox" at bounding box center [28, 313] width 9 height 9
checkbox input "true"
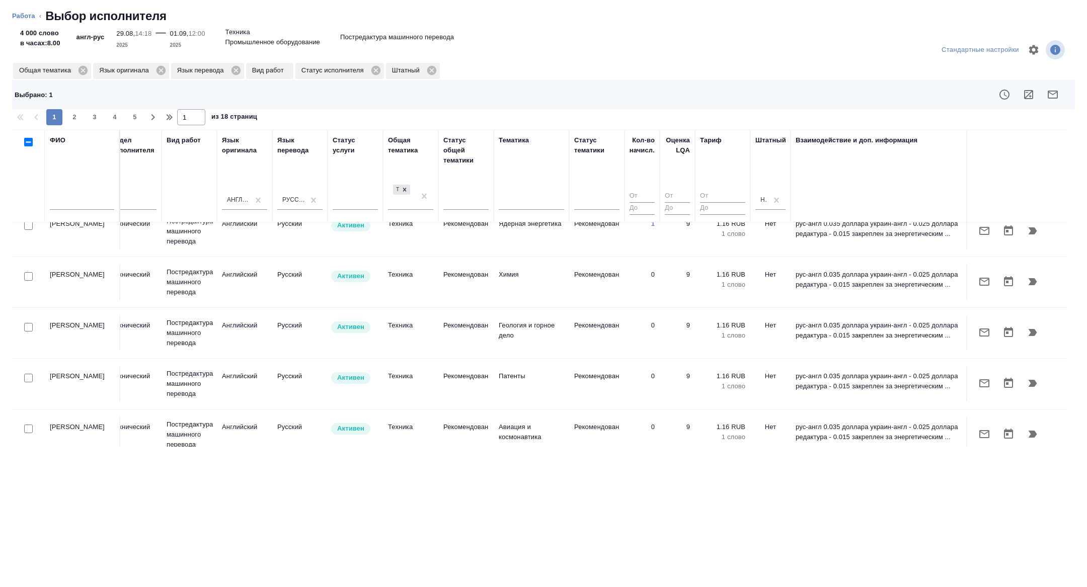
scroll to position [812, 407]
click at [80, 116] on span "2" at bounding box center [74, 117] width 16 height 10
type input "2"
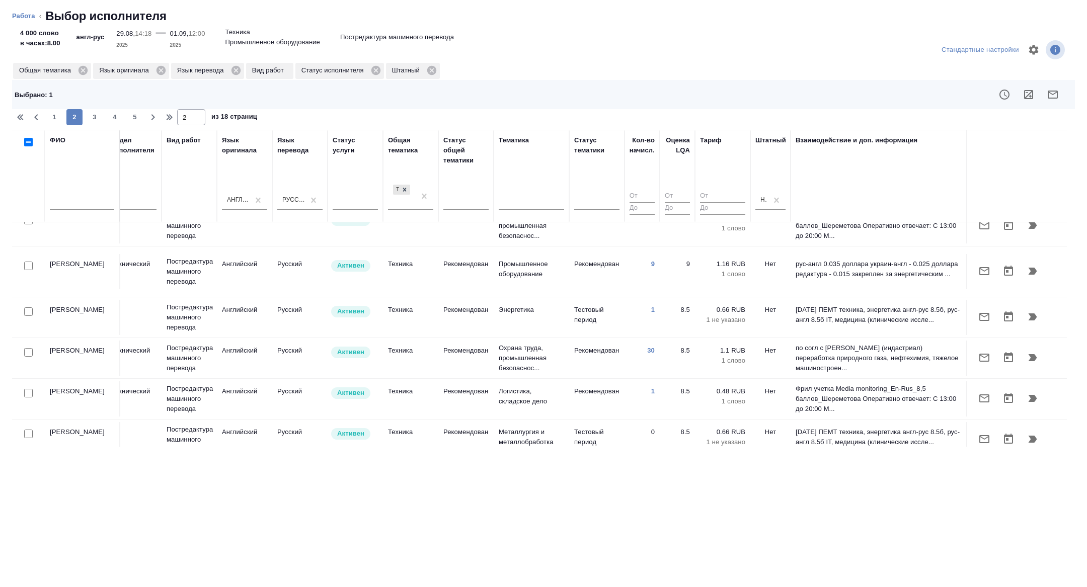
scroll to position [791, 407]
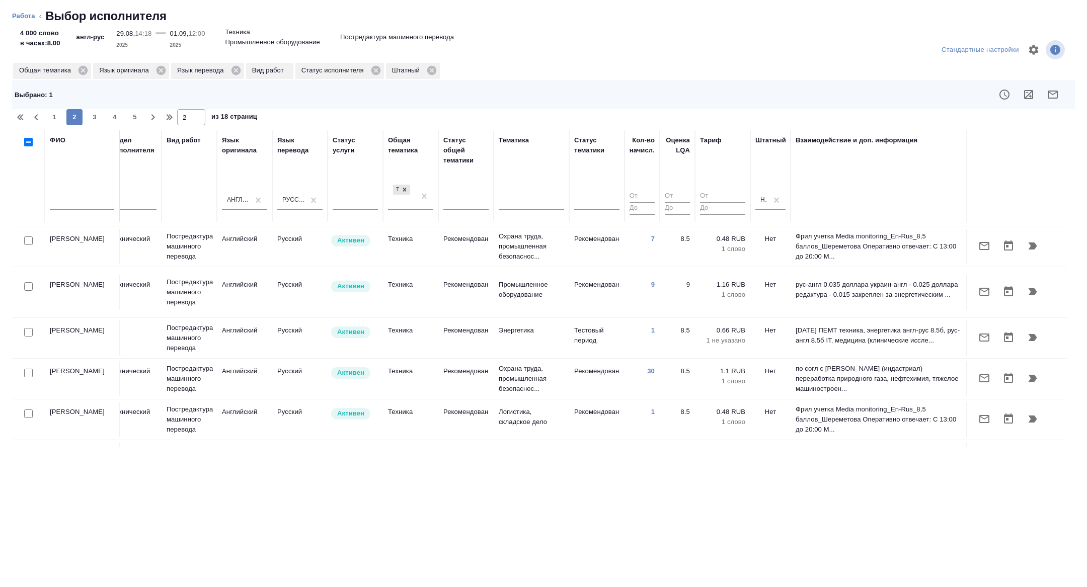
click at [24, 366] on div at bounding box center [28, 373] width 23 height 14
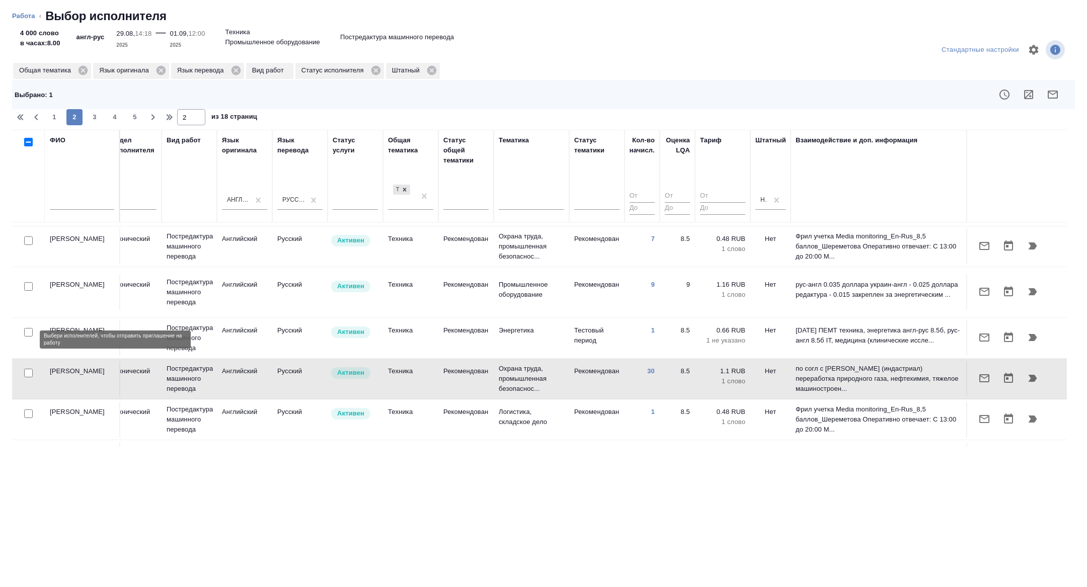
click at [30, 369] on input "checkbox" at bounding box center [28, 373] width 9 height 9
checkbox input "true"
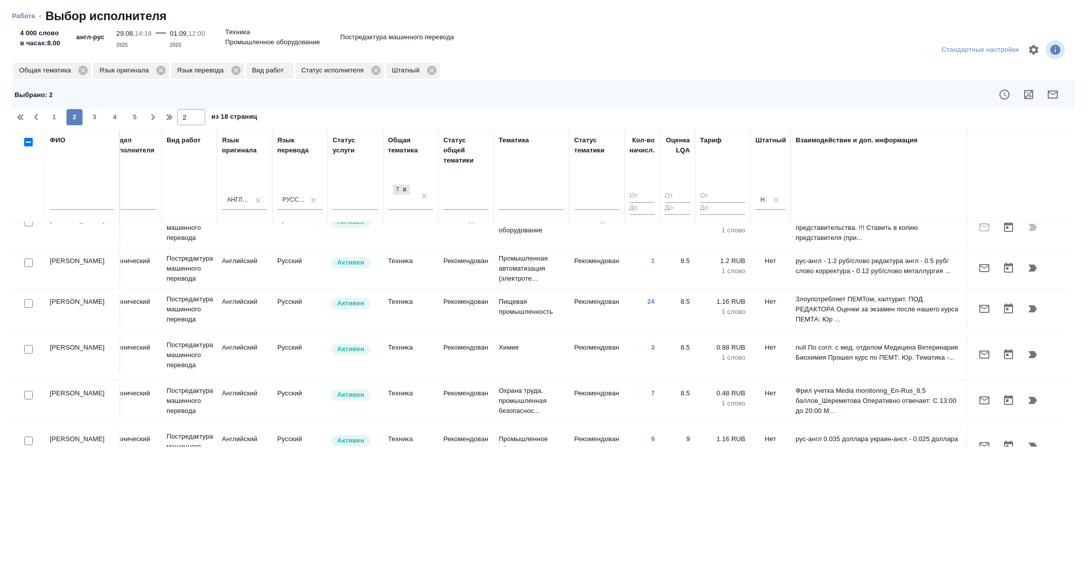
scroll to position [634, 407]
drag, startPoint x: 30, startPoint y: 293, endPoint x: 235, endPoint y: 315, distance: 206.0
click at [30, 302] on input "checkbox" at bounding box center [28, 306] width 9 height 9
checkbox input "true"
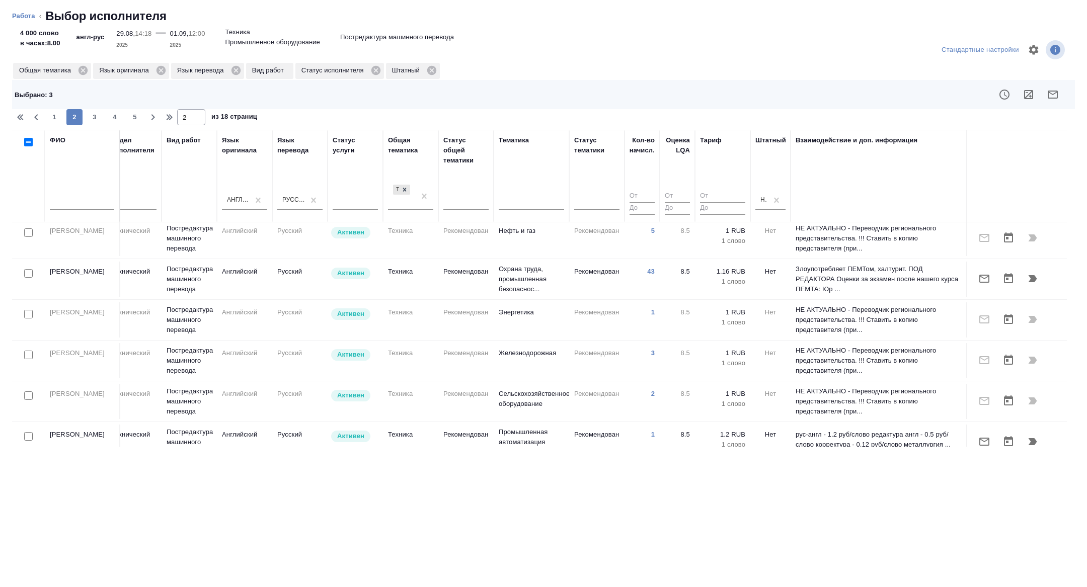
scroll to position [73, 407]
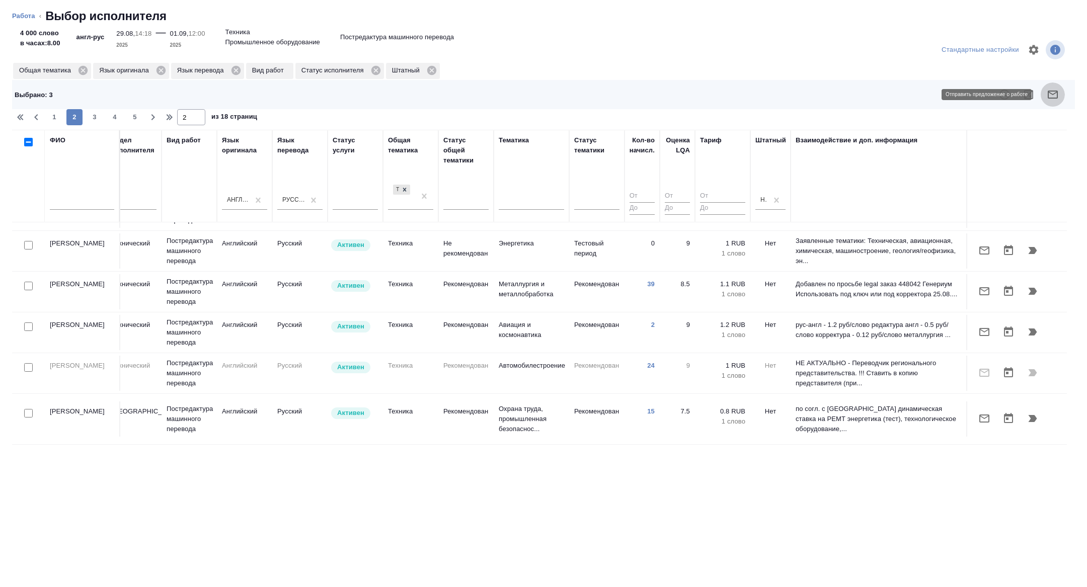
click at [1058, 90] on icon "button" at bounding box center [1053, 95] width 12 height 12
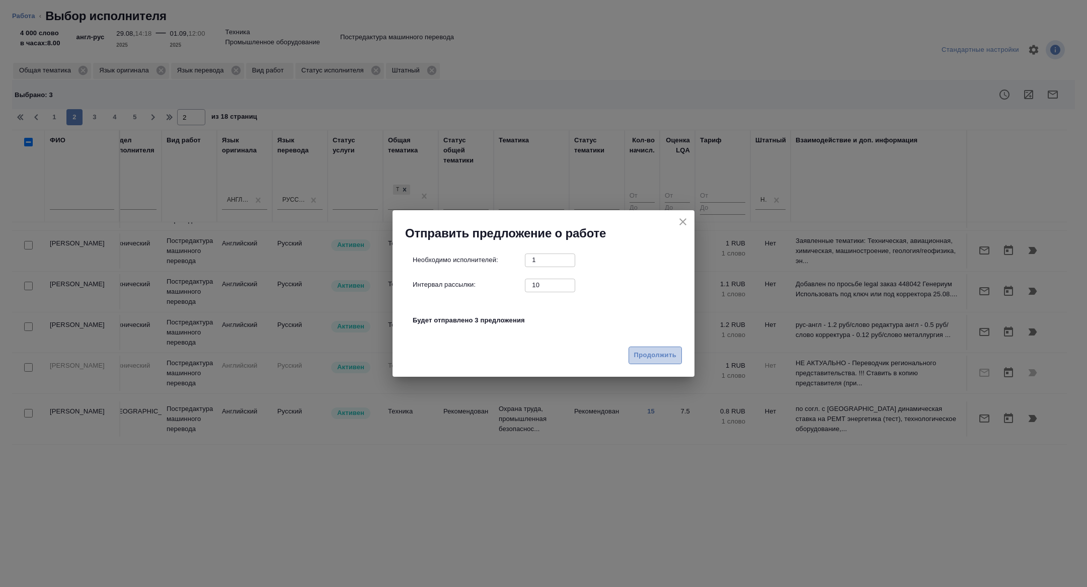
click at [668, 359] on span "Продолжить" at bounding box center [655, 356] width 42 height 12
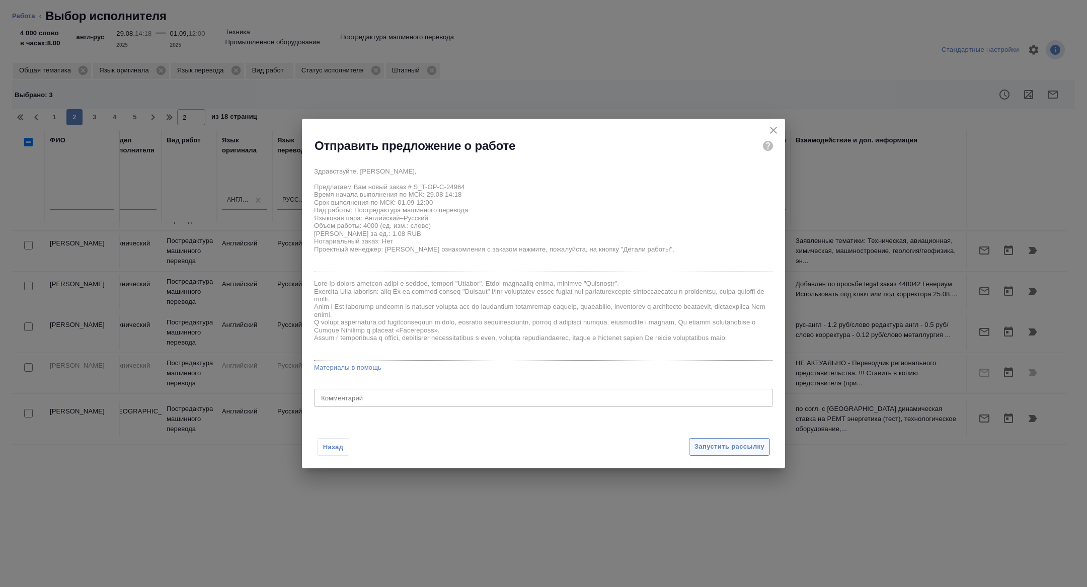
click at [724, 449] on span "Запустить рассылку" at bounding box center [730, 447] width 70 height 12
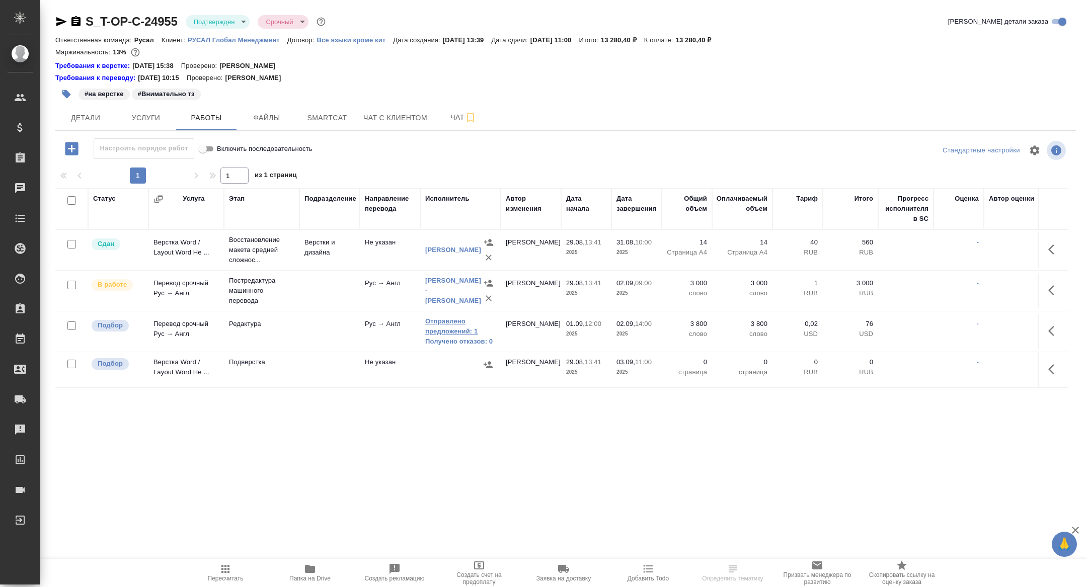
click at [461, 324] on link "Отправлено предложений: 1" at bounding box center [460, 327] width 70 height 20
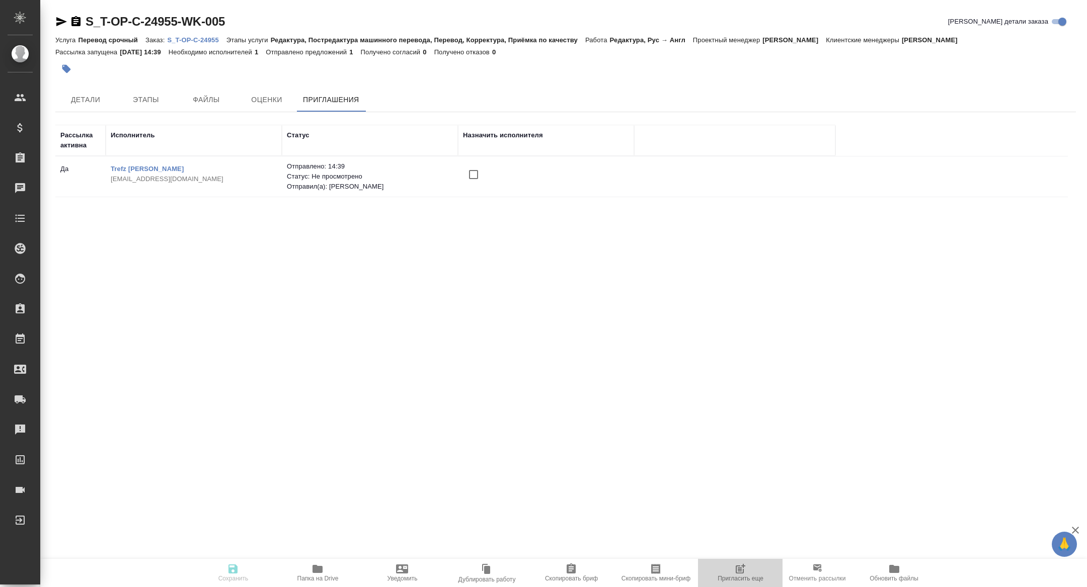
click at [741, 585] on button "Пригласить еще" at bounding box center [740, 573] width 85 height 28
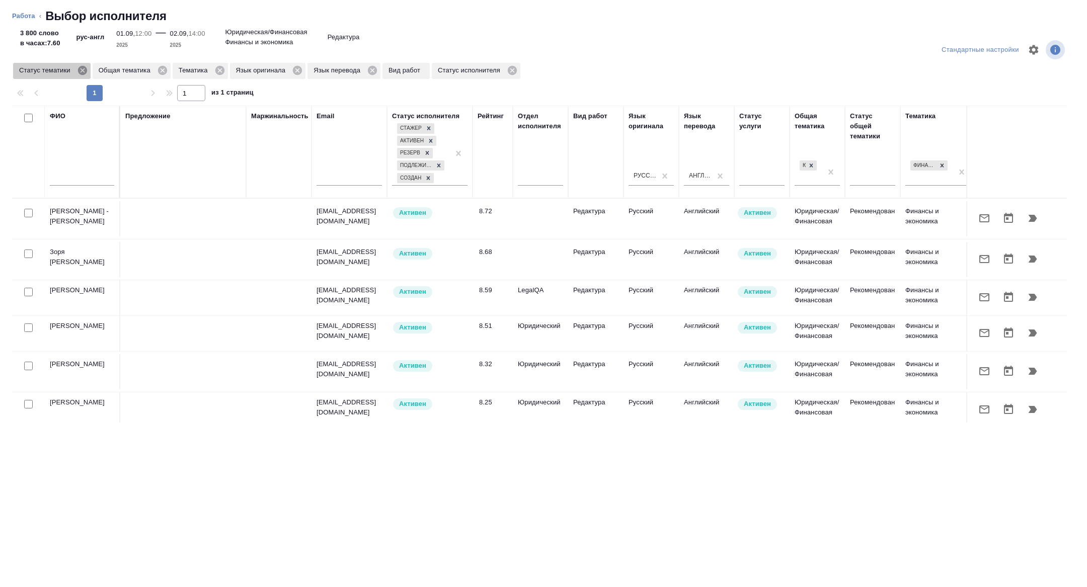
click at [83, 72] on icon at bounding box center [82, 70] width 11 height 11
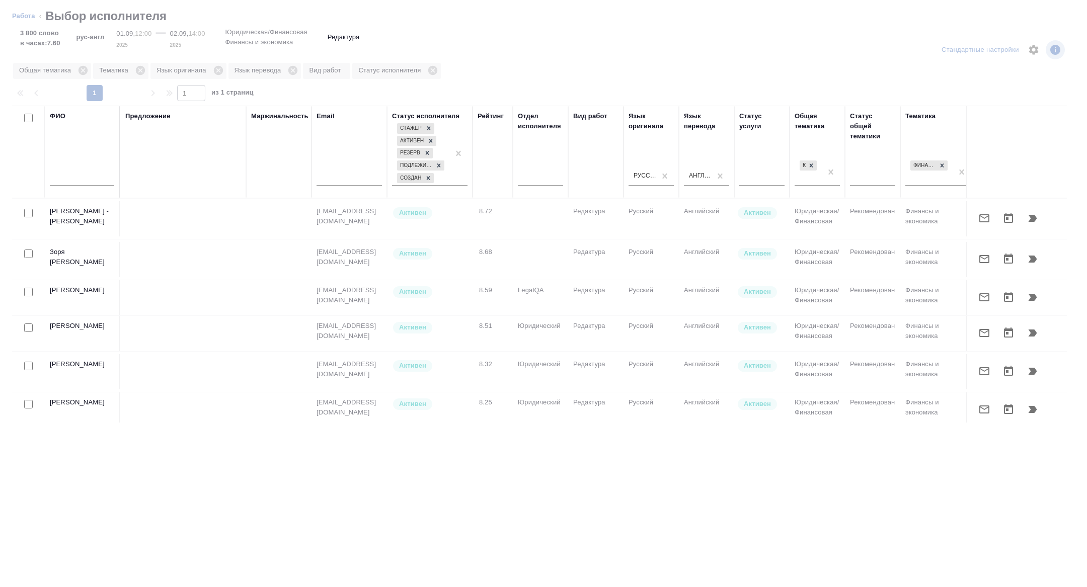
click at [78, 180] on input "text" at bounding box center [82, 179] width 64 height 13
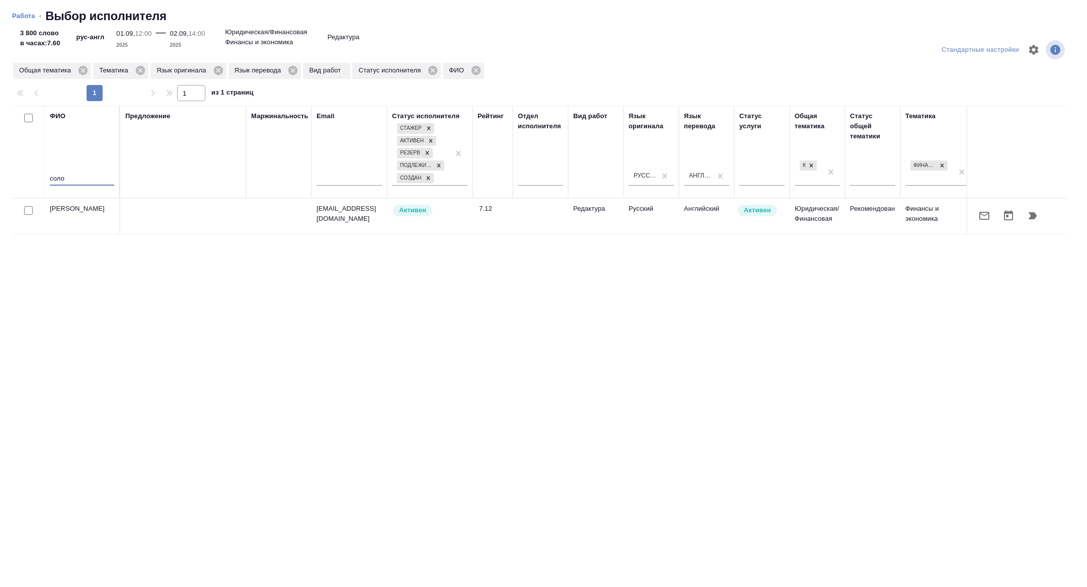
type input "соло"
click at [985, 220] on icon "button" at bounding box center [984, 216] width 10 height 8
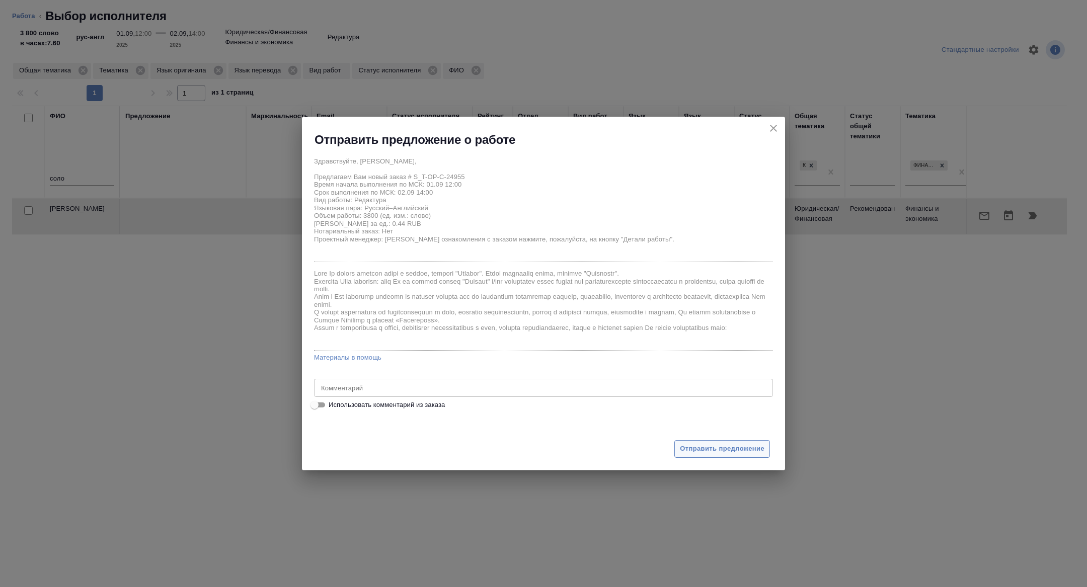
click at [712, 448] on span "Отправить предложение" at bounding box center [722, 449] width 85 height 12
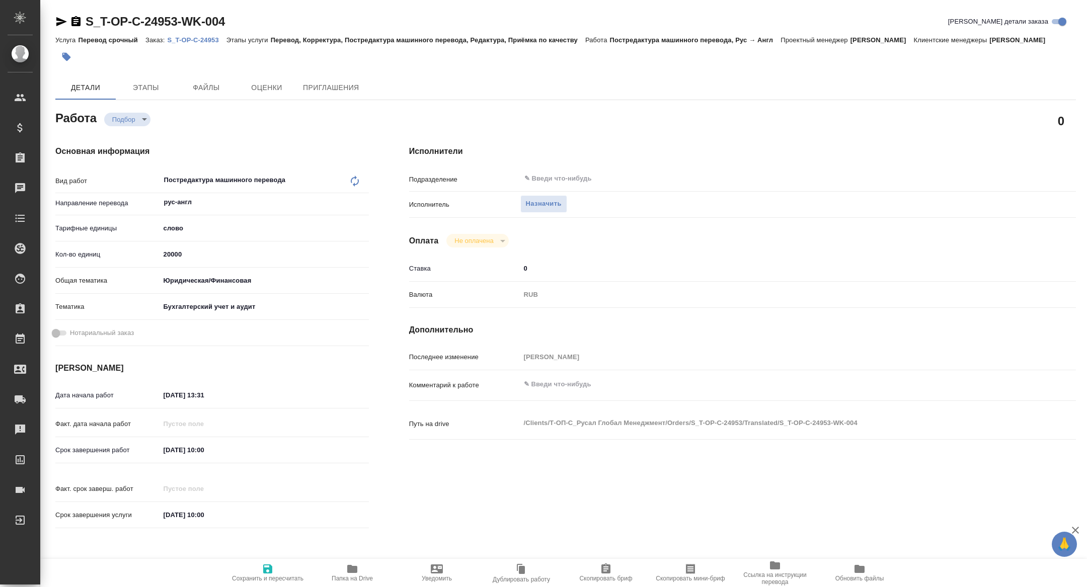
type textarea "x"
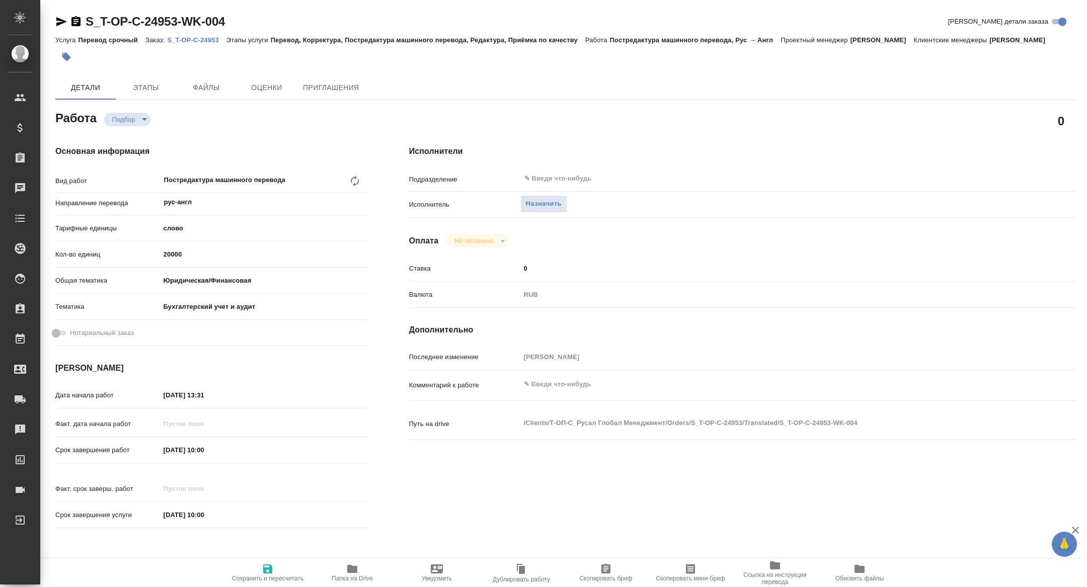
type textarea "x"
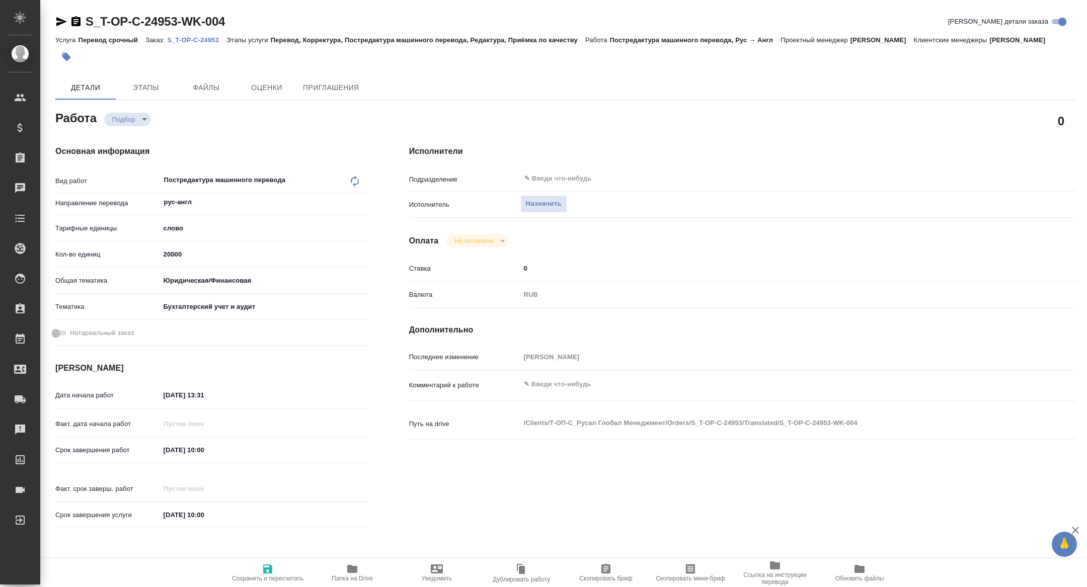
click at [721, 574] on span "Скопировать мини-бриф" at bounding box center [690, 572] width 72 height 19
type textarea "x"
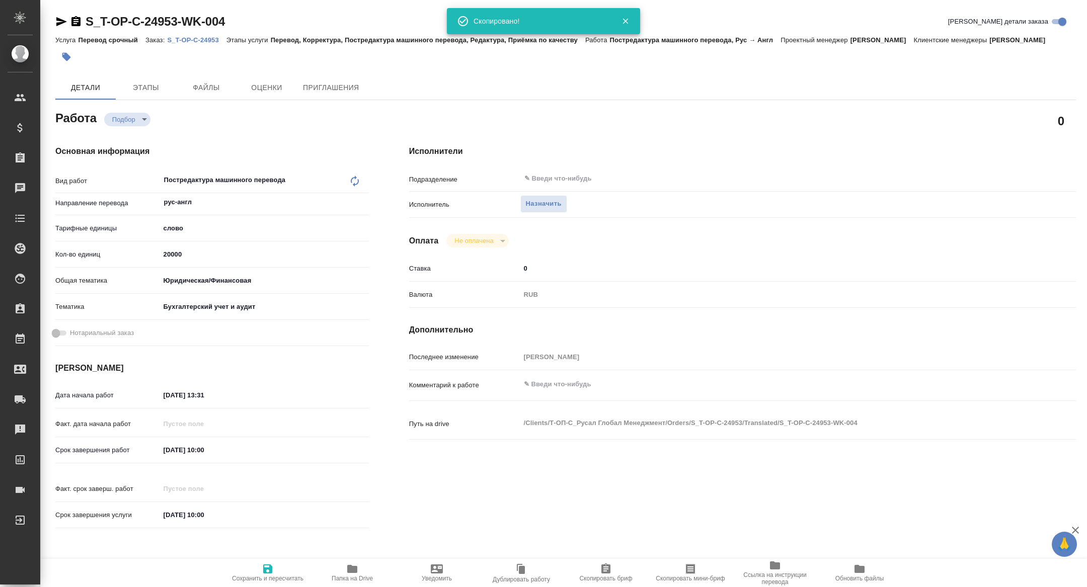
type textarea "x"
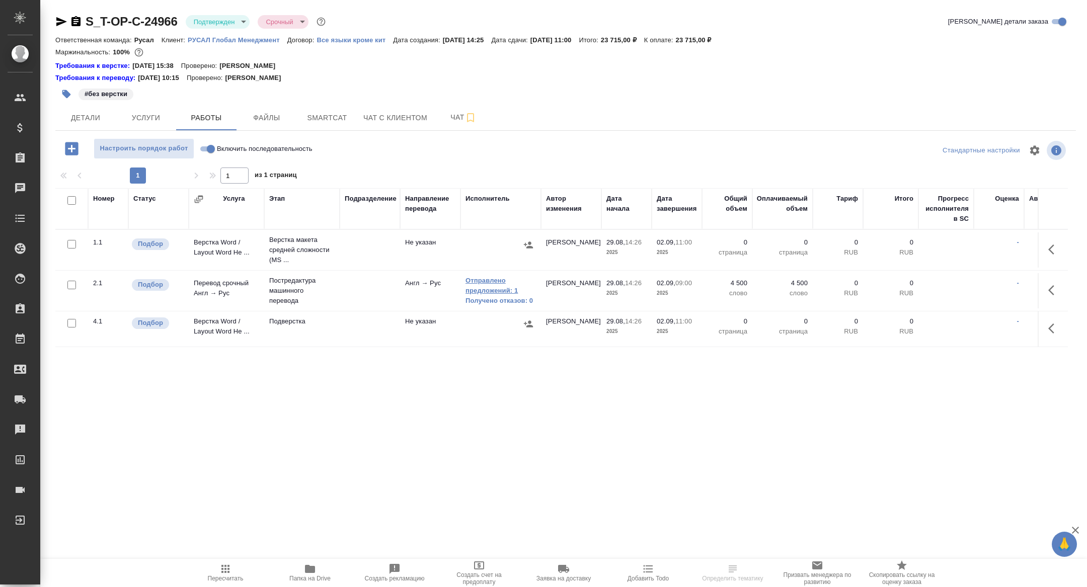
click at [488, 281] on link "Отправлено предложений: 1" at bounding box center [501, 286] width 70 height 20
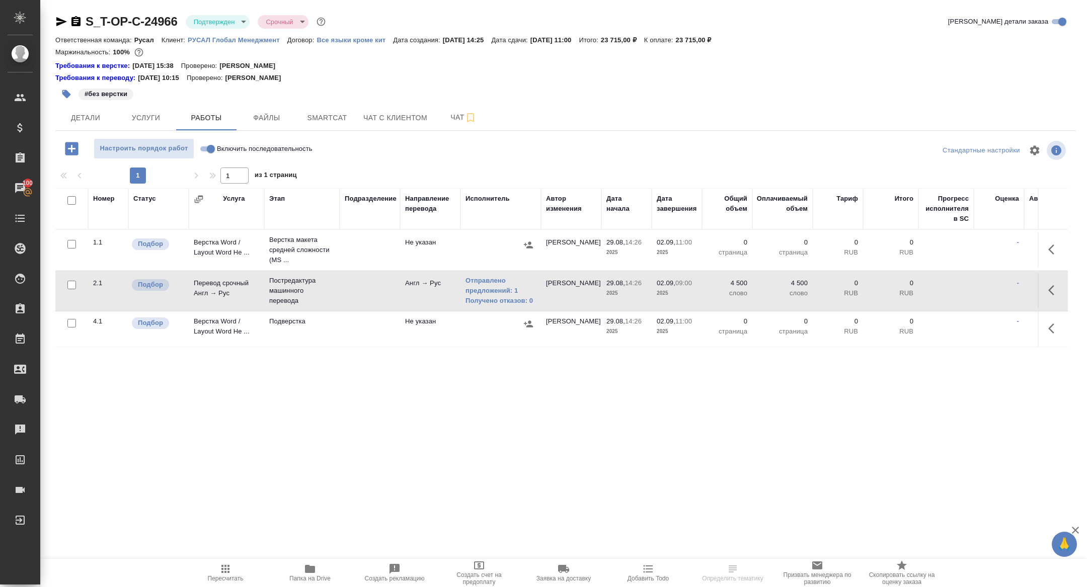
click at [1049, 287] on icon "button" at bounding box center [1054, 290] width 12 height 12
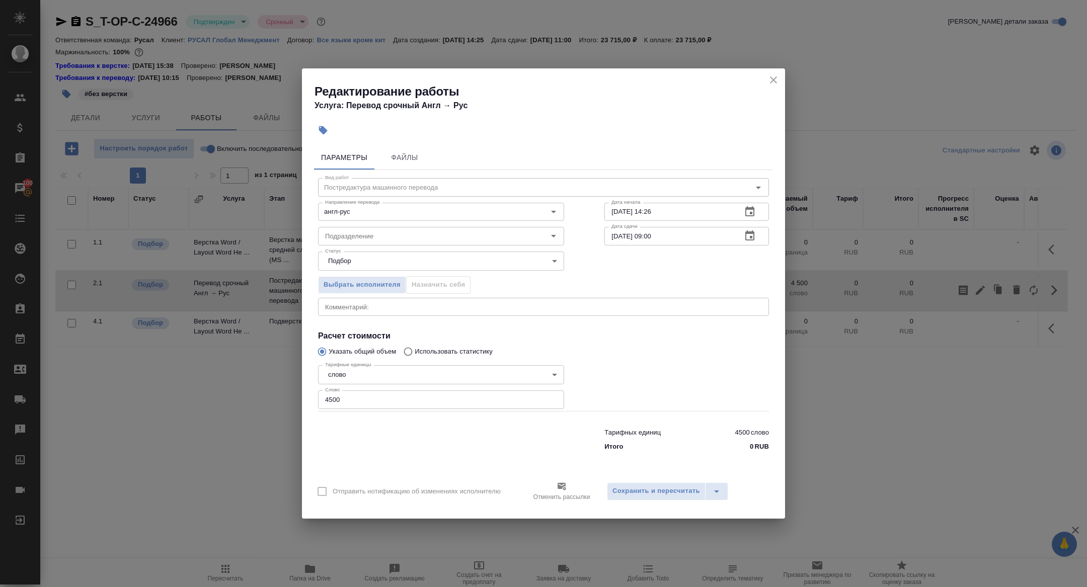
click at [753, 240] on icon "button" at bounding box center [749, 236] width 9 height 10
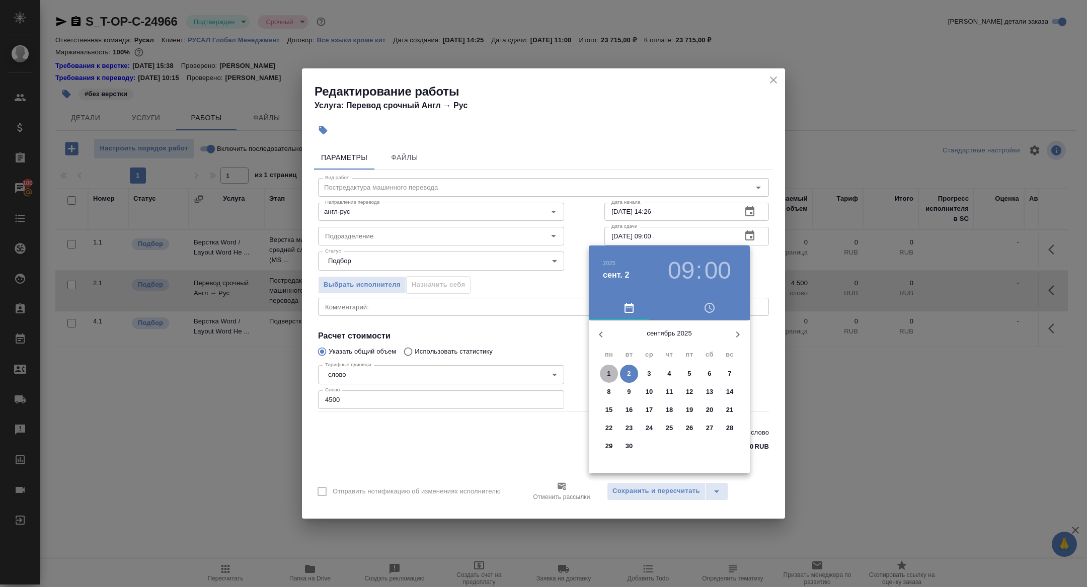
click at [607, 372] on p "1" at bounding box center [609, 374] width 4 height 10
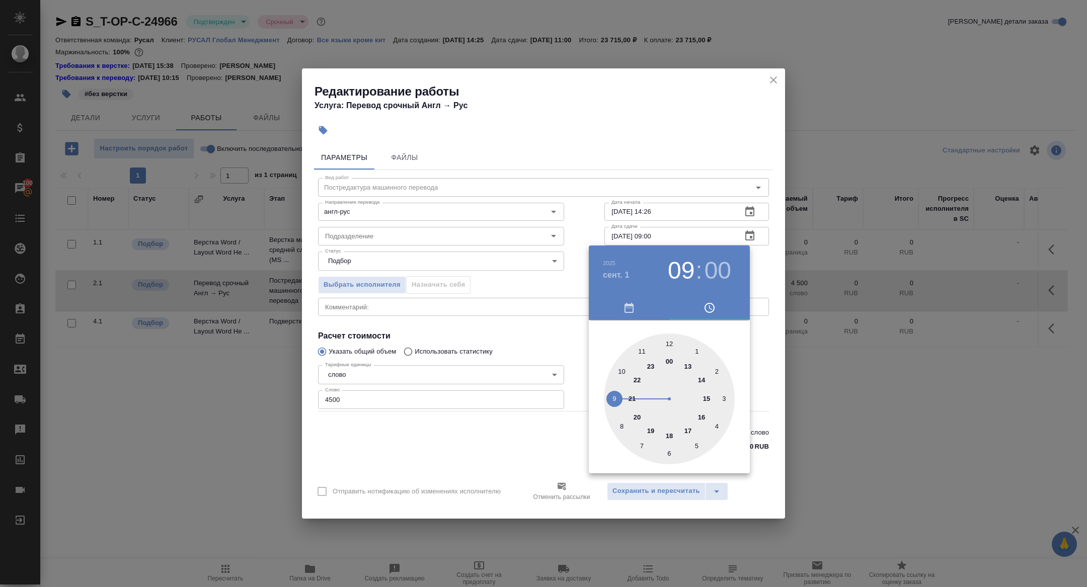
type input "01.09.2025 10:00"
click at [621, 369] on div at bounding box center [669, 399] width 131 height 131
drag, startPoint x: 479, startPoint y: 315, endPoint x: 512, endPoint y: 359, distance: 55.7
click at [479, 315] on div at bounding box center [543, 293] width 1087 height 587
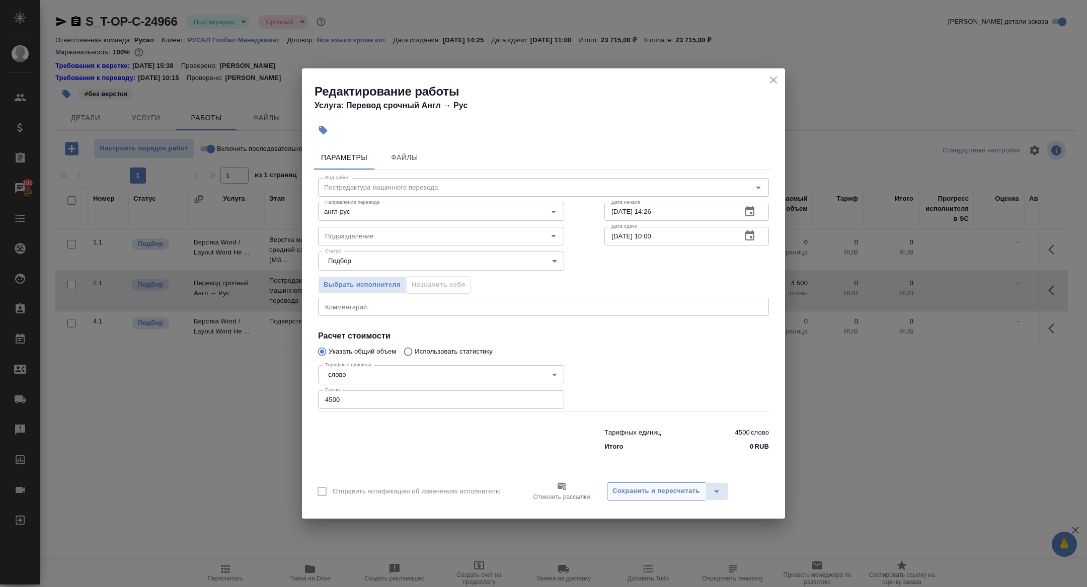
click at [635, 483] on button "Сохранить и пересчитать" at bounding box center [656, 492] width 99 height 18
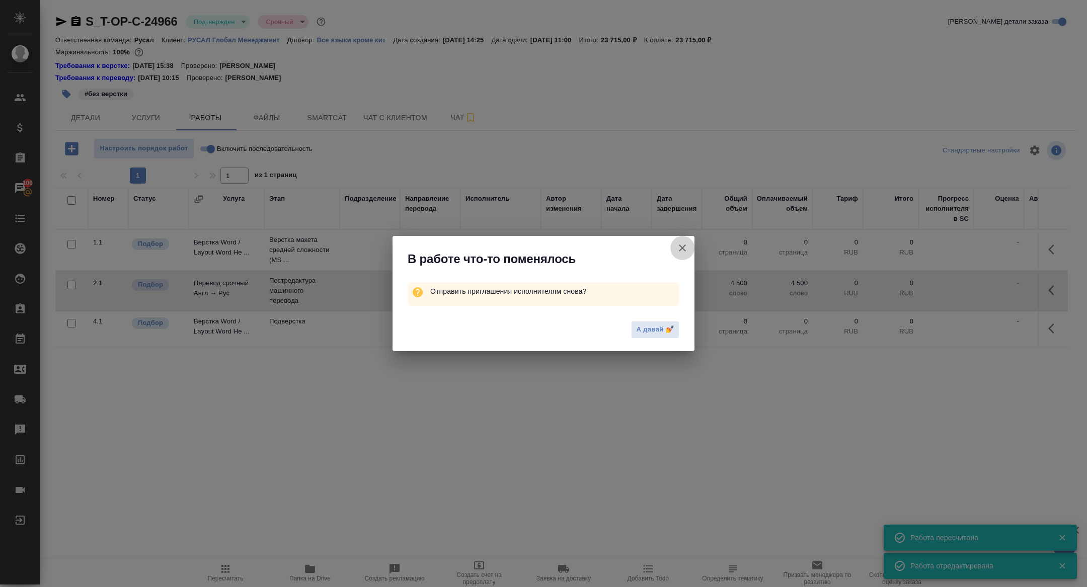
click at [680, 250] on icon "button" at bounding box center [682, 248] width 12 height 12
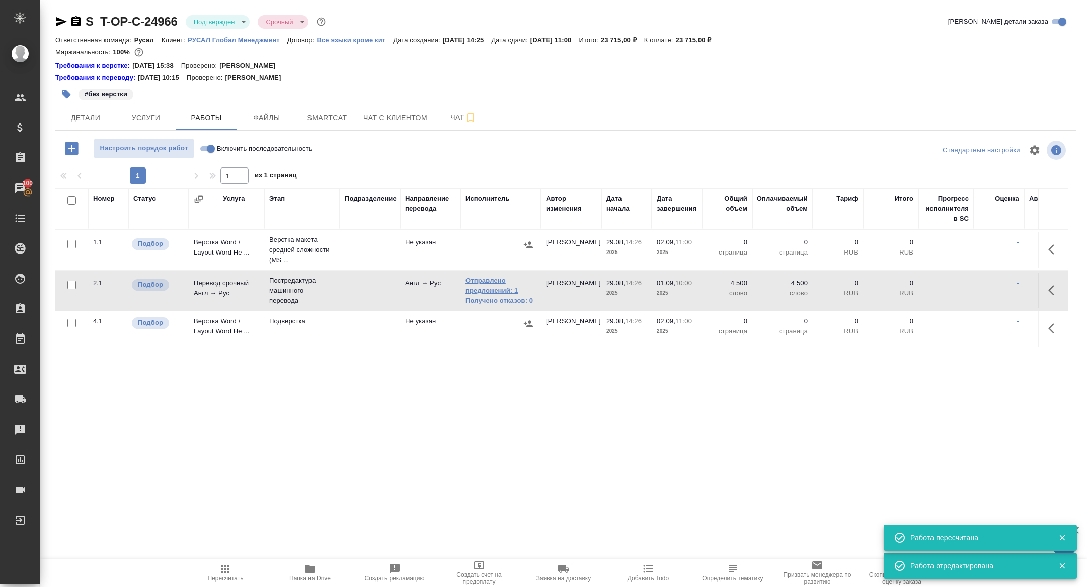
click at [495, 293] on link "Отправлено предложений: 1" at bounding box center [501, 286] width 70 height 20
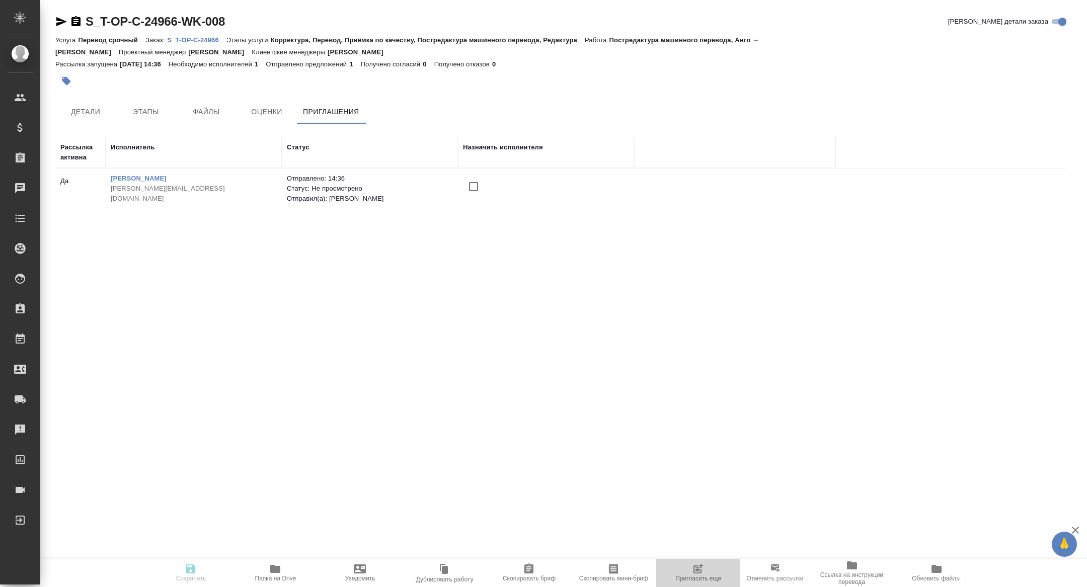
click at [707, 573] on span "Пригласить еще" at bounding box center [698, 572] width 72 height 19
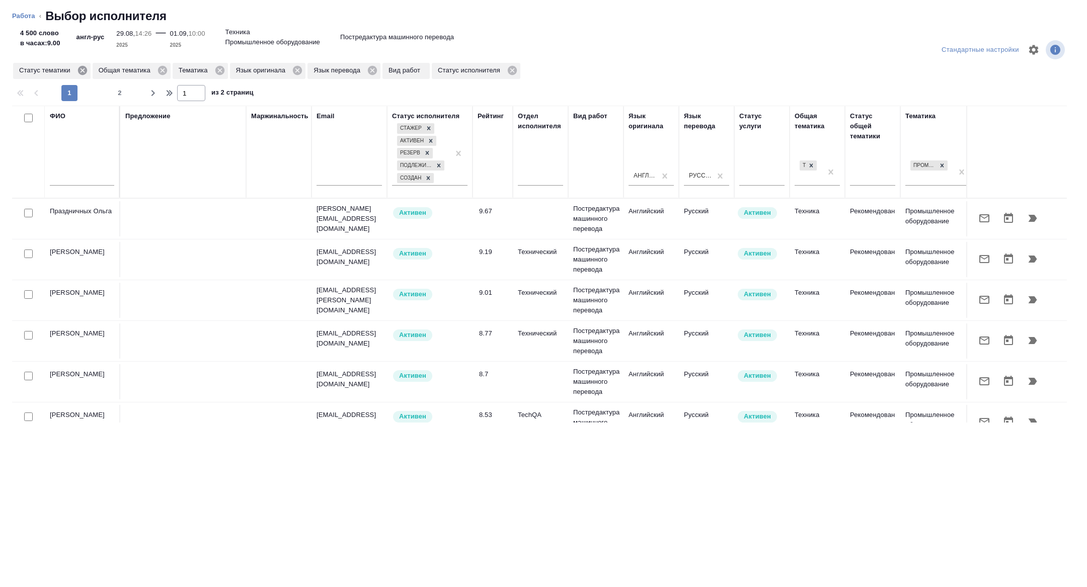
click at [86, 72] on icon at bounding box center [82, 70] width 11 height 11
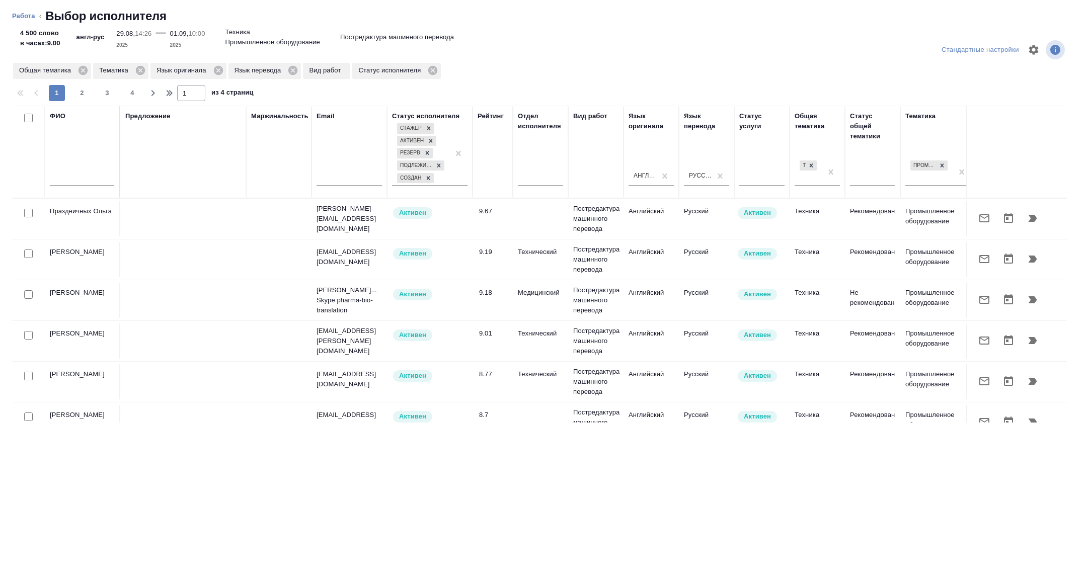
scroll to position [0, 407]
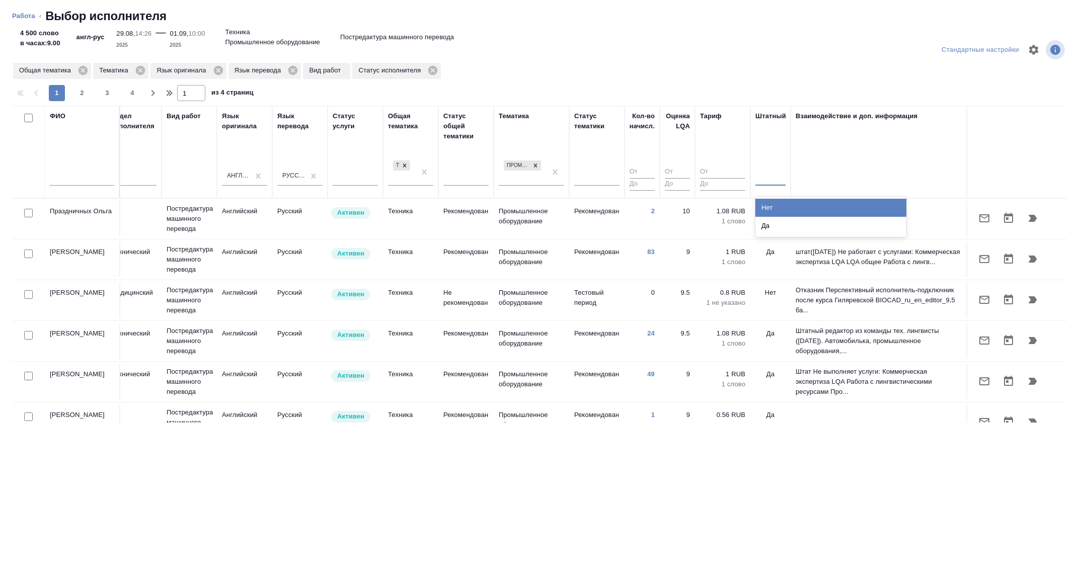
click at [771, 207] on div "Нет" at bounding box center [830, 208] width 151 height 18
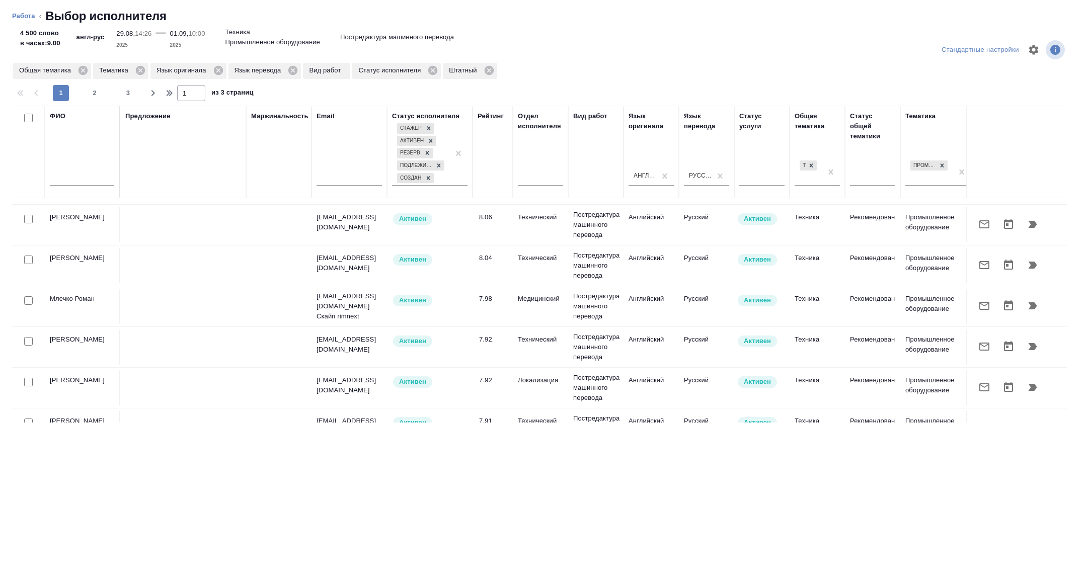
scroll to position [269, 0]
click at [29, 218] on input "checkbox" at bounding box center [28, 218] width 9 height 9
checkbox input "true"
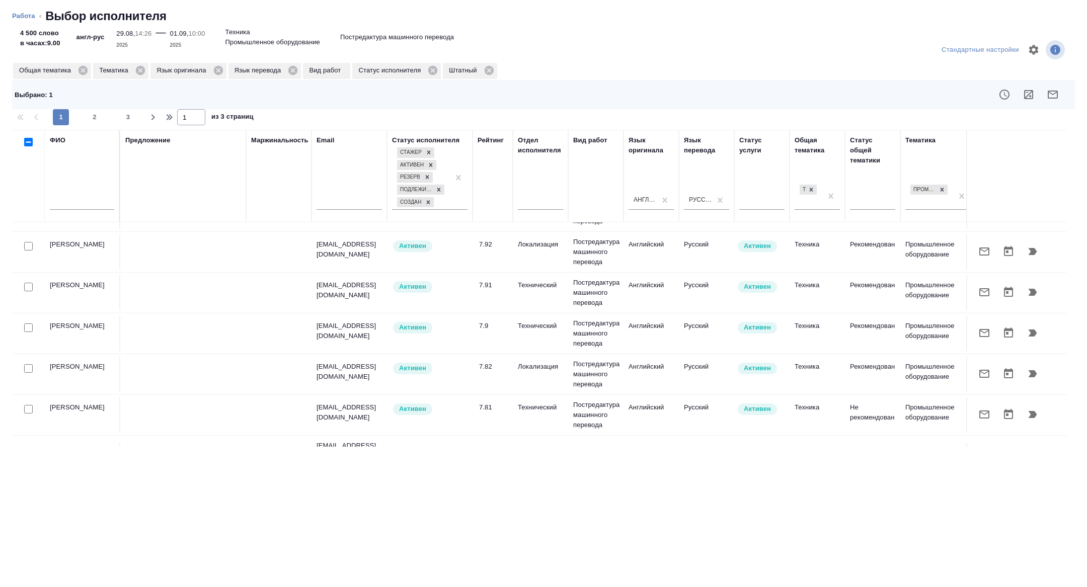
scroll to position [441, 0]
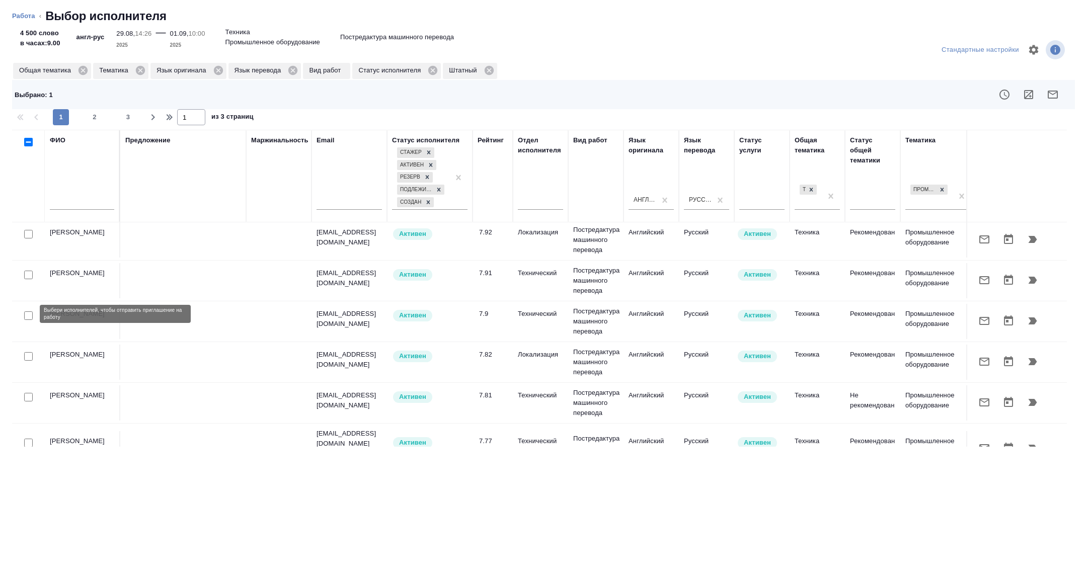
click at [25, 315] on input "checkbox" at bounding box center [28, 316] width 9 height 9
checkbox input "true"
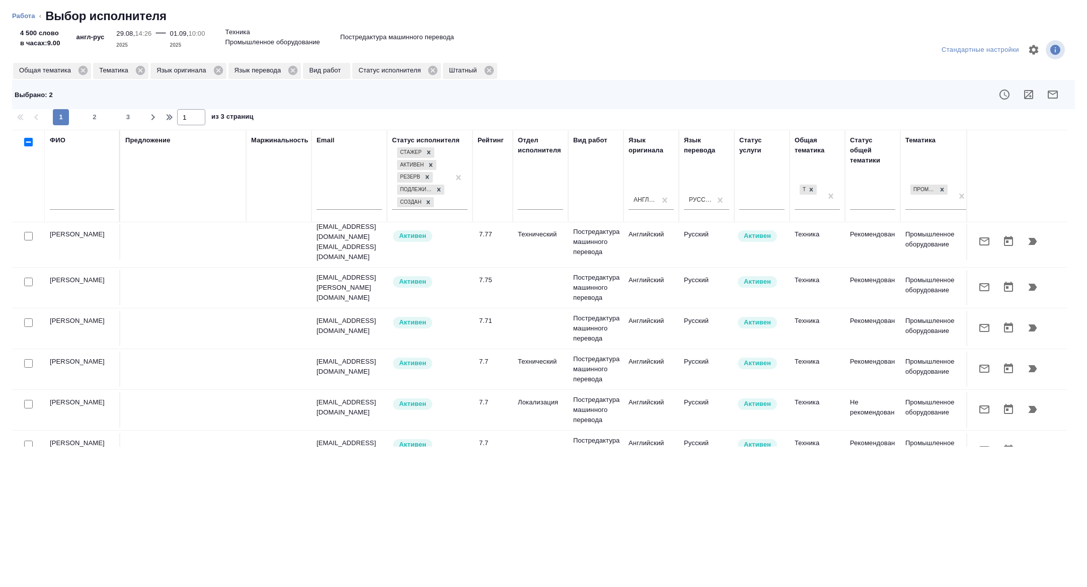
scroll to position [663, 0]
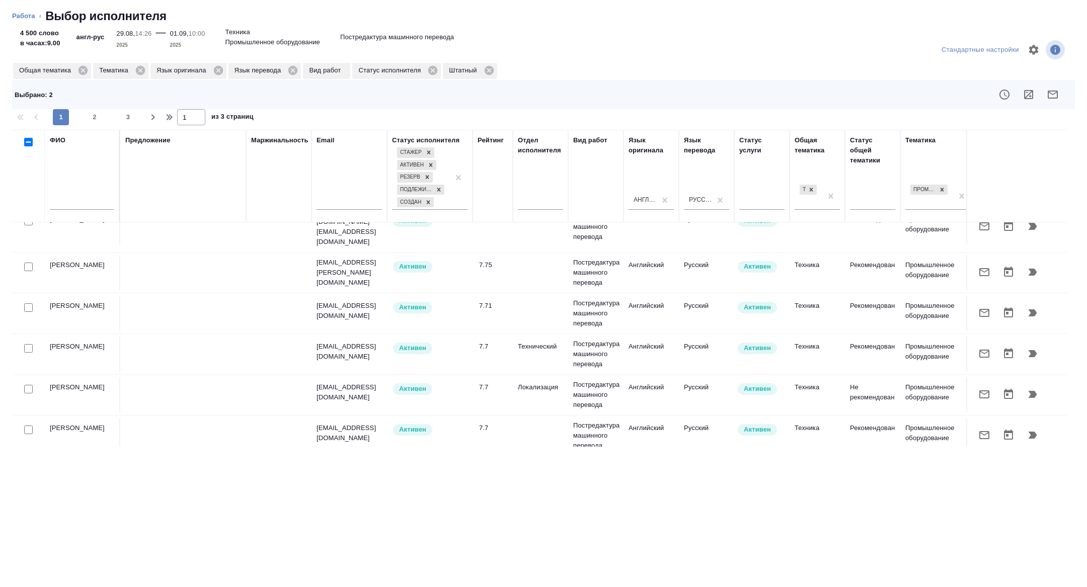
click at [29, 303] on input "checkbox" at bounding box center [28, 307] width 9 height 9
checkbox input "true"
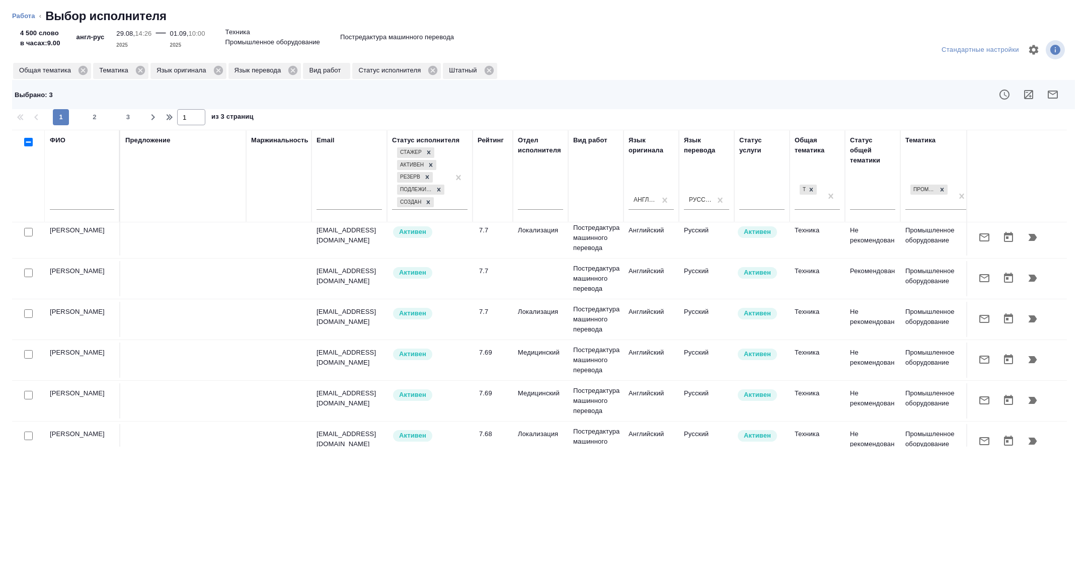
scroll to position [821, 0]
click at [1055, 87] on button "button" at bounding box center [1053, 95] width 24 height 24
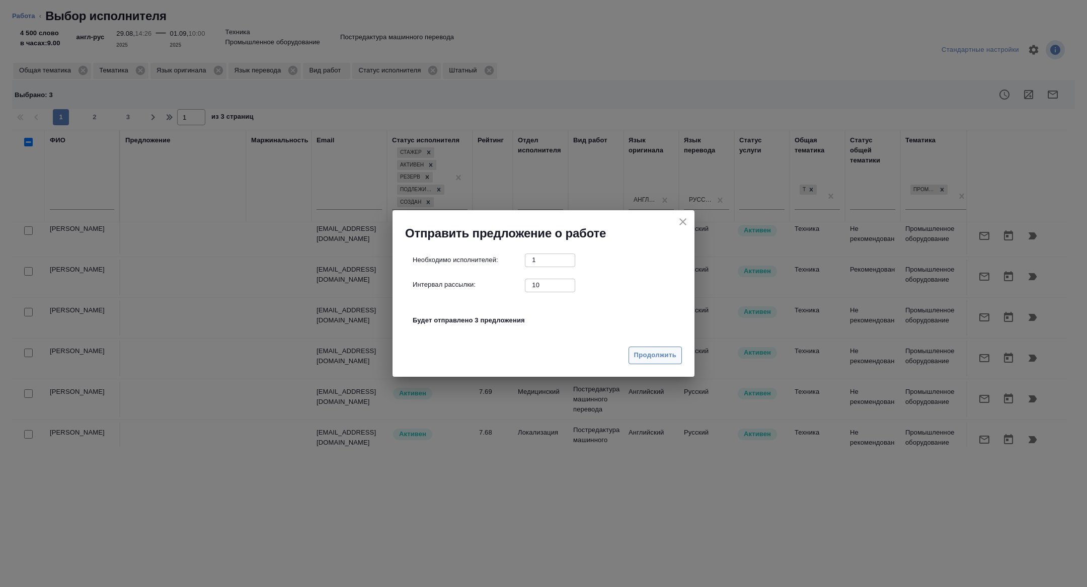
click at [666, 350] on span "Продолжить" at bounding box center [655, 356] width 42 height 12
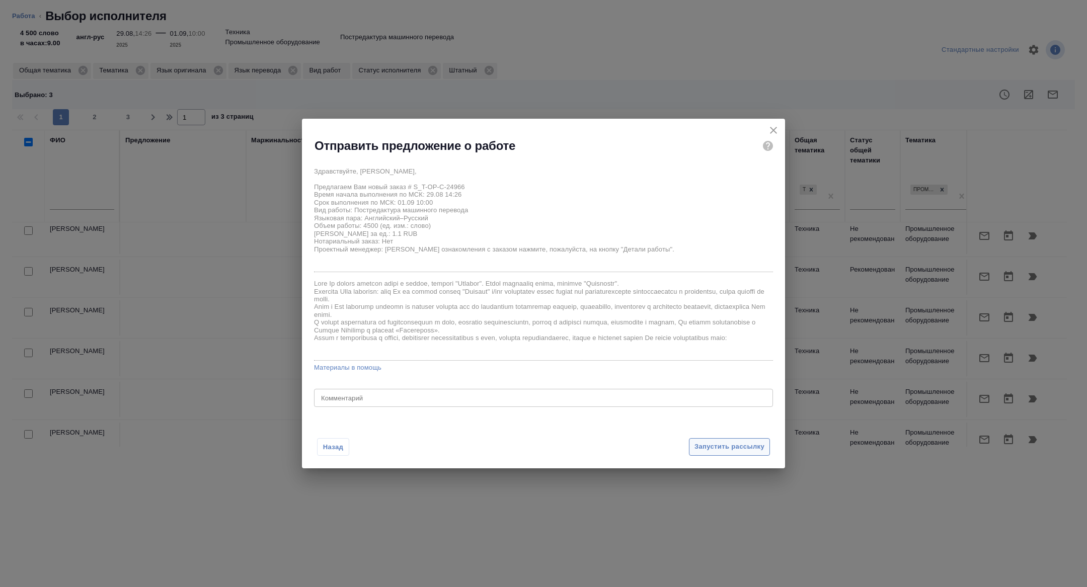
click at [730, 448] on span "Запустить рассылку" at bounding box center [730, 447] width 70 height 12
